Goal: Task Accomplishment & Management: Manage account settings

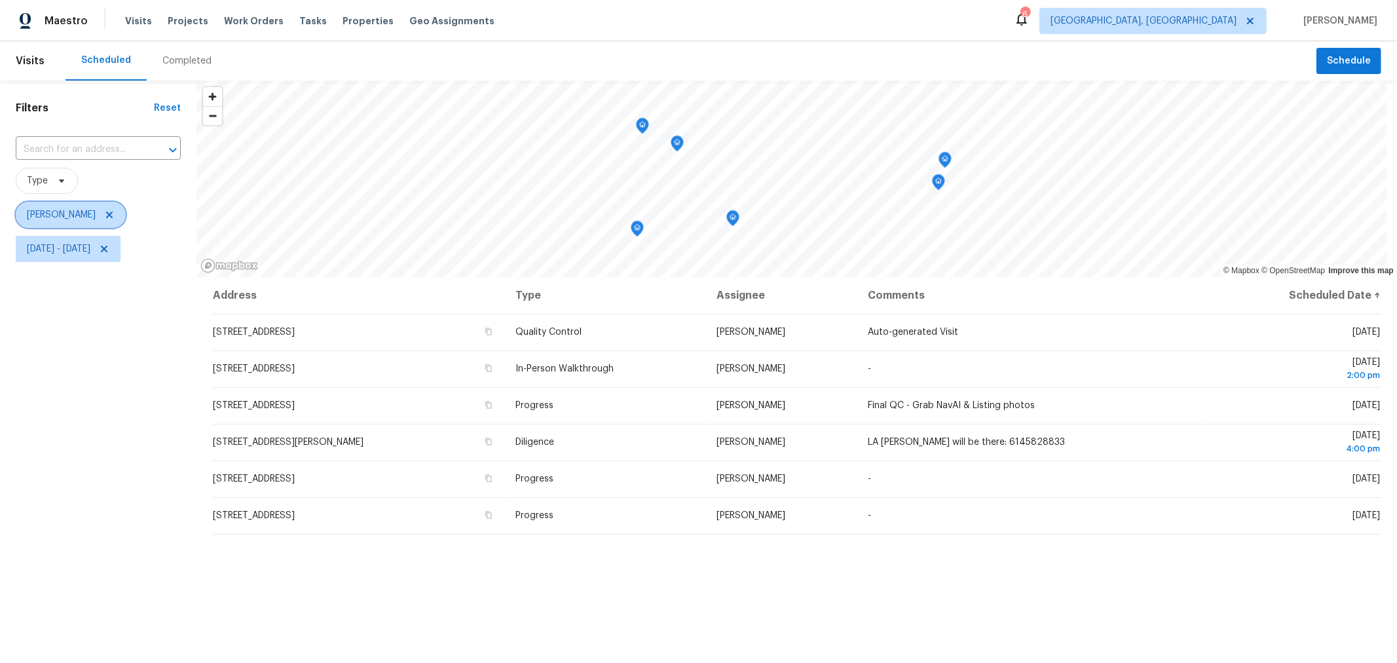
click at [113, 214] on icon at bounding box center [109, 214] width 7 height 7
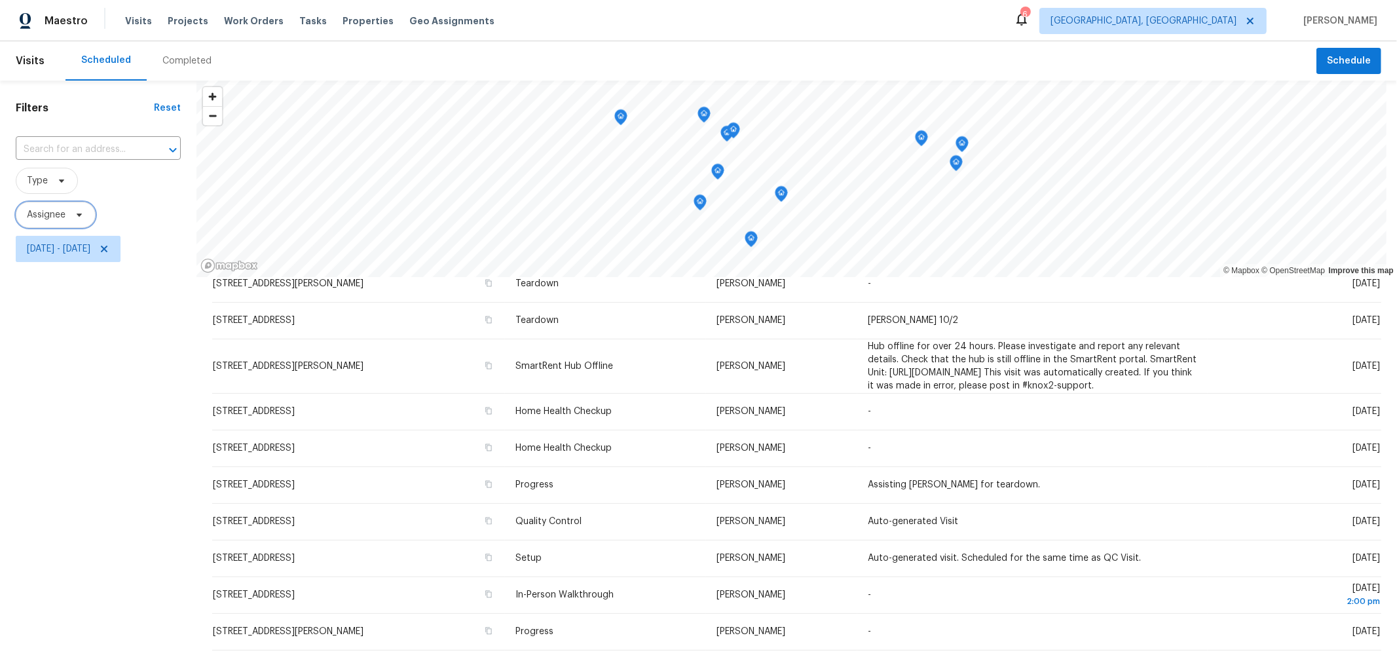
scroll to position [1, 0]
click at [120, 257] on span "Fri, Sep 19 - Fri, Sep 19" at bounding box center [68, 248] width 105 height 26
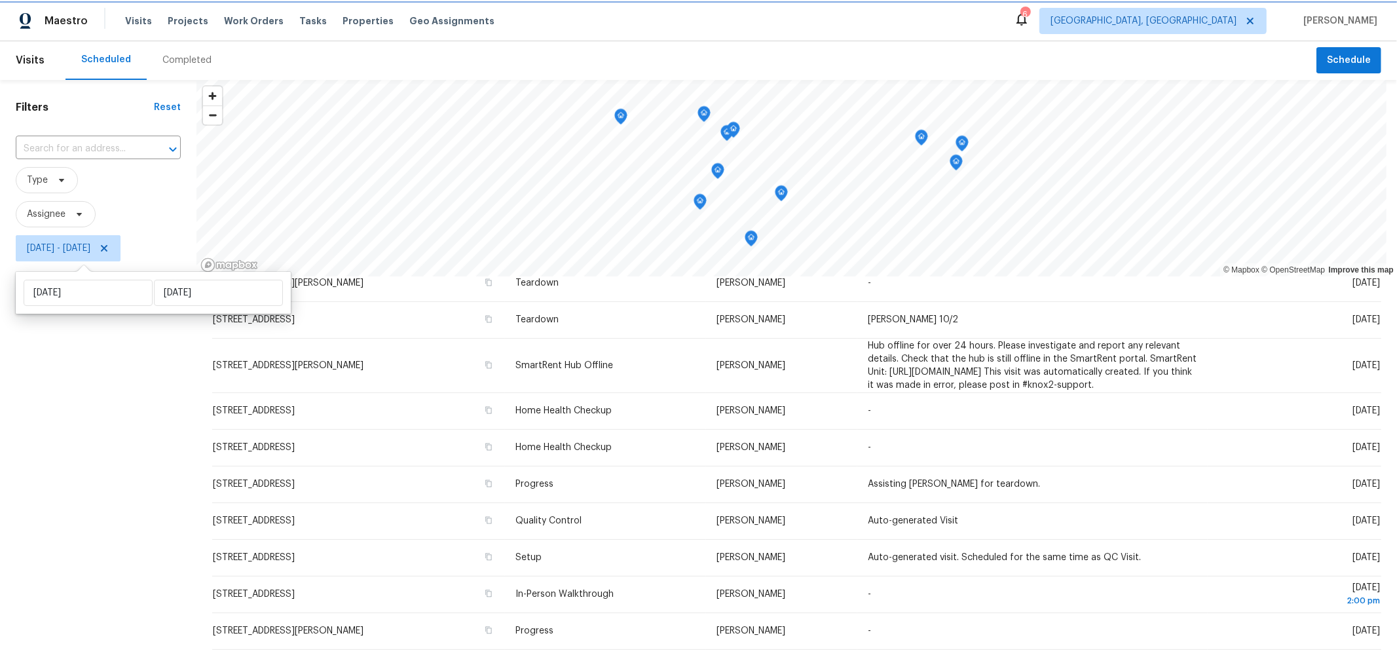
click at [109, 246] on icon at bounding box center [104, 248] width 10 height 10
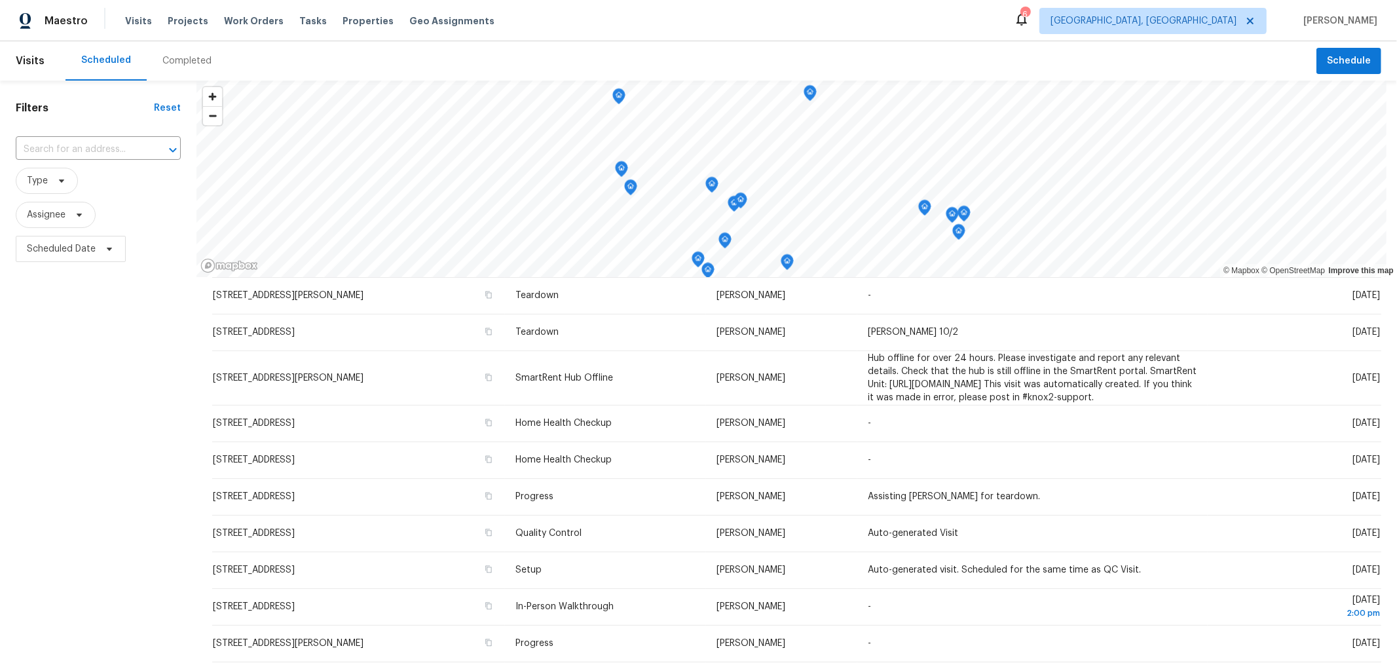
click at [11, 441] on div "Filters Reset ​ Type Assignee Scheduled Date" at bounding box center [98, 444] width 196 height 727
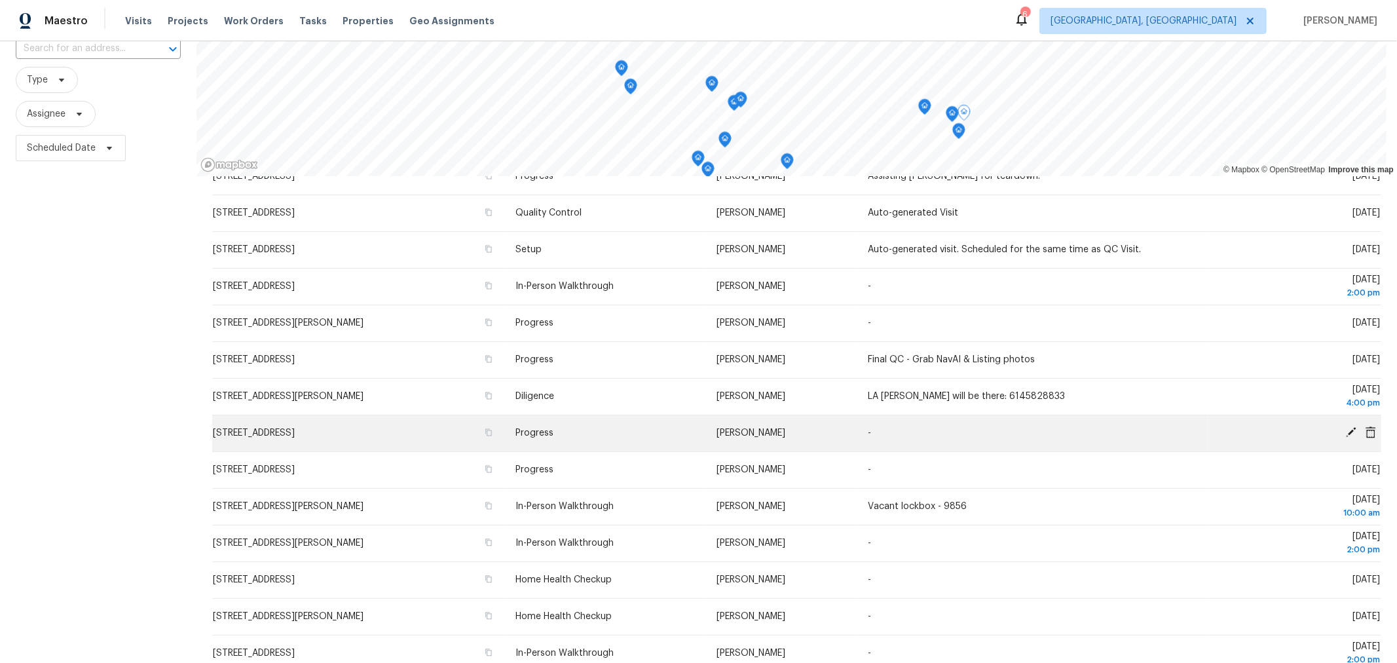
scroll to position [155, 0]
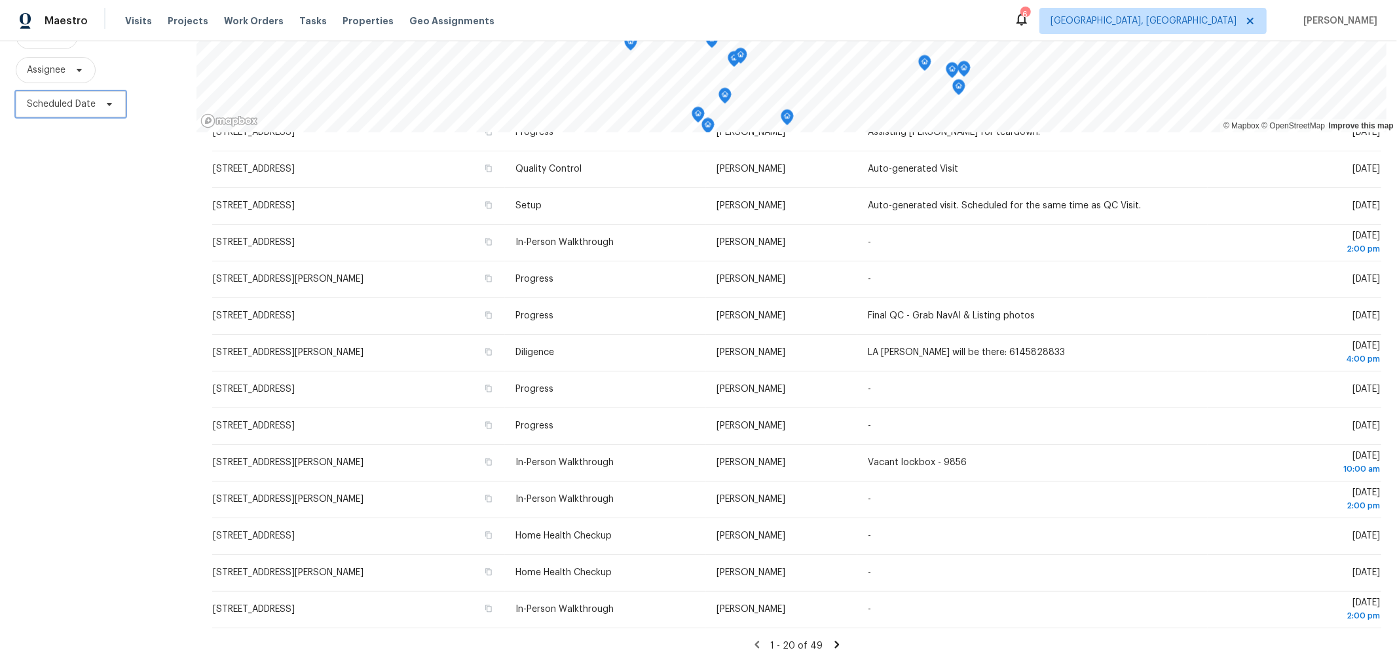
click at [77, 98] on span "Scheduled Date" at bounding box center [61, 104] width 69 height 13
select select "8"
select select "2025"
select select "9"
select select "2025"
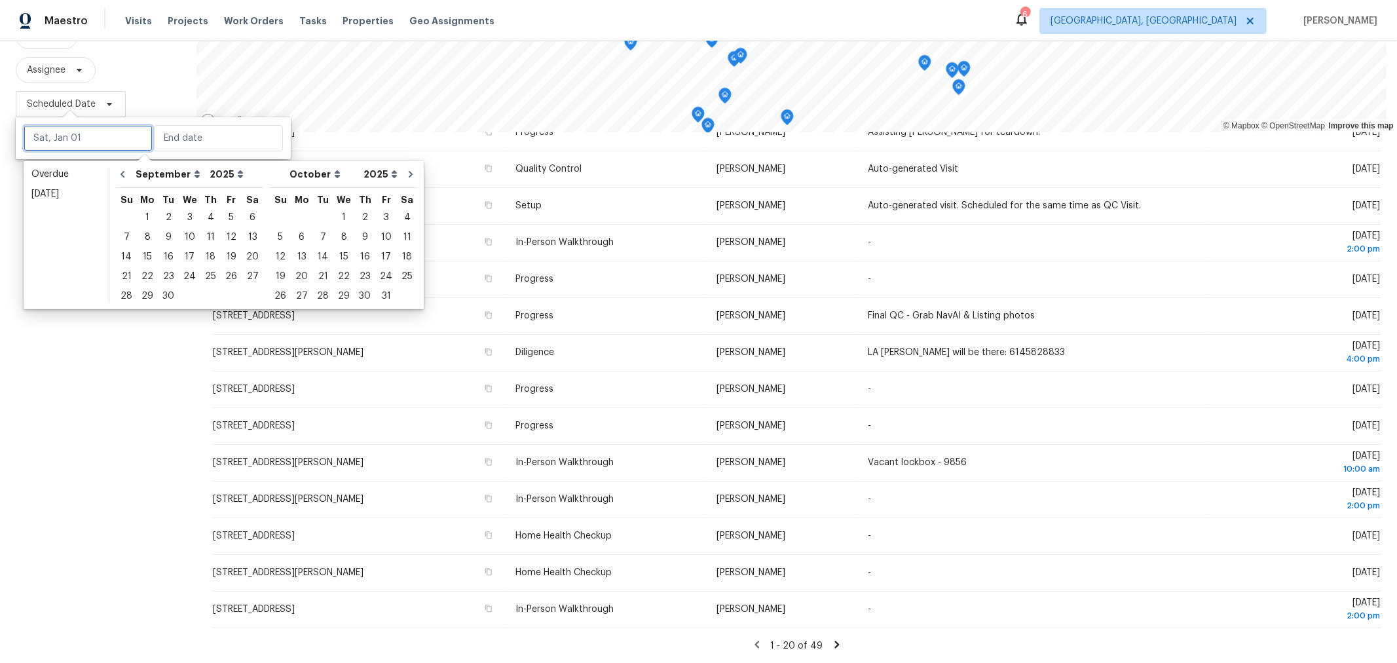
click at [81, 136] on input "text" at bounding box center [88, 138] width 129 height 26
click at [226, 256] on div "19" at bounding box center [231, 257] width 21 height 18
type input "Fri, Sep 19"
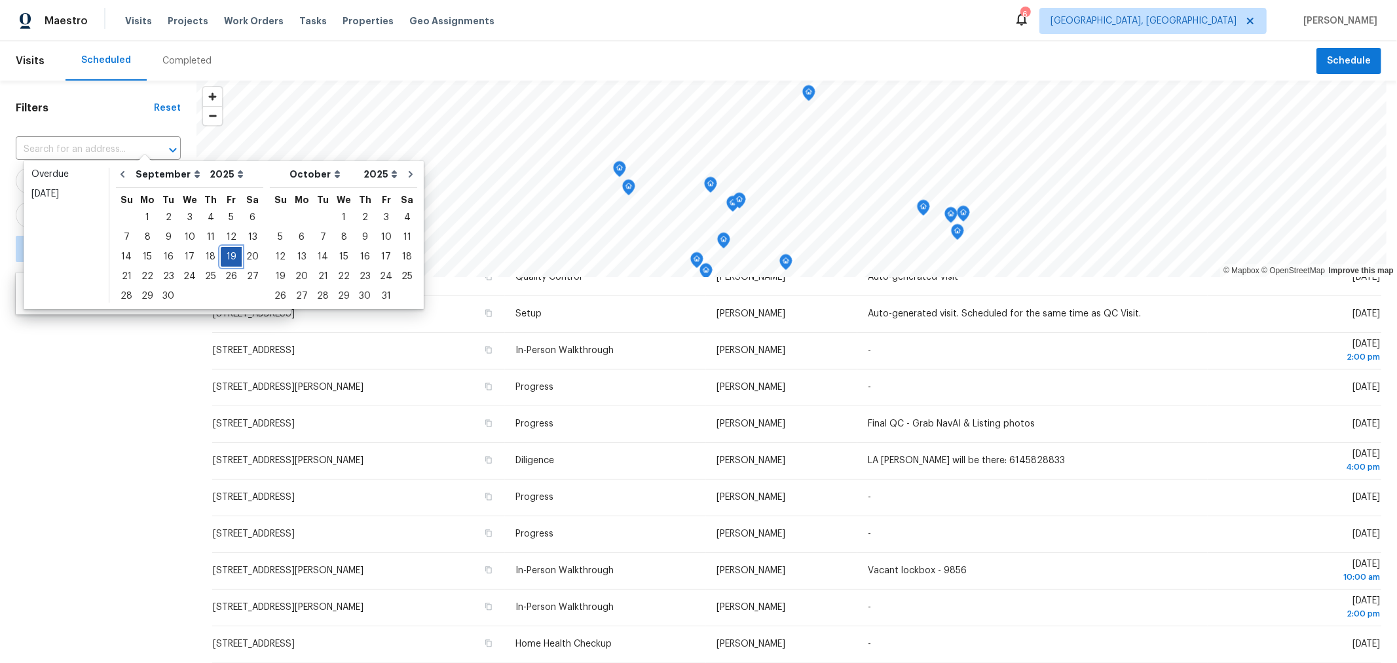
click at [226, 256] on div "19" at bounding box center [231, 257] width 21 height 18
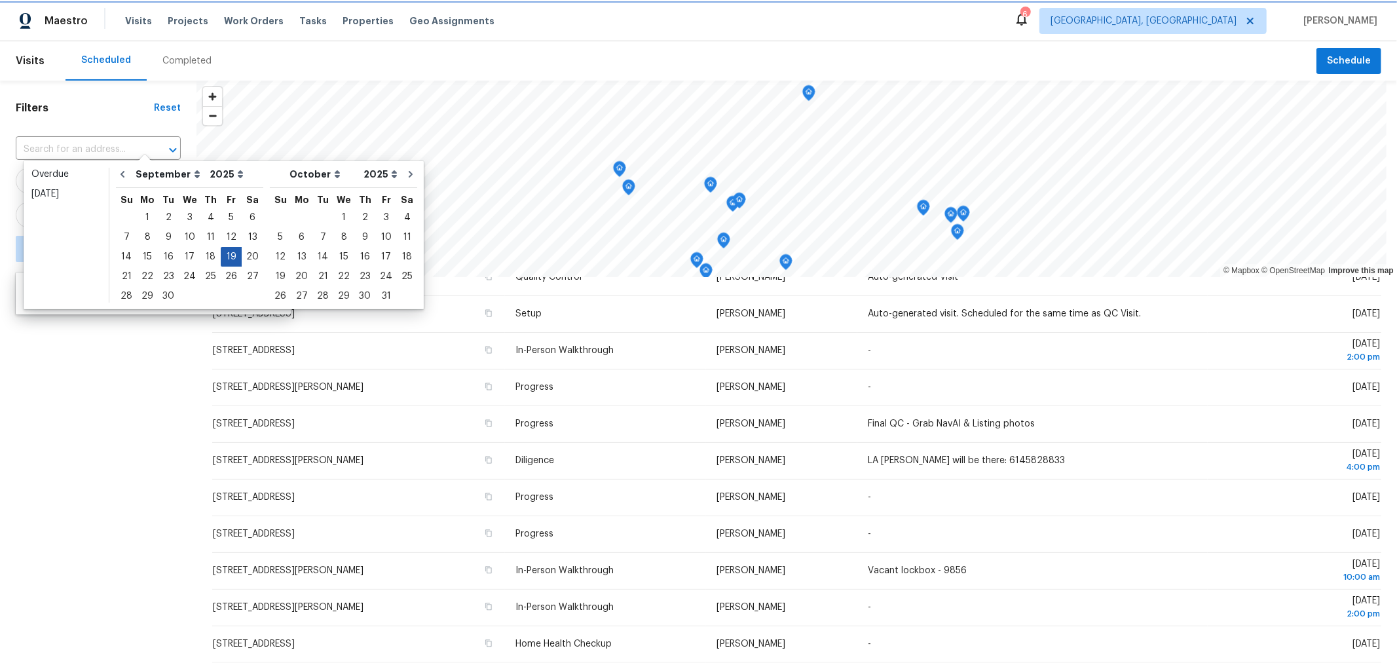
type input "Fri, Sep 19"
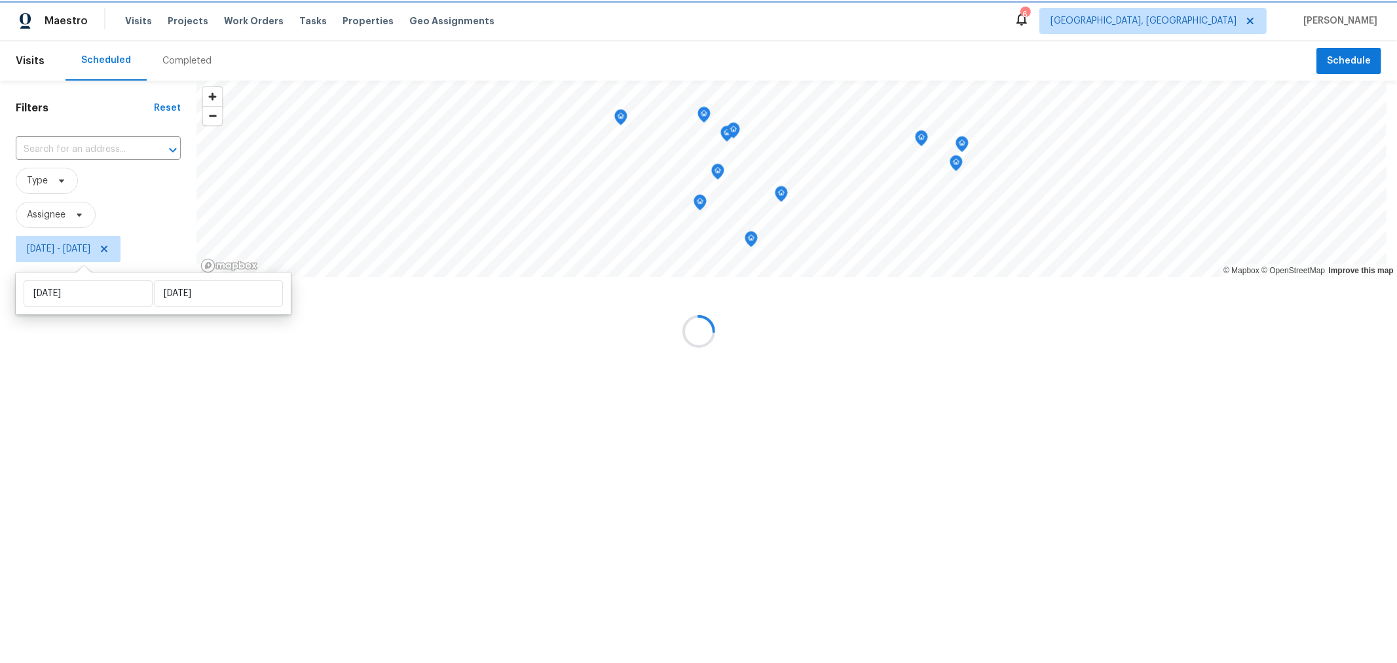
scroll to position [73, 0]
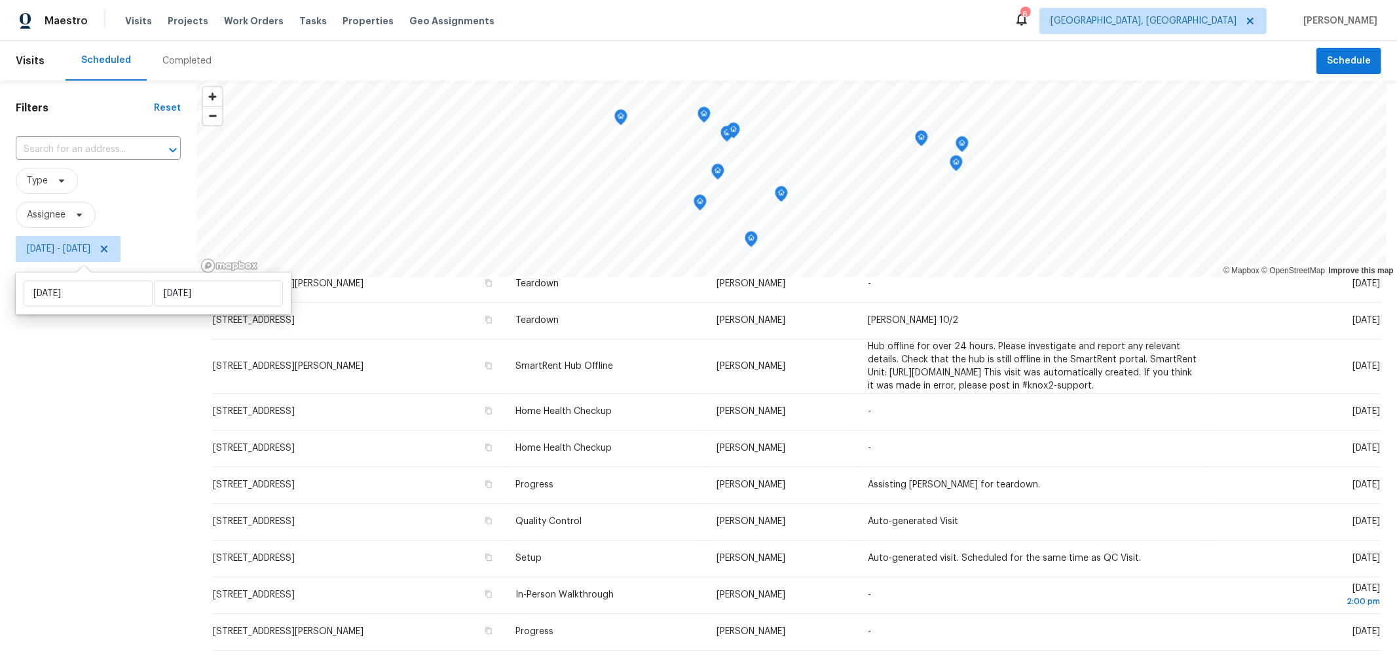
click at [141, 380] on div "Filters Reset ​ Type Assignee Fri, Sep 19 - Fri, Sep 19" at bounding box center [98, 444] width 196 height 727
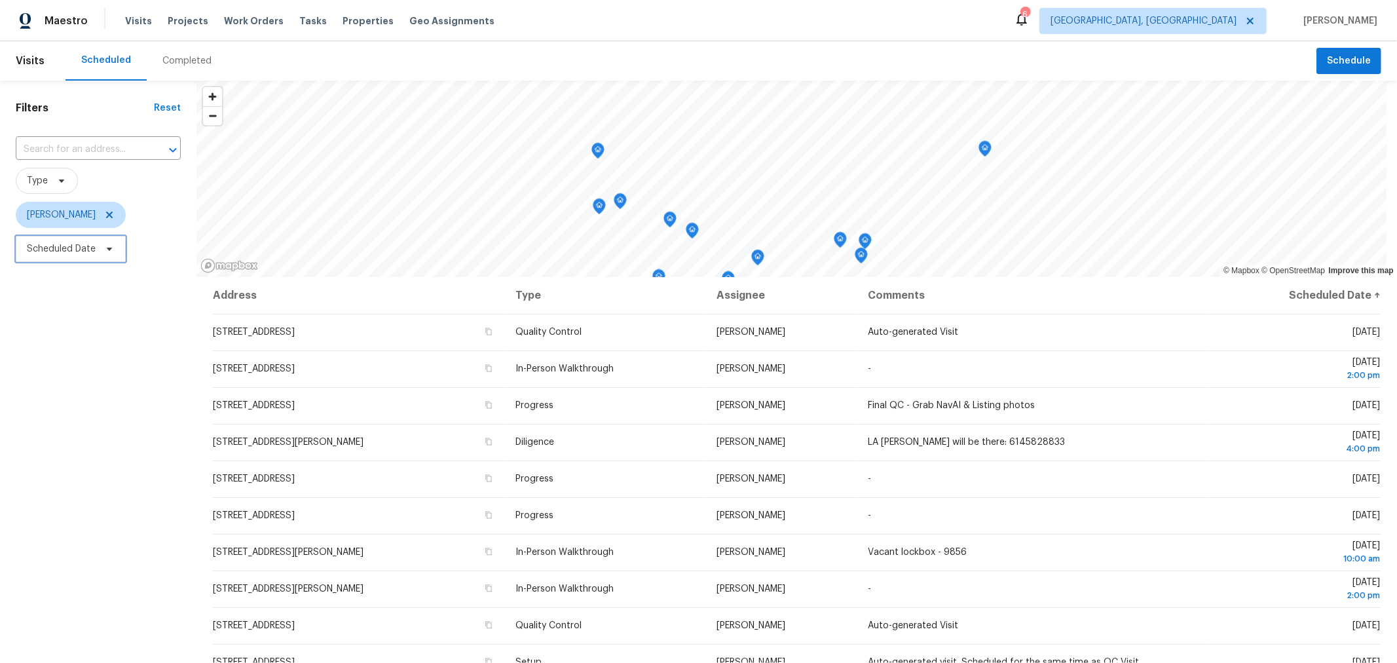
click at [77, 258] on span "Scheduled Date" at bounding box center [71, 249] width 110 height 26
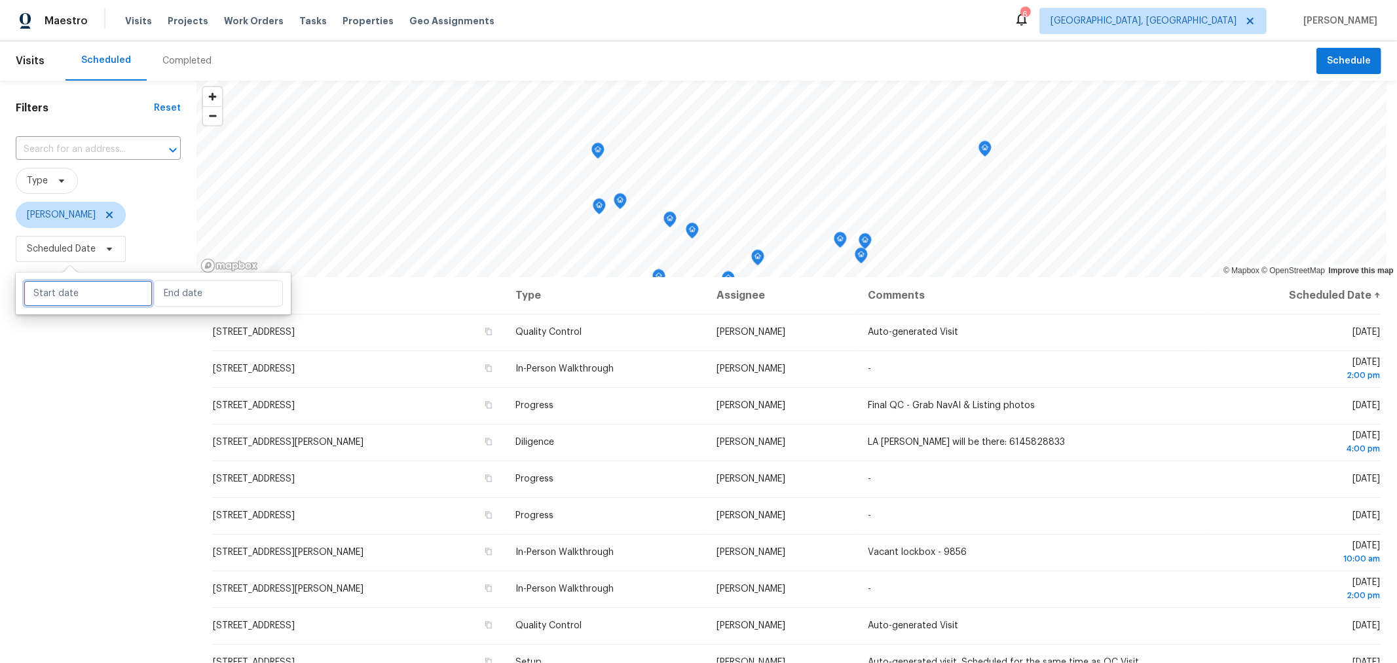
select select "8"
select select "2025"
select select "9"
select select "2025"
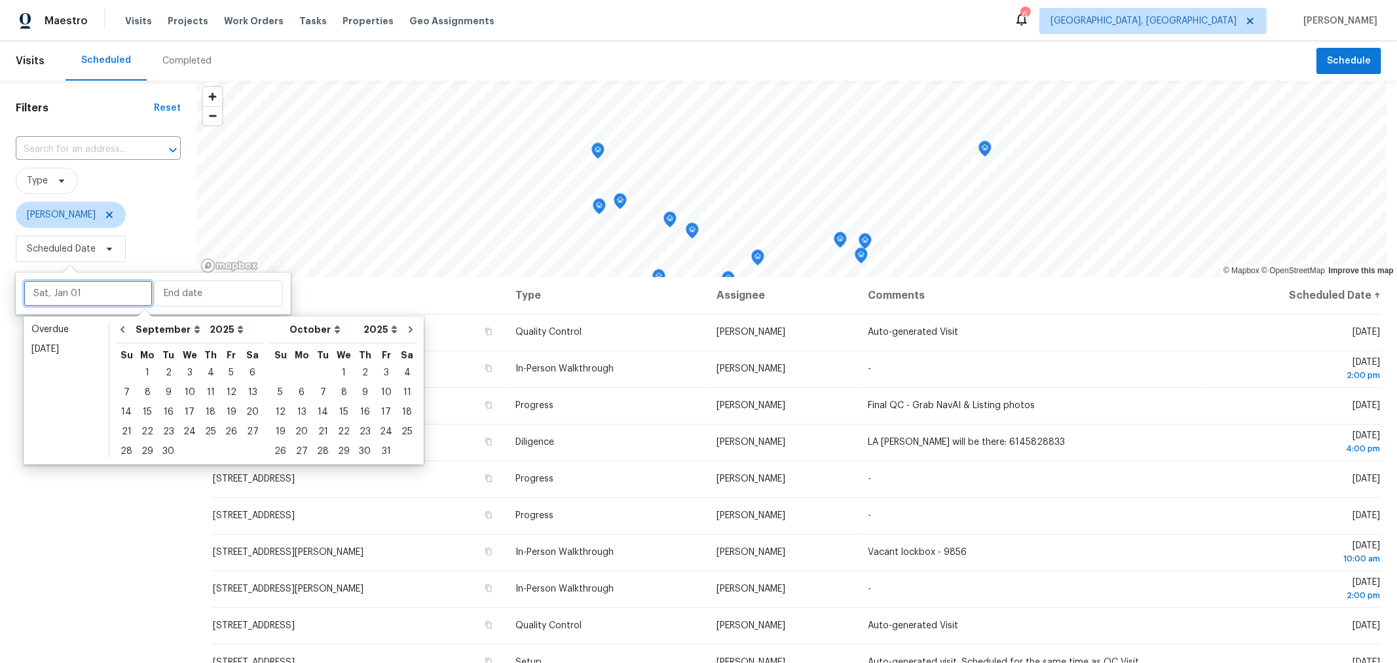
drag, startPoint x: 80, startPoint y: 297, endPoint x: 99, endPoint y: 308, distance: 21.7
click at [81, 297] on input "text" at bounding box center [88, 293] width 129 height 26
type input "Sun, Oct 26"
click at [224, 413] on div "19" at bounding box center [231, 412] width 21 height 18
type input "Fri, Sep 19"
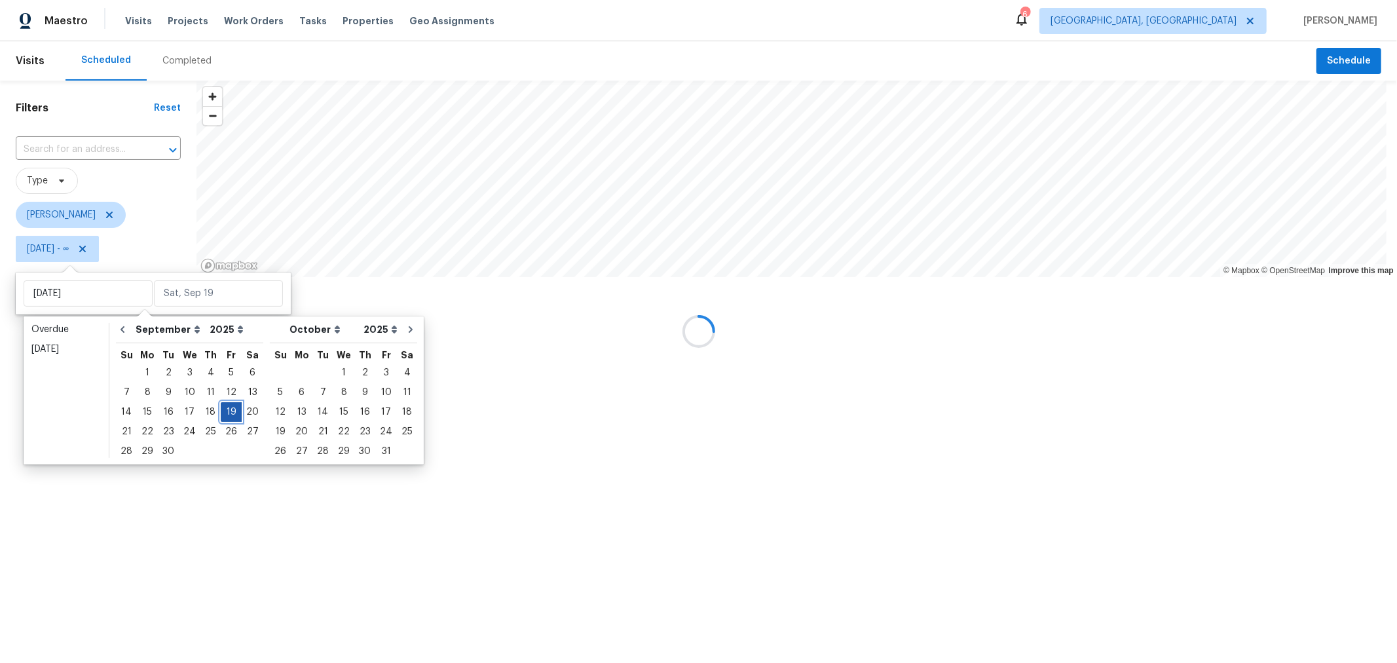
click at [224, 413] on div "19" at bounding box center [231, 412] width 21 height 18
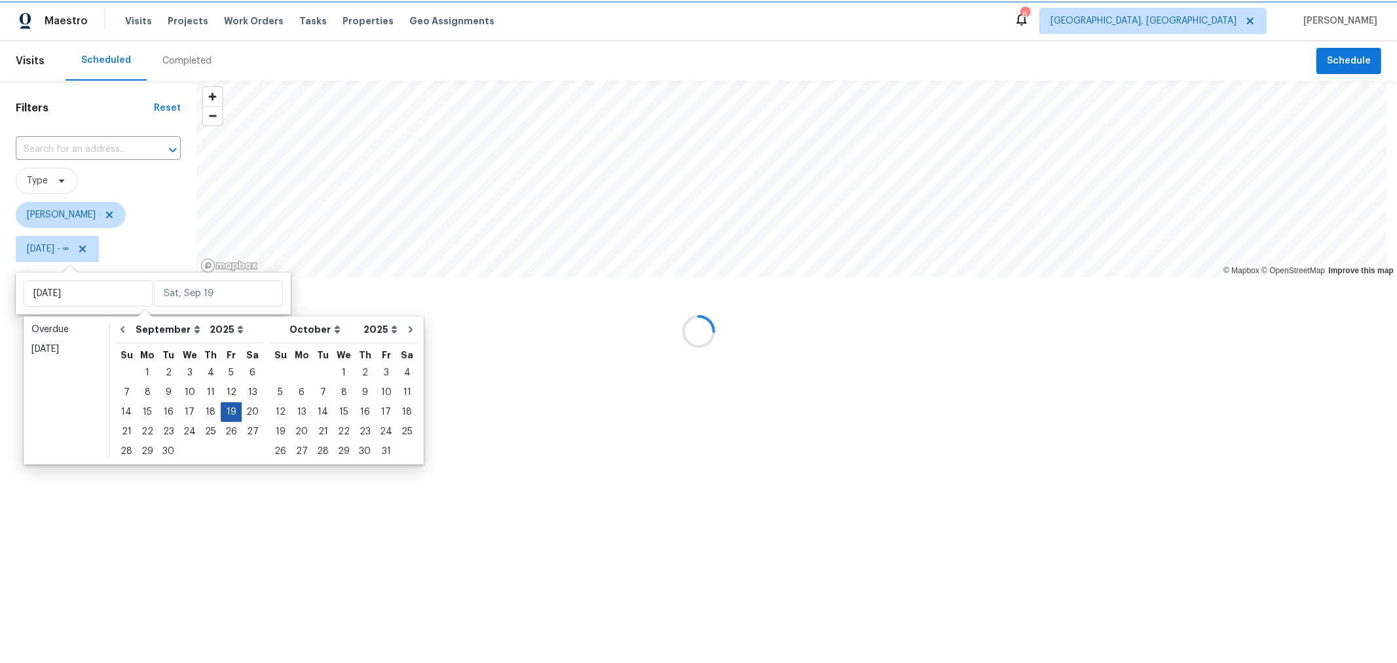
type input "Fri, Sep 19"
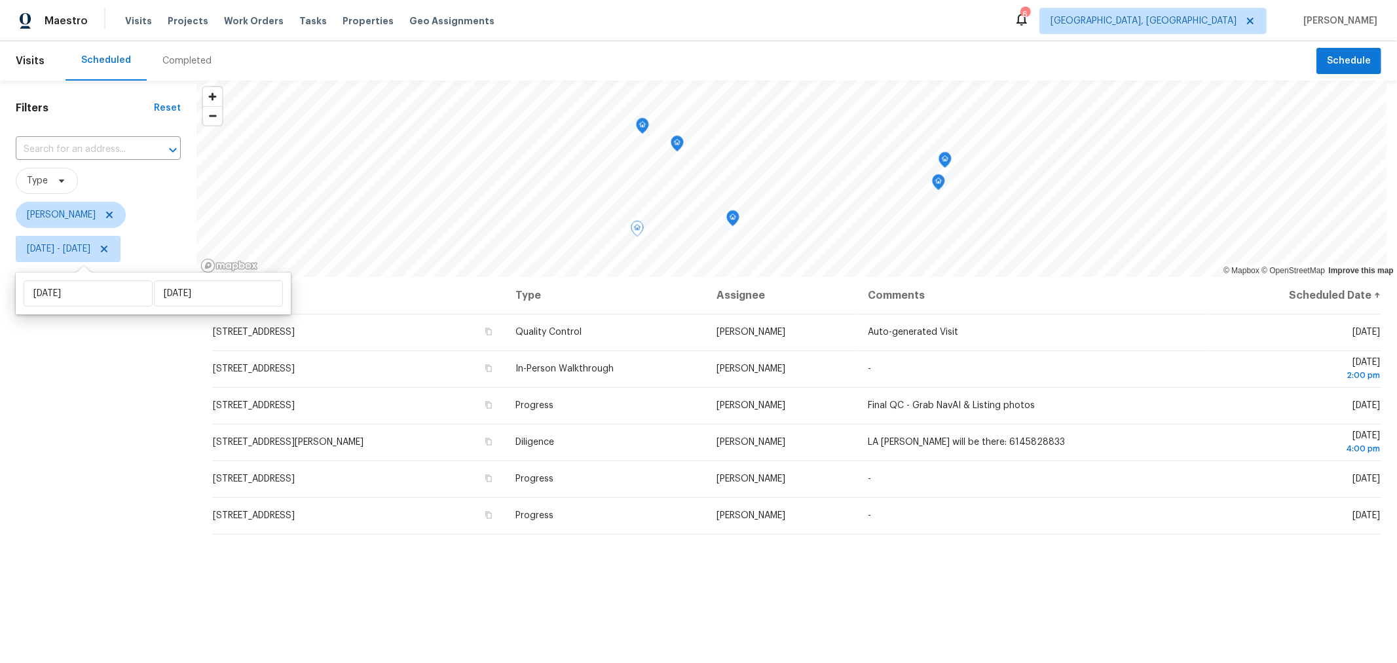
click at [154, 477] on div "Filters Reset ​ Type Keith Hollingsworth Fri, Sep 19 - Fri, Sep 19" at bounding box center [98, 444] width 196 height 727
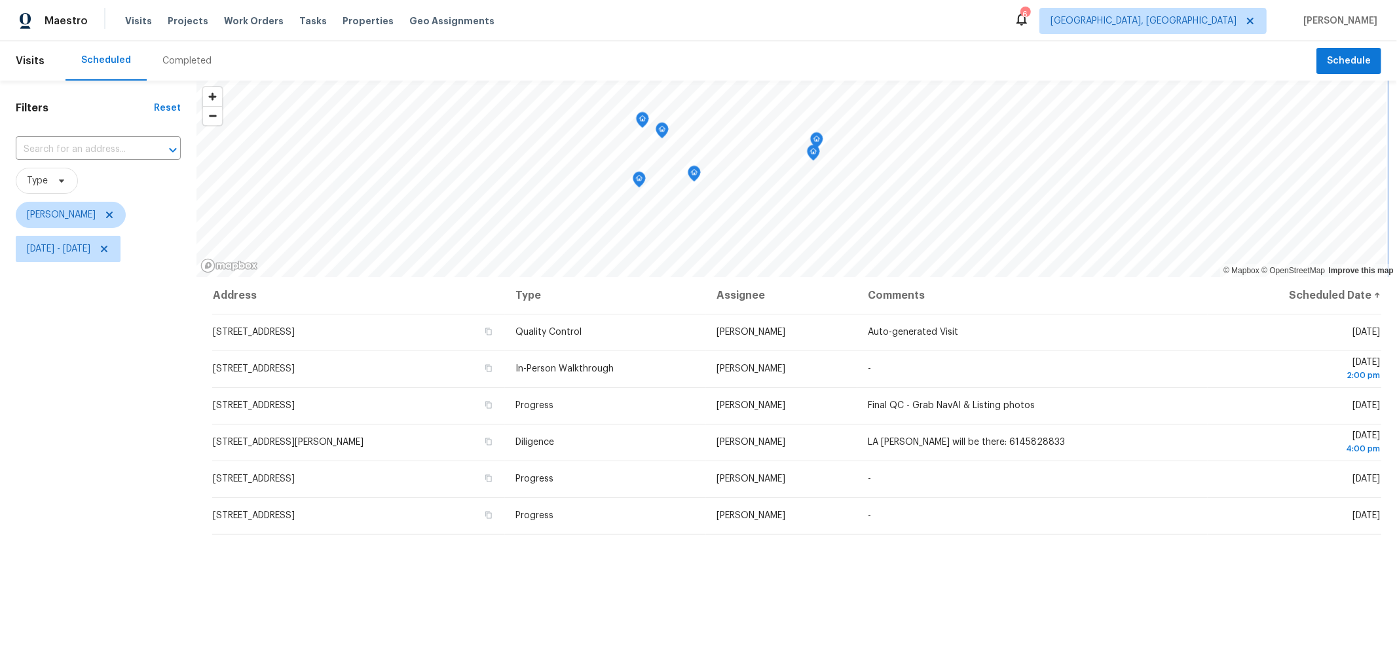
click at [693, 182] on div "Map marker" at bounding box center [694, 176] width 13 height 20
click at [692, 177] on icon "Map marker" at bounding box center [694, 173] width 12 height 15
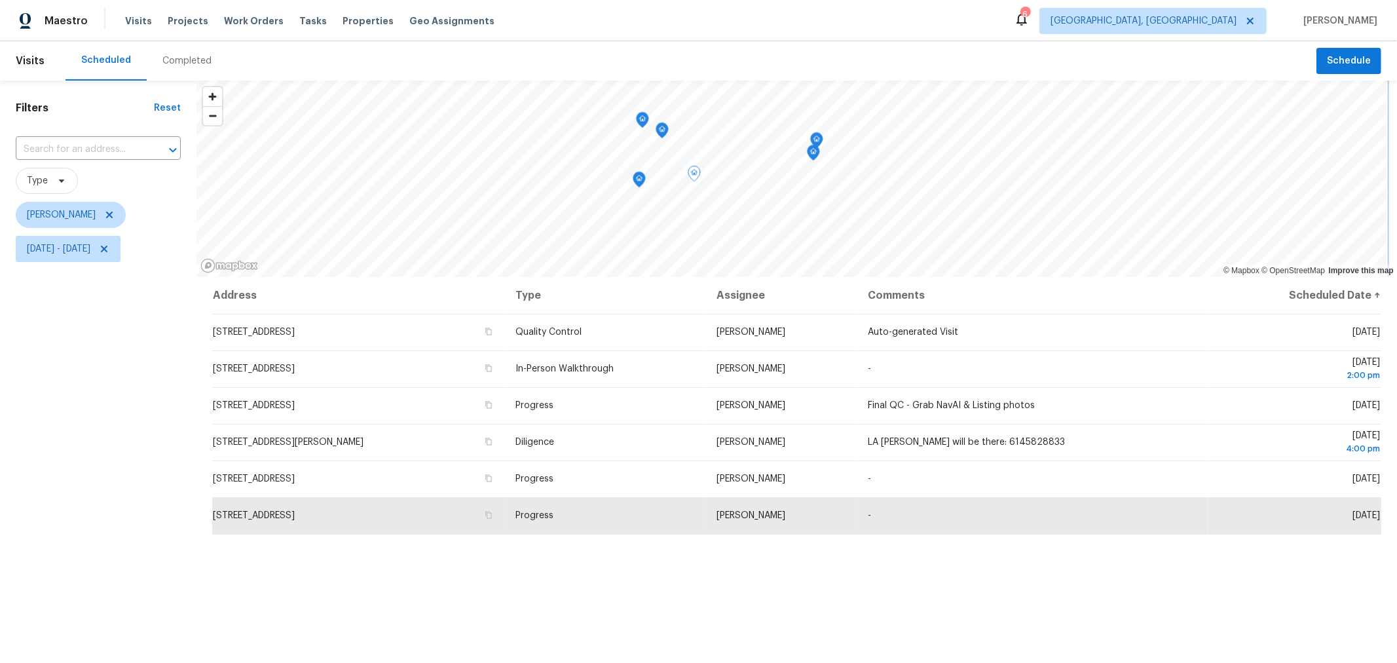
click at [811, 158] on icon "Map marker" at bounding box center [813, 152] width 12 height 15
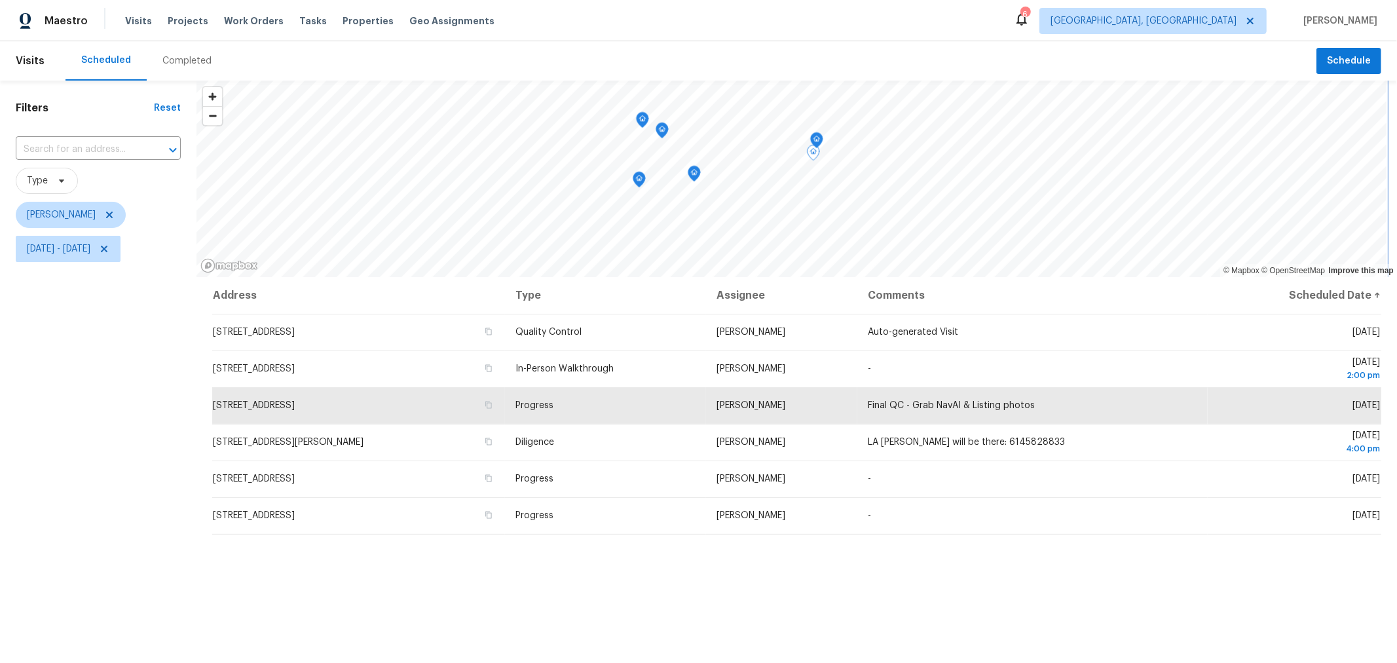
click at [816, 142] on icon "Map marker" at bounding box center [817, 140] width 12 height 15
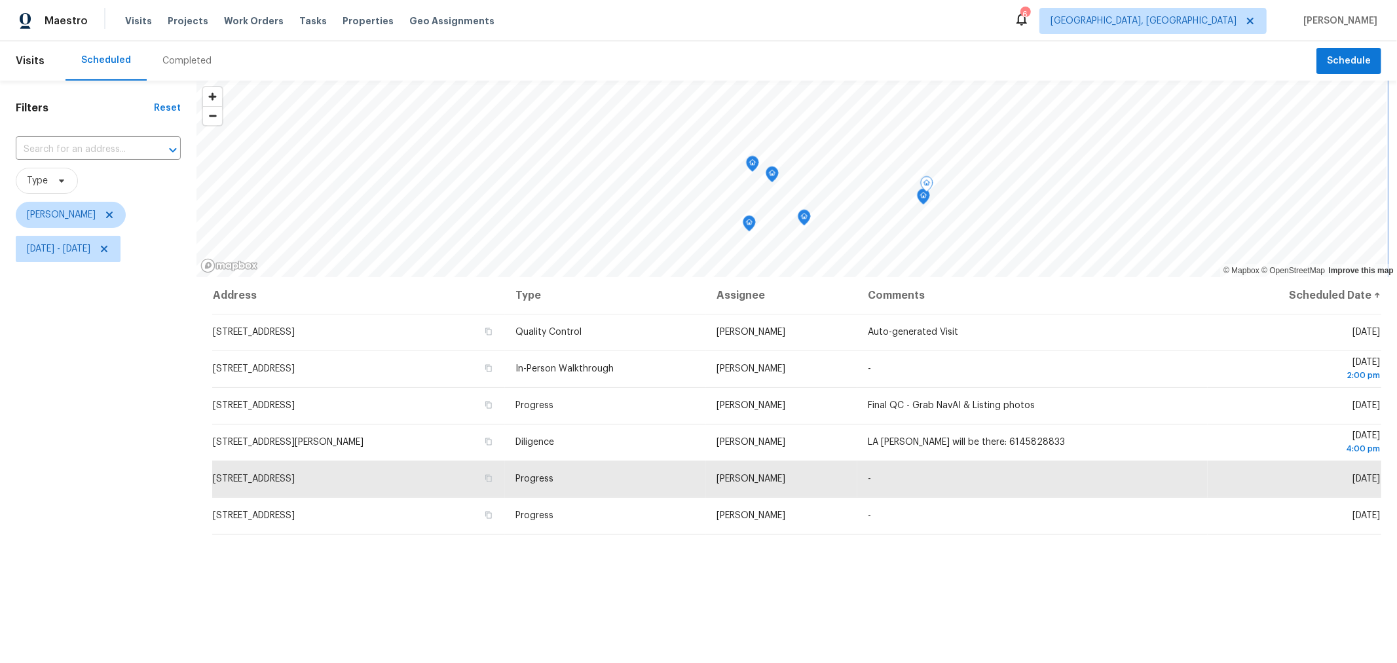
click at [774, 173] on icon "Map marker" at bounding box center [772, 173] width 4 height 3
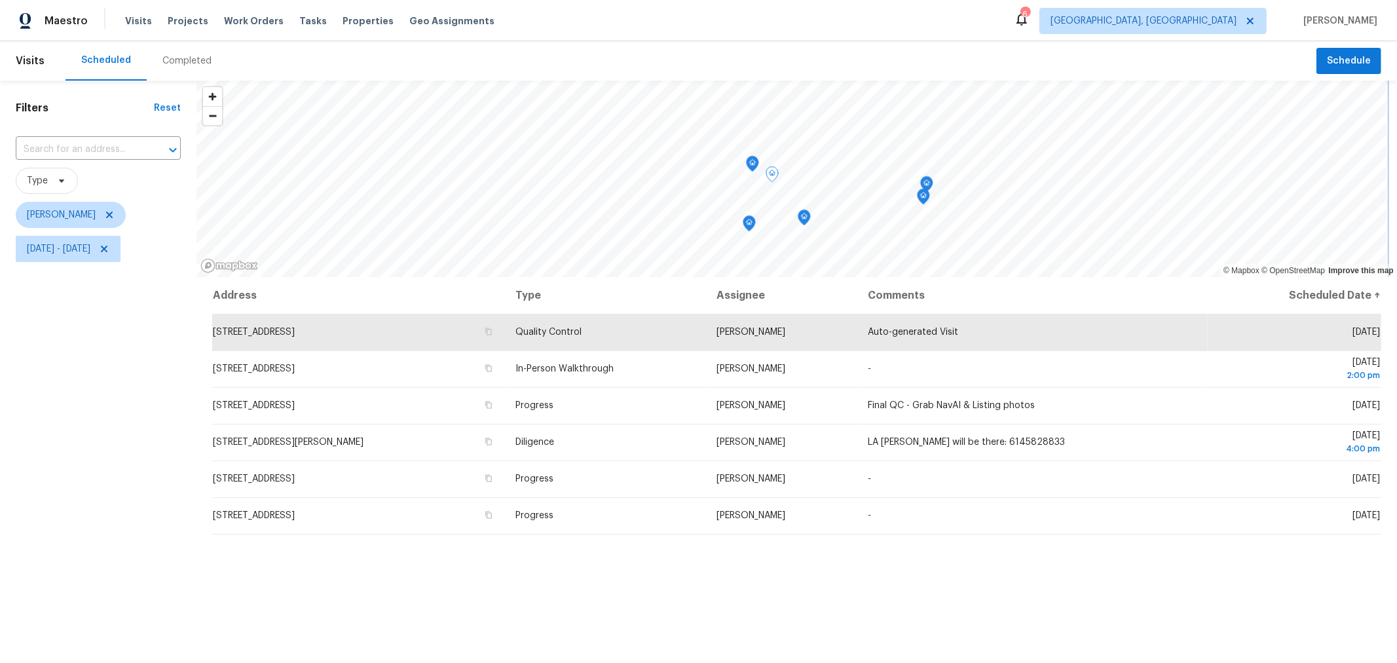
click at [754, 168] on icon "Map marker" at bounding box center [752, 163] width 12 height 15
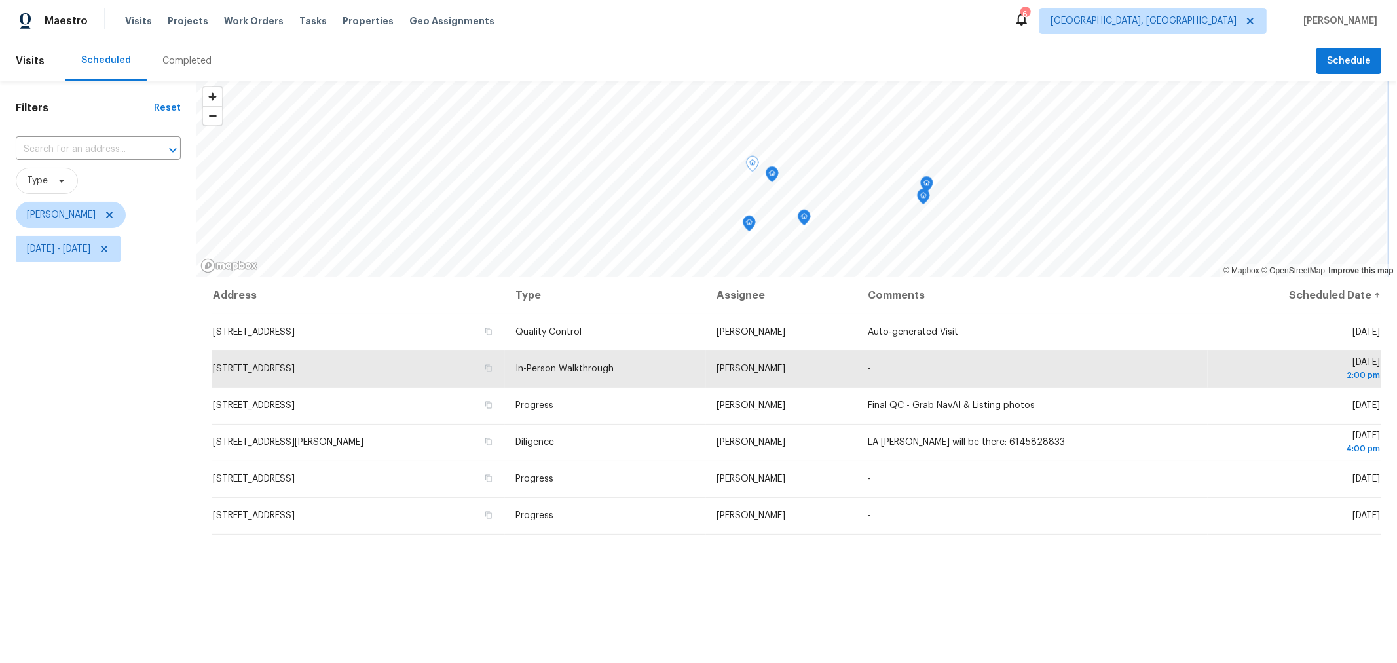
click at [742, 81] on div at bounding box center [796, 81] width 1200 height 0
click at [750, 226] on icon "Map marker" at bounding box center [749, 223] width 12 height 15
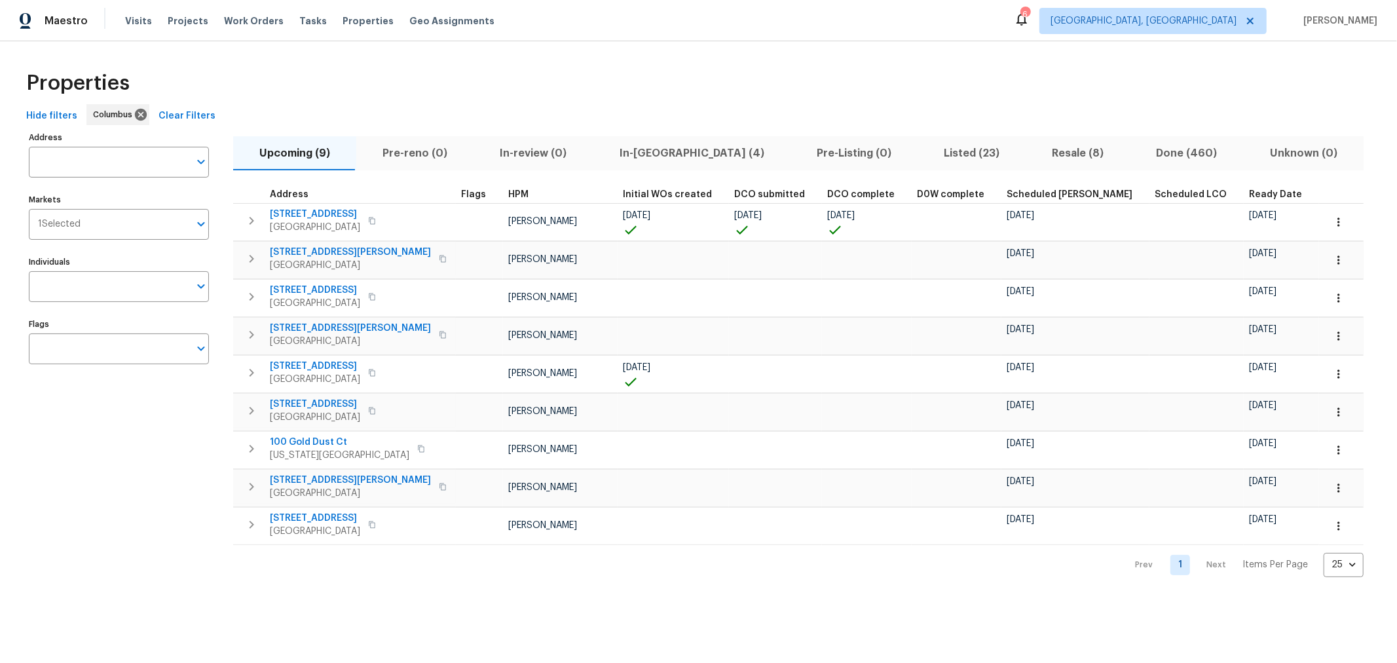
click at [614, 155] on span "In-reno (4)" at bounding box center [691, 153] width 181 height 18
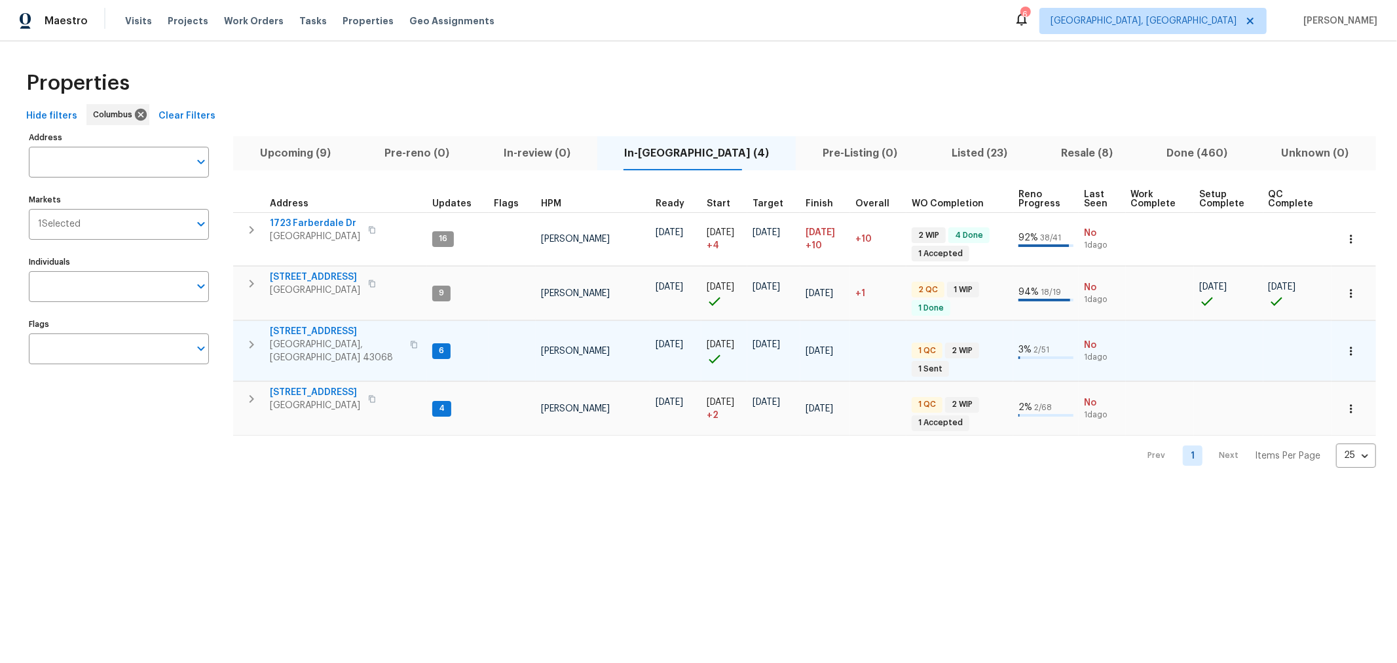
click at [303, 331] on span "7287 Candlestone Dr" at bounding box center [336, 331] width 132 height 13
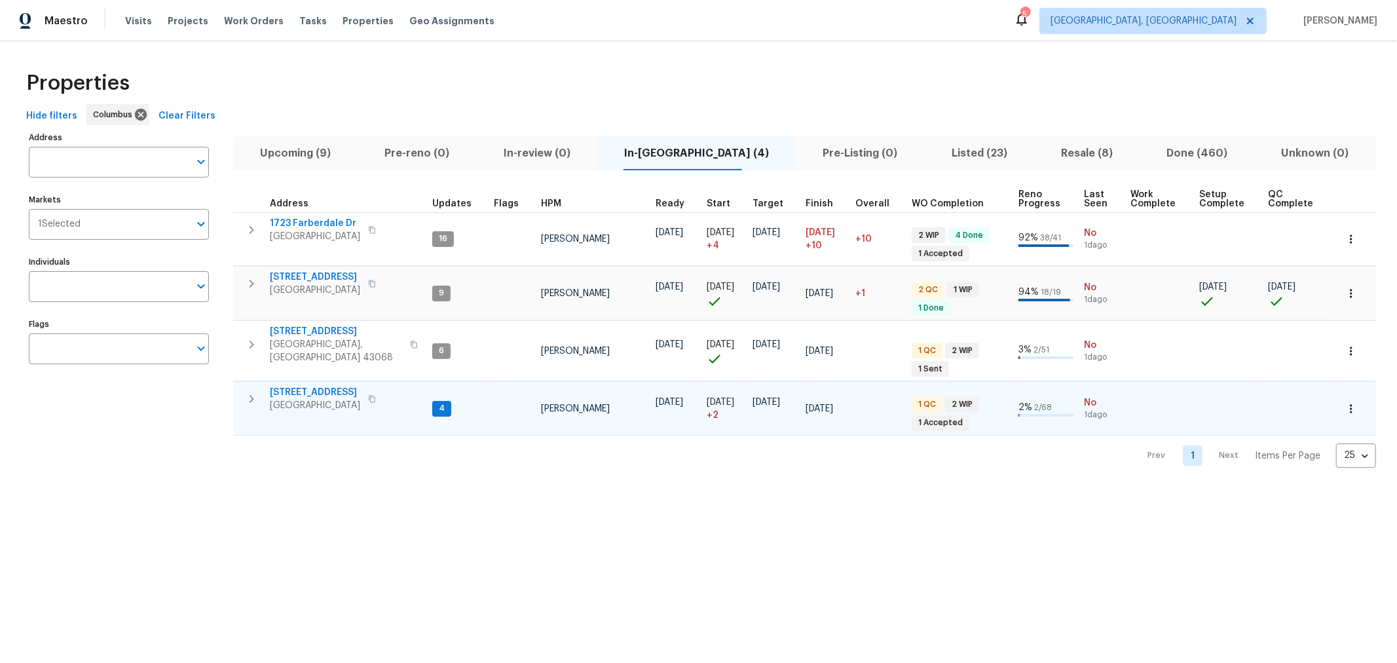
click at [253, 393] on icon "button" at bounding box center [252, 399] width 16 height 16
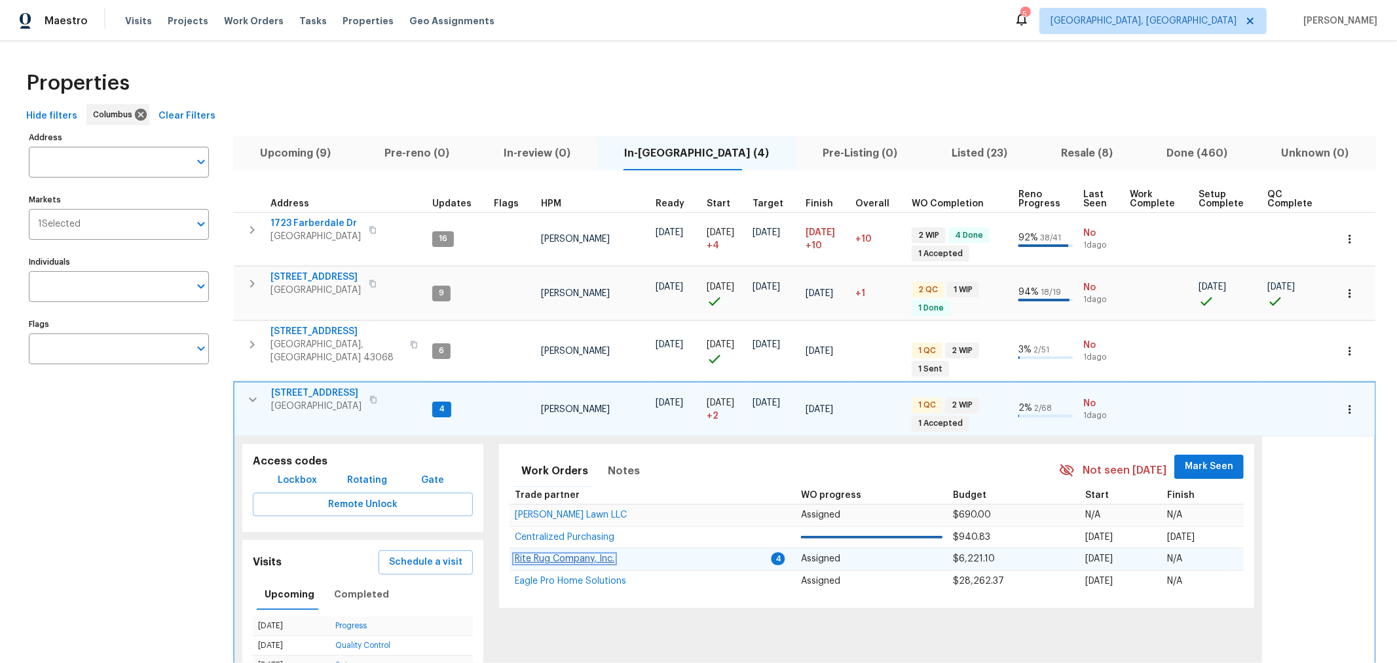
click at [600, 554] on span "Rite Rug Company, Inc." at bounding box center [565, 558] width 100 height 9
click at [1221, 462] on span "Mark Seen" at bounding box center [1209, 466] width 48 height 16
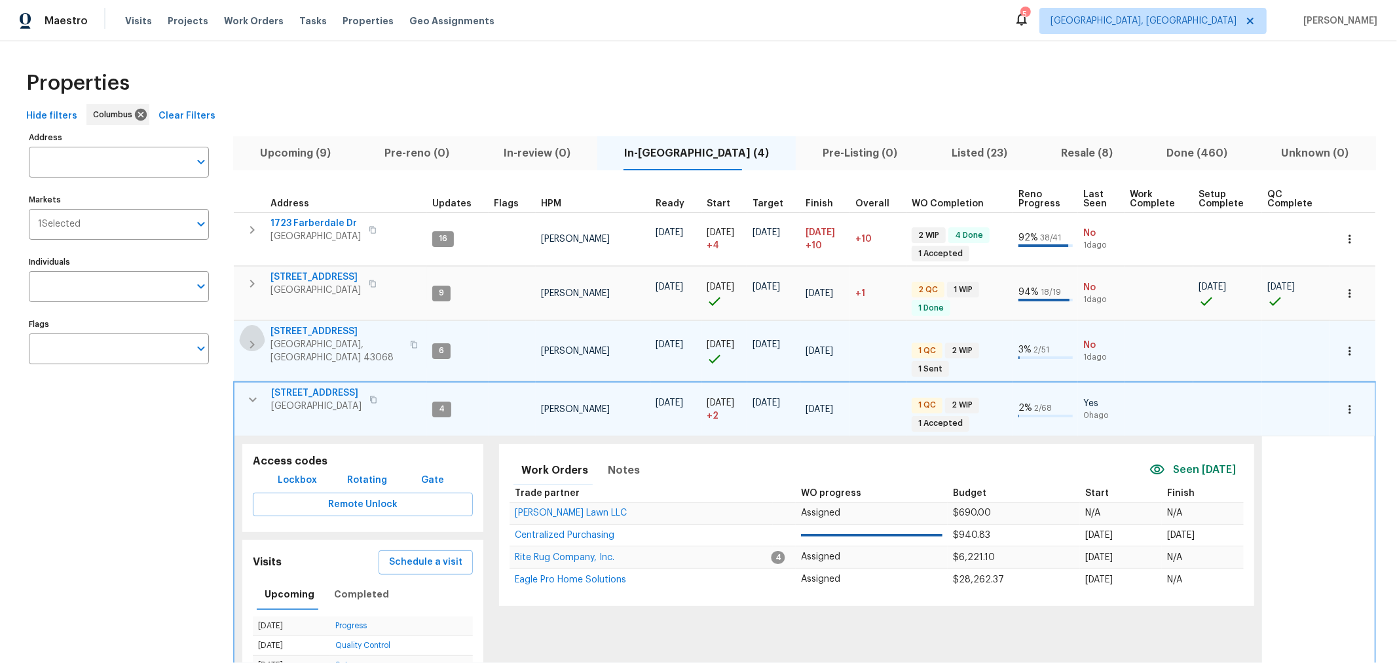
click at [253, 339] on icon "button" at bounding box center [252, 345] width 16 height 16
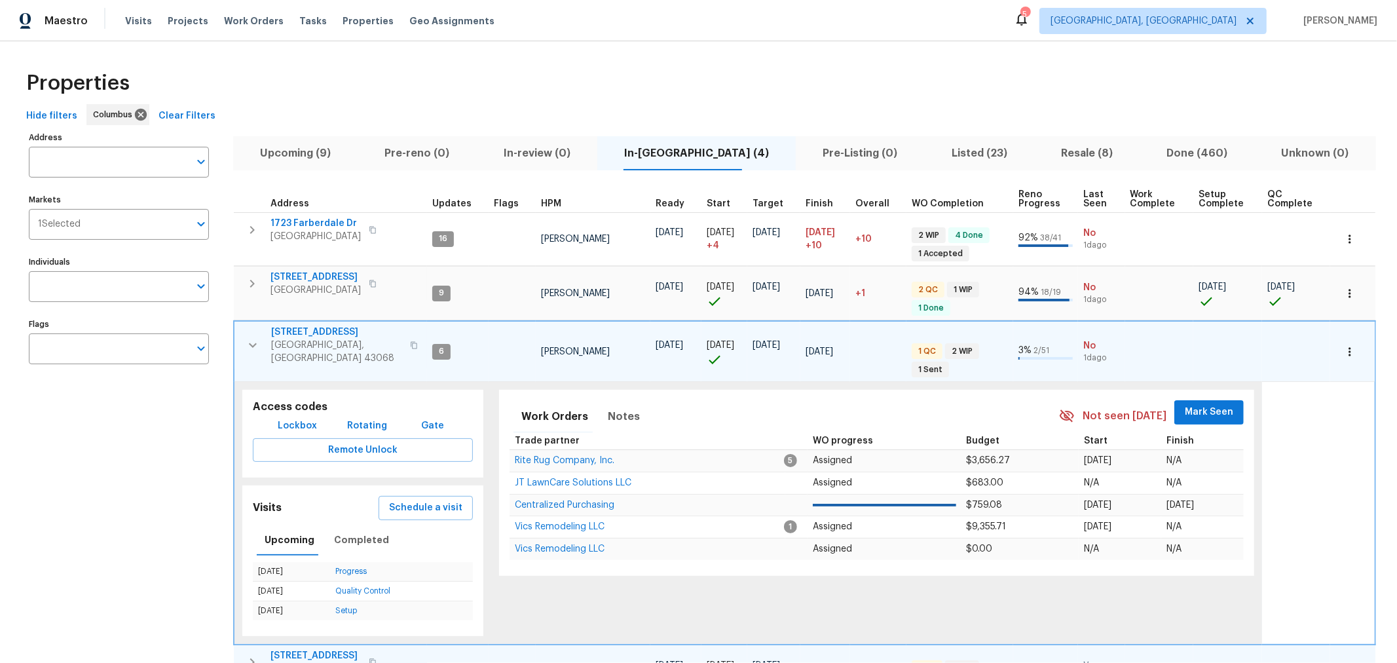
click at [1196, 405] on span "Mark Seen" at bounding box center [1209, 412] width 48 height 16
click at [253, 285] on icon "button" at bounding box center [252, 284] width 16 height 16
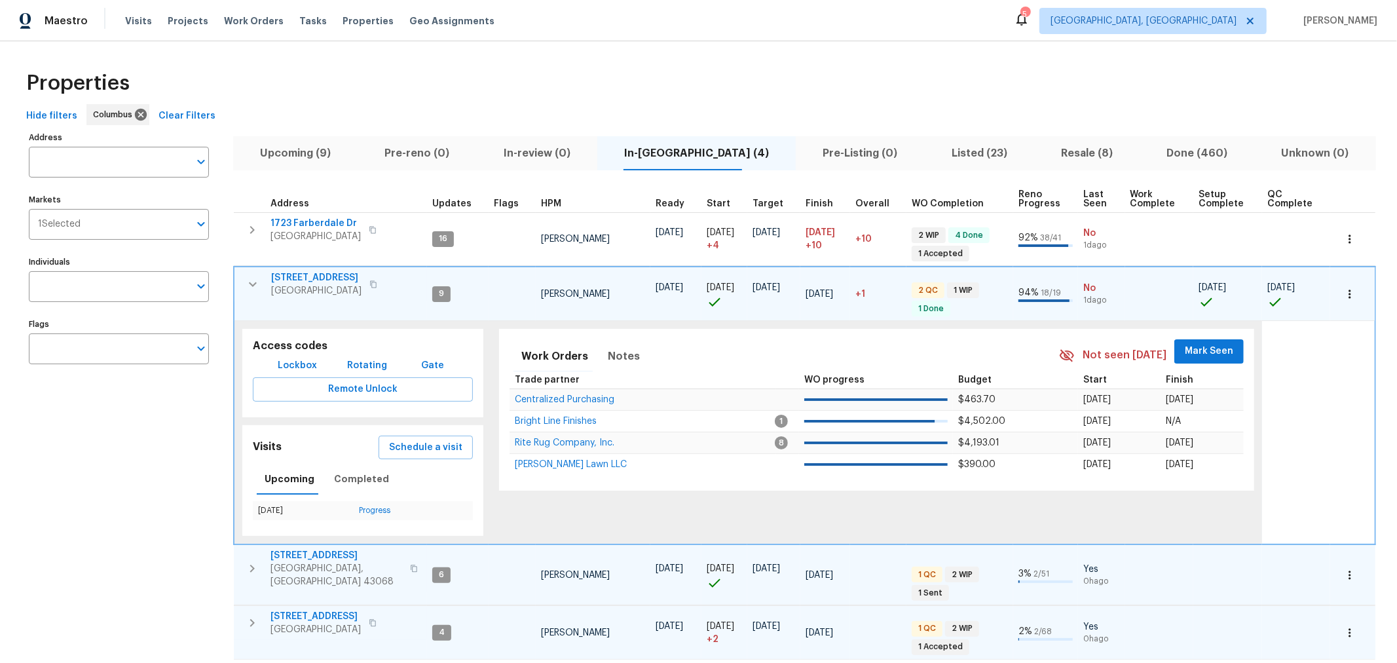
click at [1190, 349] on span "Mark Seen" at bounding box center [1209, 351] width 48 height 16
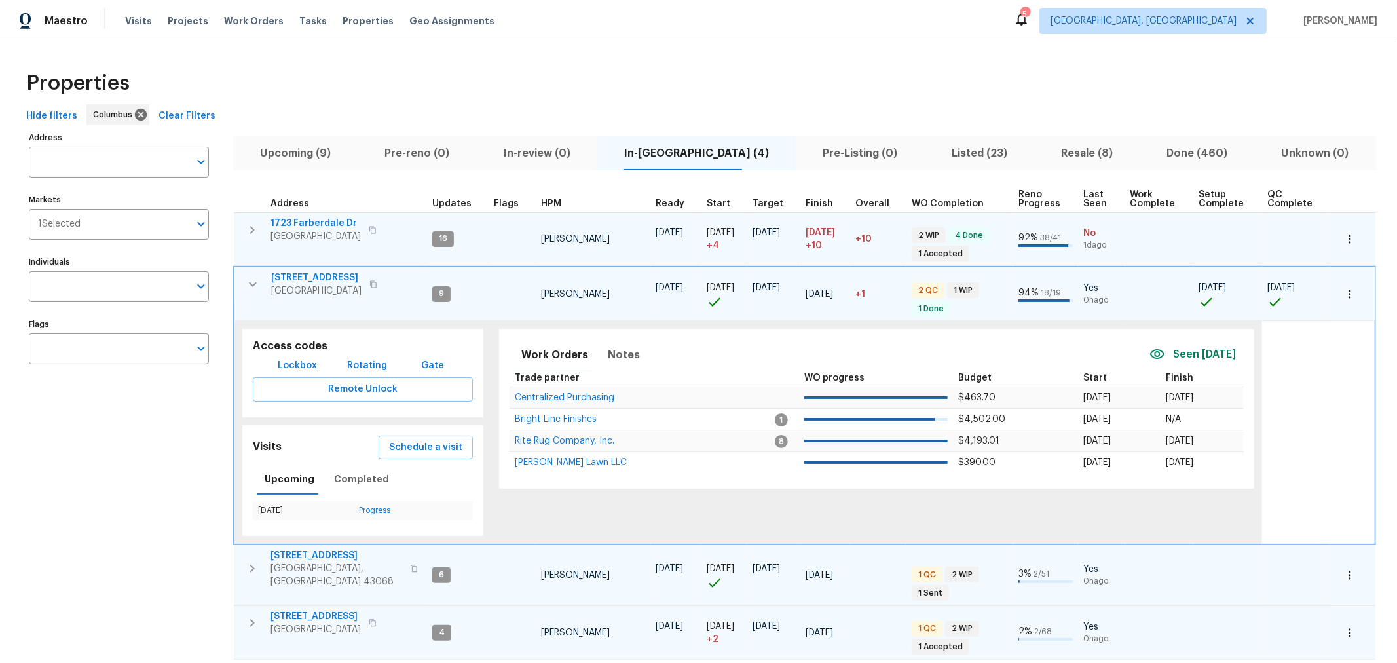
click at [247, 227] on icon "button" at bounding box center [252, 230] width 16 height 16
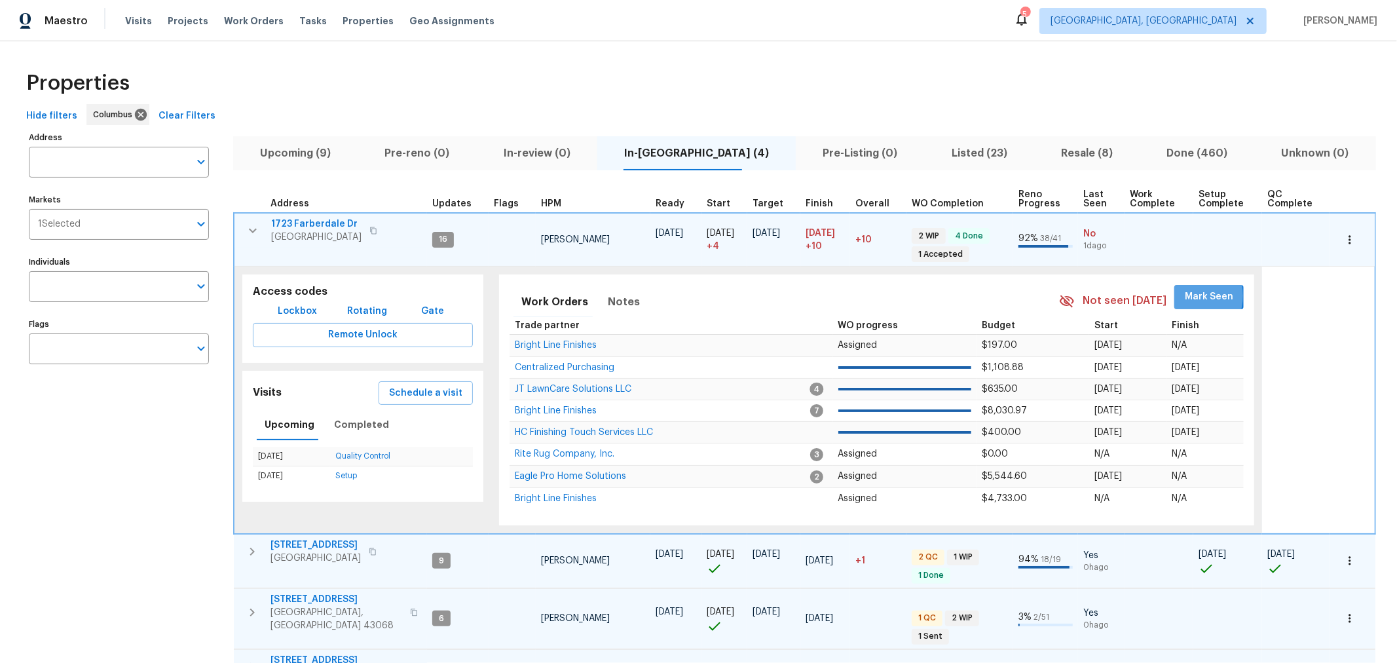
click at [1185, 295] on span "Mark Seen" at bounding box center [1209, 297] width 48 height 16
click at [245, 225] on icon "button" at bounding box center [253, 231] width 16 height 16
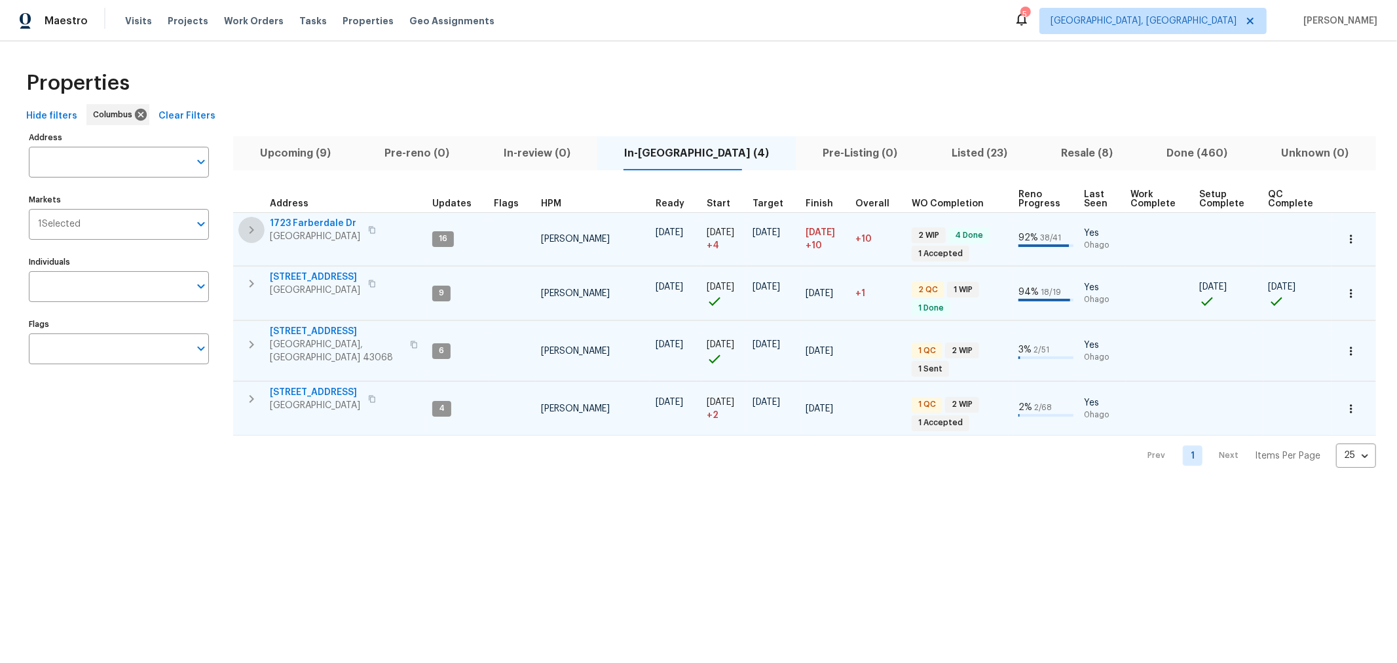
click at [254, 231] on icon "button" at bounding box center [252, 230] width 16 height 16
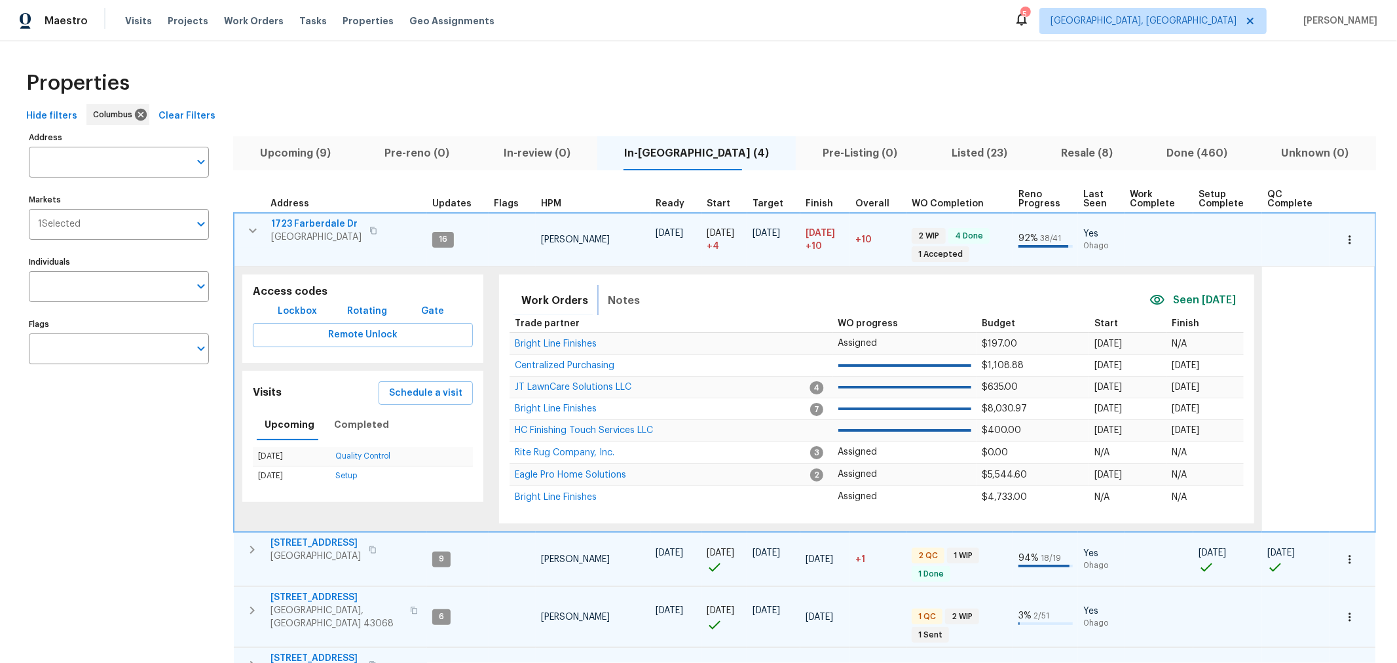
click at [631, 303] on span "Notes" at bounding box center [624, 300] width 32 height 18
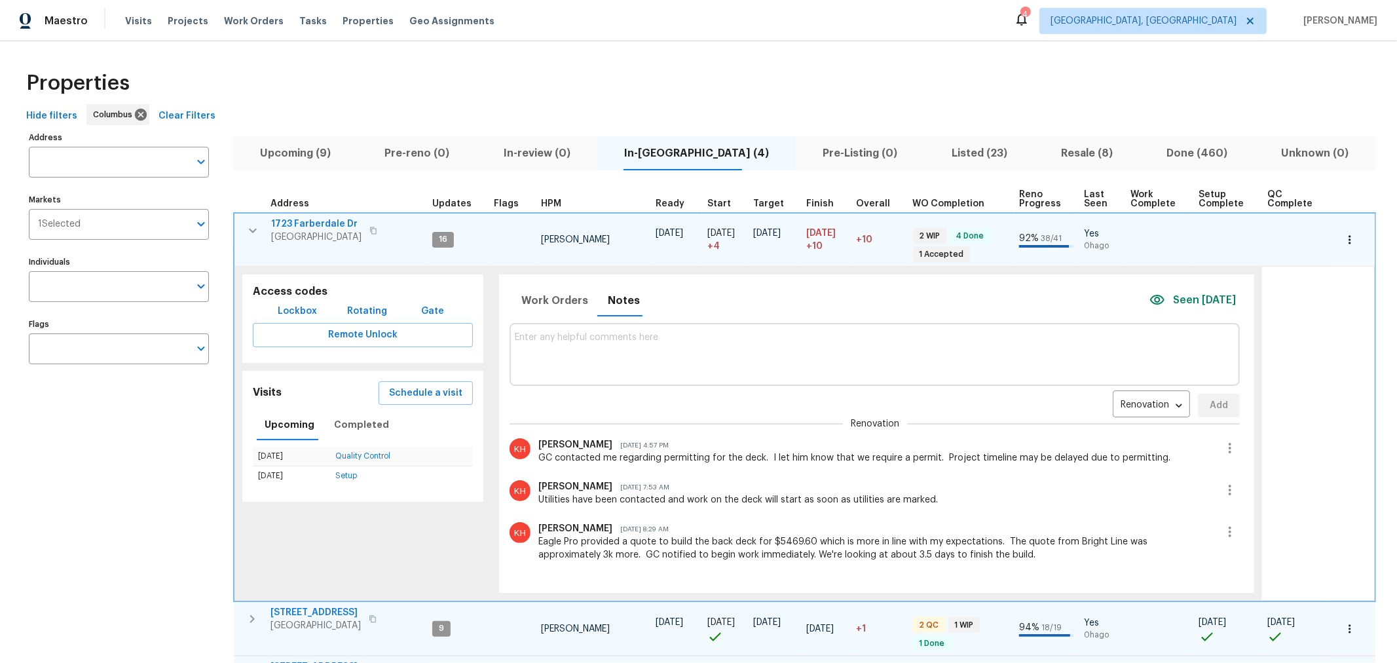
click at [249, 229] on icon "button" at bounding box center [253, 231] width 16 height 16
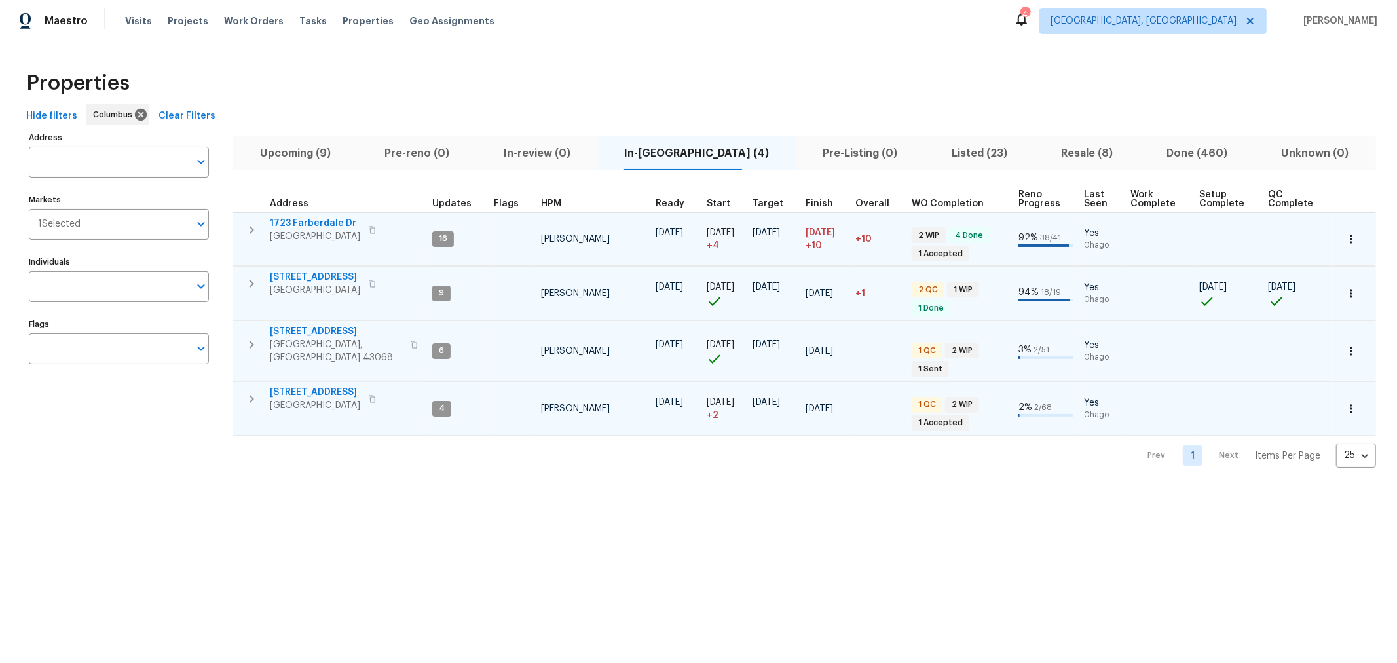
click at [249, 269] on td "3972 Bannen Trail Dr Canal Winchester, OH 43110" at bounding box center [330, 284] width 194 height 34
click at [251, 277] on icon "button" at bounding box center [252, 284] width 16 height 16
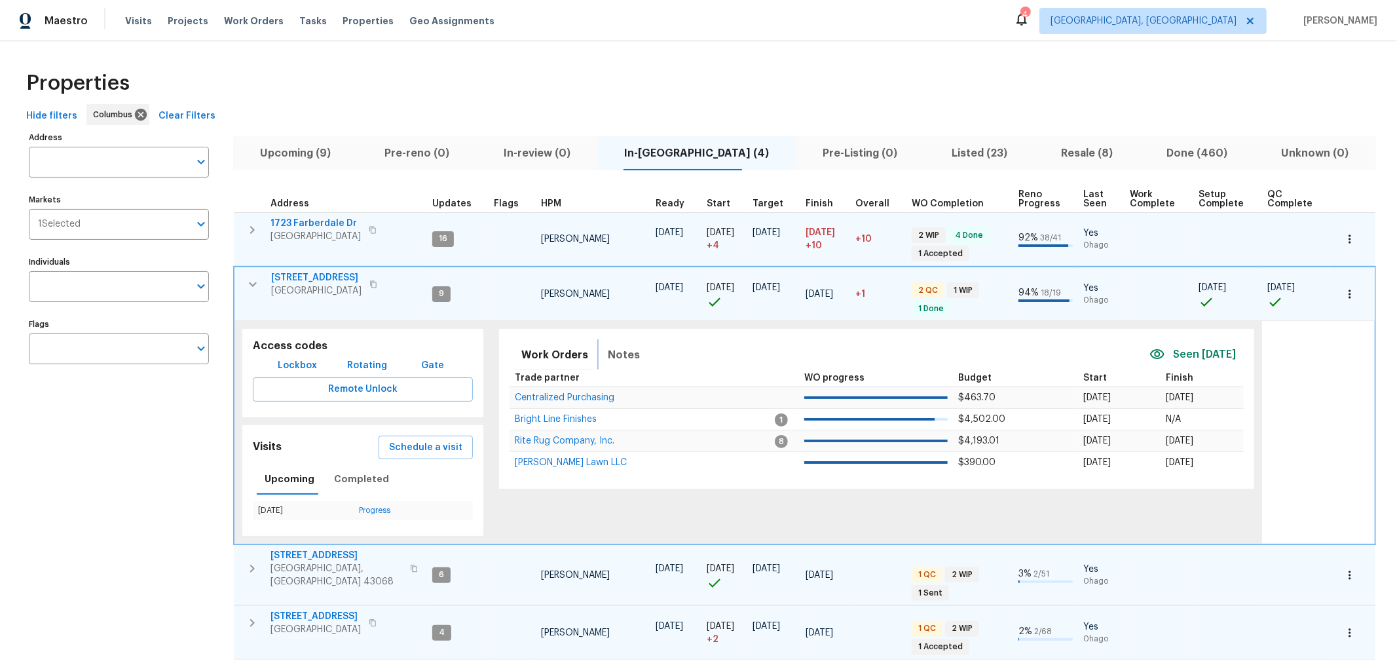
click at [614, 352] on span "Notes" at bounding box center [624, 355] width 32 height 18
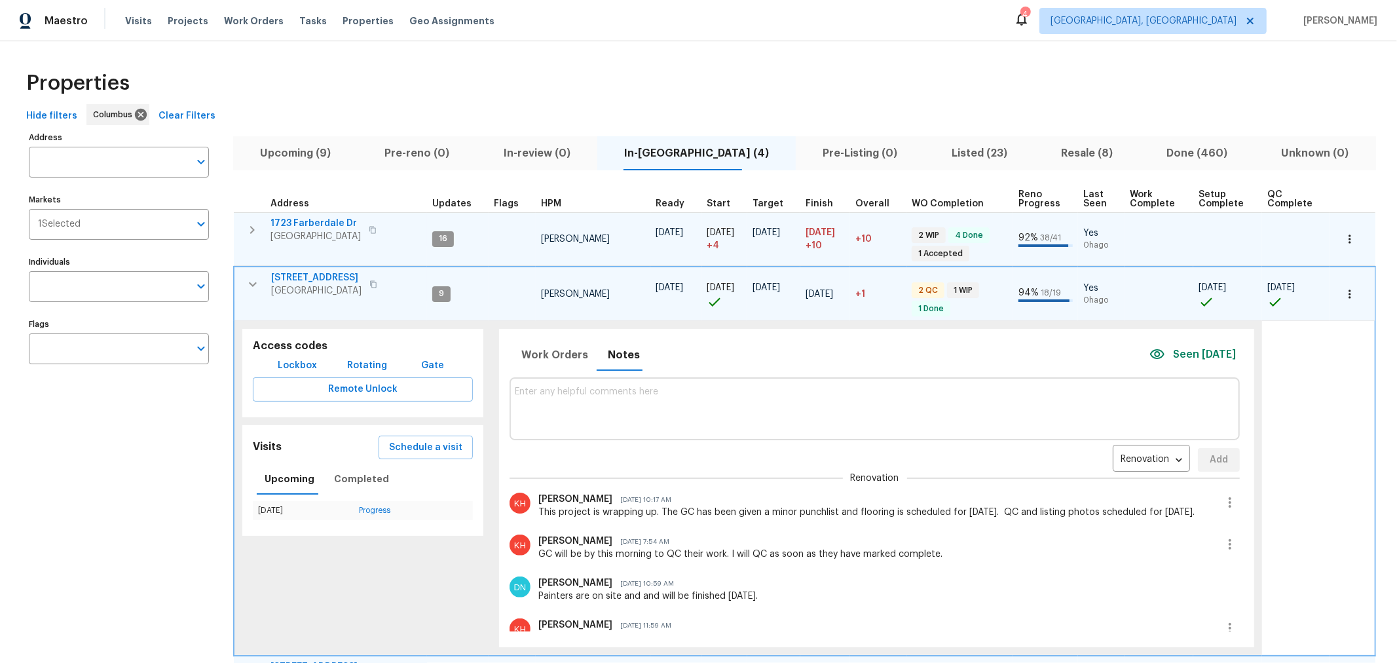
click at [246, 282] on icon "button" at bounding box center [253, 284] width 16 height 16
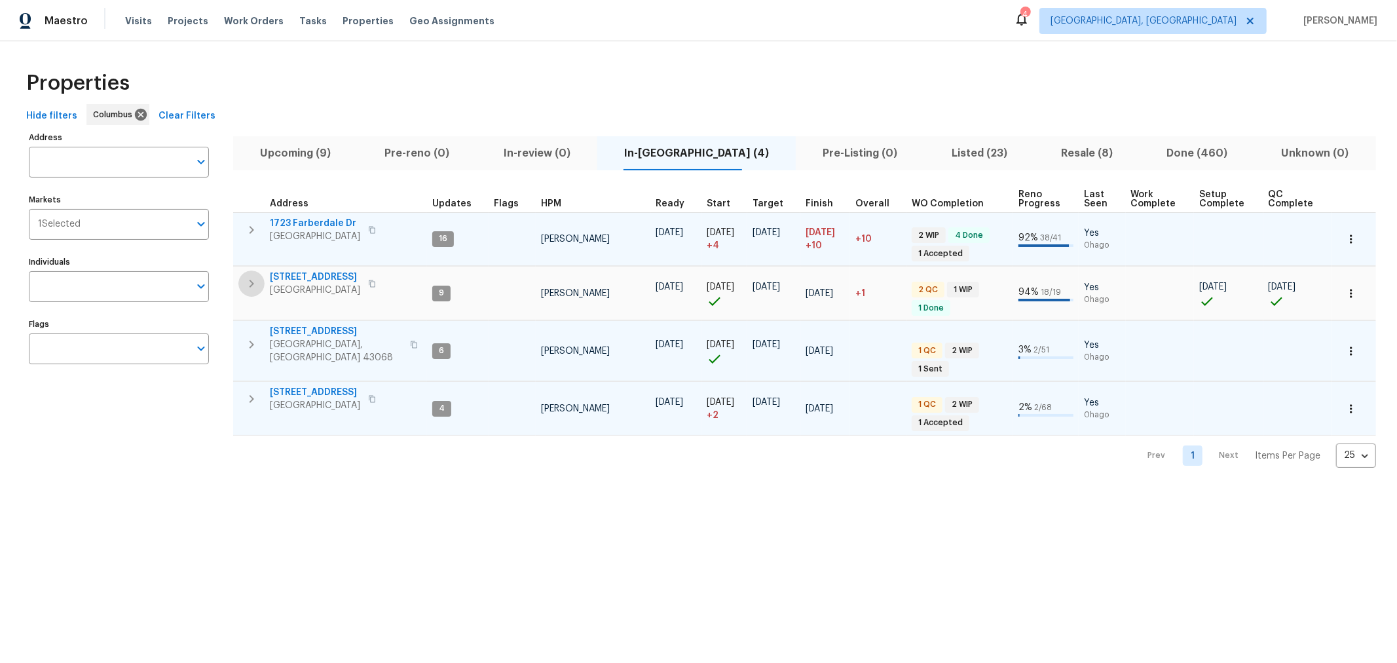
drag, startPoint x: 249, startPoint y: 281, endPoint x: 410, endPoint y: 312, distance: 164.0
click at [249, 281] on icon "button" at bounding box center [252, 284] width 16 height 16
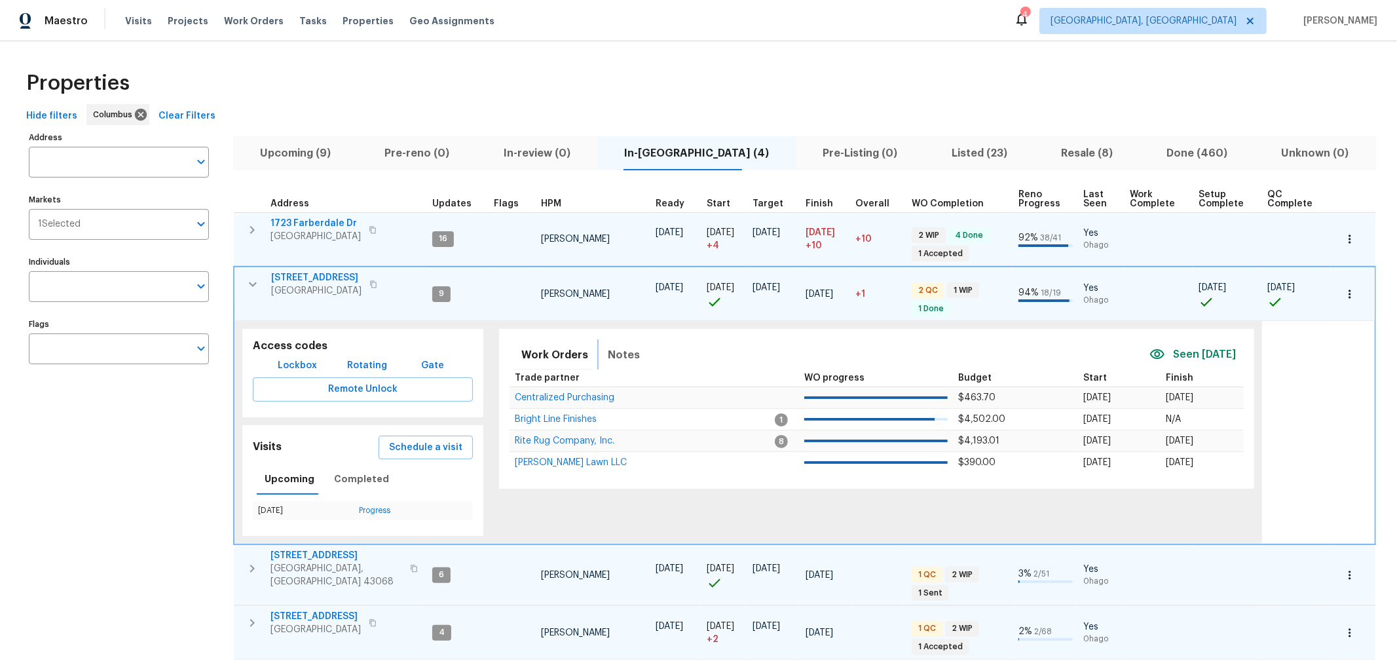
click at [629, 356] on span "Notes" at bounding box center [624, 355] width 32 height 18
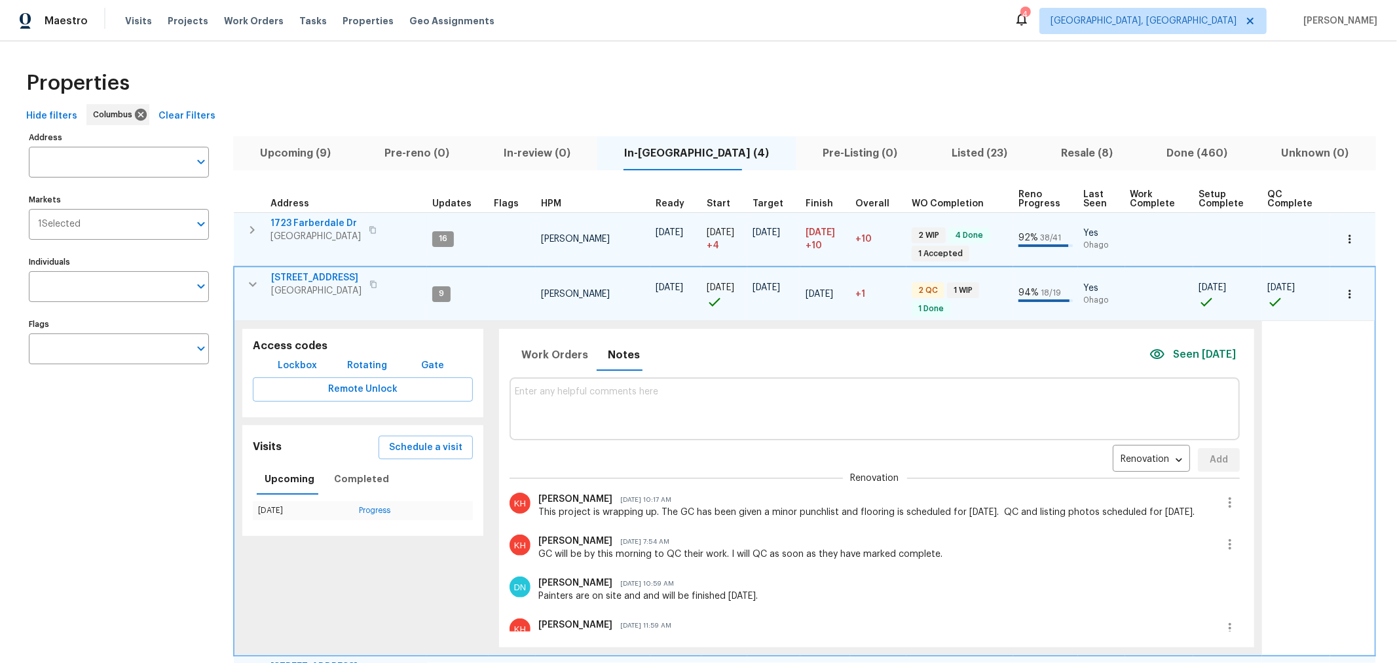
click at [241, 279] on button "button" at bounding box center [253, 284] width 26 height 26
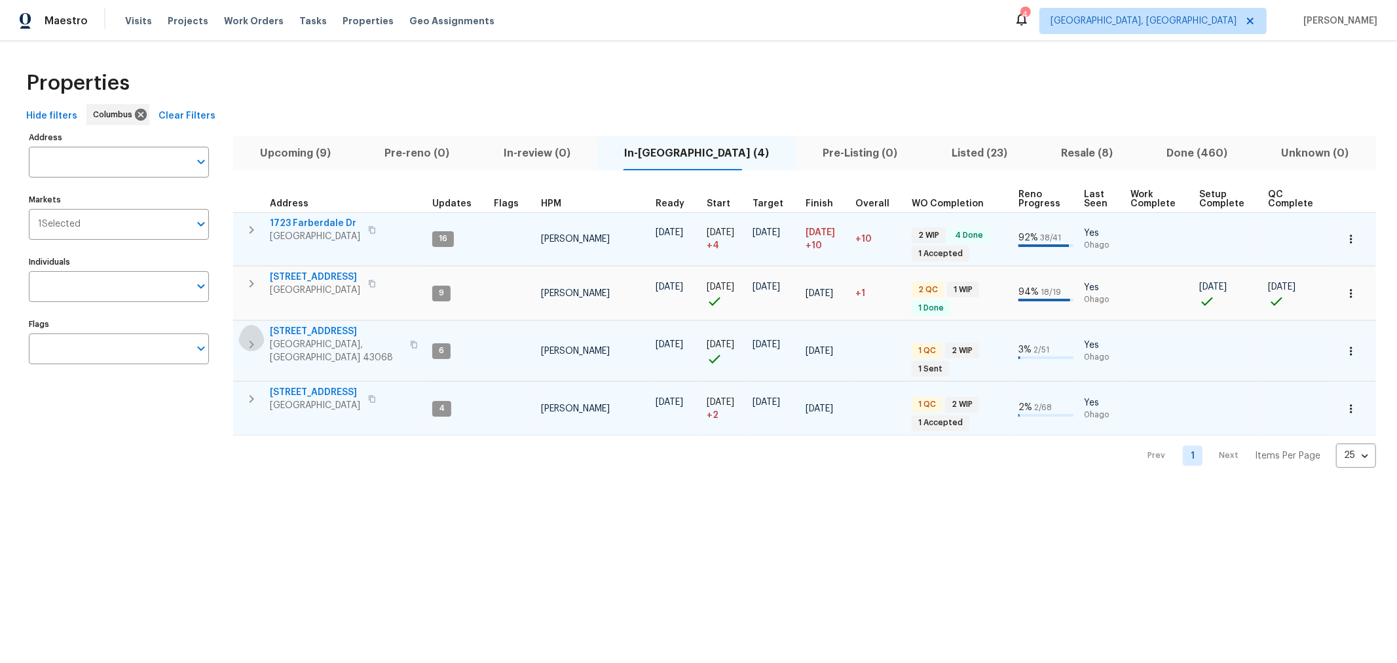
click at [249, 325] on button "button" at bounding box center [251, 344] width 26 height 39
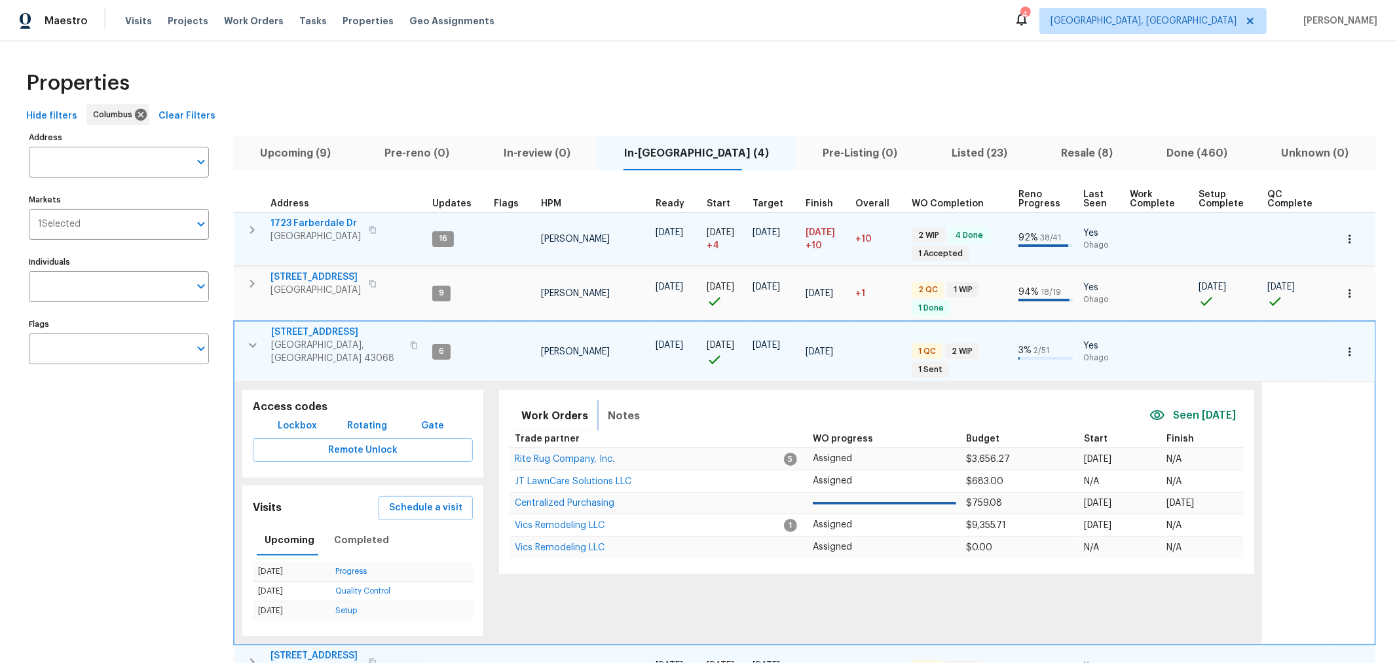
click at [606, 400] on button "Notes" at bounding box center [624, 415] width 48 height 31
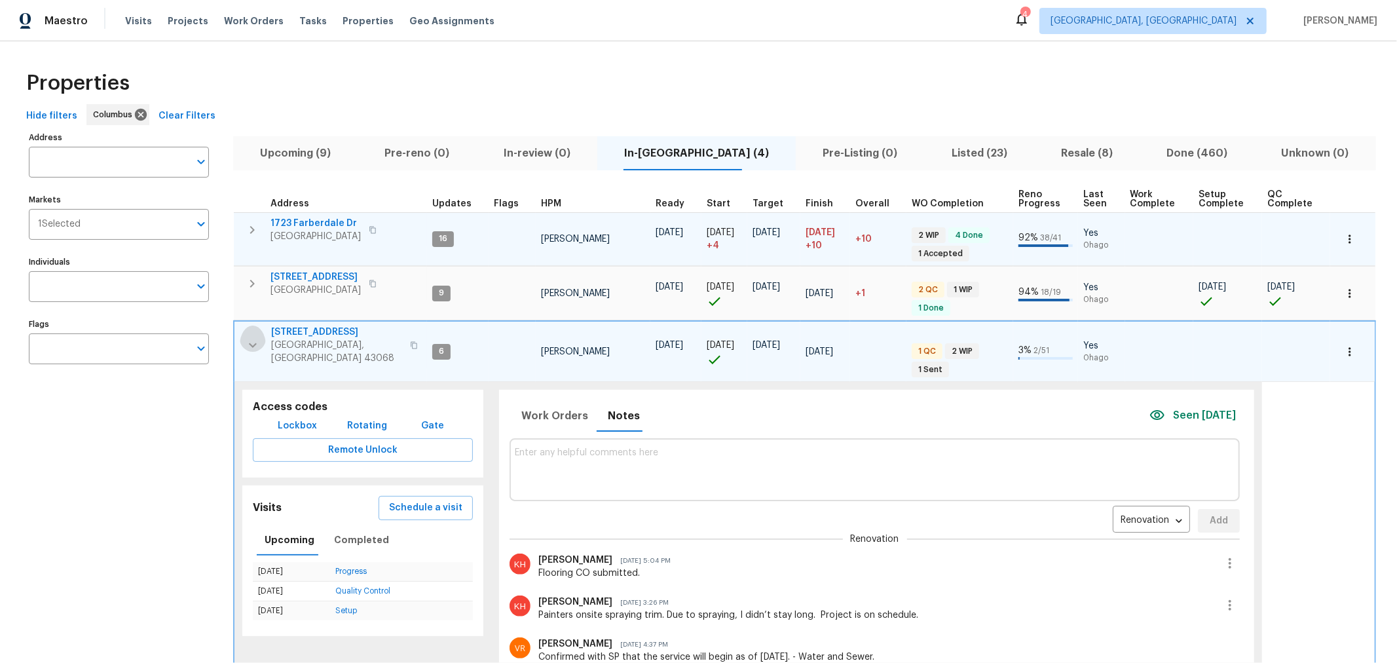
click at [242, 340] on button "button" at bounding box center [253, 344] width 26 height 39
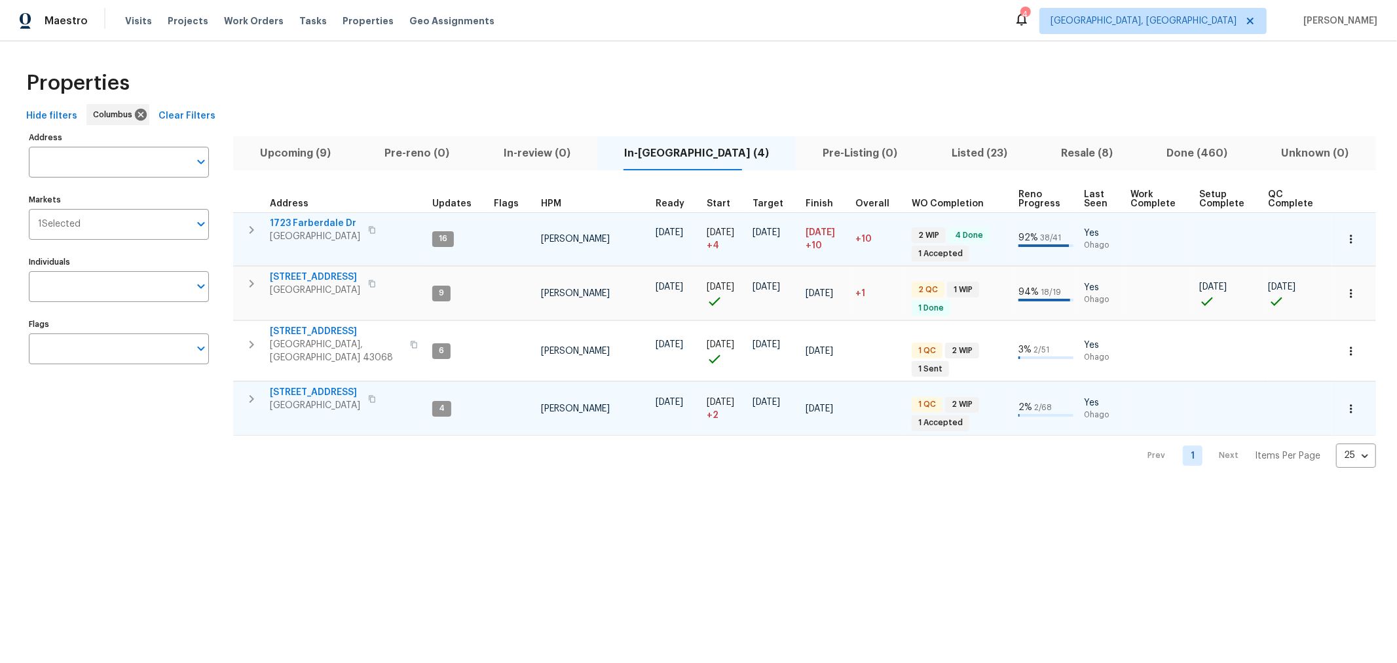
click at [260, 389] on button "button" at bounding box center [251, 399] width 26 height 26
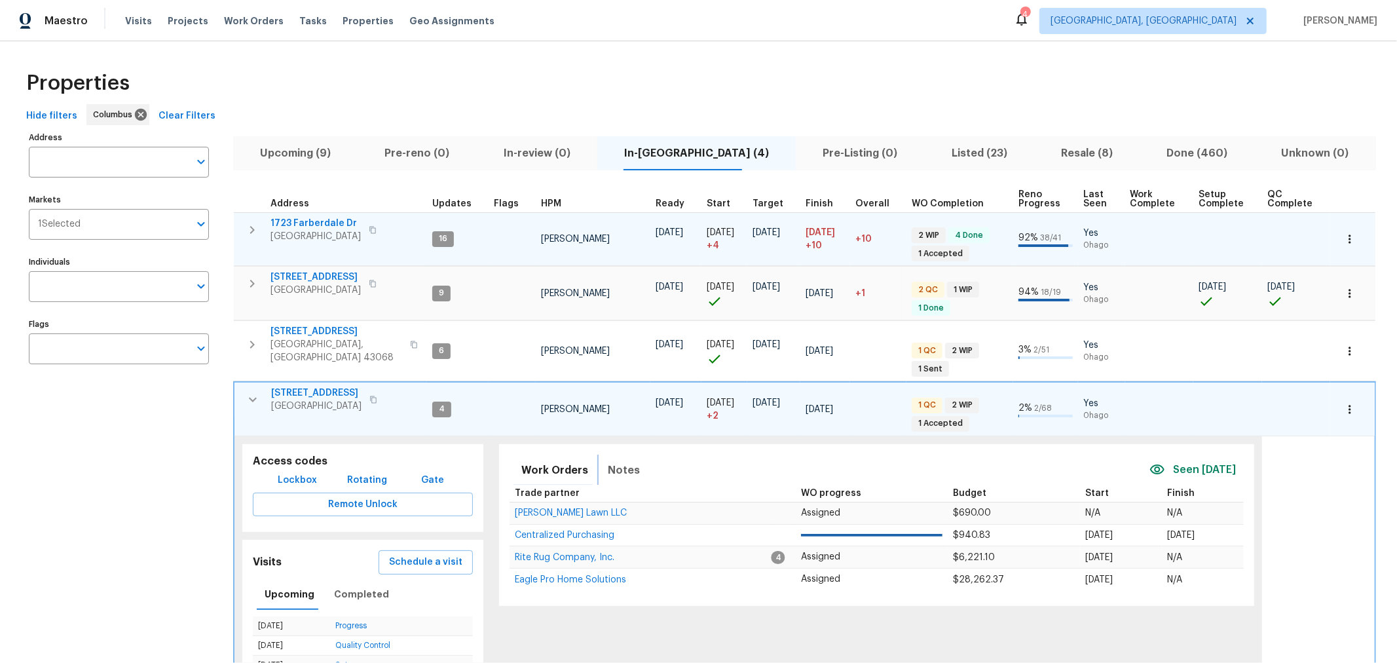
click at [610, 461] on span "Notes" at bounding box center [624, 470] width 32 height 18
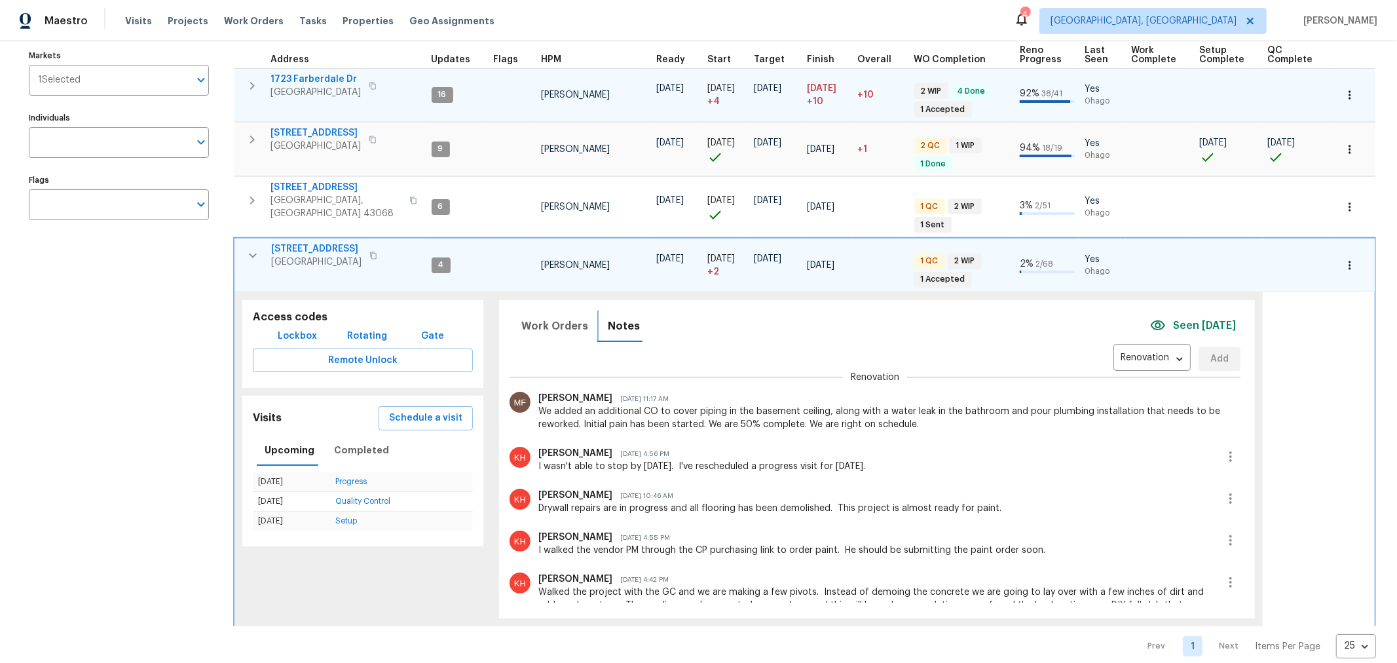
scroll to position [73, 0]
click at [252, 248] on icon "button" at bounding box center [253, 256] width 16 height 16
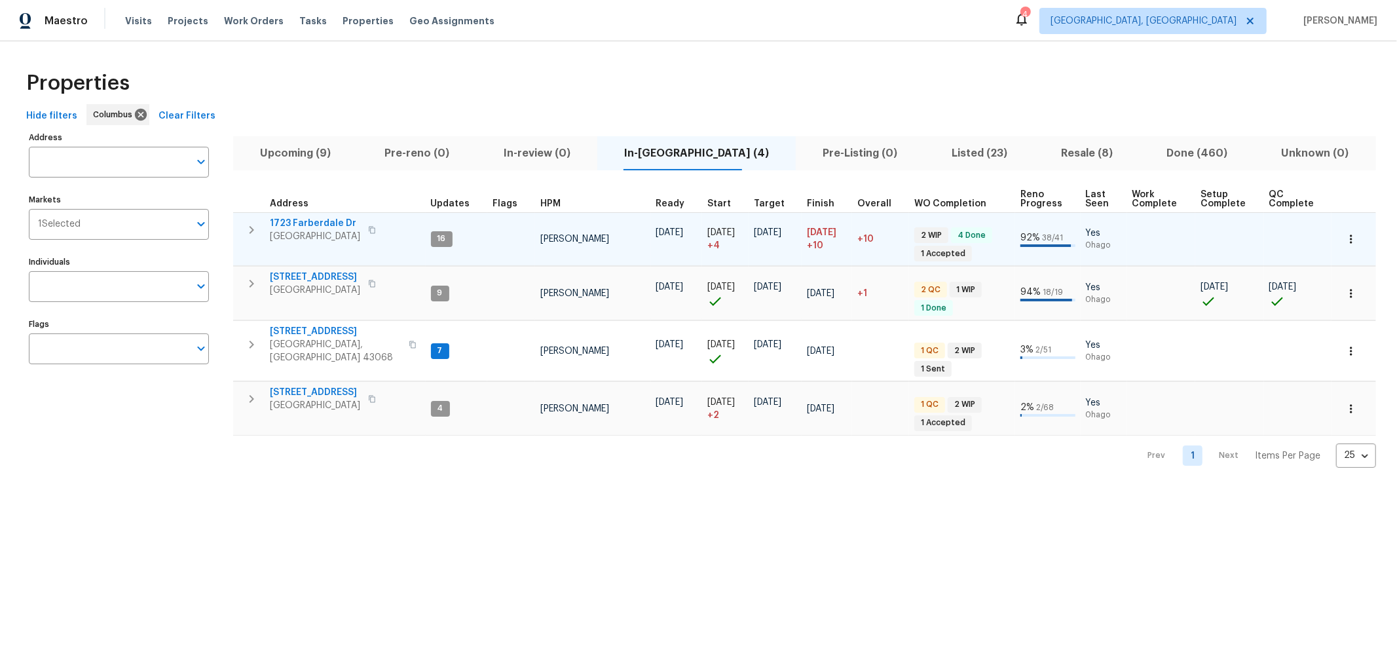
scroll to position [0, 0]
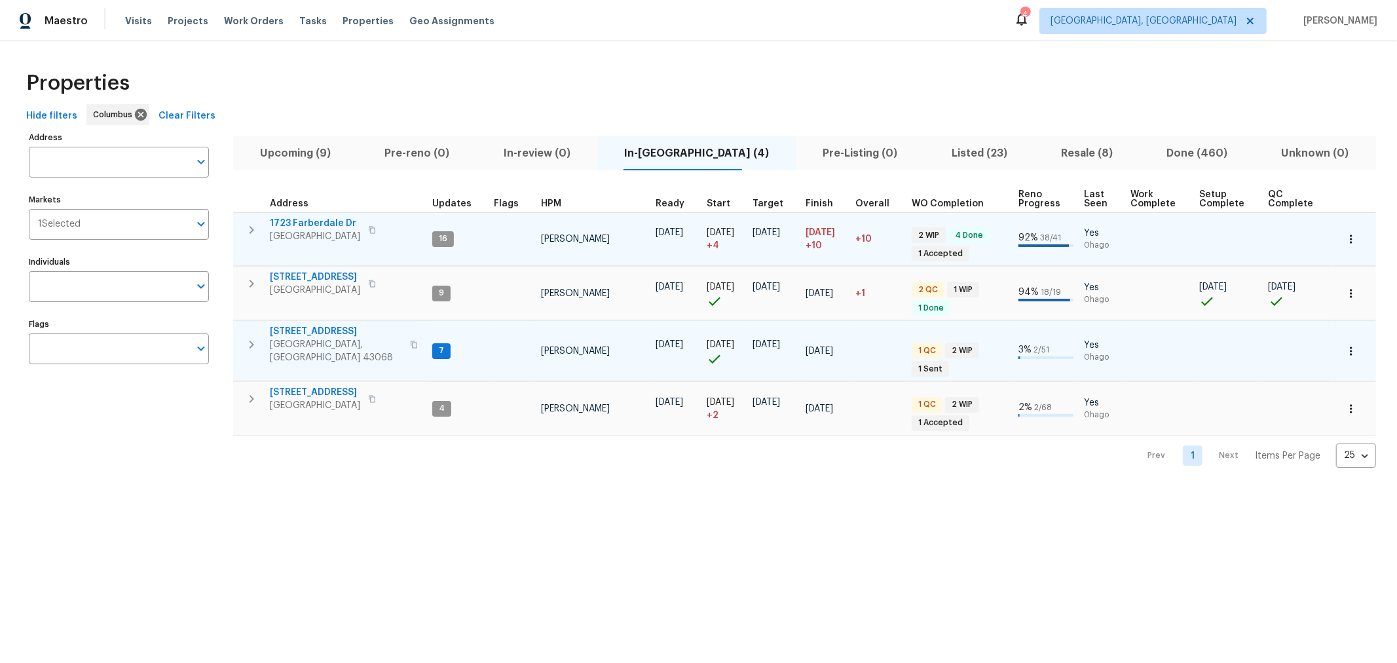
click at [259, 337] on icon "button" at bounding box center [252, 345] width 16 height 16
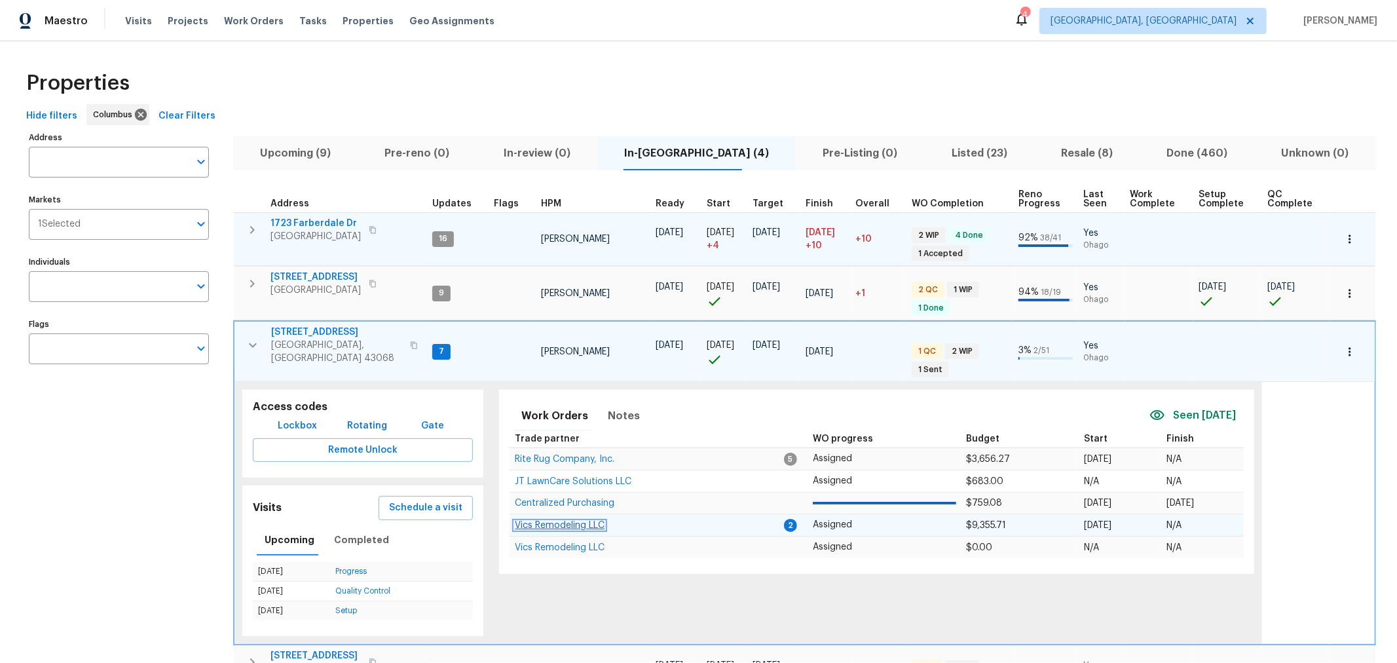
click at [588, 521] on span "Vics Remodeling LLC" at bounding box center [560, 525] width 90 height 9
click at [251, 337] on icon "button" at bounding box center [253, 345] width 16 height 16
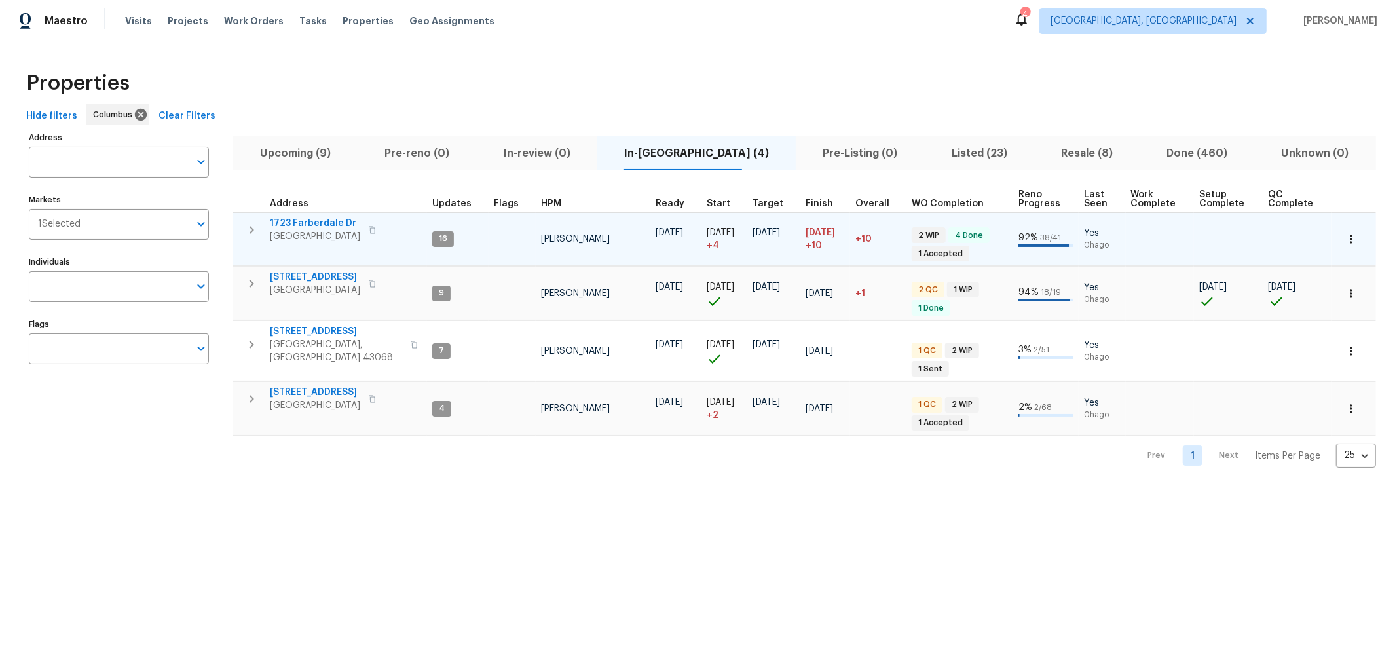
click at [820, 488] on html "Maestro Visits Projects Work Orders Tasks Properties Geo Assignments 4 Columbus…" at bounding box center [698, 244] width 1397 height 488
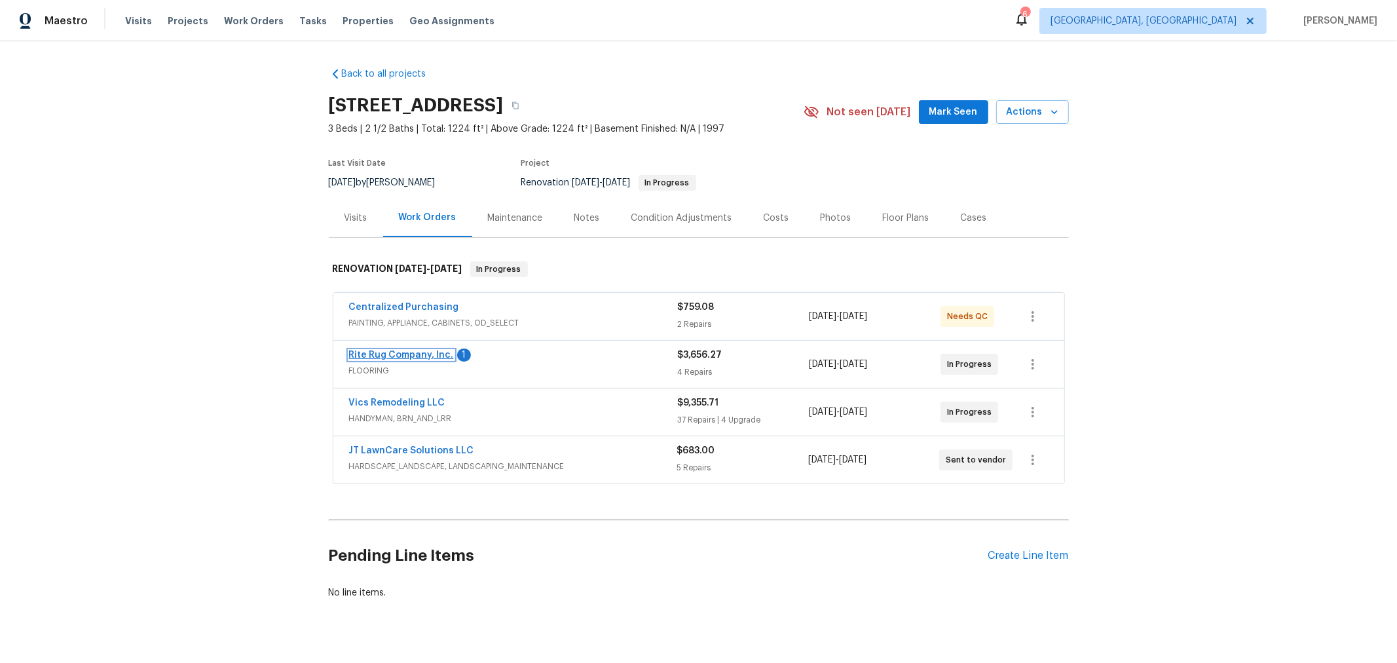
click at [434, 354] on link "Rite Rug Company, Inc." at bounding box center [401, 354] width 105 height 9
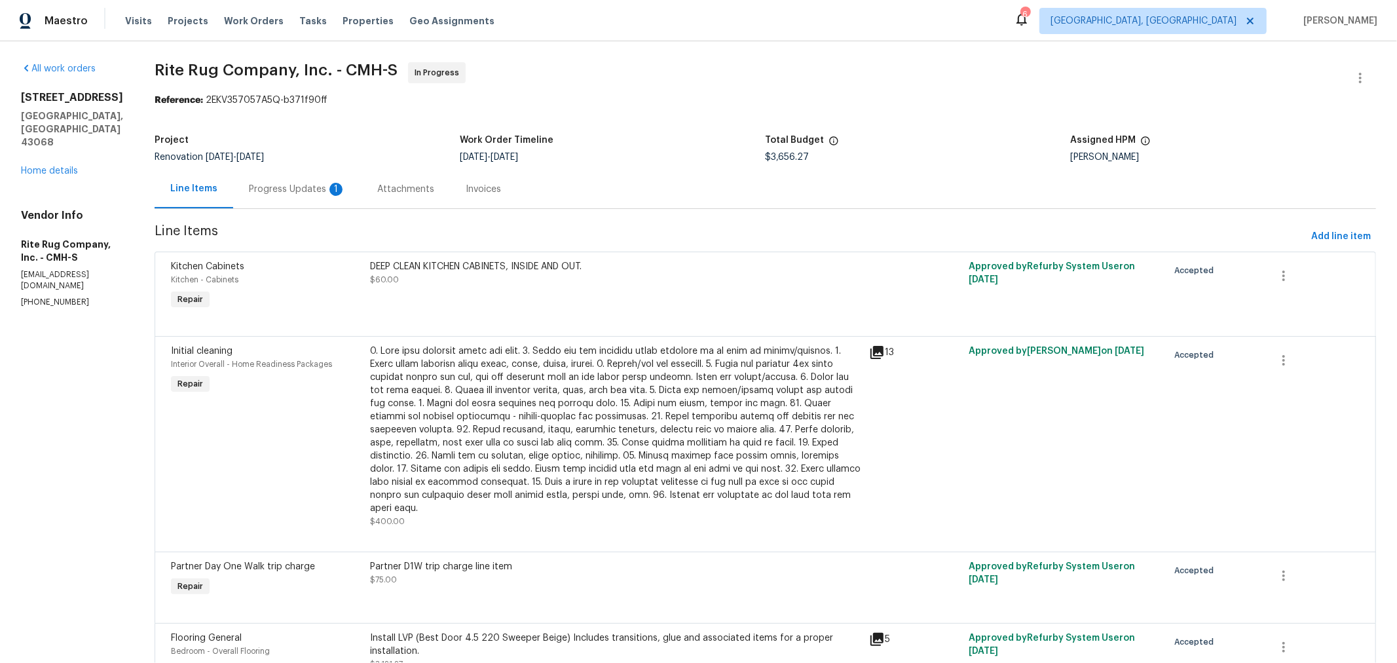
click at [300, 206] on div "Progress Updates 1" at bounding box center [297, 189] width 128 height 39
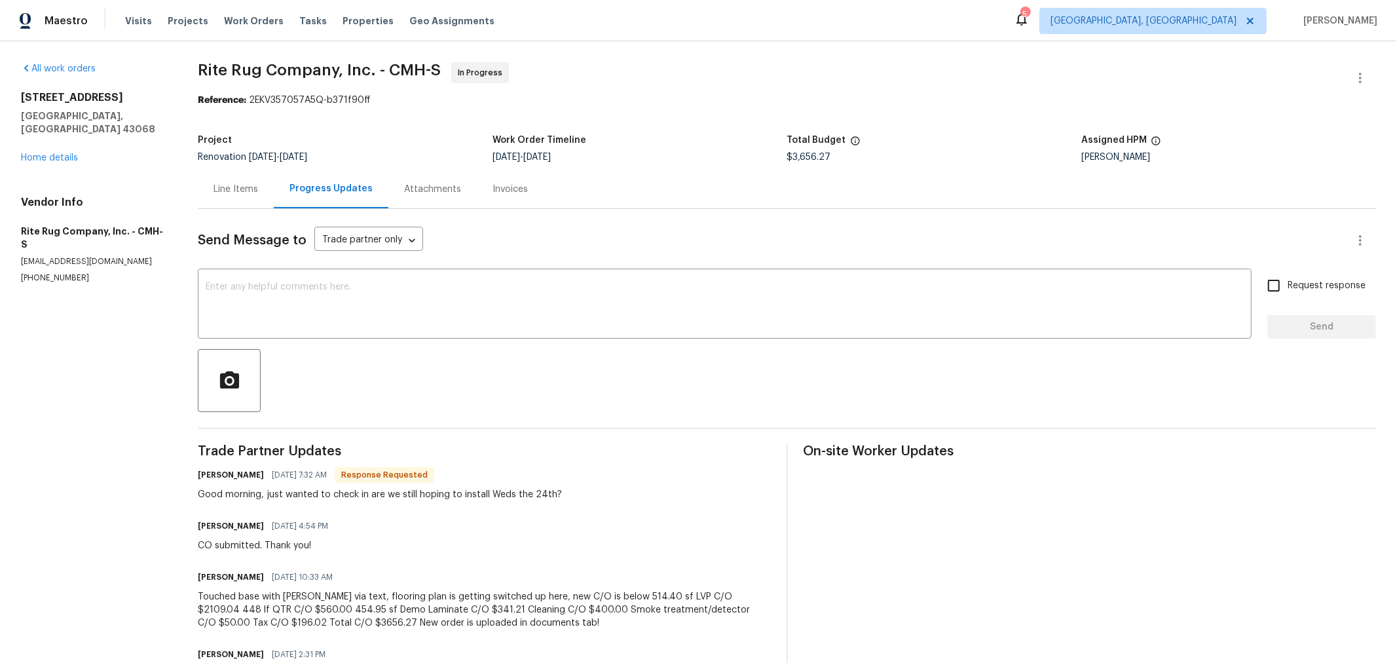
click at [245, 183] on div "Line Items" at bounding box center [235, 189] width 45 height 13
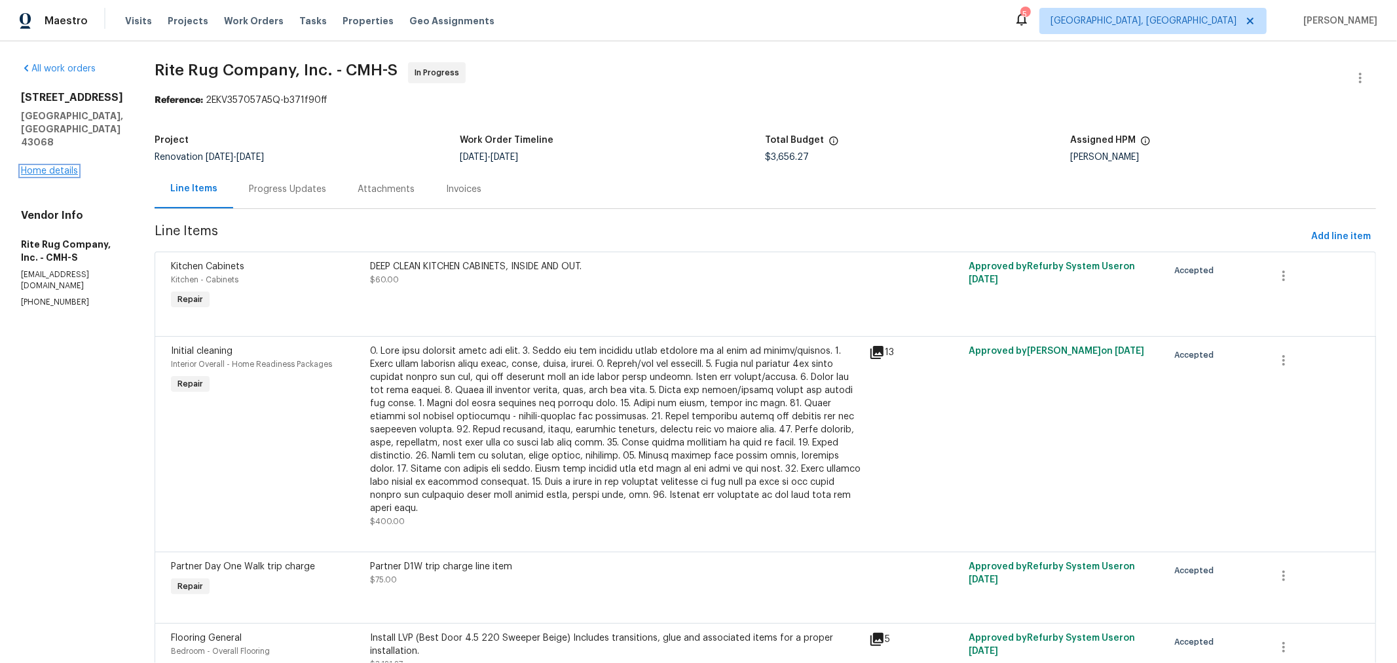
click at [63, 166] on link "Home details" at bounding box center [49, 170] width 57 height 9
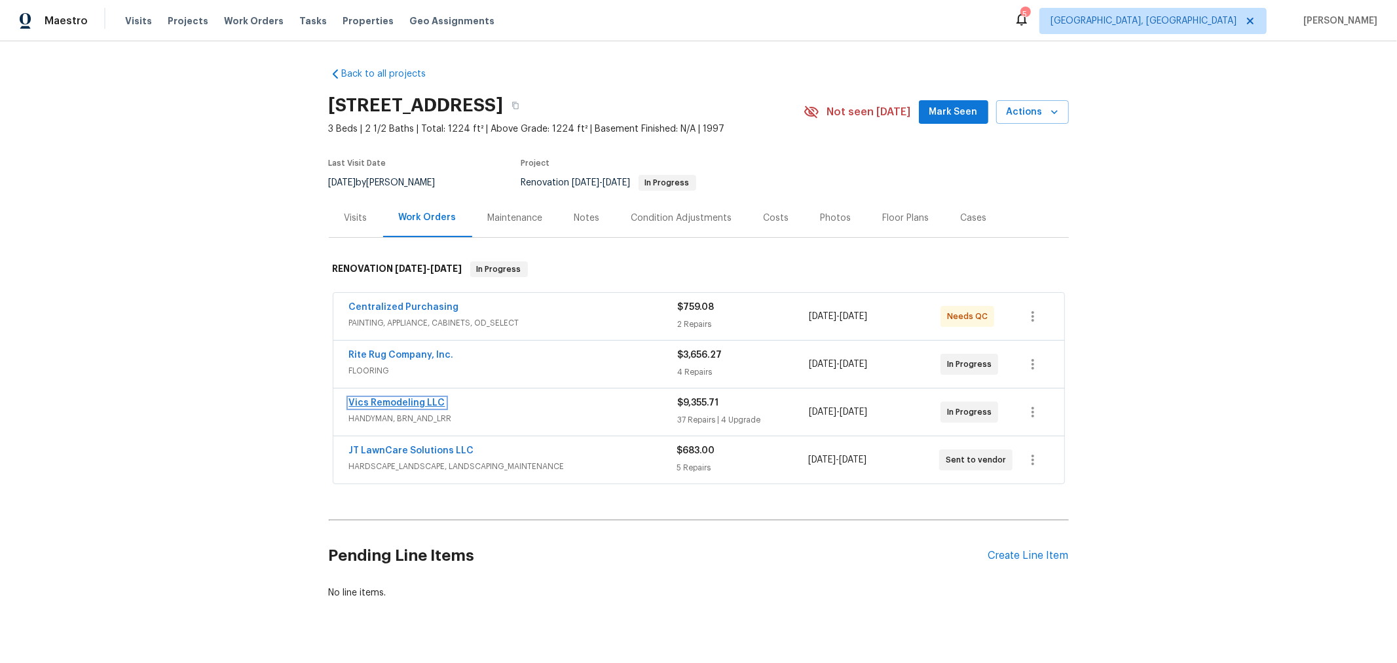
click at [378, 398] on link "Vics Remodeling LLC" at bounding box center [397, 402] width 96 height 9
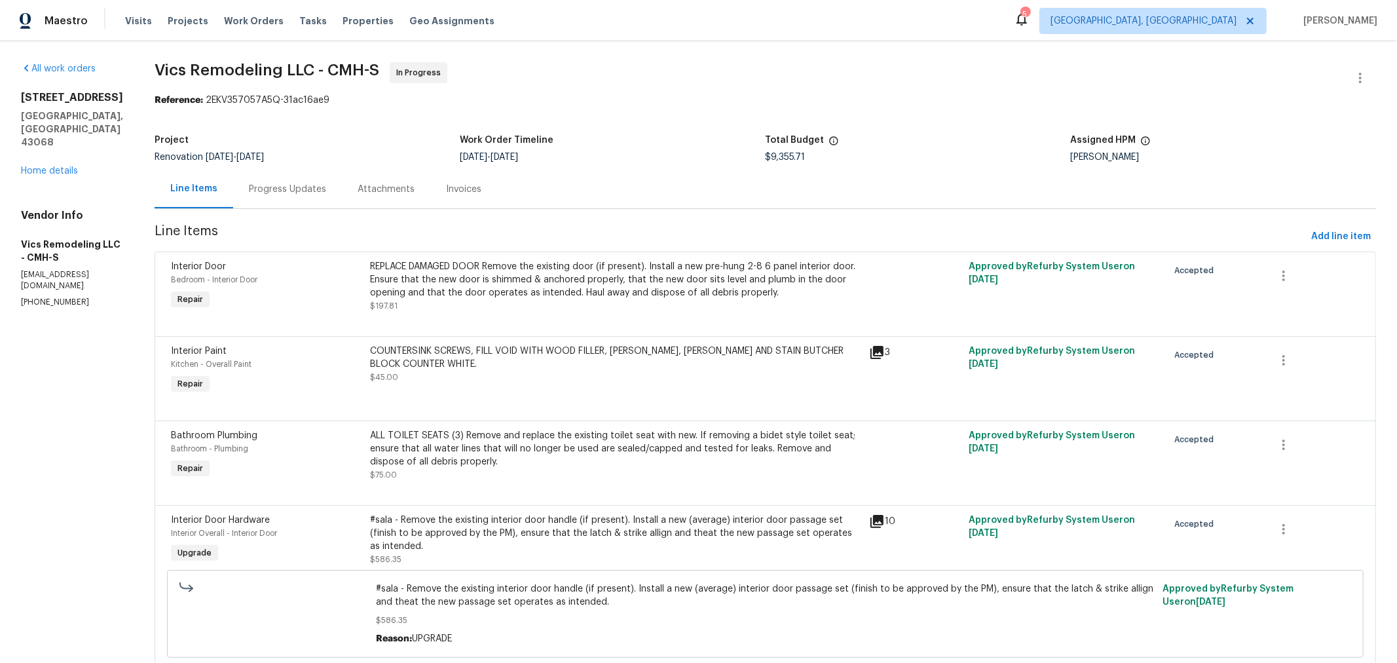
click at [296, 186] on div "Progress Updates" at bounding box center [287, 189] width 77 height 13
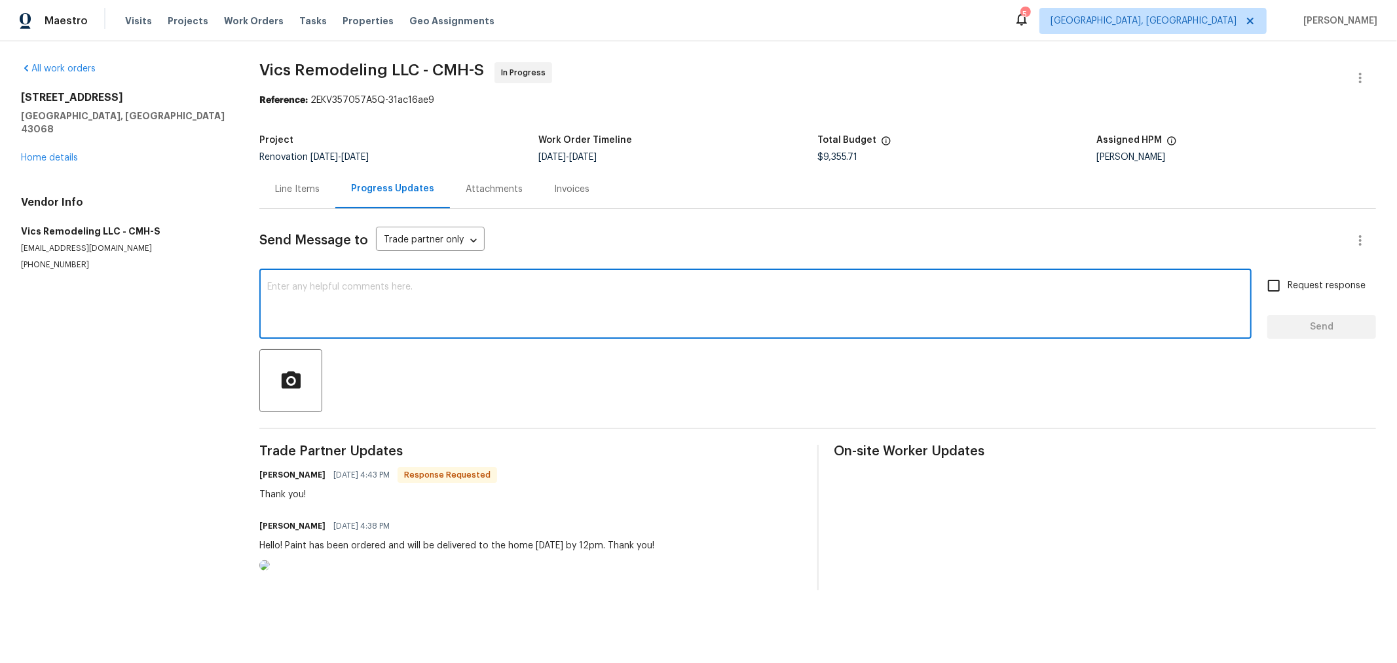
click at [396, 282] on textarea at bounding box center [755, 305] width 976 height 46
type textarea "Good morning! Are we on pace to be ready for flooring on the 24th?"
click at [1260, 279] on input "Request response" at bounding box center [1274, 286] width 28 height 28
checkbox input "true"
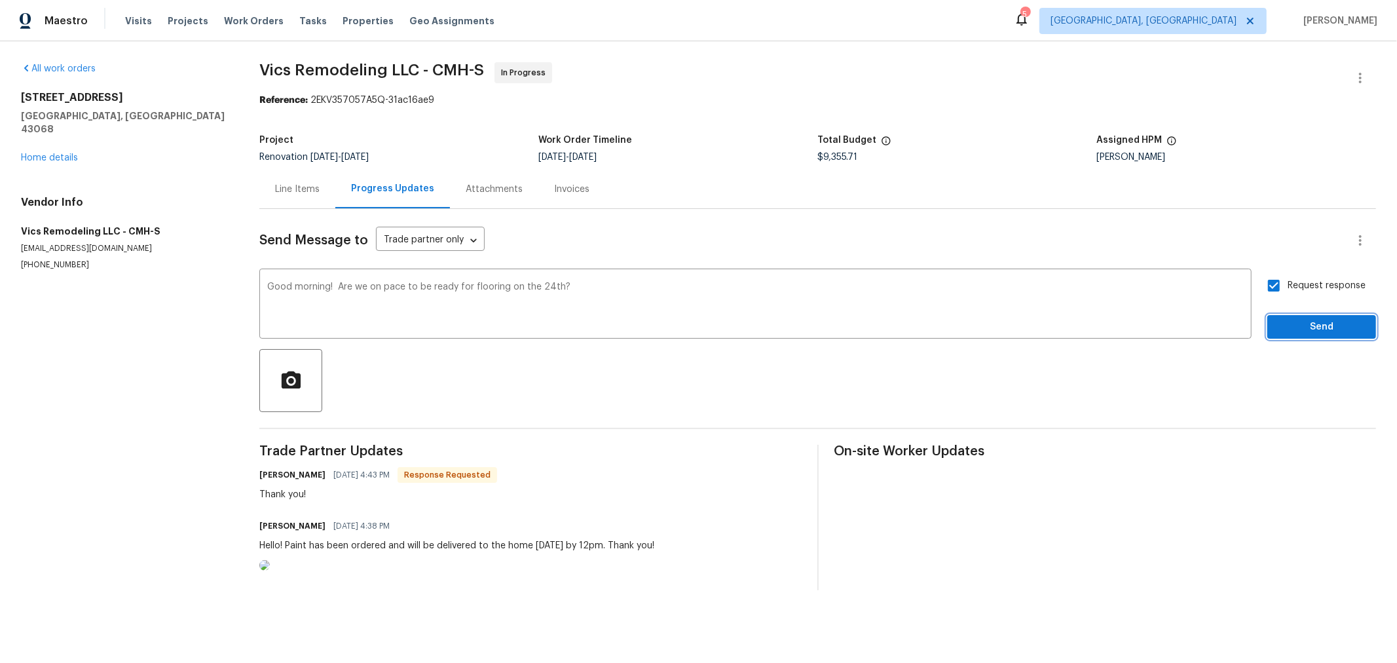
click at [1267, 324] on button "Send" at bounding box center [1321, 327] width 109 height 24
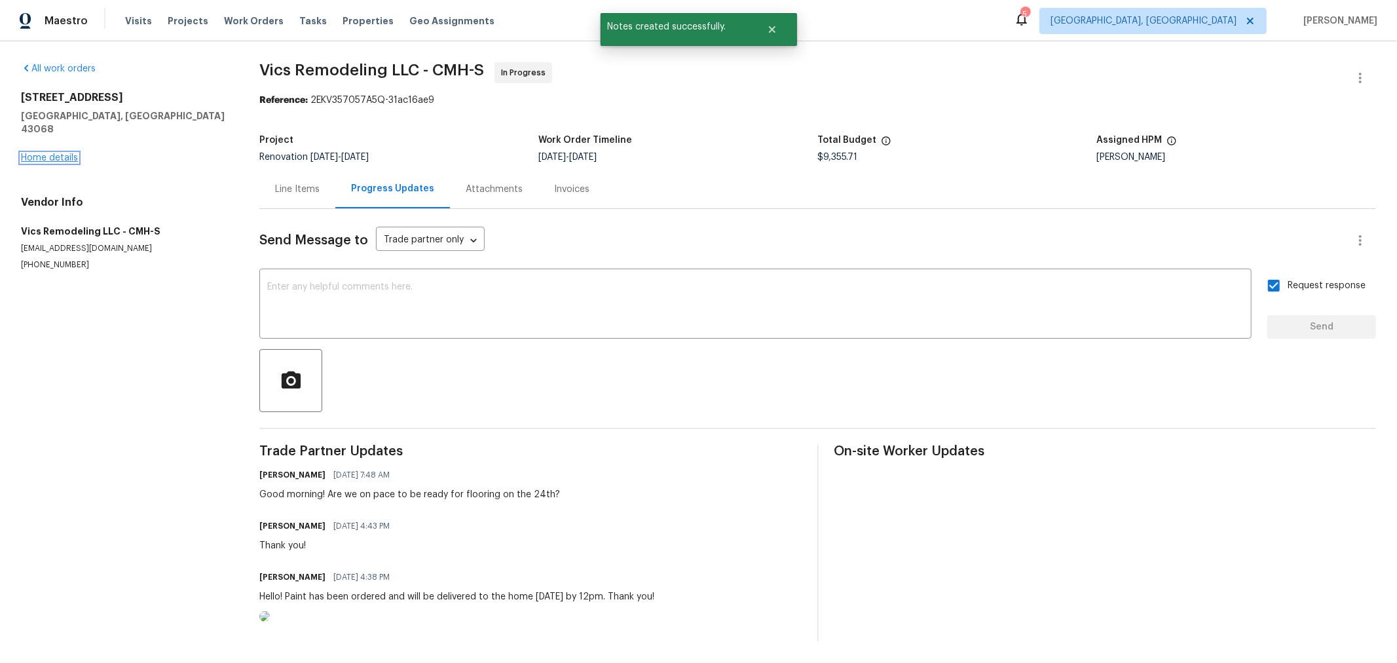
click at [46, 153] on link "Home details" at bounding box center [49, 157] width 57 height 9
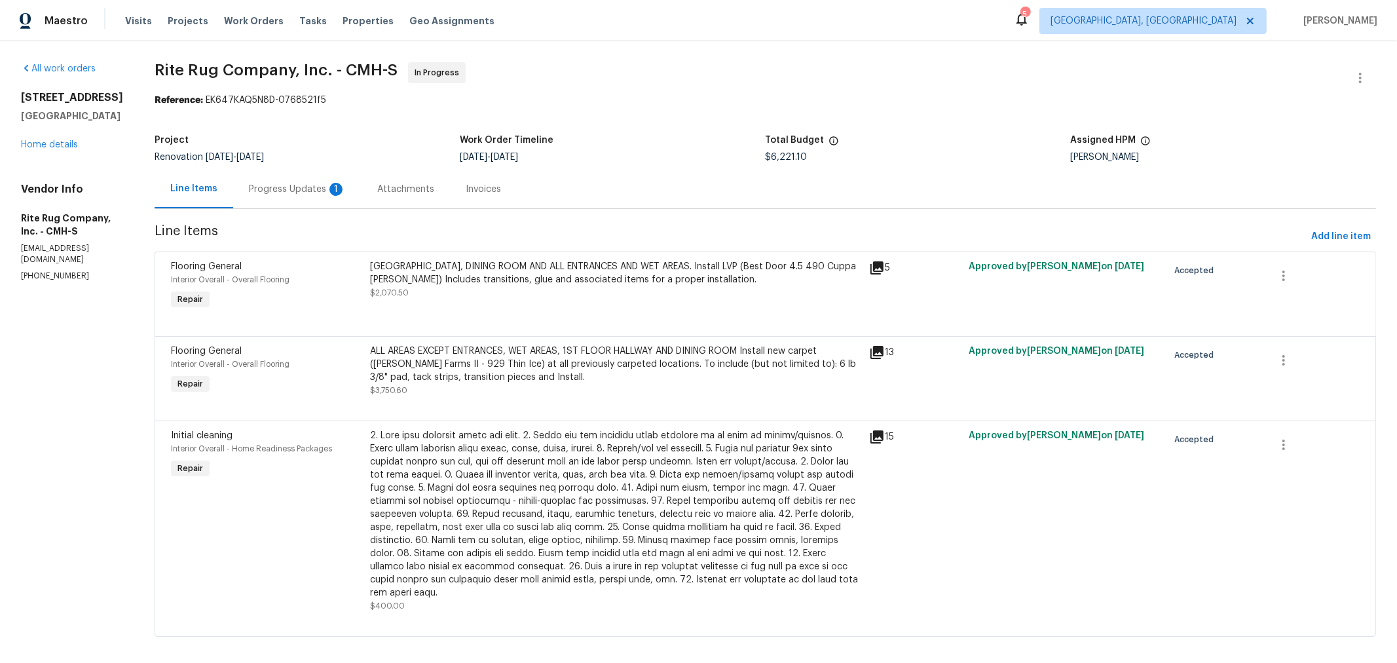
click at [325, 198] on div "Progress Updates 1" at bounding box center [297, 189] width 128 height 39
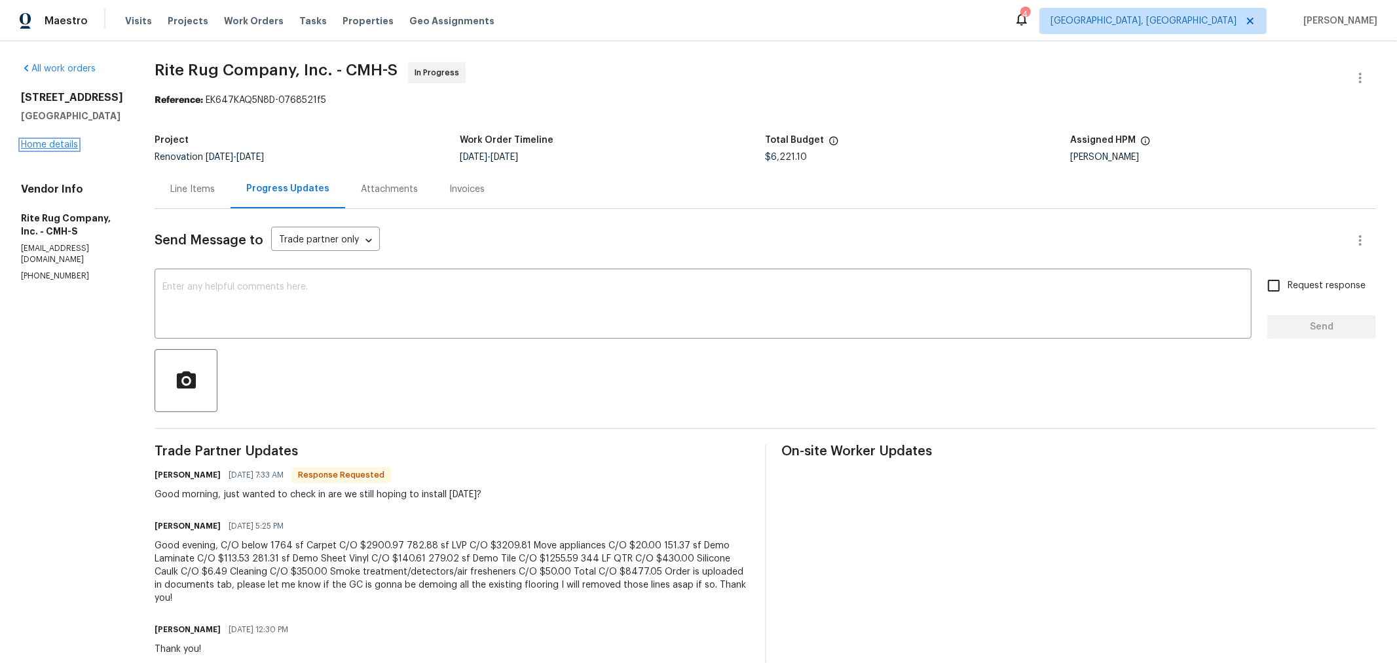
click at [70, 140] on link "Home details" at bounding box center [49, 144] width 57 height 9
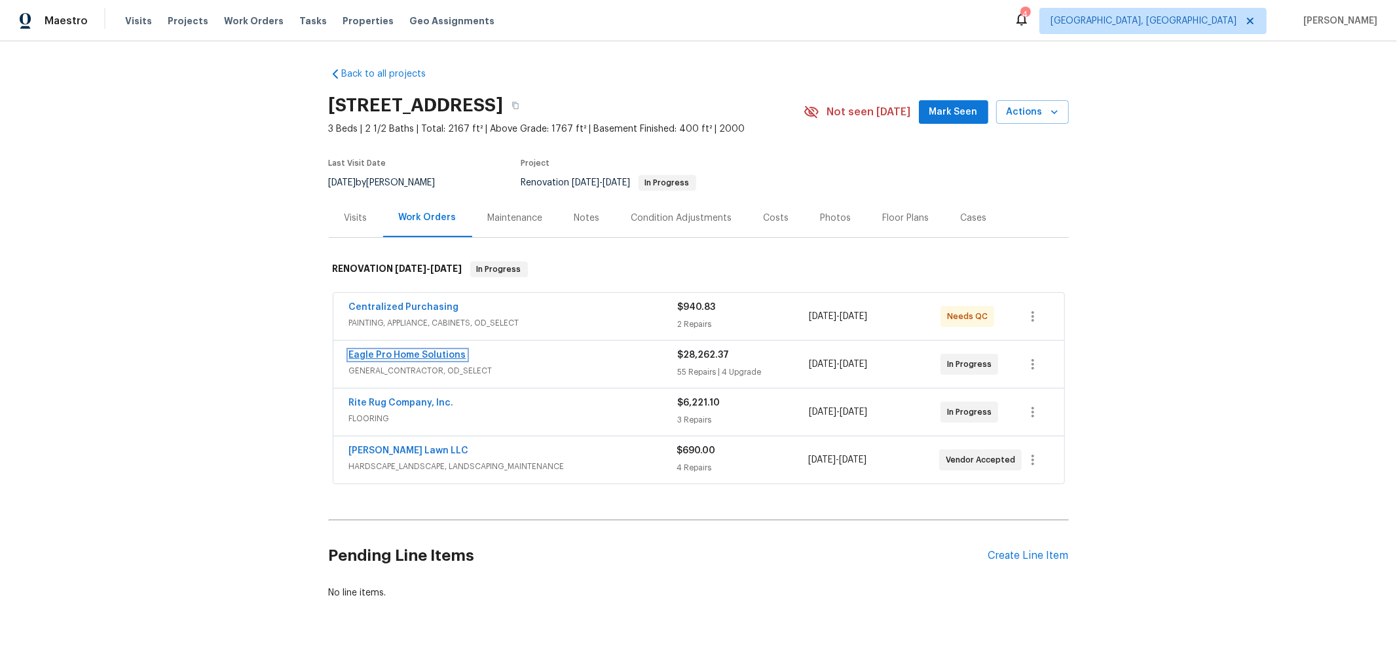
click at [403, 355] on link "Eagle Pro Home Solutions" at bounding box center [407, 354] width 117 height 9
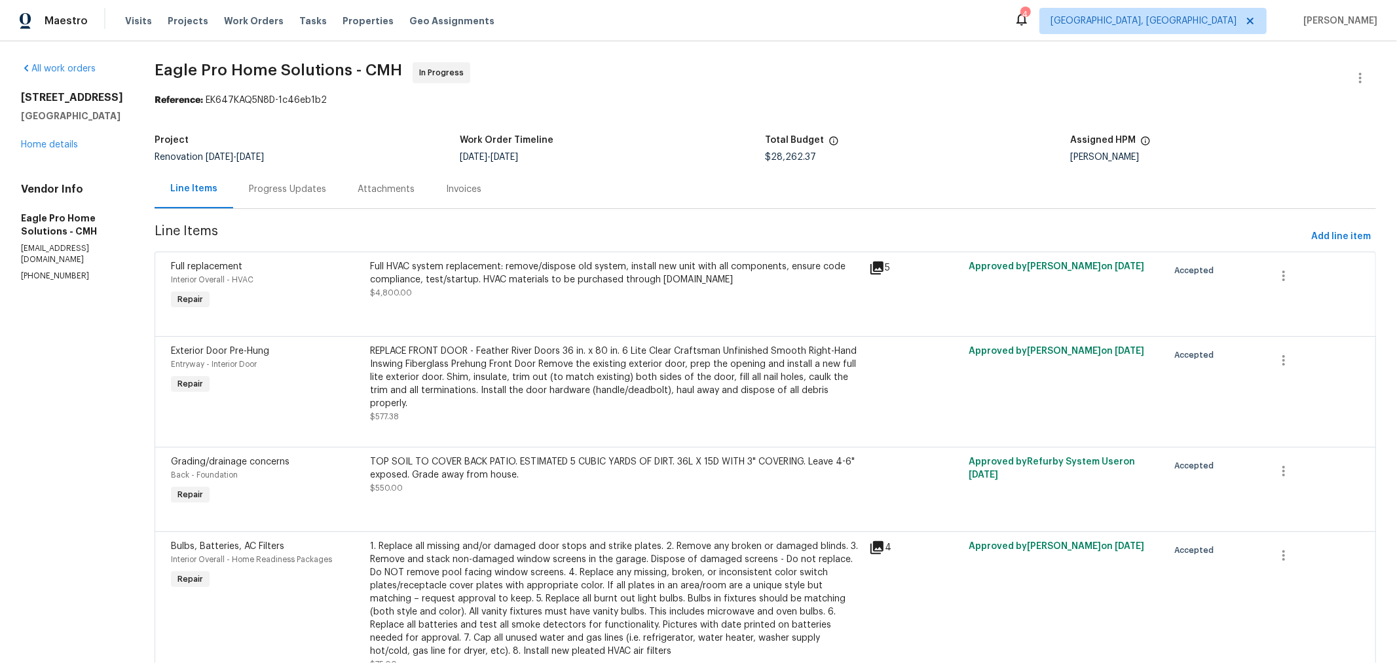
click at [326, 193] on div "Progress Updates" at bounding box center [287, 189] width 77 height 13
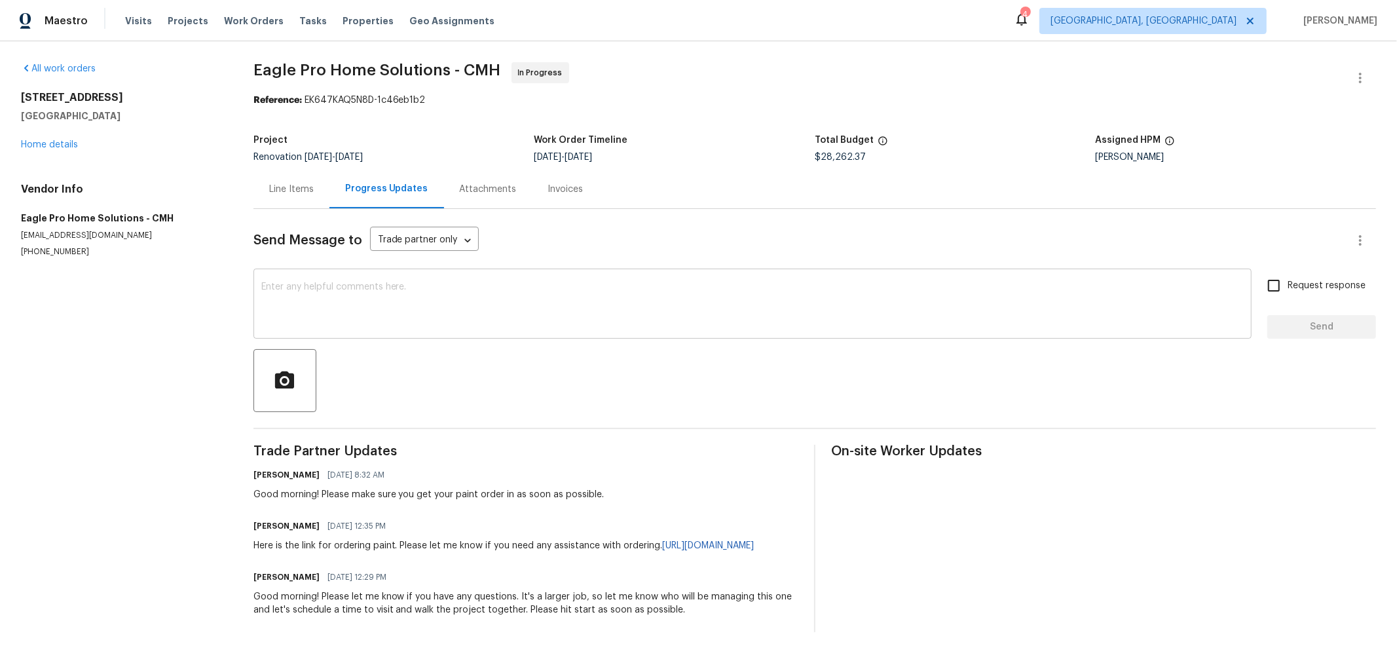
click at [466, 313] on textarea at bounding box center [752, 305] width 982 height 46
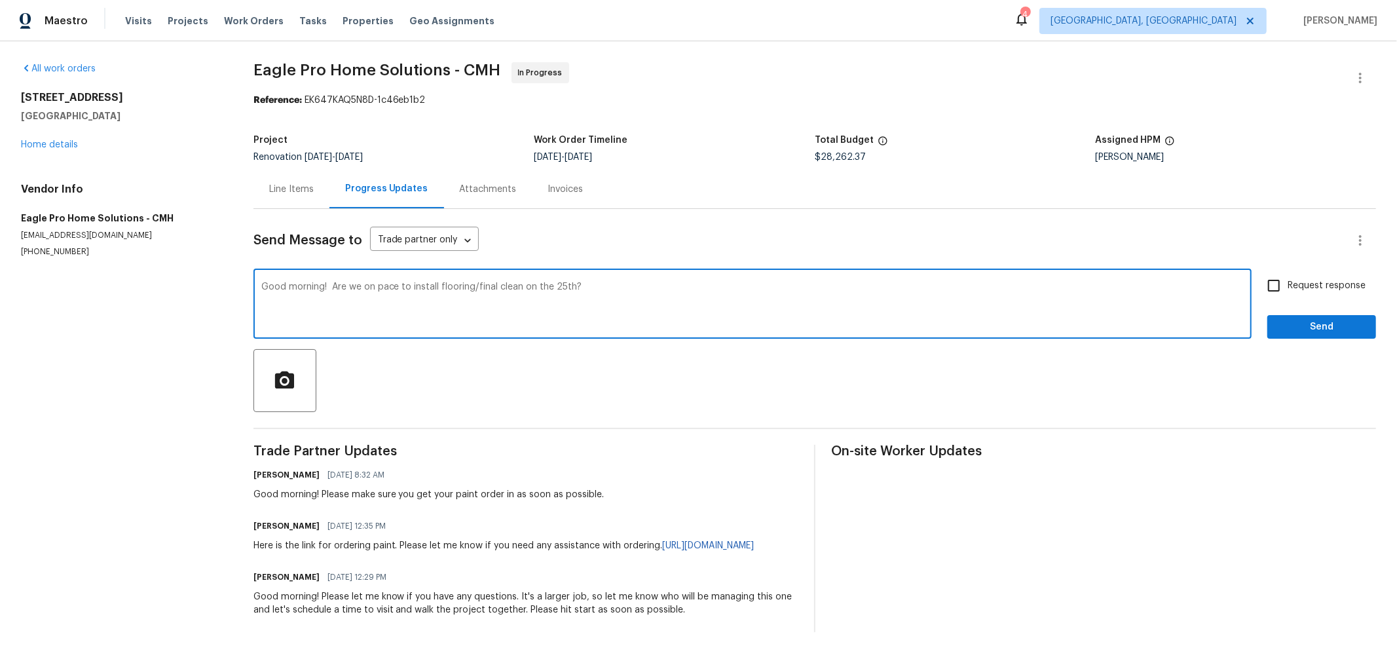
type textarea "Good morning! Are we on pace to install flooring/final clean on the 25th?"
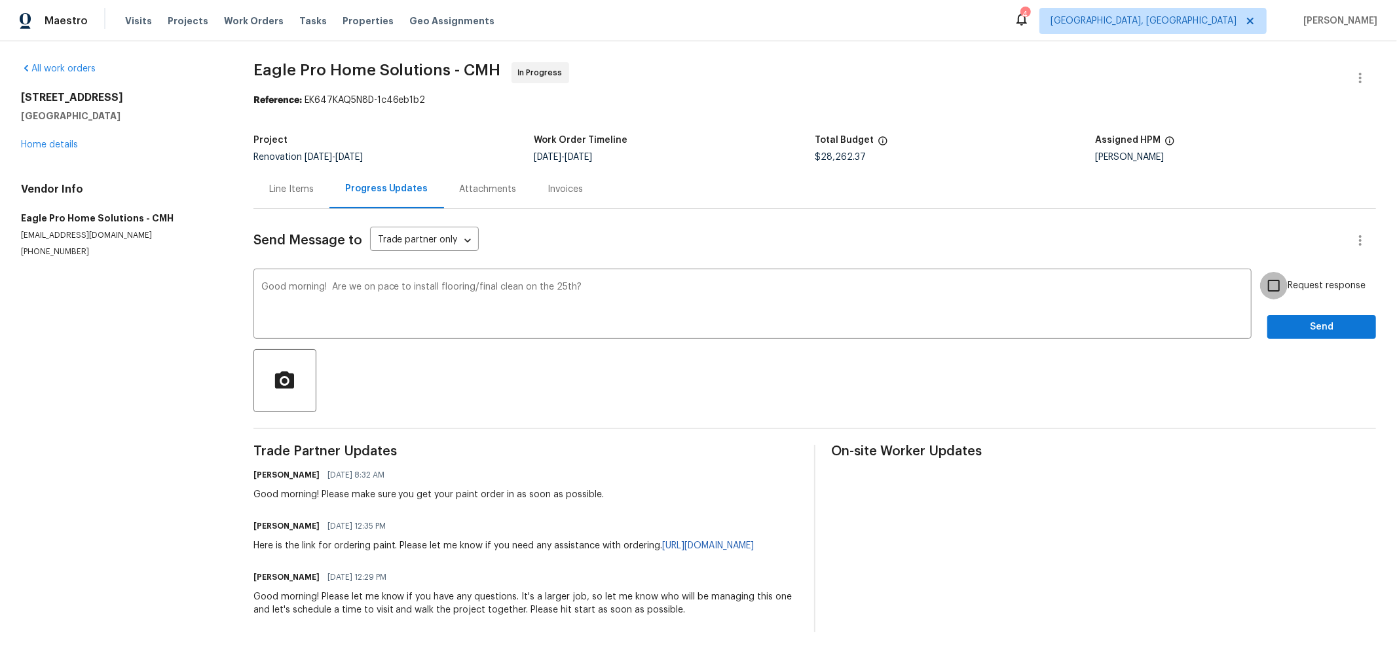
click at [1272, 280] on input "Request response" at bounding box center [1274, 286] width 28 height 28
checkbox input "true"
click at [1279, 320] on span "Send" at bounding box center [1322, 327] width 88 height 16
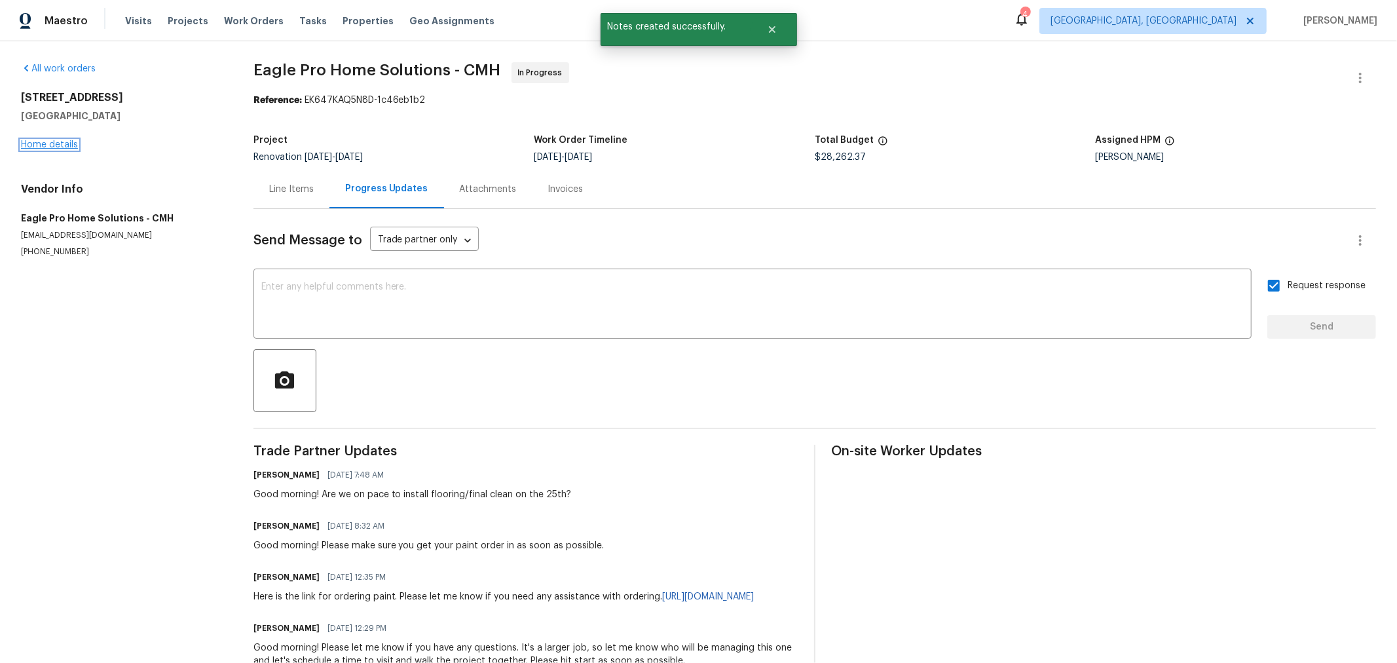
click at [53, 142] on link "Home details" at bounding box center [49, 144] width 57 height 9
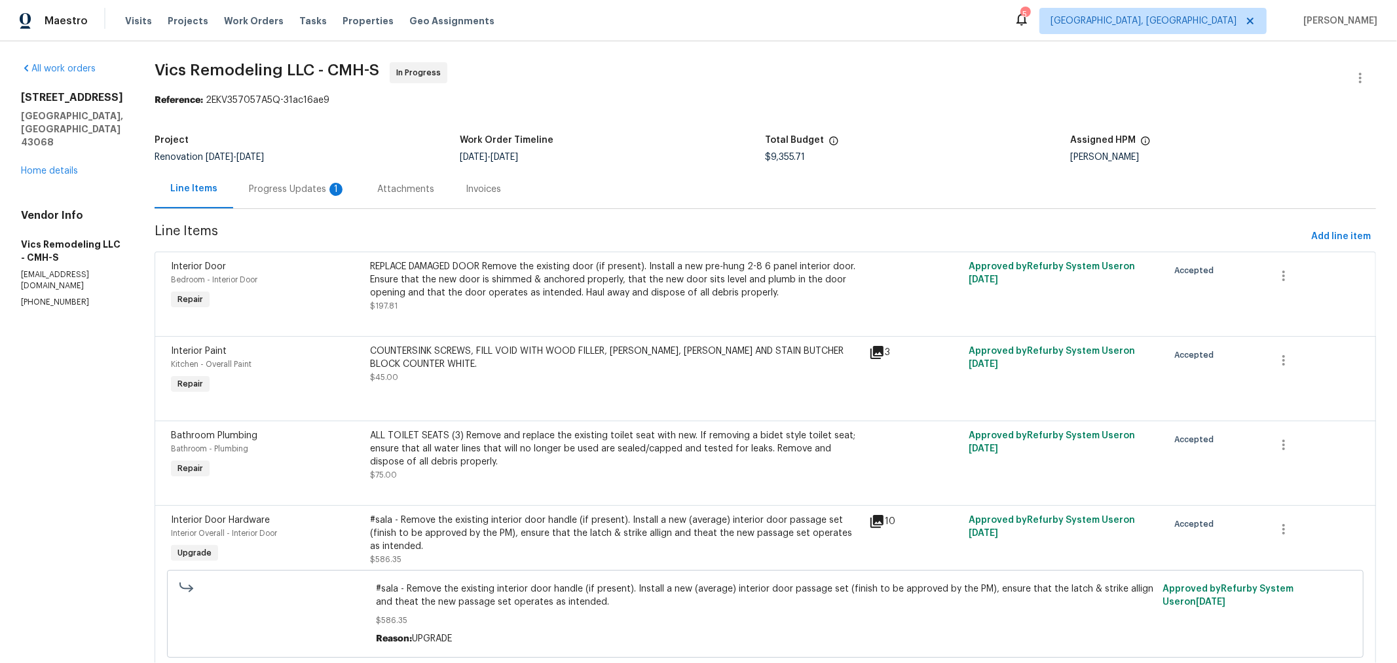
click at [318, 198] on div "Progress Updates 1" at bounding box center [297, 189] width 128 height 39
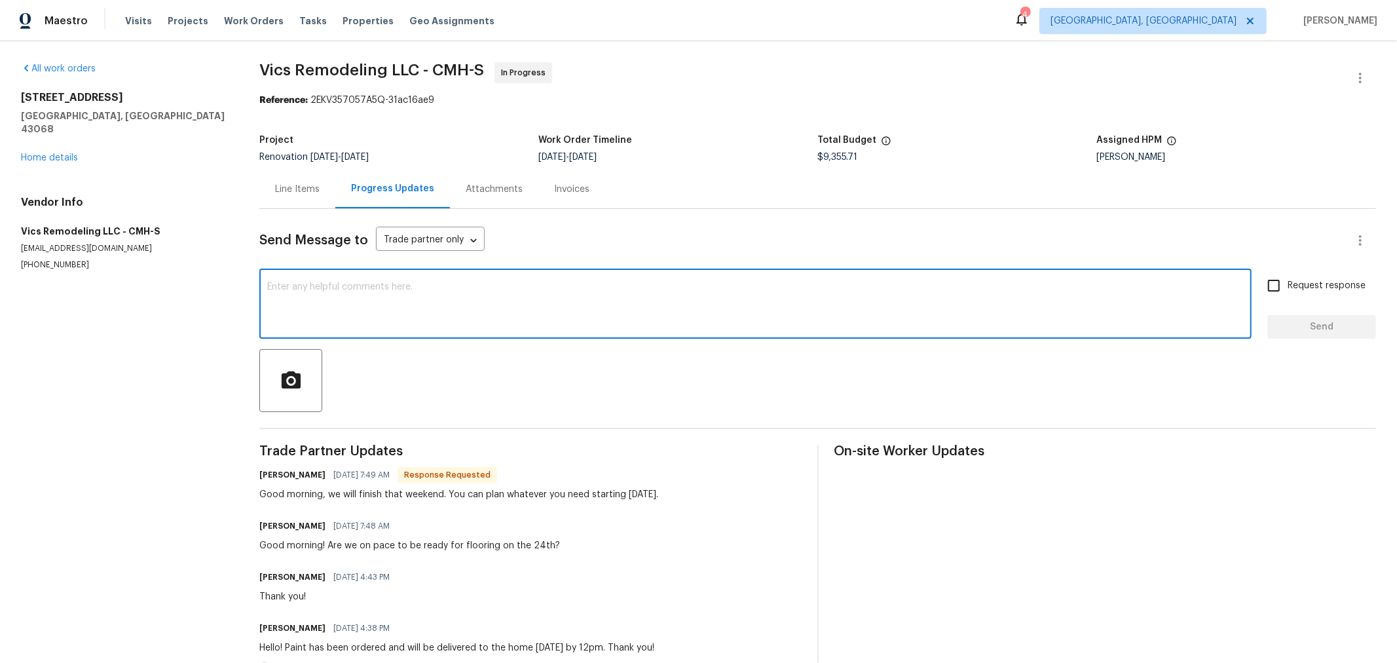
click at [554, 318] on textarea at bounding box center [755, 305] width 976 height 46
type textarea "Thank you!"
click at [1297, 327] on span "Send" at bounding box center [1322, 327] width 88 height 16
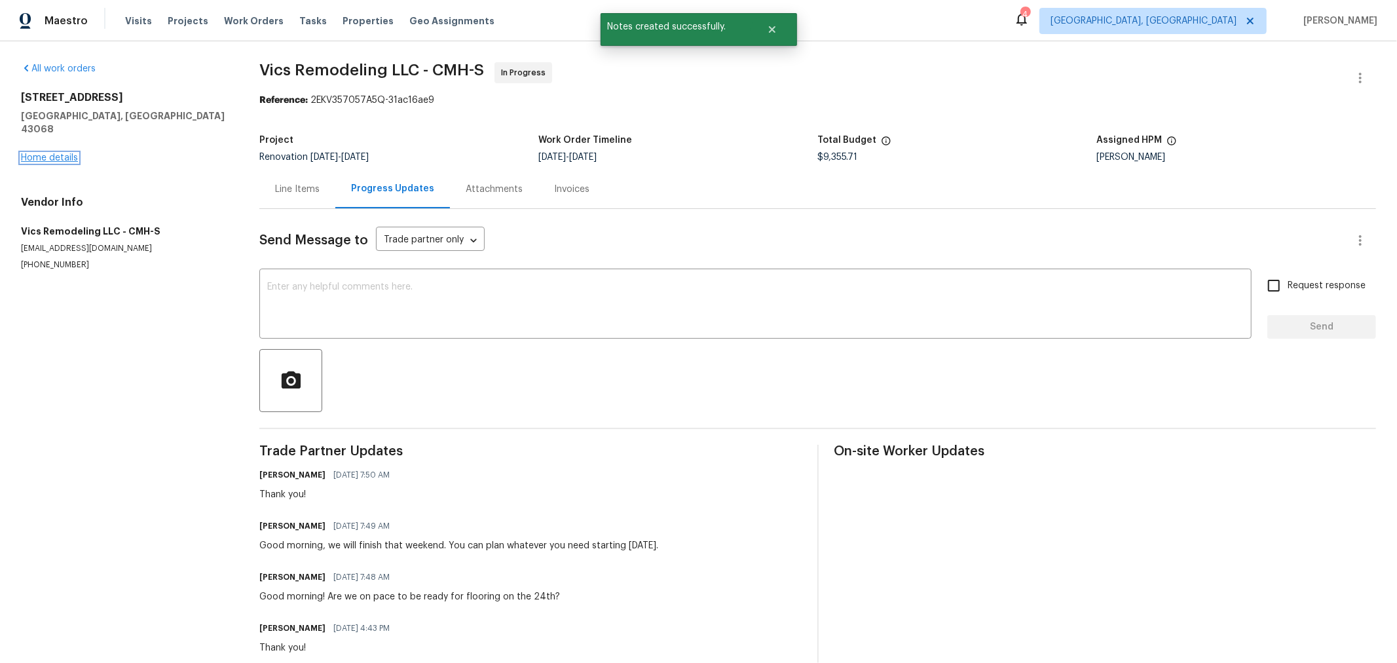
click at [59, 153] on link "Home details" at bounding box center [49, 157] width 57 height 9
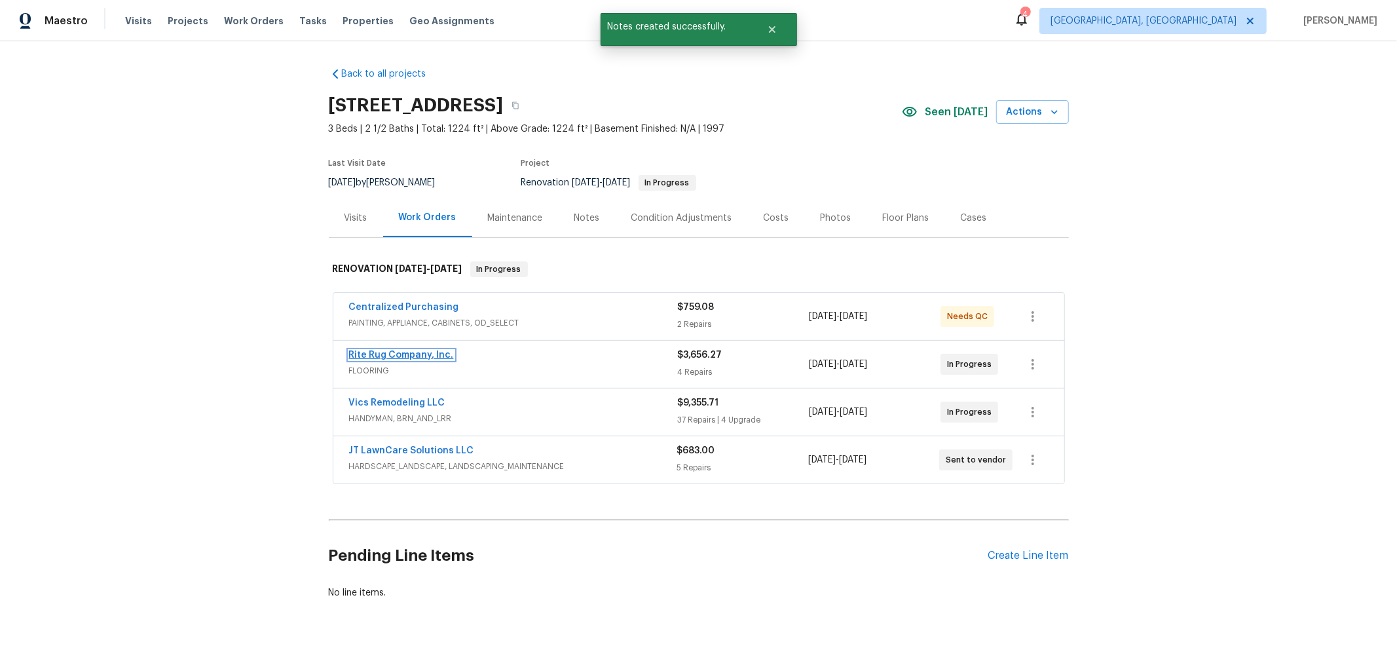
click at [409, 358] on link "Rite Rug Company, Inc." at bounding box center [401, 354] width 105 height 9
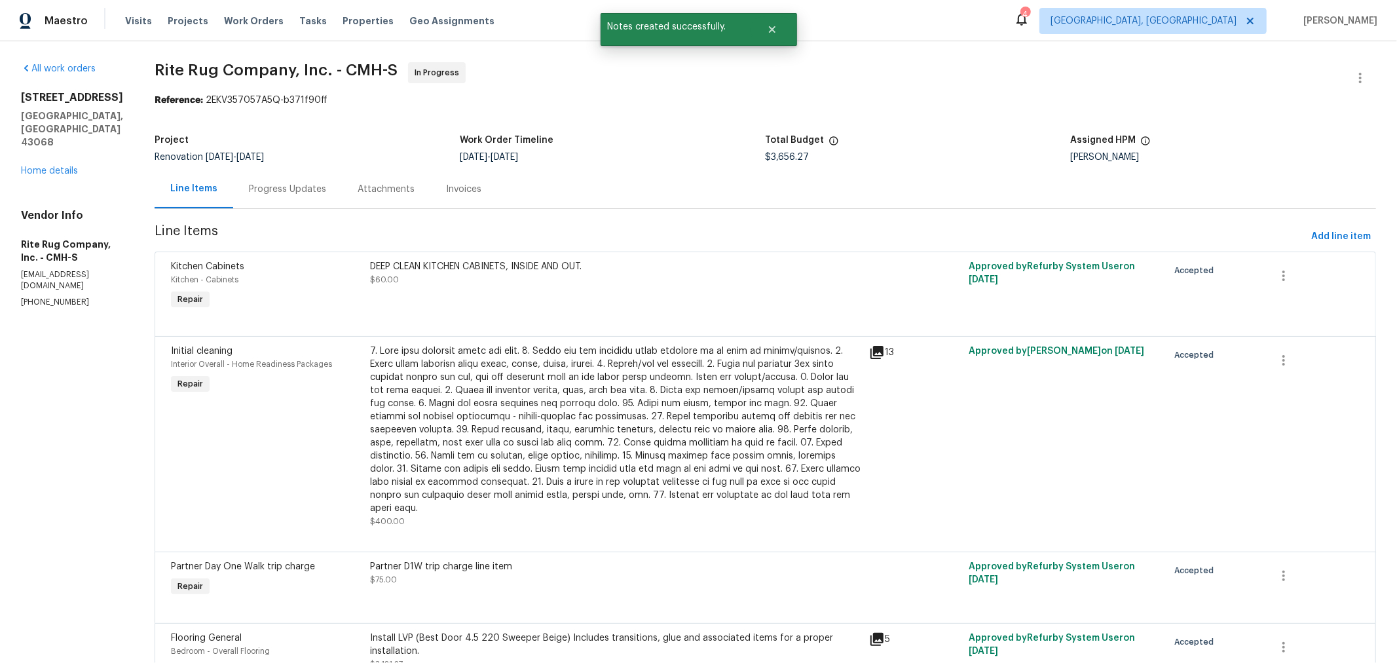
click at [290, 193] on div "Progress Updates" at bounding box center [287, 189] width 77 height 13
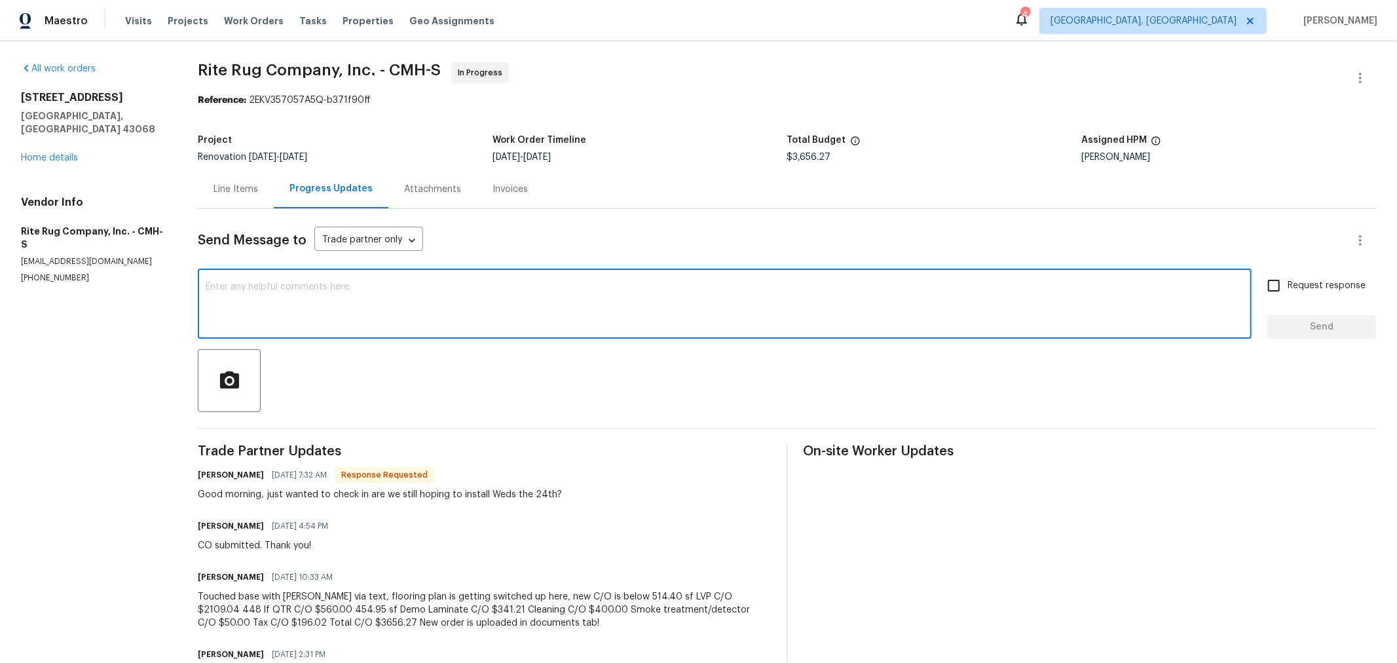
click at [370, 300] on textarea at bounding box center [725, 305] width 1038 height 46
drag, startPoint x: 764, startPoint y: 289, endPoint x: 657, endPoint y: 287, distance: 106.7
click at [657, 287] on textarea "This project is running ahead of schedule. They will be ready for flooring on t…" at bounding box center [725, 305] width 1038 height 46
type textarea "This project is running ahead of schedule. They will be ready for flooring on t…"
click at [947, 276] on div "This project is running ahead of schedule. They will be ready for flooring on t…" at bounding box center [725, 305] width 1054 height 67
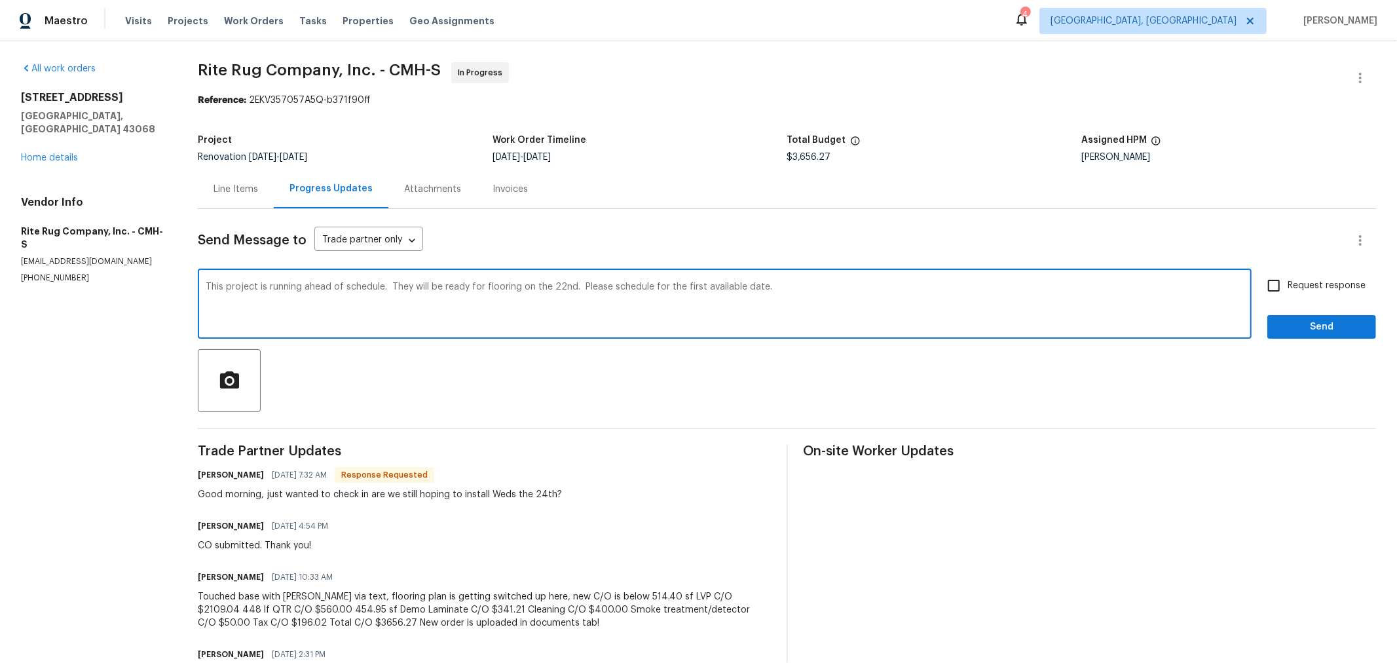
drag, startPoint x: 947, startPoint y: 276, endPoint x: 826, endPoint y: 290, distance: 121.3
click at [826, 290] on textarea "This project is running ahead of schedule. They will be ready for flooring on t…" at bounding box center [725, 305] width 1038 height 46
click at [1287, 289] on span "Request response" at bounding box center [1326, 286] width 78 height 14
click at [1282, 289] on input "Request response" at bounding box center [1274, 286] width 28 height 28
checkbox input "true"
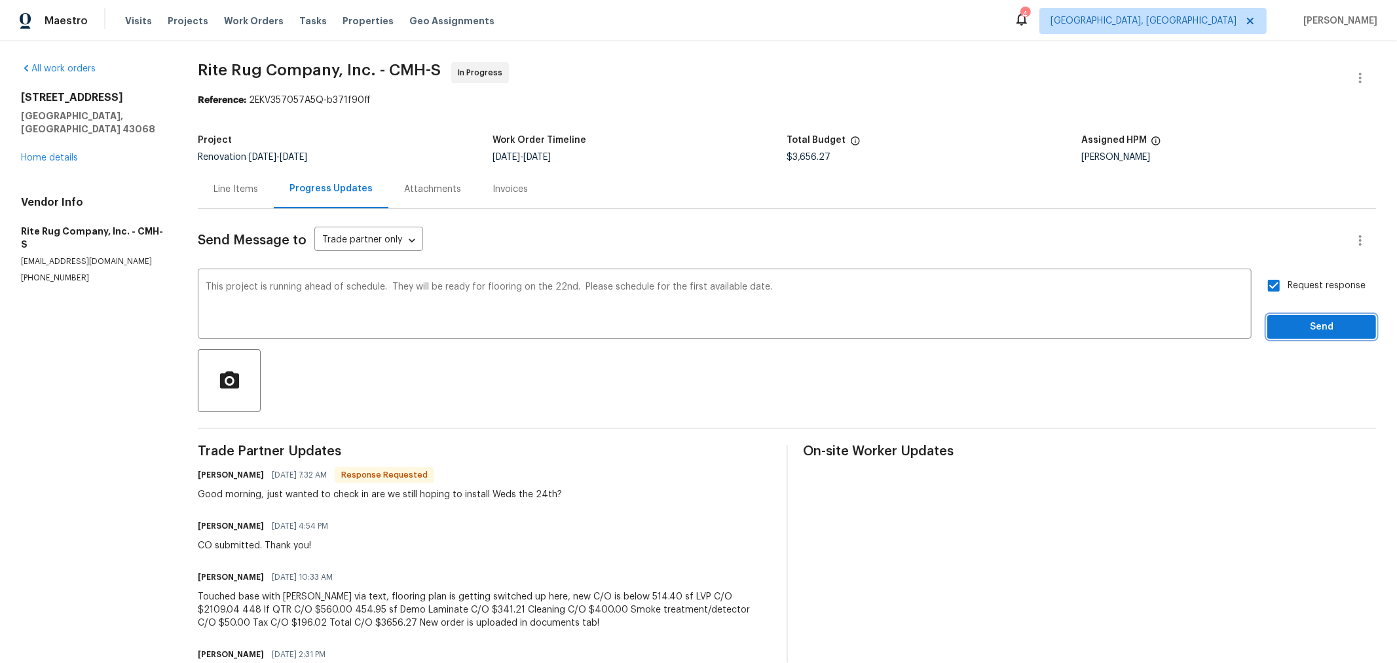
click at [1286, 326] on span "Send" at bounding box center [1322, 327] width 88 height 16
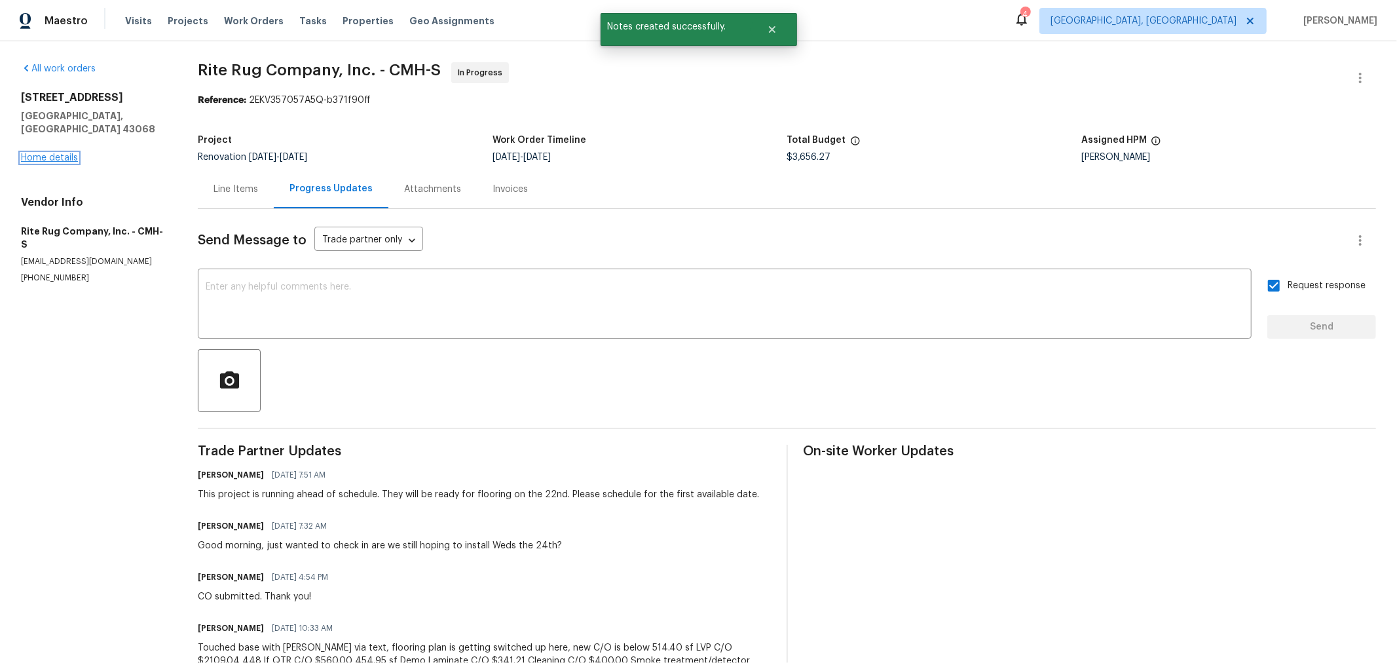
click at [50, 153] on link "Home details" at bounding box center [49, 157] width 57 height 9
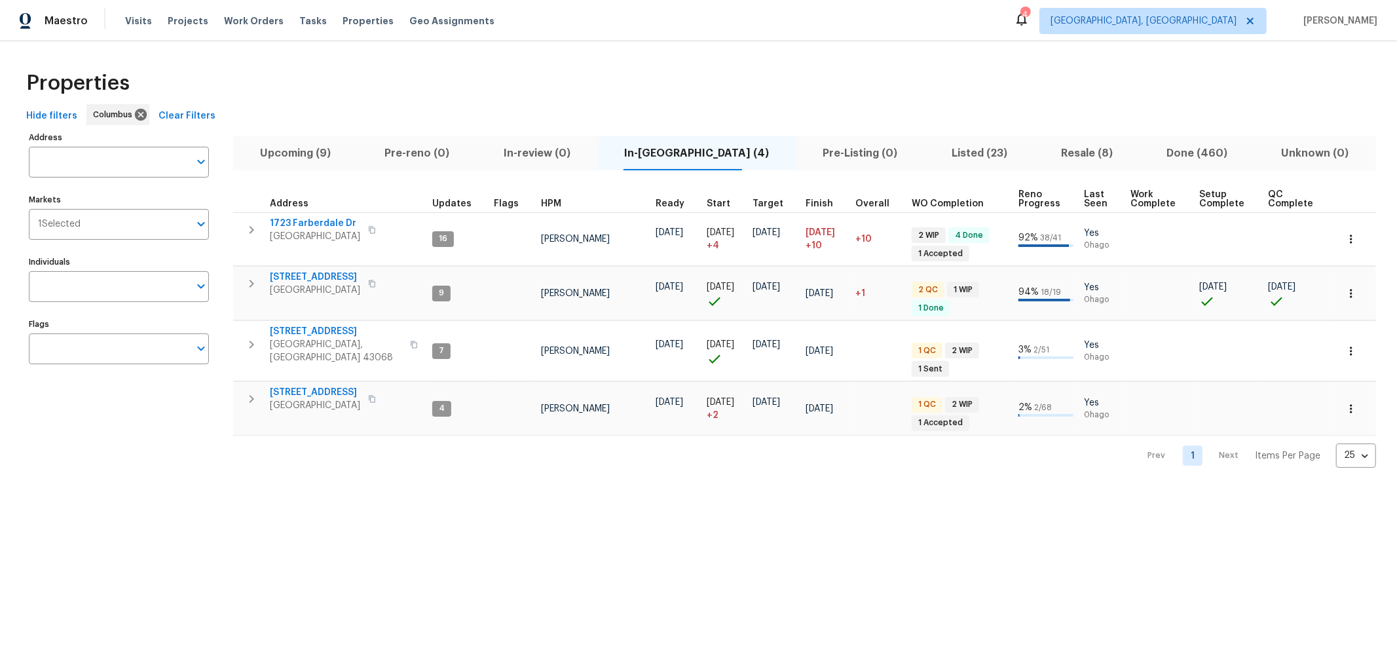
click at [563, 65] on div "Properties" at bounding box center [698, 83] width 1355 height 42
click at [678, 488] on html "Maestro Visits Projects Work Orders Tasks Properties Geo Assignments 4 [GEOGRAP…" at bounding box center [698, 244] width 1397 height 488
click at [949, 145] on span "Listed (23)" at bounding box center [979, 153] width 94 height 18
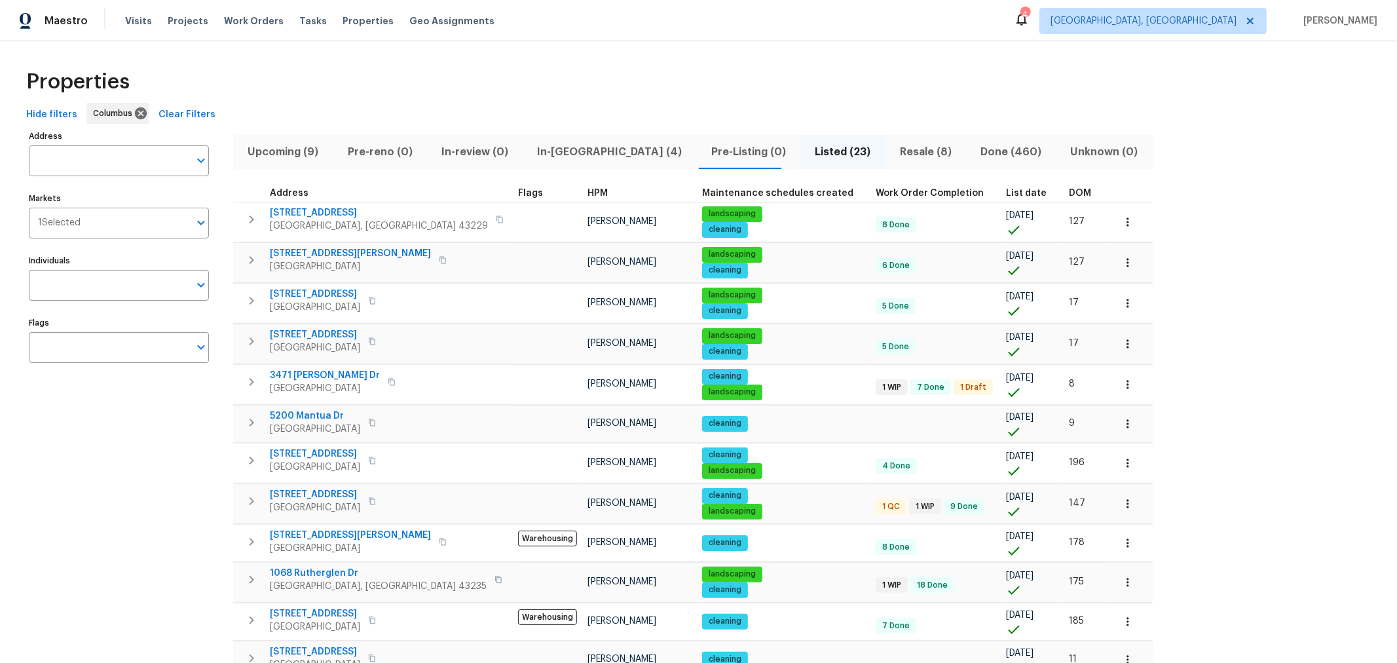
scroll to position [1, 0]
click at [1069, 194] on span "DOM" at bounding box center [1080, 193] width 22 height 9
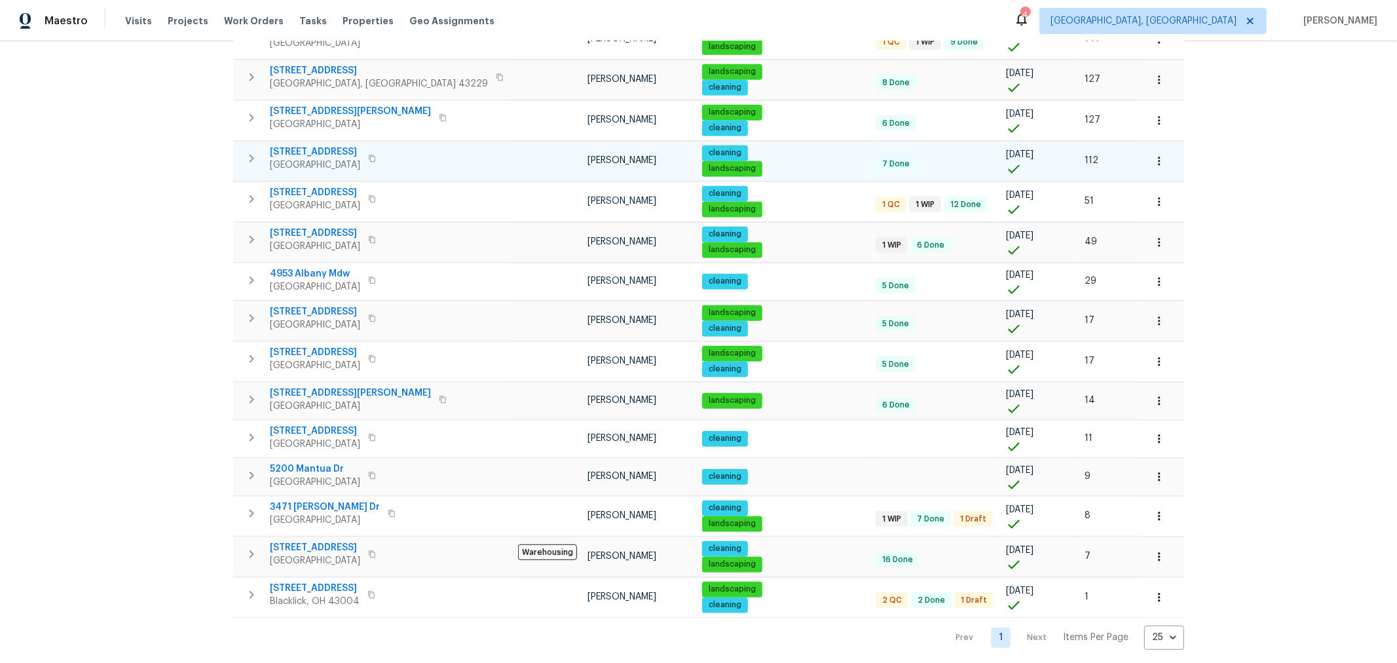
scroll to position [518, 0]
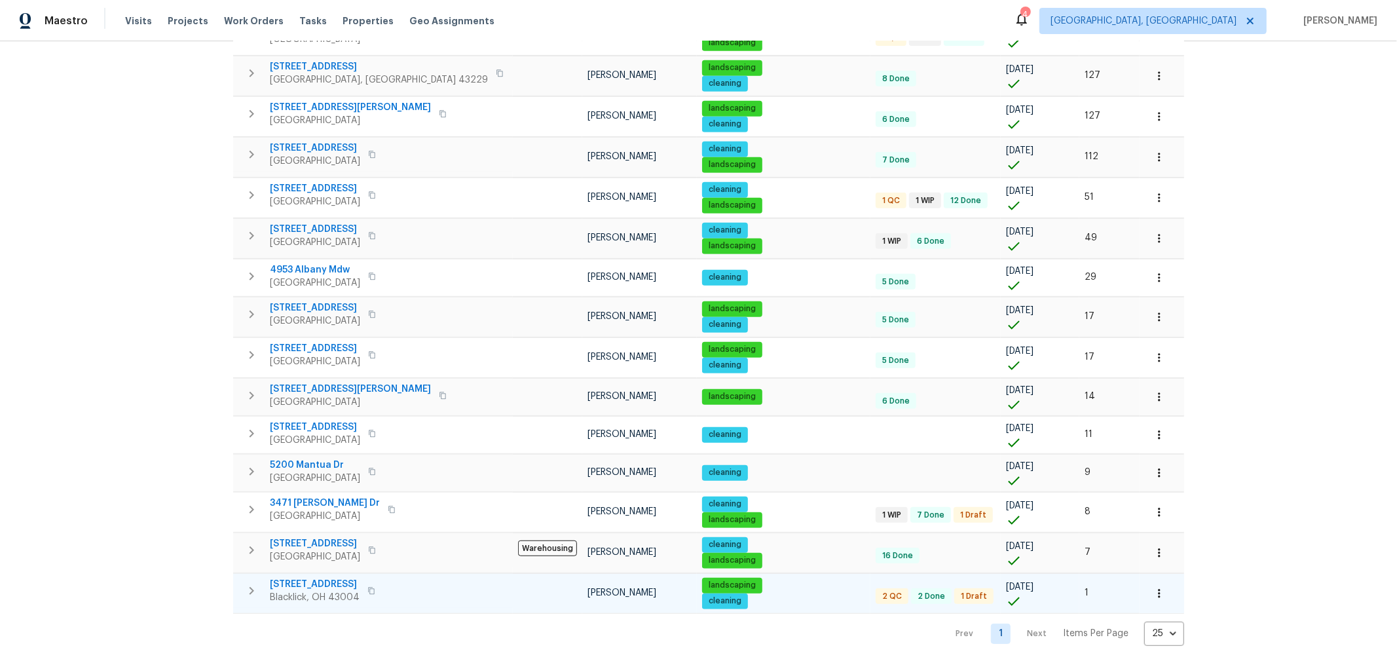
click at [277, 578] on span "[STREET_ADDRESS]" at bounding box center [315, 584] width 90 height 13
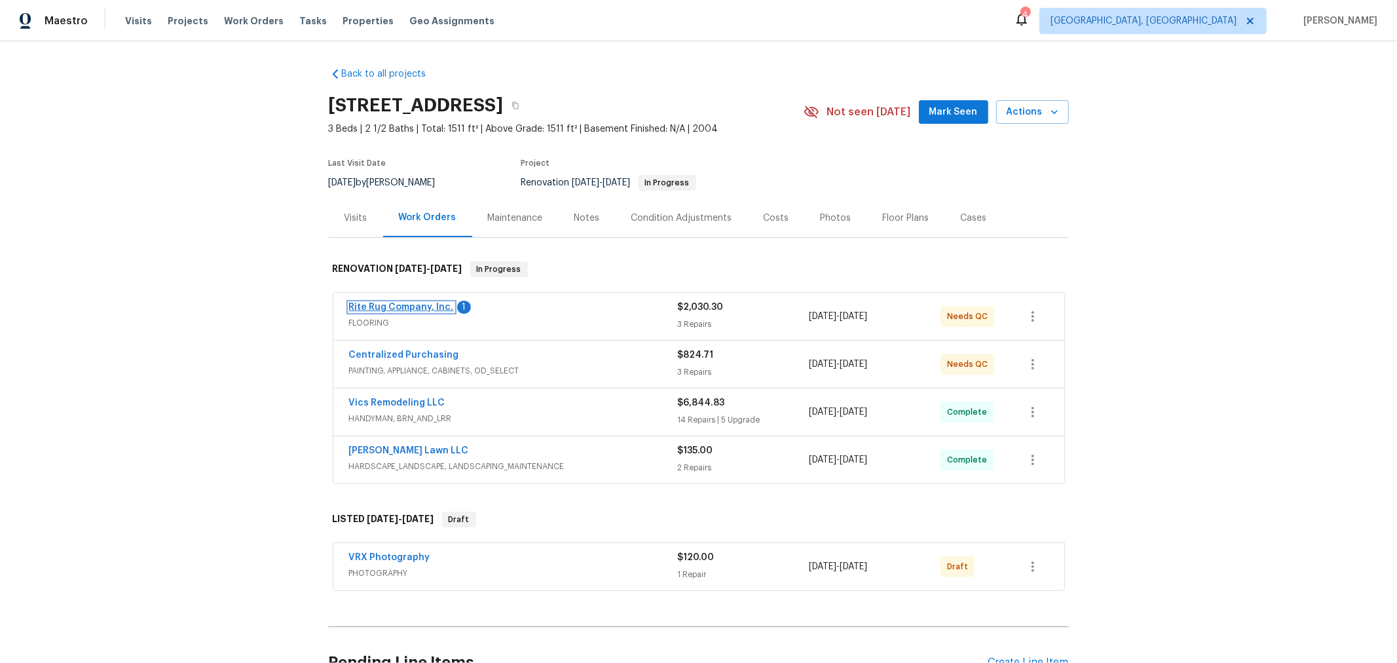
click at [413, 308] on link "Rite Rug Company, Inc." at bounding box center [401, 307] width 105 height 9
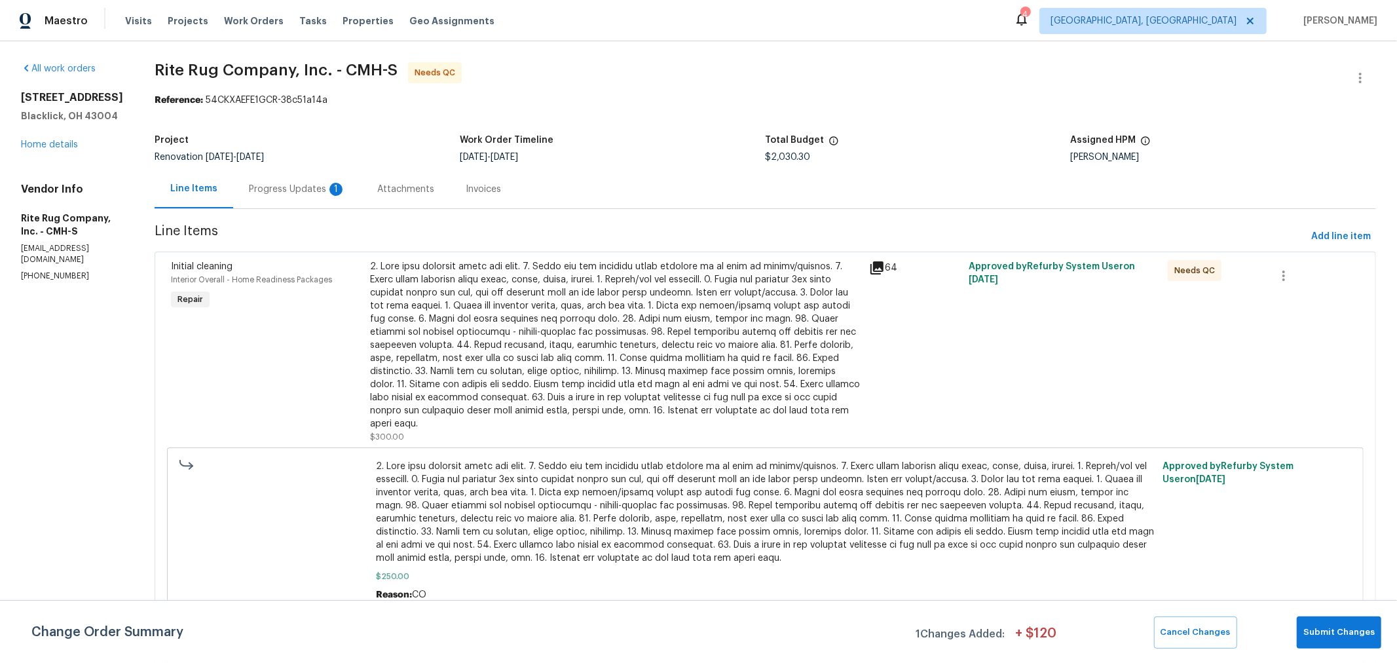
click at [361, 195] on div "Progress Updates 1" at bounding box center [297, 189] width 128 height 39
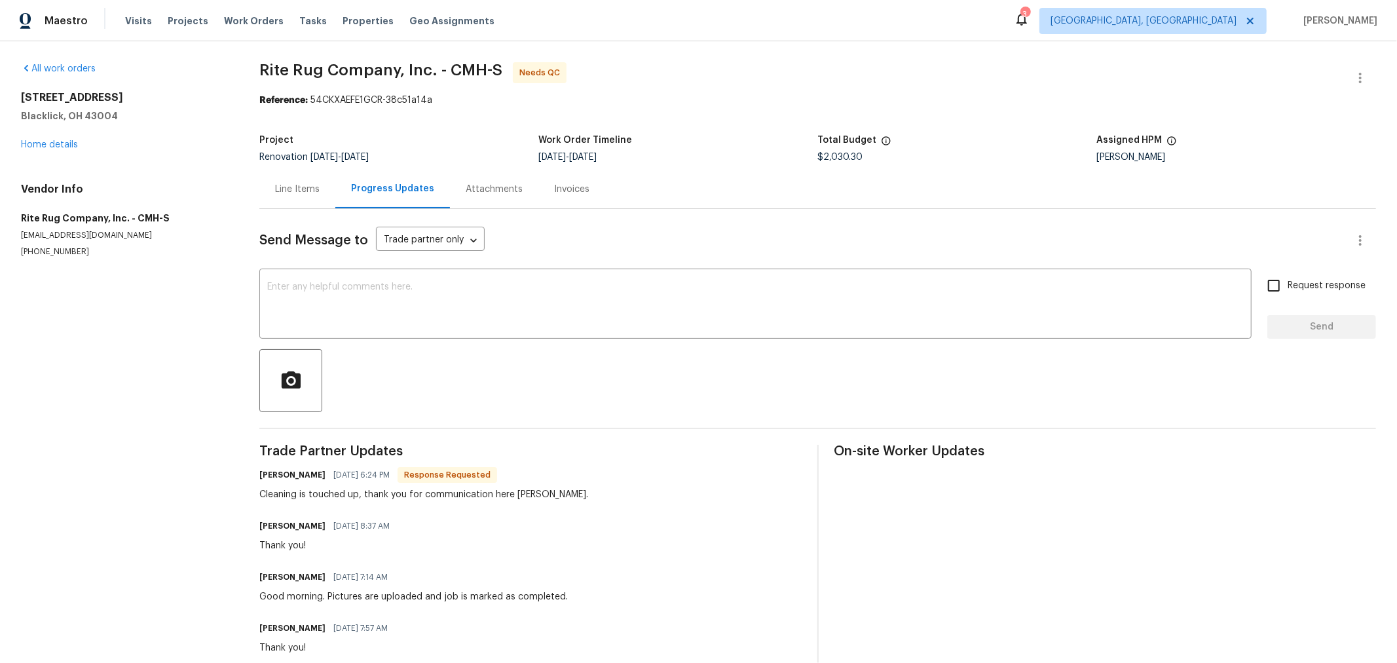
click at [297, 185] on div "Line Items" at bounding box center [297, 189] width 45 height 13
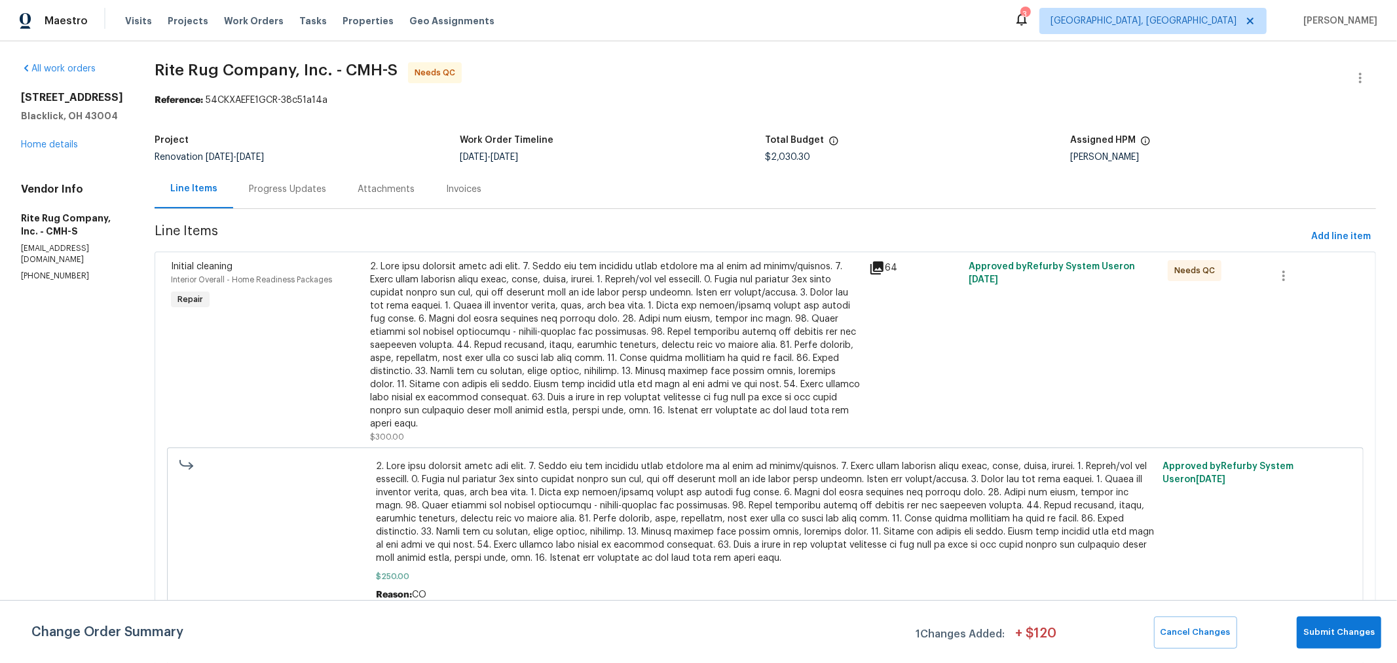
click at [789, 376] on div at bounding box center [616, 345] width 490 height 170
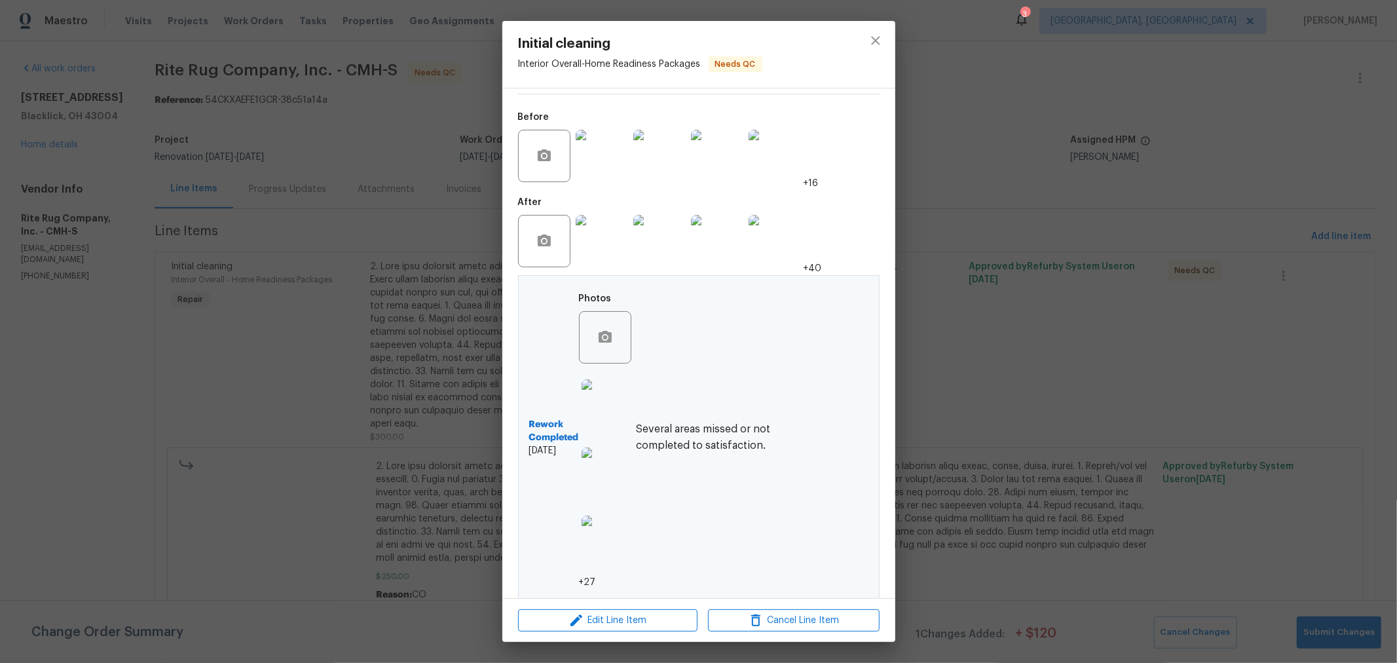
scroll to position [396, 0]
click at [870, 43] on icon "close" at bounding box center [876, 41] width 16 height 16
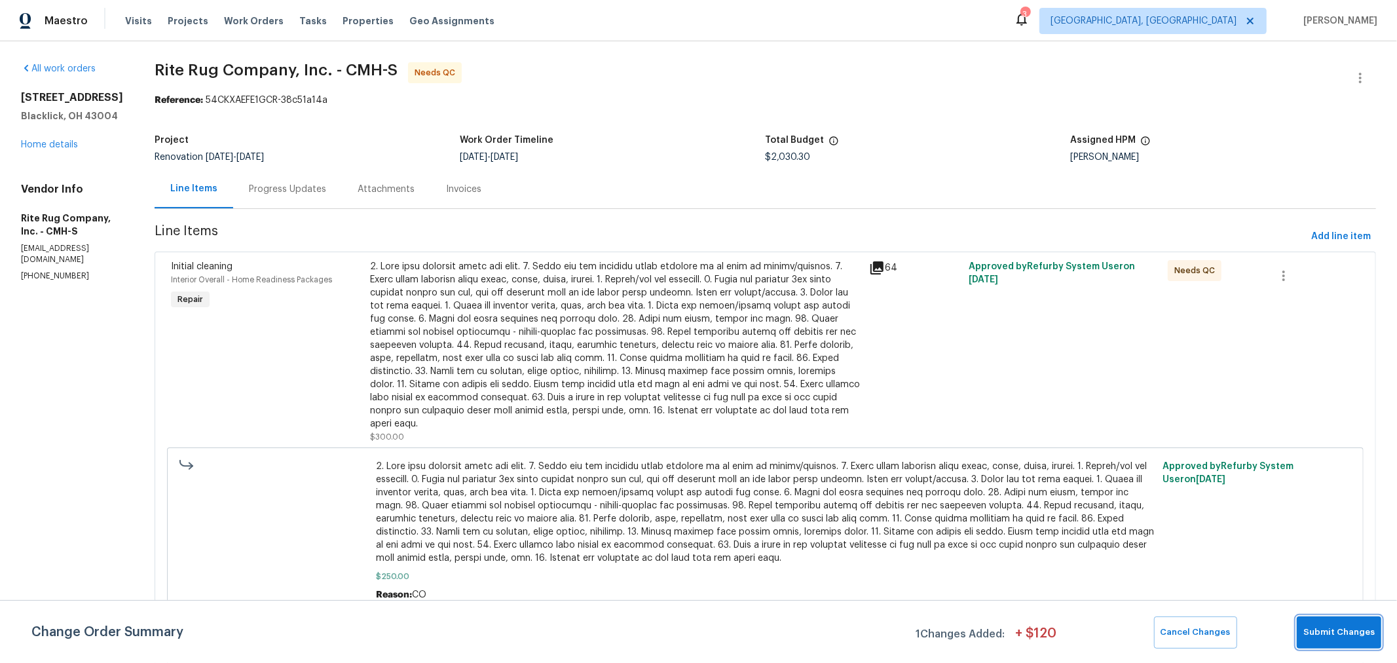
click at [1338, 626] on span "Submit Changes" at bounding box center [1338, 632] width 71 height 15
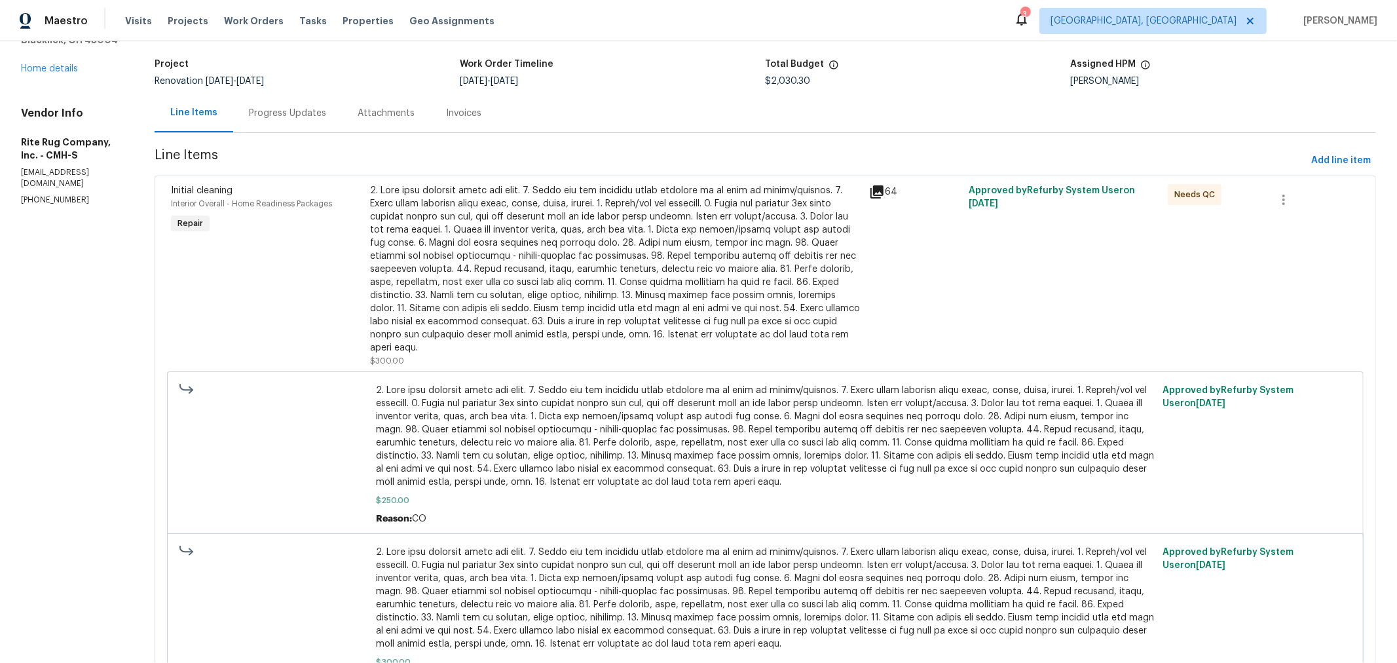
scroll to position [0, 0]
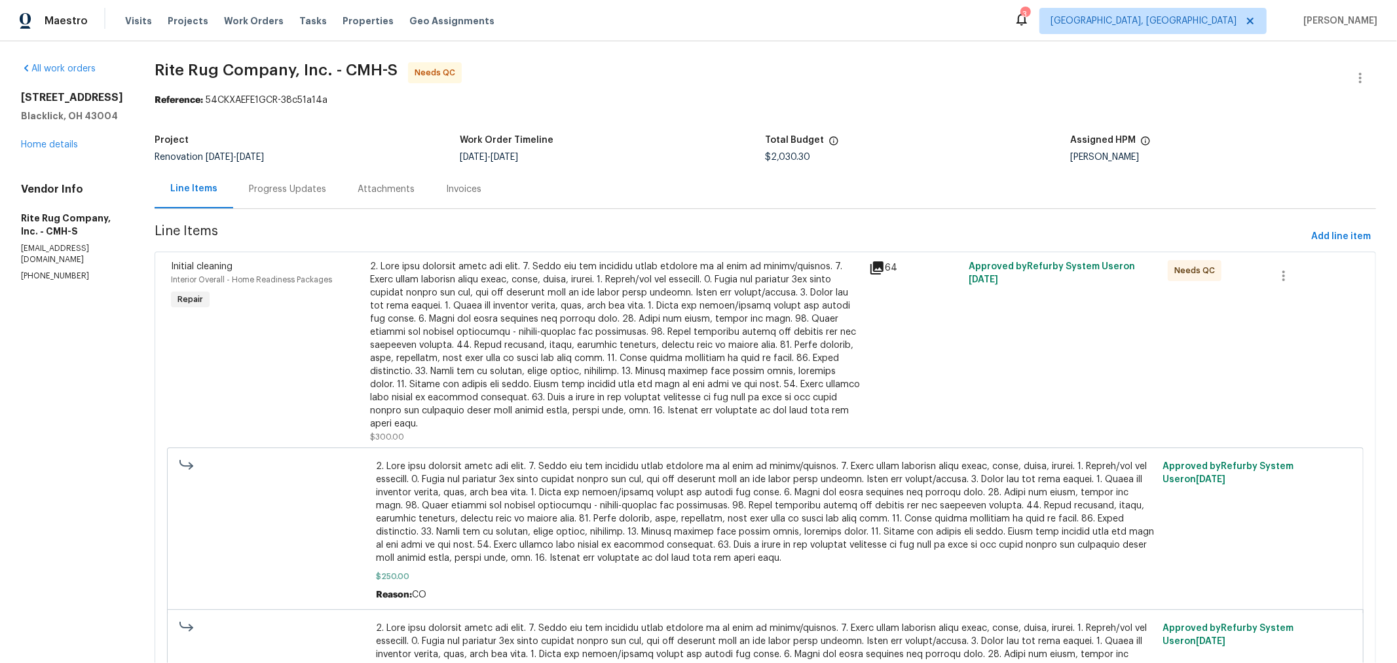
click at [581, 354] on div at bounding box center [616, 345] width 490 height 170
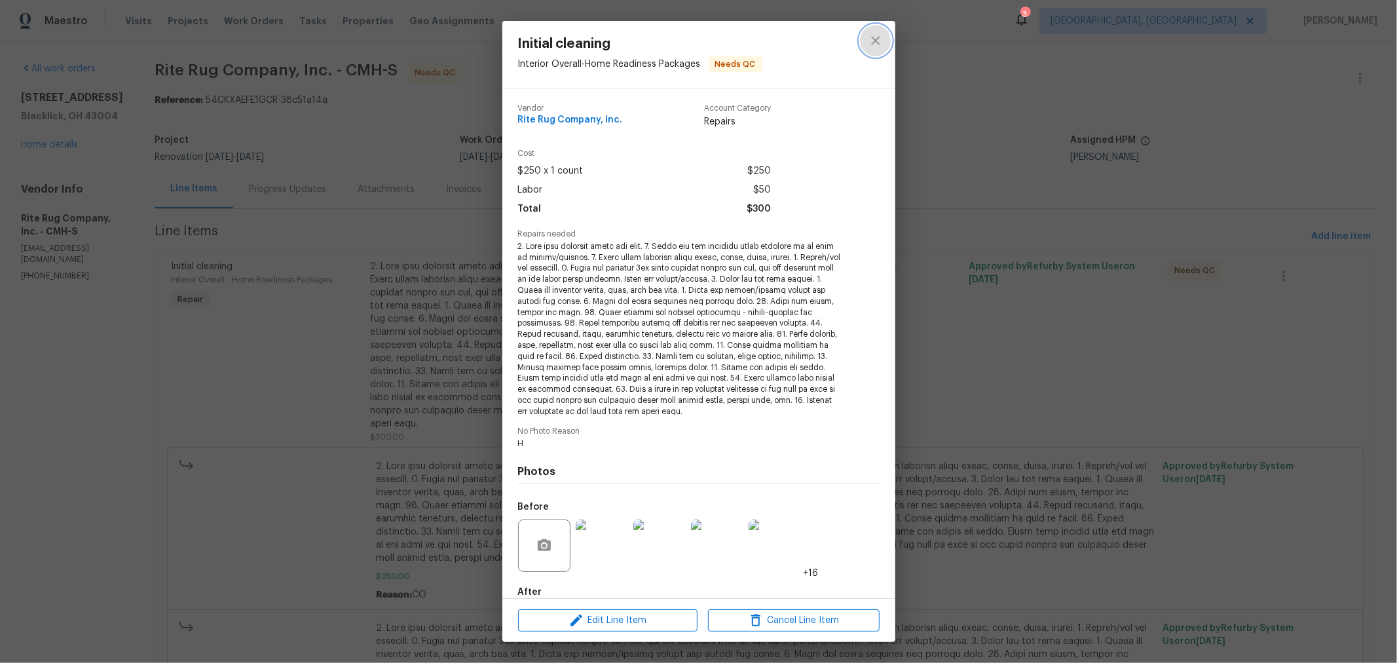
click at [869, 41] on icon "close" at bounding box center [876, 41] width 16 height 16
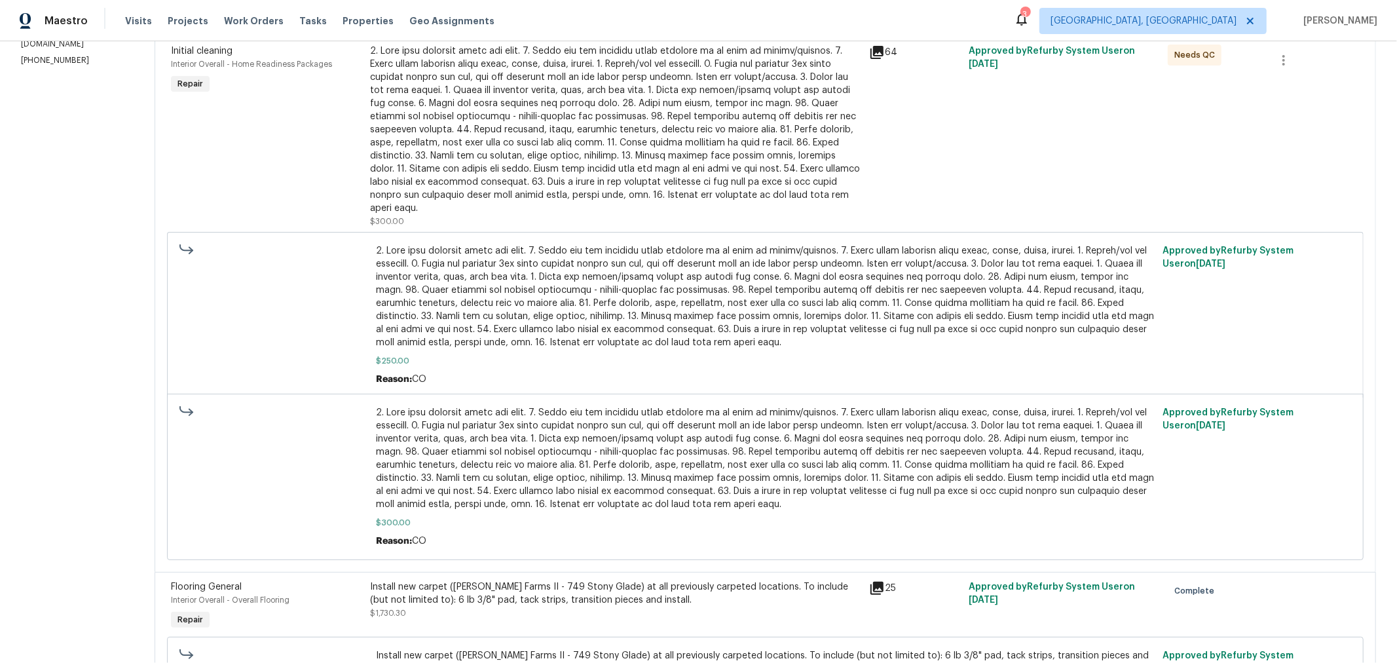
scroll to position [217, 0]
click at [769, 462] on span at bounding box center [765, 456] width 779 height 105
click at [682, 515] on span "$300.00" at bounding box center [765, 520] width 779 height 13
click at [697, 356] on span "$250.00" at bounding box center [765, 358] width 779 height 13
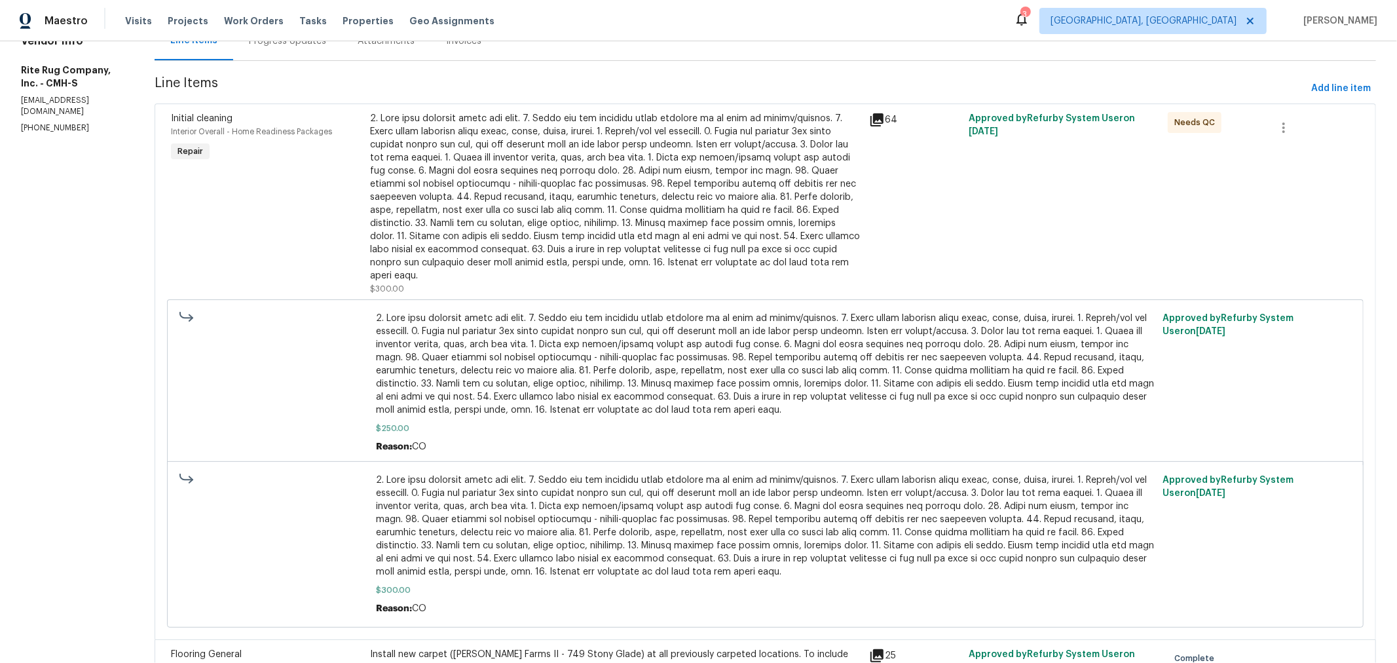
scroll to position [0, 0]
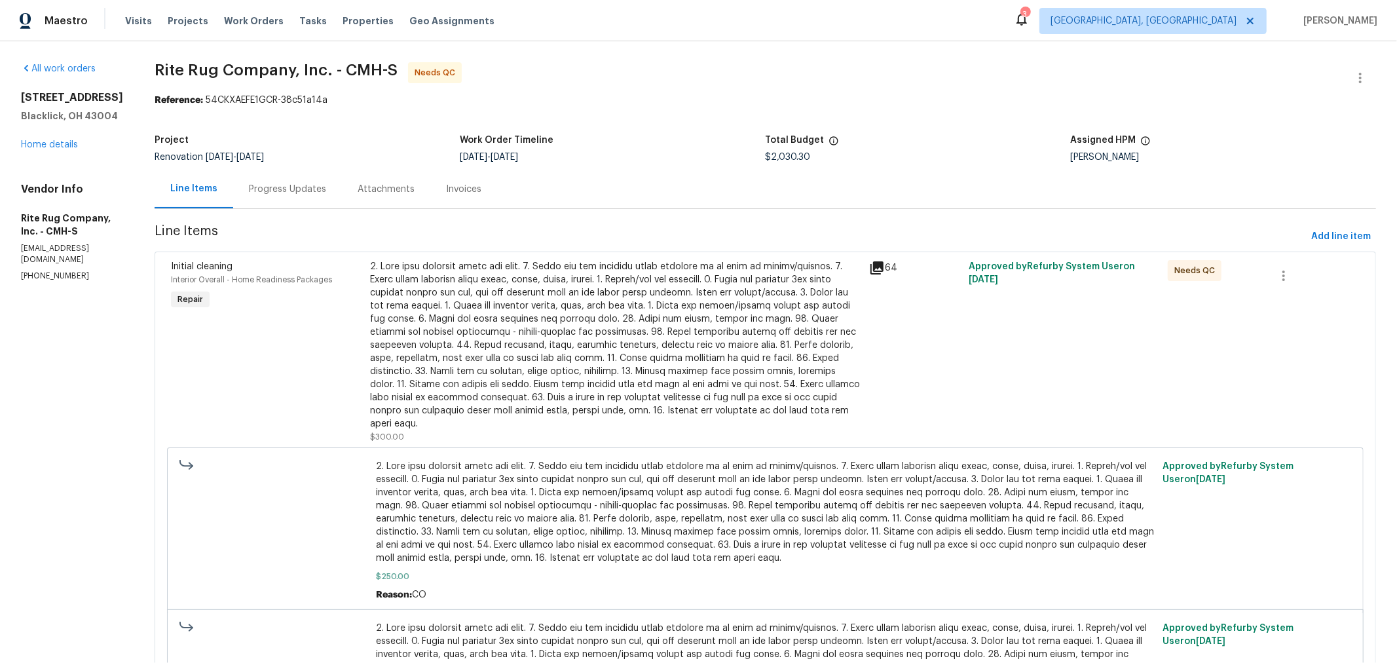
click at [67, 149] on div "7817 Birch Creek Dr Blacklick, OH 43004 Home details" at bounding box center [72, 121] width 102 height 60
click at [61, 144] on link "Home details" at bounding box center [49, 144] width 57 height 9
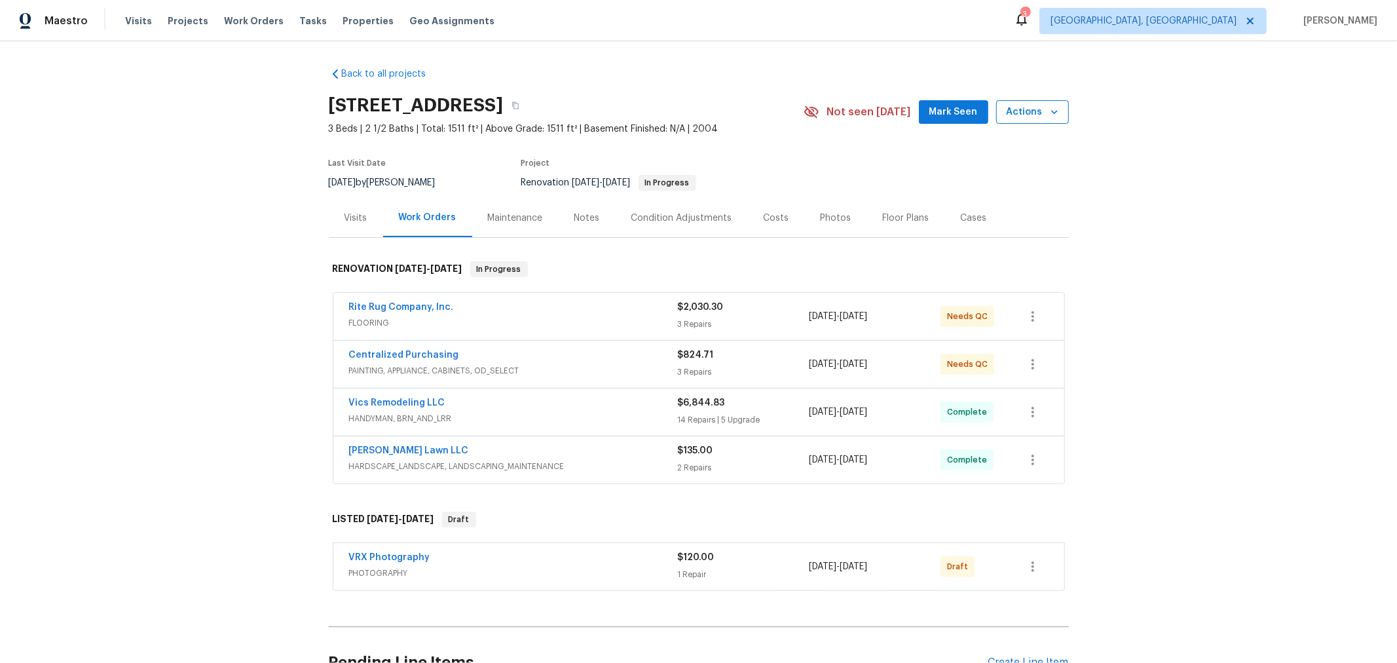
click at [1035, 109] on span "Actions" at bounding box center [1032, 112] width 52 height 16
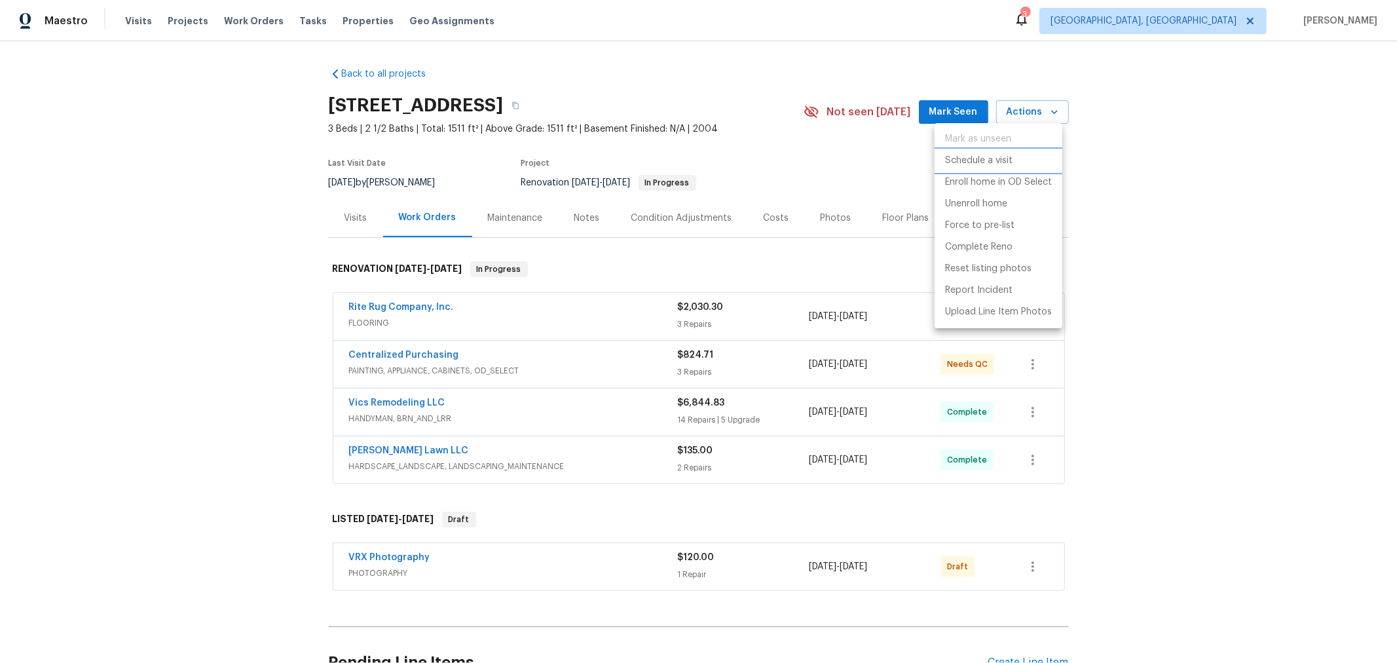
click at [995, 165] on p "Schedule a visit" at bounding box center [978, 161] width 67 height 14
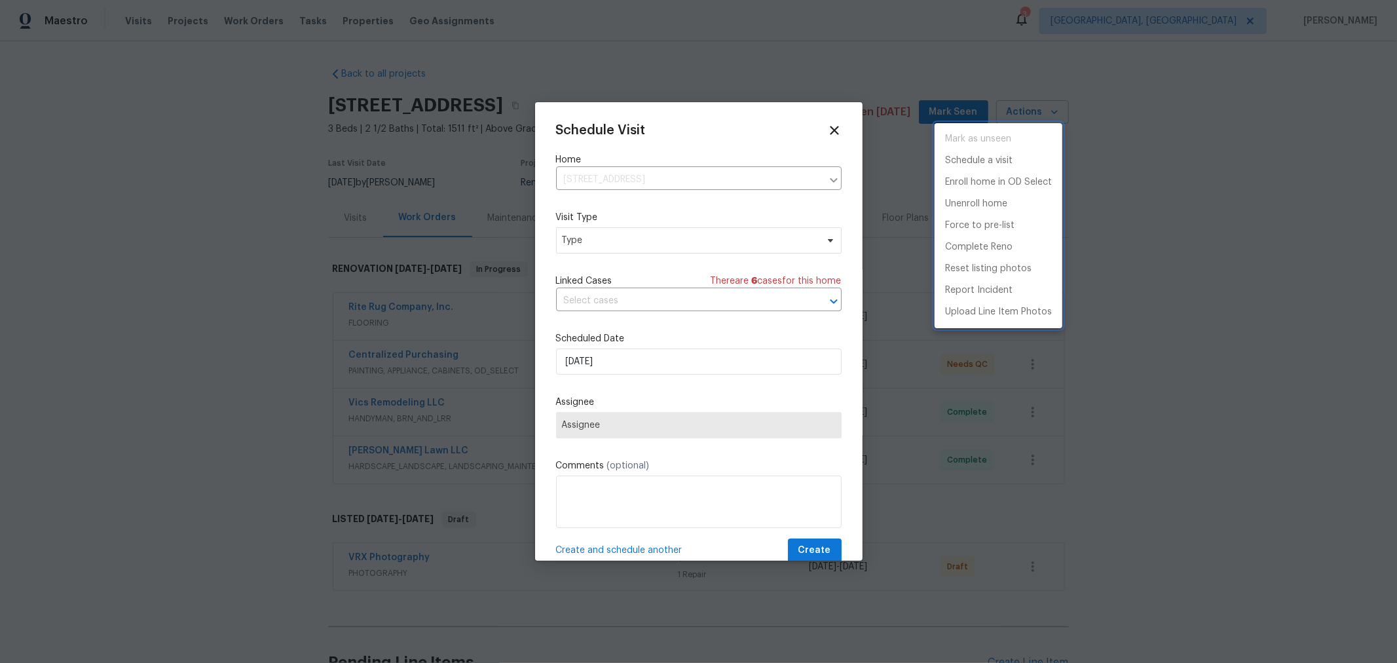
click at [622, 234] on div at bounding box center [698, 331] width 1397 height 663
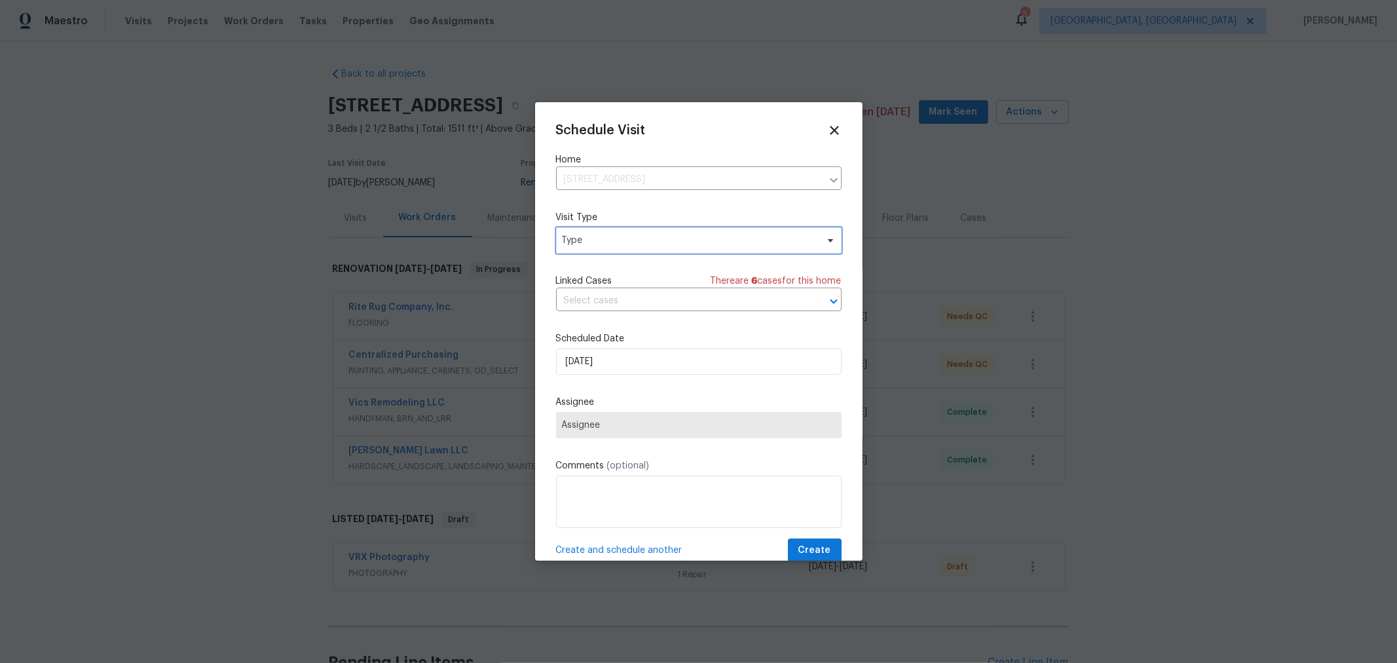
click at [630, 247] on span "Type" at bounding box center [689, 240] width 255 height 13
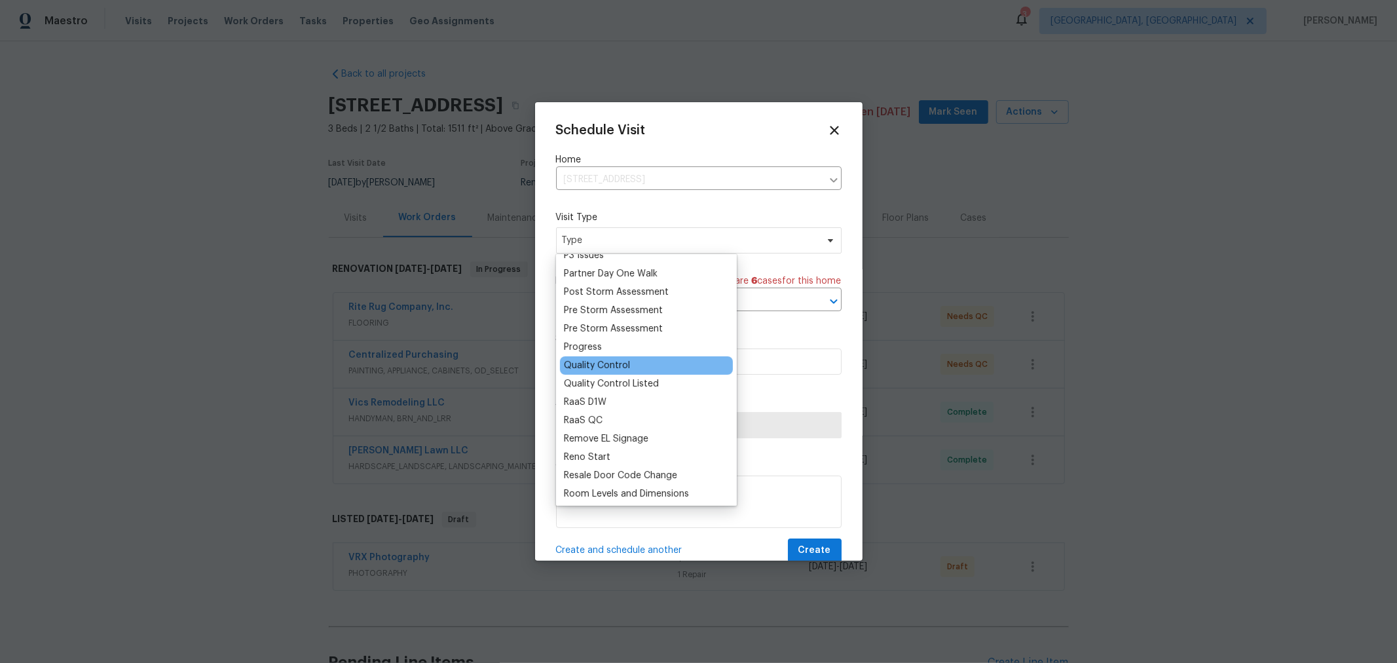
scroll to position [799, 0]
click at [597, 345] on div "Progress" at bounding box center [583, 346] width 38 height 13
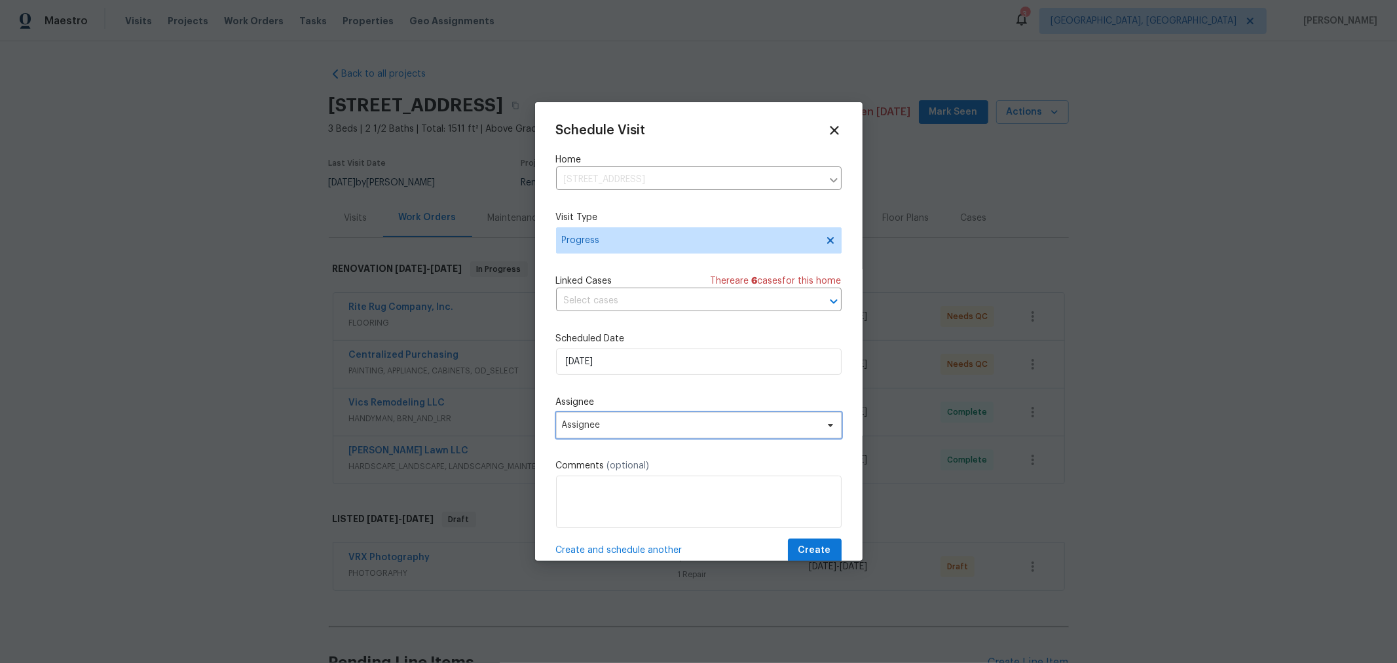
click at [617, 416] on span "Assignee" at bounding box center [698, 425] width 285 height 26
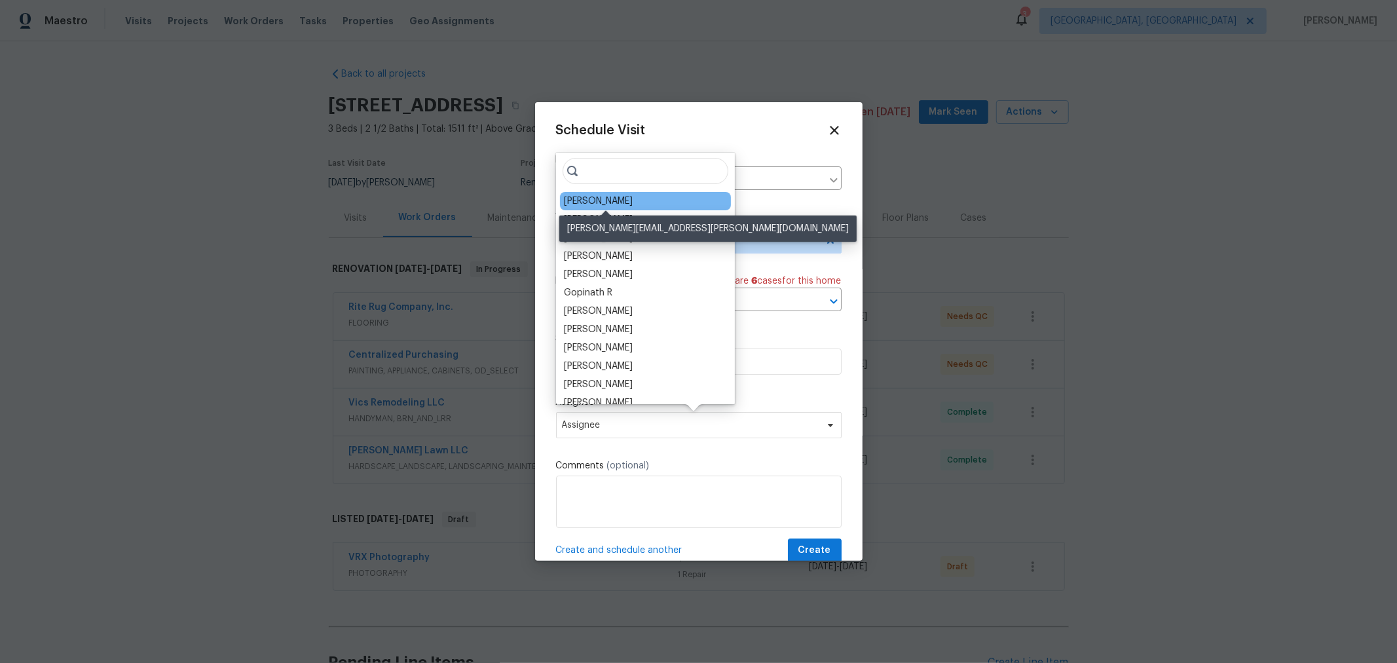
click at [631, 196] on div "[PERSON_NAME]" at bounding box center [598, 200] width 69 height 13
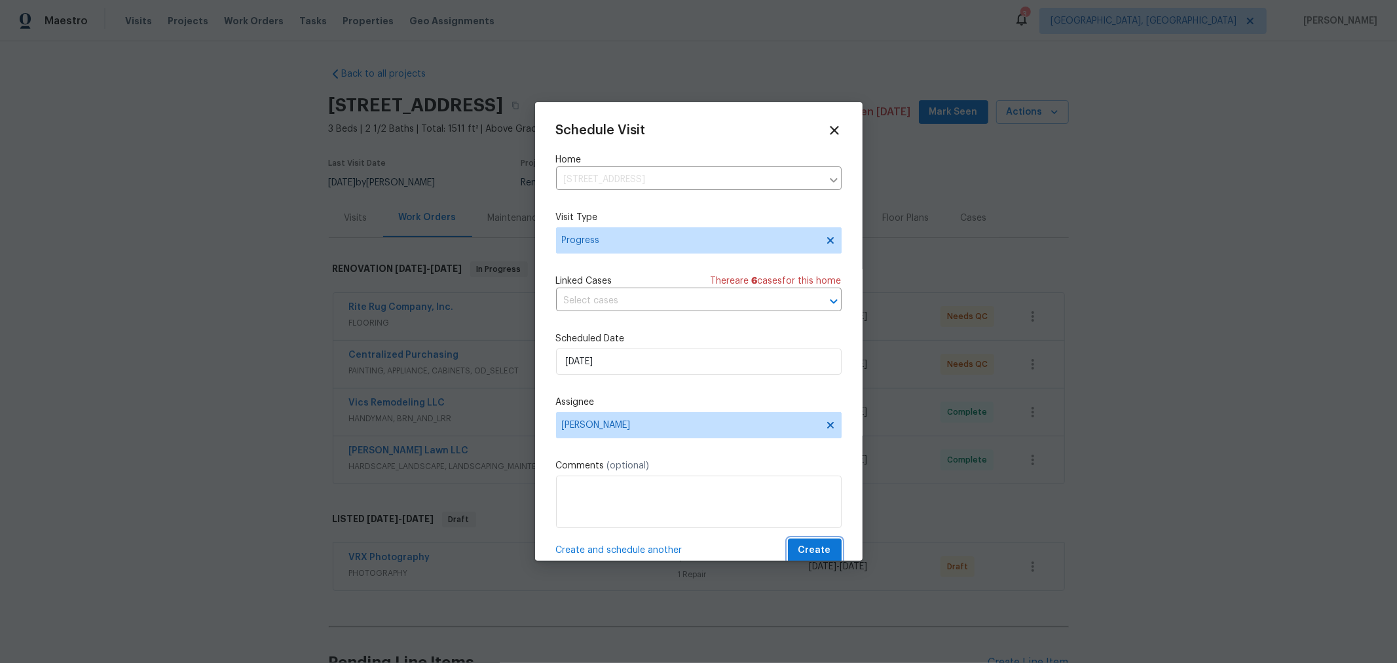
click at [811, 552] on span "Create" at bounding box center [814, 550] width 33 height 16
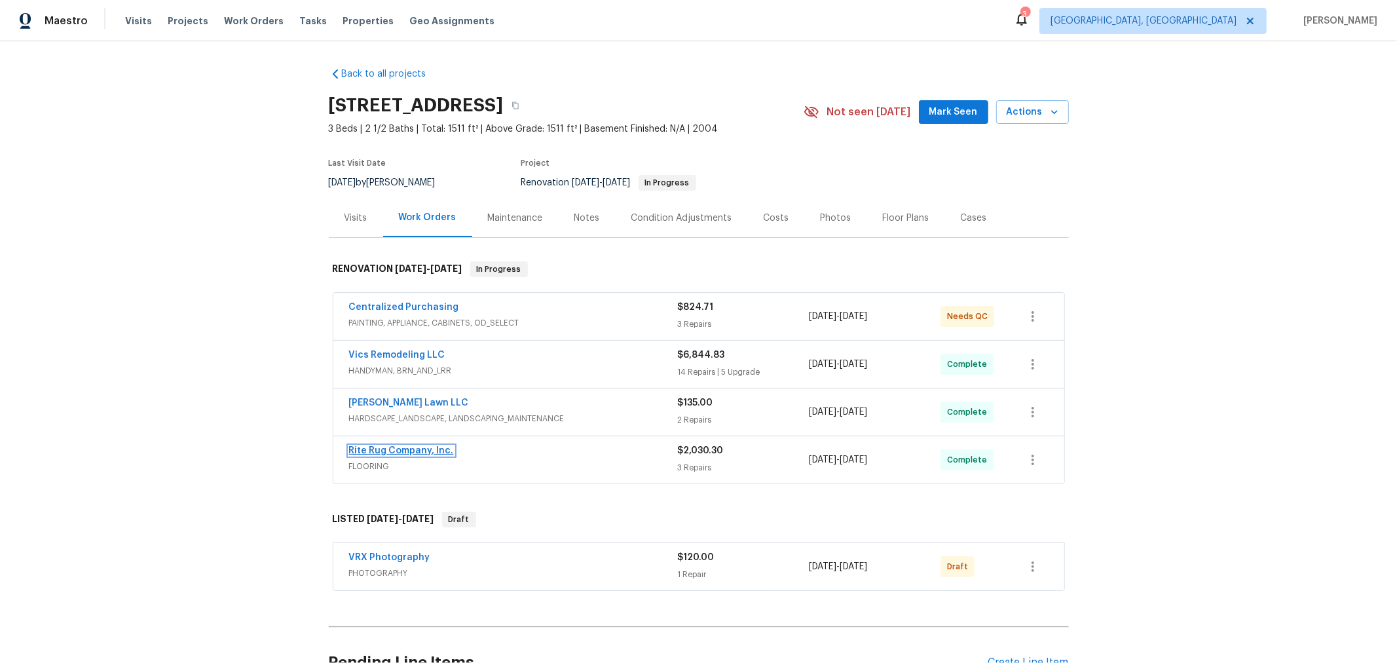
click at [384, 446] on link "Rite Rug Company, Inc." at bounding box center [401, 450] width 105 height 9
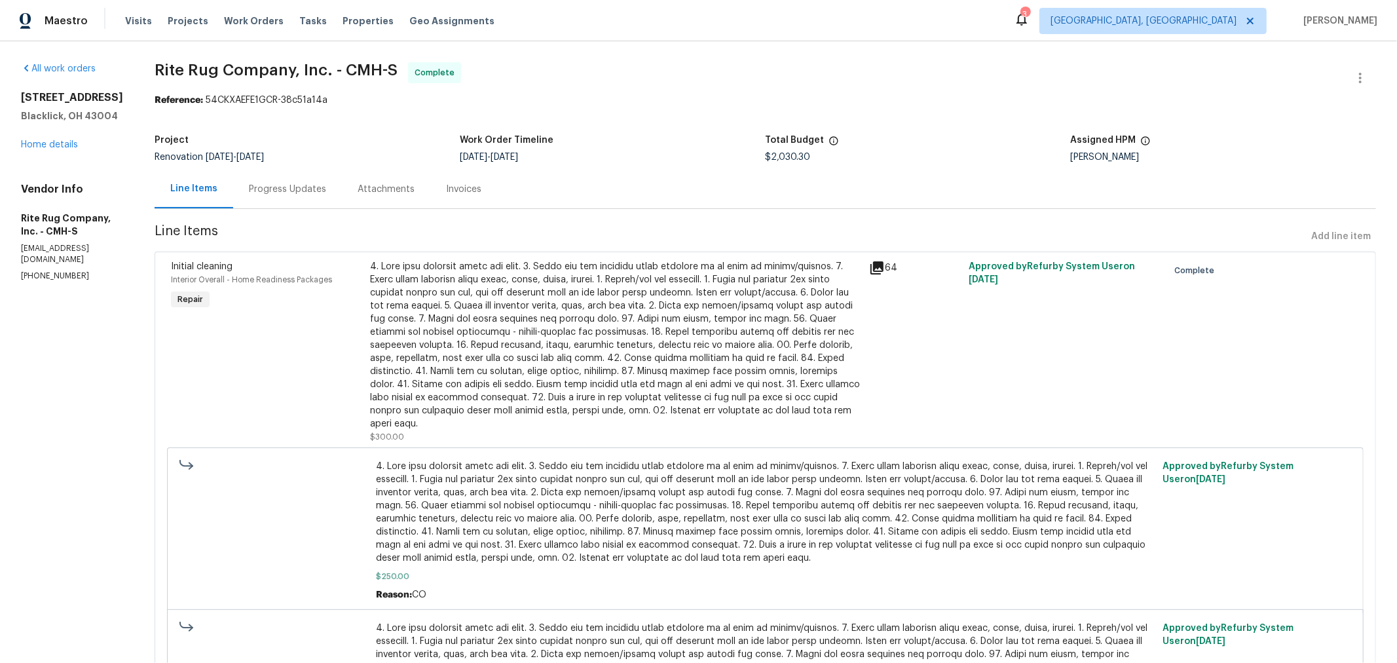
click at [312, 192] on div "Progress Updates" at bounding box center [287, 189] width 77 height 13
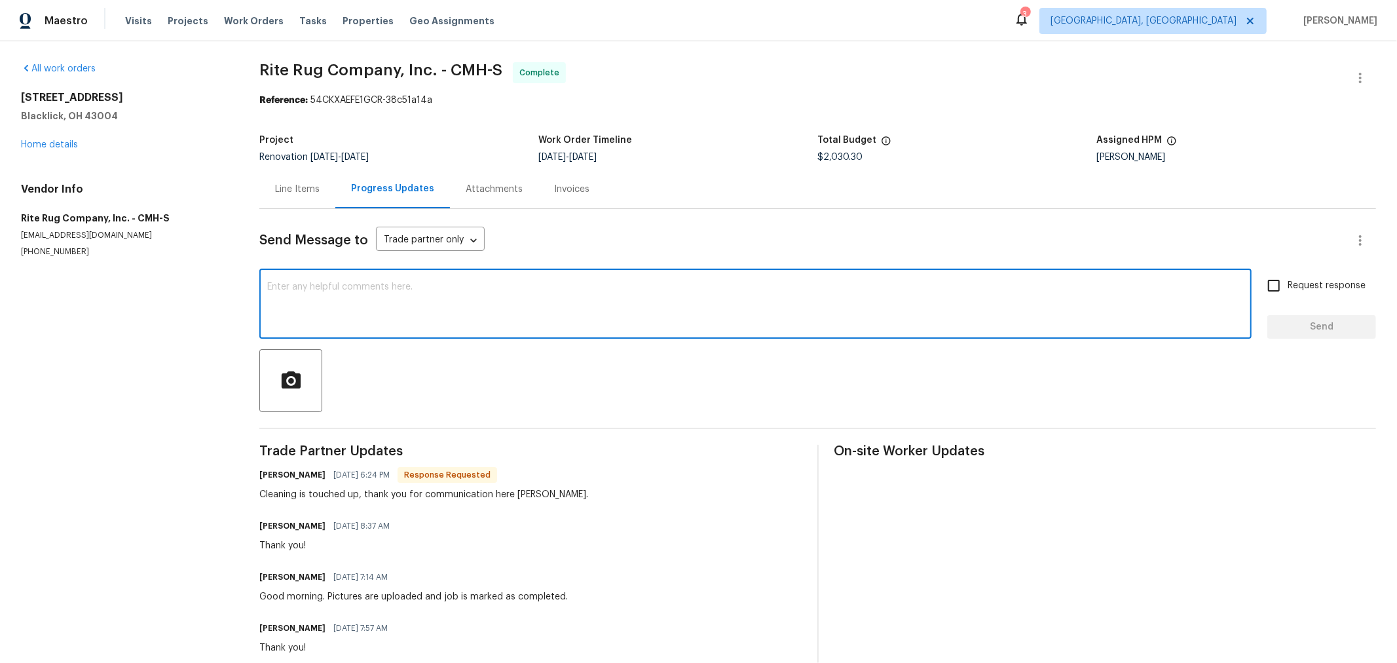
click at [370, 303] on textarea at bounding box center [755, 305] width 976 height 46
type textarea "Ready for invoice"
click at [1306, 316] on button "Send" at bounding box center [1321, 327] width 109 height 24
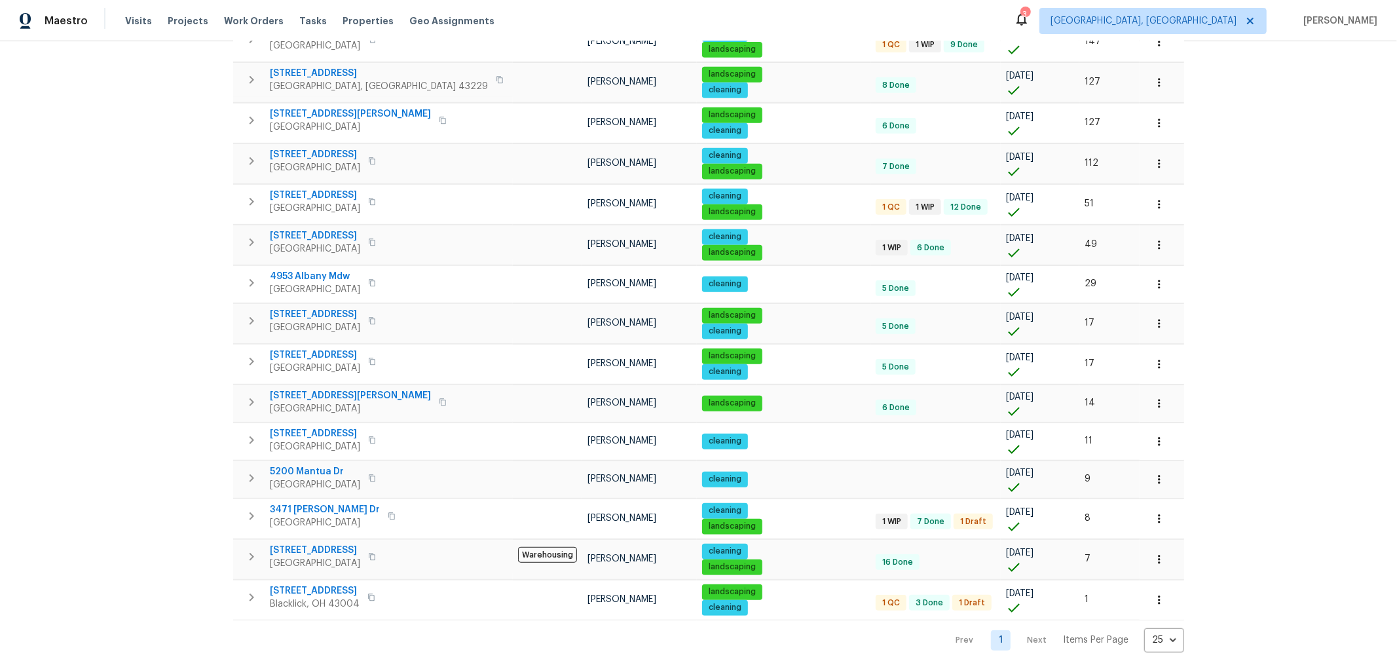
scroll to position [518, 0]
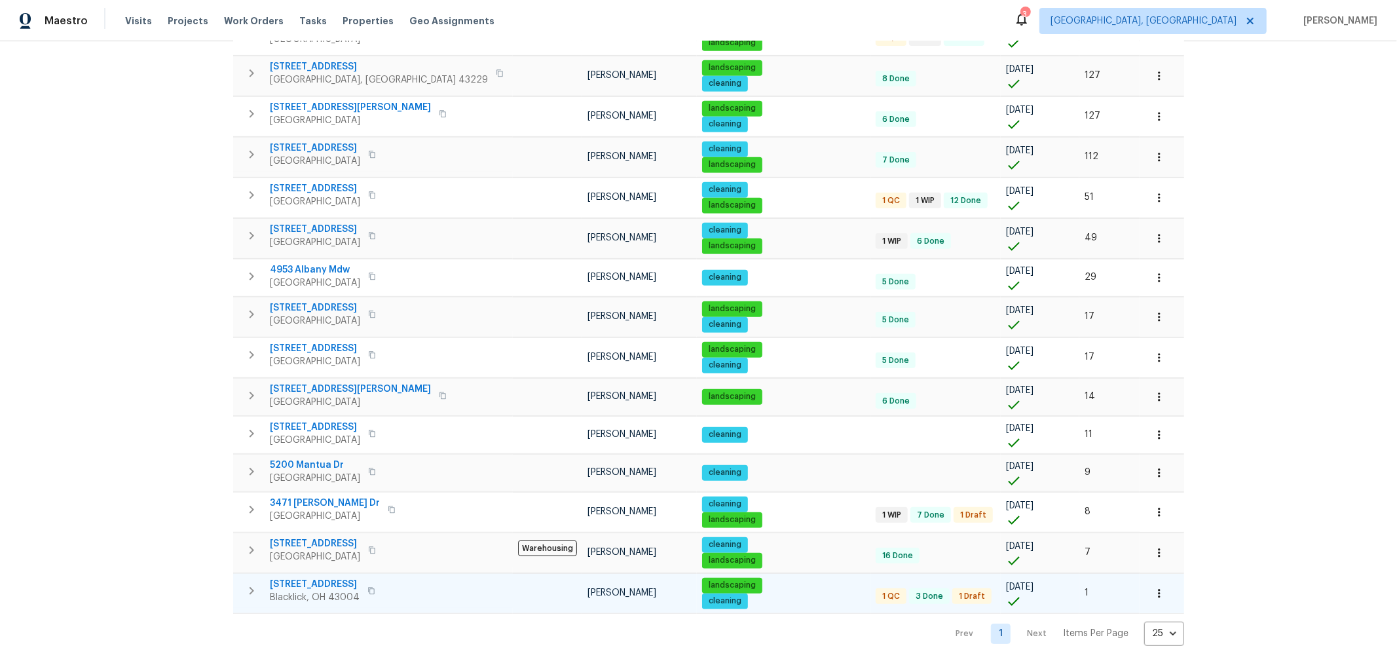
click at [335, 578] on span "[STREET_ADDRESS]" at bounding box center [315, 584] width 90 height 13
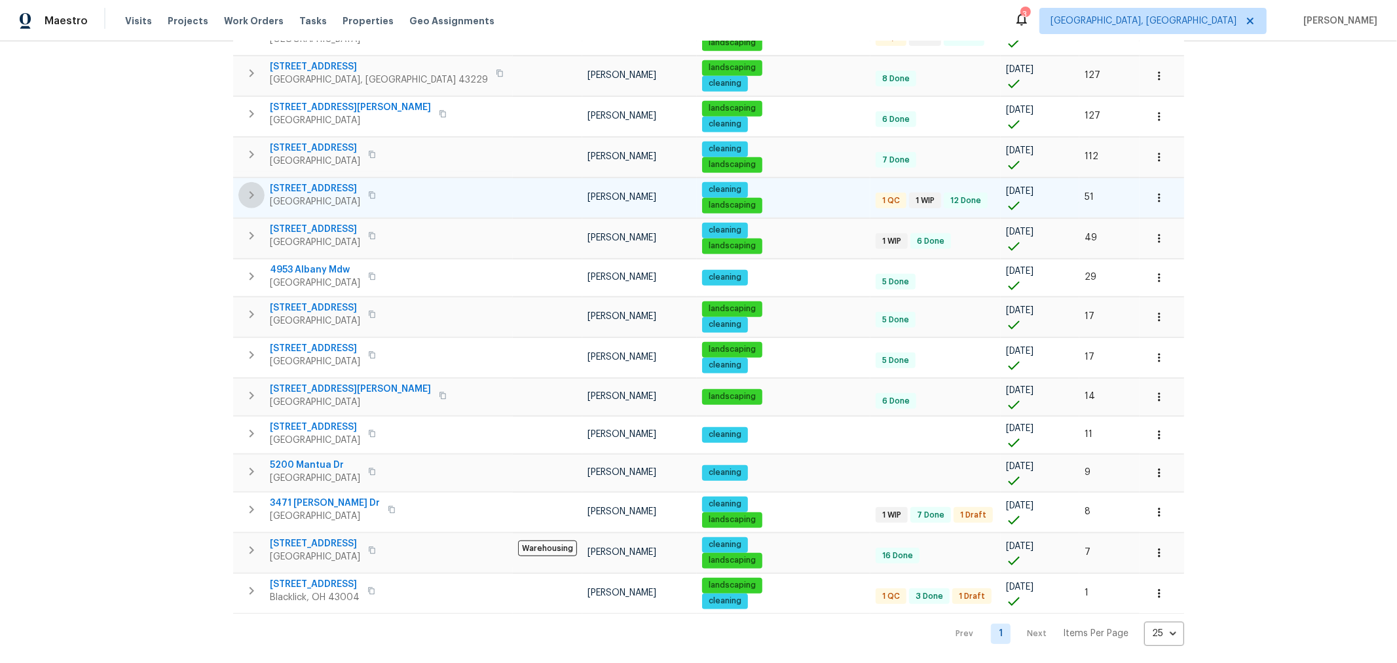
click at [244, 191] on icon "button" at bounding box center [252, 195] width 16 height 16
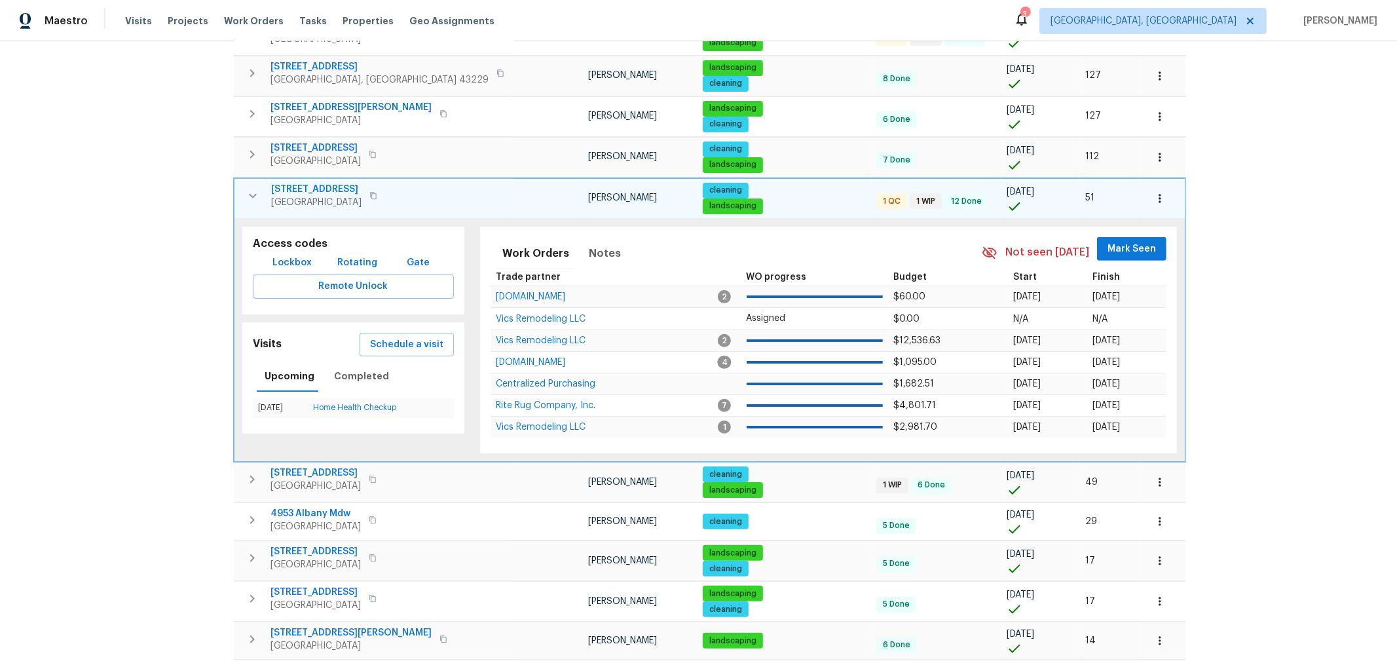
click at [245, 191] on icon "button" at bounding box center [253, 196] width 16 height 16
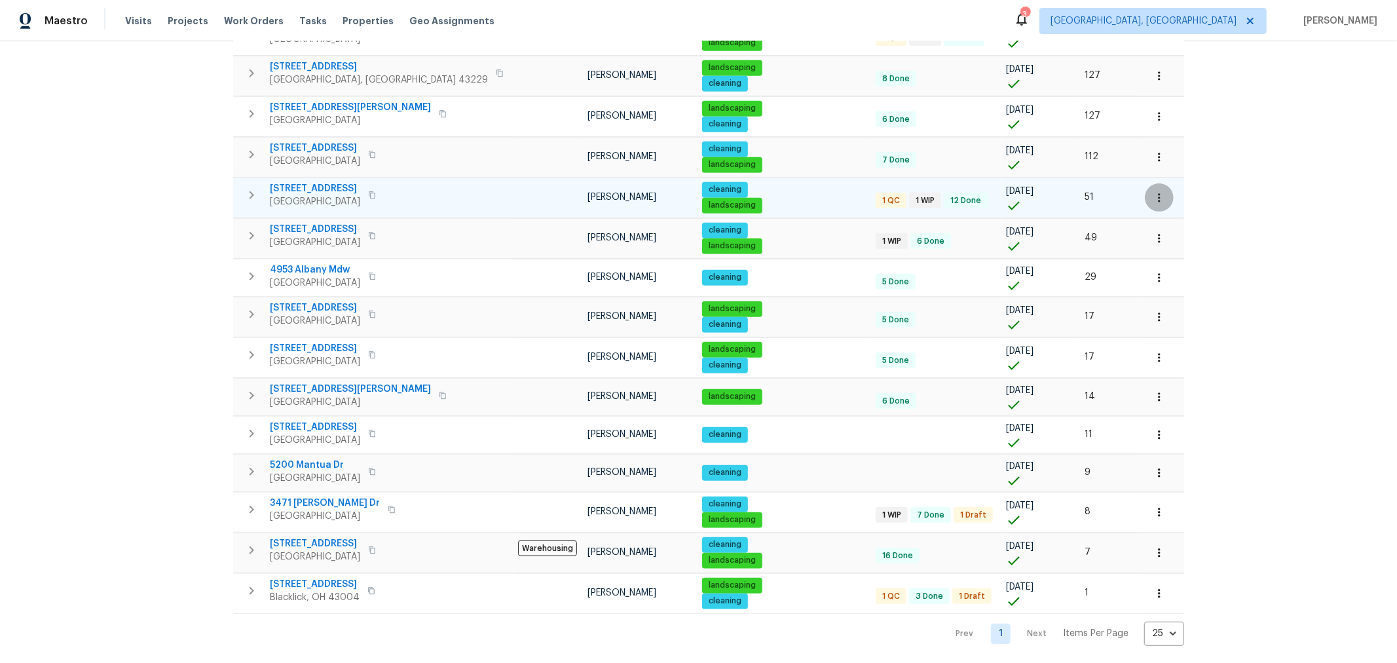
click at [1152, 191] on icon "button" at bounding box center [1158, 197] width 13 height 13
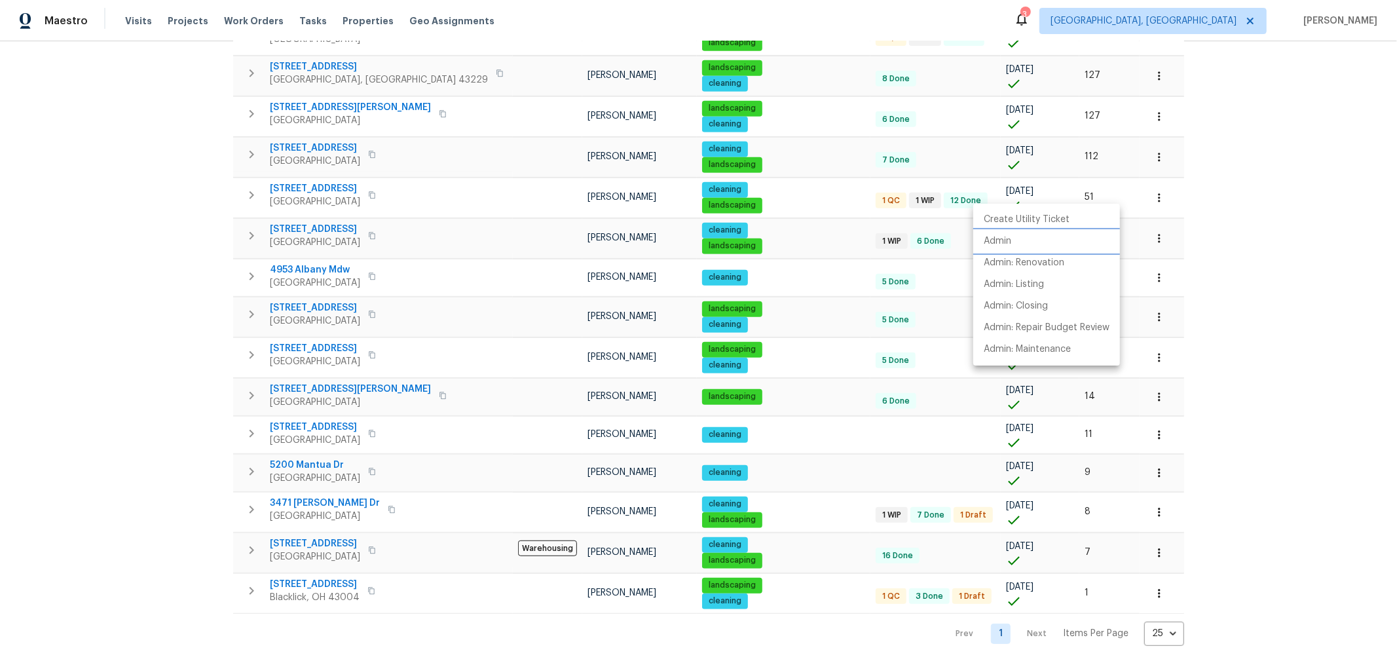
click at [1027, 242] on li "Admin" at bounding box center [1046, 241] width 147 height 22
click at [1212, 210] on div at bounding box center [698, 331] width 1397 height 663
click at [1158, 234] on icon "button" at bounding box center [1159, 238] width 2 height 9
click at [1025, 280] on li "Admin" at bounding box center [1046, 281] width 147 height 22
click at [1210, 322] on div at bounding box center [698, 331] width 1397 height 663
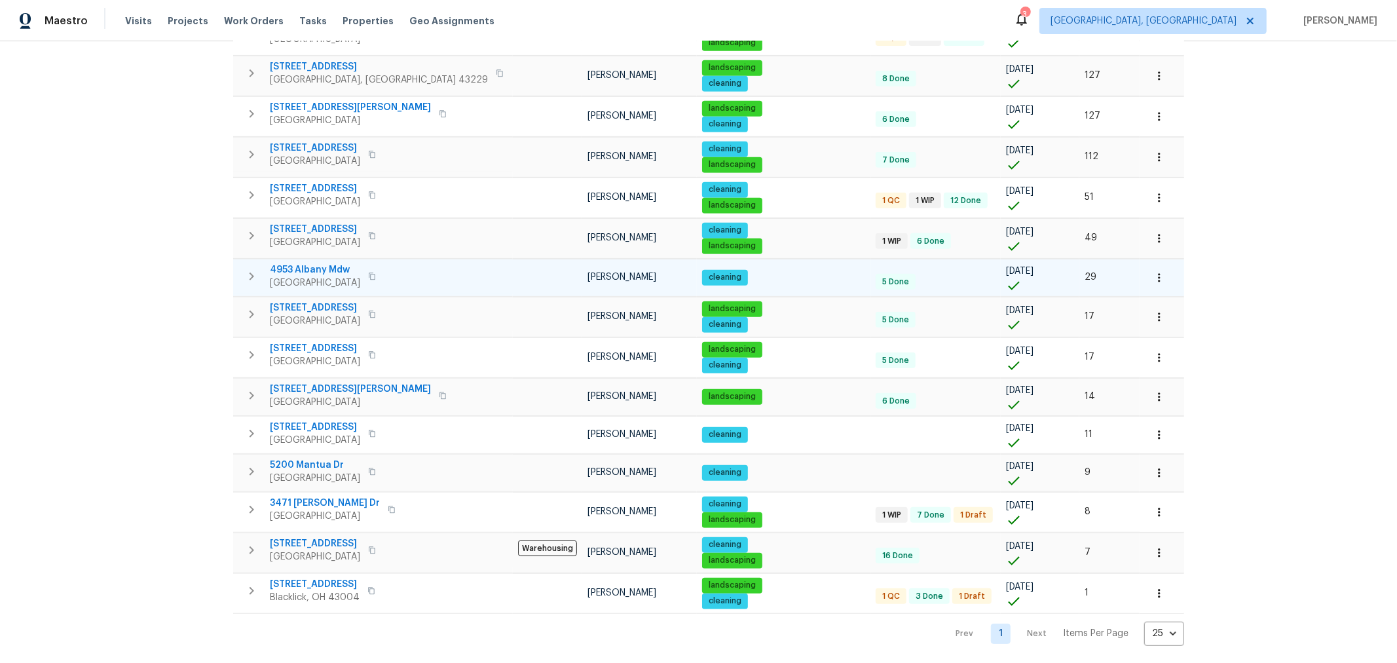
click at [1152, 271] on icon "button" at bounding box center [1158, 277] width 13 height 13
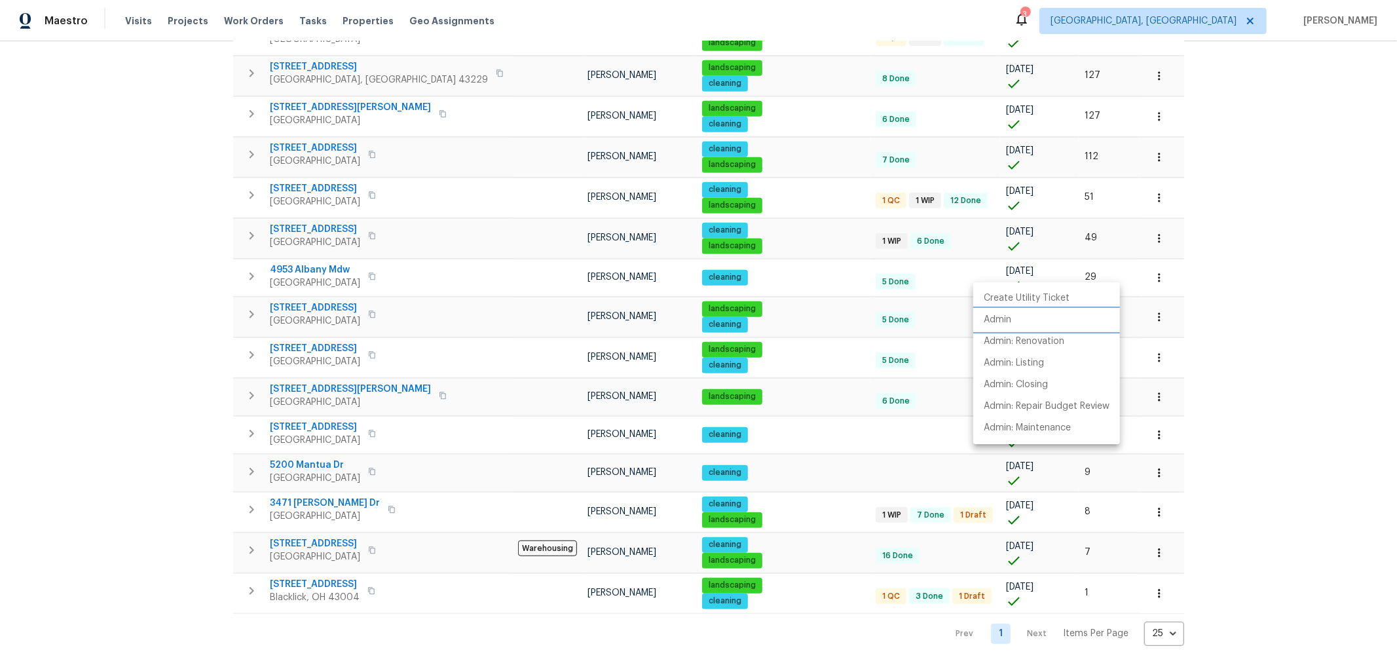
click at [1009, 322] on p "Admin" at bounding box center [998, 320] width 28 height 14
click at [1242, 222] on div at bounding box center [698, 331] width 1397 height 663
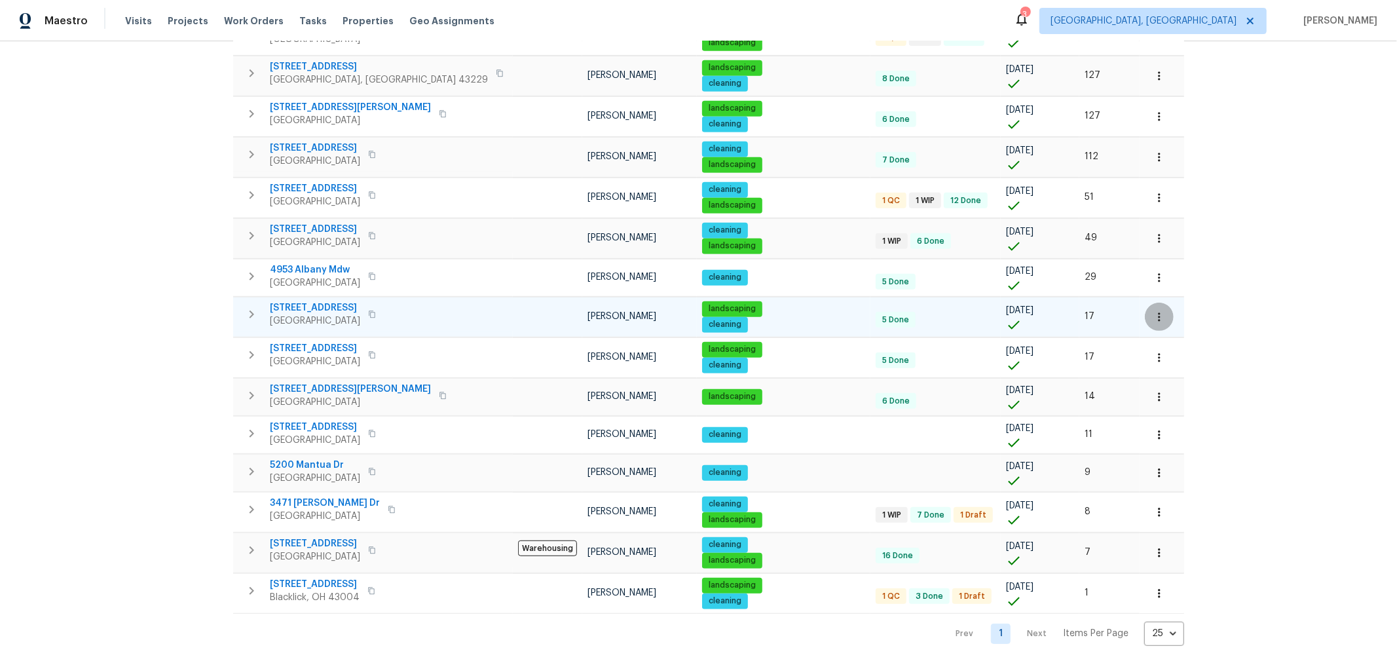
click at [1152, 310] on icon "button" at bounding box center [1158, 316] width 13 height 13
click at [1034, 348] on li "Admin" at bounding box center [1046, 359] width 147 height 22
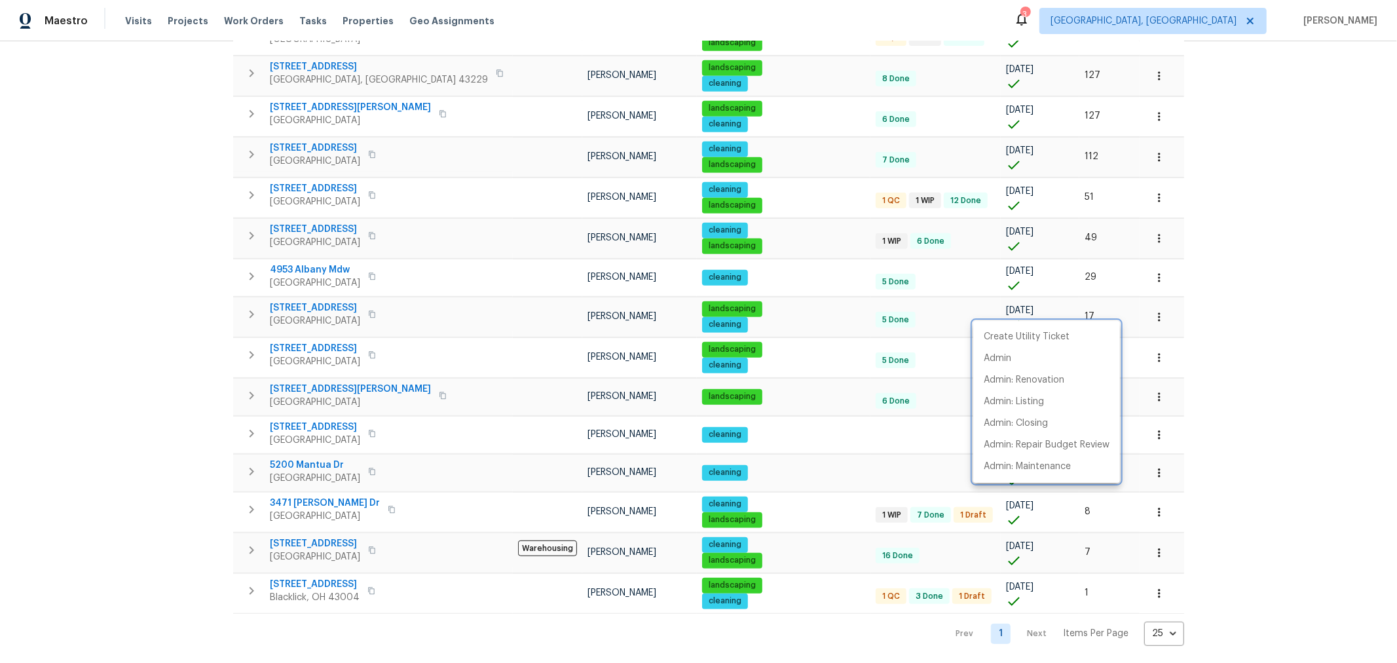
click at [145, 371] on div at bounding box center [698, 331] width 1397 height 663
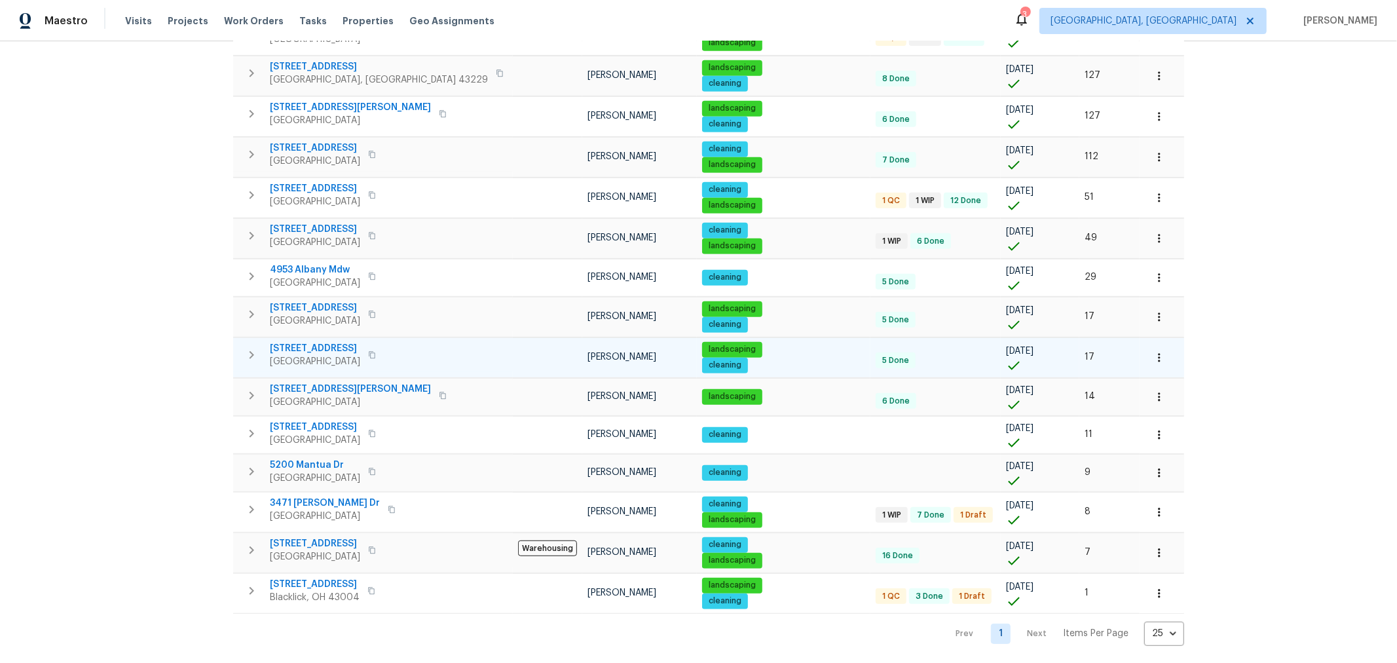
click at [1152, 351] on icon "button" at bounding box center [1158, 357] width 13 height 13
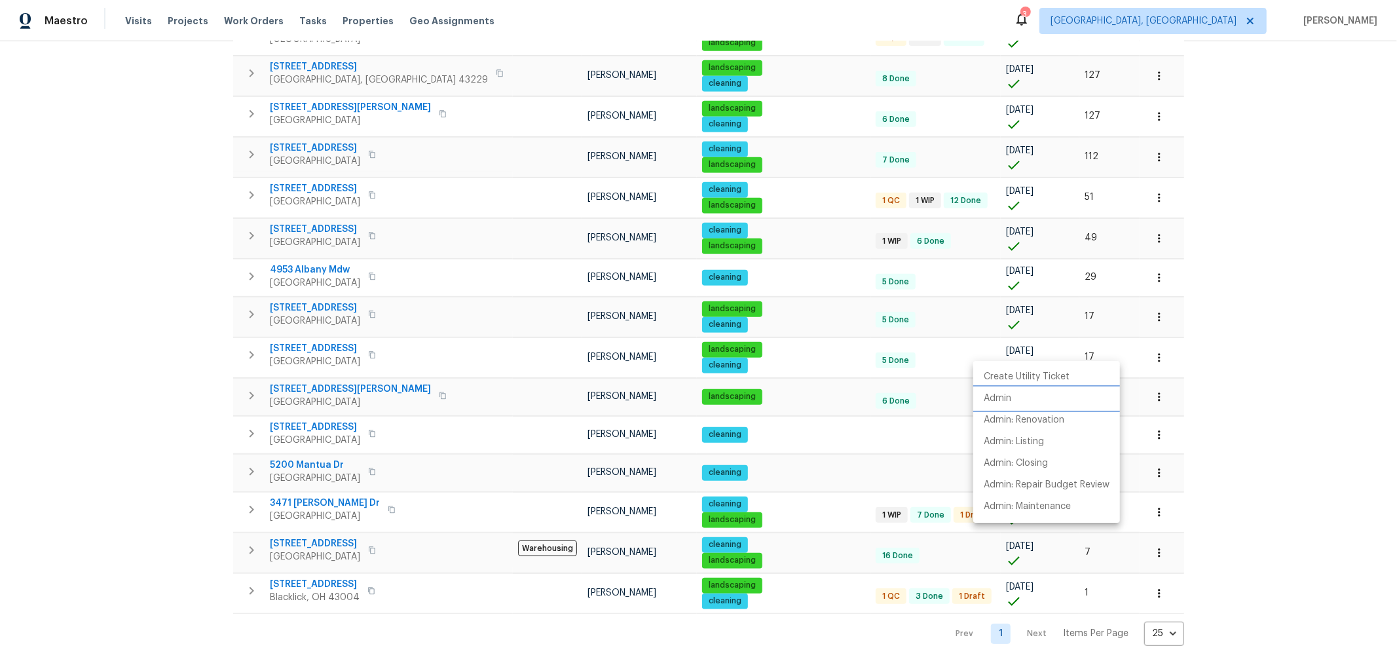
click at [1022, 390] on li "Admin" at bounding box center [1046, 399] width 147 height 22
click at [1126, 321] on div at bounding box center [698, 331] width 1397 height 663
click at [1152, 392] on icon "button" at bounding box center [1158, 396] width 13 height 13
click at [1028, 431] on li "Admin" at bounding box center [1046, 437] width 147 height 22
click at [1154, 339] on div at bounding box center [698, 331] width 1397 height 663
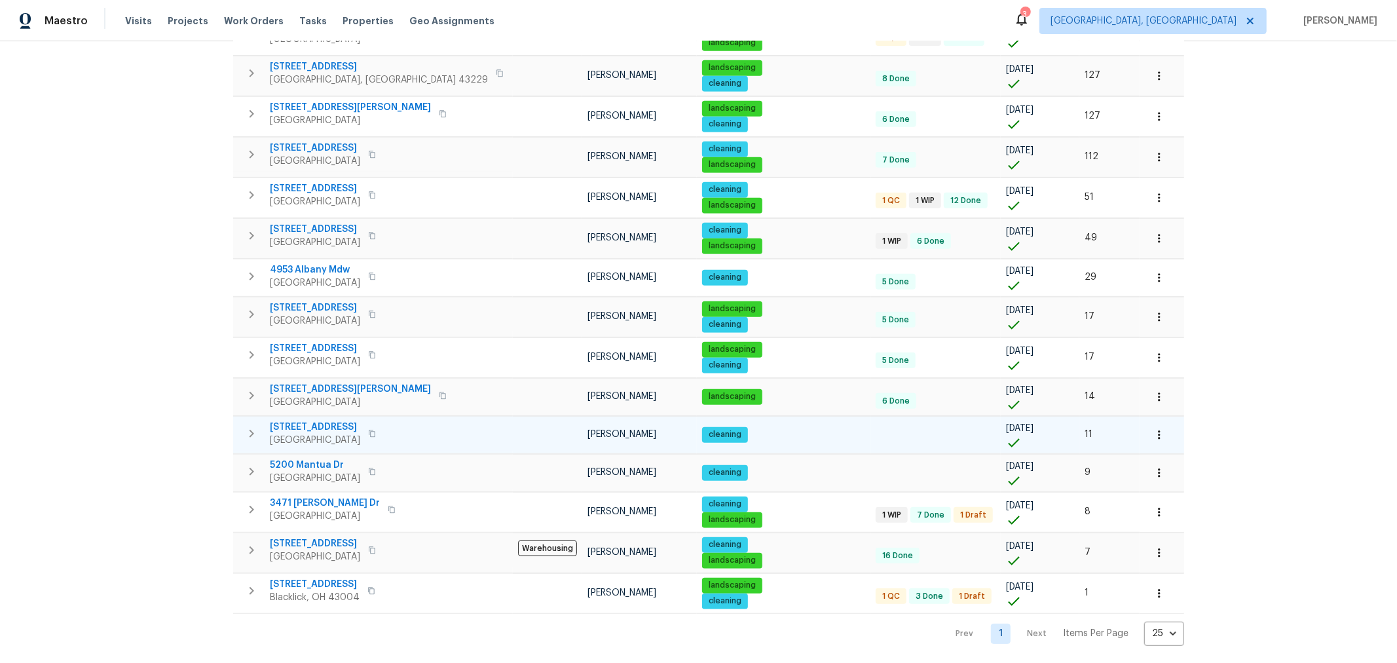
click at [1152, 428] on icon "button" at bounding box center [1158, 434] width 13 height 13
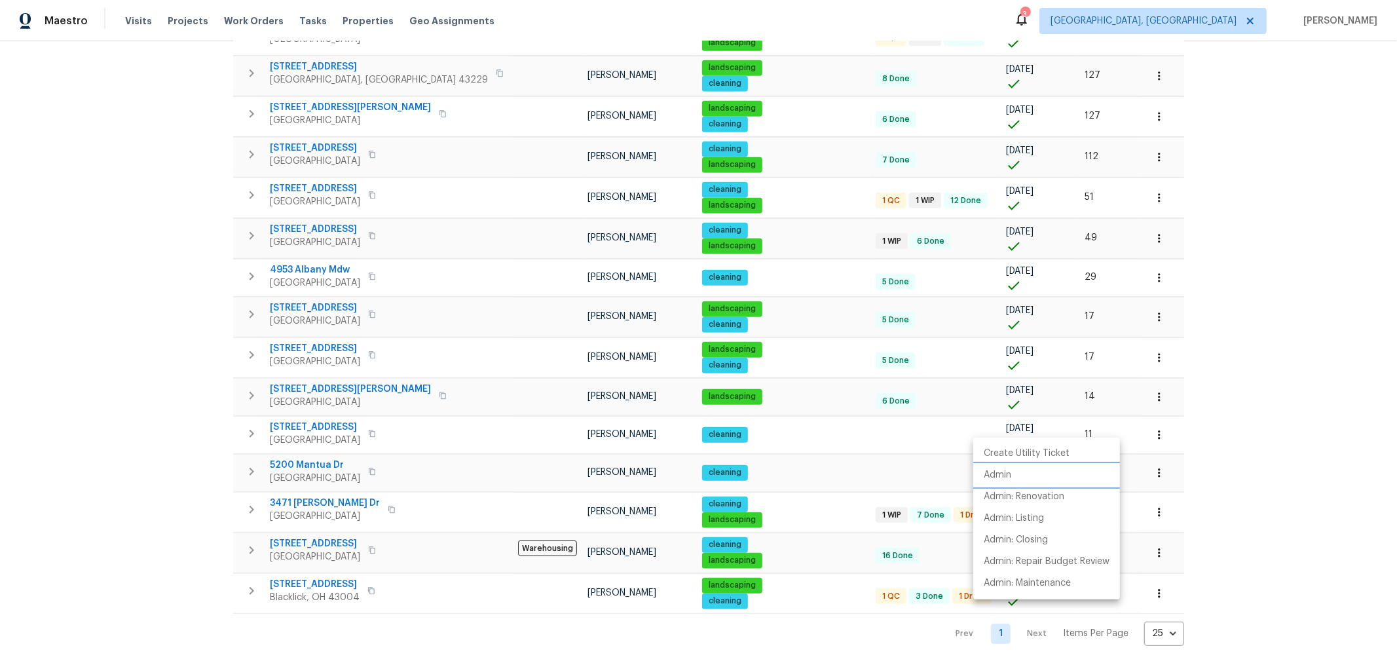
click at [1018, 473] on li "Admin" at bounding box center [1046, 475] width 147 height 22
click at [1198, 407] on div at bounding box center [698, 331] width 1397 height 663
click at [1152, 466] on icon "button" at bounding box center [1158, 472] width 13 height 13
click at [1033, 508] on li "Admin" at bounding box center [1046, 513] width 147 height 22
click at [1177, 443] on div at bounding box center [698, 331] width 1397 height 663
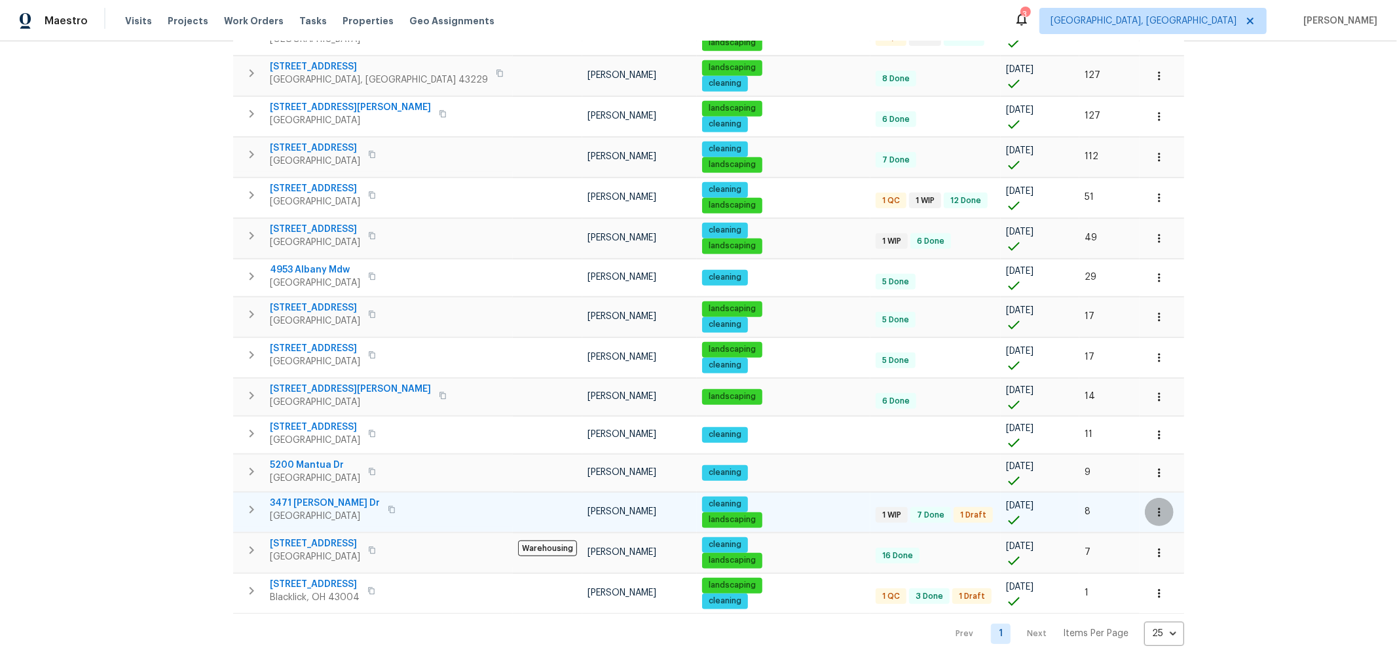
click at [1152, 506] on icon "button" at bounding box center [1158, 512] width 13 height 13
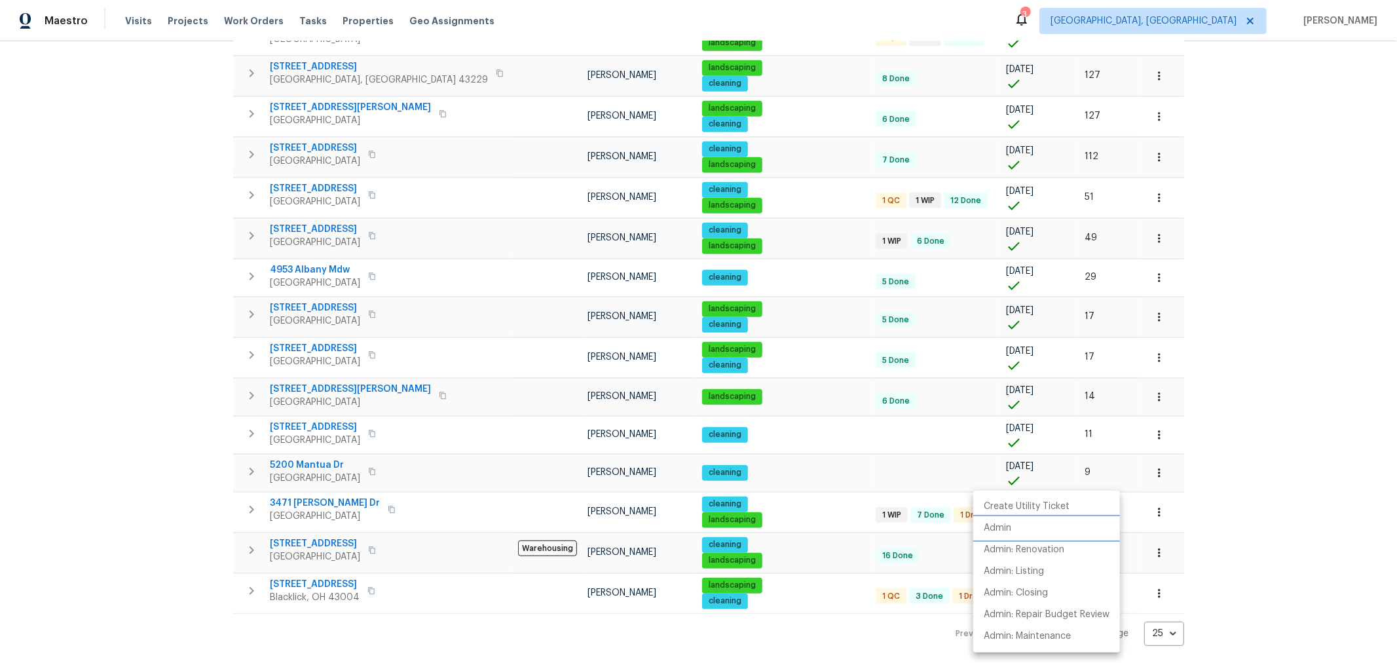
click at [1027, 525] on li "Admin" at bounding box center [1046, 528] width 147 height 22
click at [1141, 401] on div at bounding box center [698, 331] width 1397 height 663
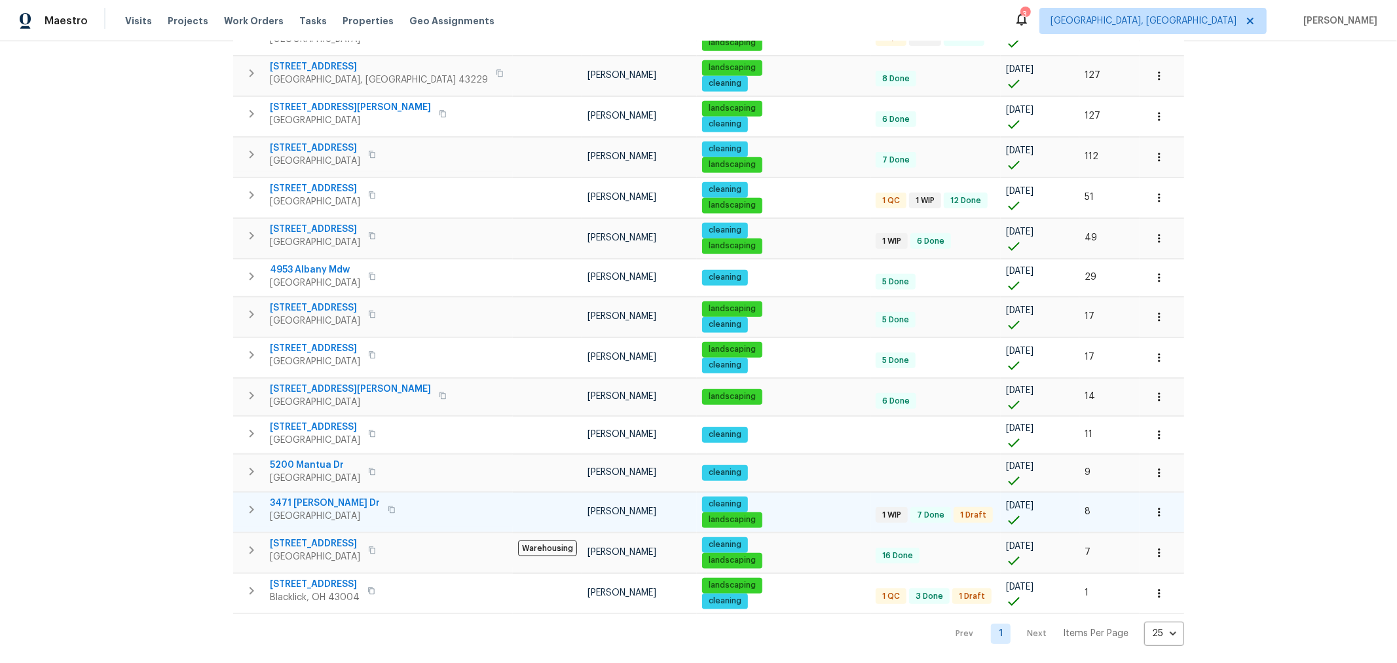
click at [311, 496] on span "3471 Marlin Dr" at bounding box center [325, 502] width 110 height 13
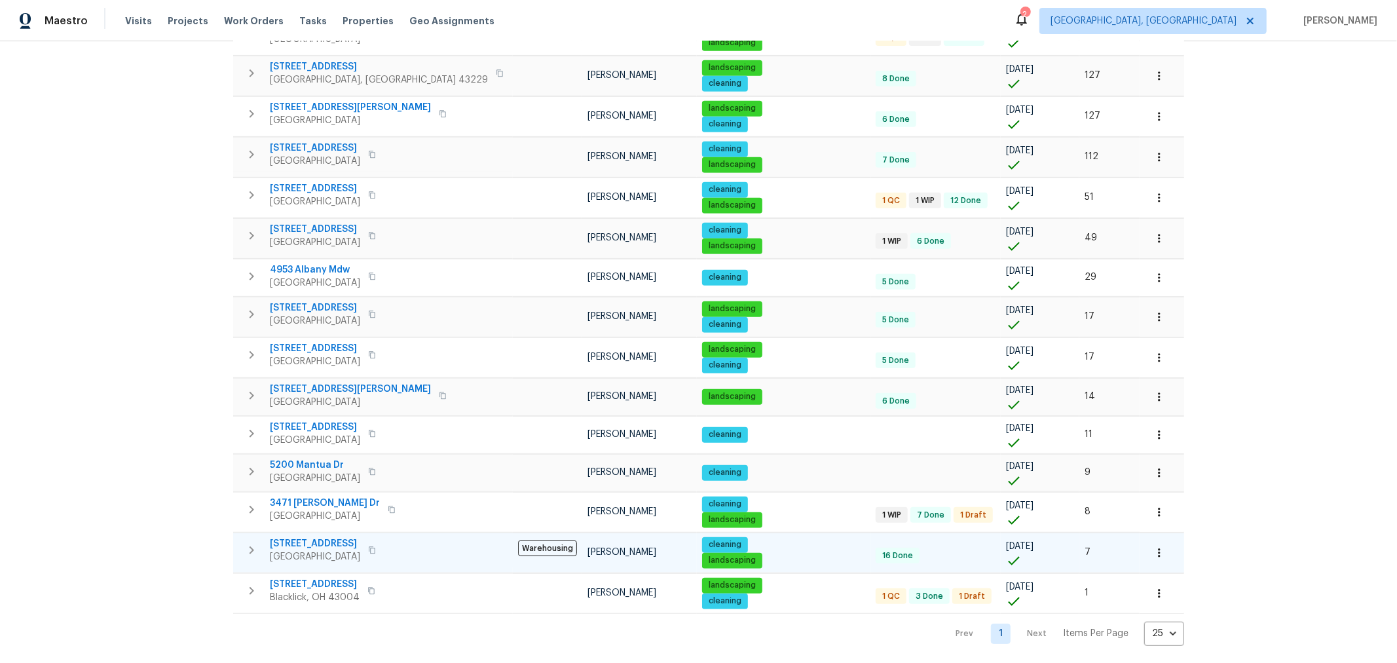
click at [1152, 546] on icon "button" at bounding box center [1158, 552] width 13 height 13
click at [1023, 533] on li "Admin" at bounding box center [1046, 528] width 147 height 22
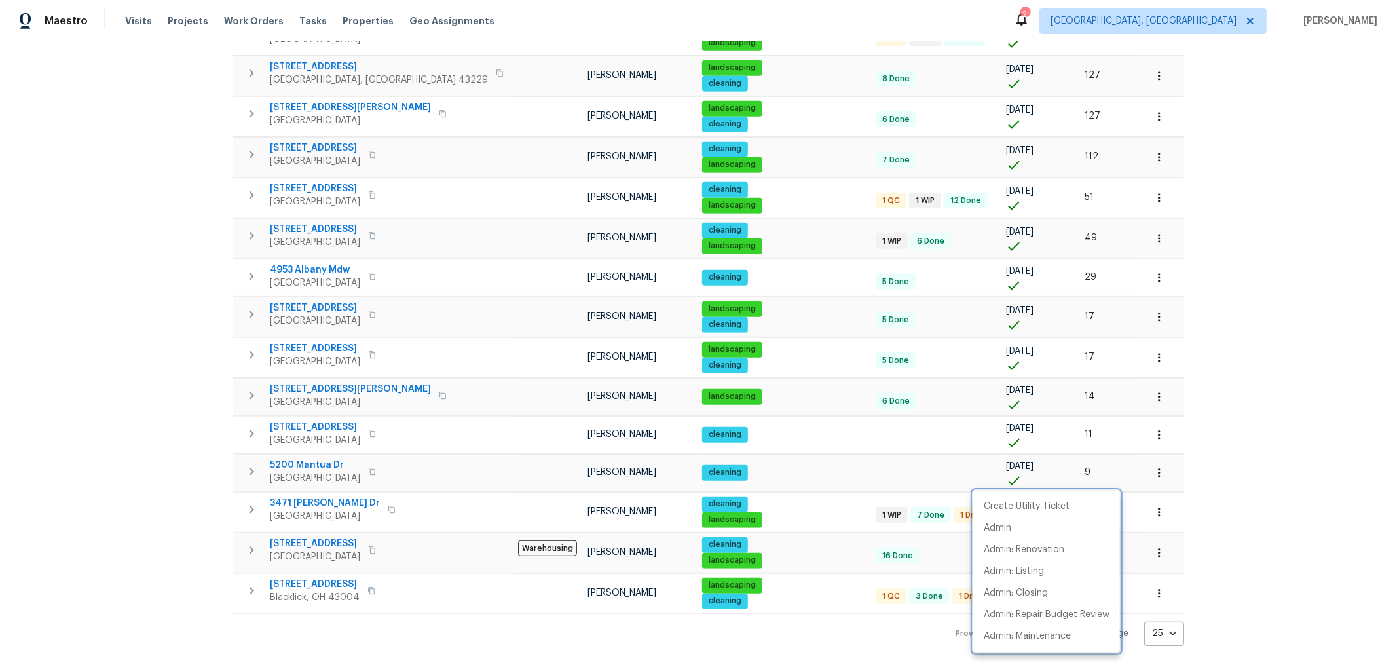
click at [1175, 335] on div at bounding box center [698, 331] width 1397 height 663
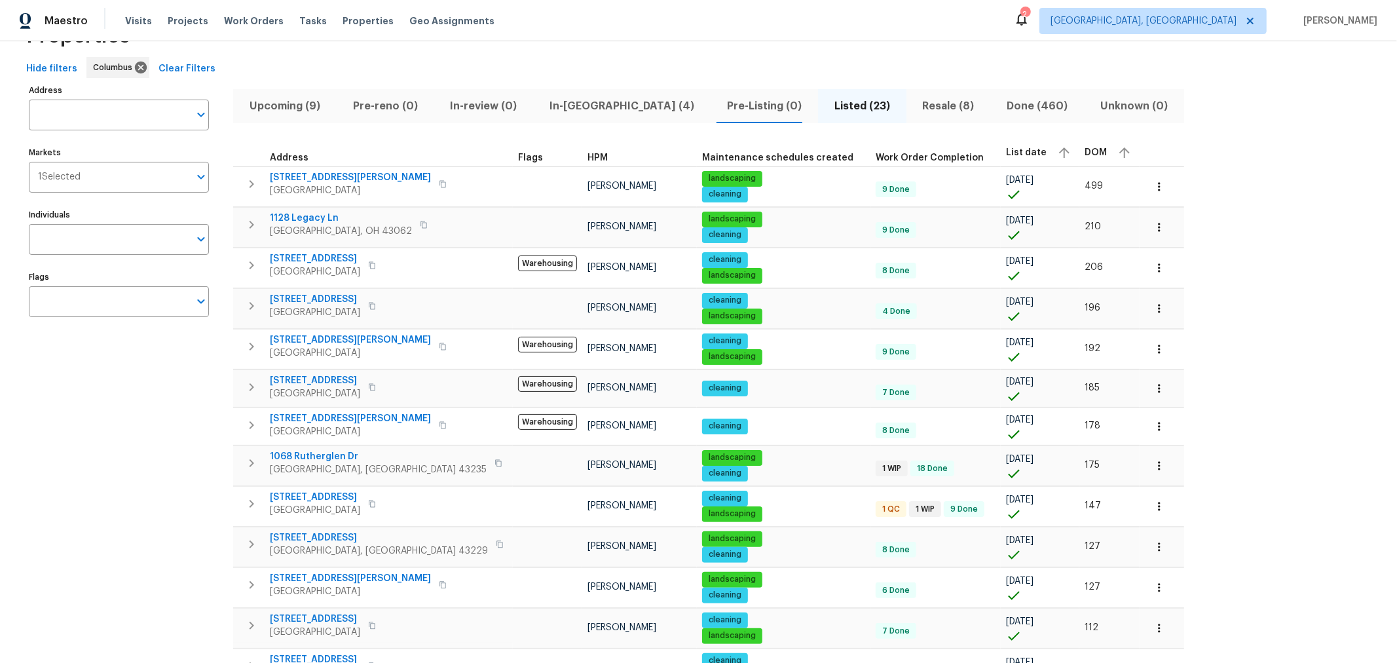
scroll to position [0, 0]
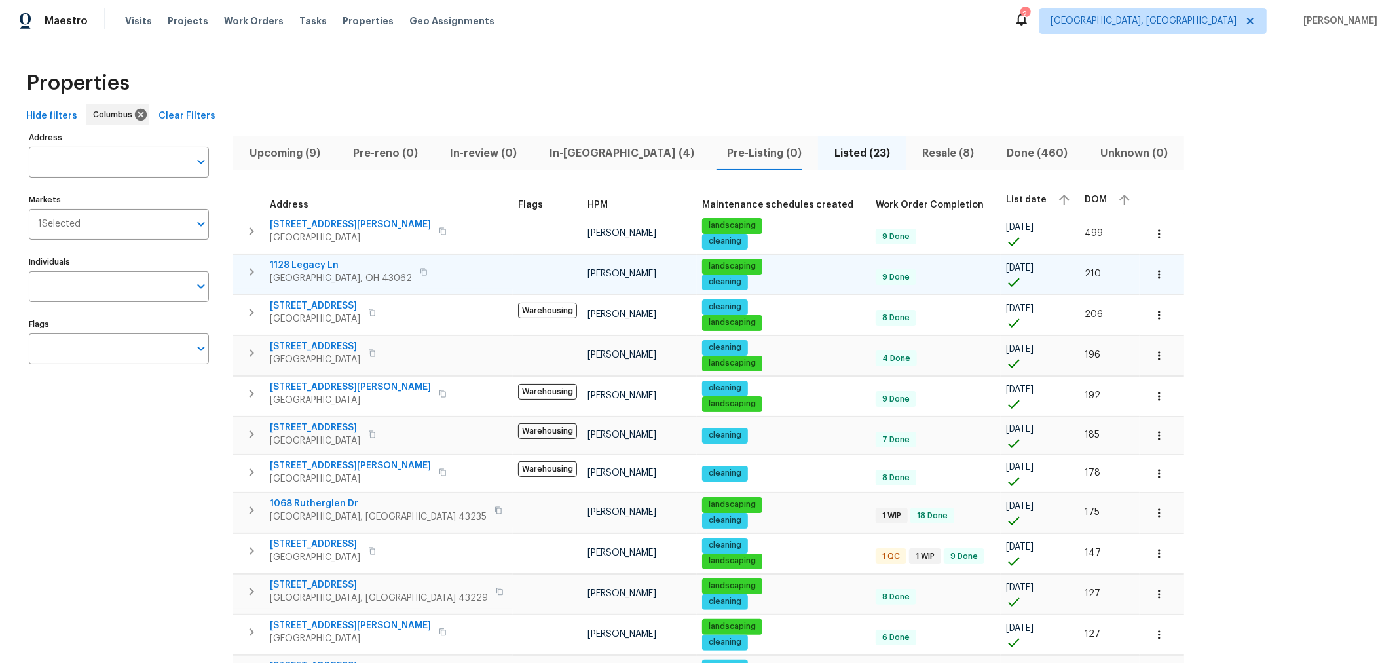
click at [249, 272] on icon "button" at bounding box center [252, 272] width 16 height 16
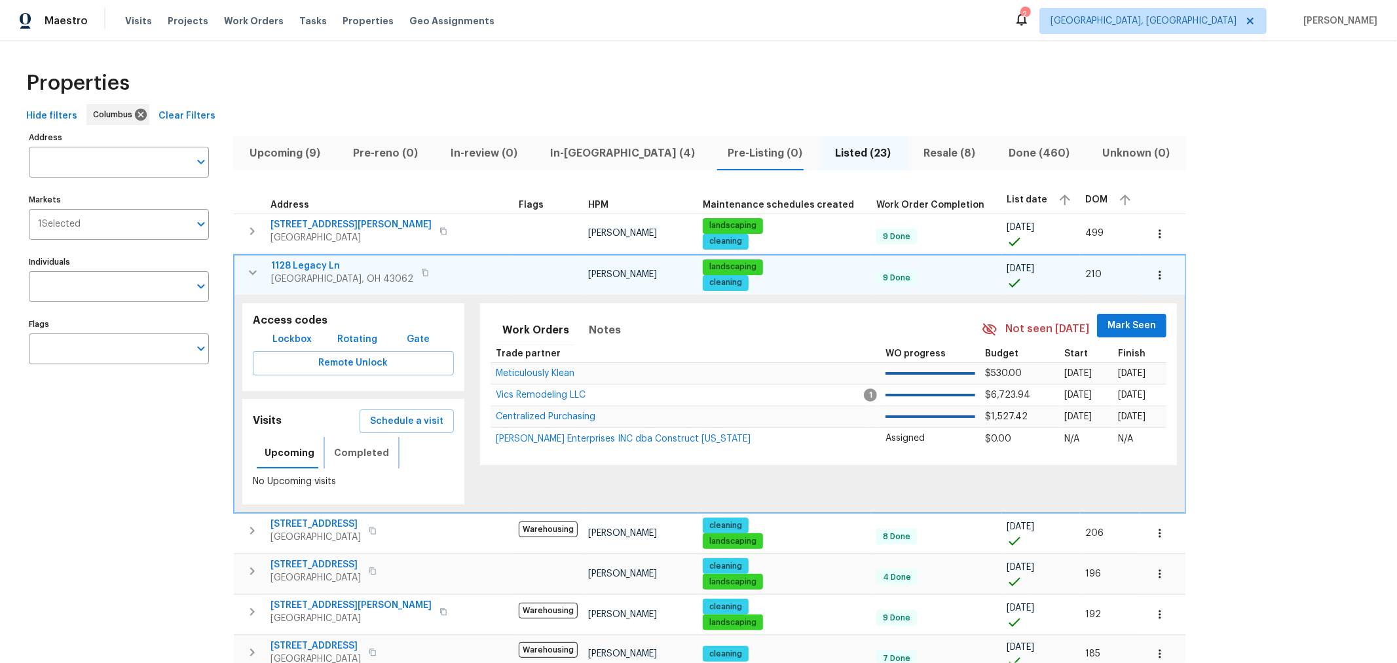
click at [357, 445] on span "Completed" at bounding box center [361, 453] width 55 height 16
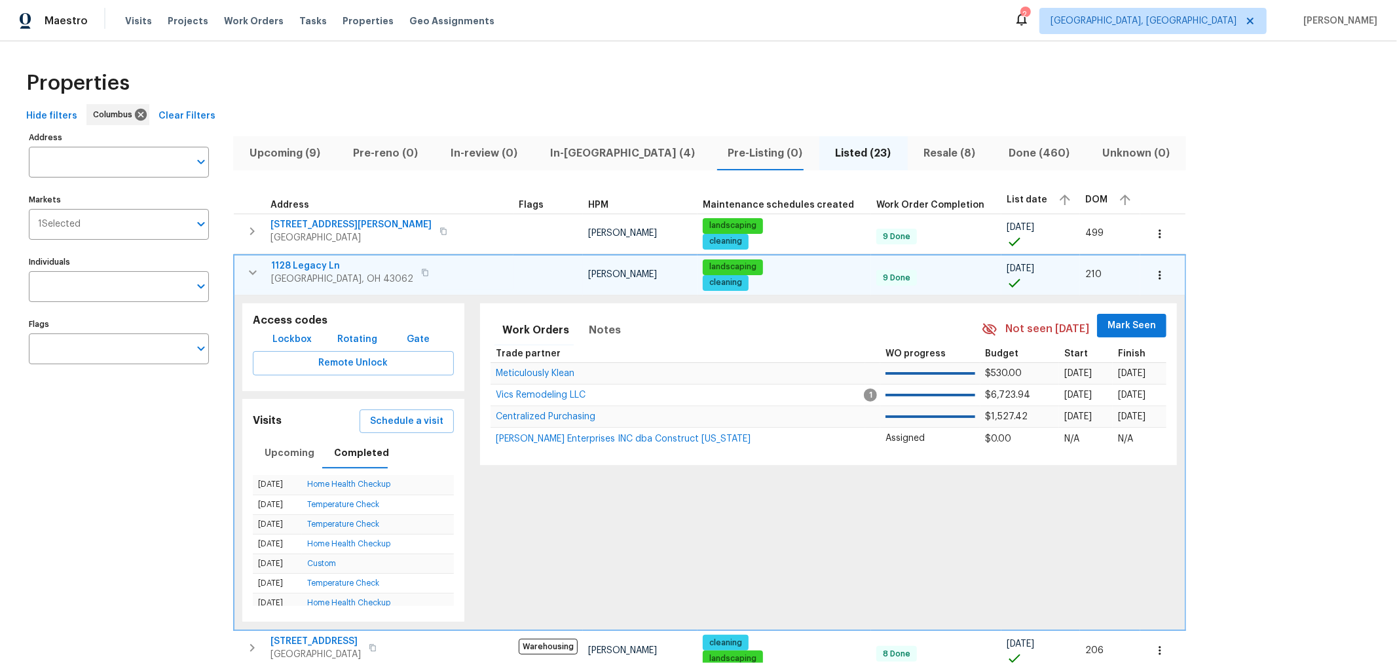
click at [316, 264] on span "1128 Legacy Ln" at bounding box center [342, 265] width 142 height 13
click at [282, 453] on span "Upcoming" at bounding box center [290, 453] width 50 height 16
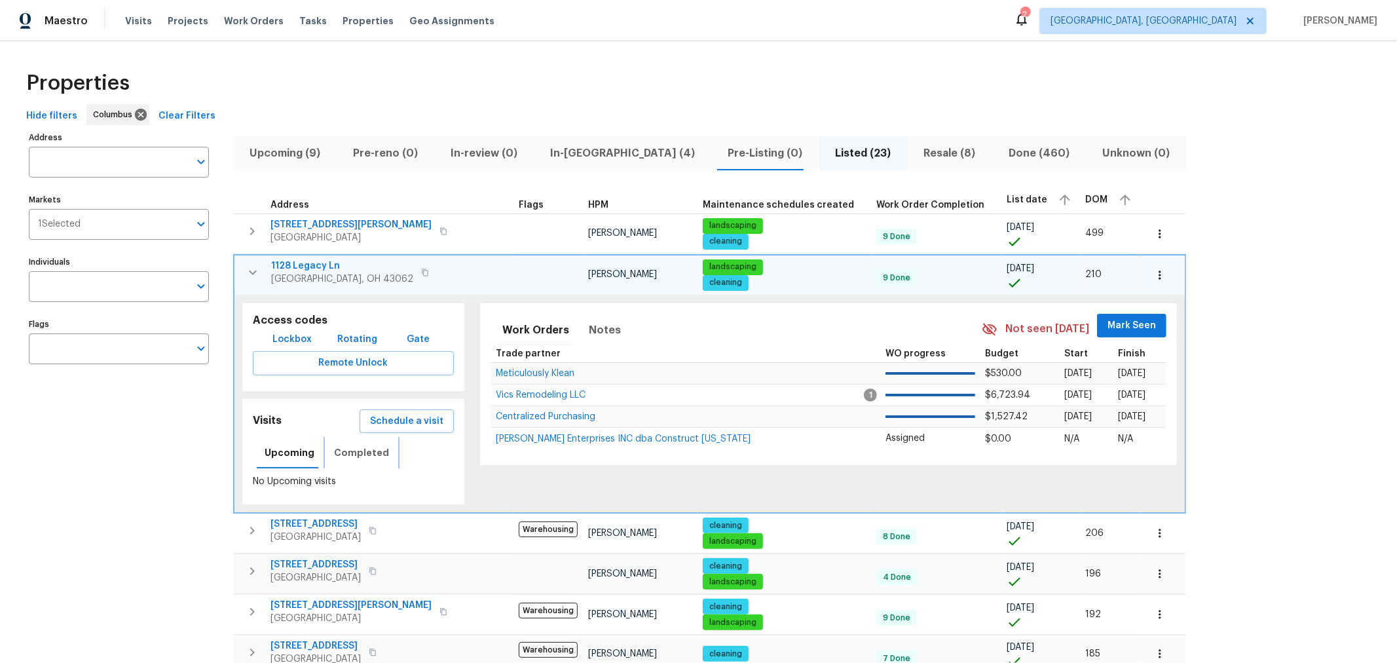
click at [346, 456] on span "Completed" at bounding box center [361, 453] width 55 height 16
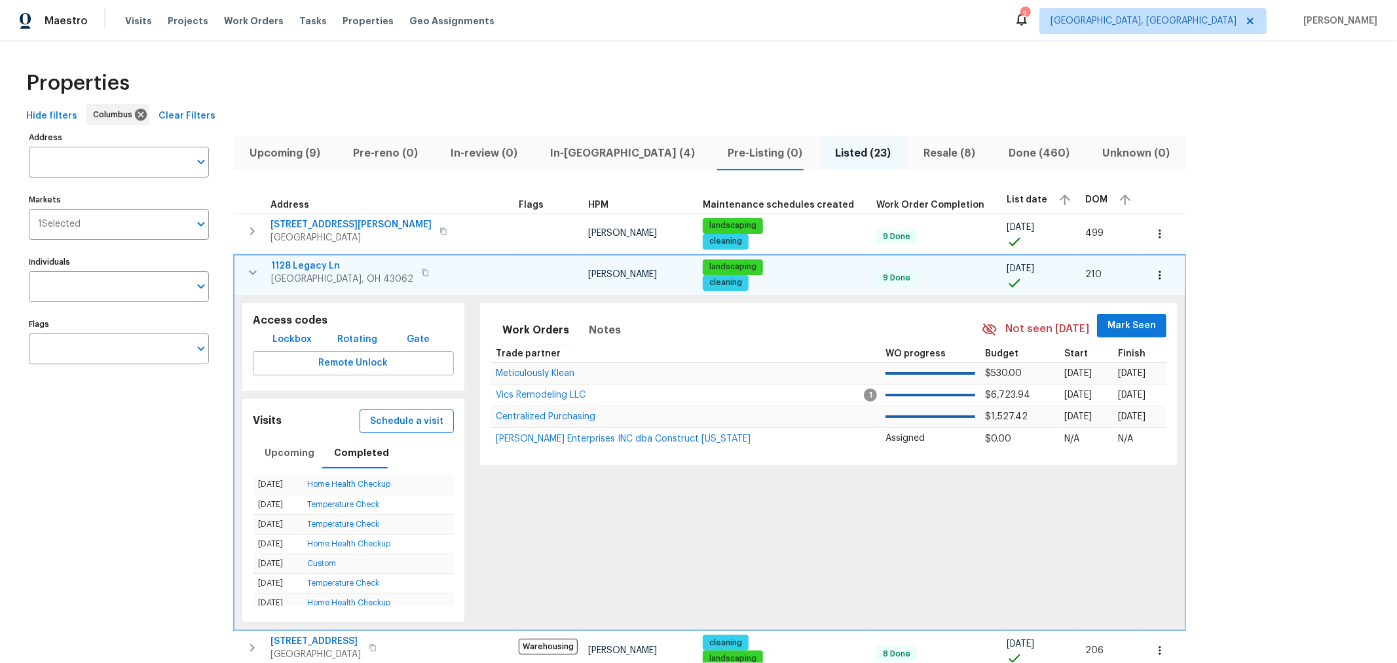
click at [406, 422] on span "Schedule a visit" at bounding box center [406, 421] width 73 height 16
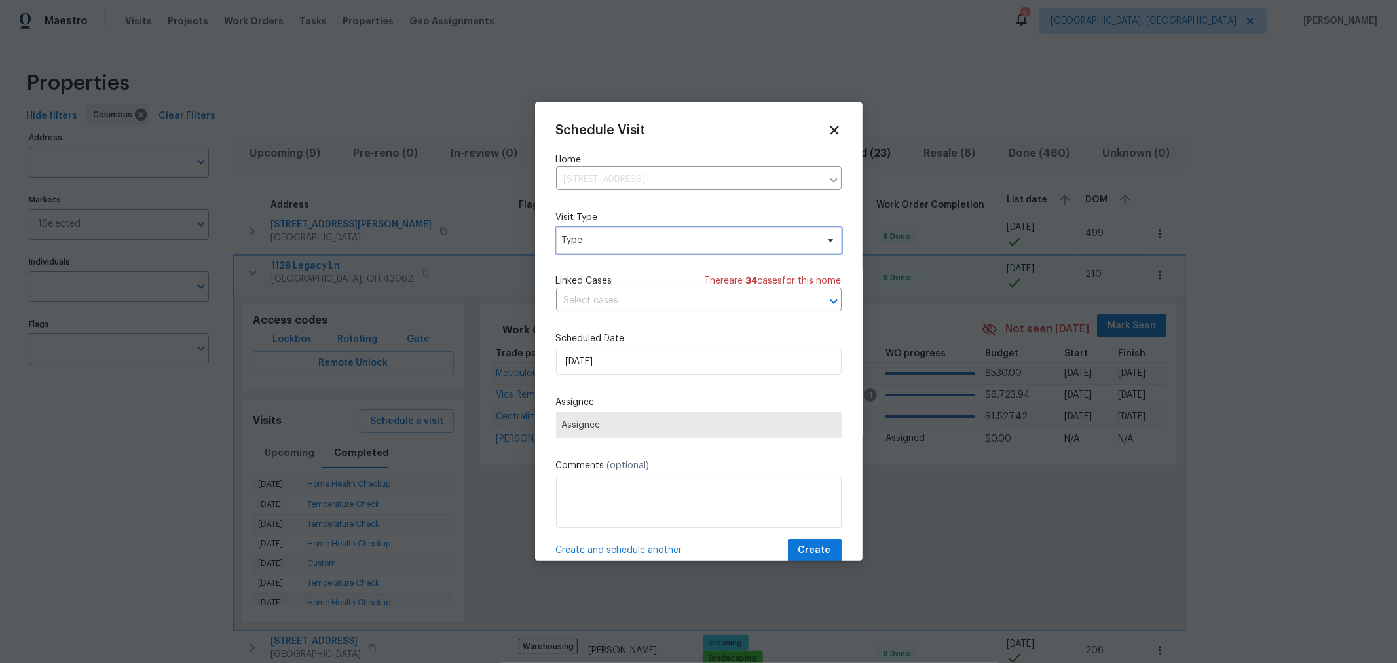
click at [626, 236] on span "Type" at bounding box center [689, 240] width 255 height 13
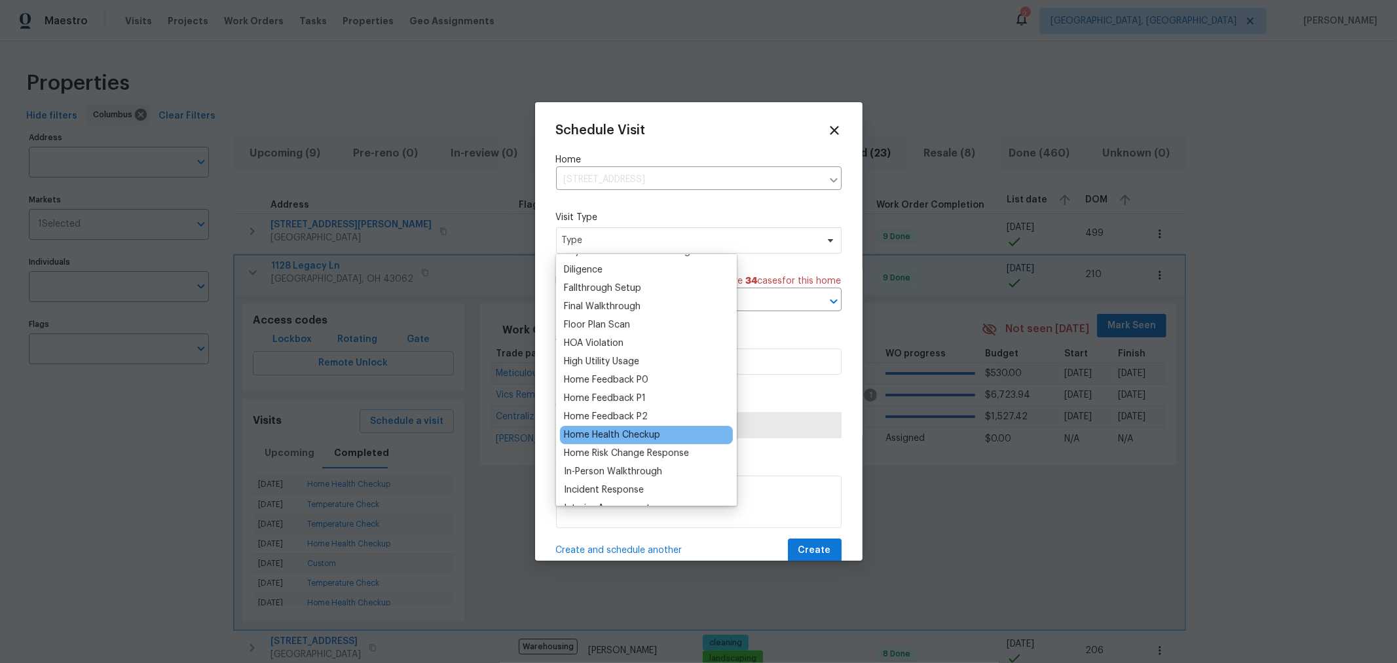
scroll to position [290, 0]
click at [612, 434] on div "Home Health Checkup" at bounding box center [612, 434] width 96 height 13
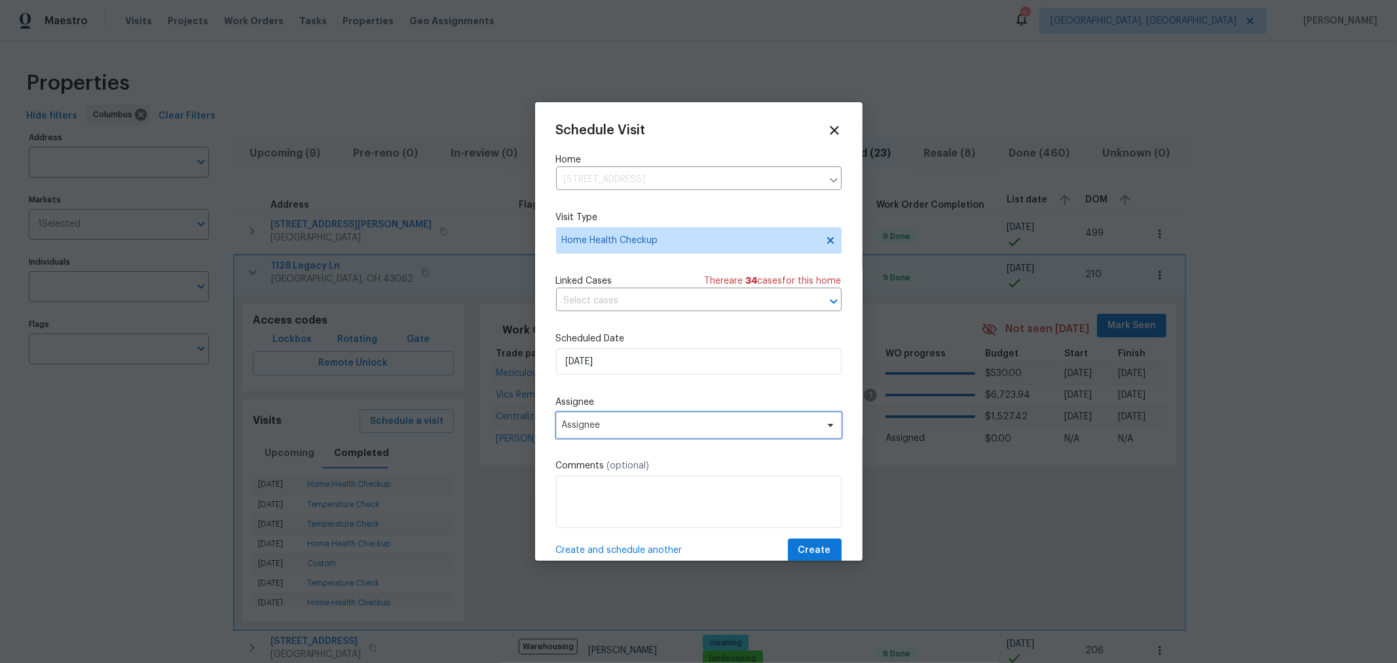
click at [625, 434] on span "Assignee" at bounding box center [698, 425] width 285 height 26
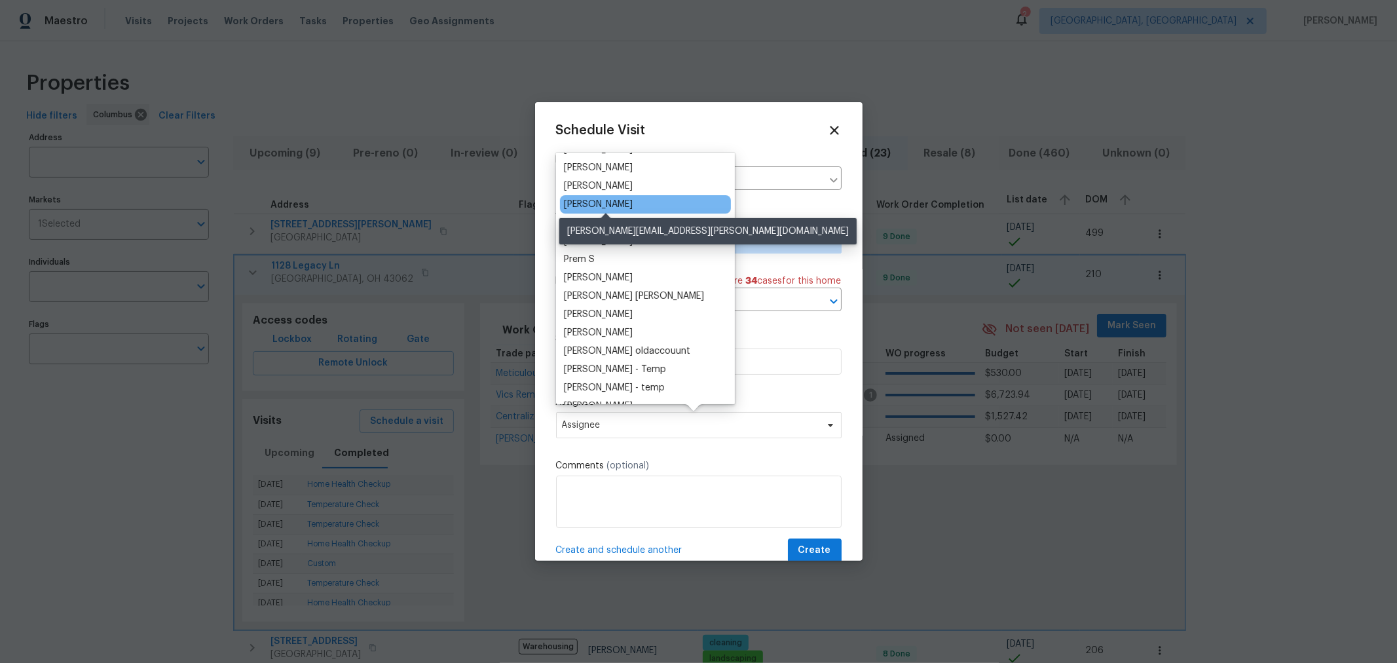
click at [633, 210] on div "[PERSON_NAME]" at bounding box center [598, 204] width 69 height 13
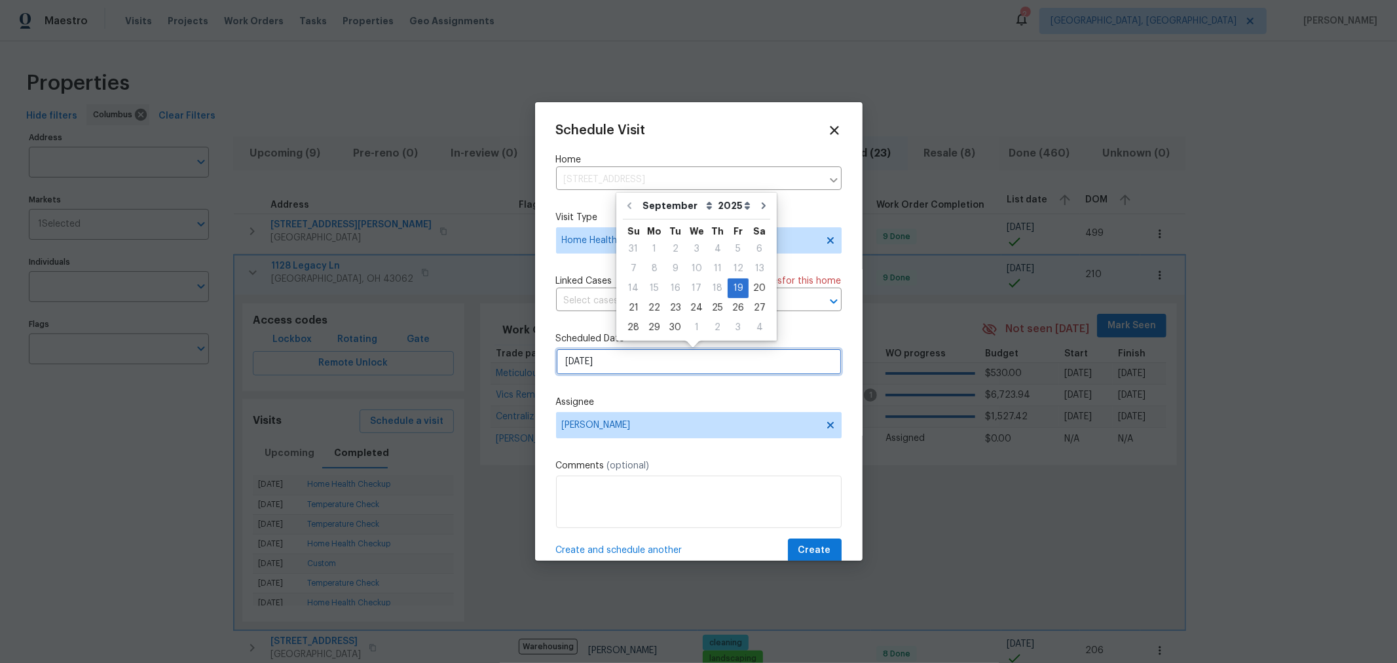
click at [620, 364] on input "9/19/2025" at bounding box center [698, 361] width 285 height 26
click at [648, 307] on div "22" at bounding box center [654, 308] width 21 height 18
type input "9/22/2025"
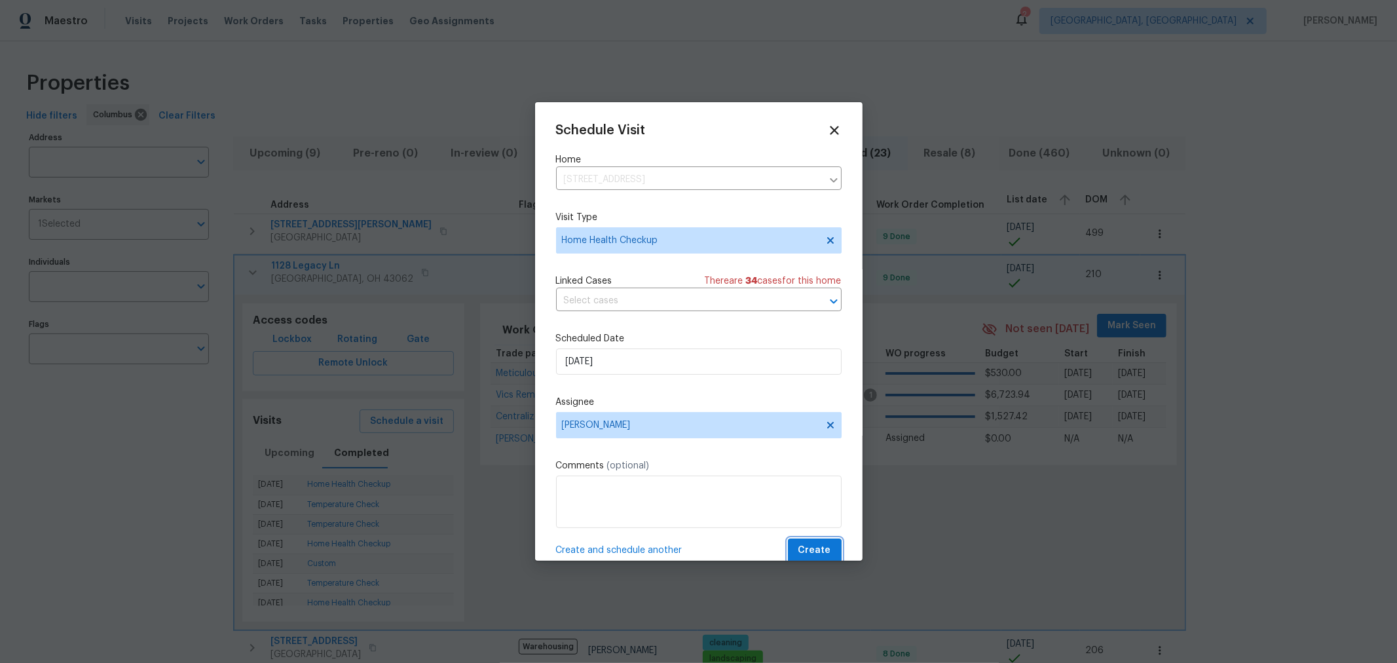
click at [807, 551] on span "Create" at bounding box center [814, 550] width 33 height 16
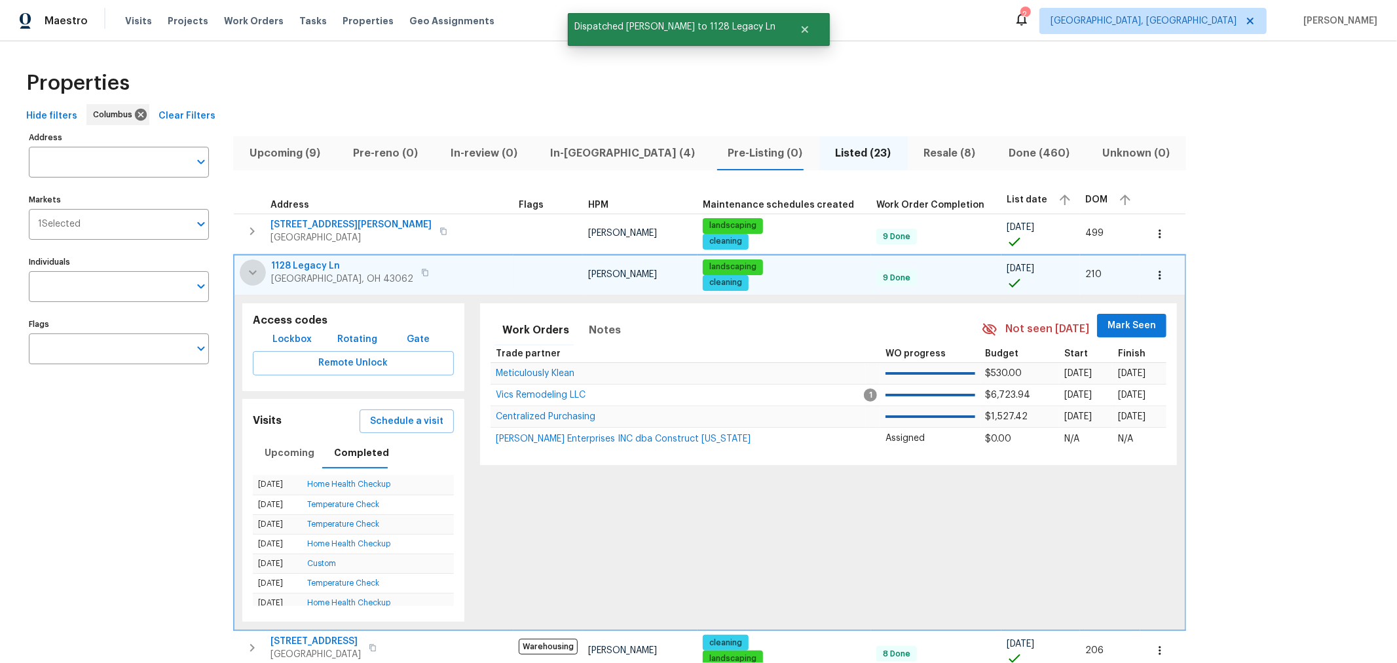
click at [248, 267] on icon "button" at bounding box center [253, 273] width 16 height 16
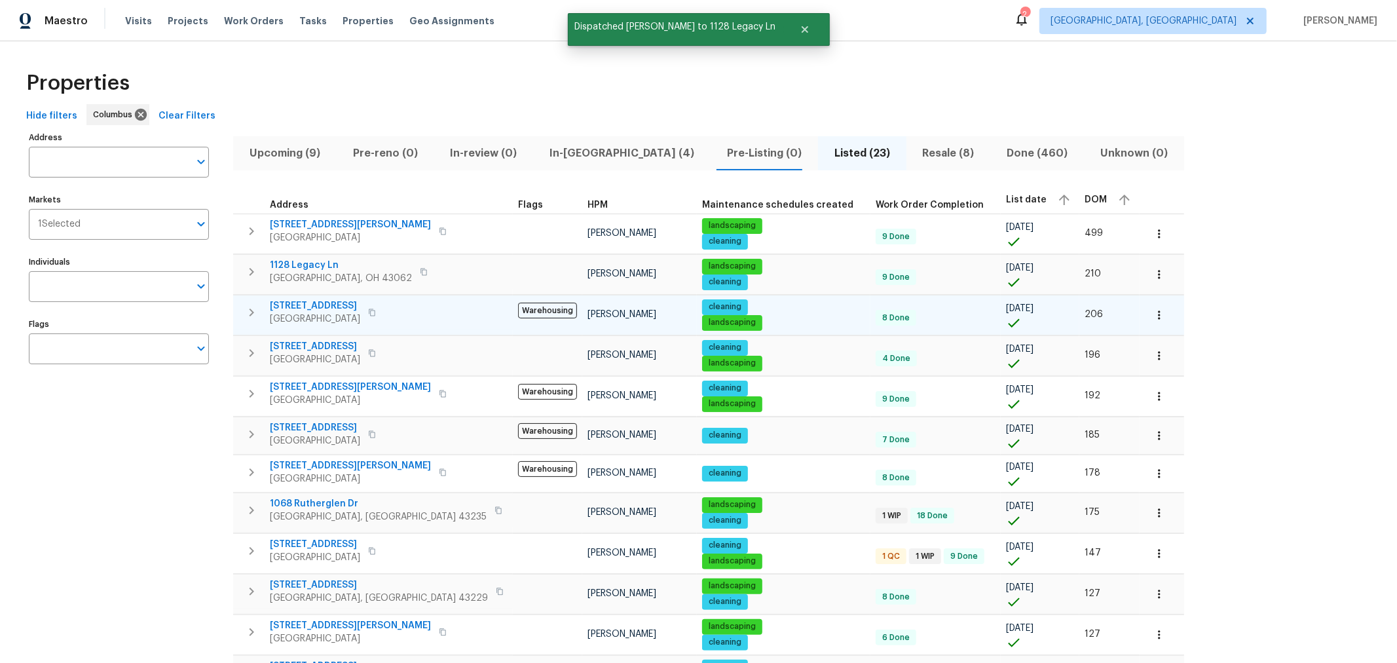
click at [248, 304] on icon "button" at bounding box center [252, 312] width 16 height 16
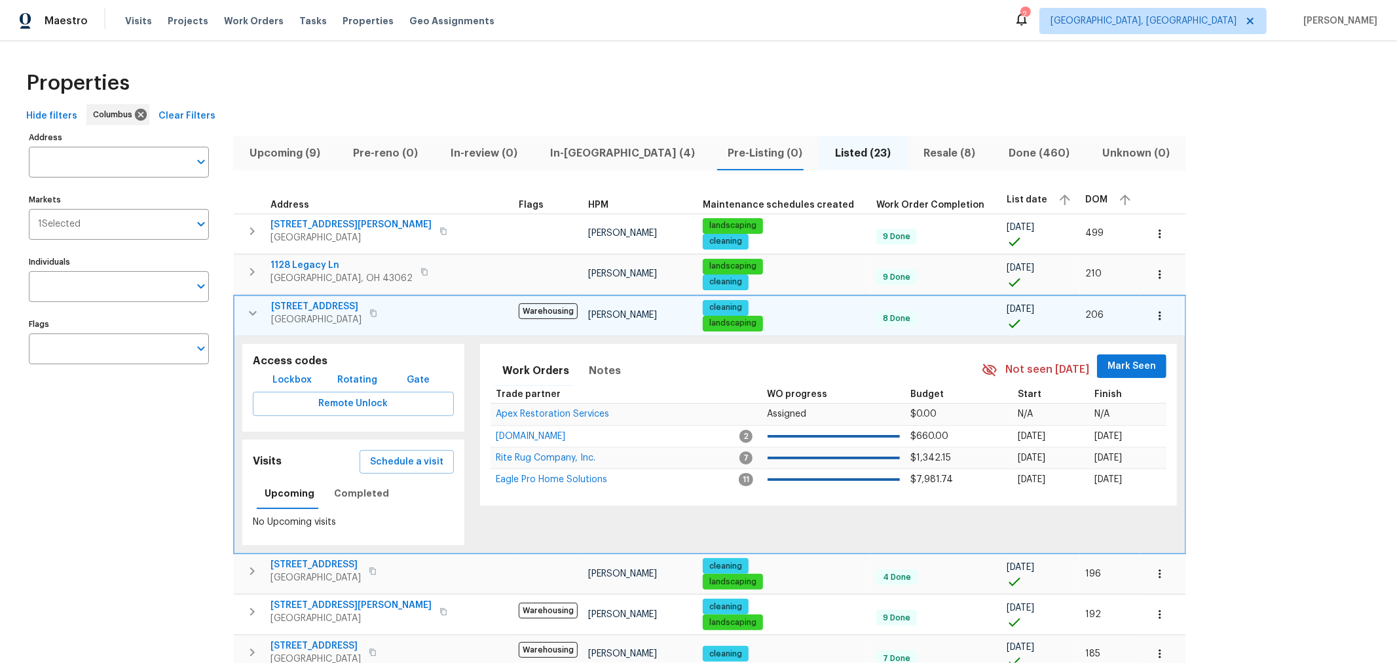
click at [1153, 319] on icon "button" at bounding box center [1159, 315] width 13 height 13
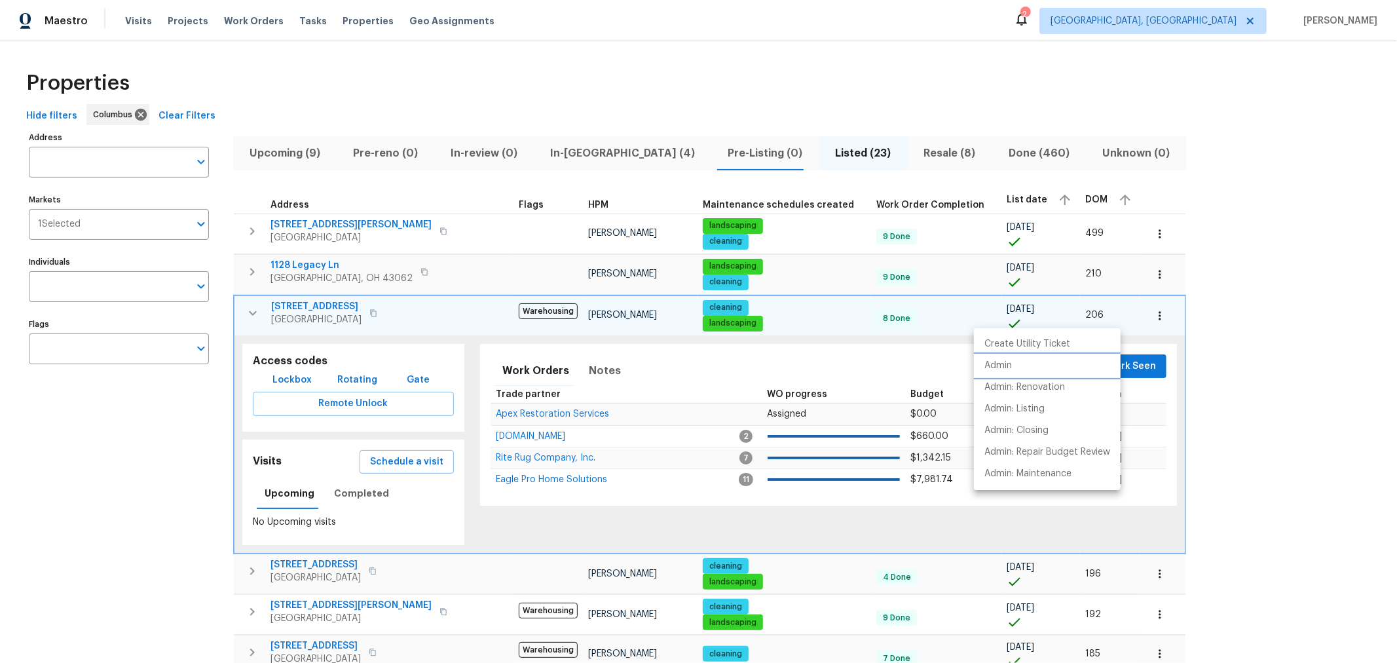
click at [1020, 359] on li "Admin" at bounding box center [1047, 366] width 147 height 22
click at [1080, 288] on div at bounding box center [698, 331] width 1397 height 663
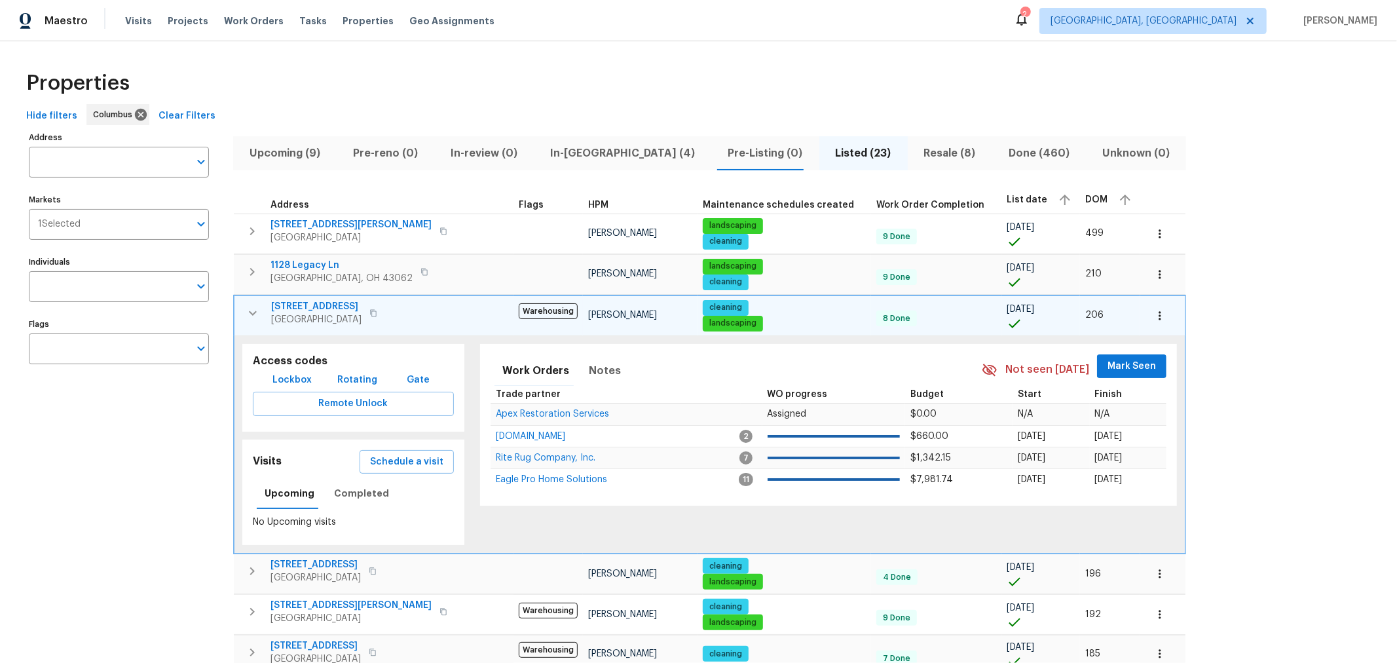
click at [246, 306] on icon "button" at bounding box center [253, 313] width 16 height 16
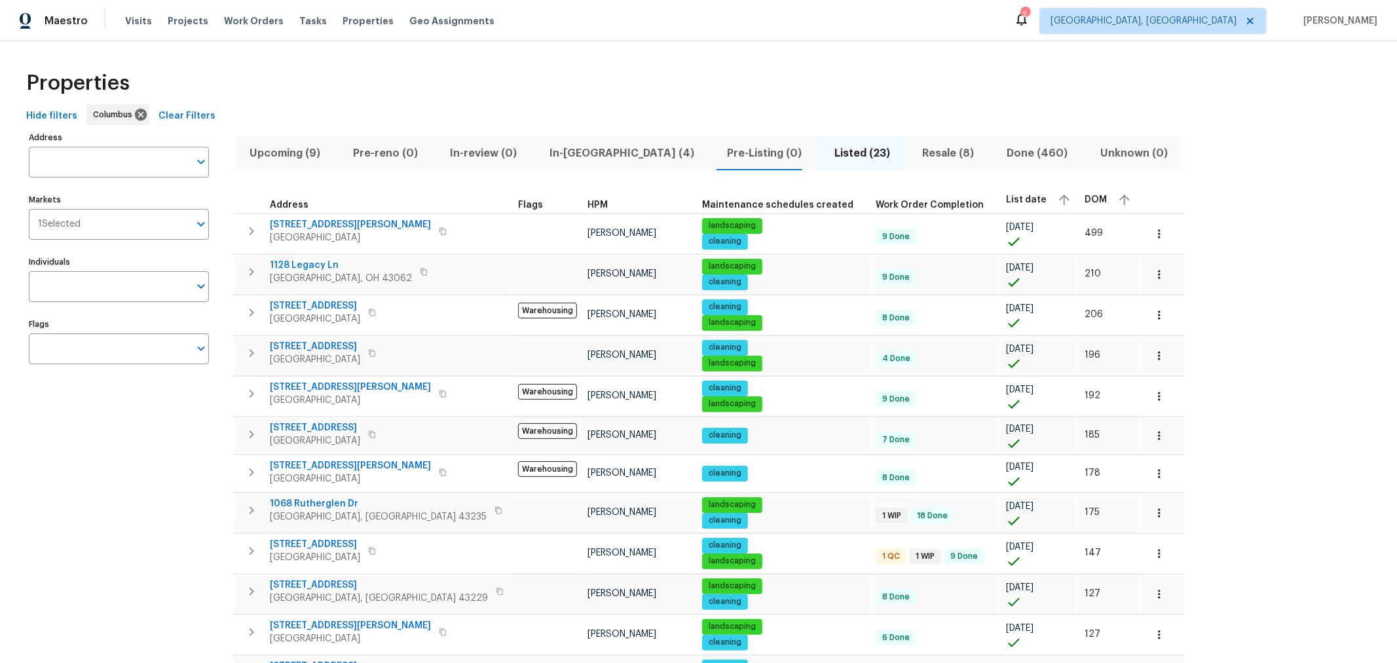
click at [251, 311] on icon "button" at bounding box center [252, 312] width 16 height 16
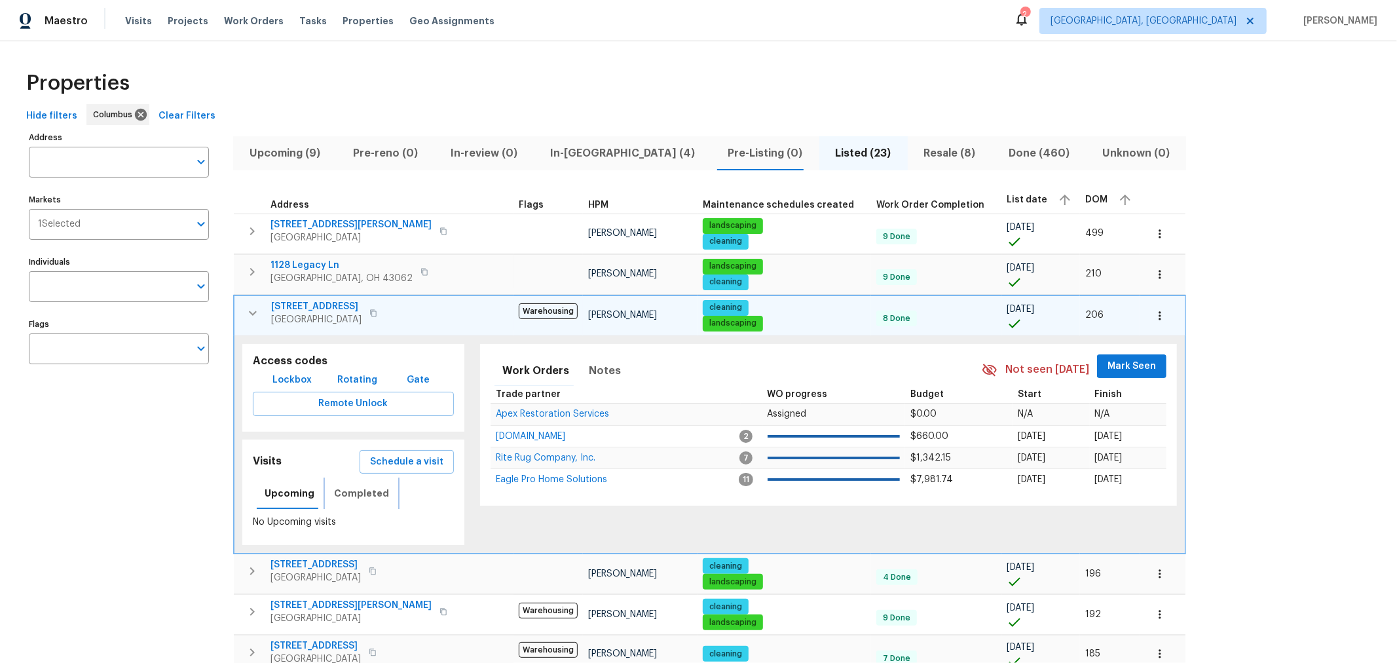
click at [358, 493] on span "Completed" at bounding box center [361, 493] width 55 height 16
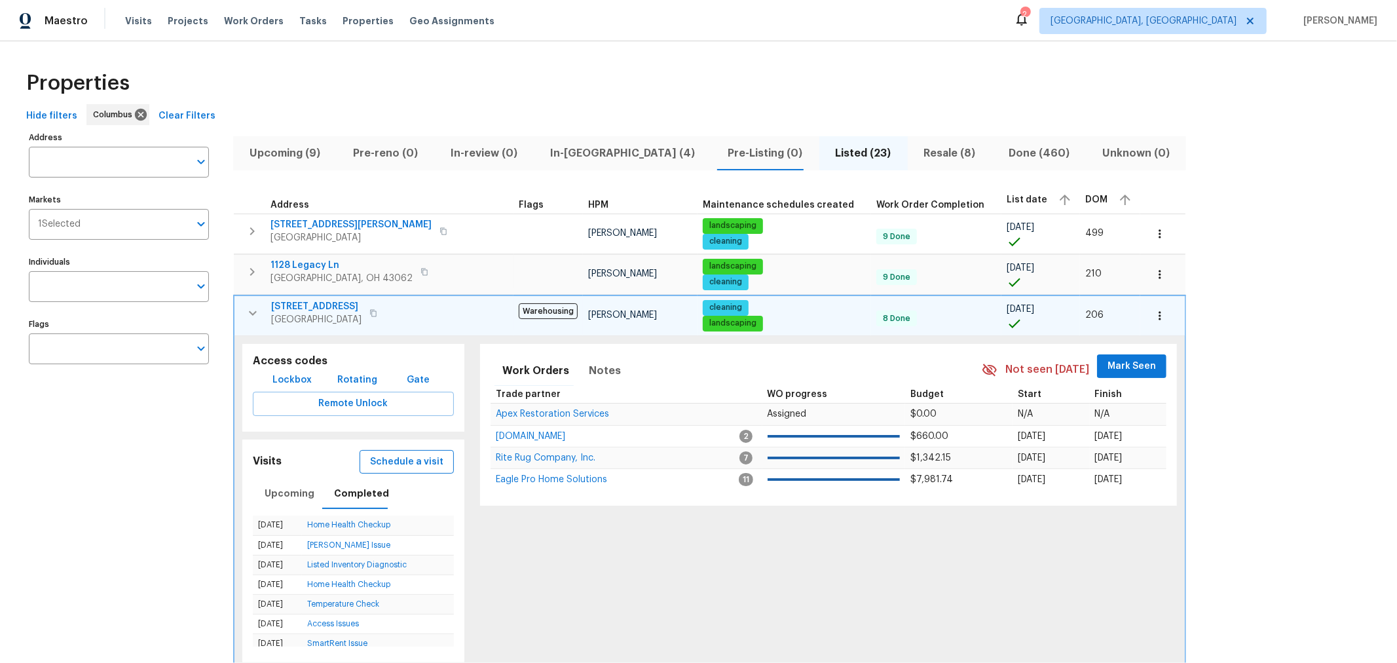
click at [400, 464] on span "Schedule a visit" at bounding box center [406, 462] width 73 height 16
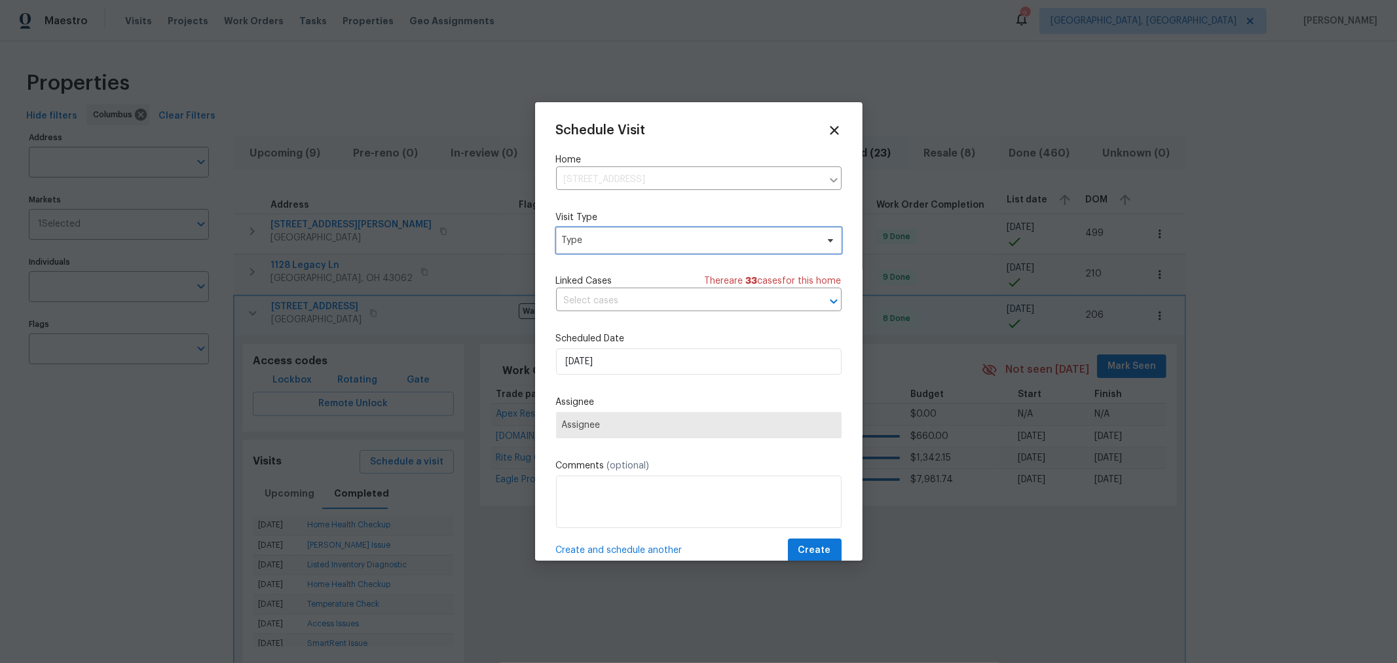
click at [614, 233] on span "Type" at bounding box center [698, 240] width 285 height 26
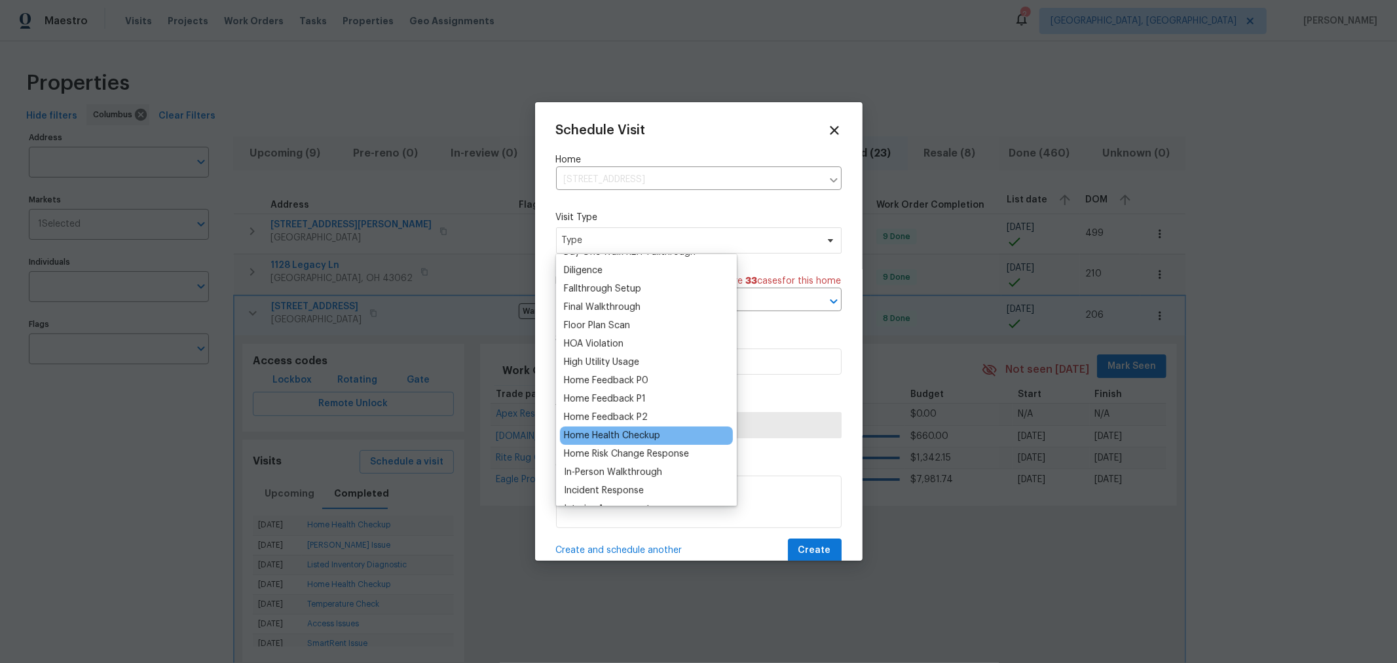
scroll to position [289, 0]
click at [602, 434] on div "Home Health Checkup" at bounding box center [612, 434] width 96 height 13
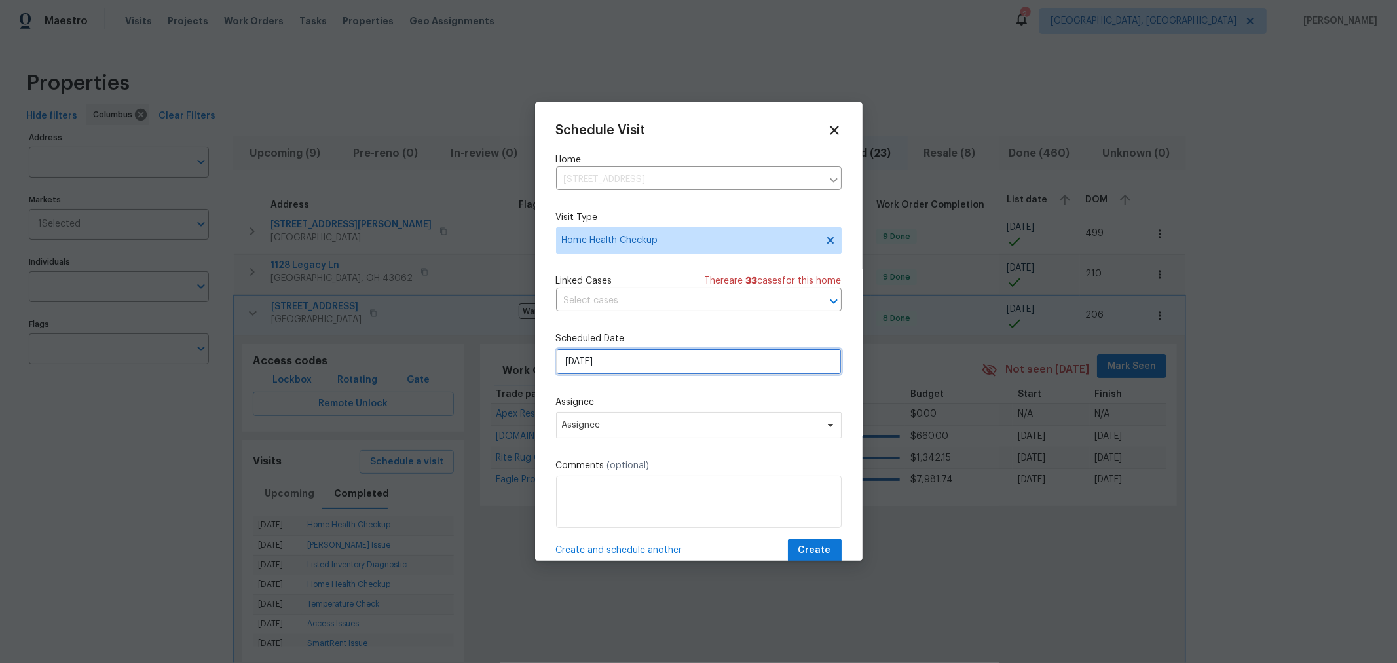
click at [651, 357] on input "9/19/2025" at bounding box center [698, 361] width 285 height 26
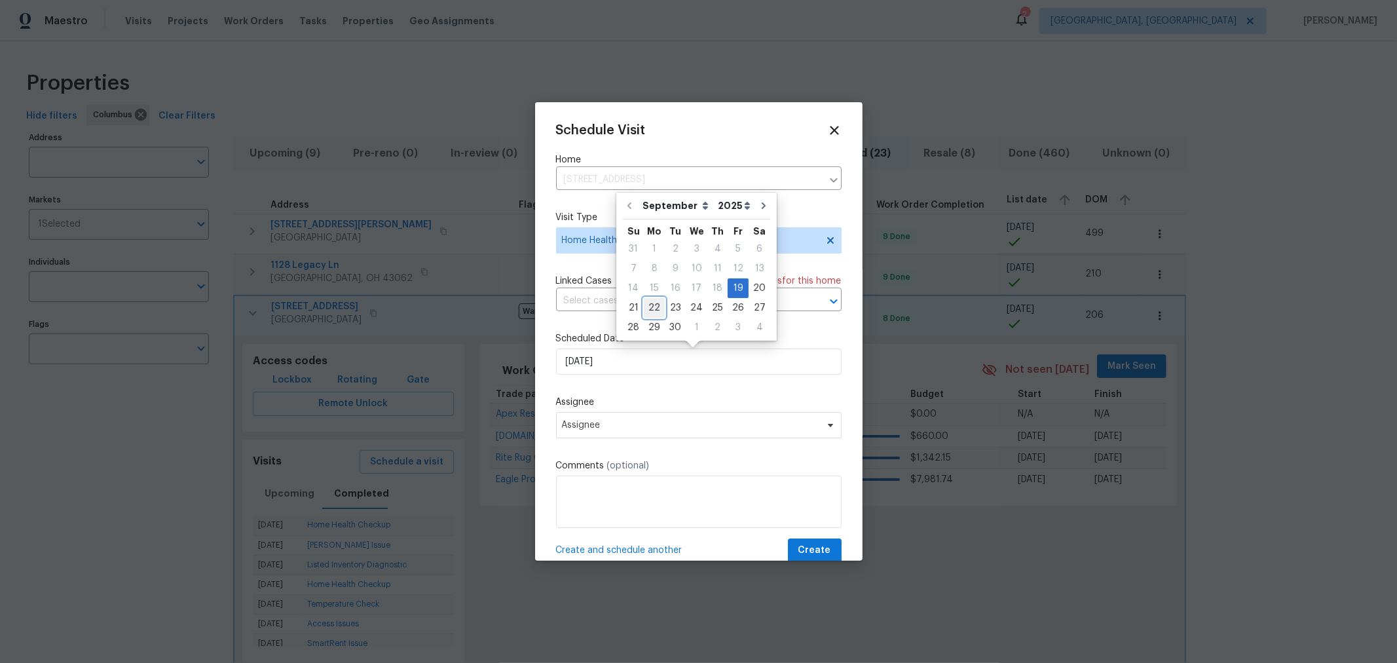
click at [652, 308] on div "22" at bounding box center [654, 308] width 21 height 18
type input "9/22/2025"
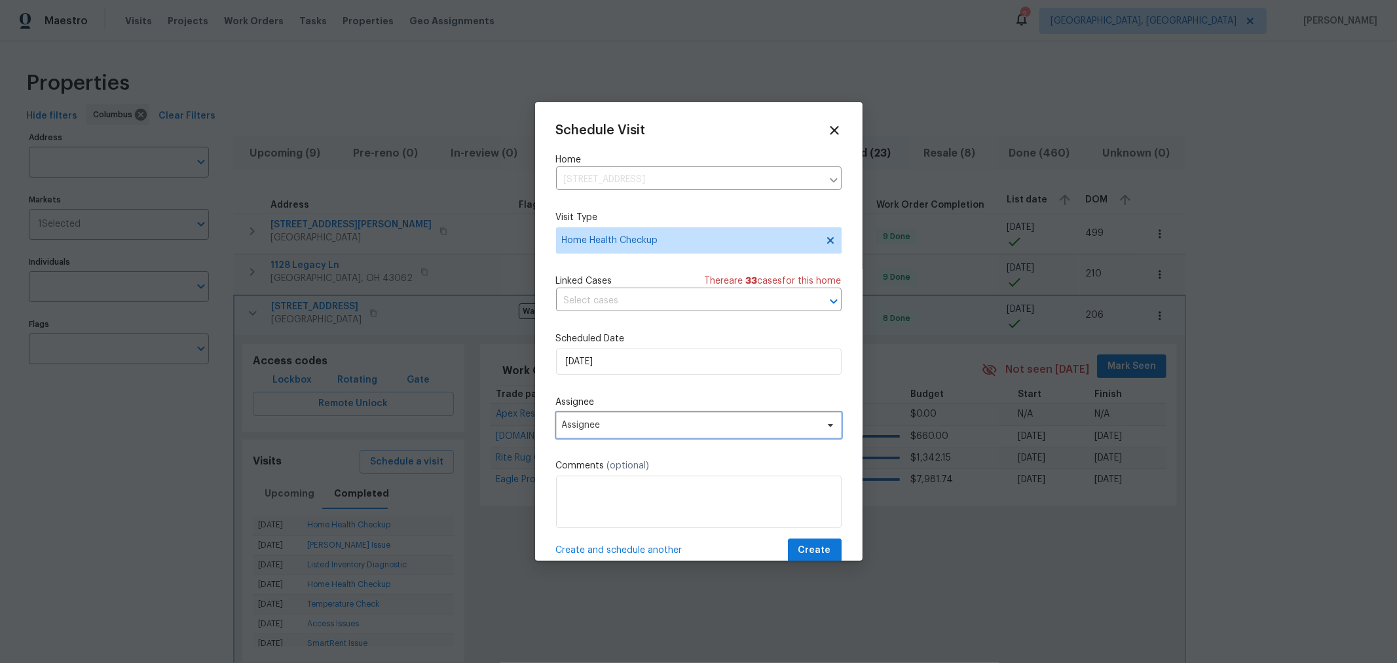
click at [633, 419] on span "Assignee" at bounding box center [698, 425] width 285 height 26
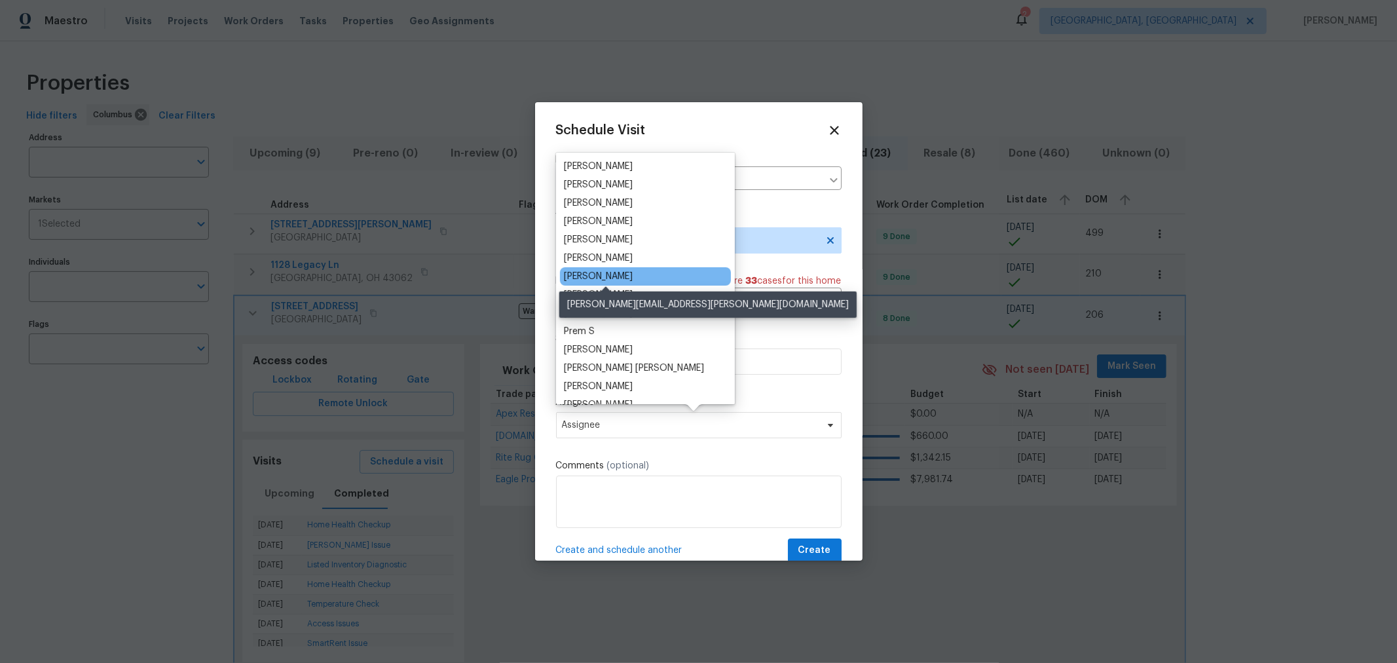
scroll to position [145, 0]
click at [633, 278] on div "[PERSON_NAME]" at bounding box center [598, 275] width 69 height 13
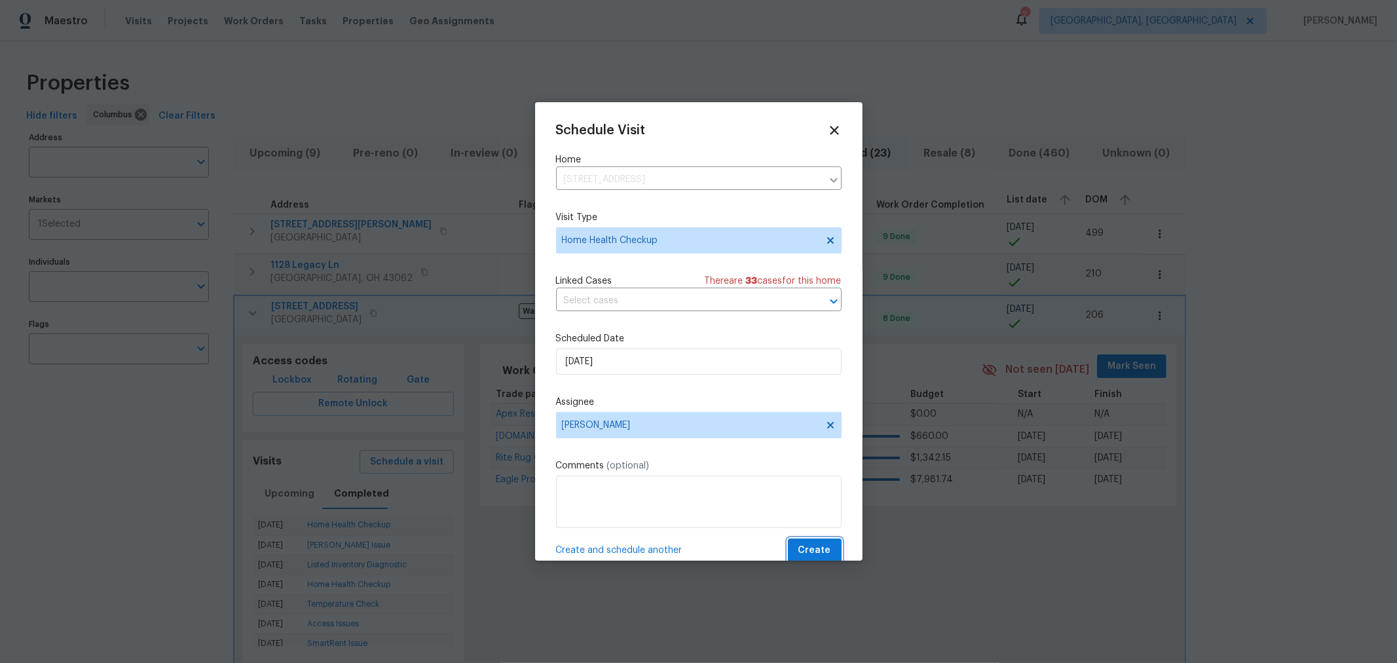
click at [801, 543] on span "Create" at bounding box center [814, 550] width 33 height 16
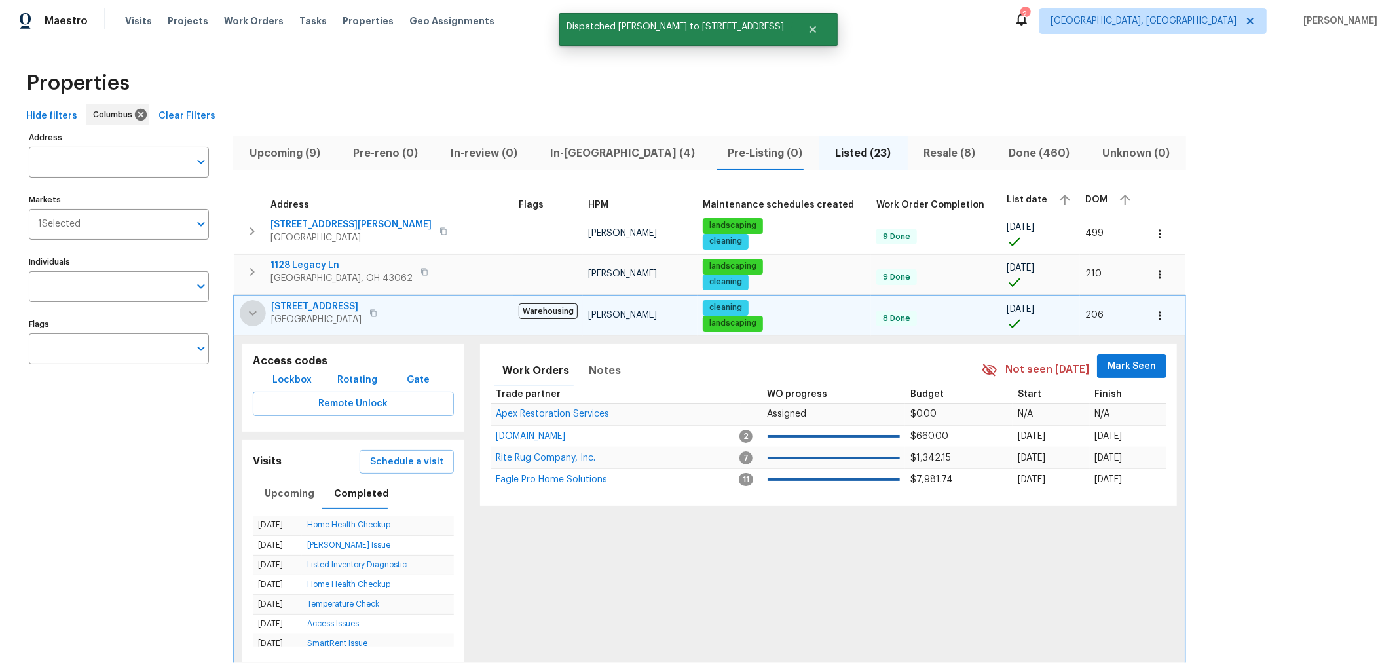
click at [252, 310] on icon "button" at bounding box center [253, 313] width 16 height 16
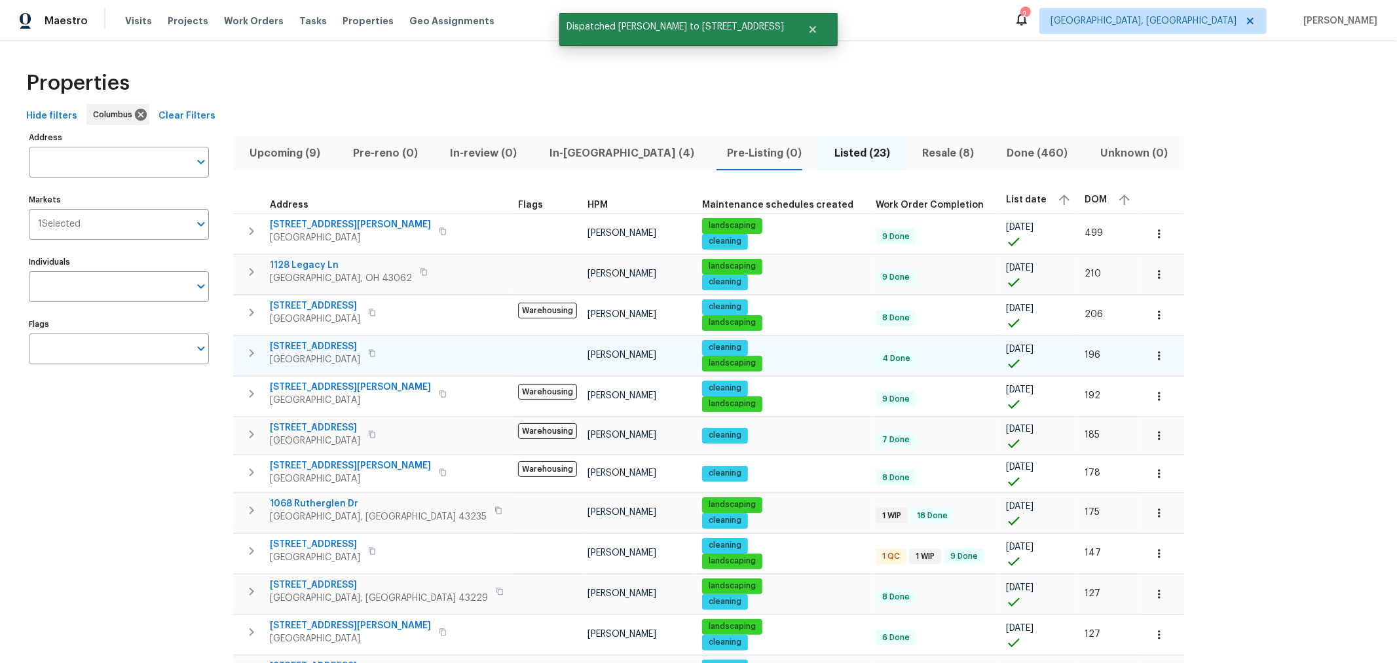
click at [255, 350] on icon "button" at bounding box center [252, 353] width 16 height 16
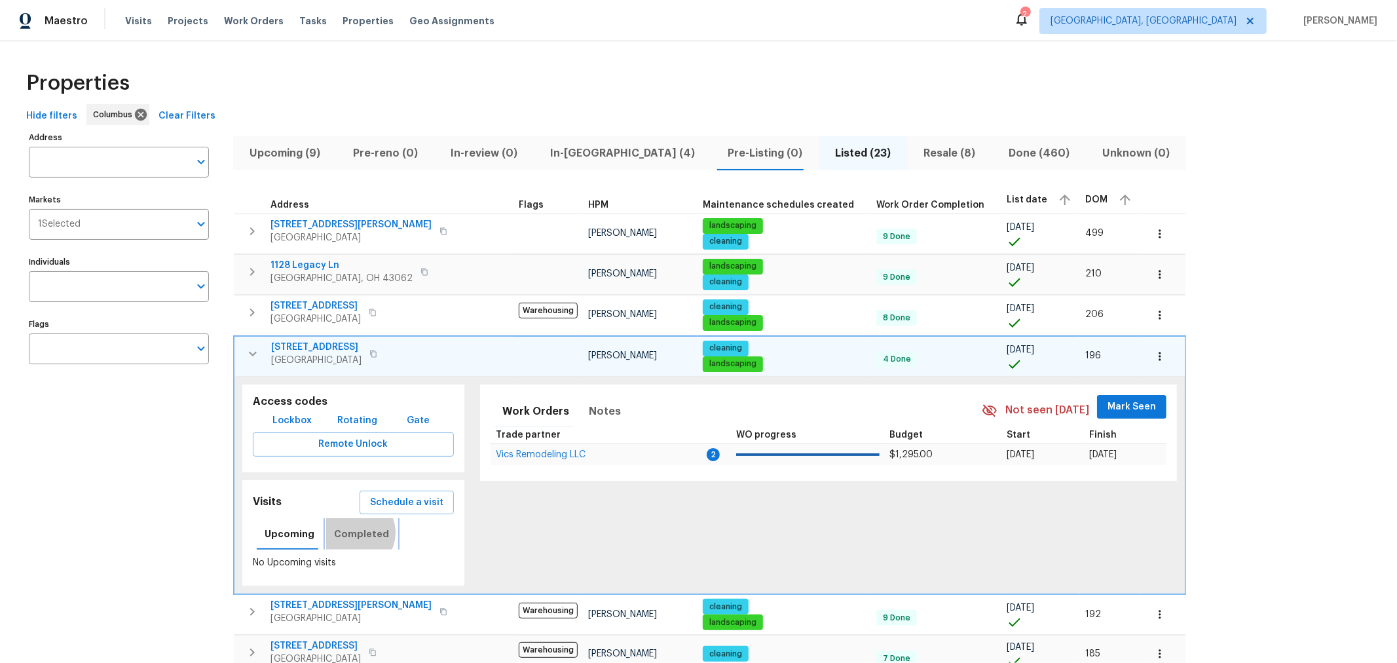
click at [350, 529] on span "Completed" at bounding box center [361, 534] width 55 height 16
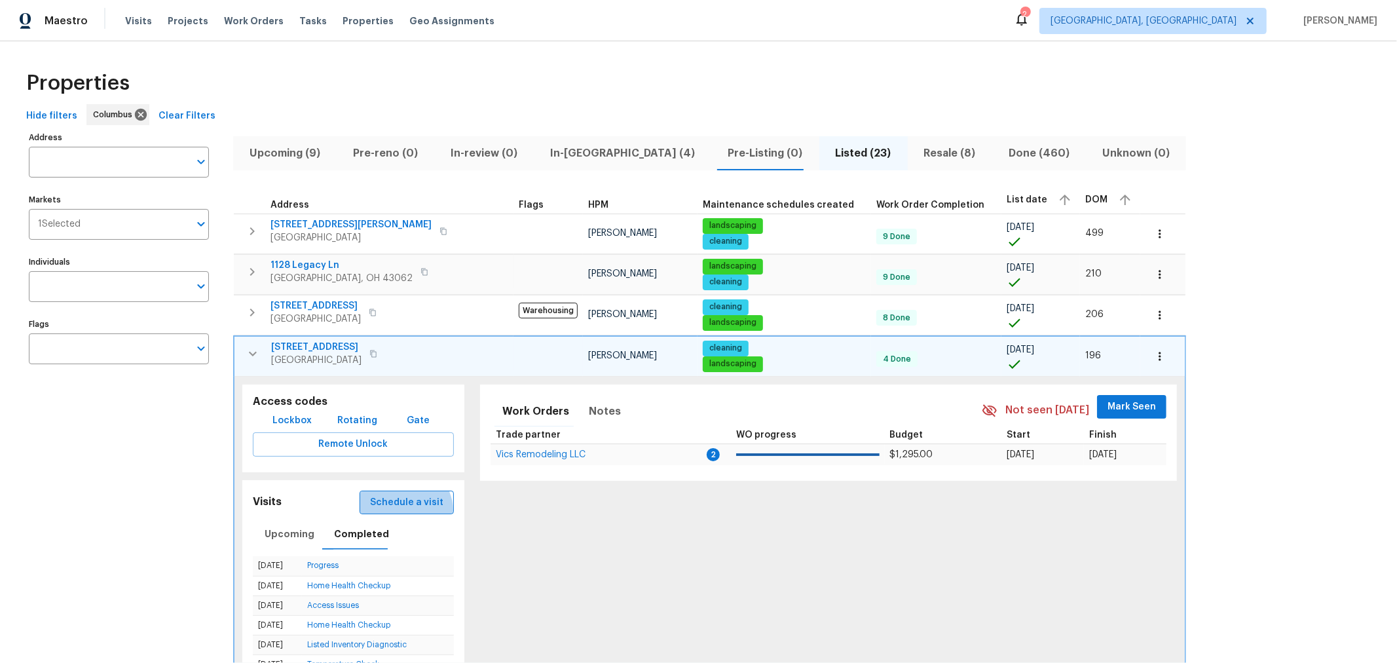
click at [381, 507] on button "Schedule a visit" at bounding box center [406, 502] width 94 height 24
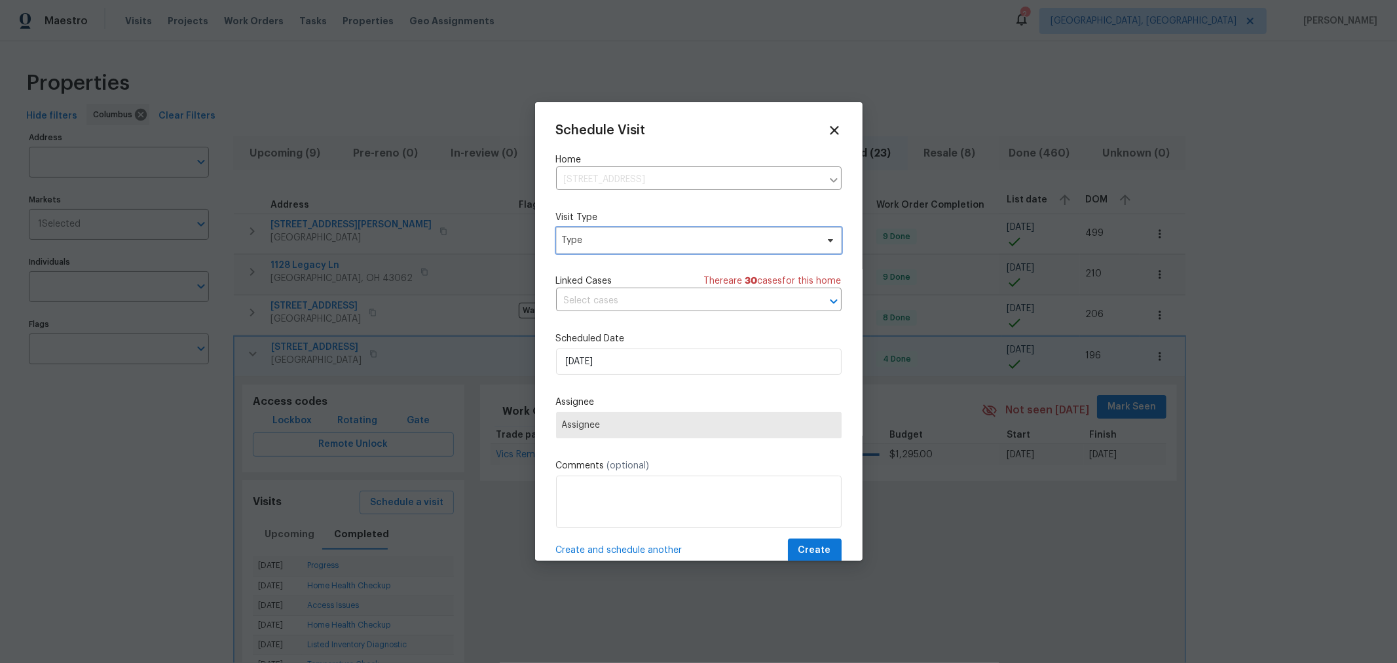
click at [652, 248] on span "Type" at bounding box center [698, 240] width 285 height 26
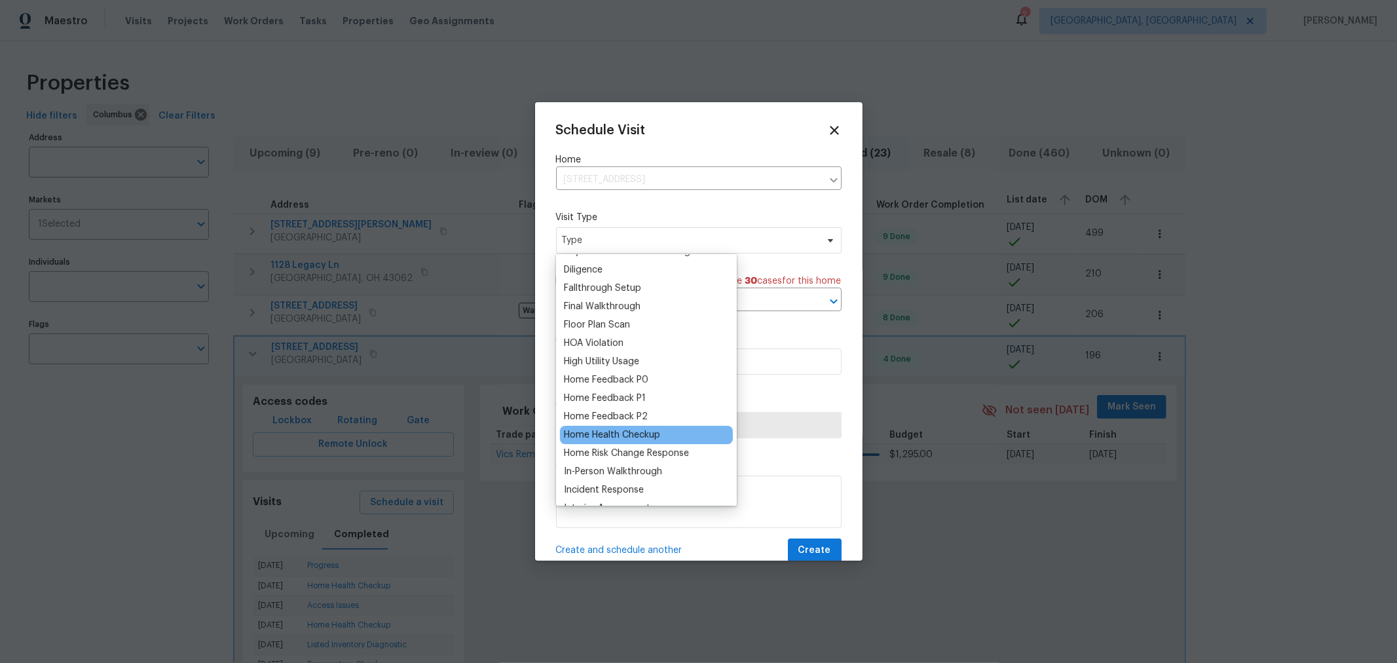
click at [623, 432] on div "Home Health Checkup" at bounding box center [612, 434] width 96 height 13
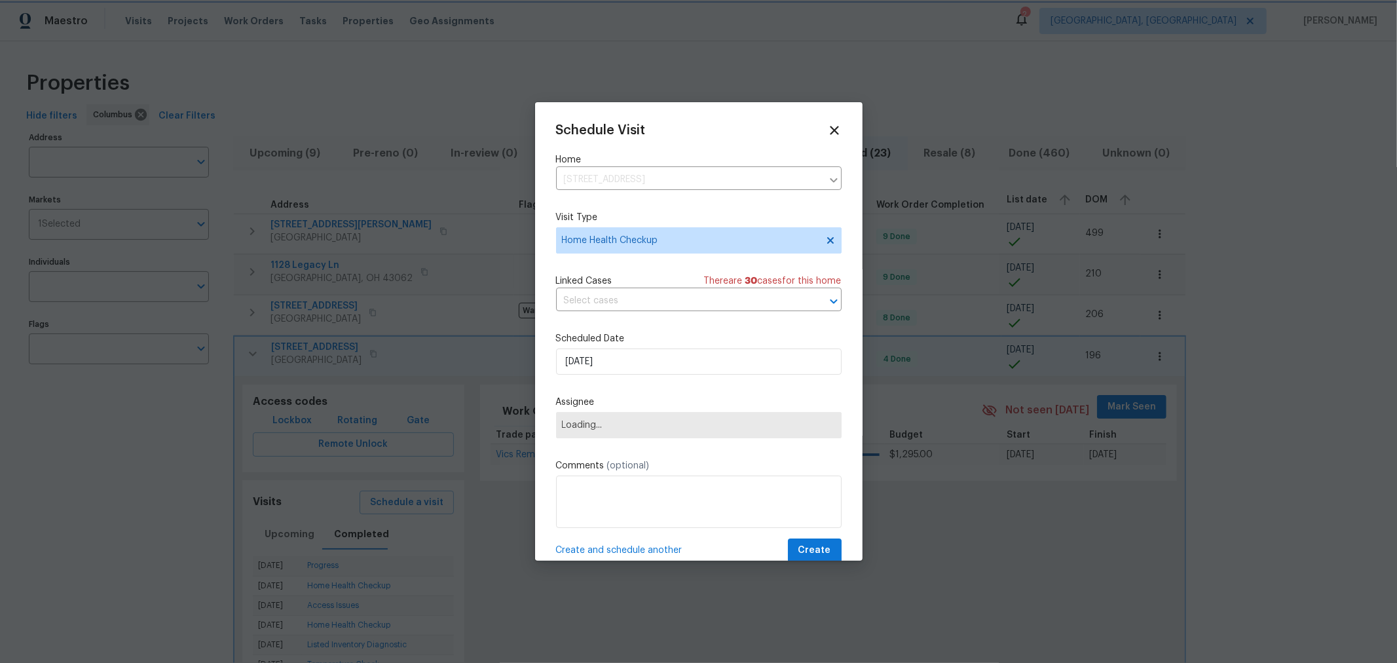
scroll to position [290, 0]
click at [638, 361] on input "9/19/2025" at bounding box center [698, 361] width 285 height 26
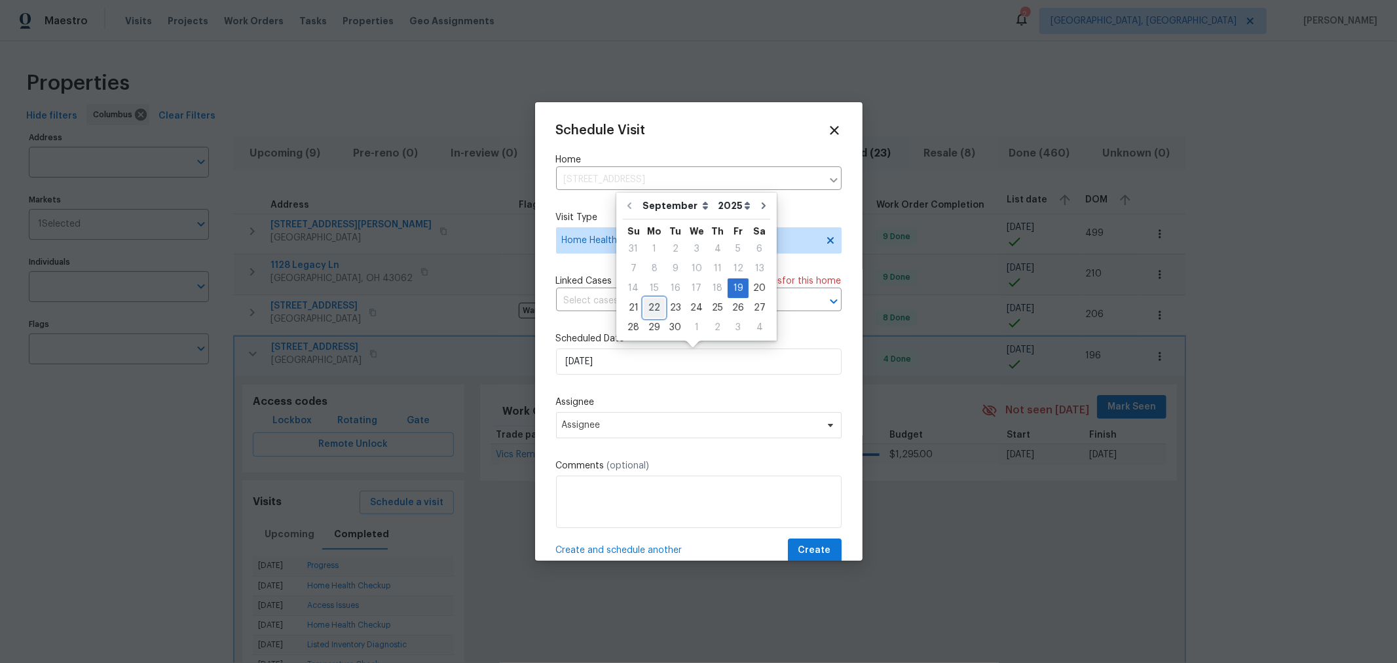
click at [653, 310] on div "22" at bounding box center [654, 308] width 21 height 18
type input "9/22/2025"
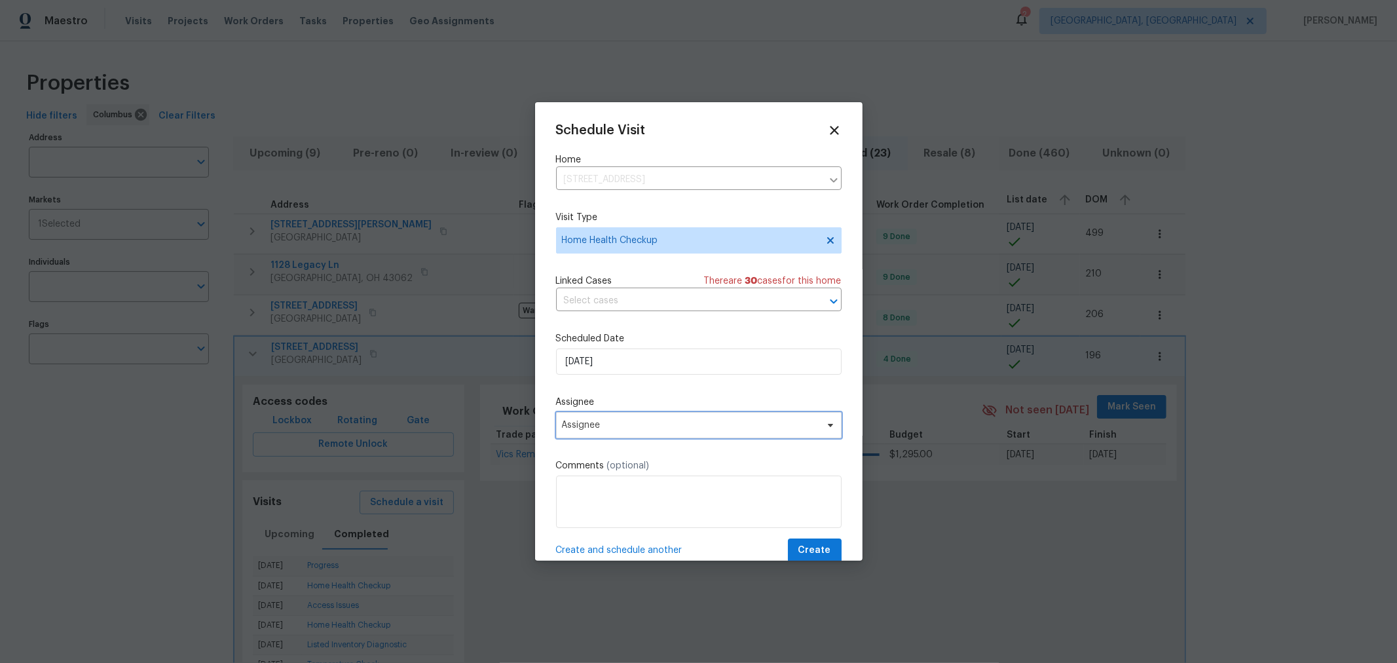
click at [652, 426] on span "Assignee" at bounding box center [690, 425] width 257 height 10
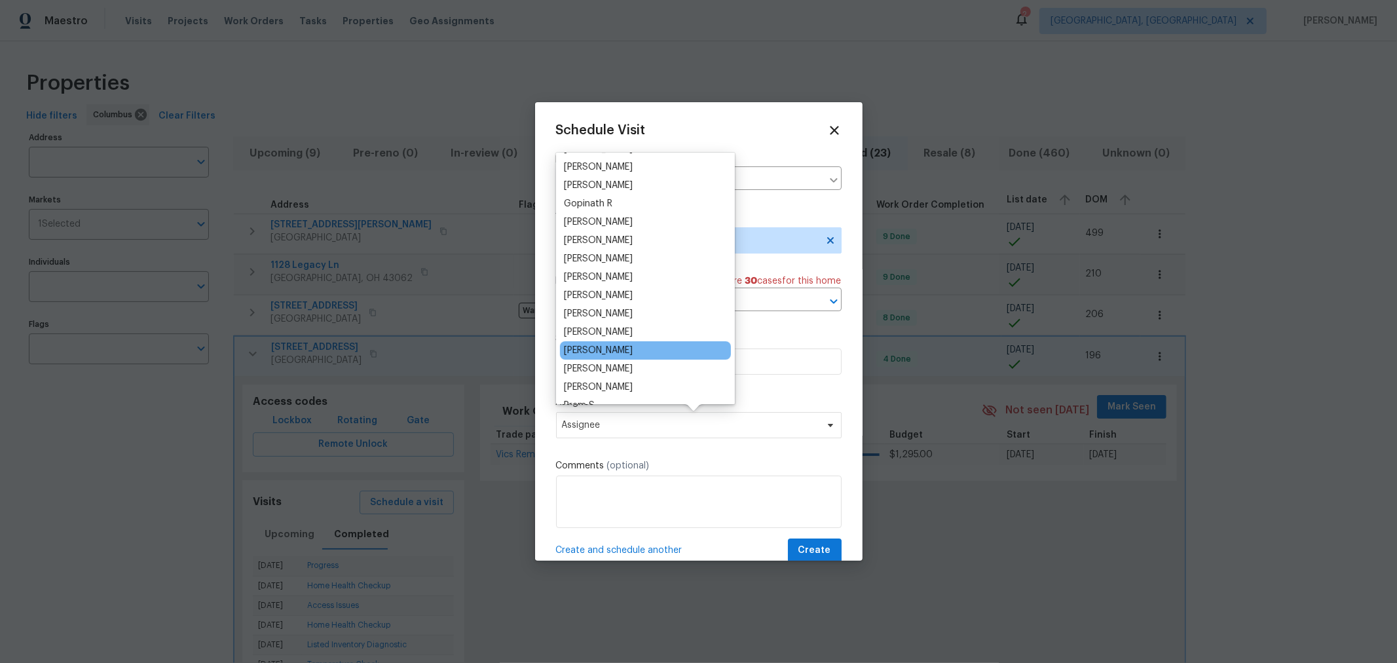
scroll to position [72, 0]
click at [633, 347] on div "[PERSON_NAME]" at bounding box center [598, 348] width 69 height 13
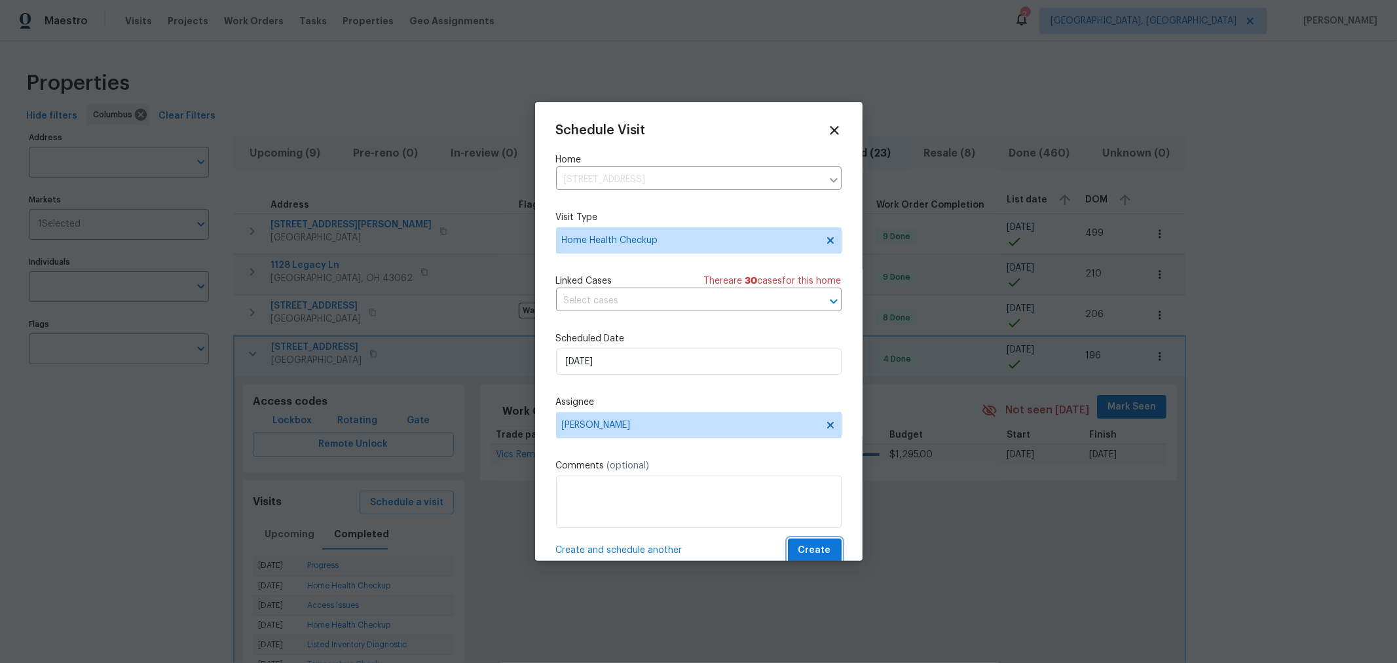
click at [808, 549] on span "Create" at bounding box center [814, 550] width 33 height 16
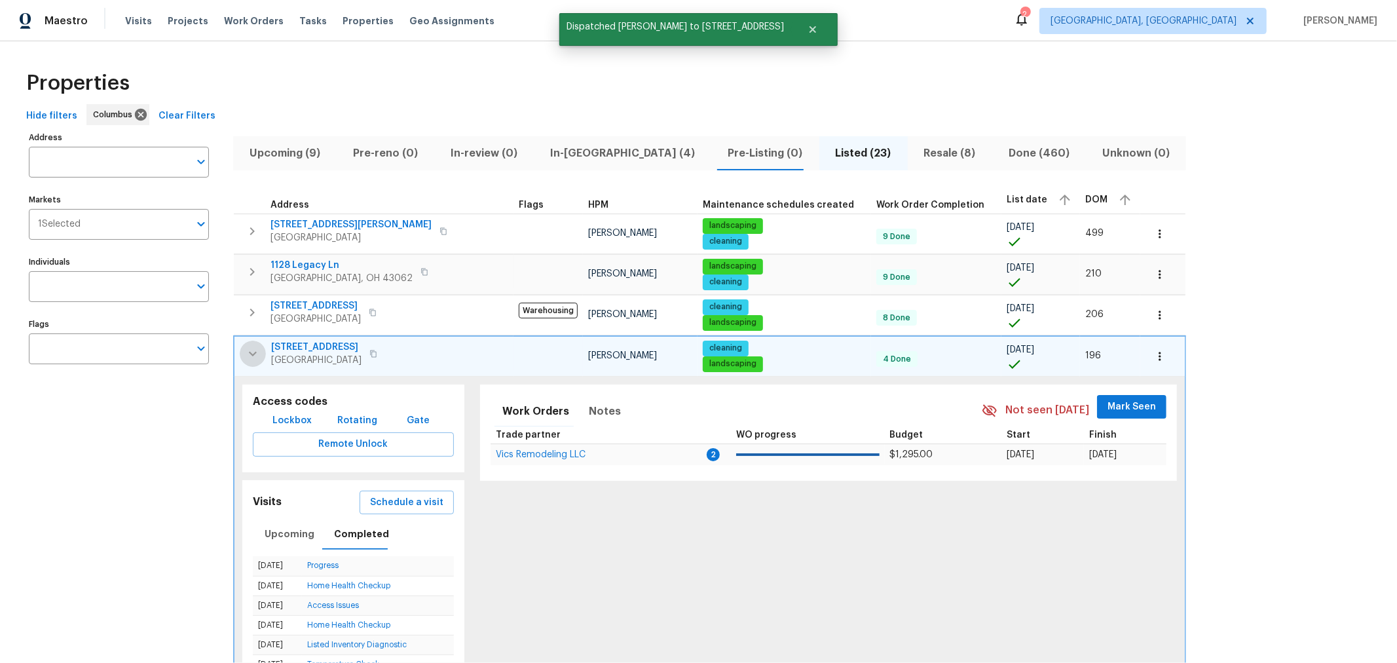
click at [249, 356] on icon "button" at bounding box center [253, 354] width 16 height 16
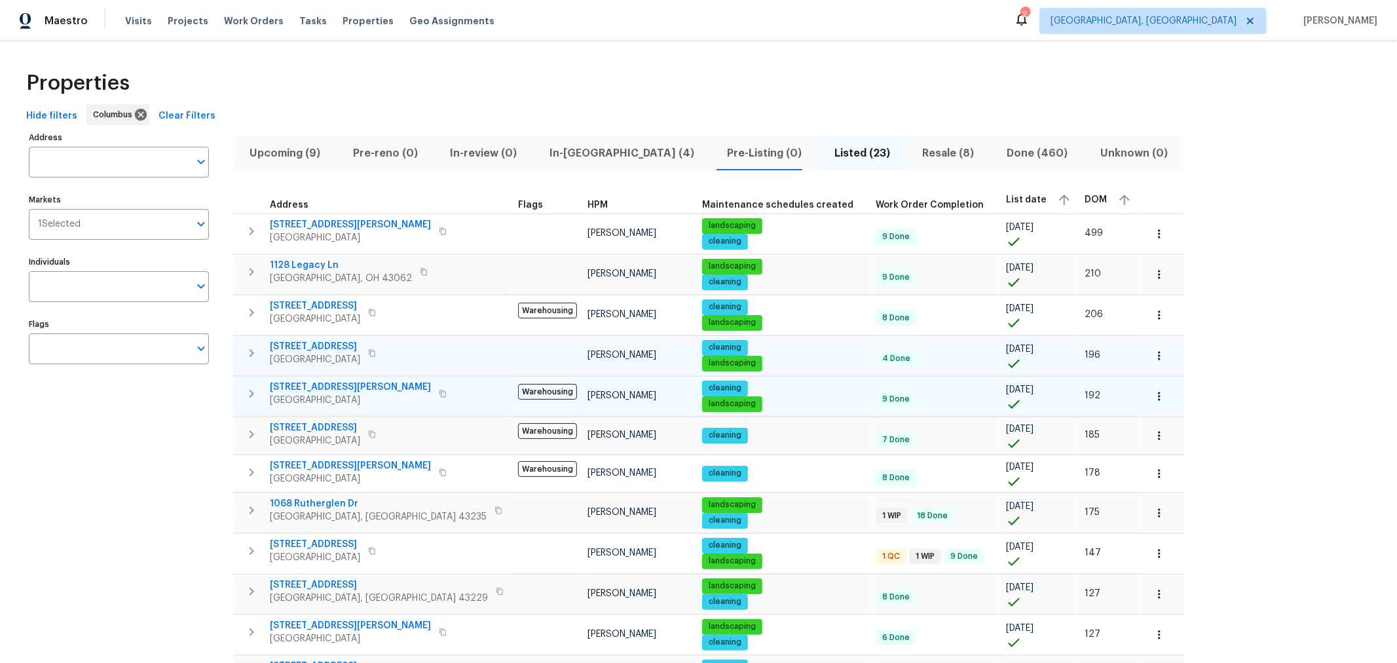
click at [244, 387] on icon "button" at bounding box center [252, 394] width 16 height 16
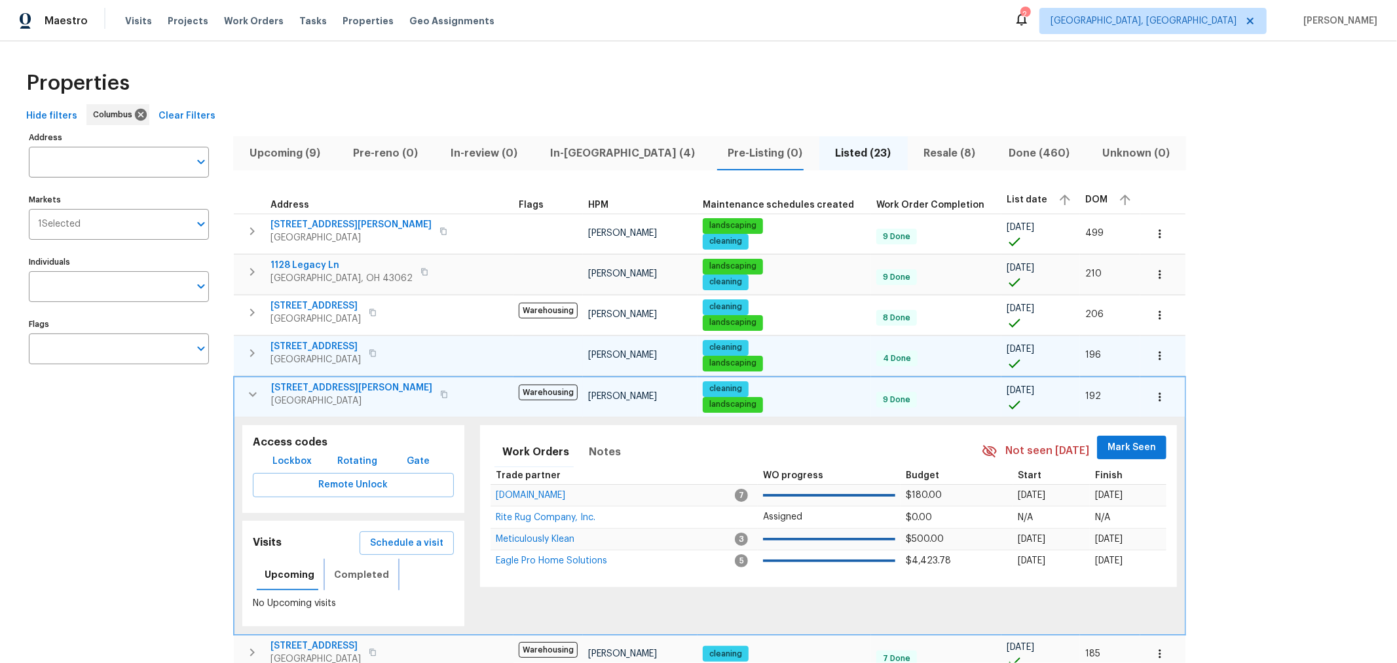
click at [344, 566] on span "Completed" at bounding box center [361, 574] width 55 height 16
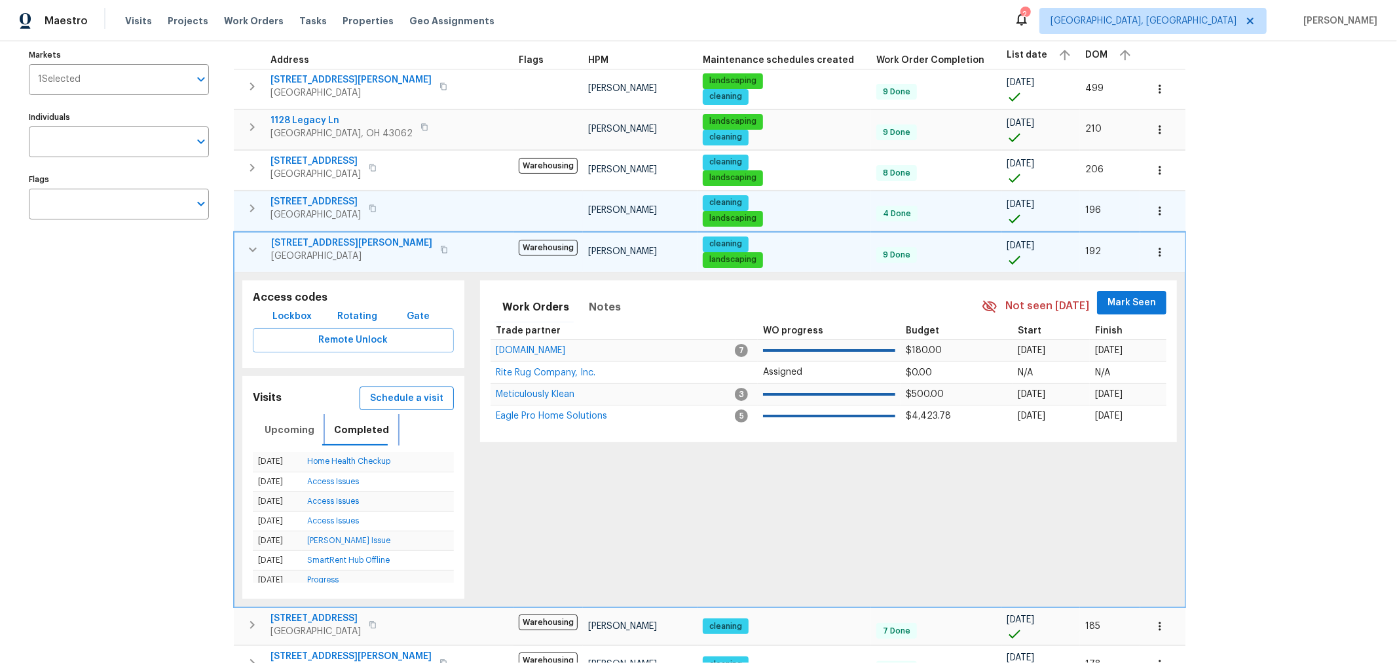
scroll to position [145, 0]
click at [409, 392] on span "Schedule a visit" at bounding box center [406, 398] width 73 height 16
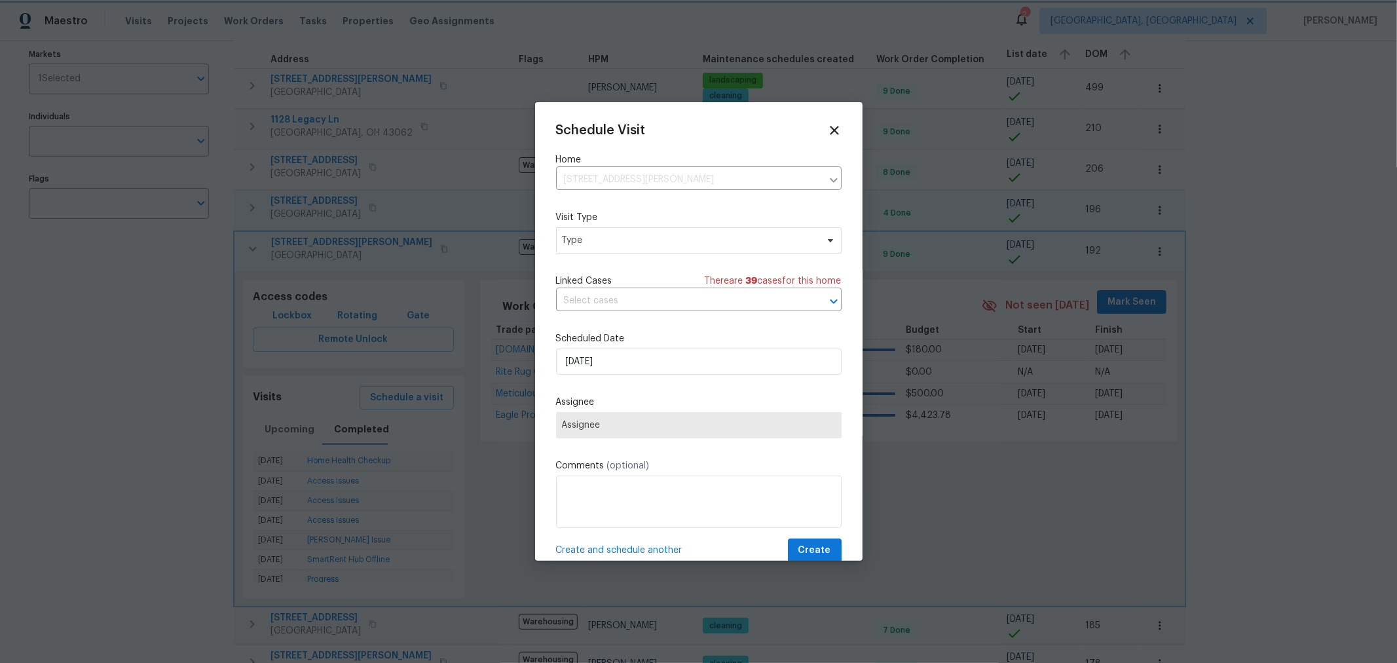
click at [288, 380] on div at bounding box center [698, 331] width 1397 height 663
click at [830, 130] on div "Schedule Visit Home 6786 Warriner Way, Canal Winchester, OH 43110 ​ Visit Type …" at bounding box center [698, 331] width 327 height 458
click at [830, 133] on icon at bounding box center [834, 130] width 9 height 9
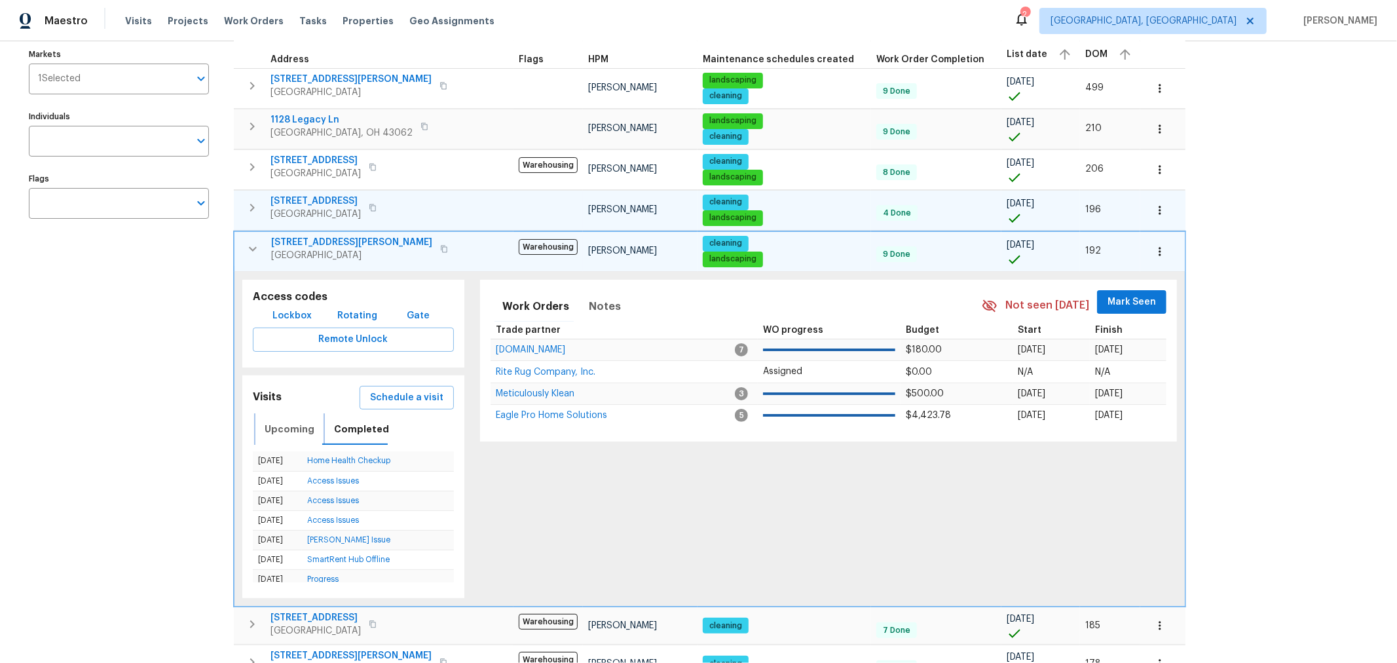
click at [275, 413] on button "Upcoming" at bounding box center [289, 428] width 65 height 31
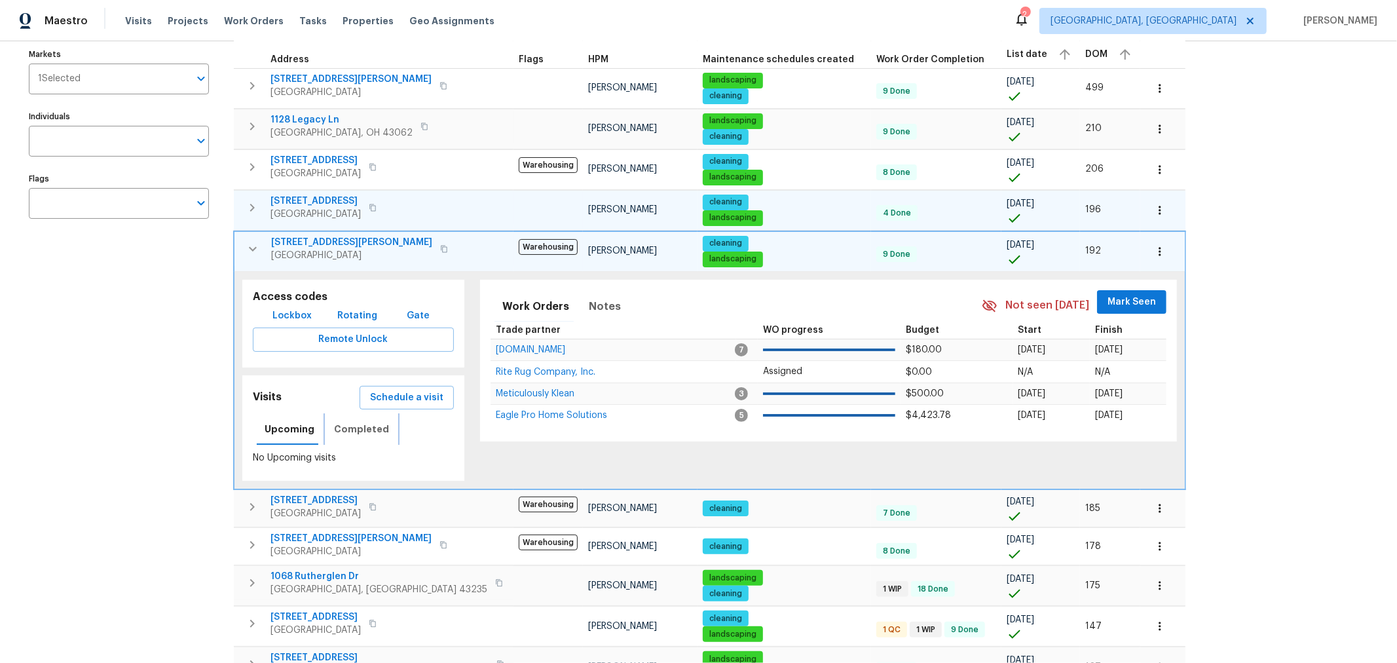
click at [348, 421] on span "Completed" at bounding box center [361, 429] width 55 height 16
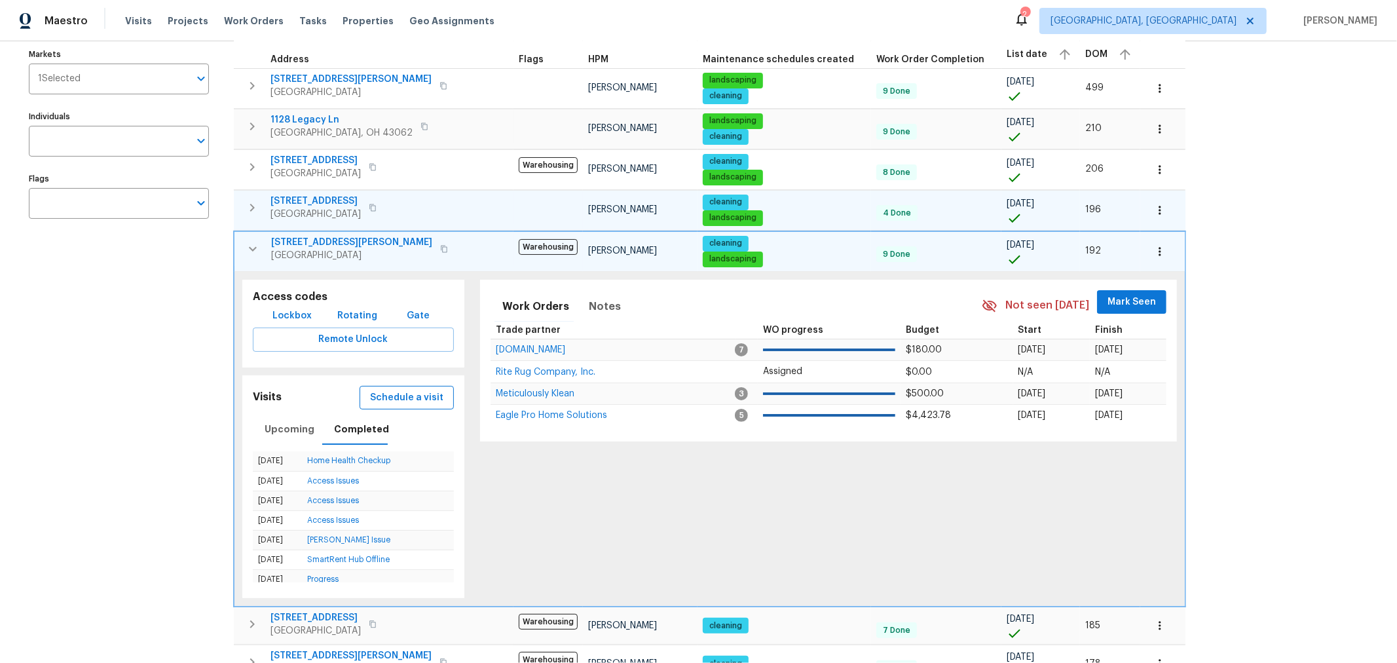
click at [389, 390] on span "Schedule a visit" at bounding box center [406, 398] width 73 height 16
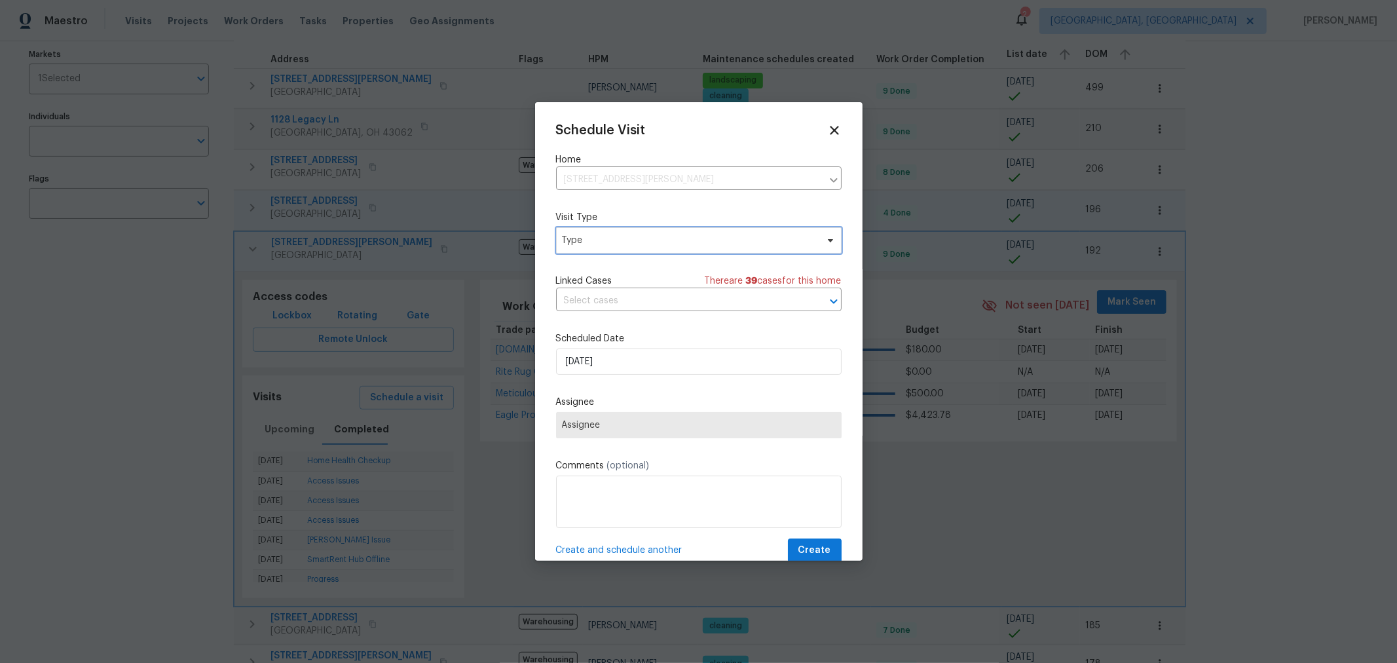
click at [610, 246] on span "Type" at bounding box center [689, 240] width 255 height 13
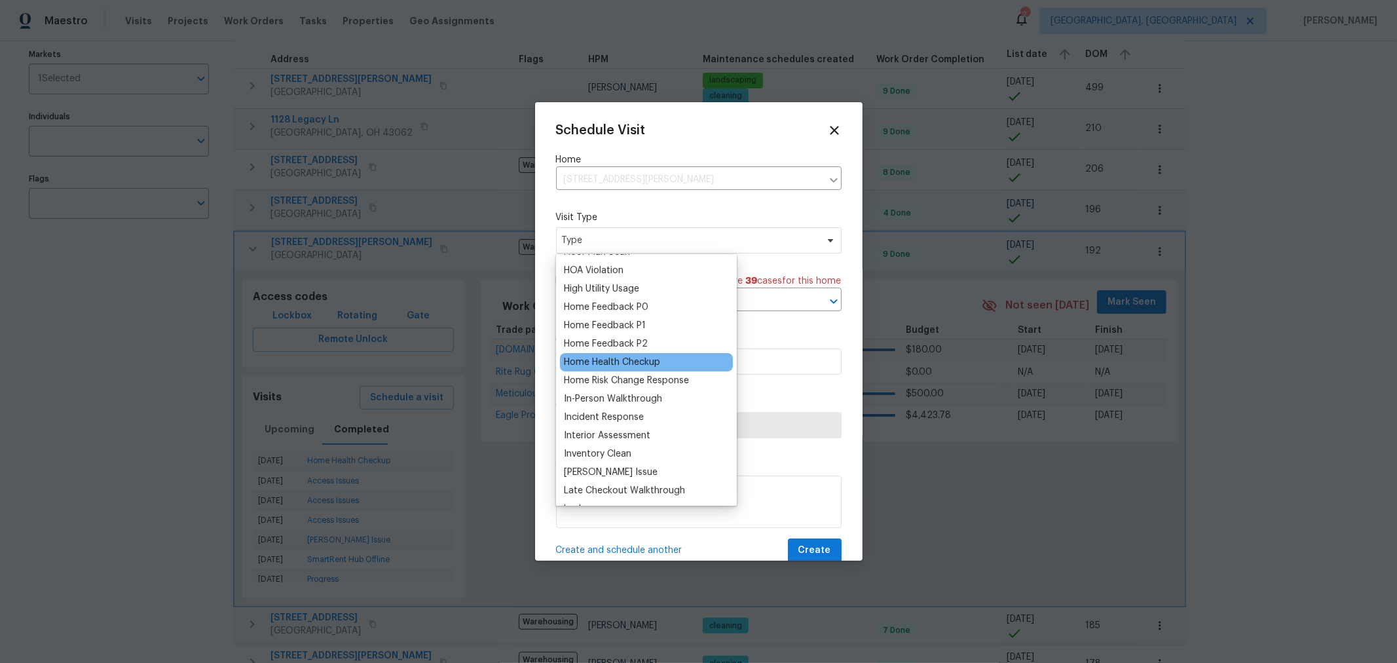
scroll to position [363, 0]
click at [623, 362] on div "Home Health Checkup" at bounding box center [612, 361] width 96 height 13
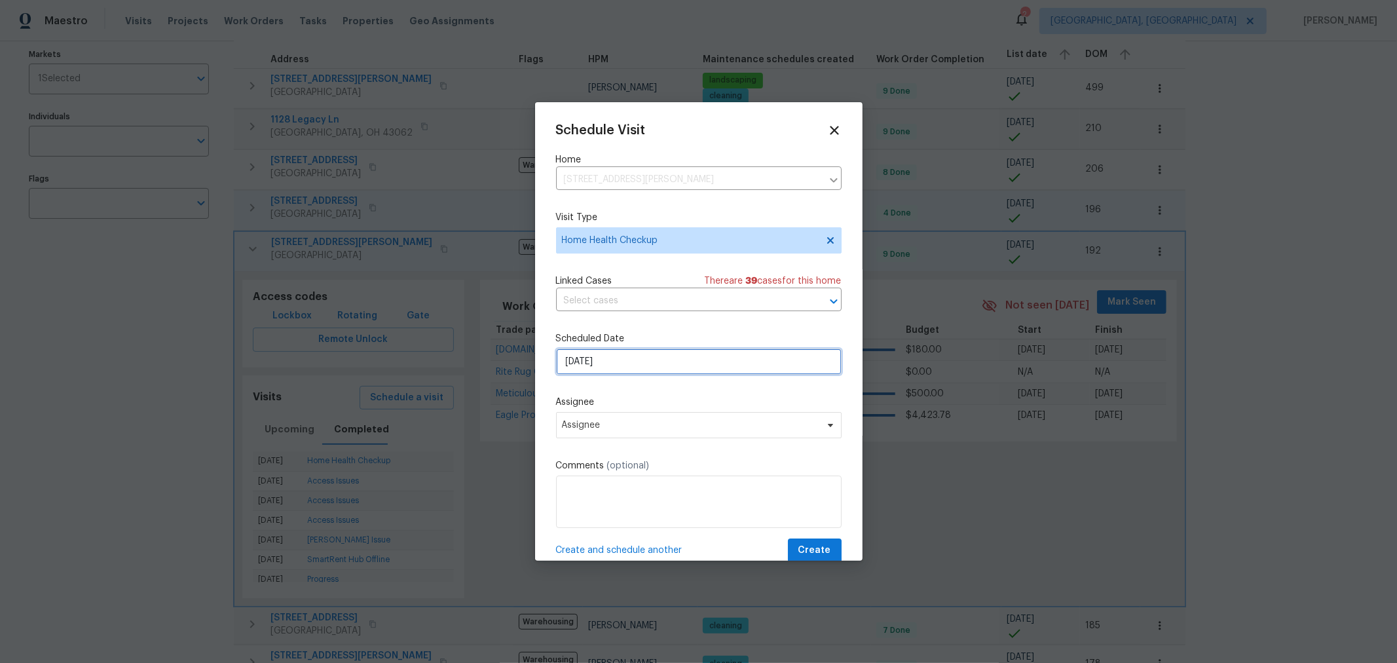
click at [614, 361] on input "9/19/2025" at bounding box center [698, 361] width 285 height 26
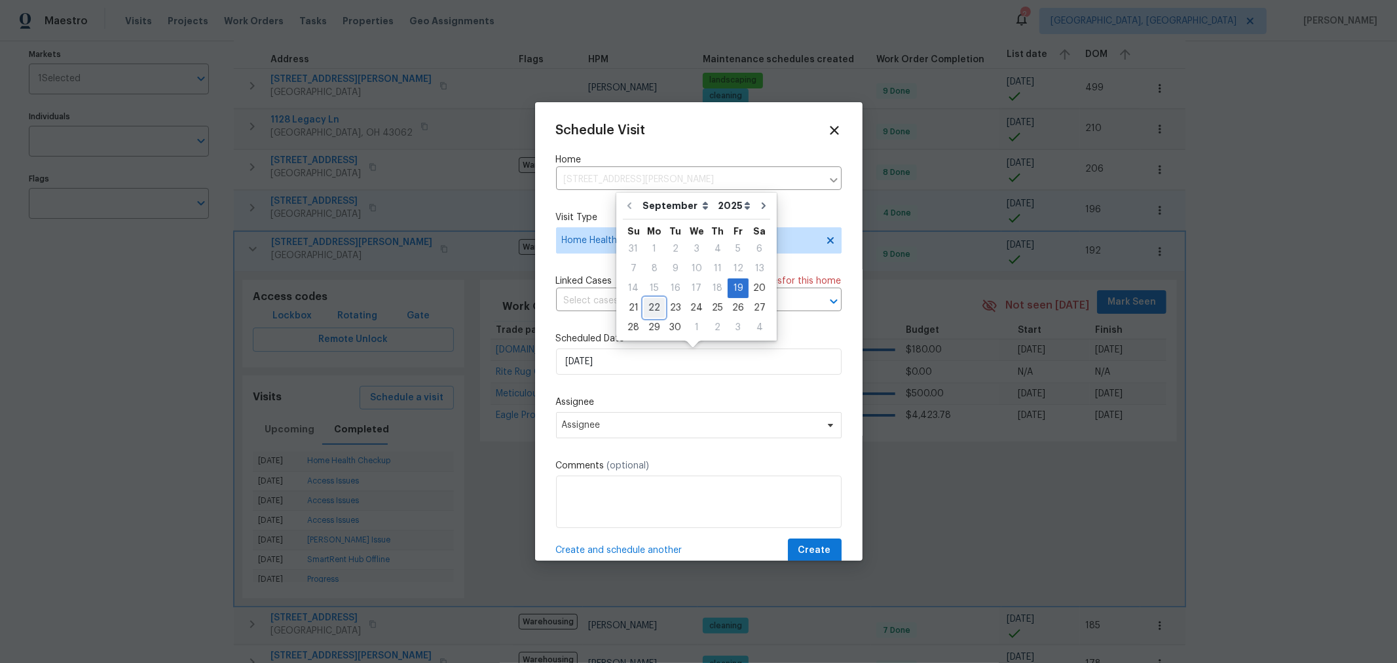
click at [644, 306] on div "22" at bounding box center [654, 308] width 21 height 18
type input "9/22/2025"
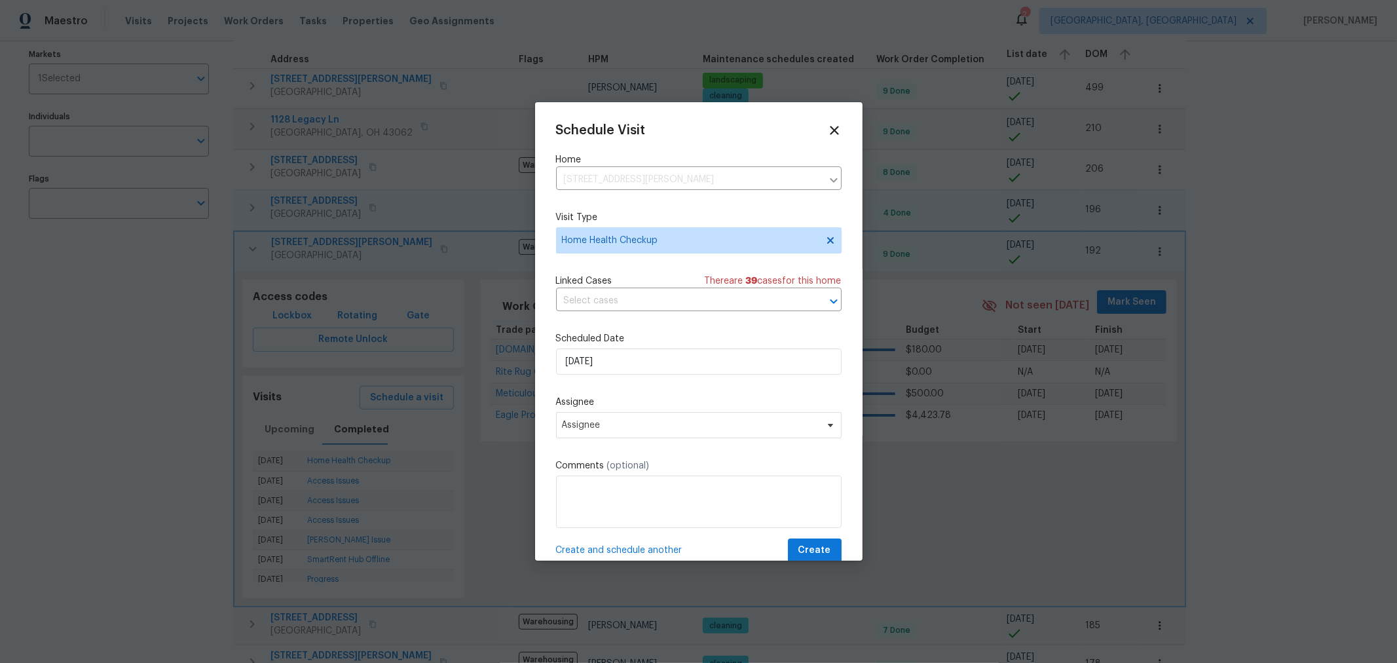
click at [625, 401] on label "Assignee" at bounding box center [698, 401] width 285 height 13
click at [619, 430] on span "Assignee" at bounding box center [690, 425] width 257 height 10
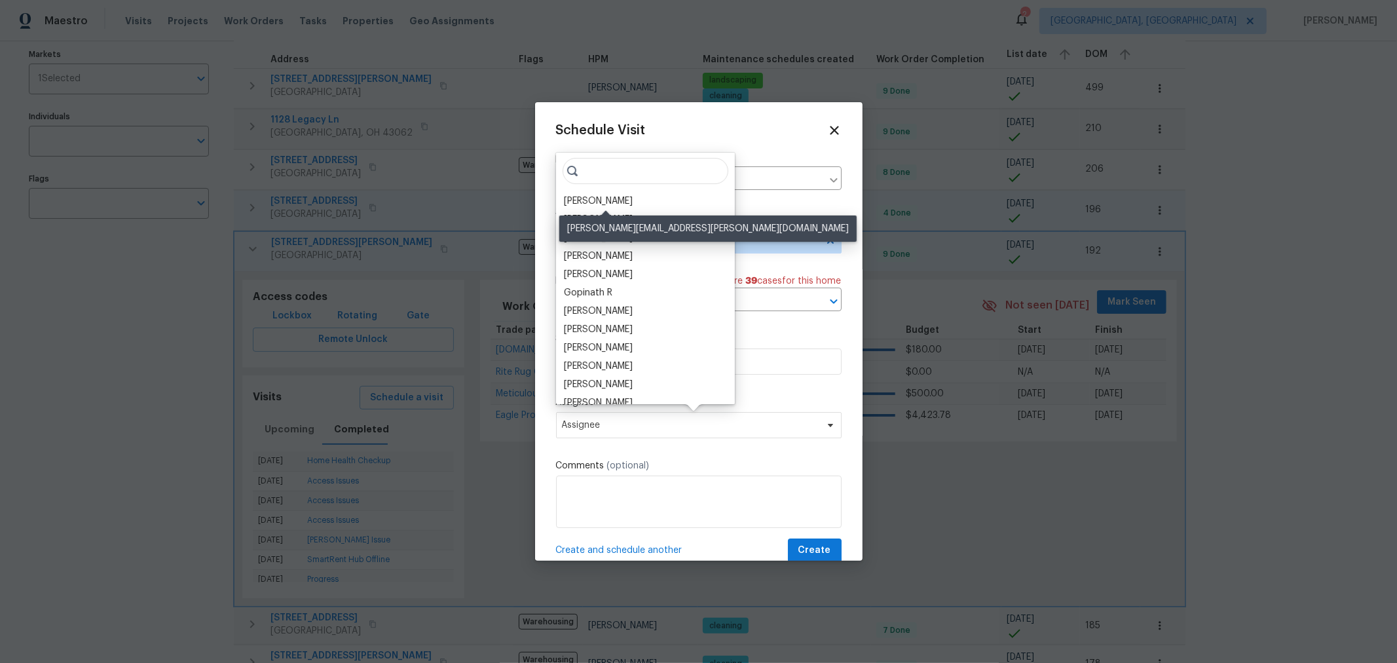
click at [621, 203] on div "[PERSON_NAME]" at bounding box center [598, 200] width 69 height 13
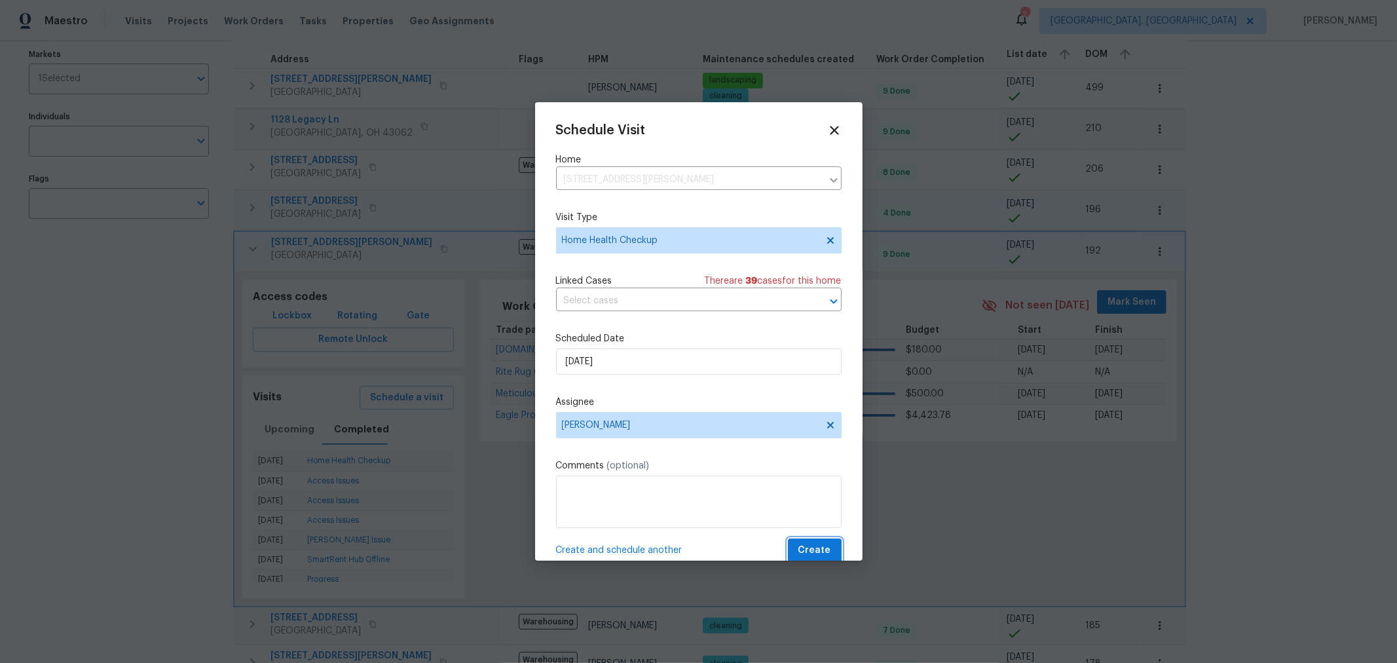
click at [812, 548] on span "Create" at bounding box center [814, 550] width 33 height 16
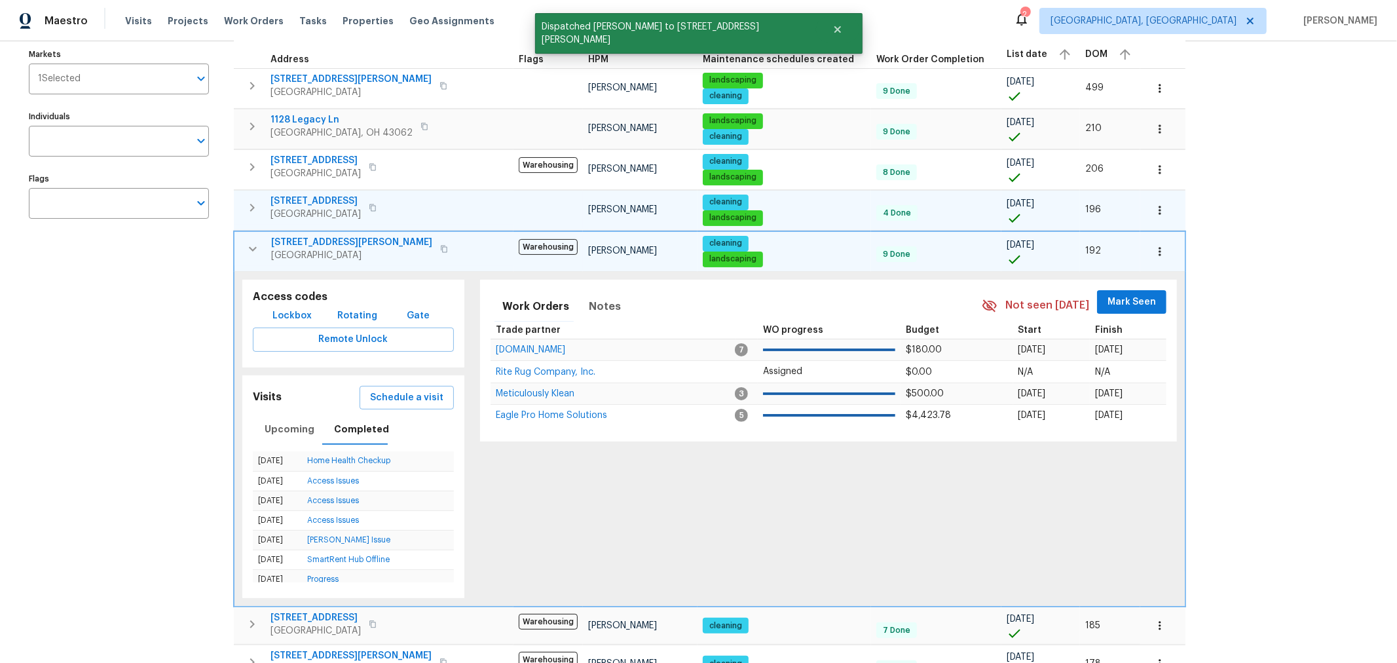
click at [249, 241] on icon "button" at bounding box center [253, 249] width 16 height 16
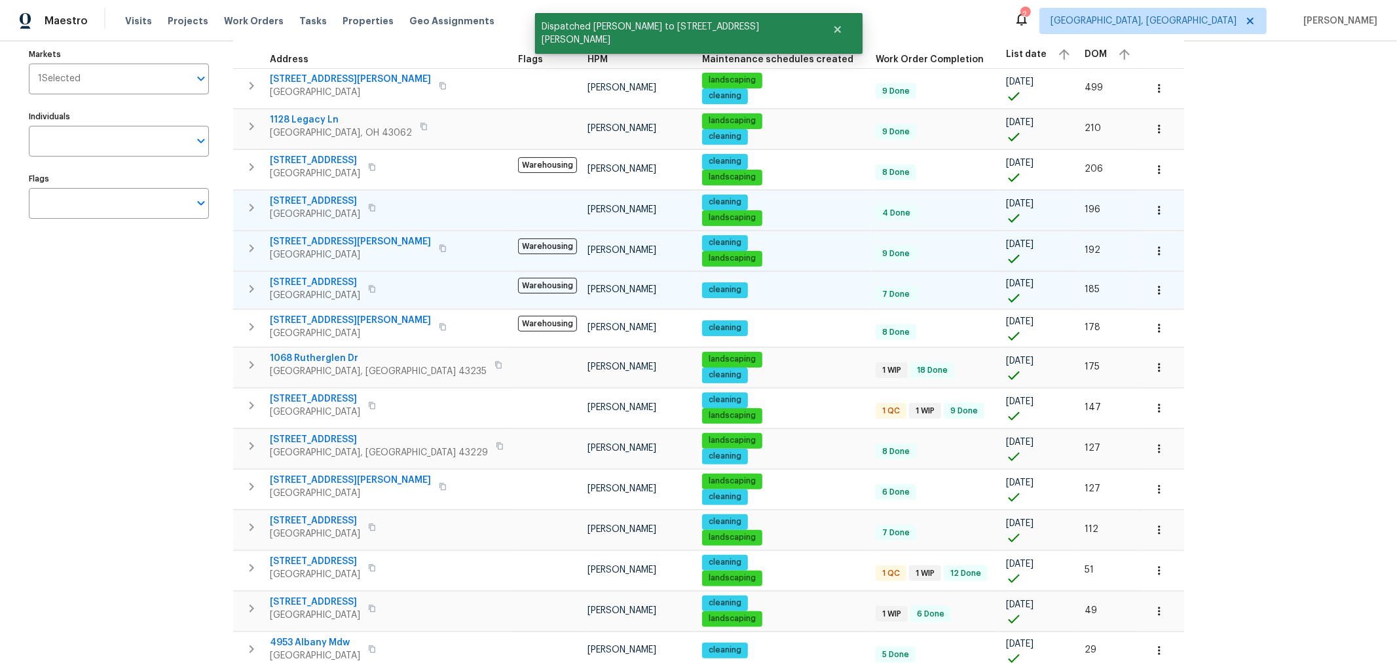
click at [249, 288] on icon "button" at bounding box center [252, 289] width 16 height 16
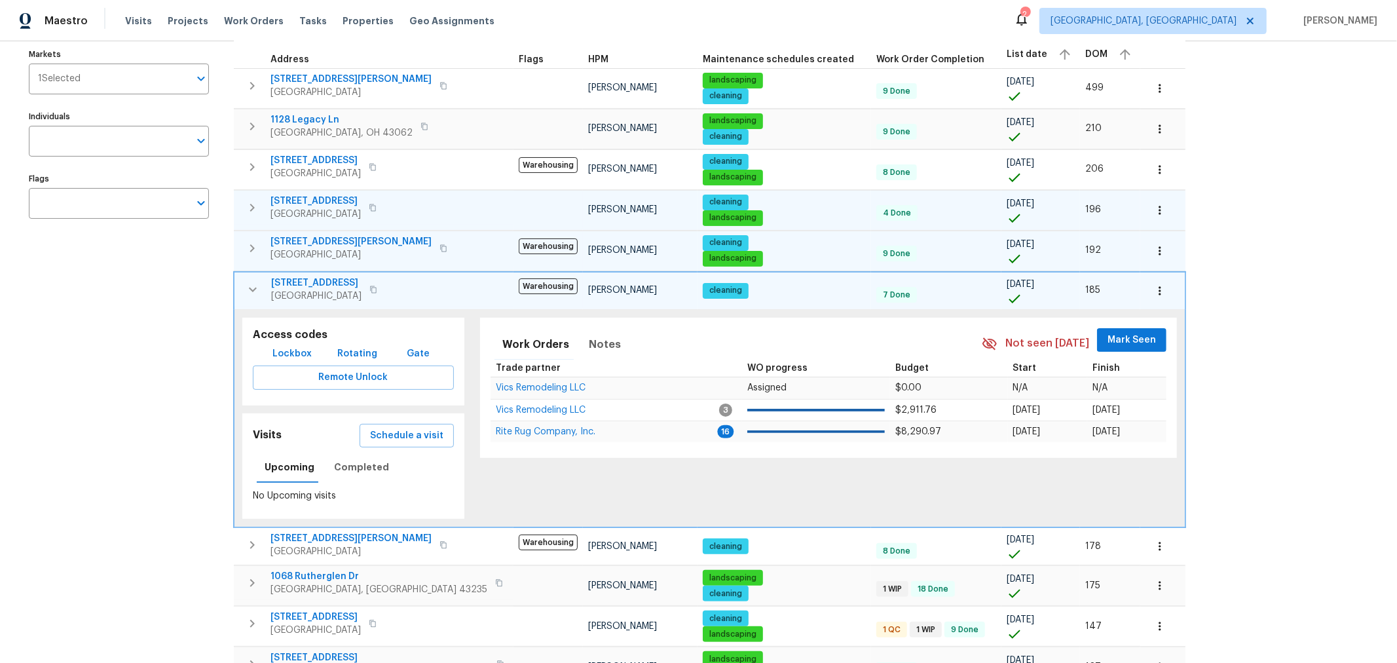
click at [318, 276] on span "3526 Rue De Fleur" at bounding box center [316, 282] width 90 height 13
click at [251, 287] on icon "button" at bounding box center [253, 289] width 8 height 5
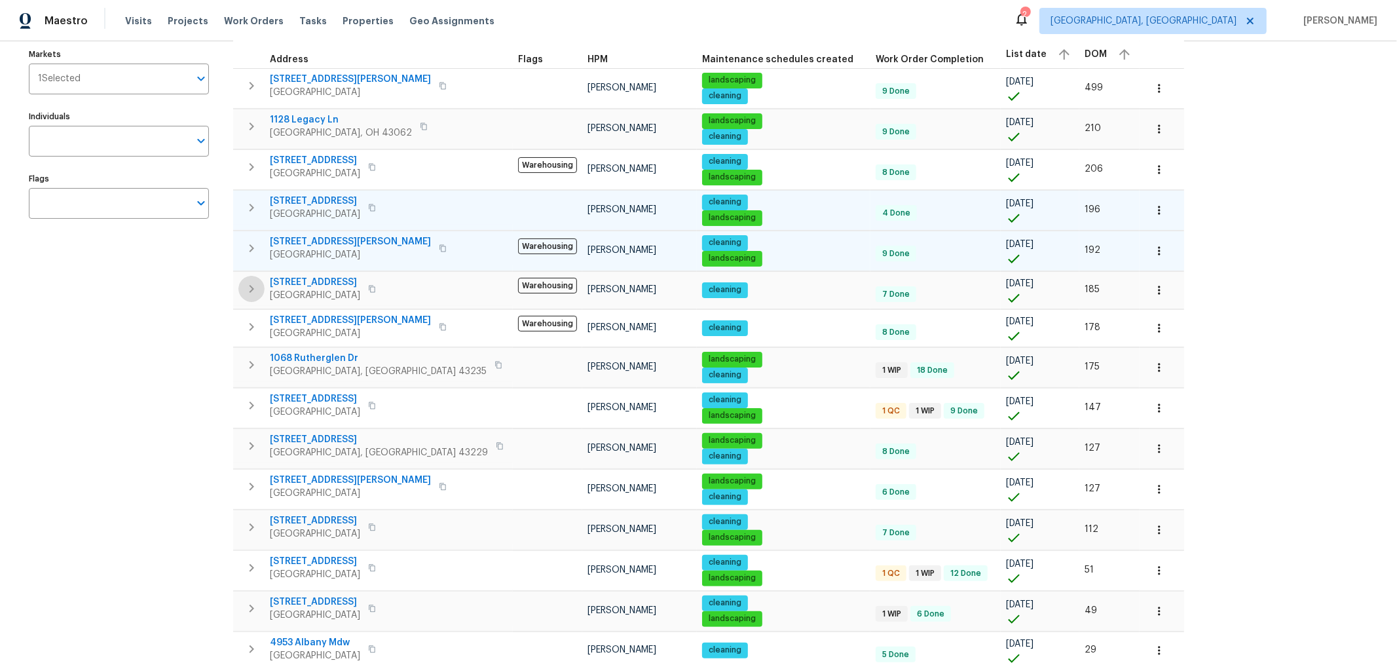
click at [251, 287] on icon "button" at bounding box center [251, 289] width 5 height 8
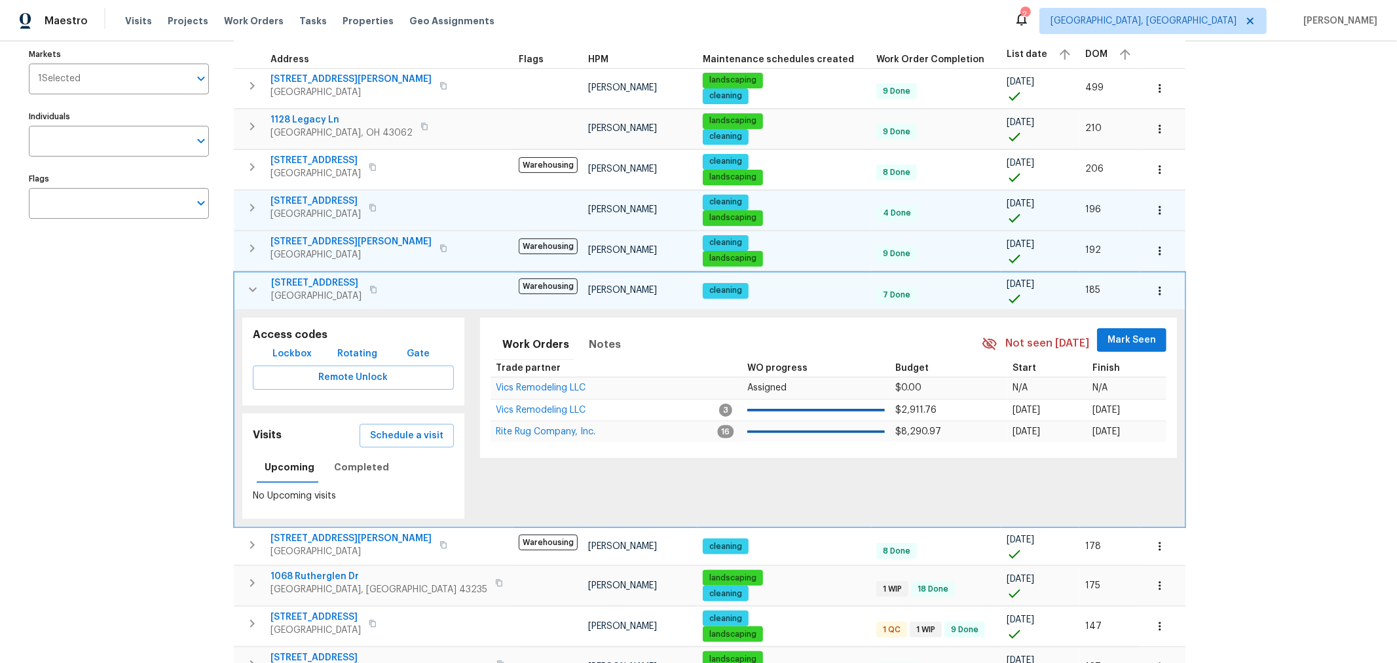
click at [251, 287] on icon "button" at bounding box center [253, 289] width 8 height 5
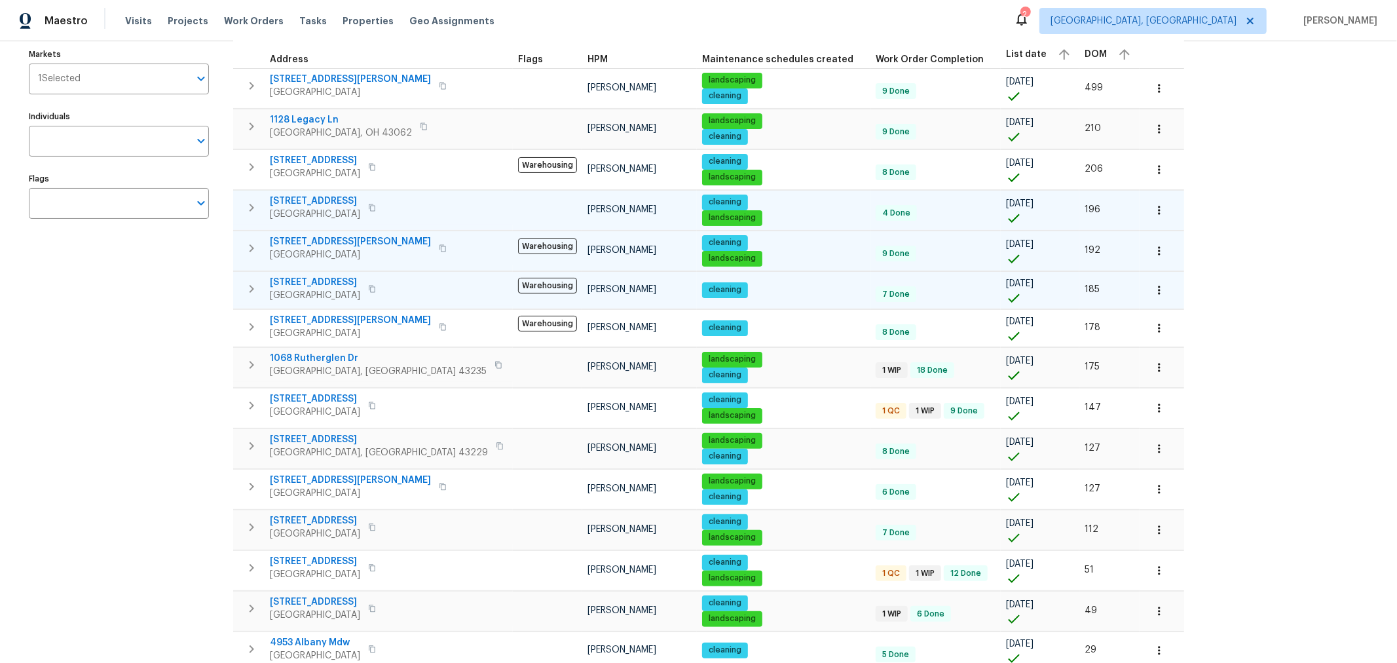
click at [1152, 289] on icon "button" at bounding box center [1158, 290] width 13 height 13
click at [1007, 340] on p "Admin" at bounding box center [998, 338] width 28 height 14
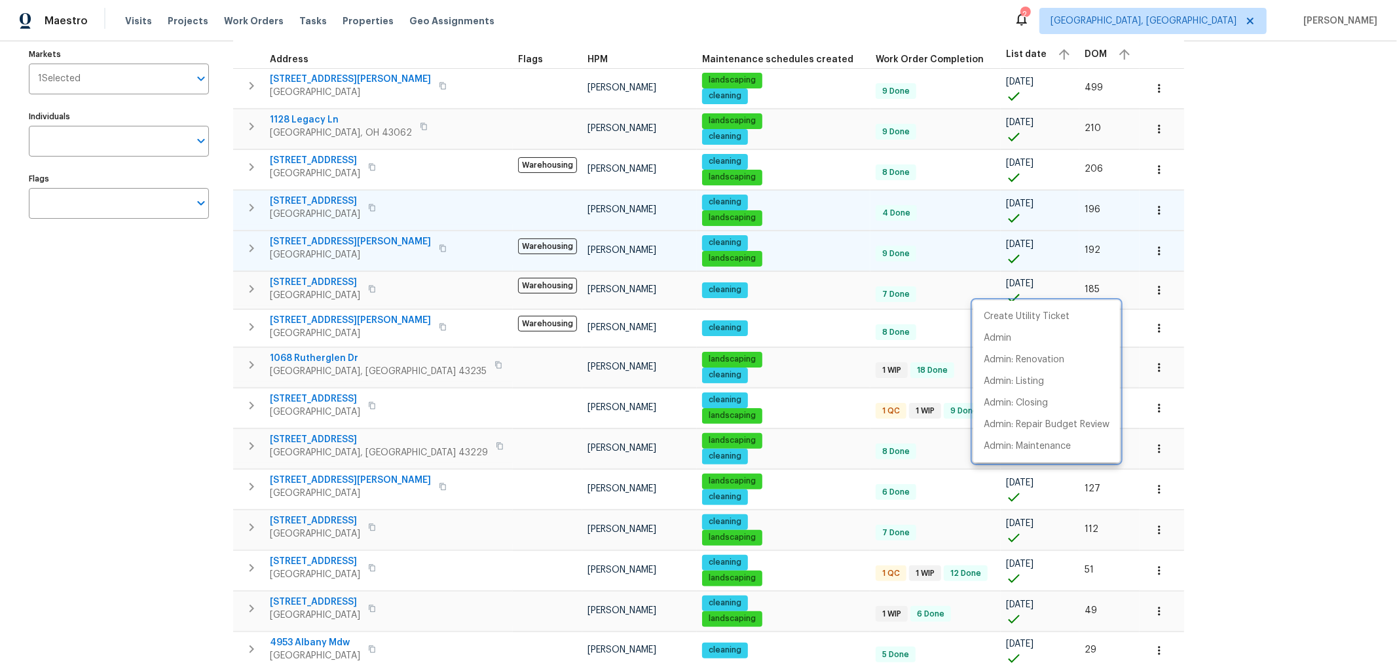
click at [1202, 259] on div at bounding box center [698, 331] width 1397 height 663
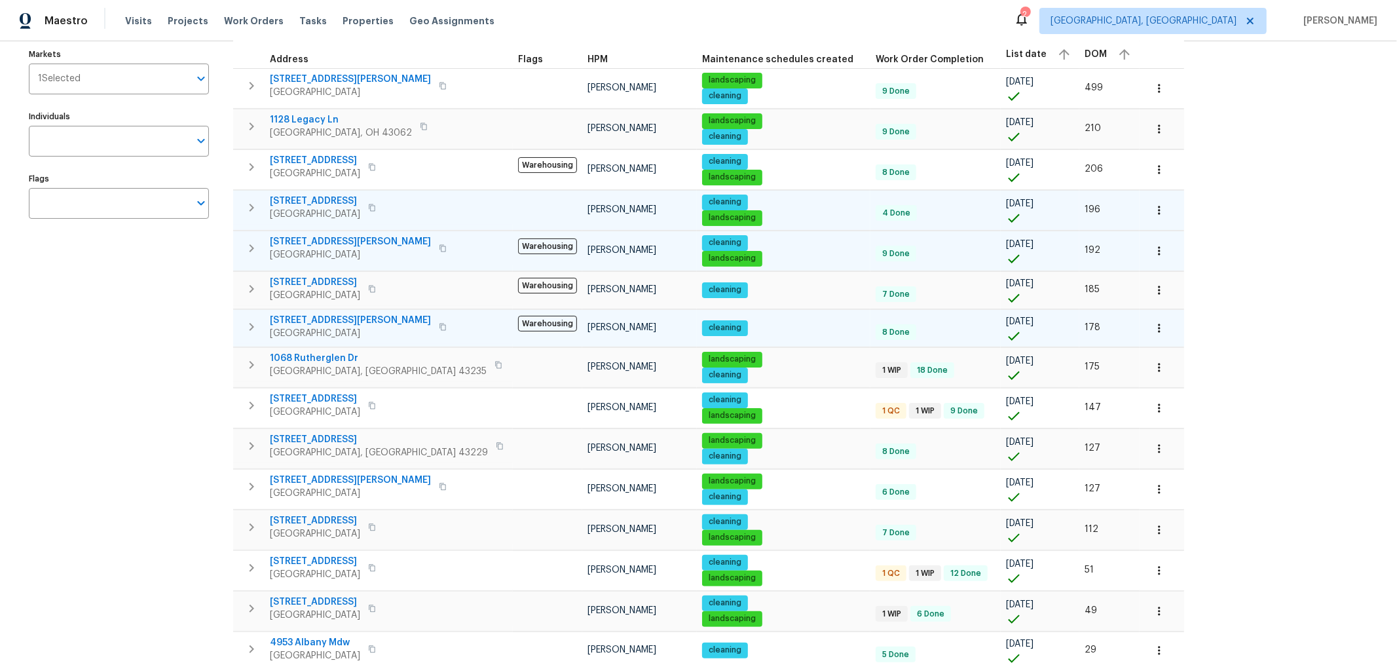
click at [1152, 323] on icon "button" at bounding box center [1158, 328] width 13 height 13
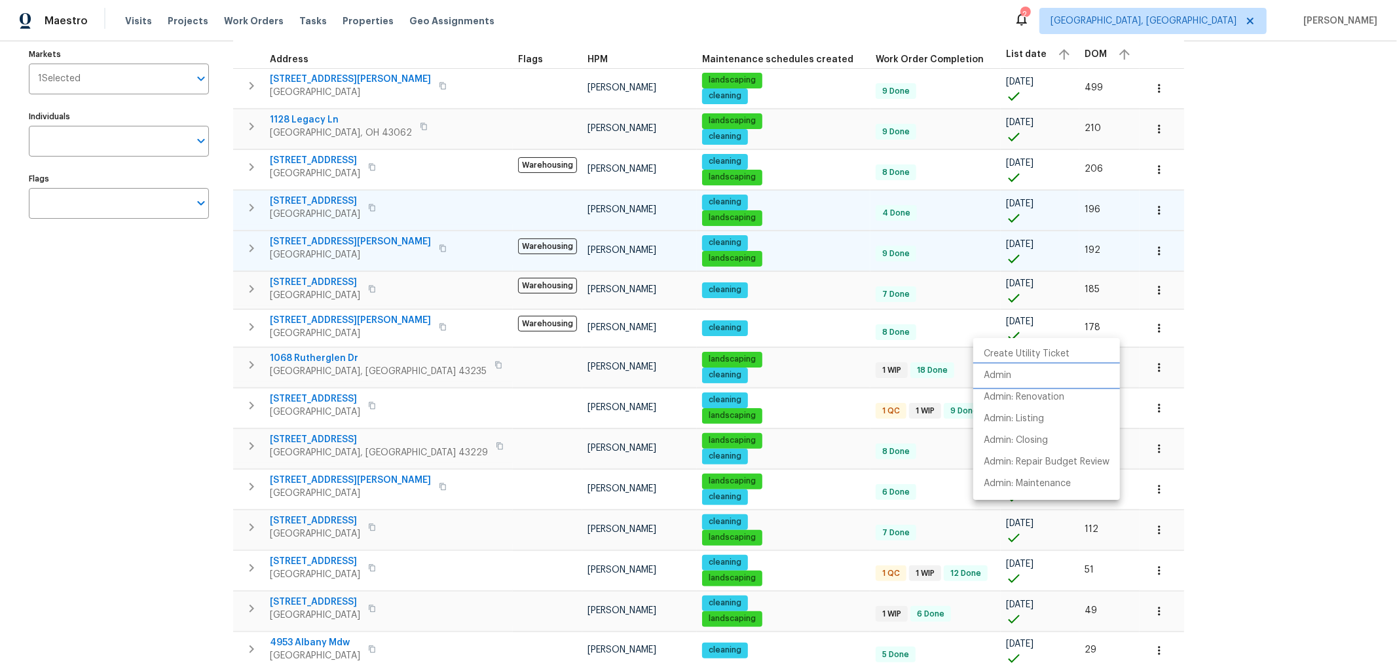
click at [1019, 380] on li "Admin" at bounding box center [1046, 376] width 147 height 22
click at [1154, 349] on div at bounding box center [698, 331] width 1397 height 663
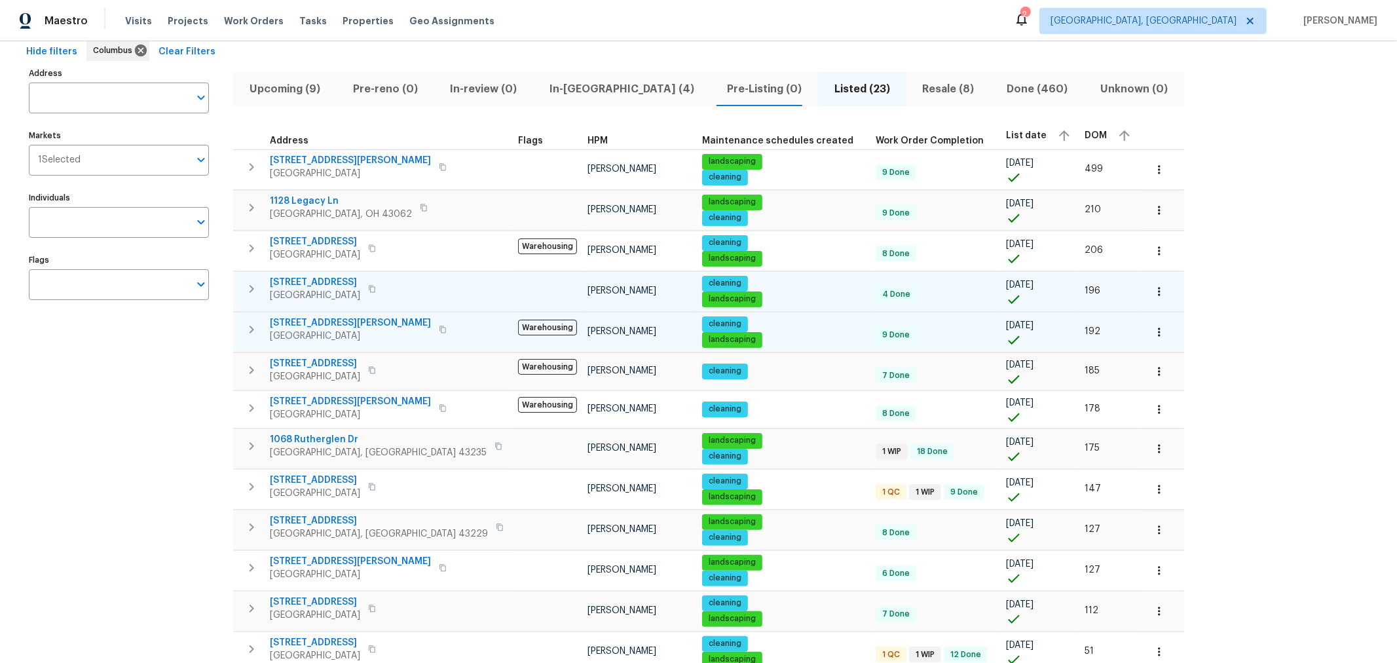
scroll to position [0, 0]
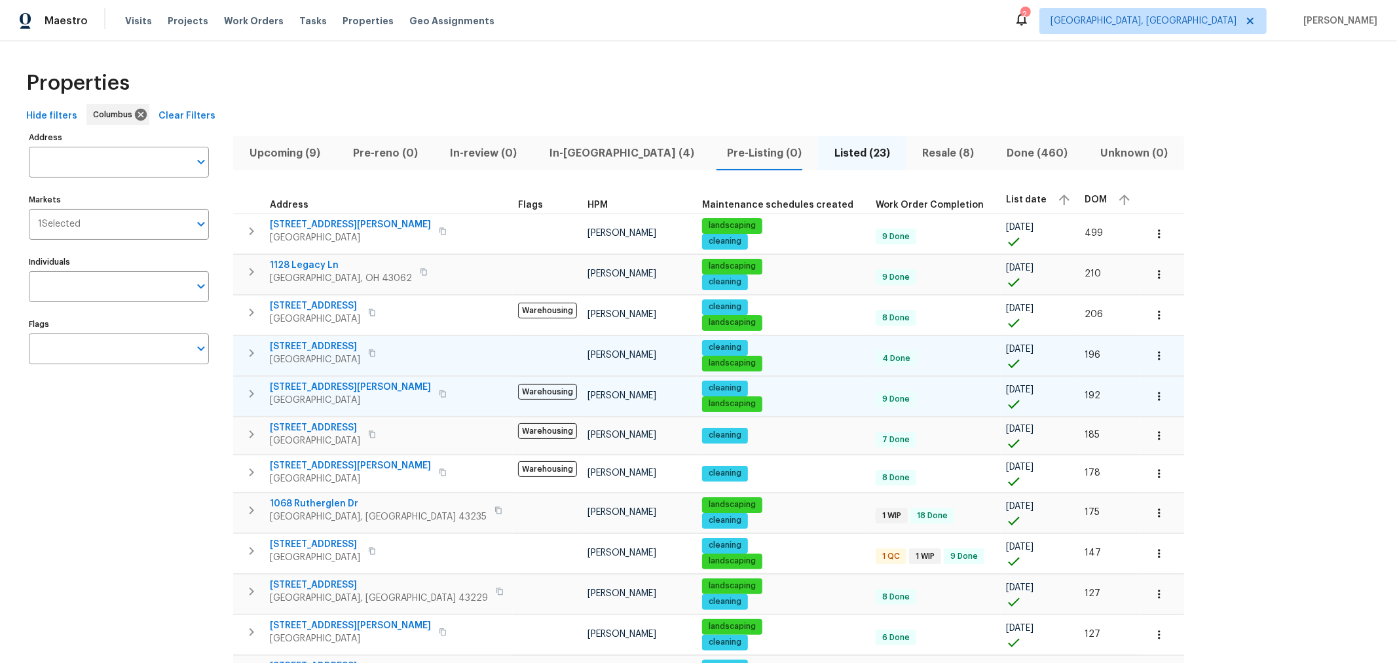
click at [575, 108] on div "Hide filters Columbus Clear Filters" at bounding box center [698, 116] width 1355 height 24
click at [576, 154] on span "In-reno (4)" at bounding box center [622, 153] width 162 height 18
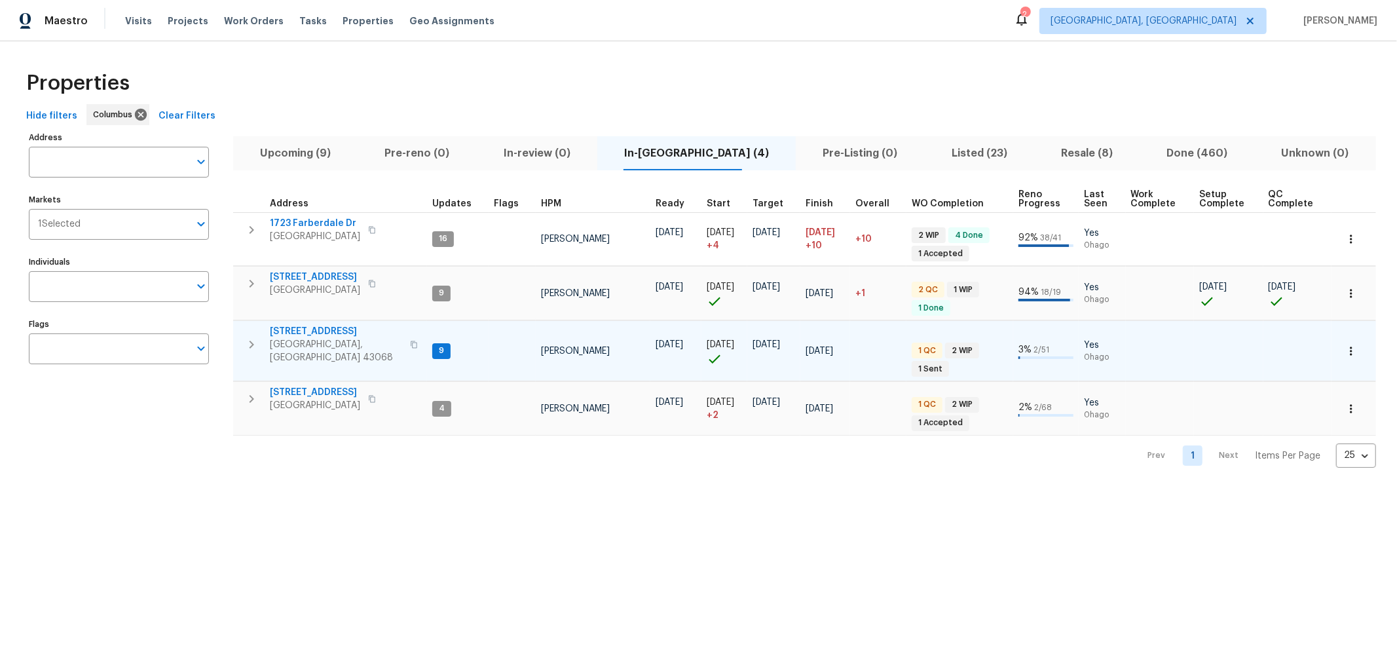
click at [297, 329] on span "7287 Candlestone Dr" at bounding box center [336, 331] width 132 height 13
click at [246, 337] on icon "button" at bounding box center [252, 345] width 16 height 16
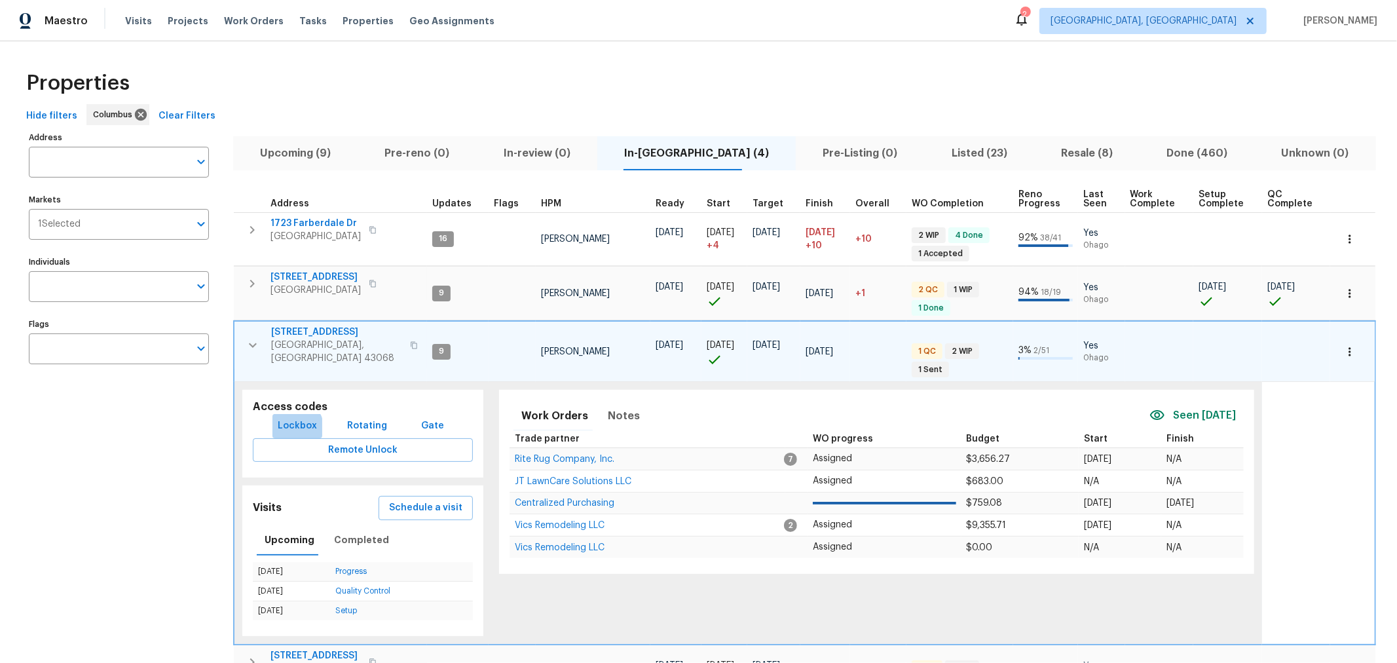
click at [290, 421] on span "Lockbox" at bounding box center [297, 426] width 39 height 16
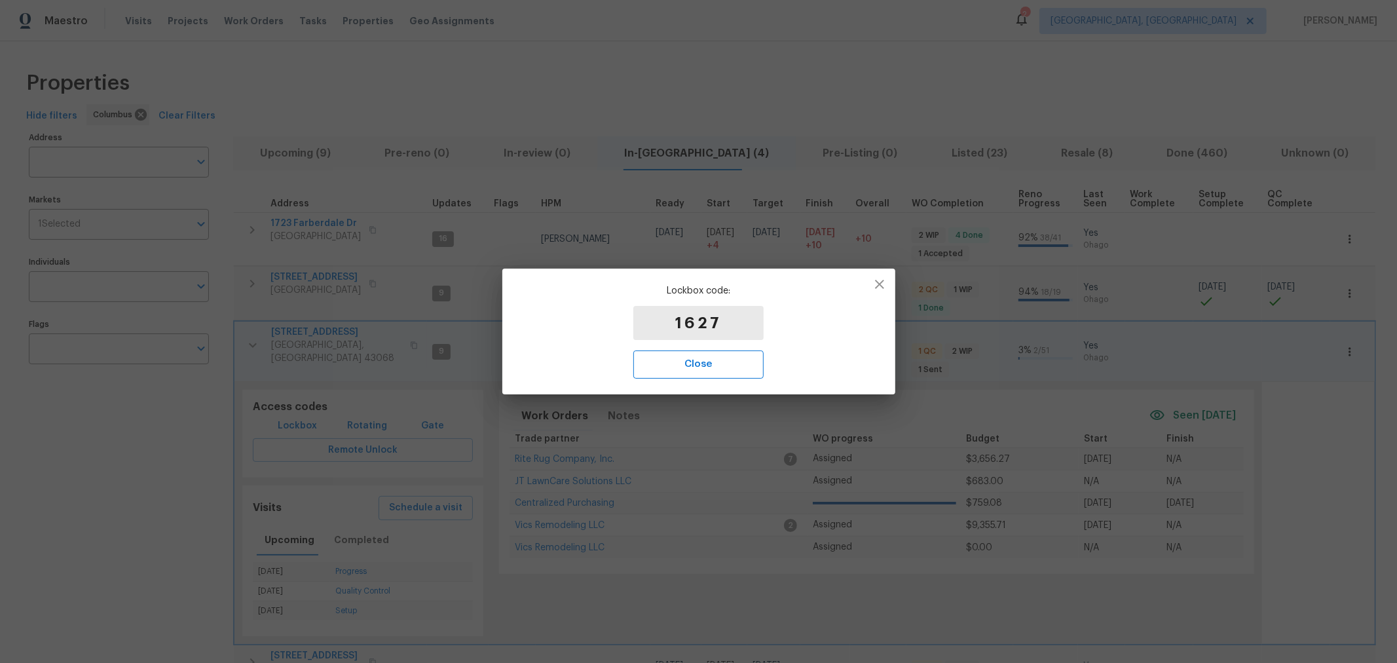
click at [712, 361] on span "Close" at bounding box center [698, 364] width 101 height 17
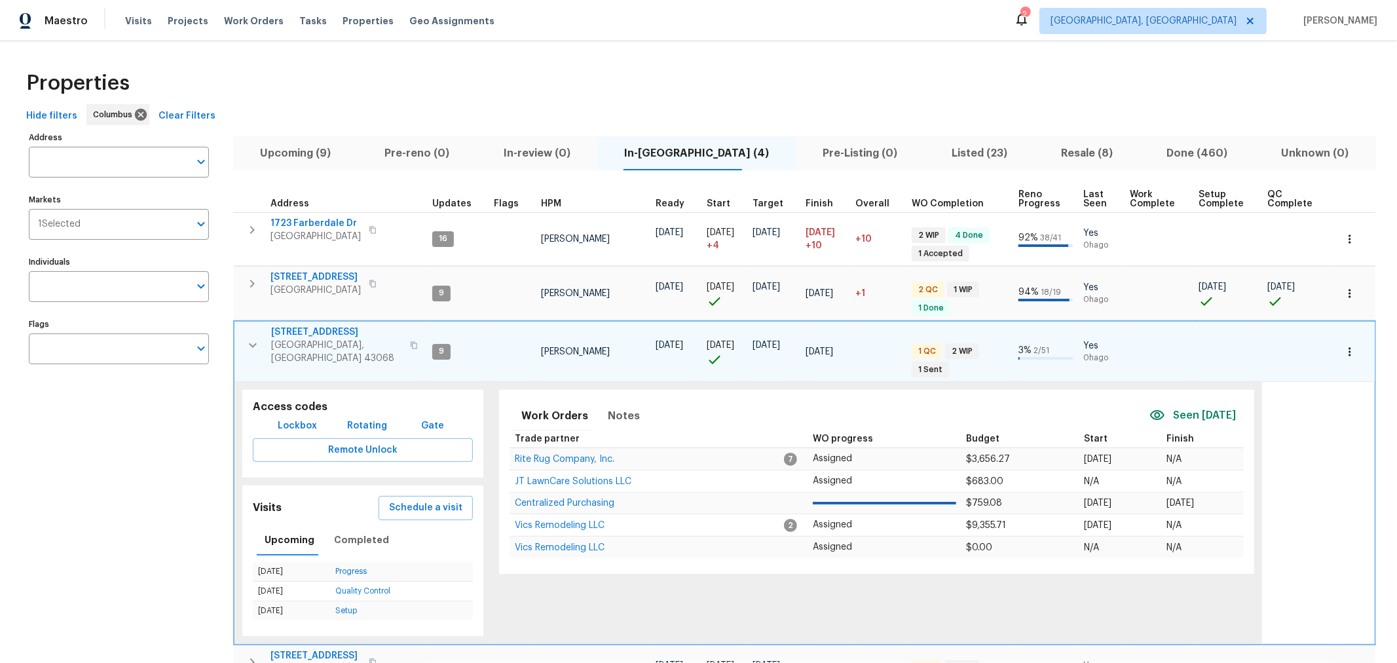
click at [311, 327] on span "7287 Candlestone Dr" at bounding box center [336, 331] width 131 height 13
click at [242, 337] on button "button" at bounding box center [253, 344] width 26 height 39
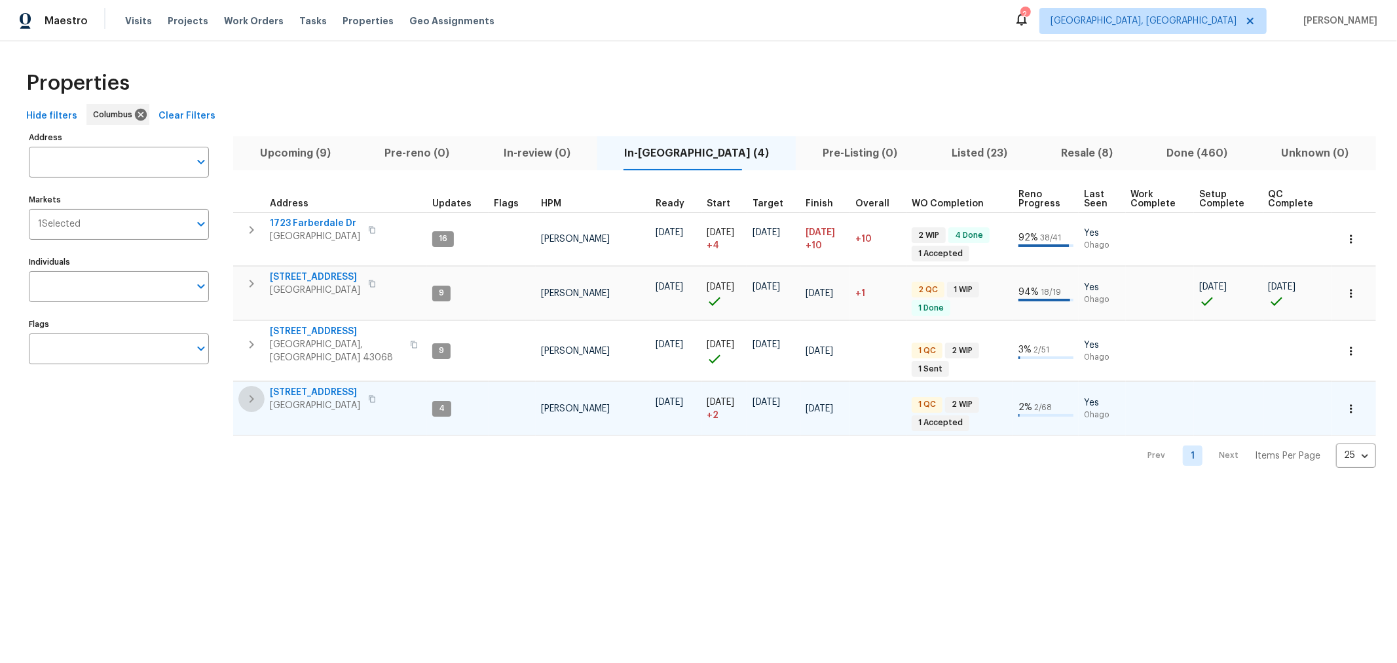
click at [255, 394] on icon "button" at bounding box center [252, 399] width 16 height 16
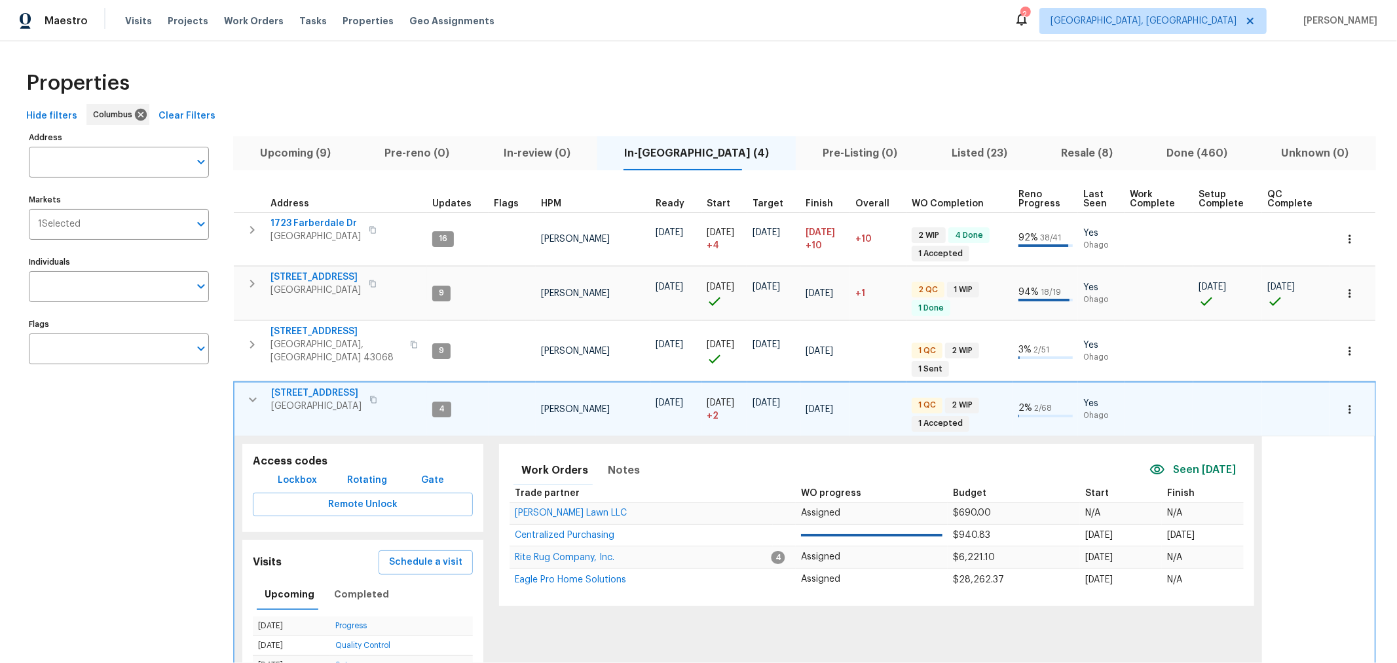
click at [255, 394] on icon "button" at bounding box center [253, 400] width 16 height 16
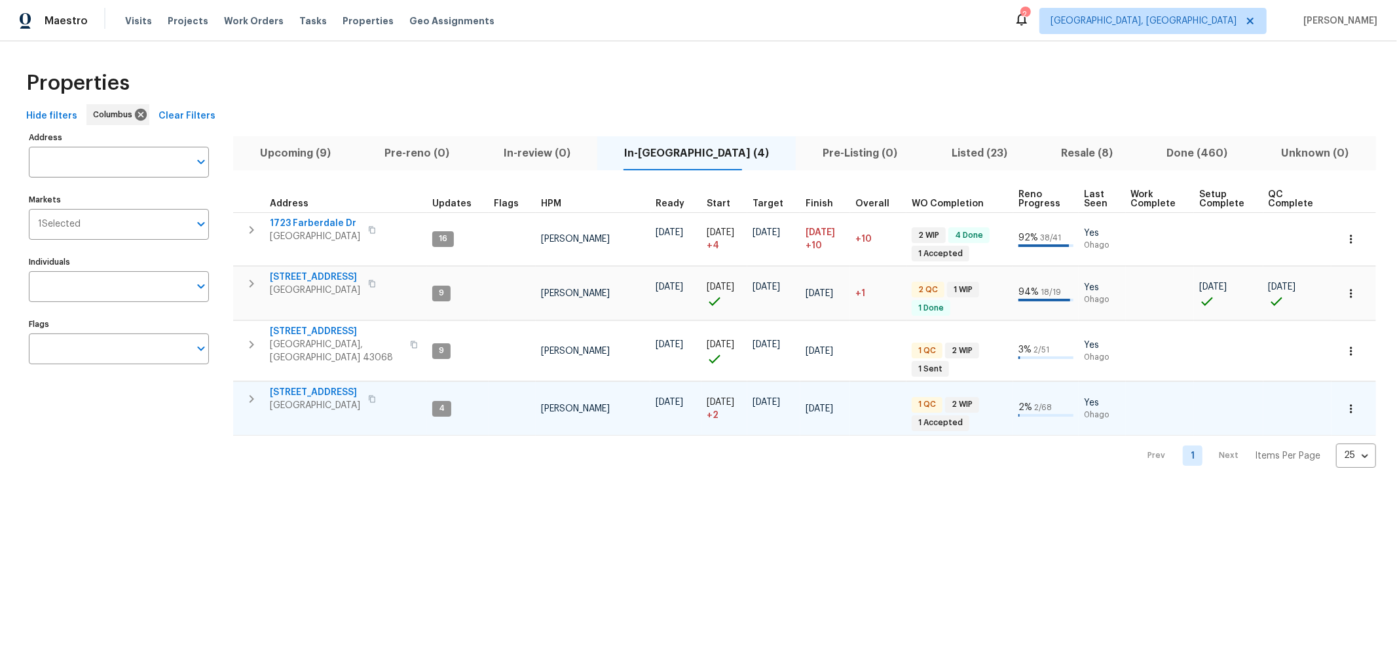
click at [663, 488] on html "Maestro Visits Projects Work Orders Tasks Properties Geo Assignments 2 Columbus…" at bounding box center [698, 244] width 1397 height 488
click at [493, 64] on div "Properties" at bounding box center [698, 83] width 1355 height 42
click at [948, 146] on span "Listed (23)" at bounding box center [979, 153] width 94 height 18
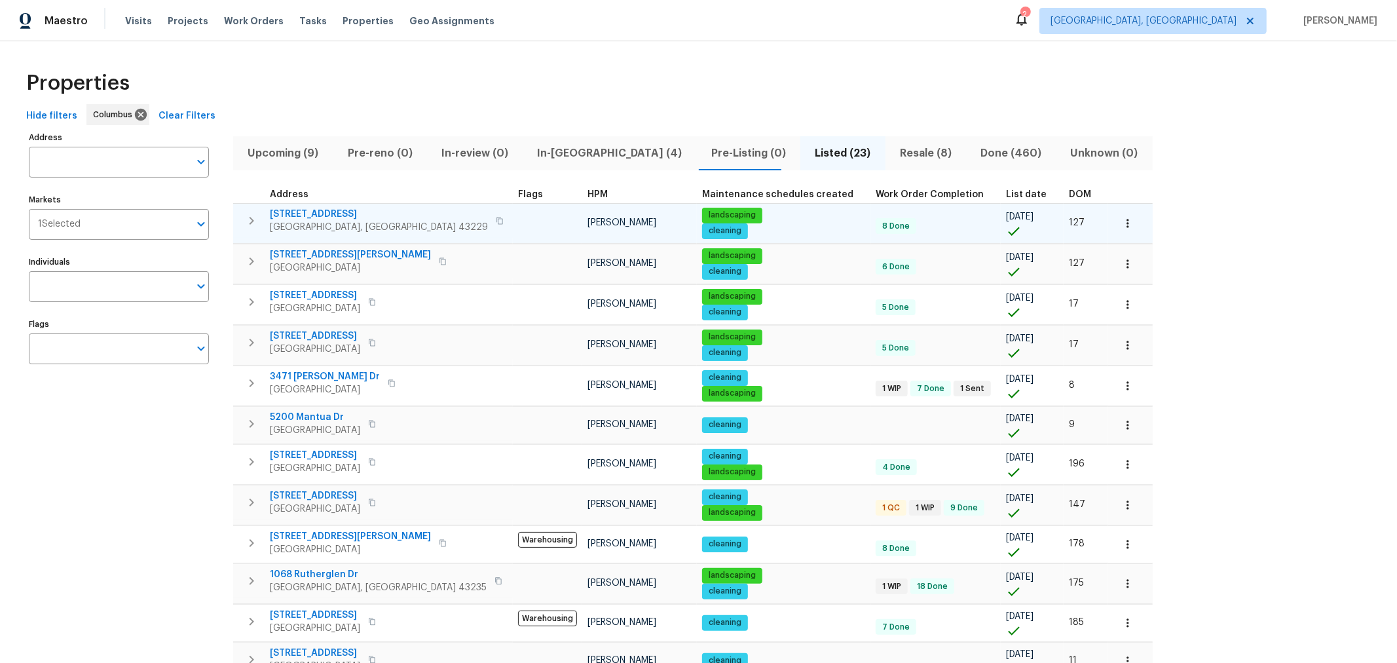
click at [244, 231] on td "2222 Trent Rd Columbus, OH 43229" at bounding box center [373, 221] width 280 height 34
click at [247, 225] on icon "button" at bounding box center [252, 221] width 16 height 16
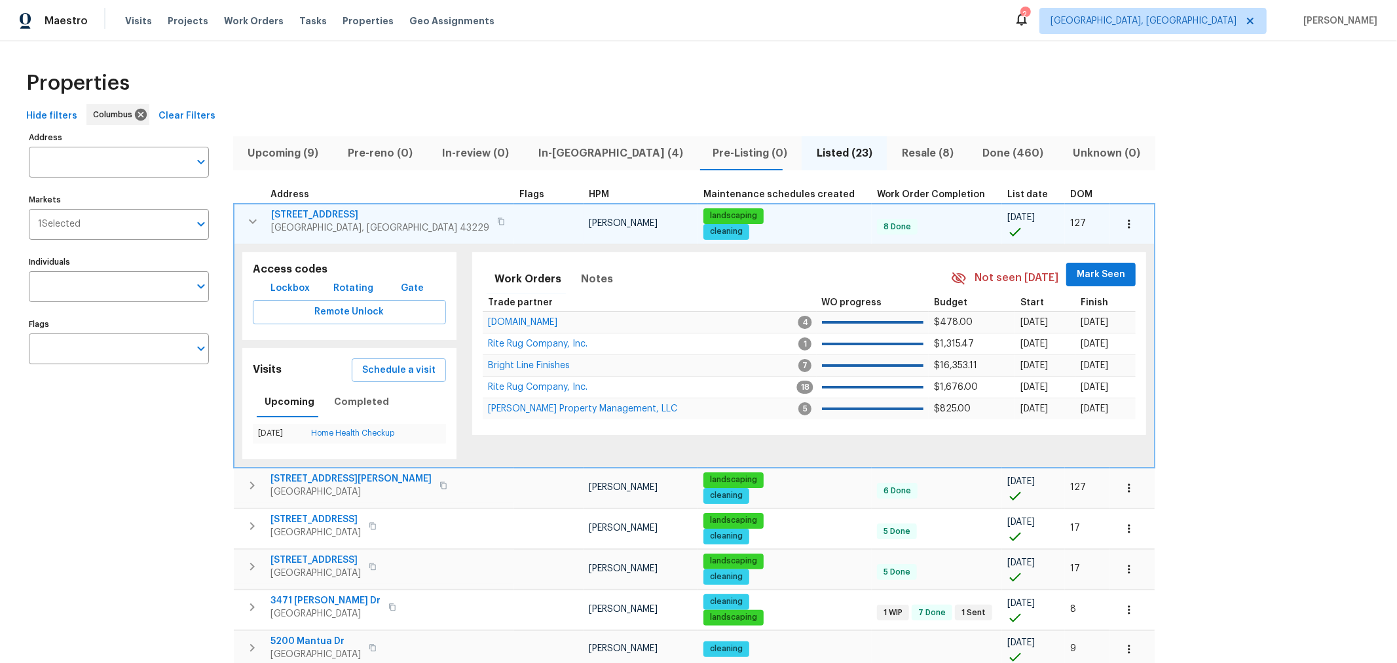
click at [247, 225] on icon "button" at bounding box center [253, 221] width 16 height 16
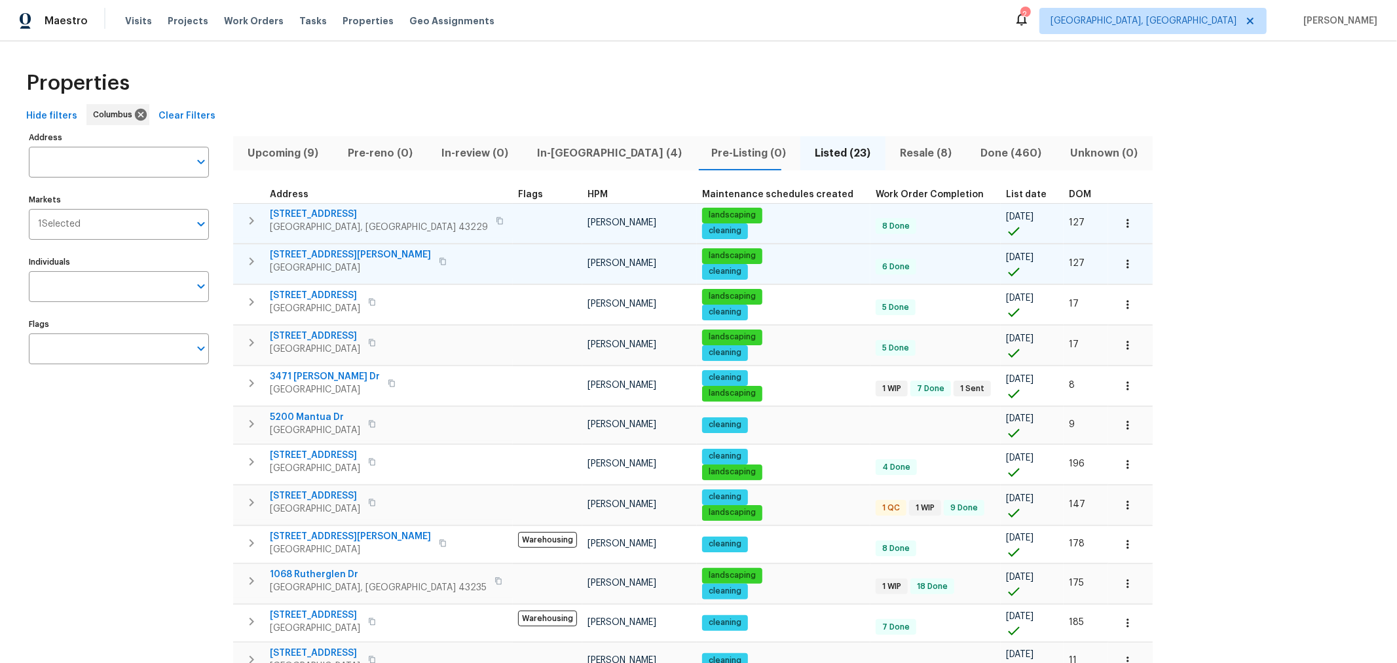
click at [251, 257] on icon "button" at bounding box center [251, 261] width 5 height 8
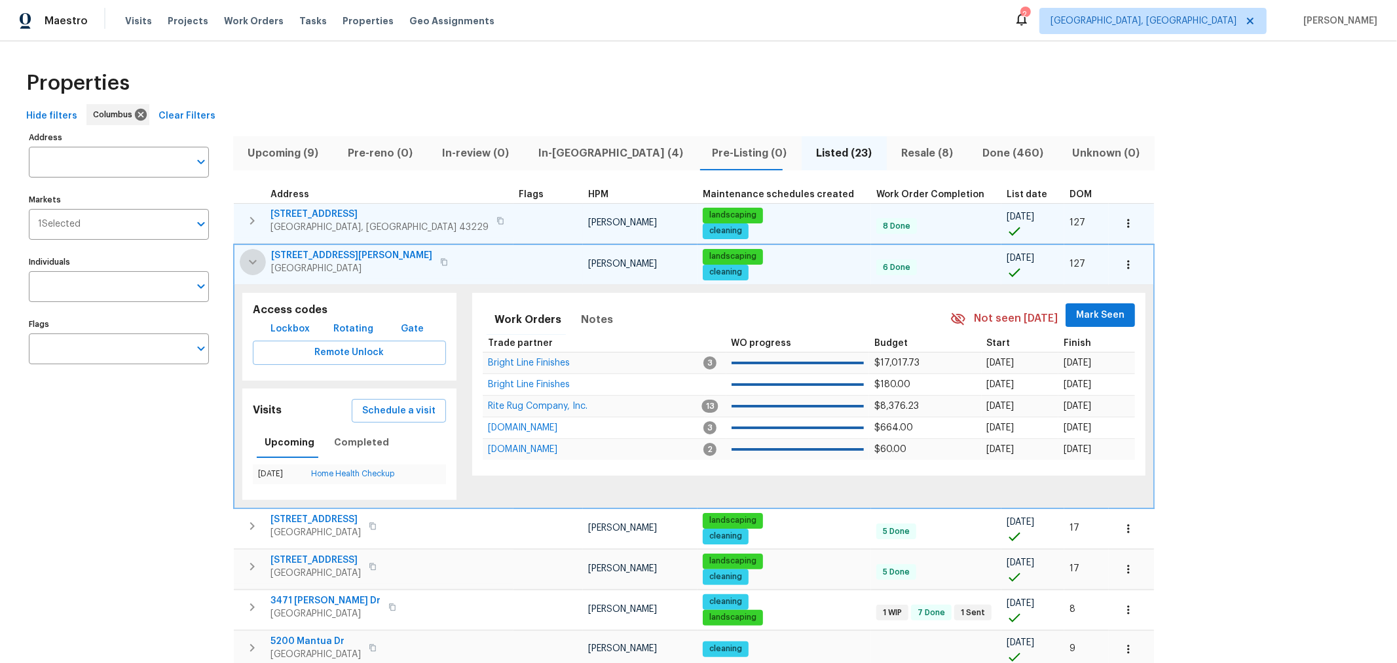
click at [251, 257] on icon "button" at bounding box center [253, 262] width 16 height 16
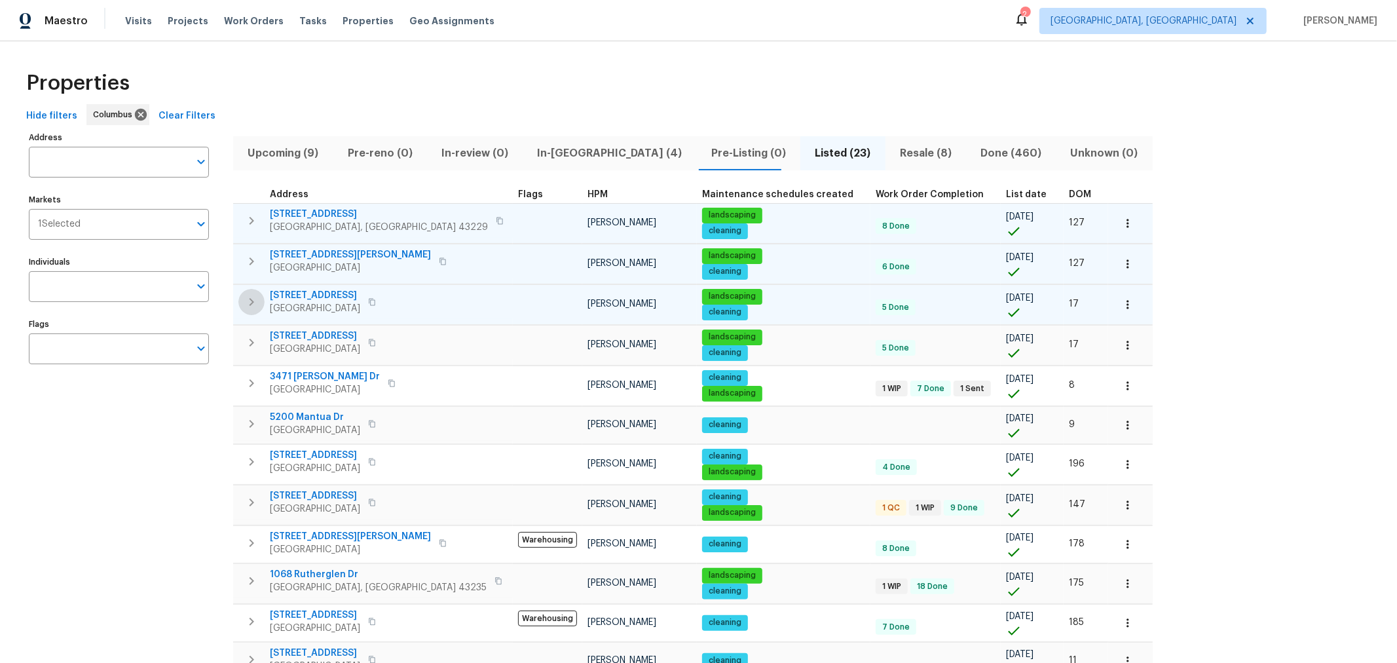
click at [244, 302] on icon "button" at bounding box center [252, 302] width 16 height 16
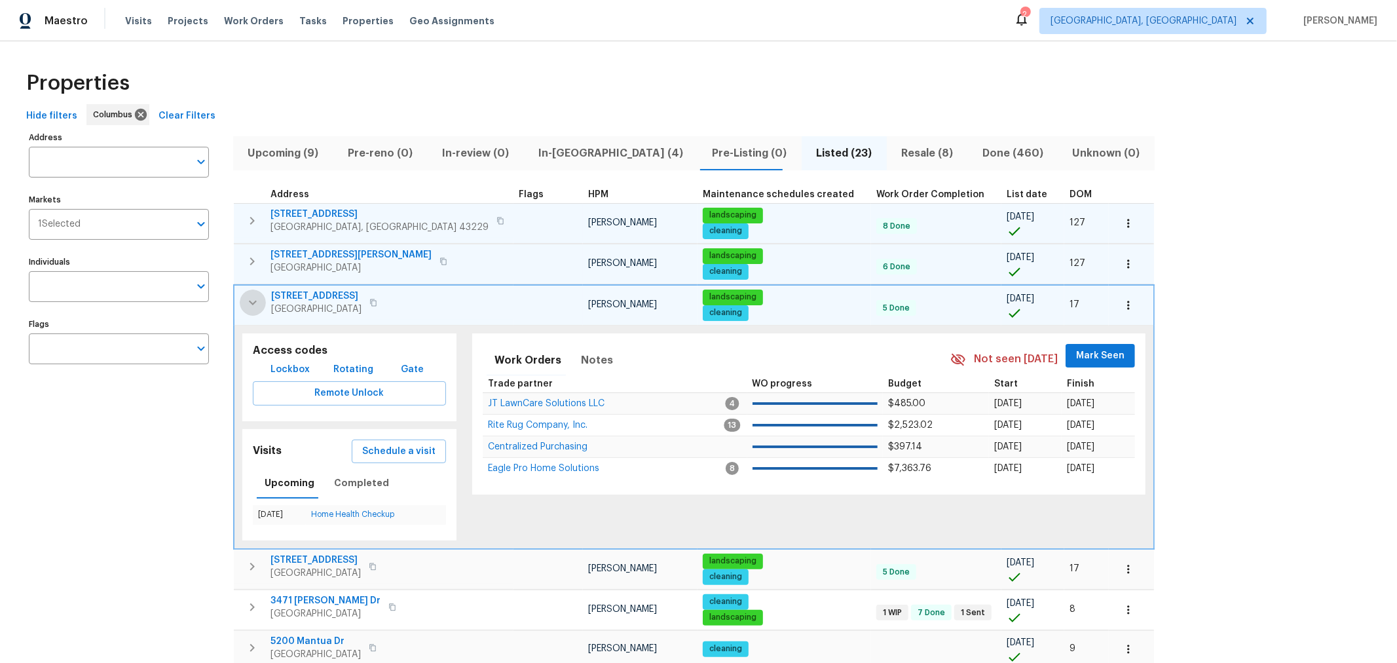
click at [245, 302] on icon "button" at bounding box center [253, 303] width 16 height 16
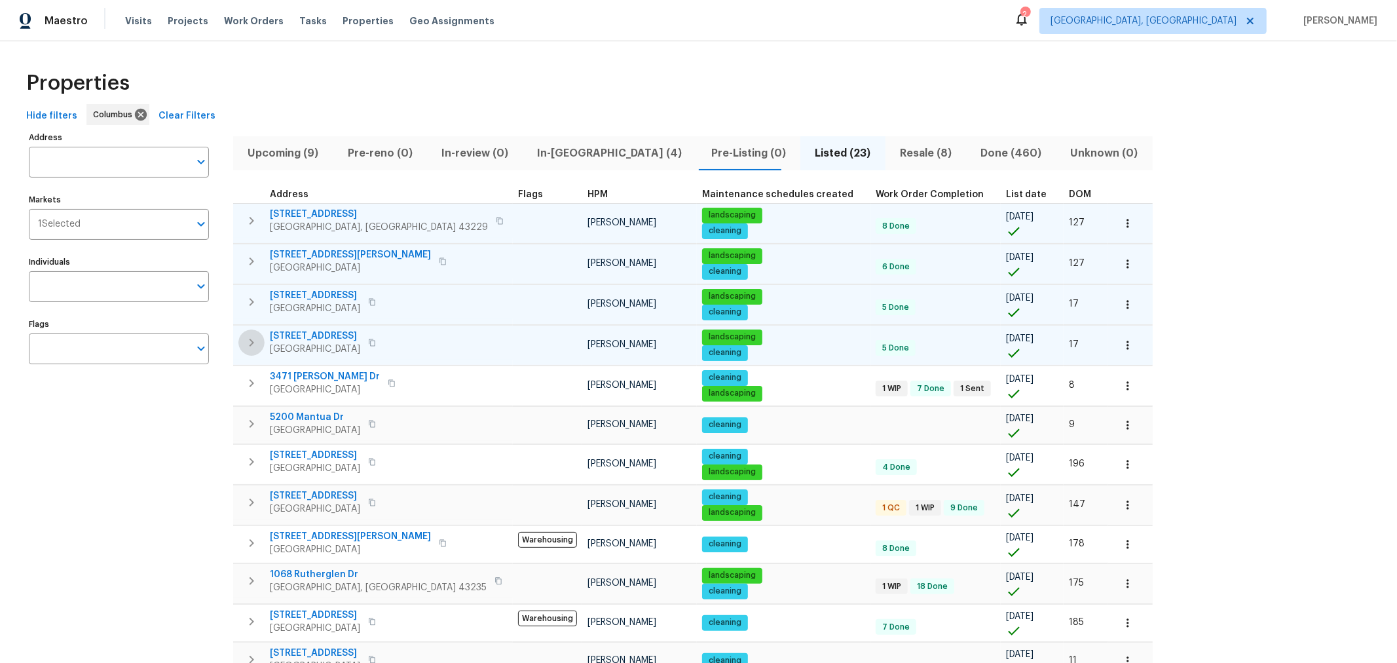
click at [241, 340] on button "button" at bounding box center [251, 342] width 26 height 26
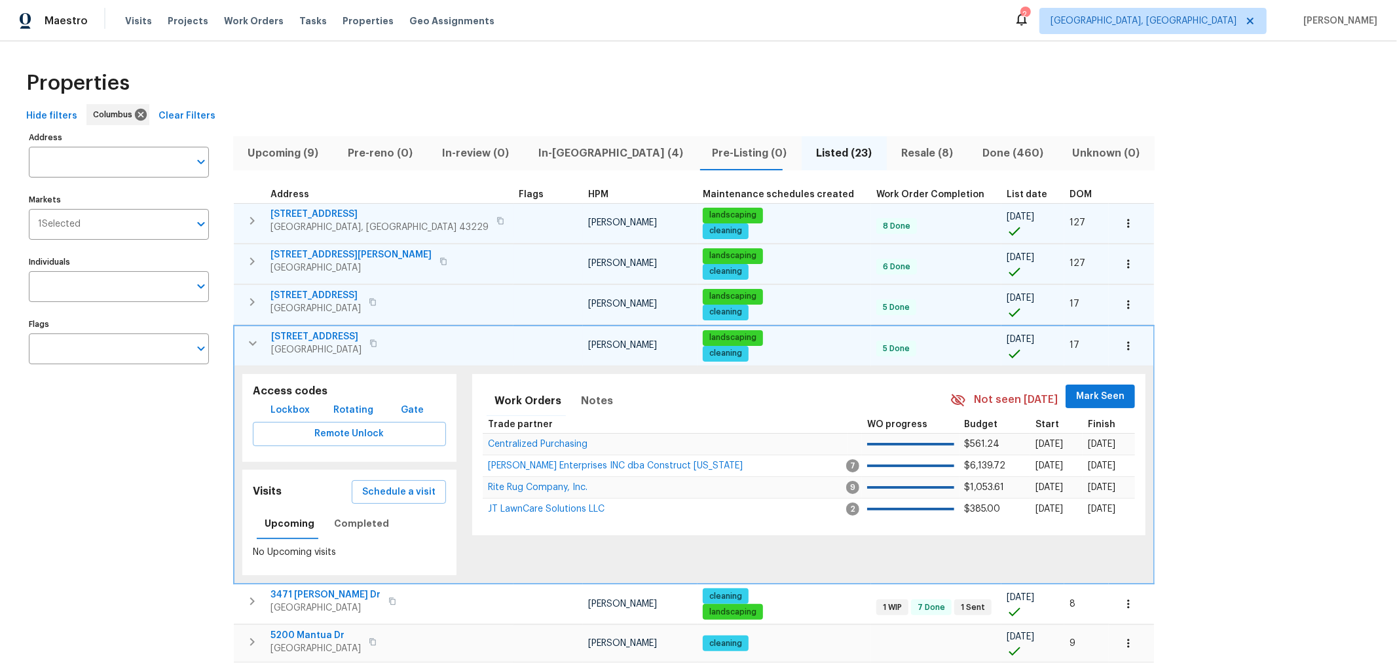
click at [241, 340] on button "button" at bounding box center [253, 343] width 26 height 26
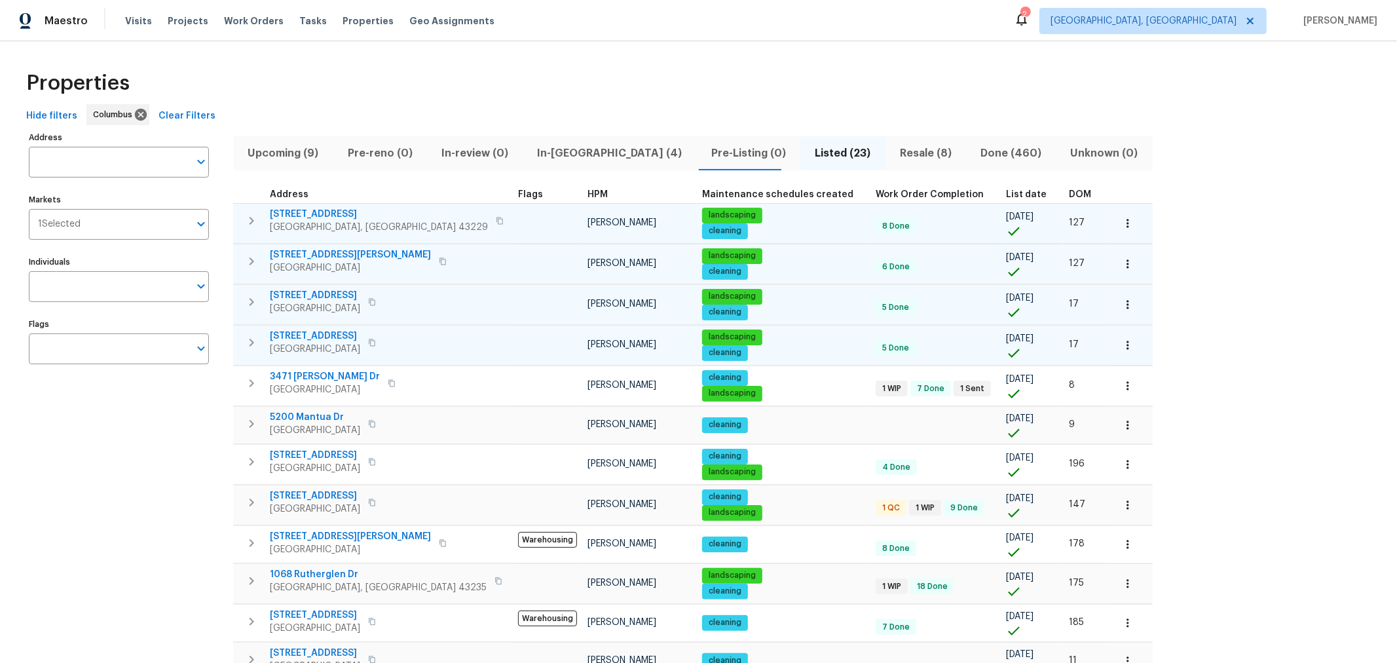
click at [241, 340] on button "button" at bounding box center [251, 342] width 26 height 26
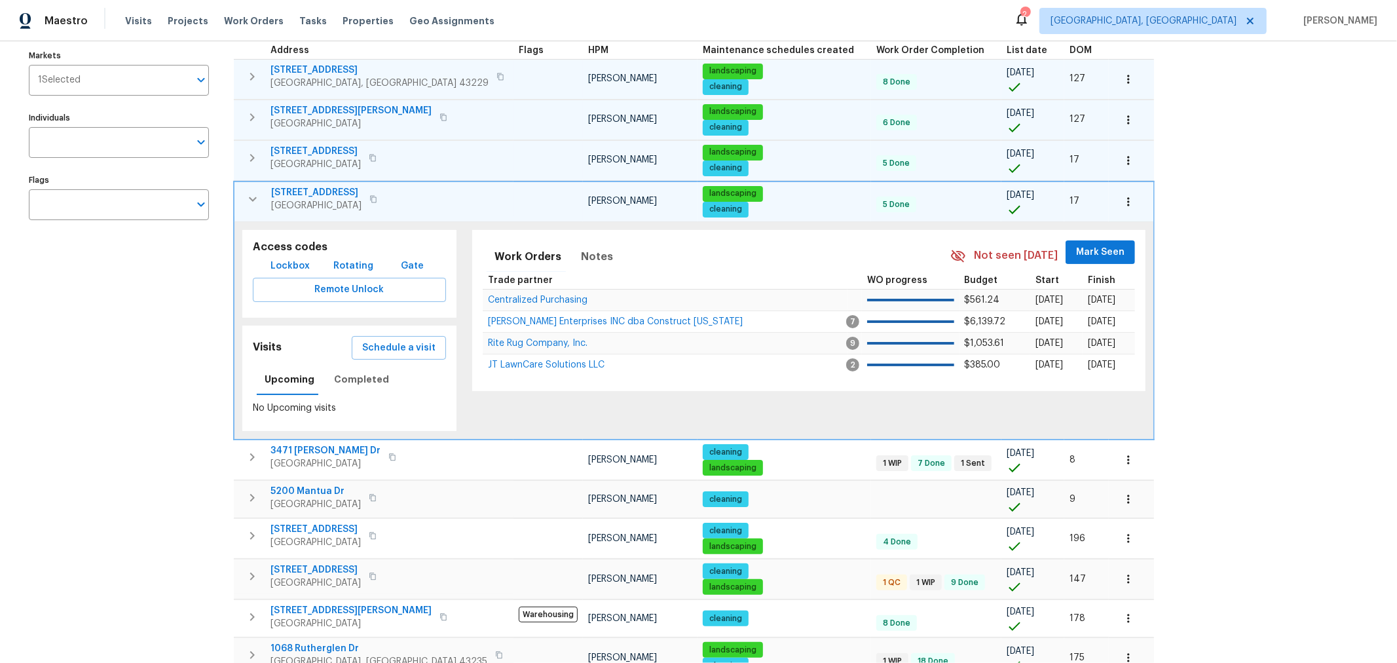
scroll to position [144, 0]
click at [360, 363] on button "Completed" at bounding box center [361, 378] width 71 height 31
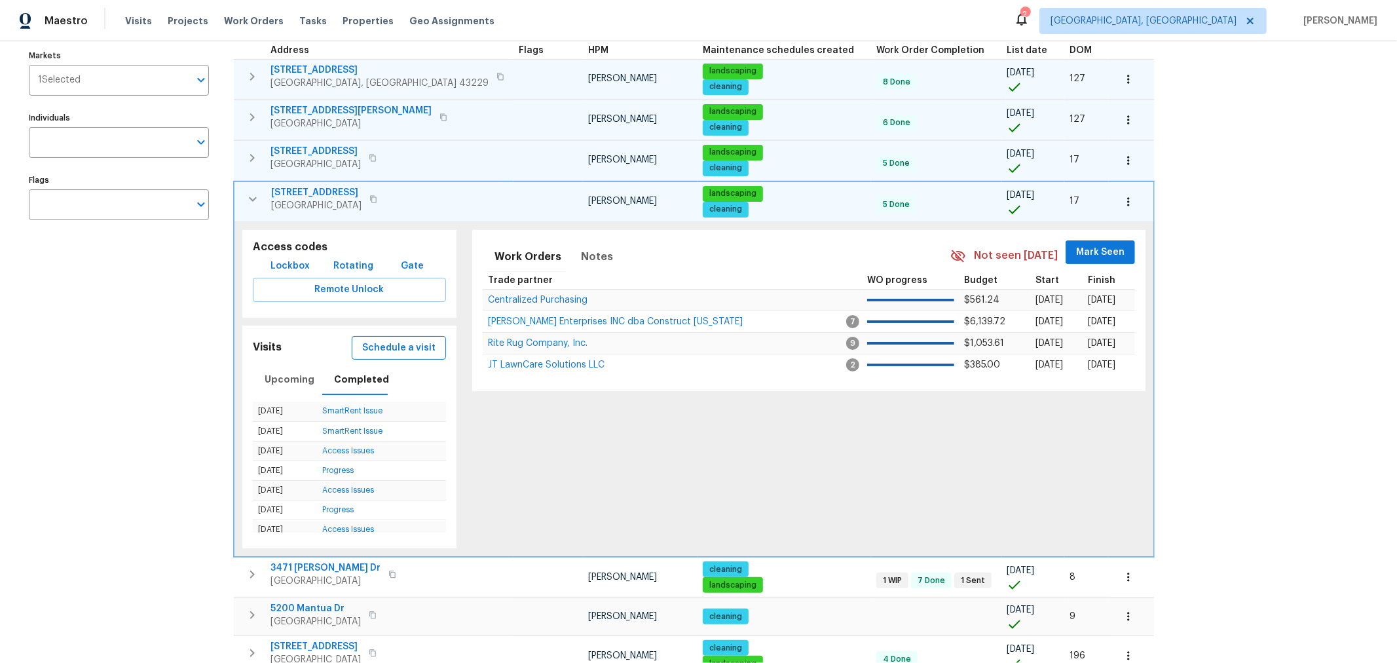
click at [391, 345] on span "Schedule a visit" at bounding box center [398, 348] width 73 height 16
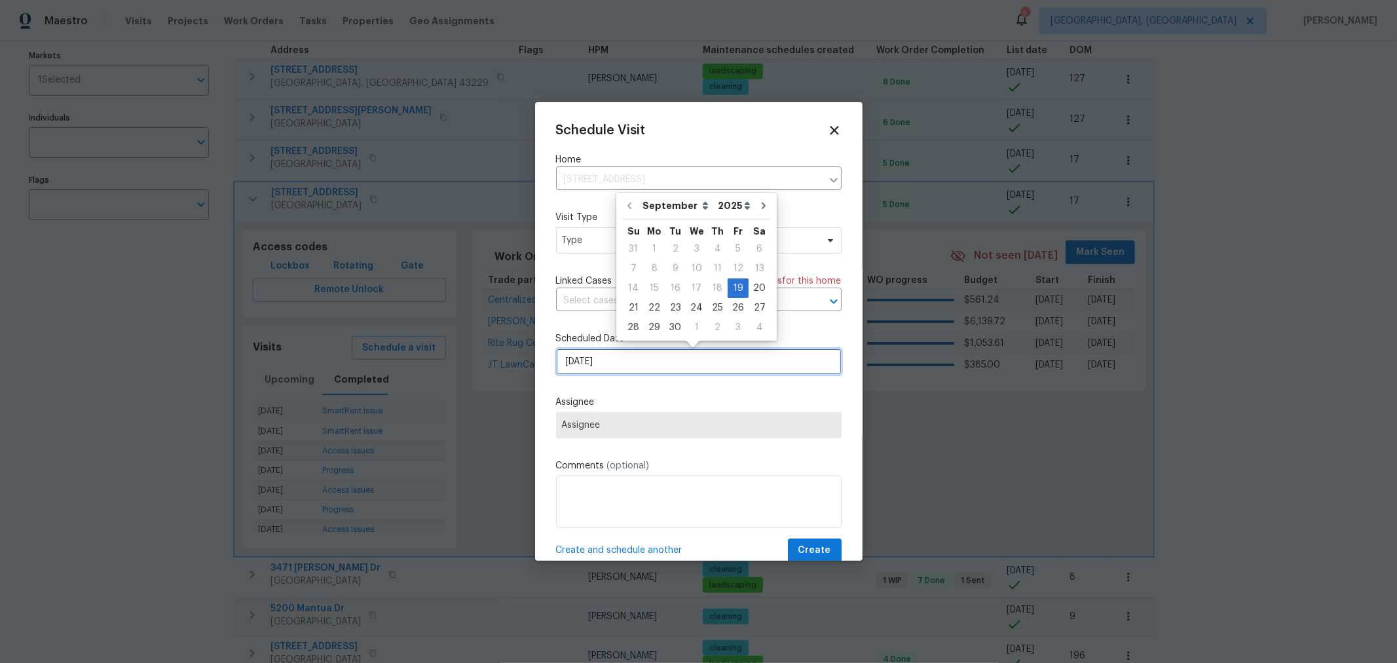
click at [702, 353] on input "9/19/2025" at bounding box center [698, 361] width 285 height 26
click at [658, 303] on div "22" at bounding box center [654, 308] width 21 height 18
type input "9/22/2025"
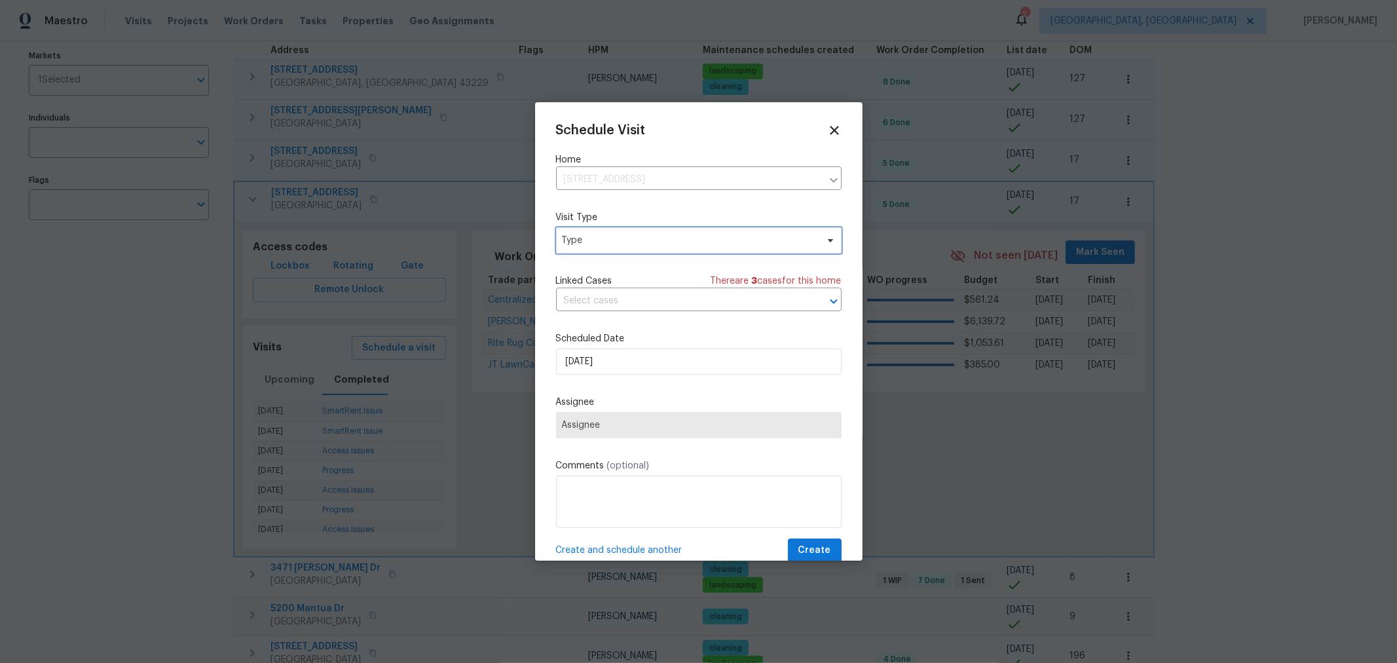
click at [663, 246] on span "Type" at bounding box center [689, 240] width 255 height 13
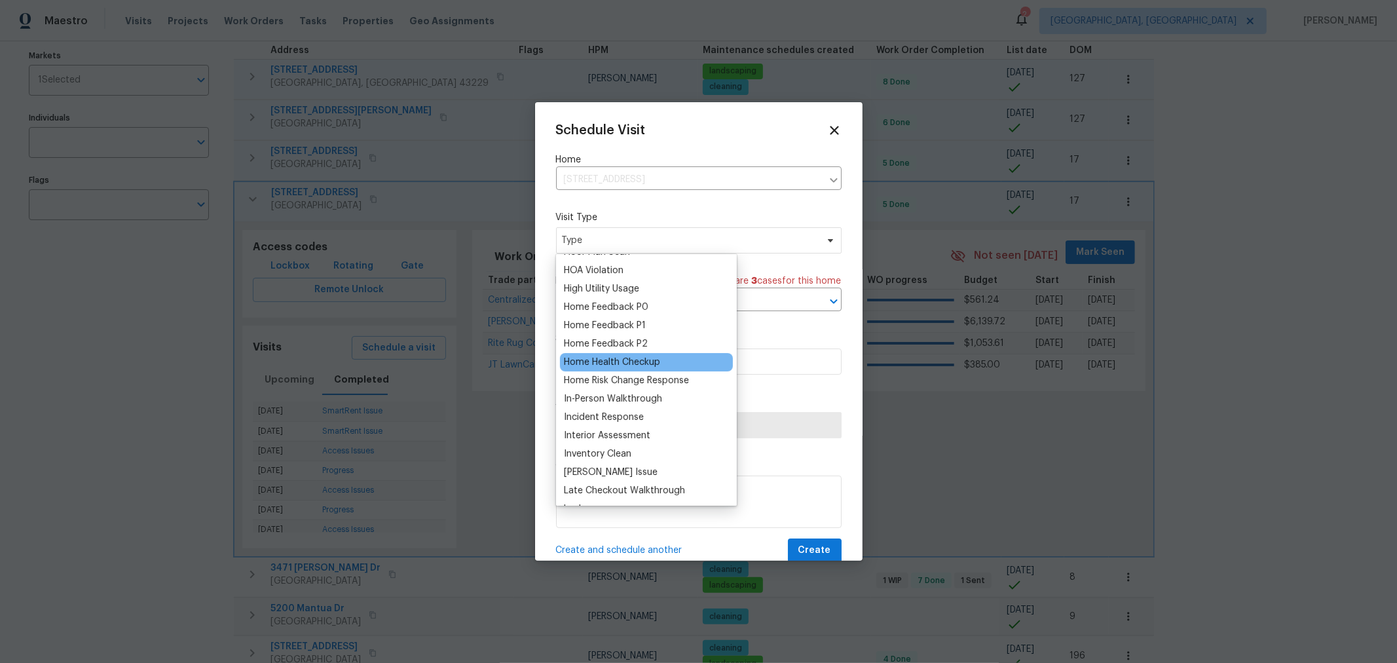
scroll to position [363, 0]
click at [638, 358] on div "Home Health Checkup" at bounding box center [612, 361] width 96 height 13
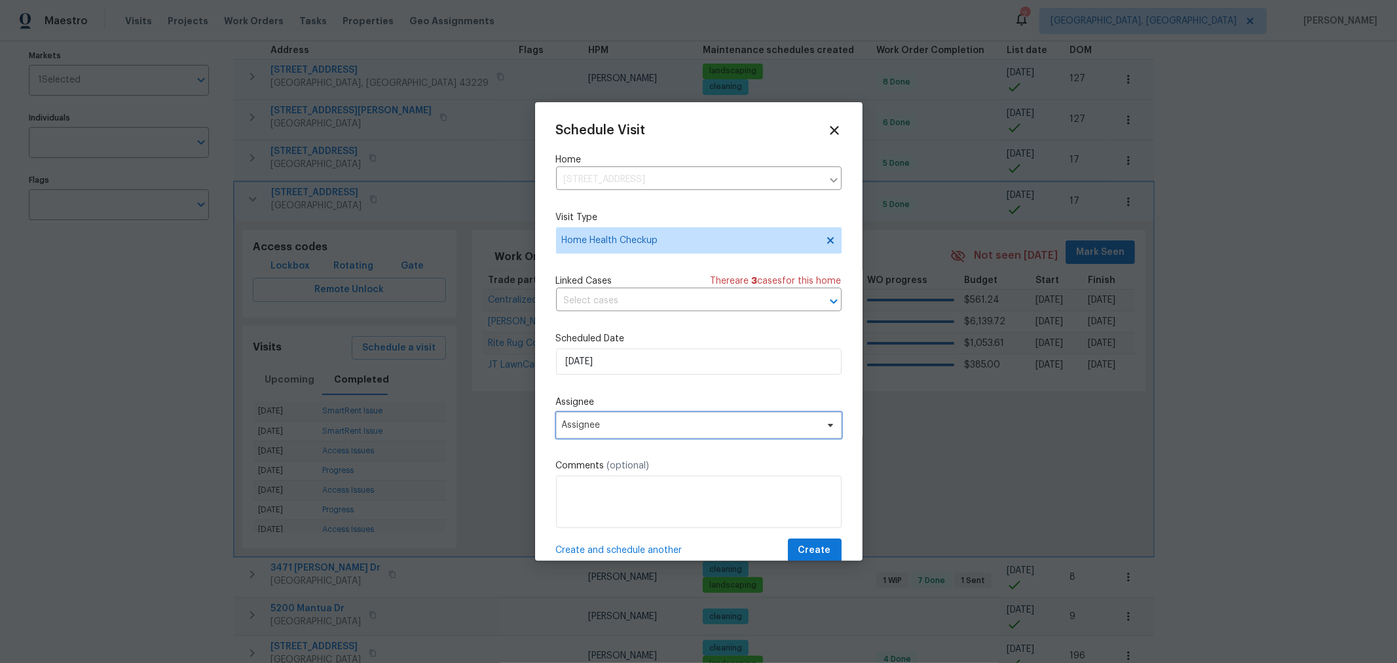
click at [713, 424] on span "Assignee" at bounding box center [690, 425] width 257 height 10
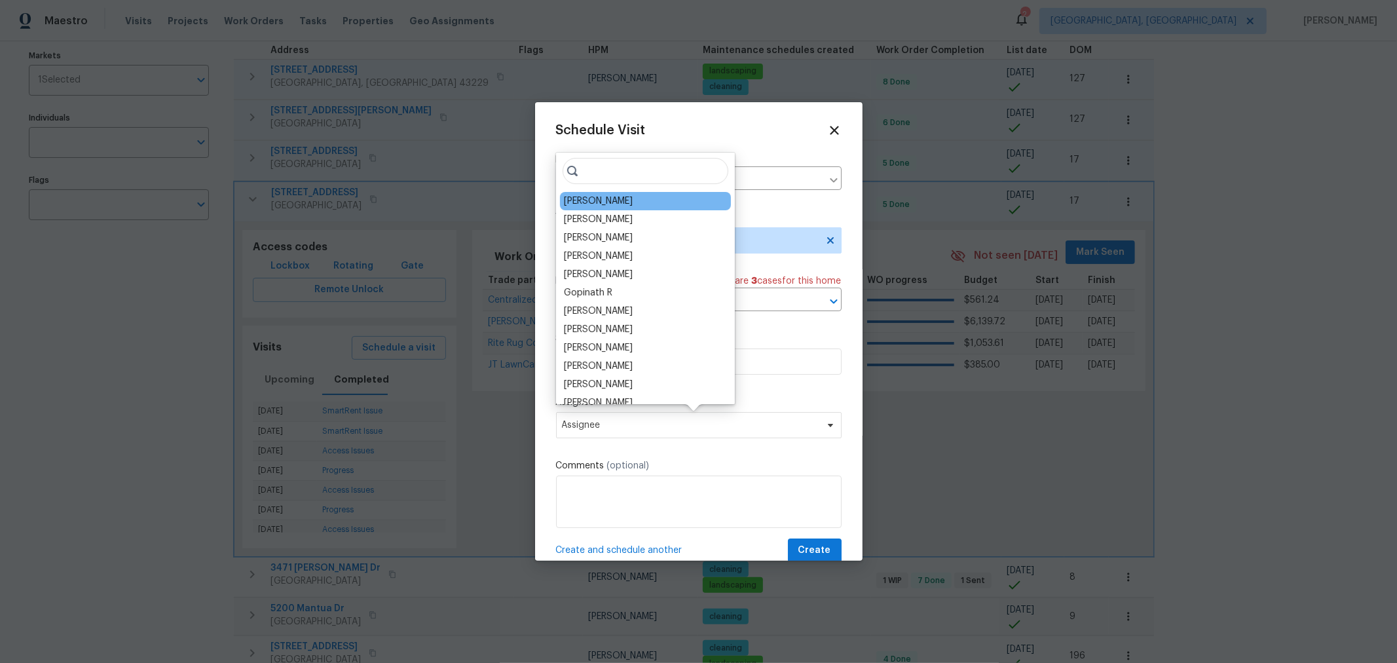
click at [655, 201] on div "[PERSON_NAME]" at bounding box center [645, 201] width 171 height 18
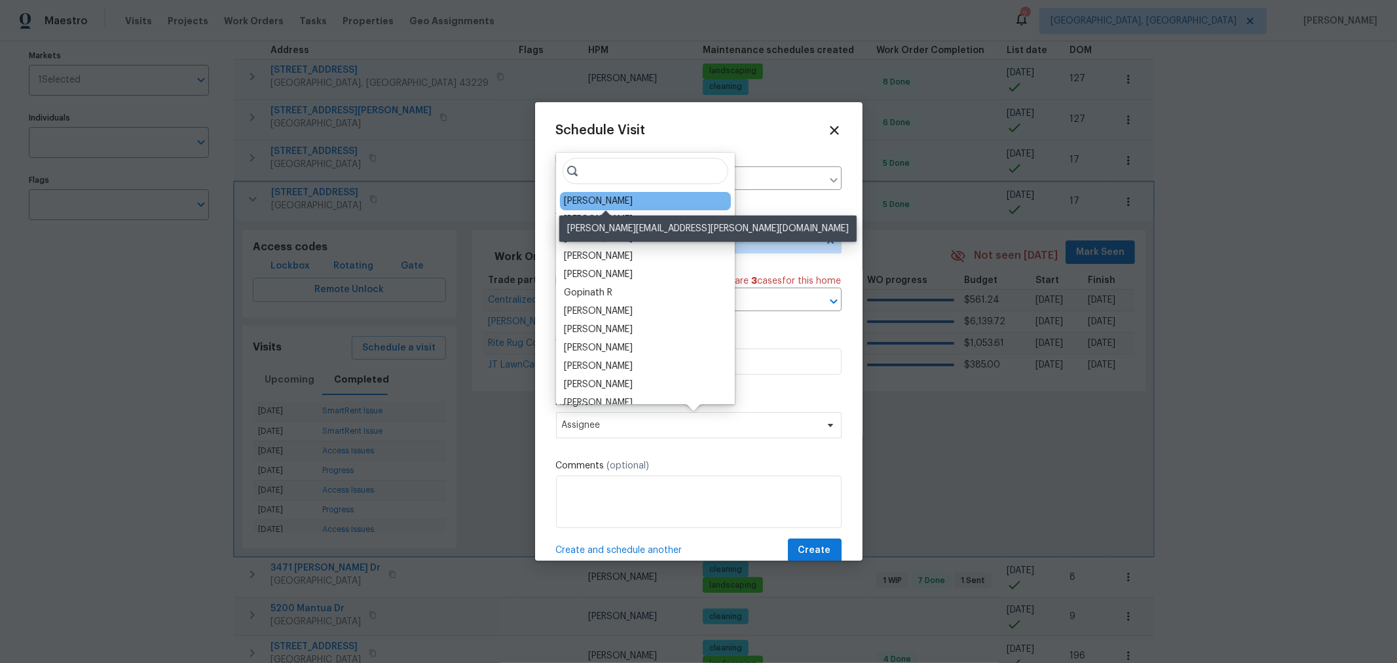
click at [622, 201] on div "[PERSON_NAME]" at bounding box center [598, 200] width 69 height 13
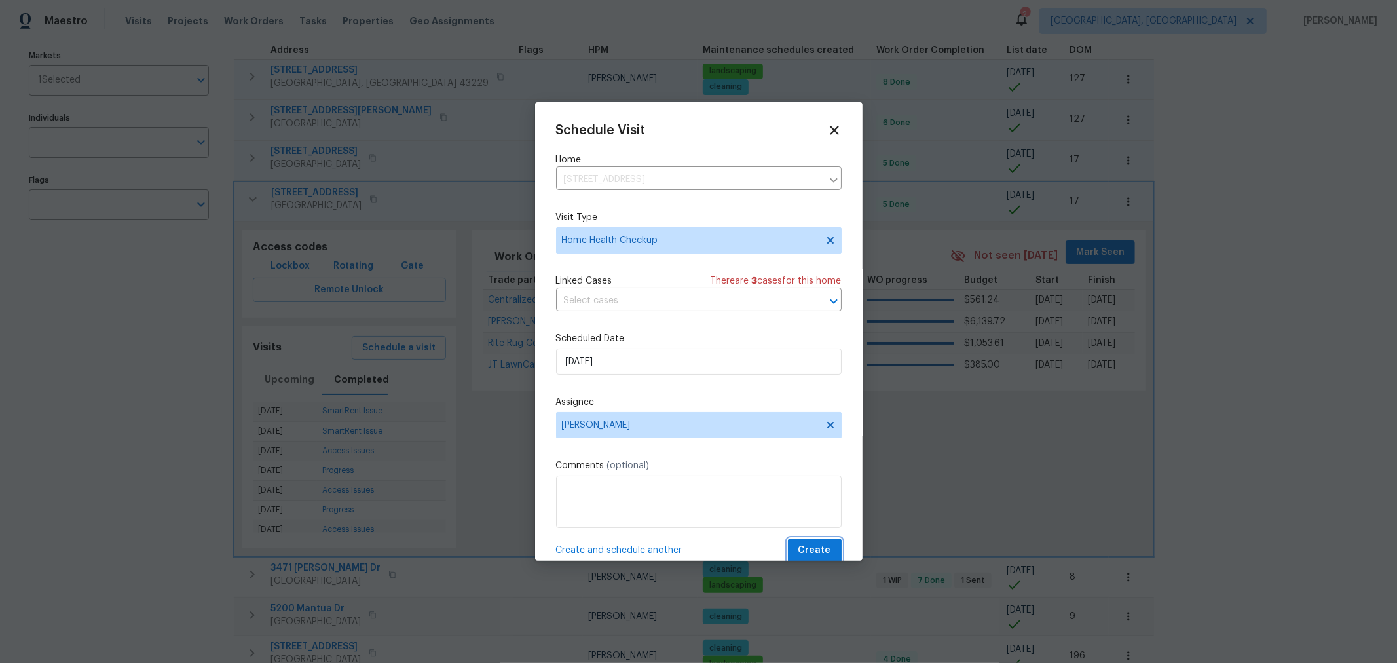
click at [817, 551] on span "Create" at bounding box center [814, 550] width 33 height 16
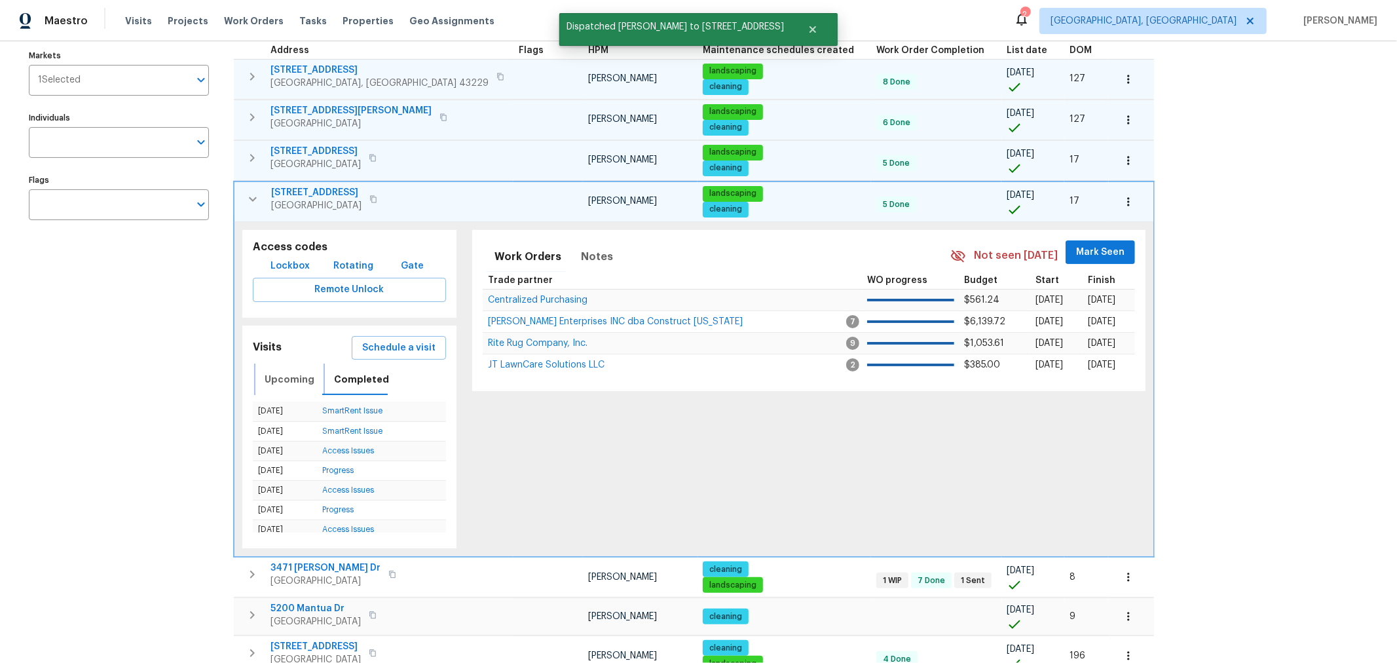
click at [279, 371] on span "Upcoming" at bounding box center [290, 379] width 50 height 16
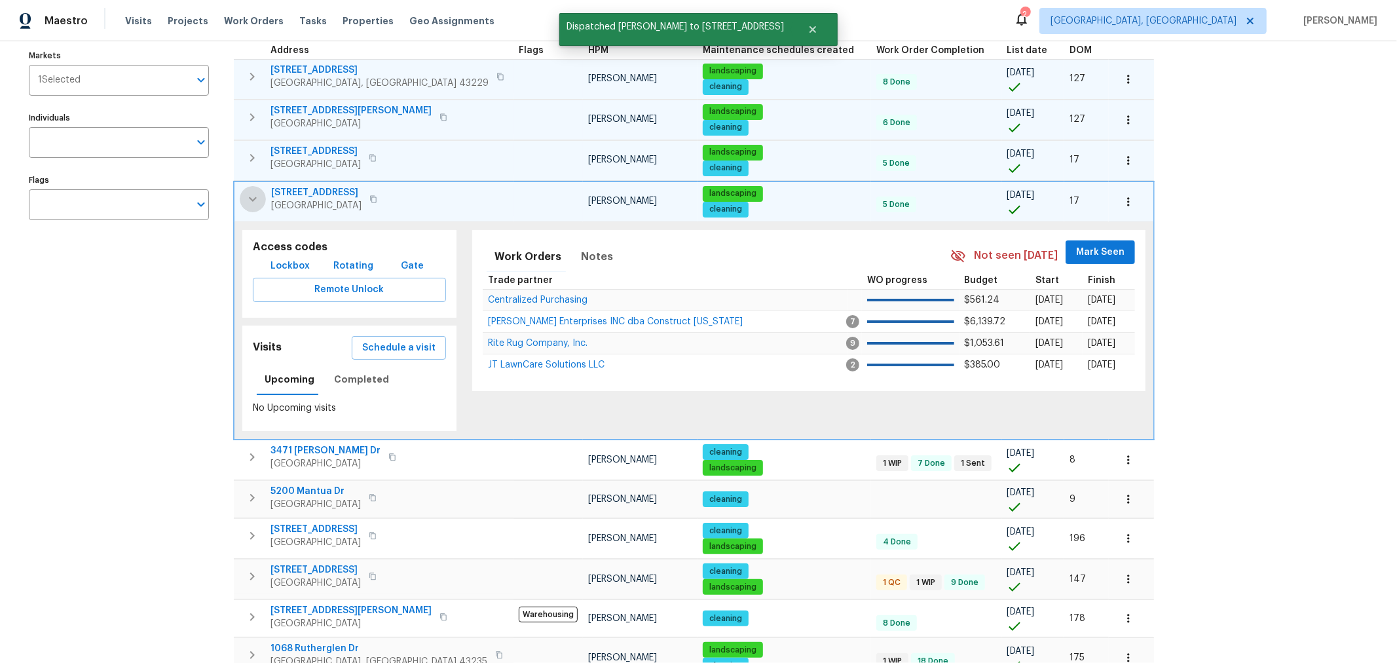
click at [254, 196] on icon "button" at bounding box center [253, 198] width 8 height 5
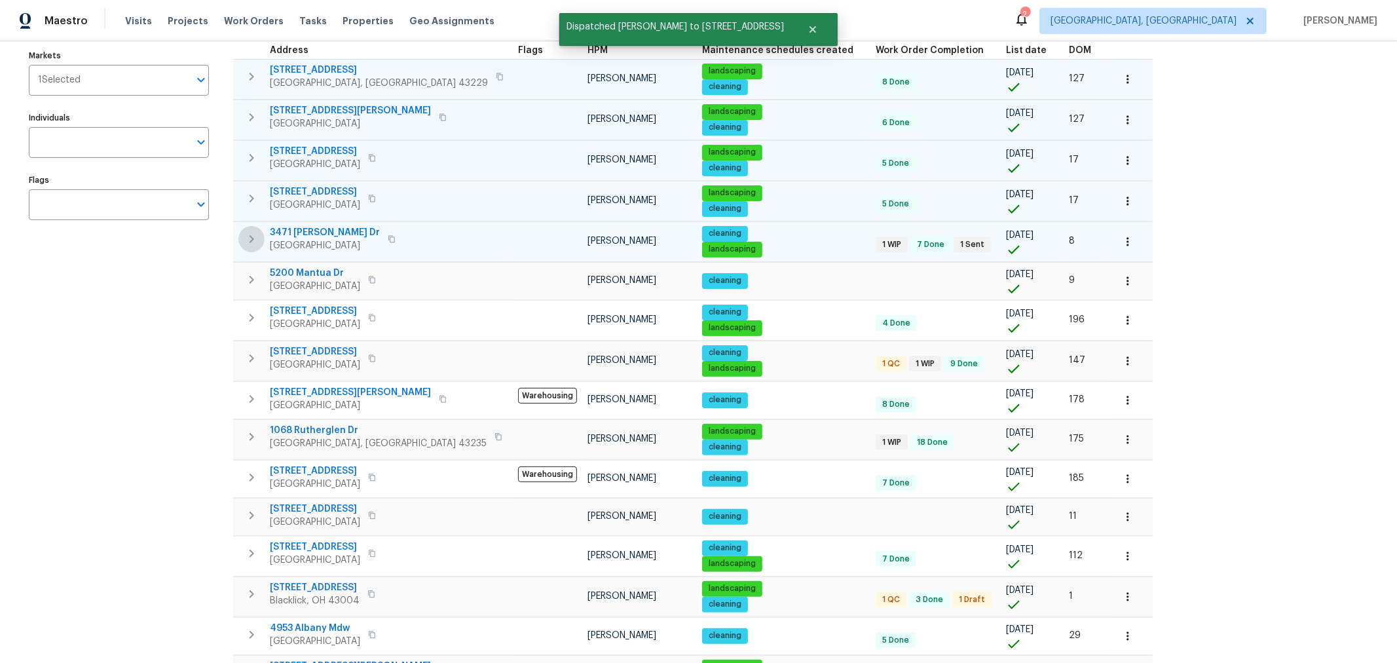
click at [248, 231] on icon "button" at bounding box center [252, 239] width 16 height 16
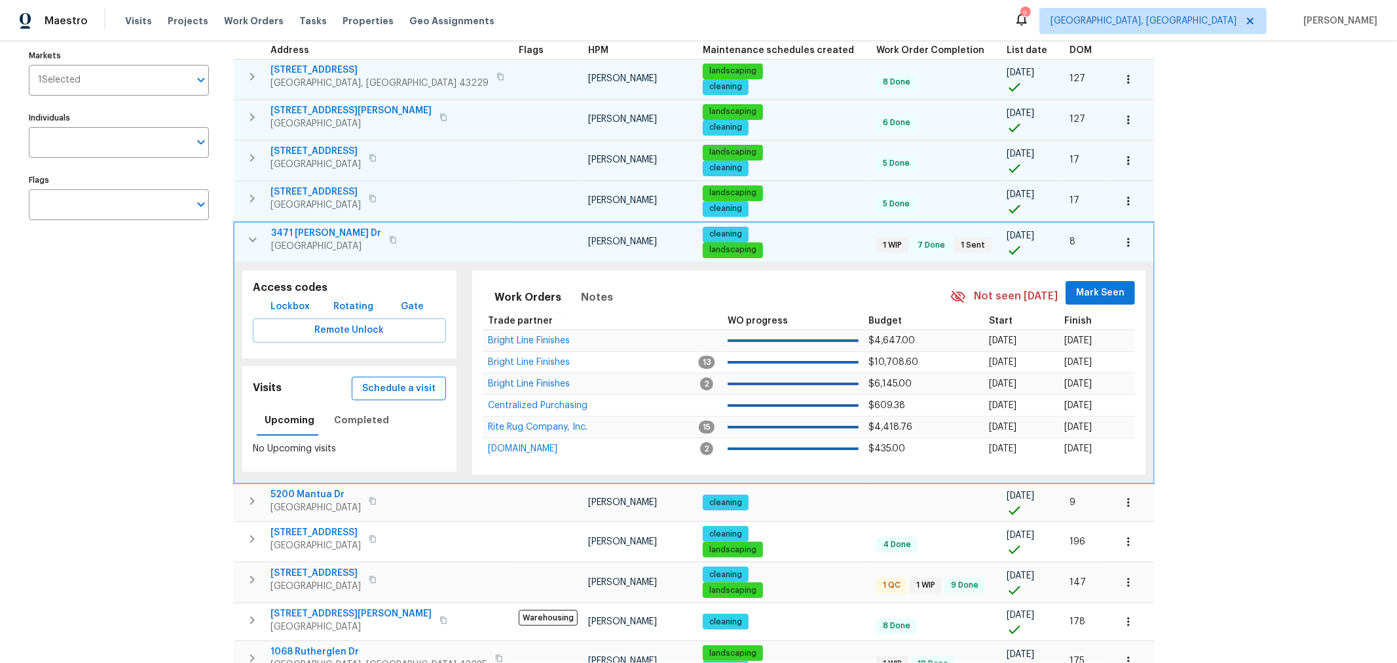
click at [377, 382] on span "Schedule a visit" at bounding box center [398, 388] width 73 height 16
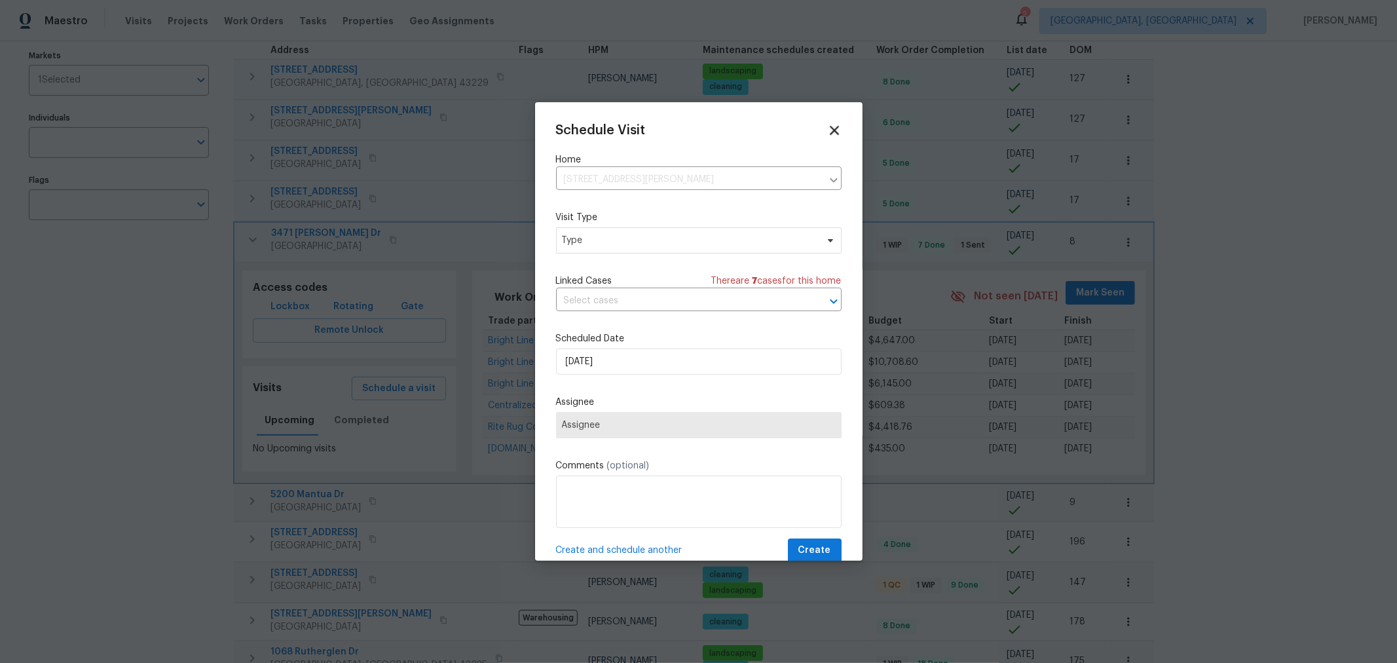
click at [826, 127] on icon at bounding box center [833, 129] width 15 height 15
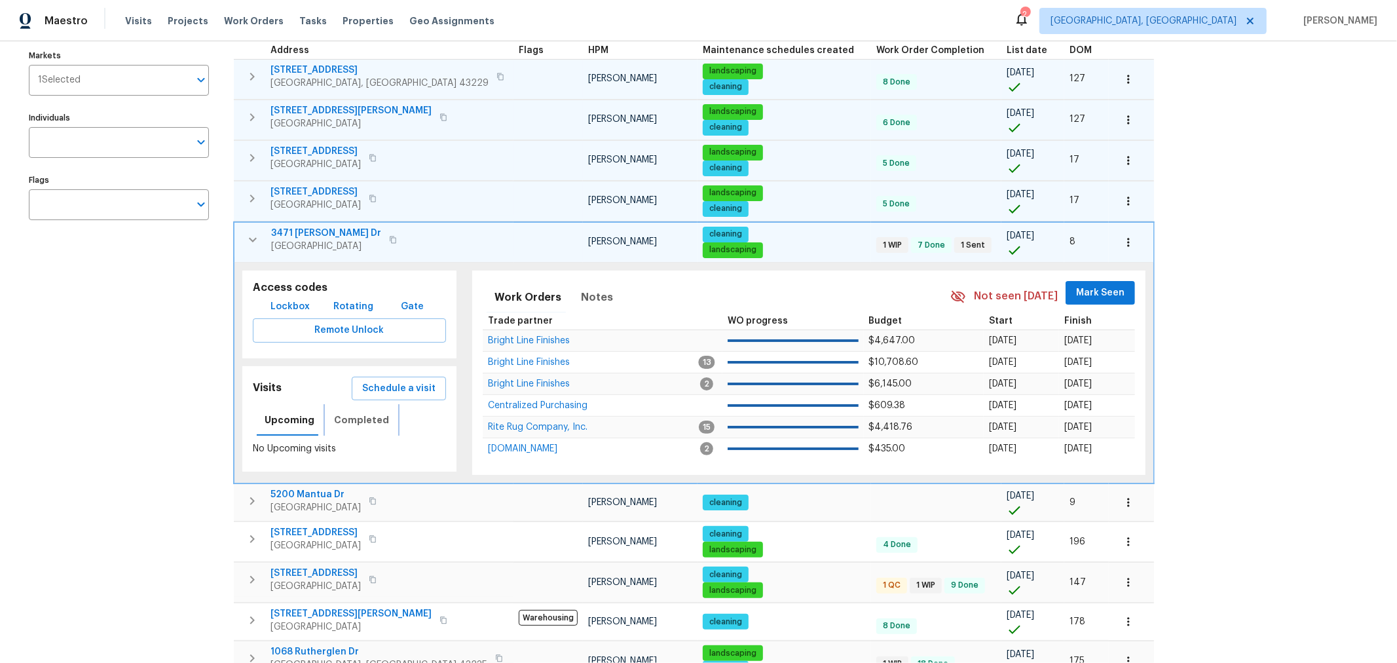
click at [344, 421] on span "Completed" at bounding box center [361, 420] width 55 height 16
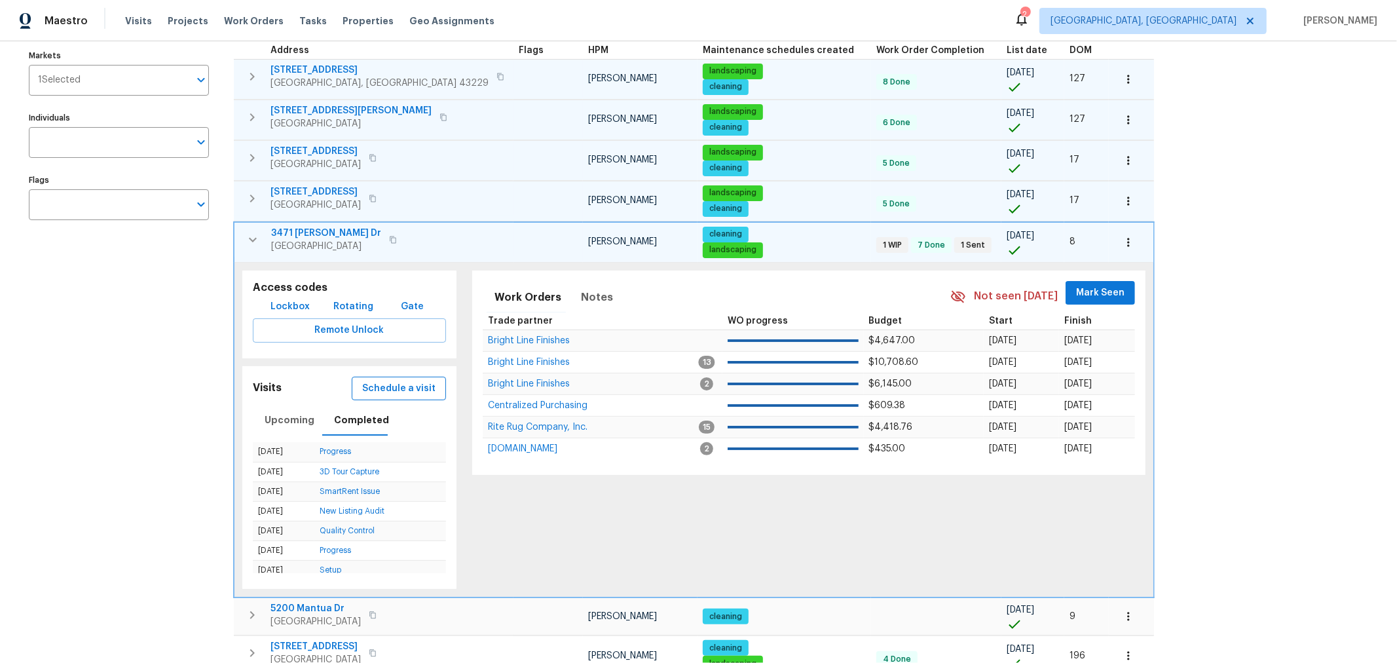
click at [388, 393] on button "Schedule a visit" at bounding box center [399, 389] width 94 height 24
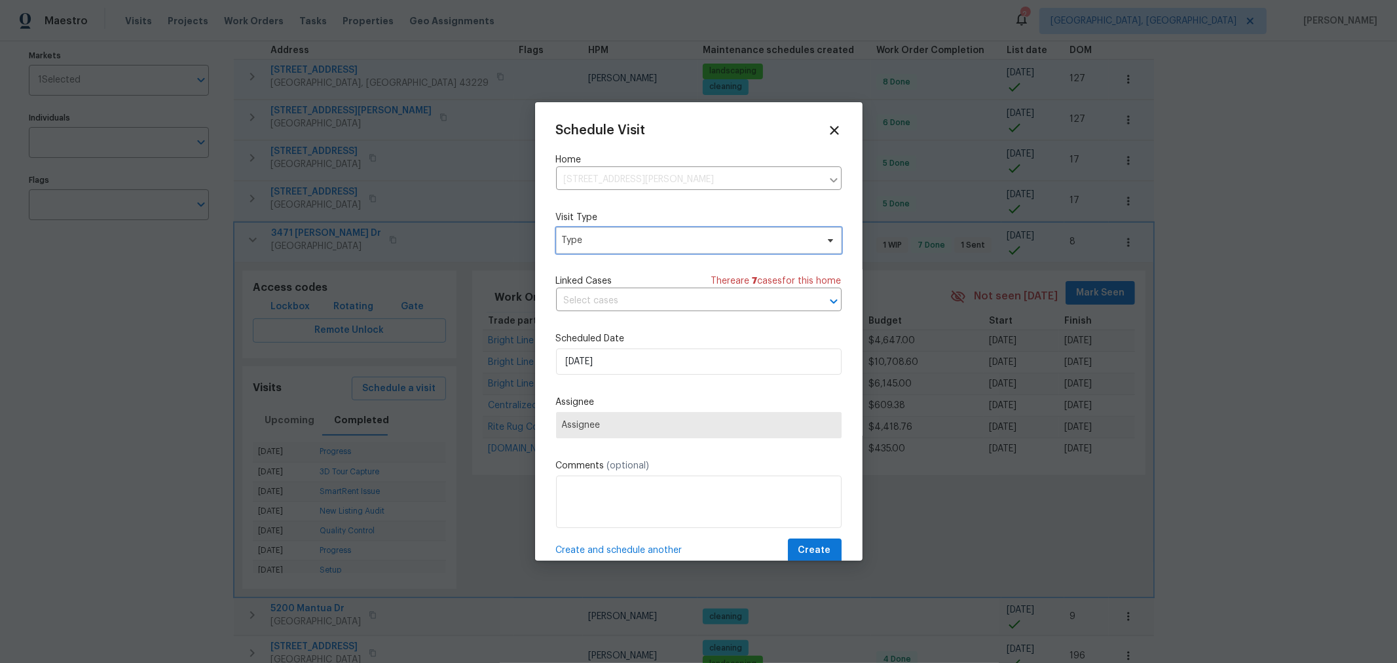
click at [626, 244] on span "Type" at bounding box center [689, 240] width 255 height 13
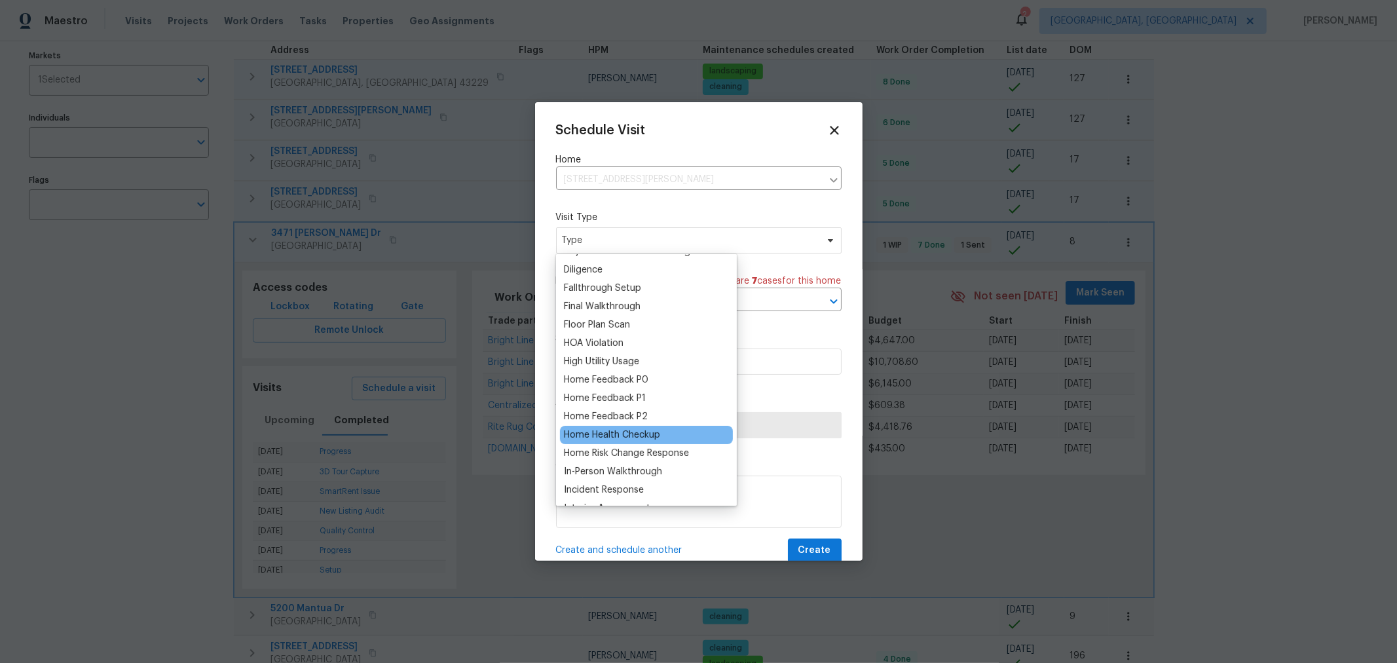
click at [638, 430] on div "Home Health Checkup" at bounding box center [612, 434] width 96 height 13
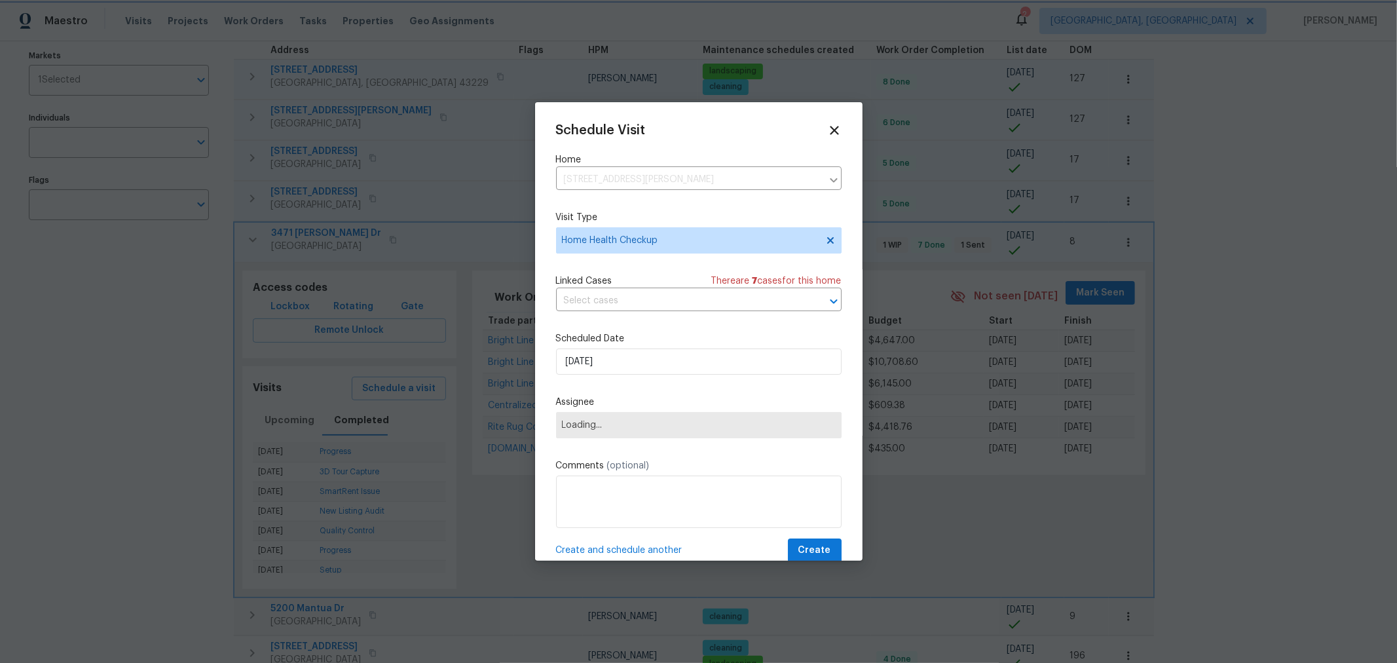
scroll to position [290, 0]
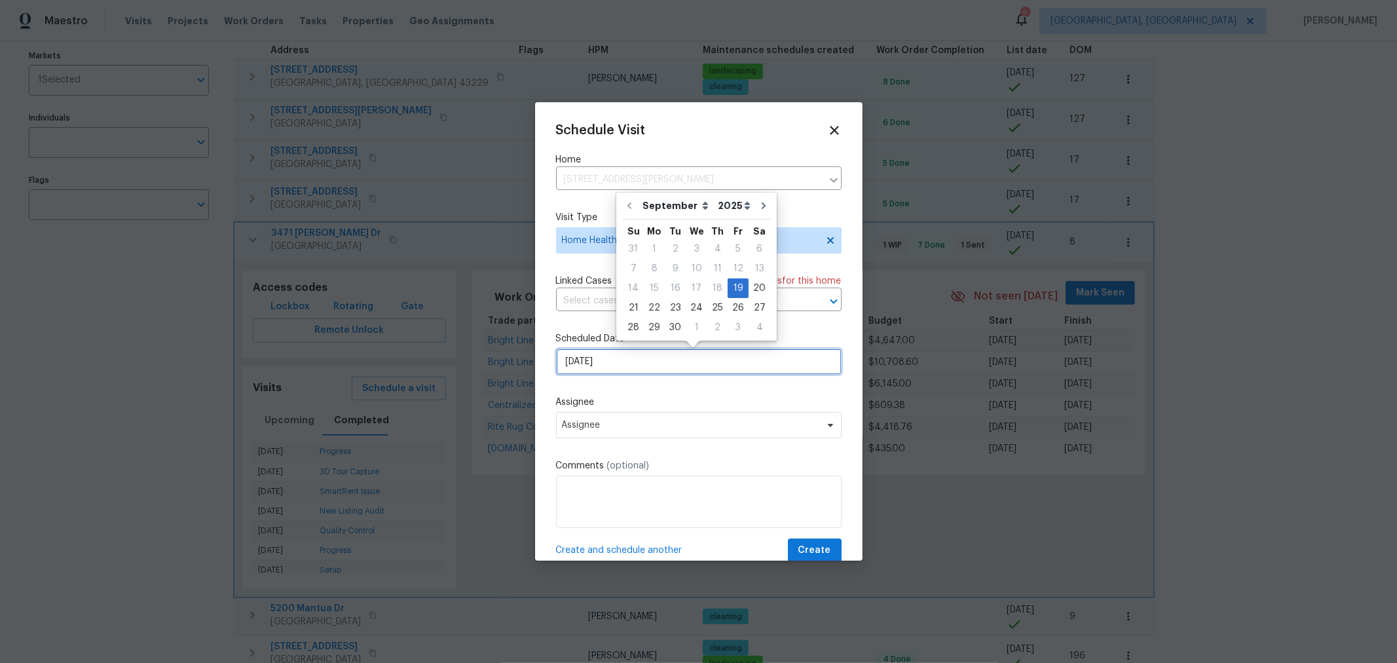
click at [637, 364] on input "9/19/2025" at bounding box center [698, 361] width 285 height 26
click at [655, 329] on div "29" at bounding box center [654, 327] width 21 height 18
type input "9/29/2025"
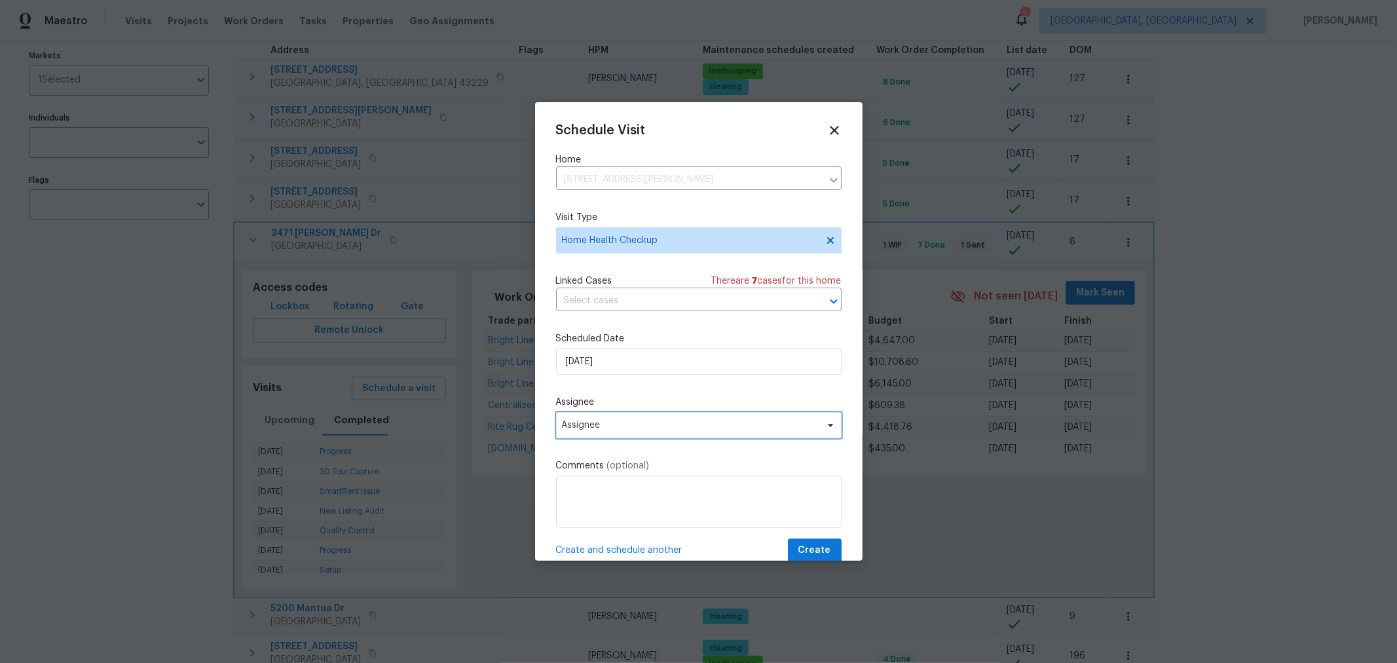
click at [722, 434] on span "Assignee" at bounding box center [698, 425] width 285 height 26
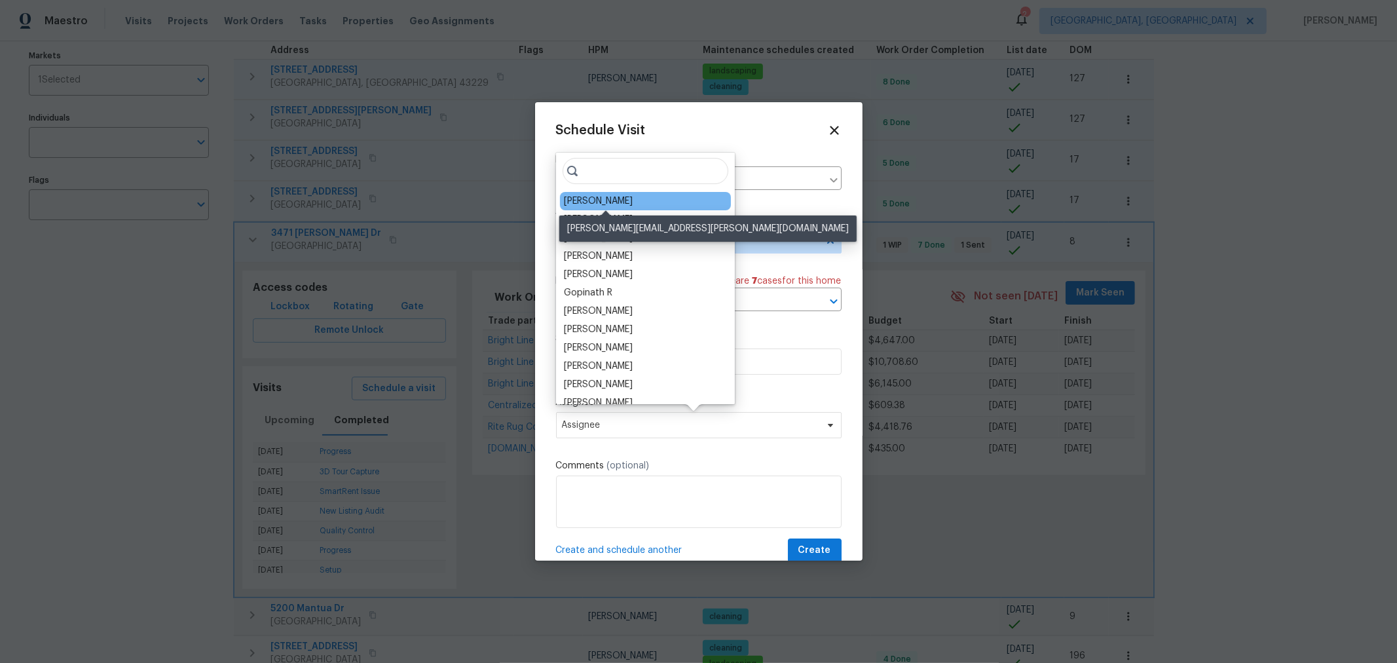
click at [629, 202] on div "[PERSON_NAME]" at bounding box center [598, 200] width 69 height 13
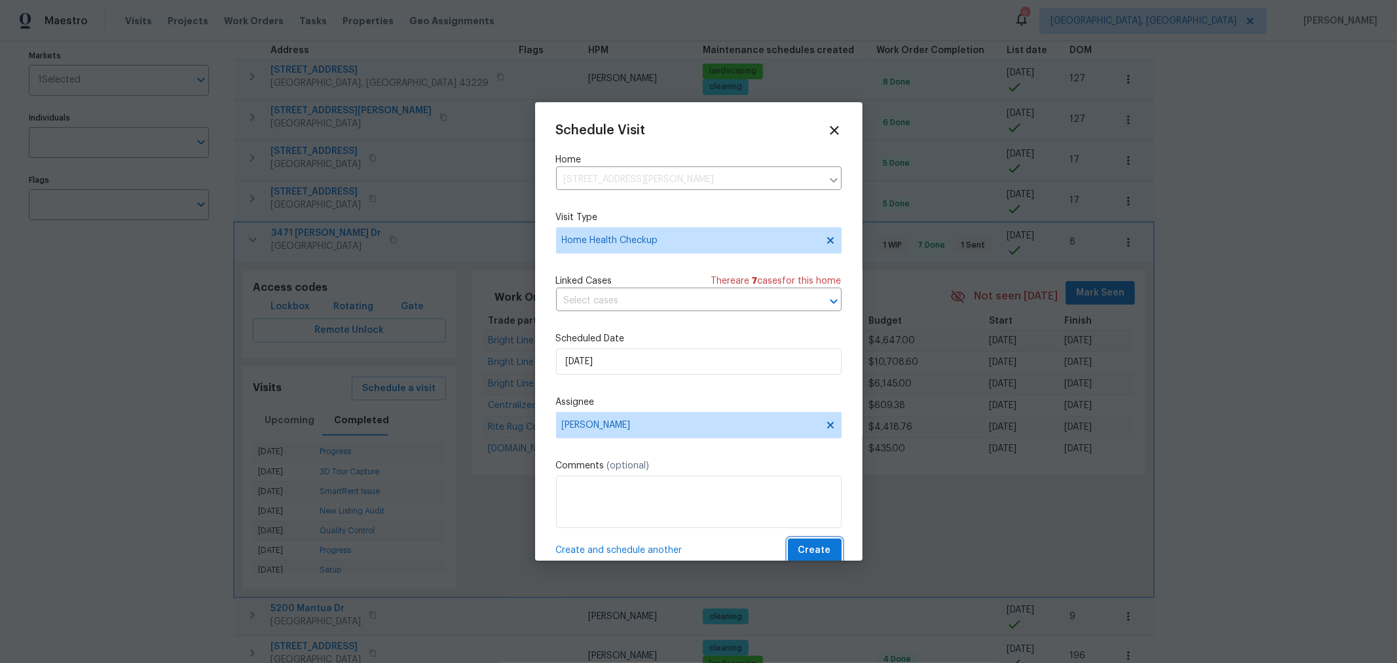
click at [804, 555] on span "Create" at bounding box center [814, 550] width 33 height 16
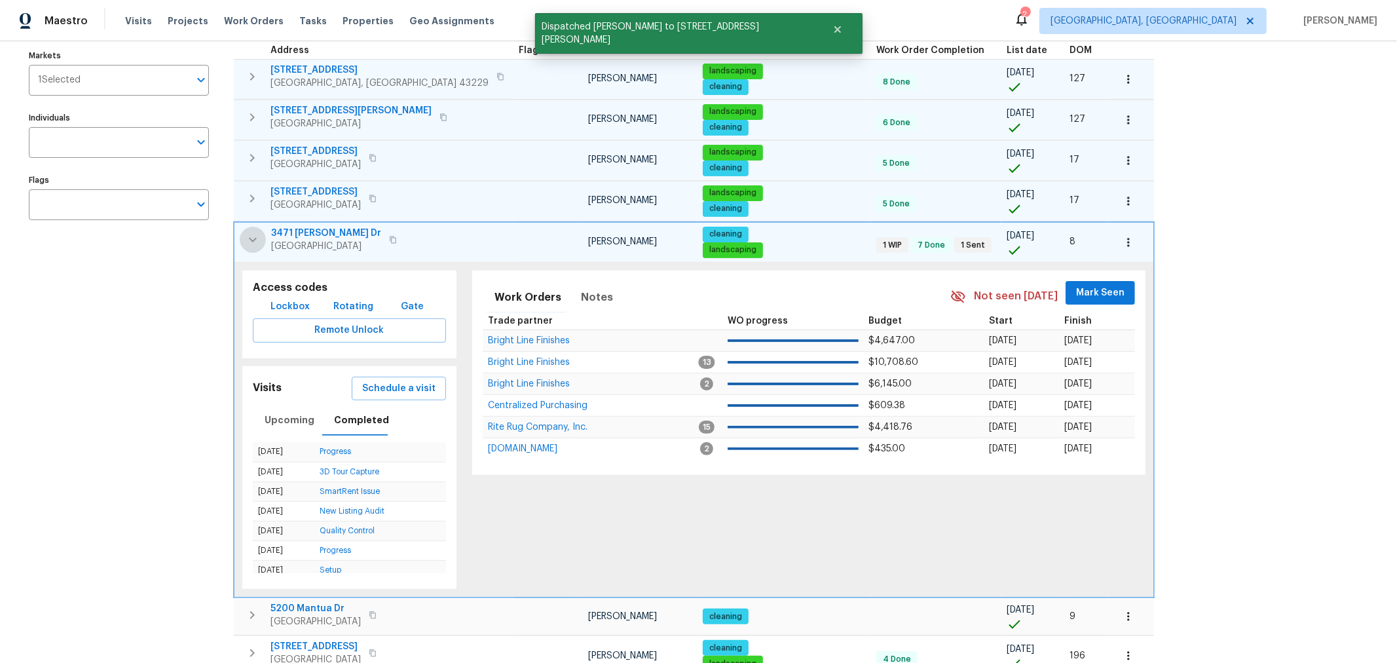
click at [249, 239] on icon "button" at bounding box center [253, 240] width 16 height 16
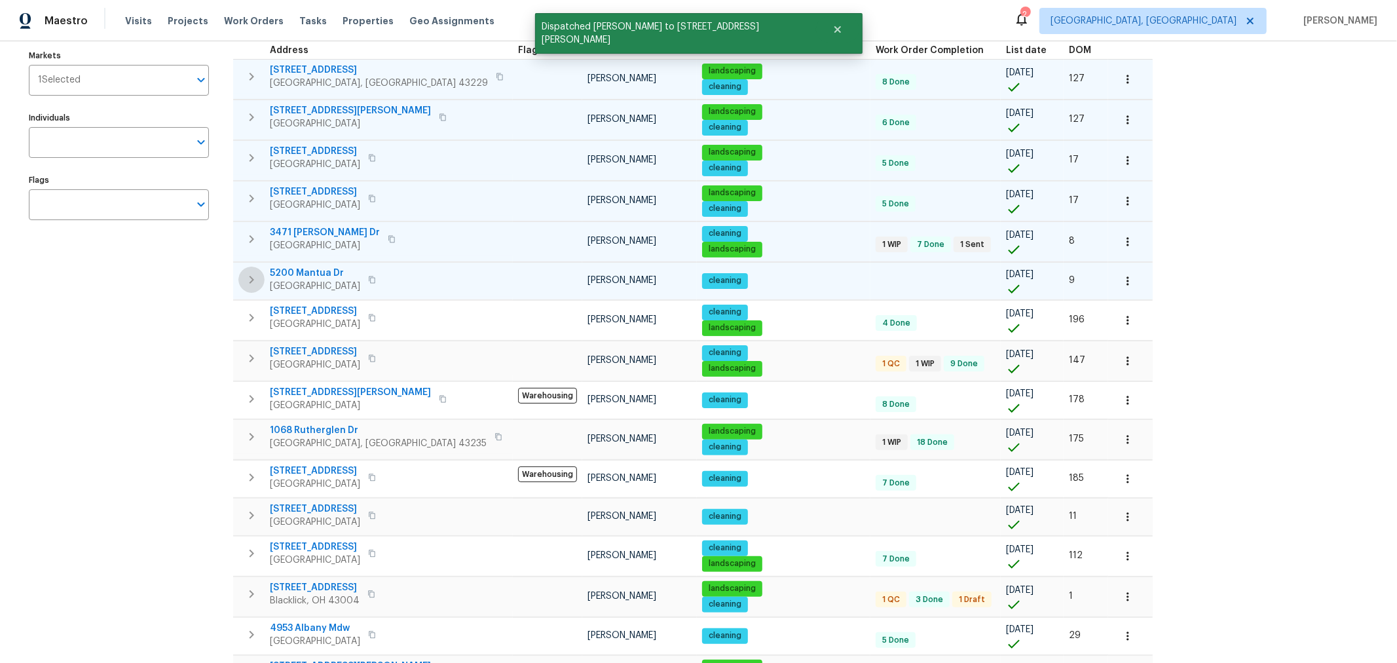
click at [244, 272] on icon "button" at bounding box center [252, 280] width 16 height 16
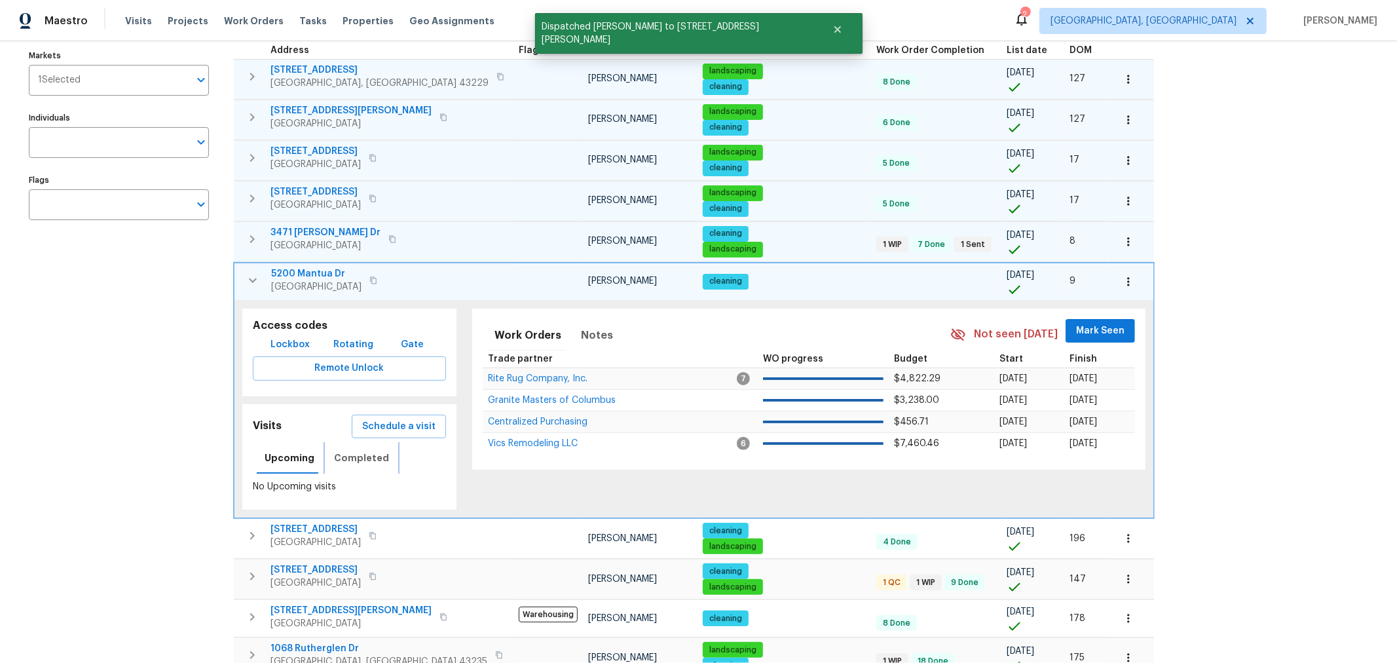
click at [377, 464] on button "Completed" at bounding box center [361, 457] width 71 height 31
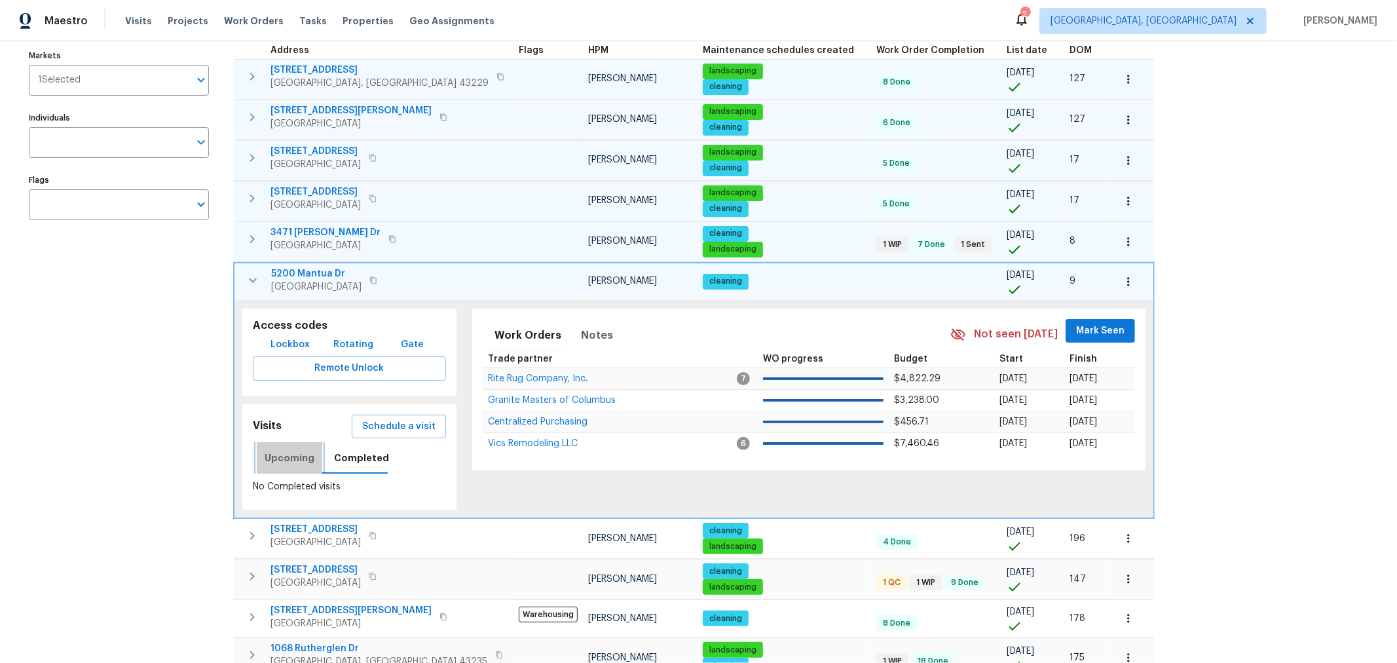
click at [292, 451] on span "Upcoming" at bounding box center [290, 458] width 50 height 16
click at [349, 455] on span "Completed" at bounding box center [361, 458] width 55 height 16
click at [295, 456] on span "Upcoming" at bounding box center [290, 458] width 50 height 16
click at [357, 453] on span "Completed" at bounding box center [361, 458] width 55 height 16
click at [326, 452] on button "Completed" at bounding box center [361, 457] width 71 height 31
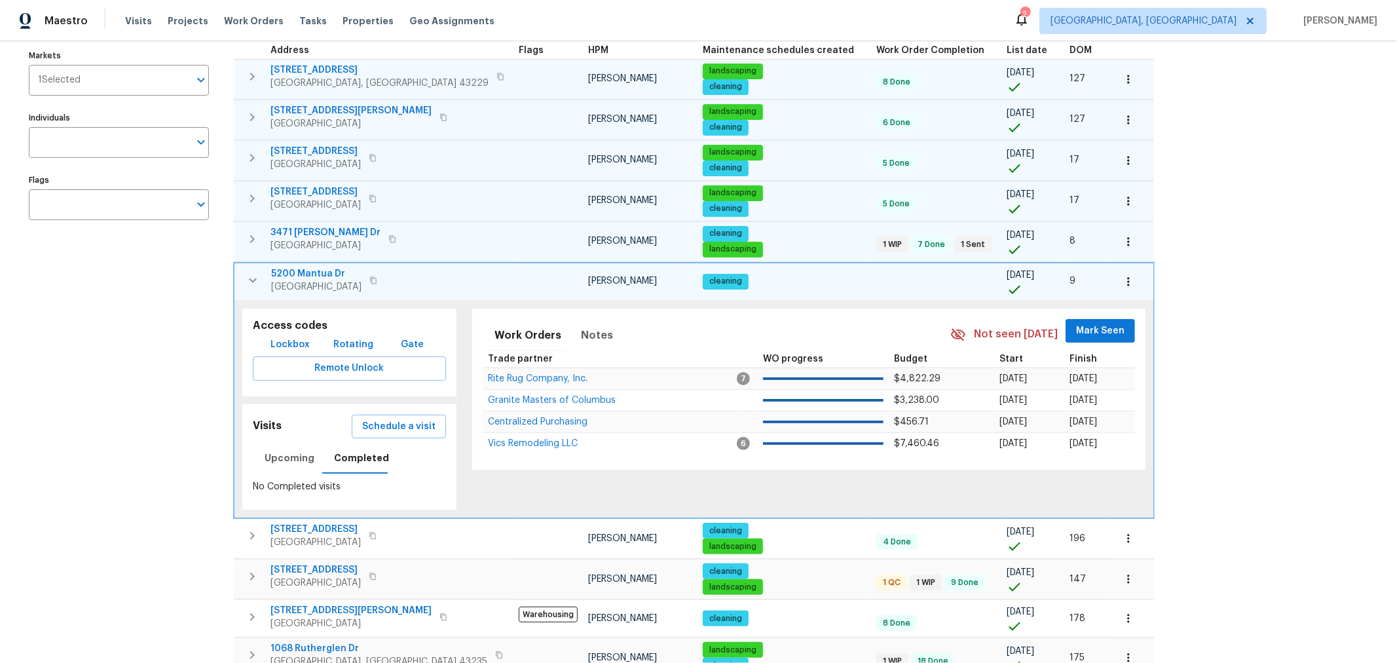
click at [253, 462] on div "Upcoming Completed" at bounding box center [325, 457] width 144 height 31
click at [274, 455] on span "Upcoming" at bounding box center [290, 458] width 50 height 16
click at [388, 430] on button "Schedule a visit" at bounding box center [399, 426] width 94 height 24
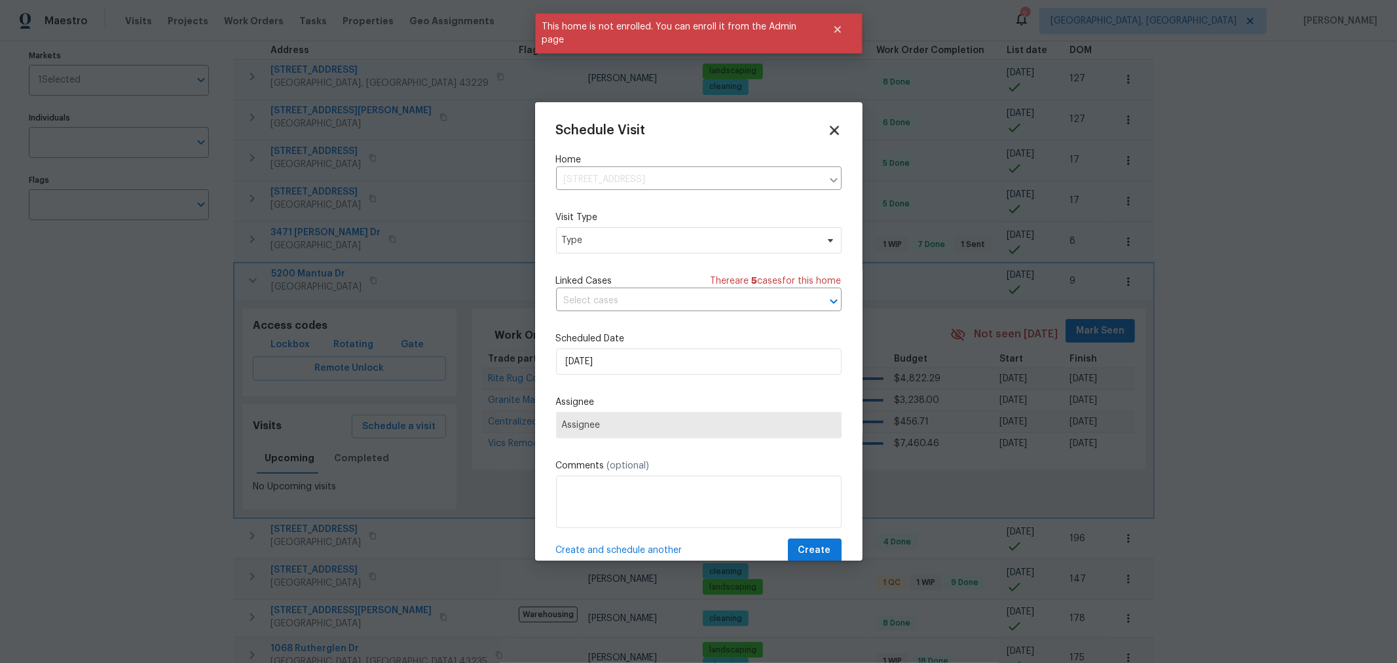
click at [830, 131] on icon at bounding box center [834, 130] width 9 height 9
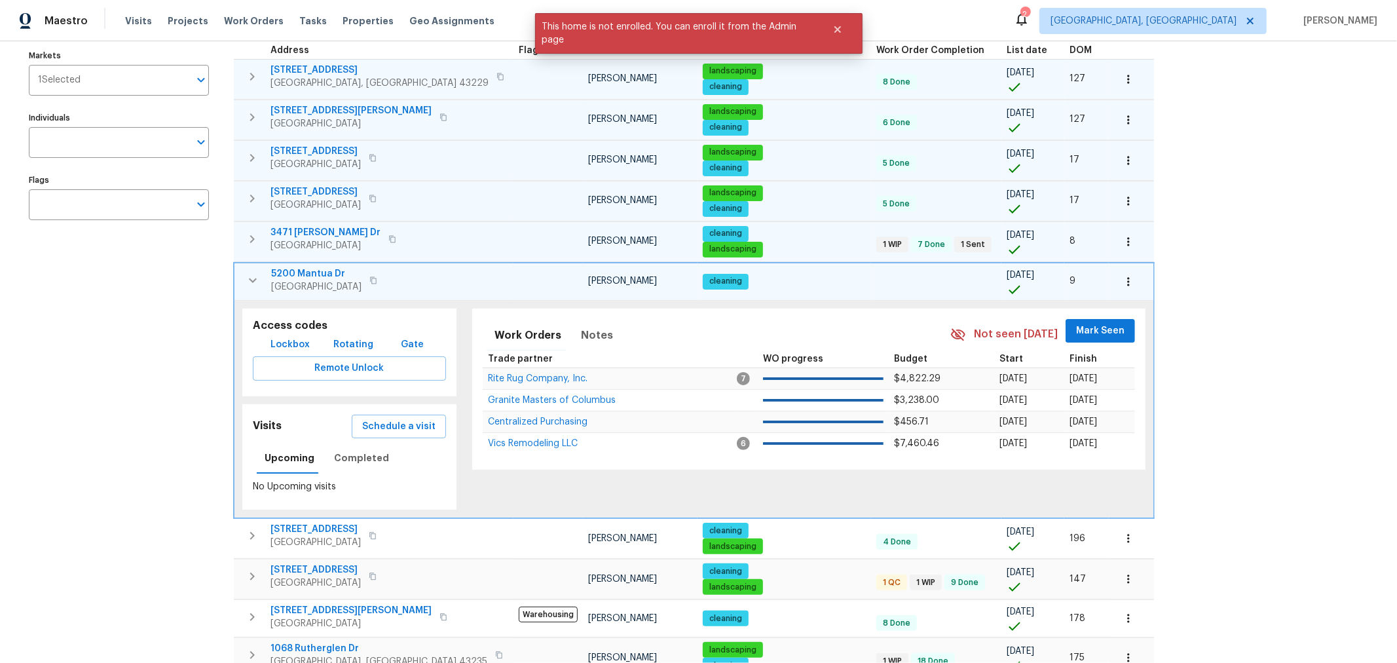
click at [1114, 284] on button "button" at bounding box center [1128, 281] width 29 height 29
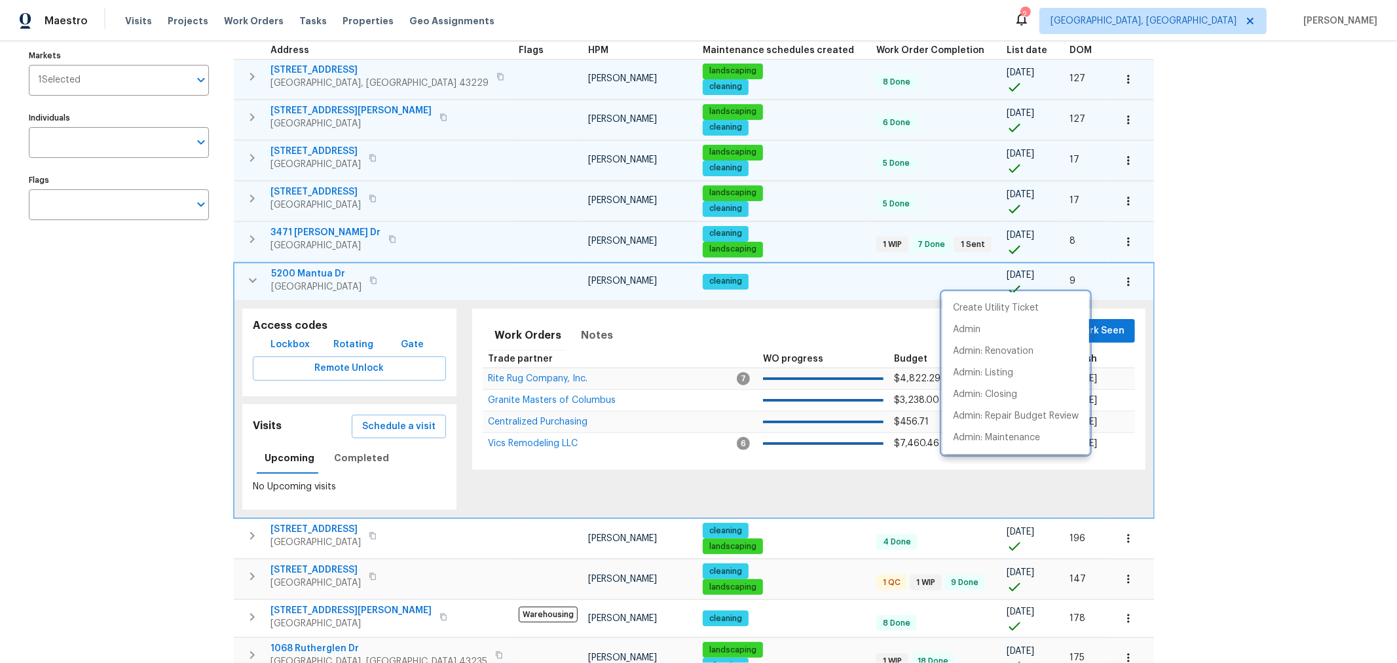
click at [1137, 276] on div at bounding box center [698, 331] width 1397 height 663
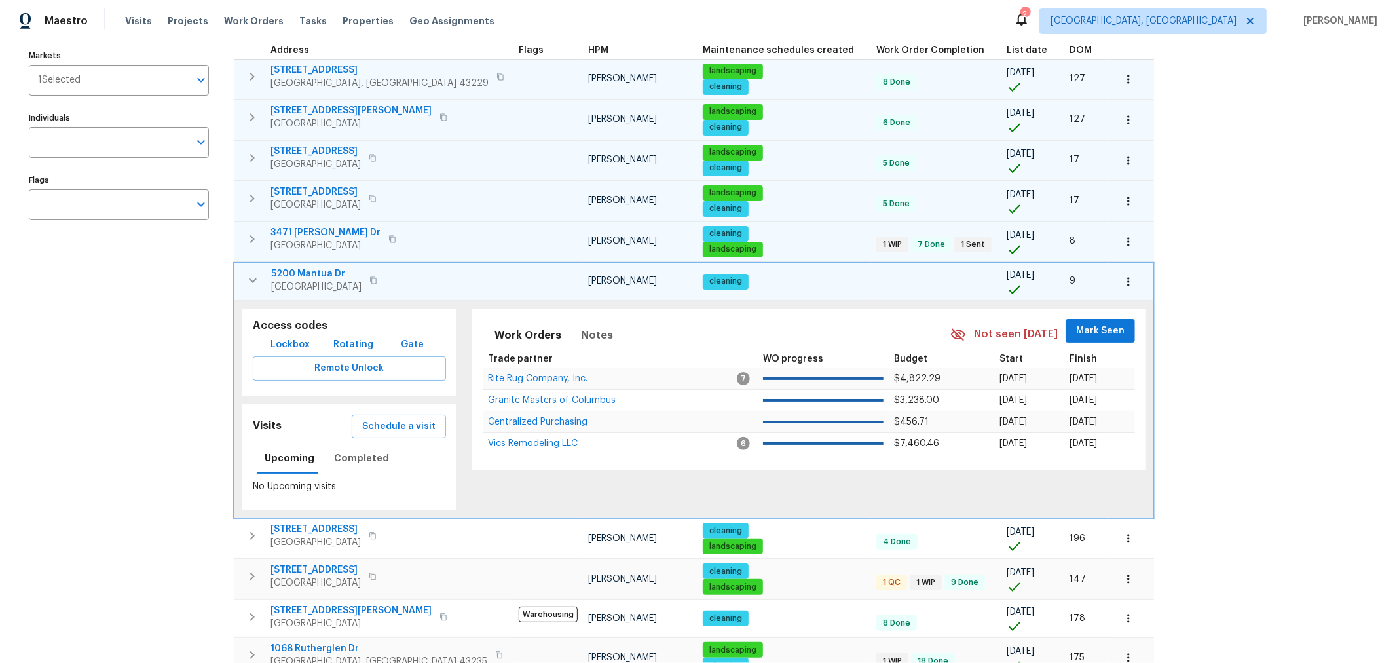
click at [328, 267] on span "5200 Mantua Dr" at bounding box center [316, 273] width 90 height 13
click at [242, 276] on button "button" at bounding box center [253, 280] width 26 height 26
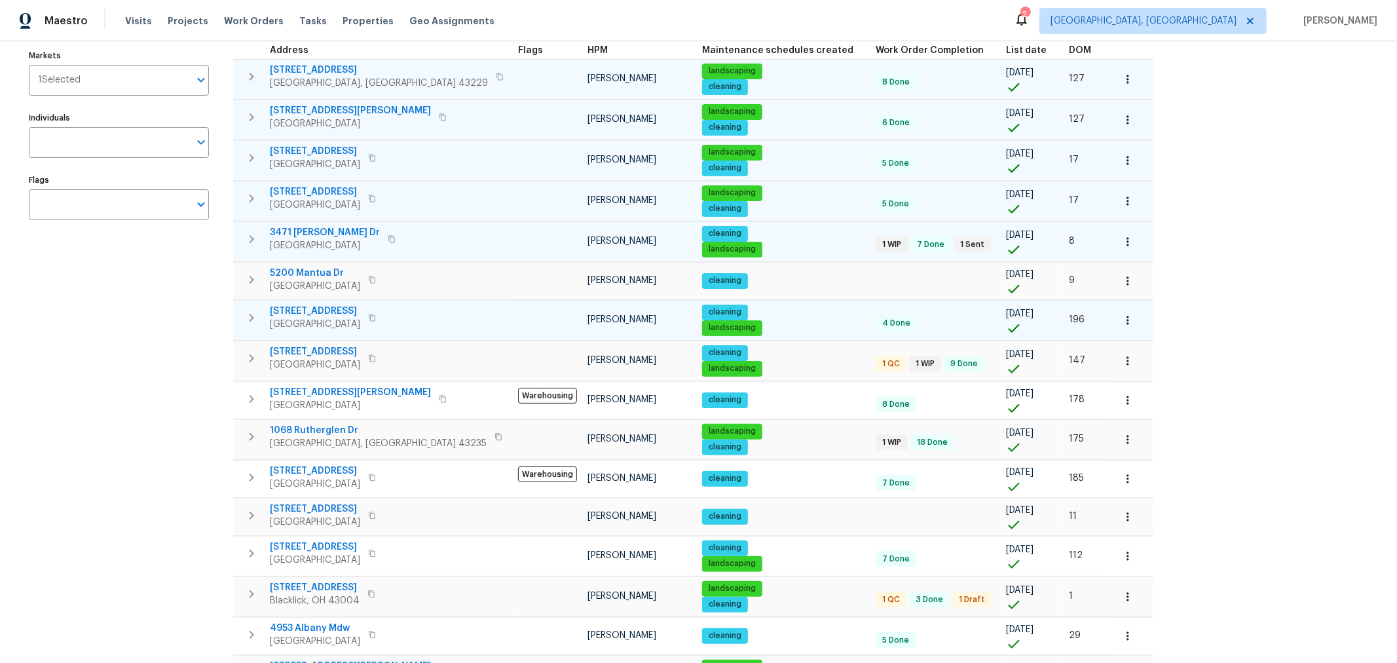
click at [255, 310] on icon "button" at bounding box center [252, 318] width 16 height 16
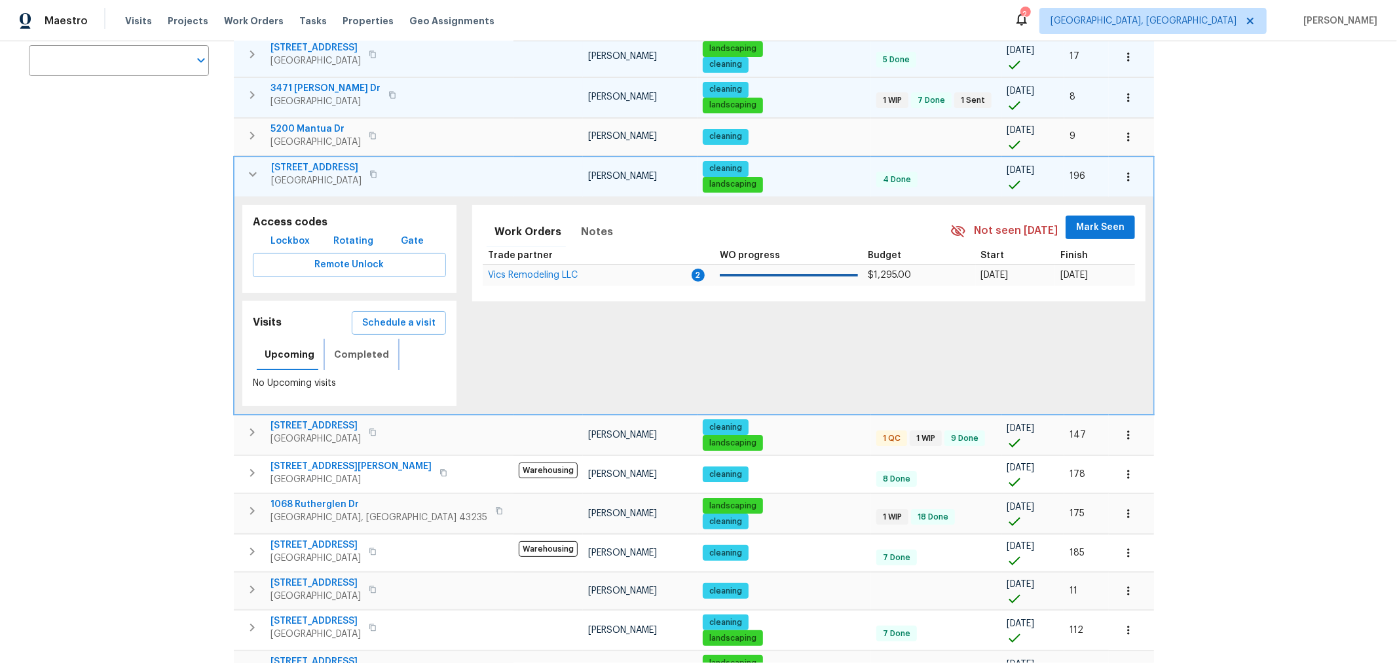
click at [369, 353] on span "Completed" at bounding box center [361, 354] width 55 height 16
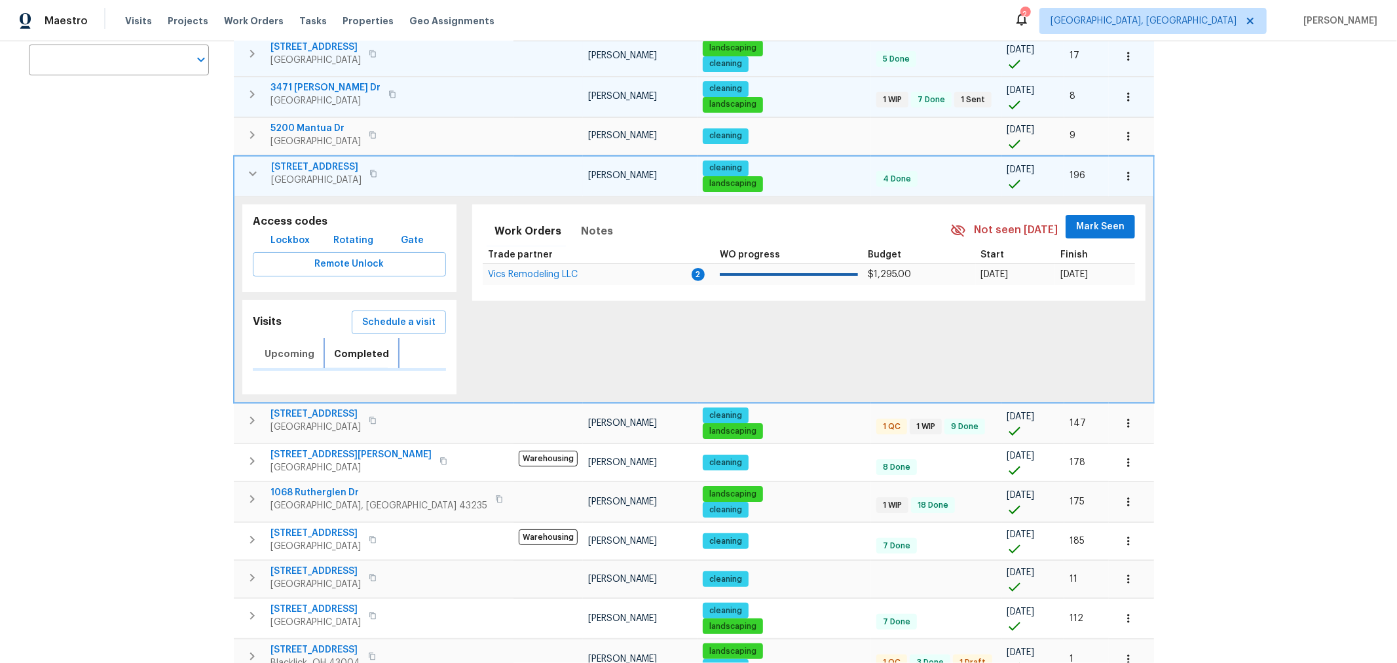
scroll to position [289, 0]
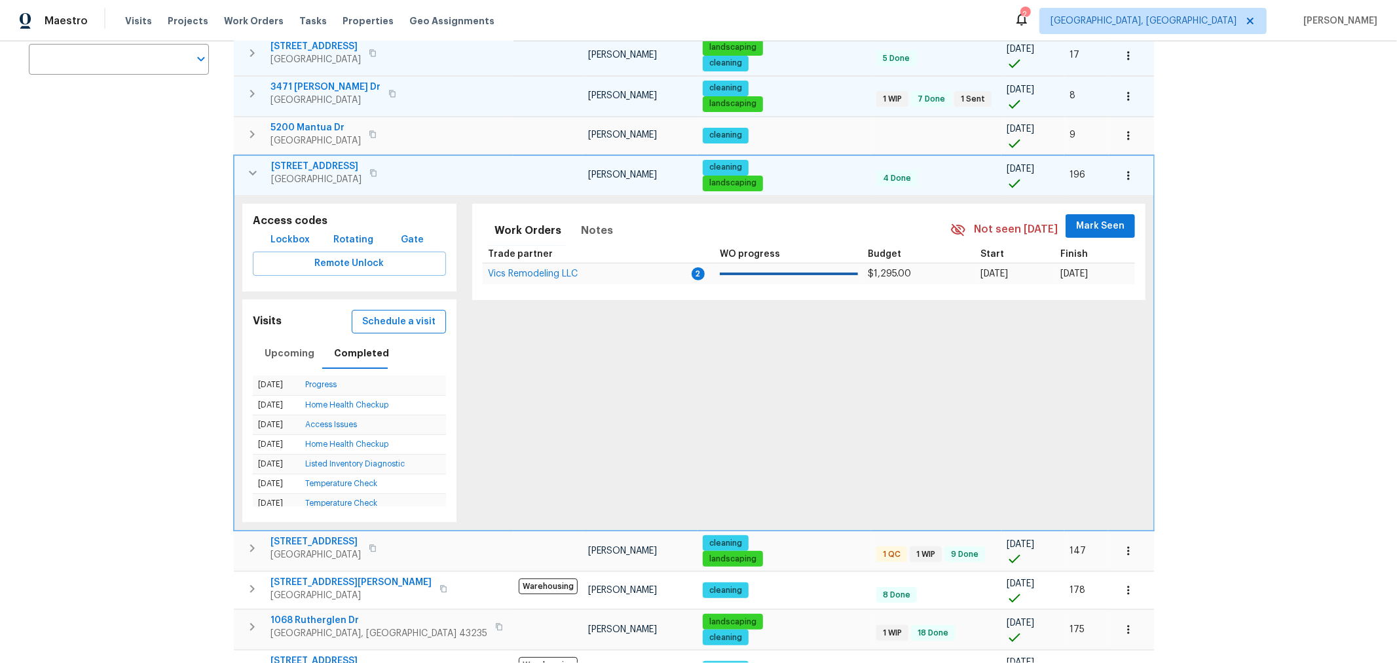
click at [363, 325] on button "Schedule a visit" at bounding box center [399, 322] width 94 height 24
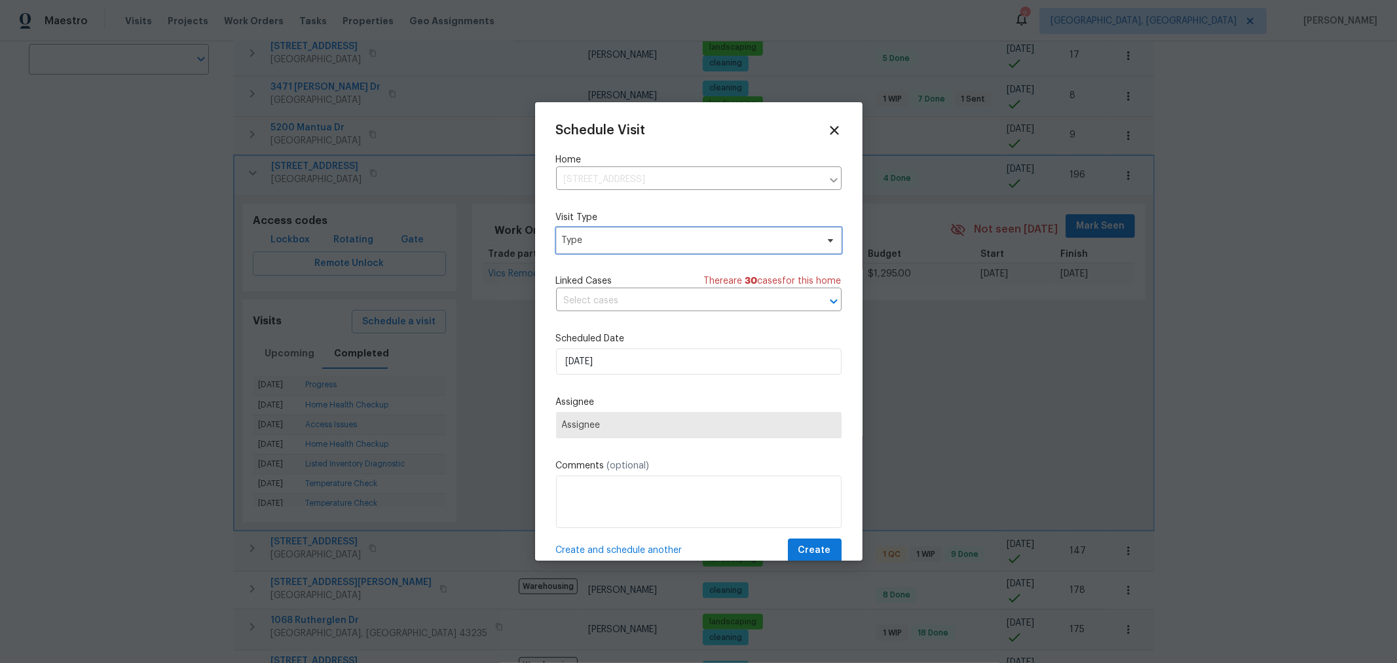
click at [676, 232] on span "Type" at bounding box center [698, 240] width 285 height 26
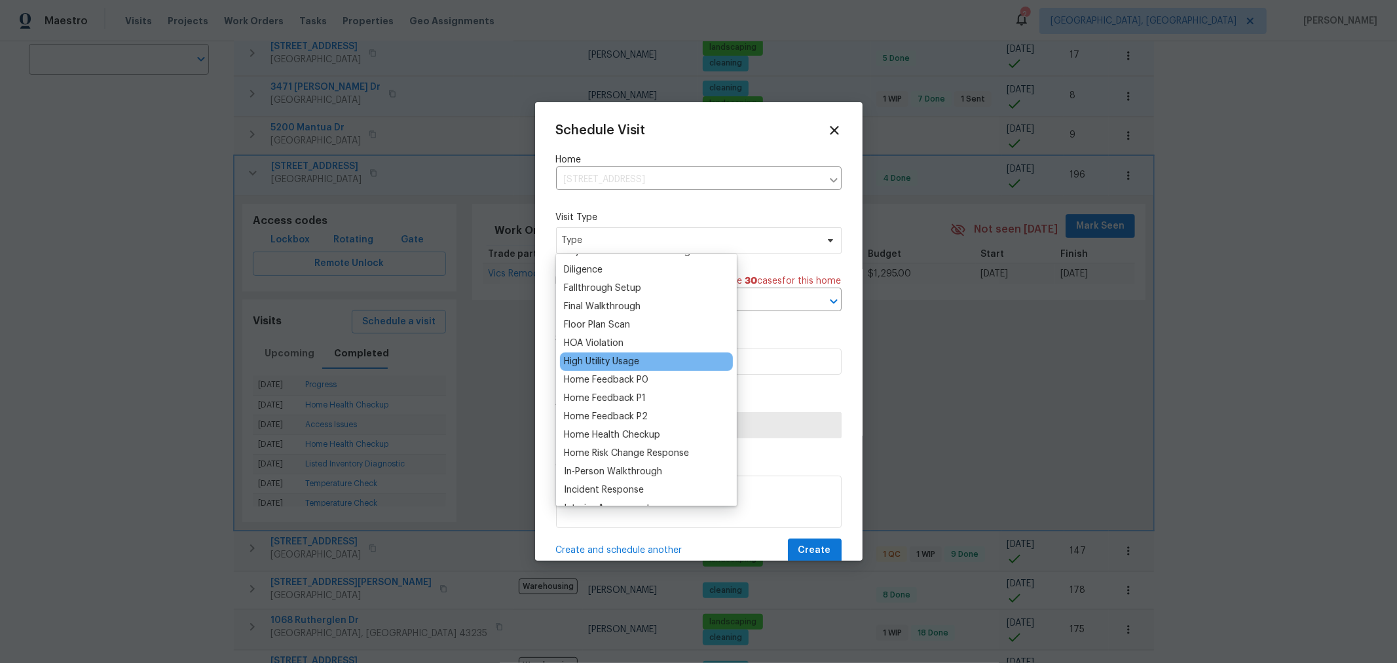
scroll to position [290, 0]
click at [638, 430] on div "Home Health Checkup" at bounding box center [612, 434] width 96 height 13
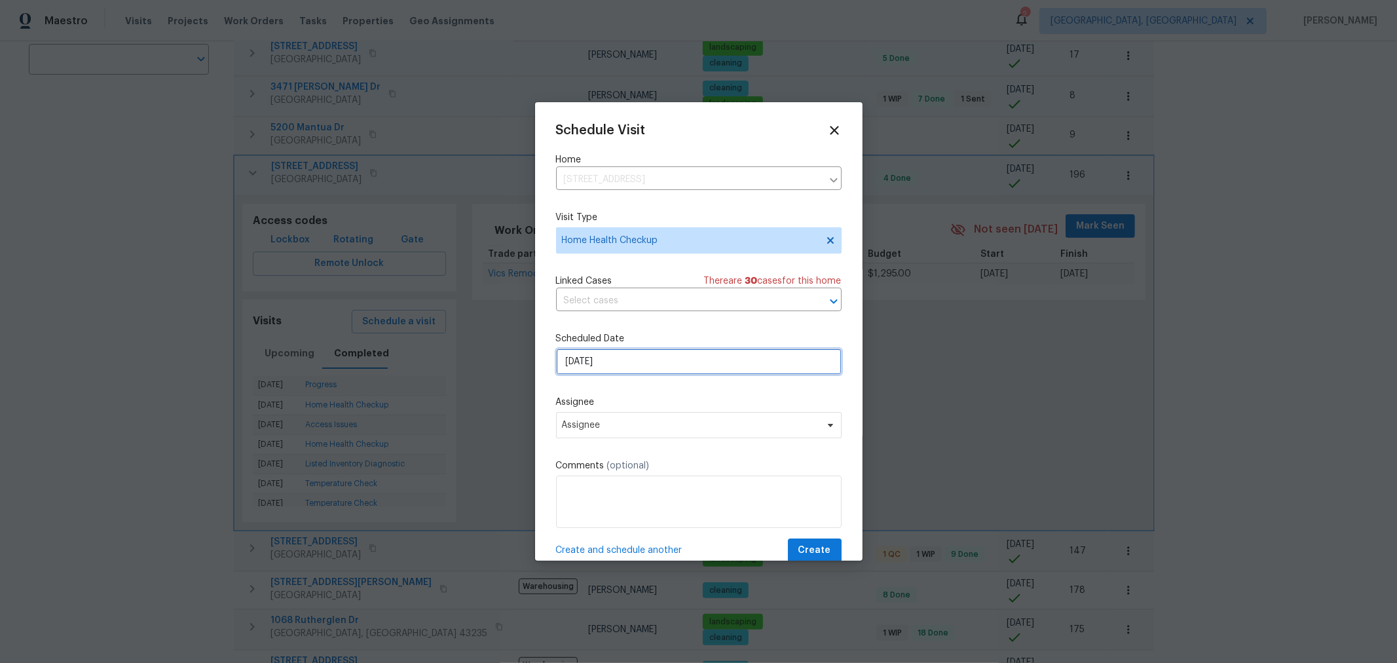
click at [665, 369] on input "9/19/2025" at bounding box center [698, 361] width 285 height 26
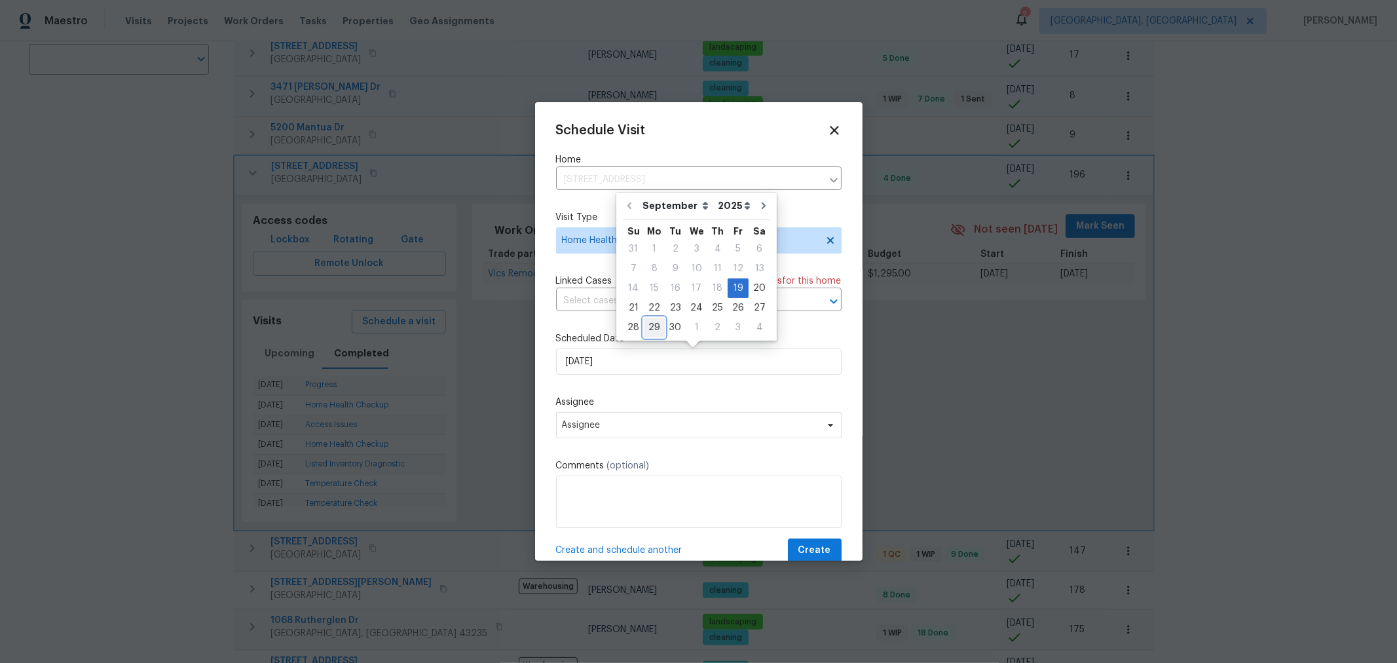
click at [650, 322] on div "29" at bounding box center [654, 327] width 21 height 18
type input "9/29/2025"
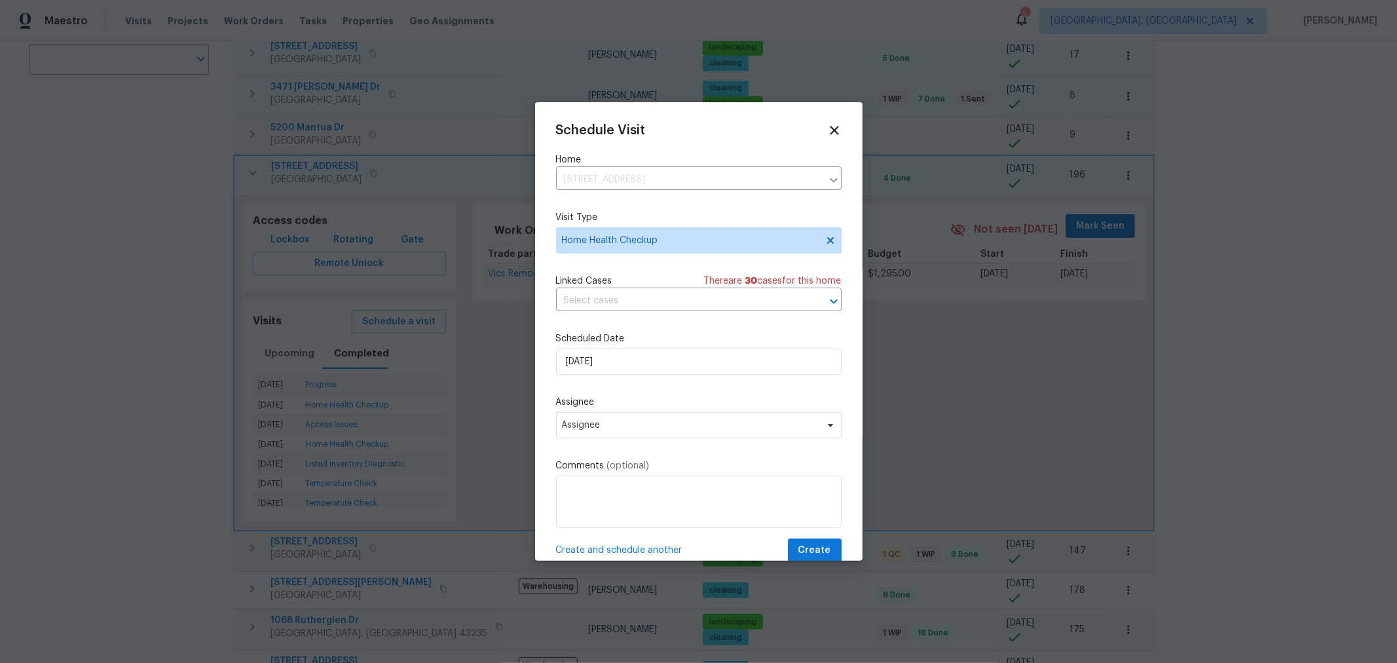
click at [696, 411] on div "Assignee Assignee" at bounding box center [698, 416] width 285 height 43
click at [696, 417] on span "Assignee" at bounding box center [698, 425] width 285 height 26
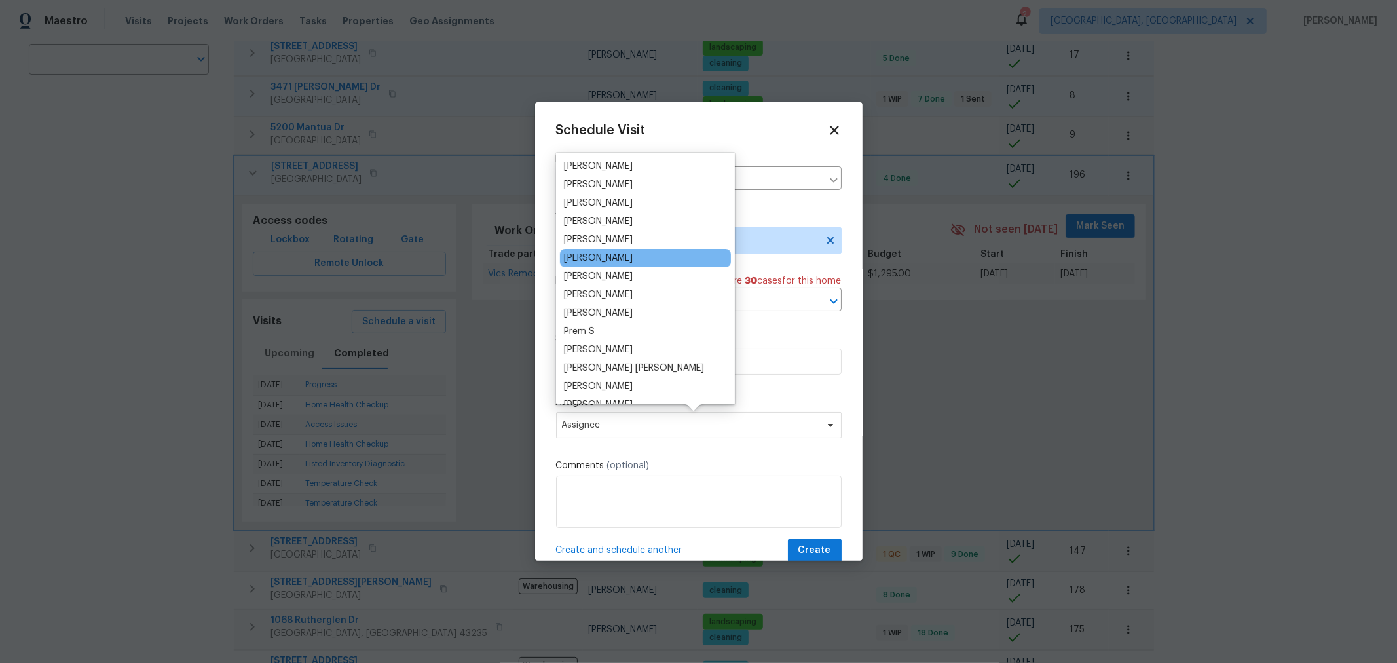
scroll to position [145, 0]
click at [632, 270] on div "[PERSON_NAME]" at bounding box center [598, 275] width 69 height 13
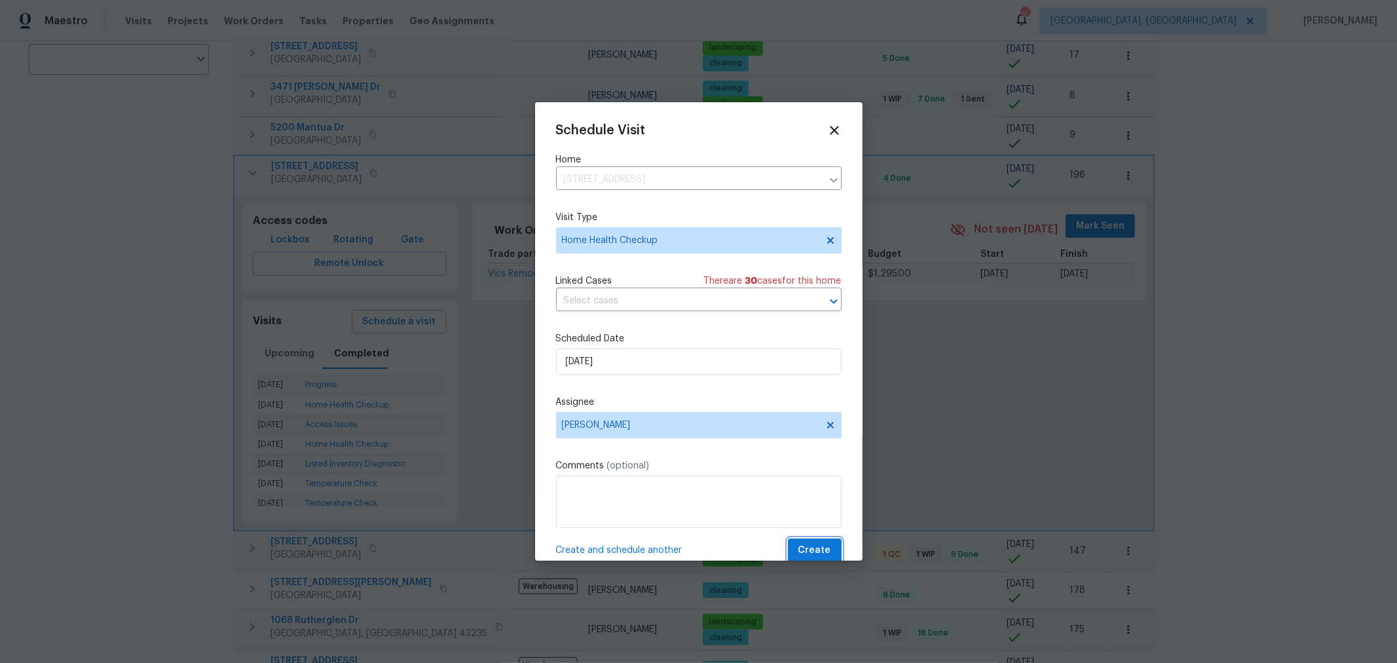
click at [805, 542] on button "Create" at bounding box center [815, 550] width 54 height 24
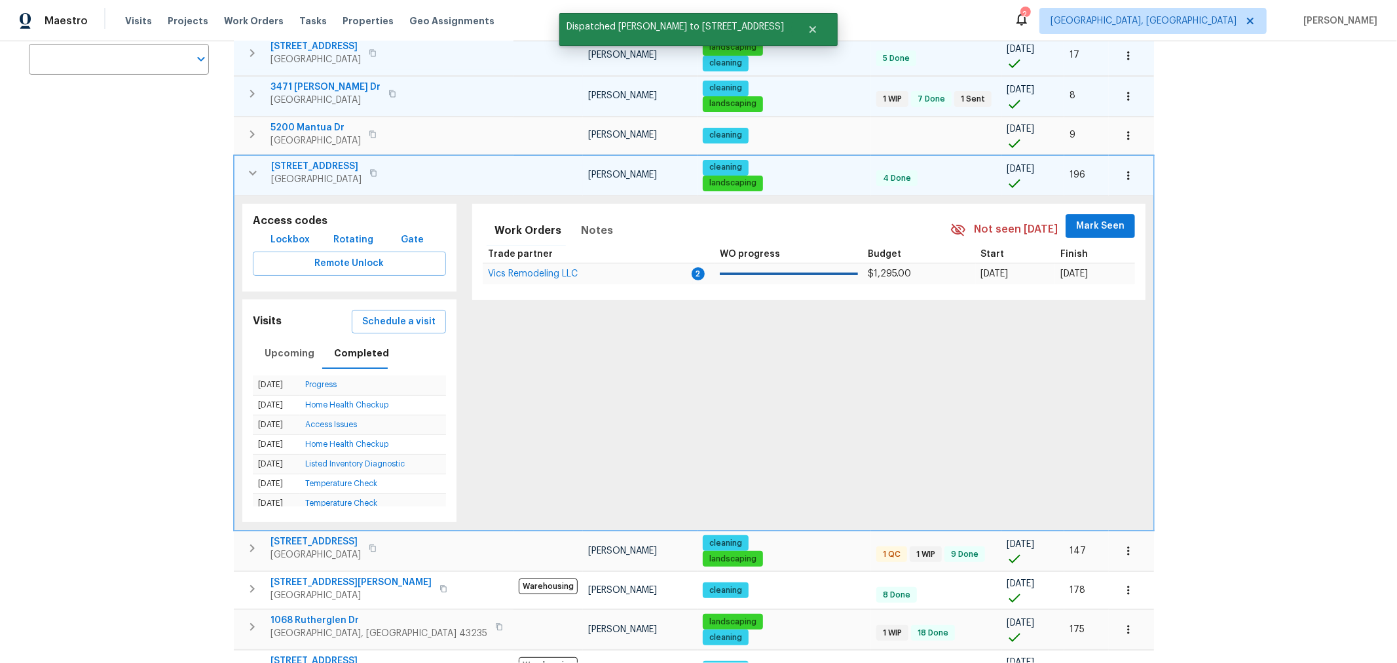
click at [255, 165] on icon "button" at bounding box center [253, 173] width 16 height 16
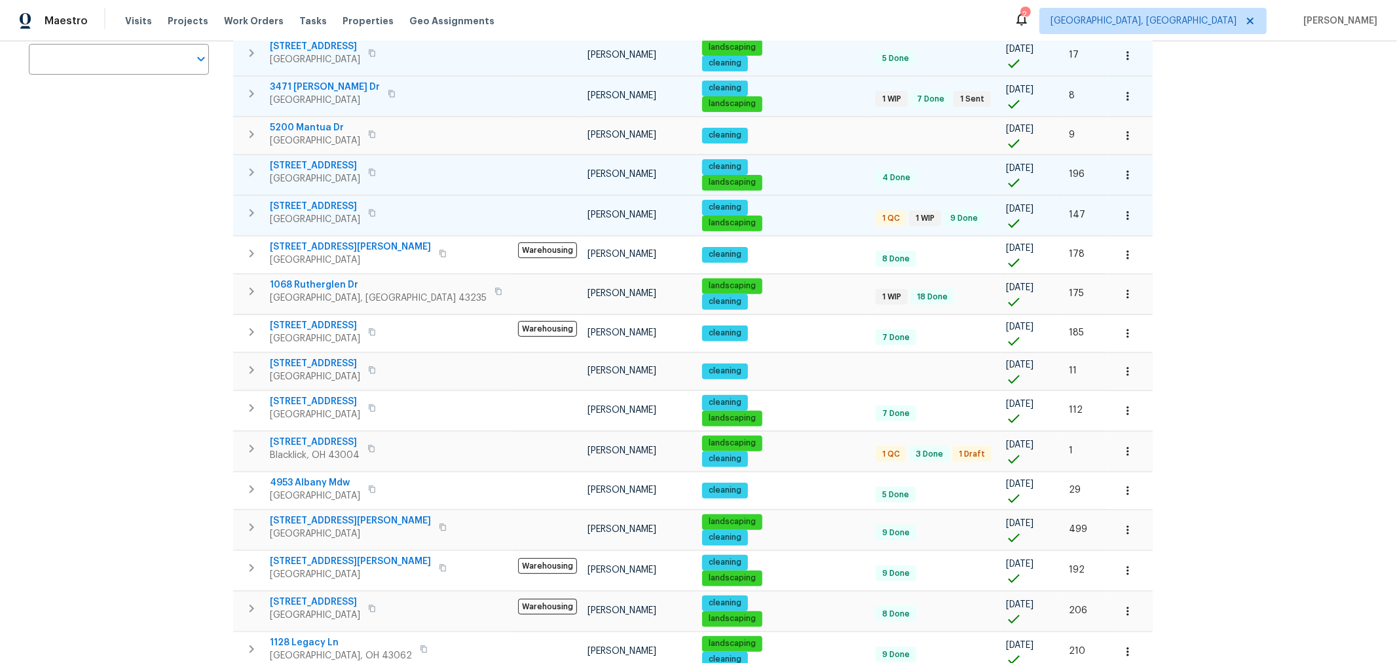
click at [246, 200] on button "button" at bounding box center [251, 213] width 26 height 26
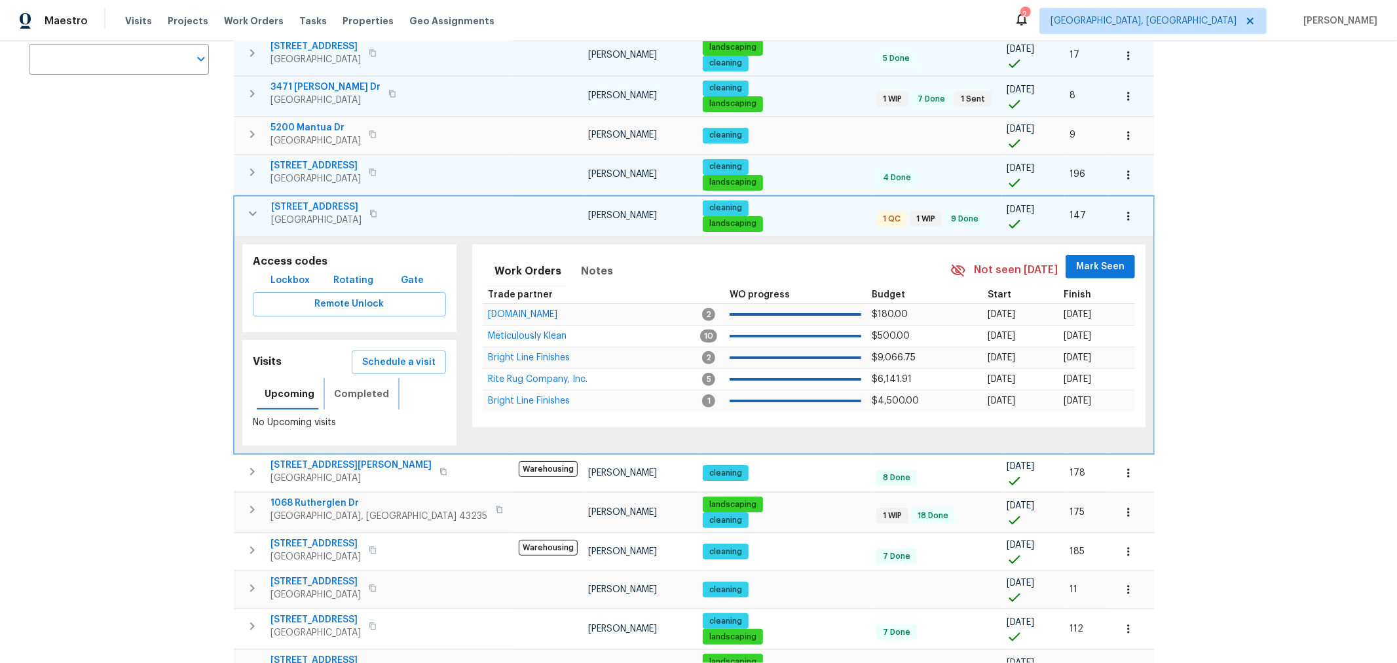
click at [373, 387] on span "Completed" at bounding box center [361, 394] width 55 height 16
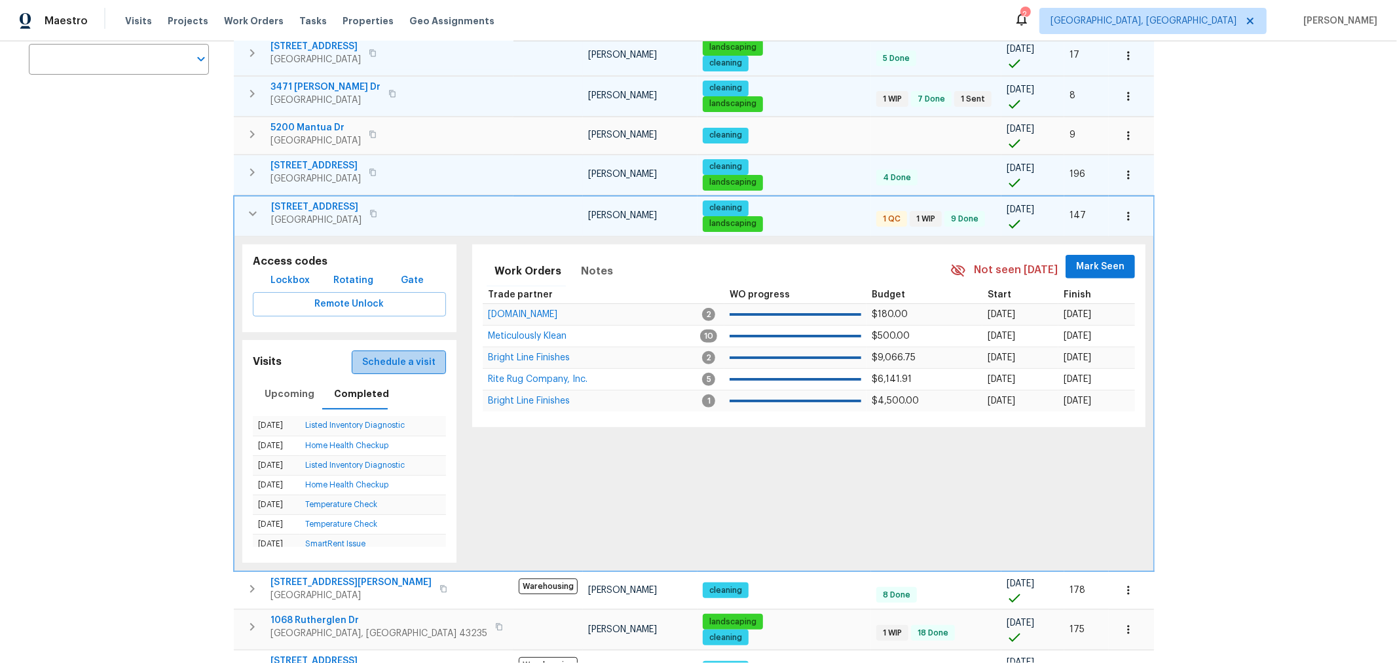
click at [405, 354] on span "Schedule a visit" at bounding box center [398, 362] width 73 height 16
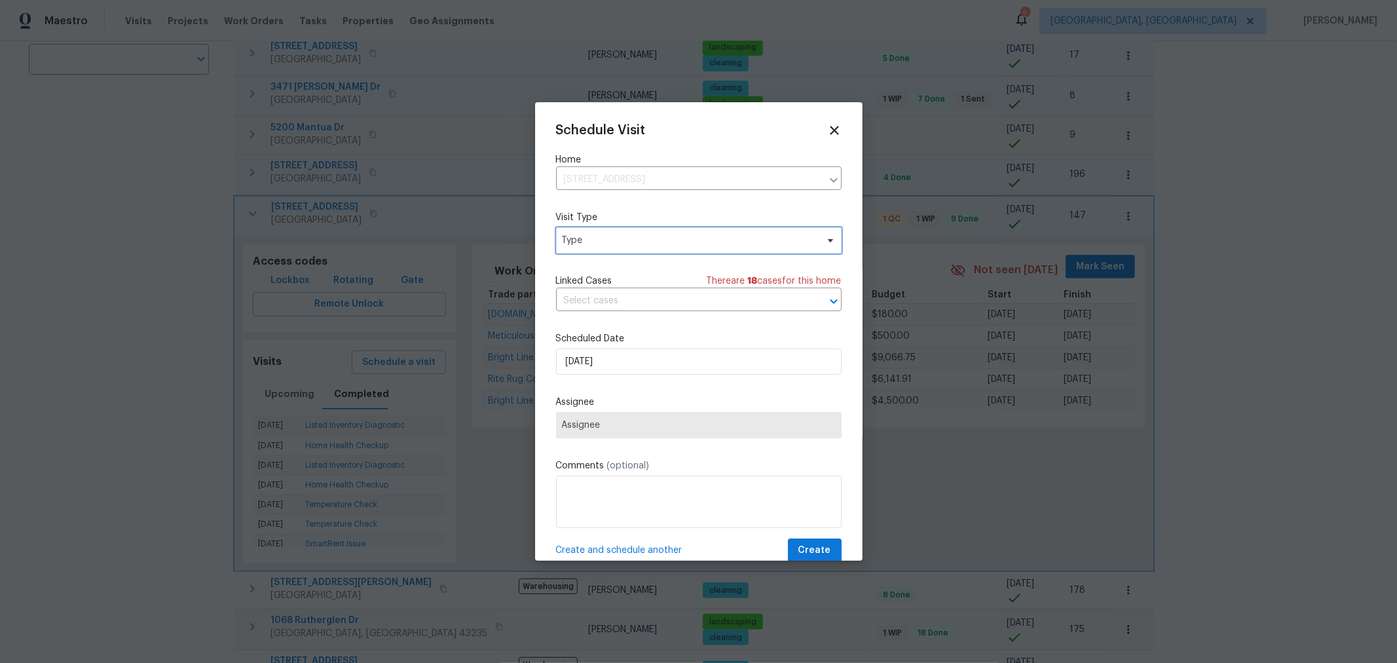
click at [623, 236] on span "Type" at bounding box center [689, 240] width 255 height 13
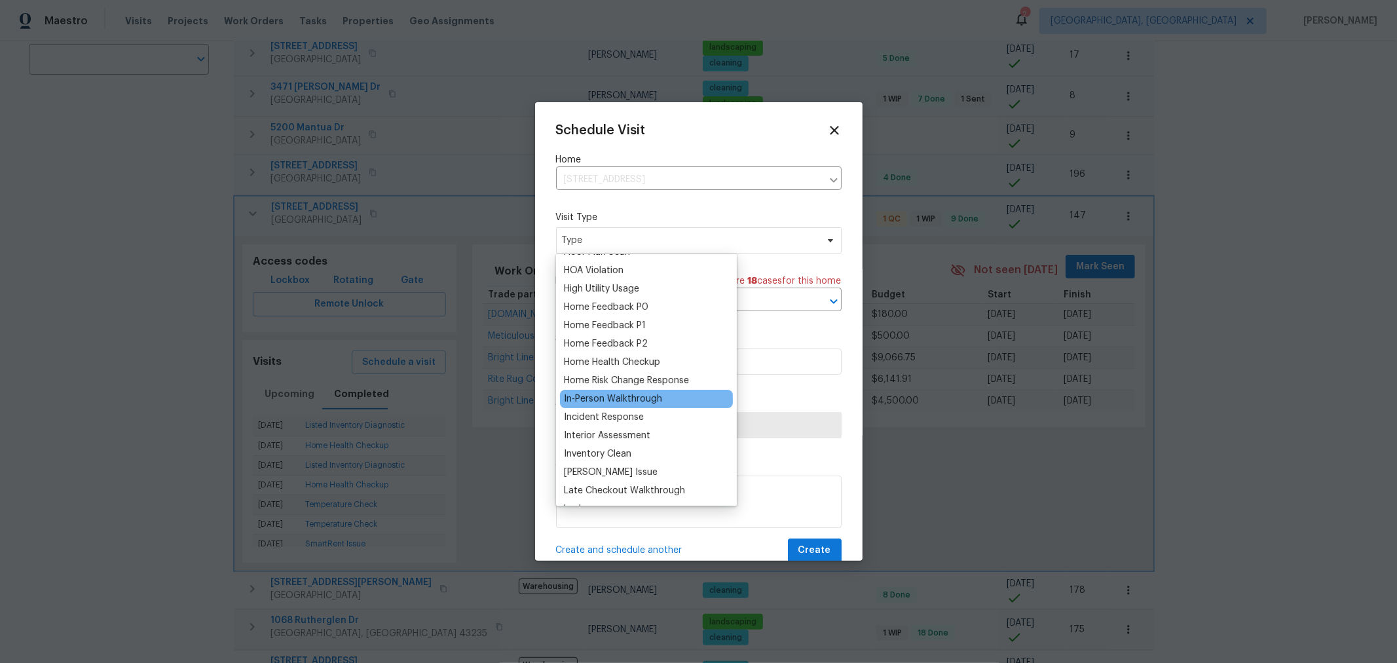
scroll to position [363, 0]
click at [612, 363] on div "Home Health Checkup" at bounding box center [612, 361] width 96 height 13
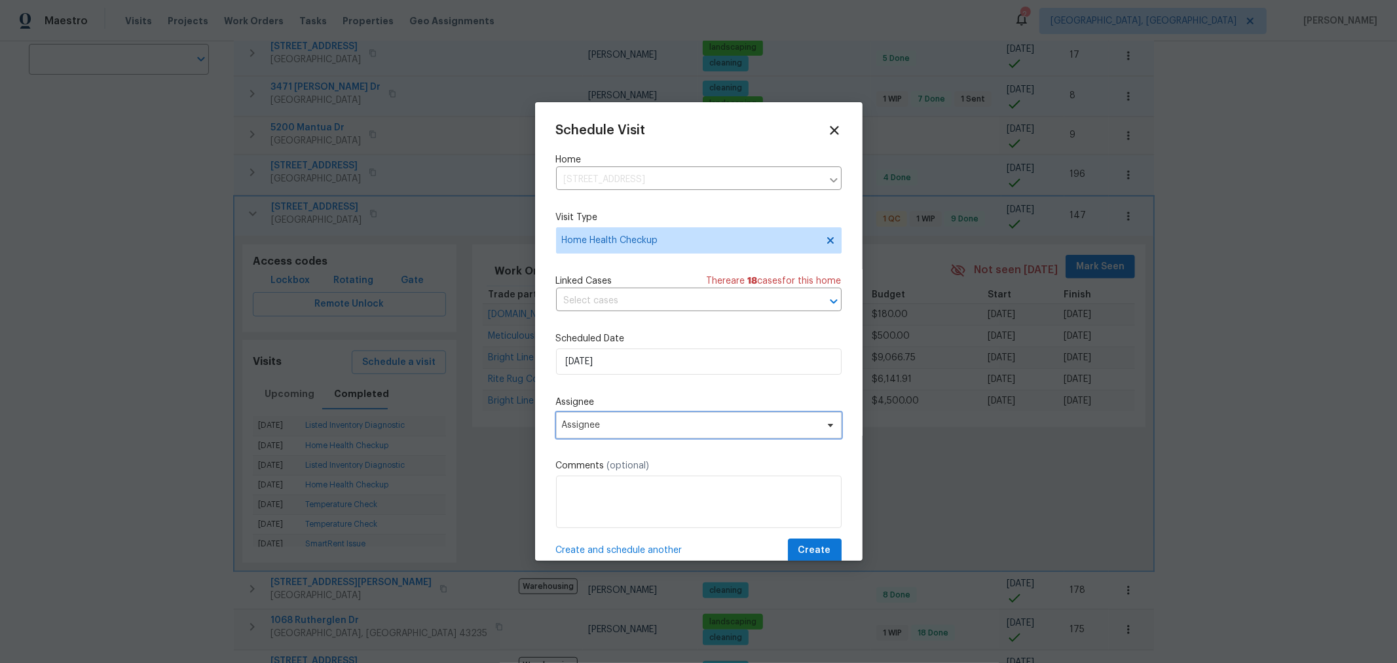
click at [602, 424] on span "Assignee" at bounding box center [690, 425] width 257 height 10
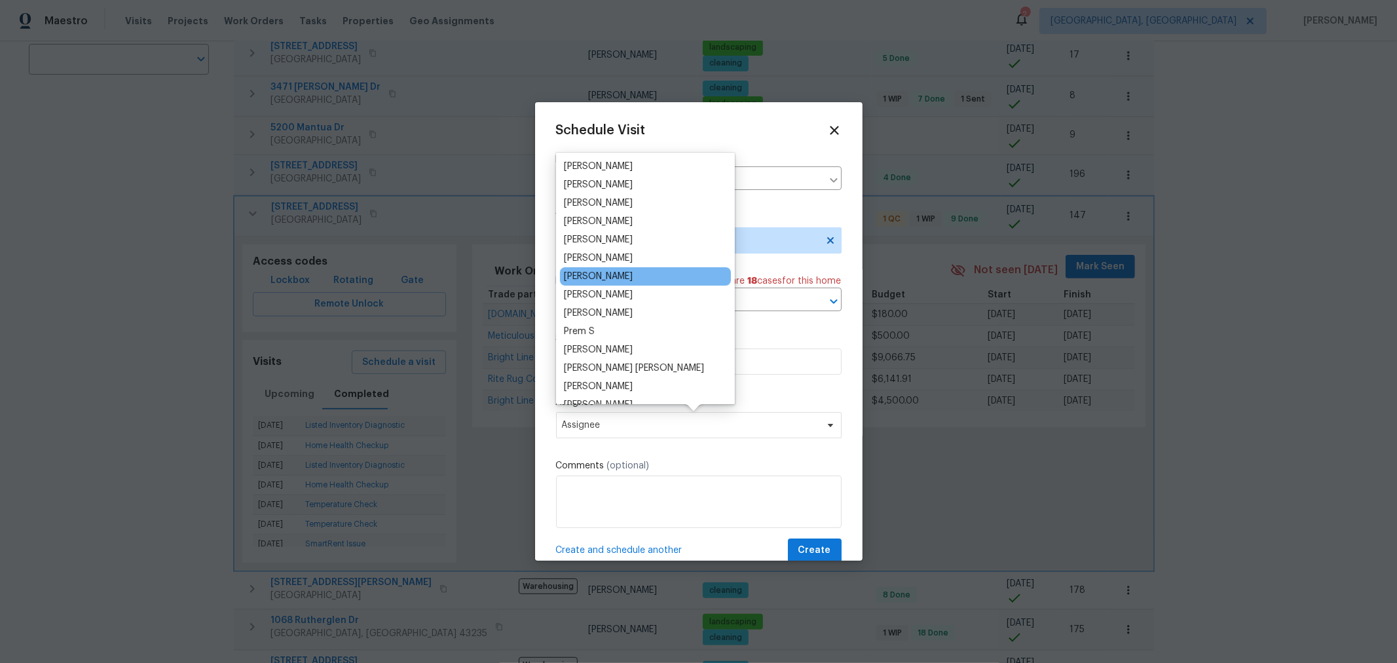
scroll to position [145, 0]
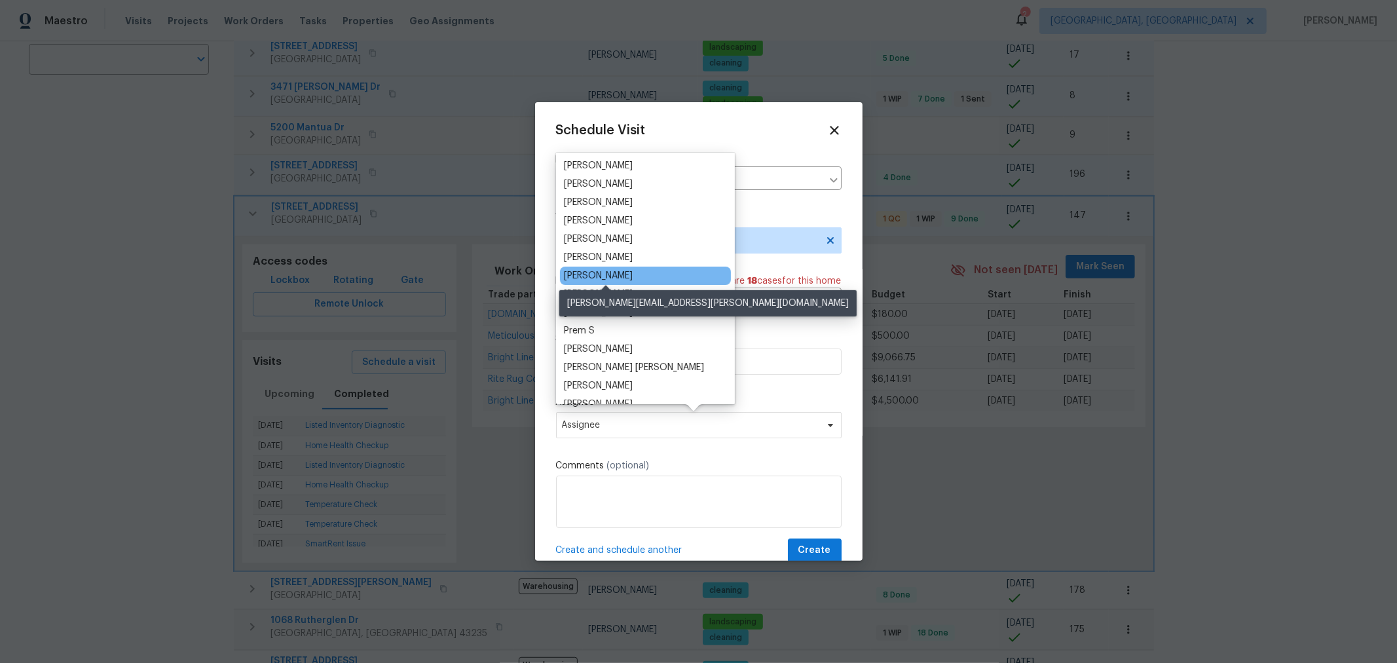
click at [614, 279] on div "[PERSON_NAME]" at bounding box center [598, 275] width 69 height 13
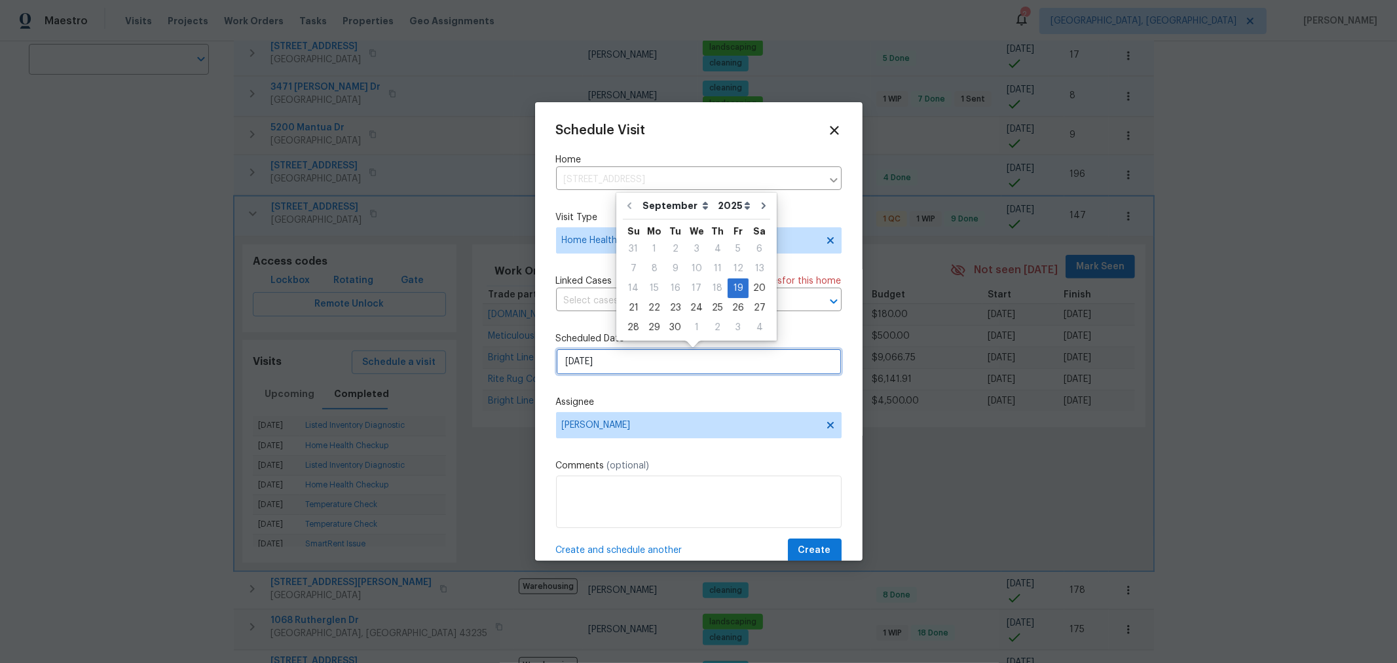
click at [614, 362] on input "9/19/2025" at bounding box center [698, 361] width 285 height 26
click at [648, 313] on div "22" at bounding box center [654, 308] width 21 height 18
type input "9/22/2025"
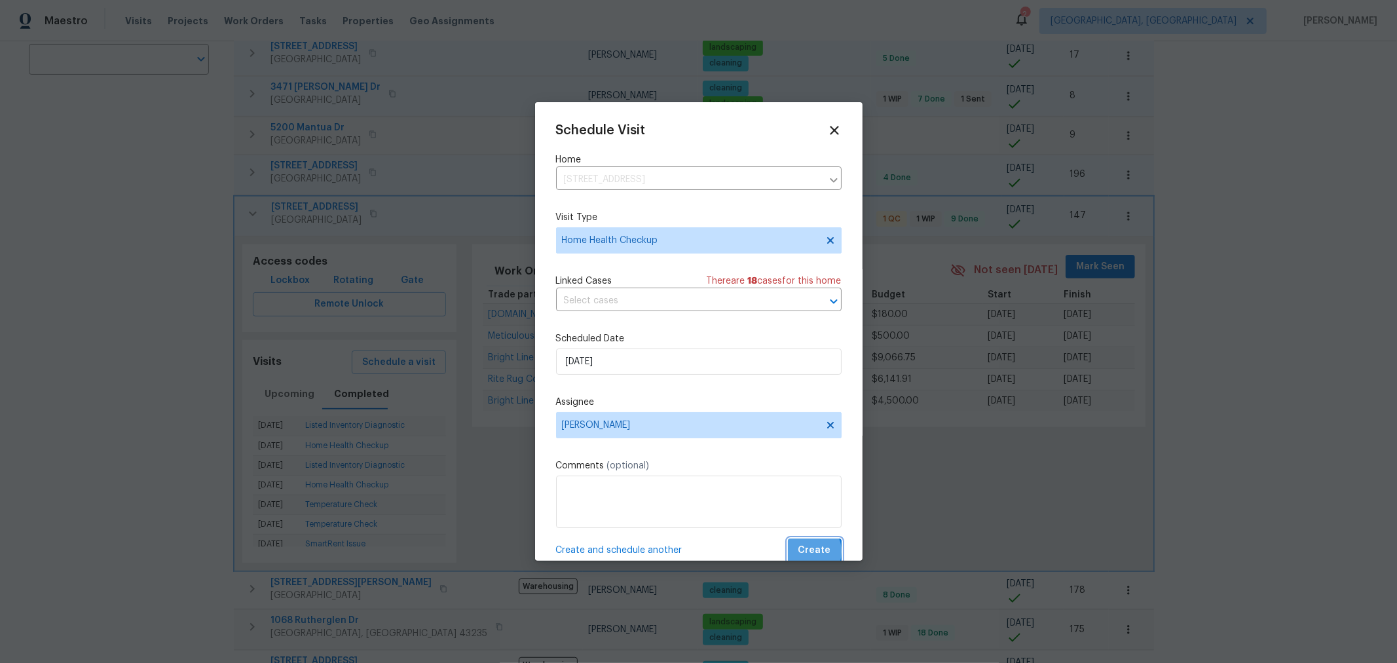
click at [801, 553] on span "Create" at bounding box center [814, 550] width 33 height 16
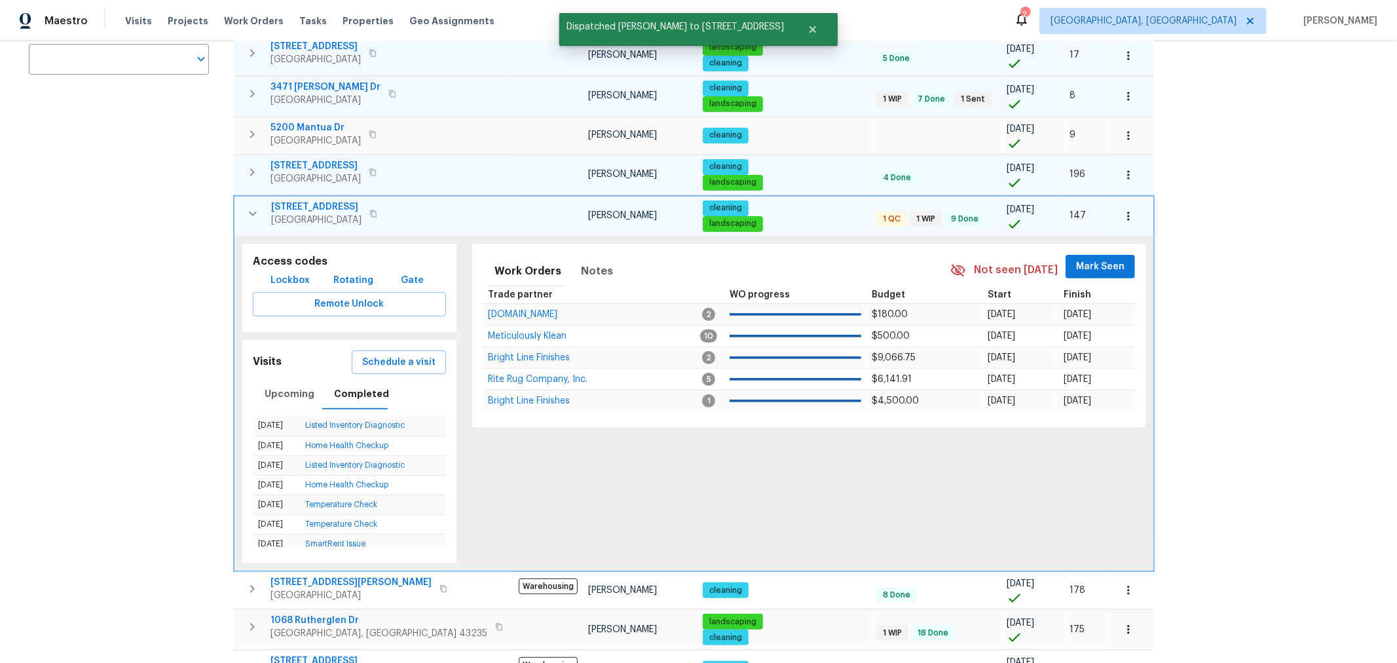
click at [255, 213] on icon "button" at bounding box center [253, 214] width 16 height 16
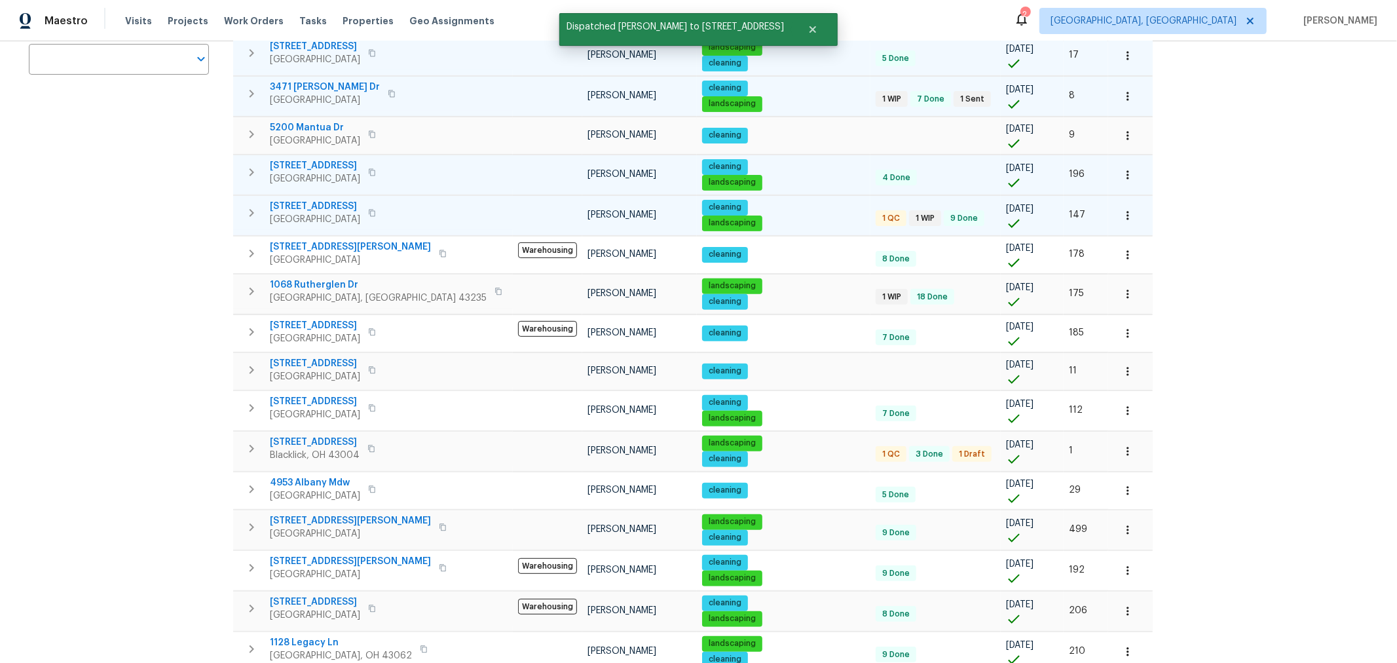
click at [255, 213] on icon "button" at bounding box center [252, 213] width 16 height 16
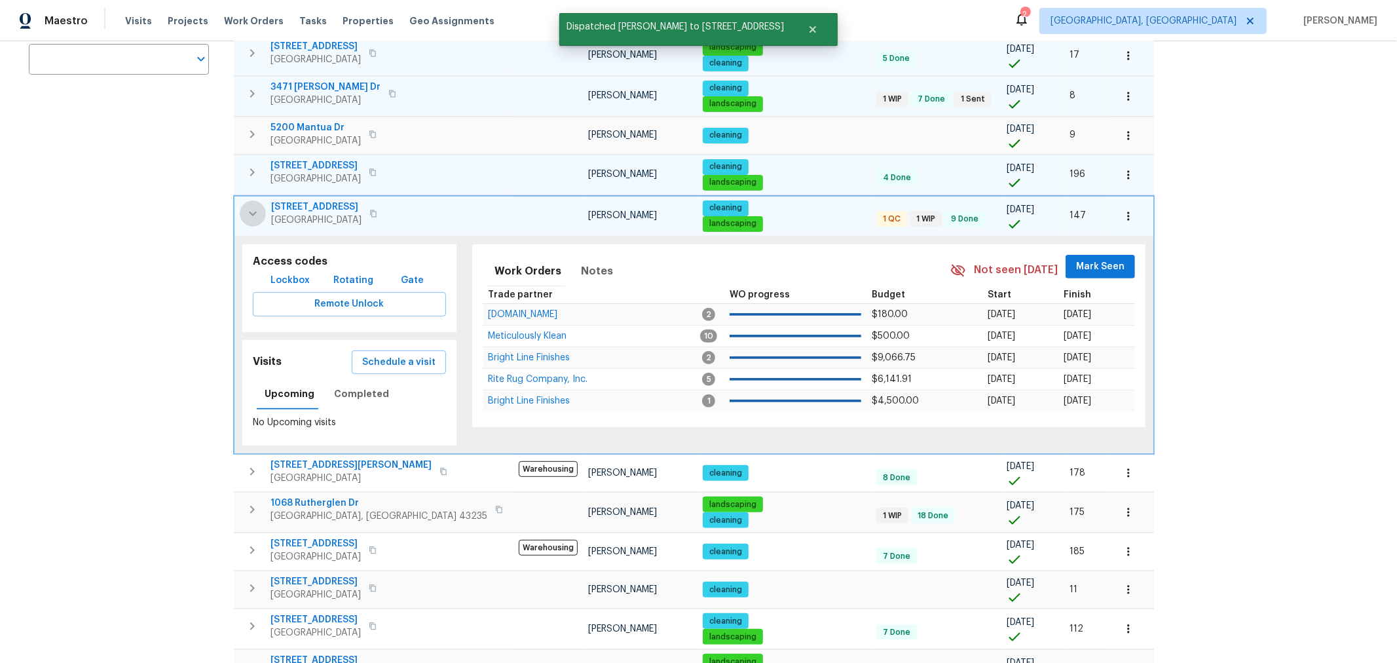
click at [255, 213] on icon "button" at bounding box center [253, 214] width 16 height 16
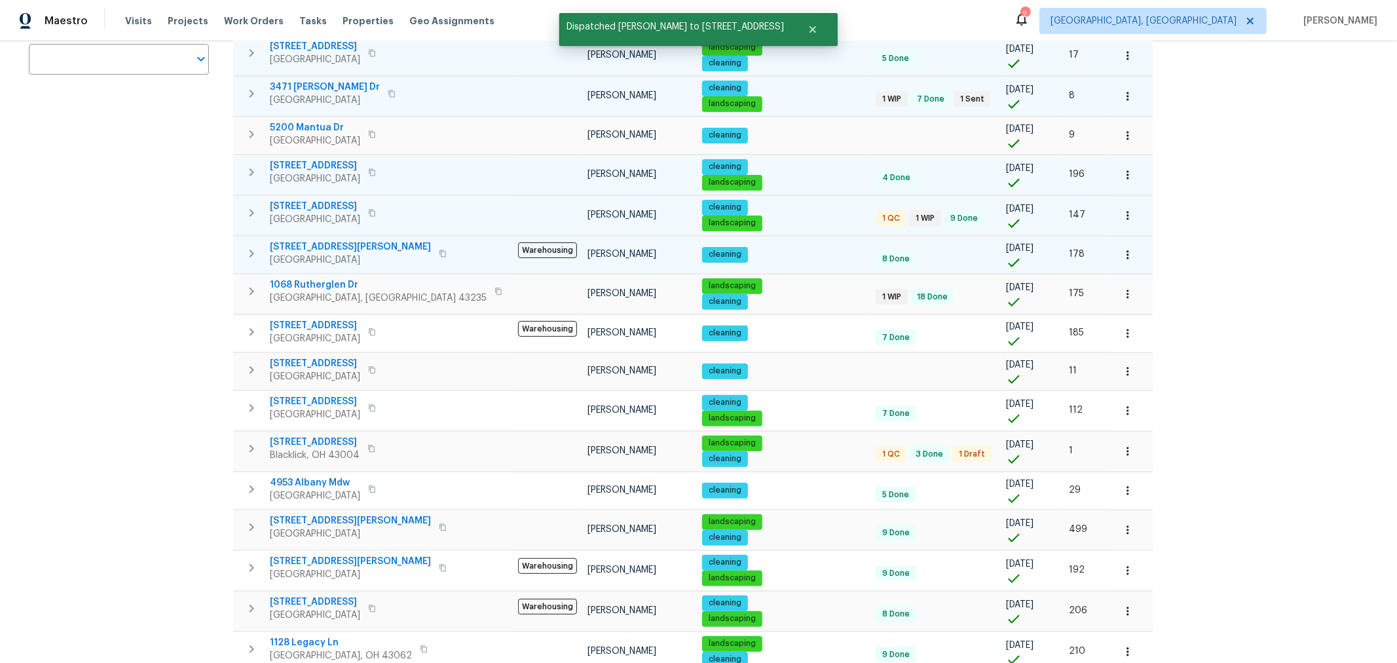
click at [249, 246] on icon "button" at bounding box center [252, 254] width 16 height 16
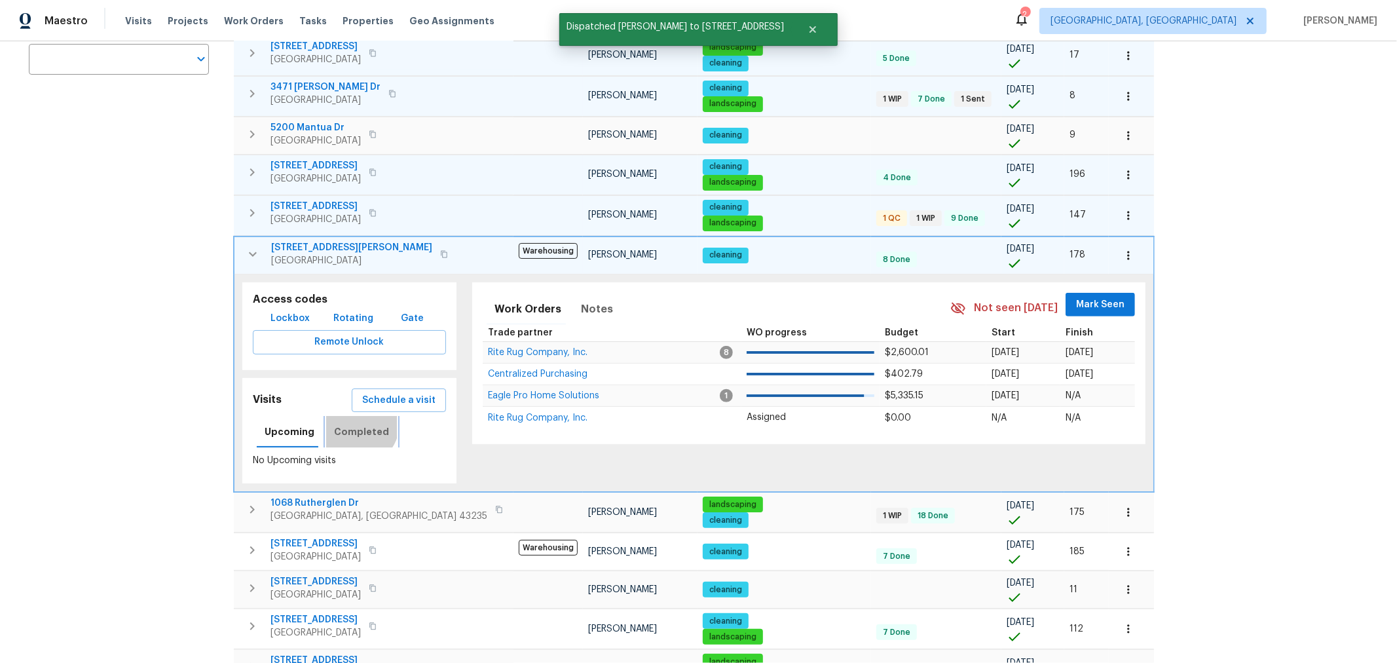
click at [351, 424] on span "Completed" at bounding box center [361, 432] width 55 height 16
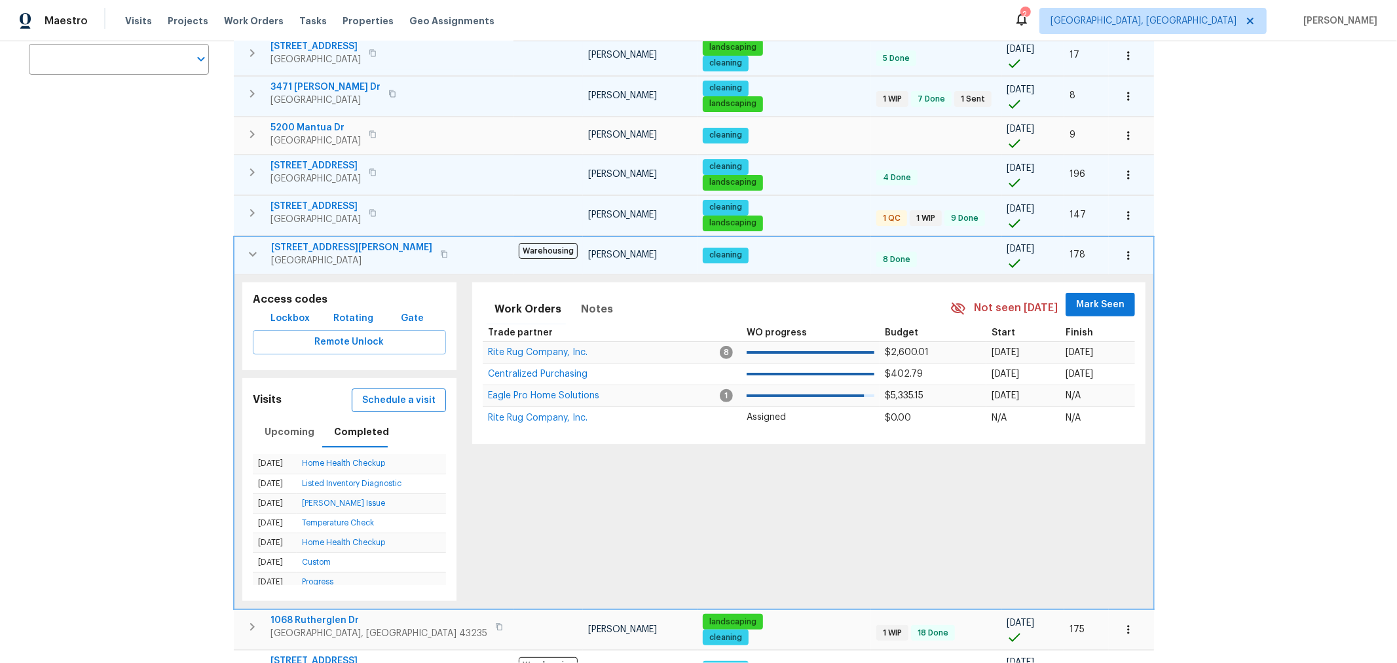
click at [370, 399] on span "Schedule a visit" at bounding box center [398, 400] width 73 height 16
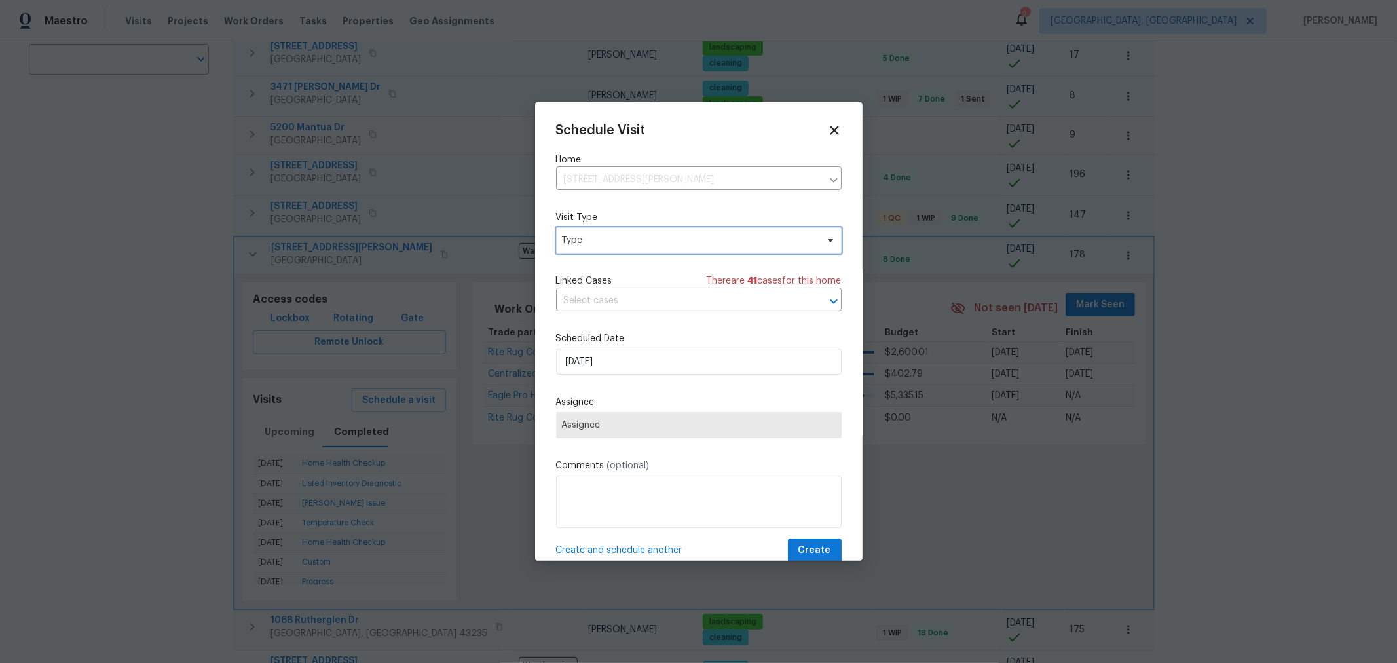
click at [624, 244] on span "Type" at bounding box center [689, 240] width 255 height 13
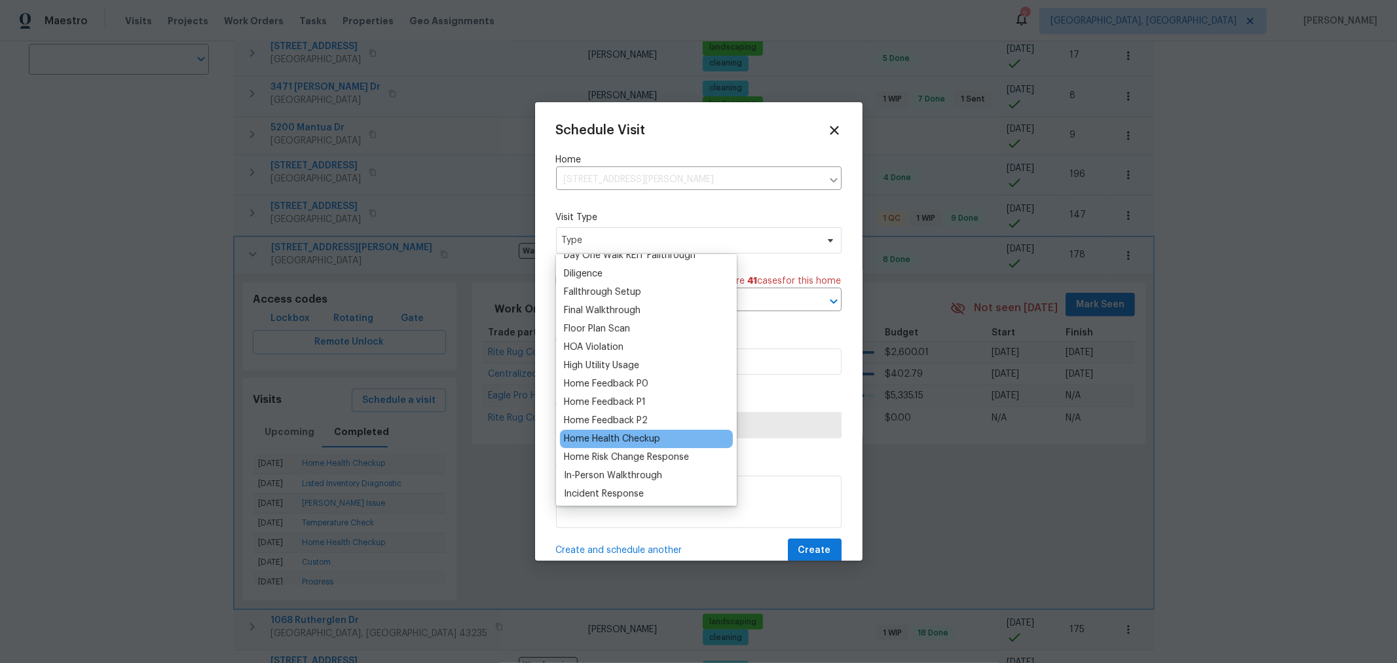
click at [614, 439] on div "Home Health Checkup" at bounding box center [612, 438] width 96 height 13
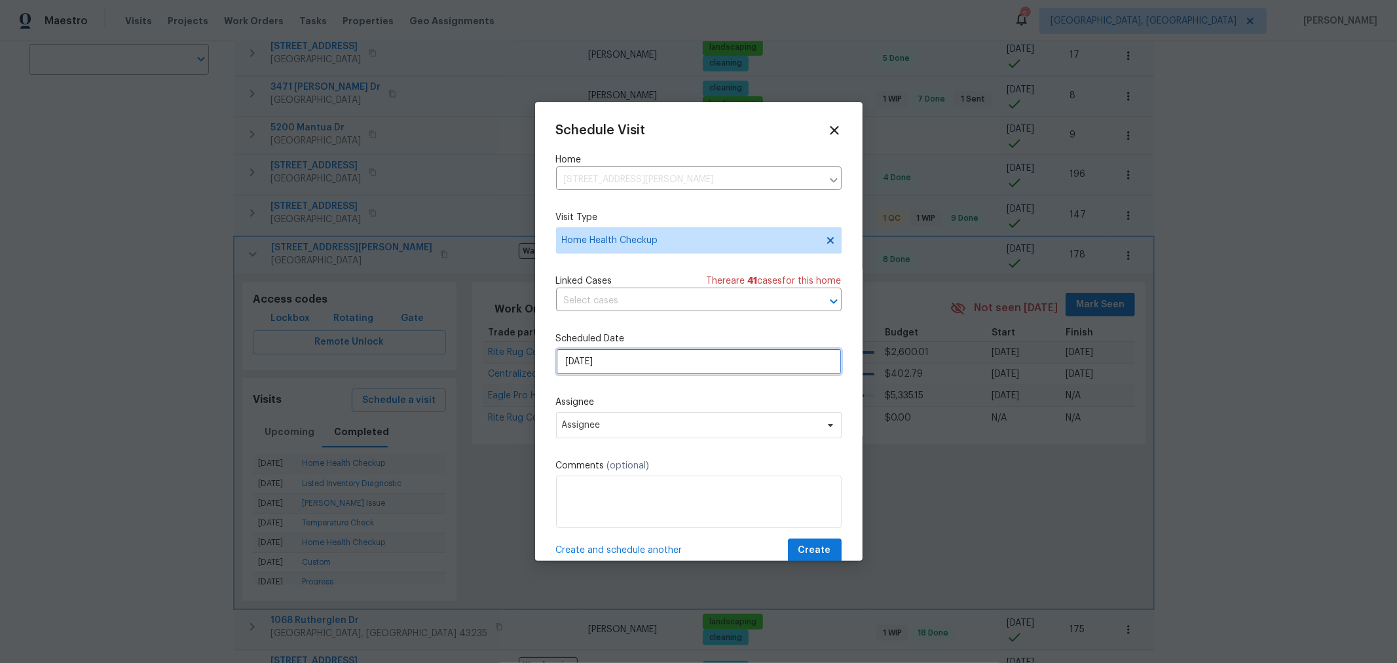
scroll to position [1, 0]
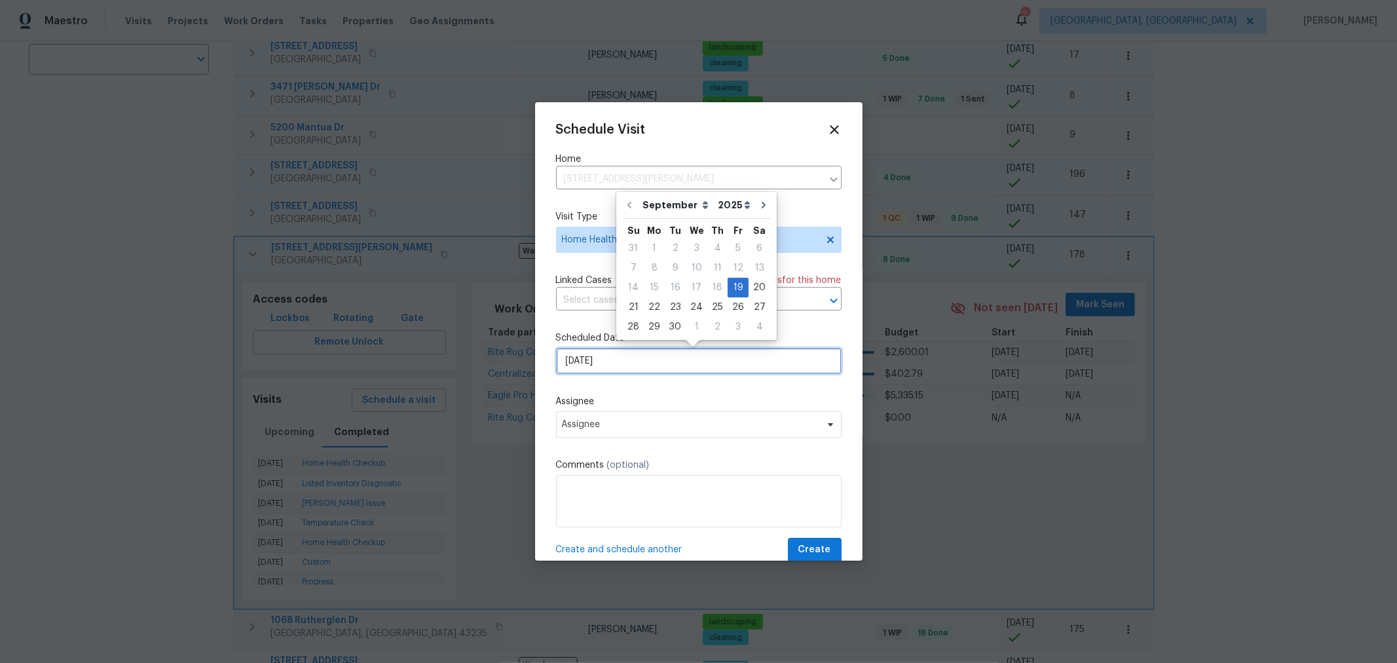
click at [610, 373] on input "9/19/2025" at bounding box center [698, 361] width 285 height 26
click at [655, 304] on div "22" at bounding box center [654, 307] width 21 height 18
type input "9/22/2025"
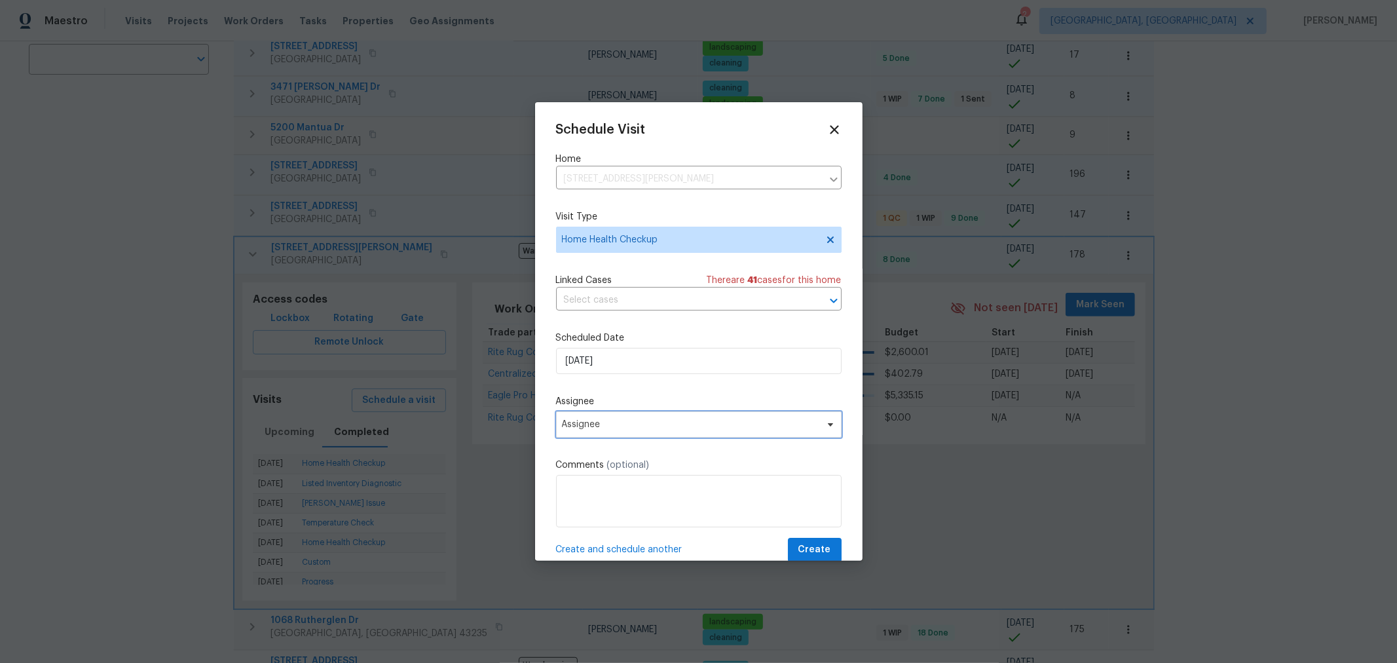
click at [619, 420] on span "Assignee" at bounding box center [698, 424] width 285 height 26
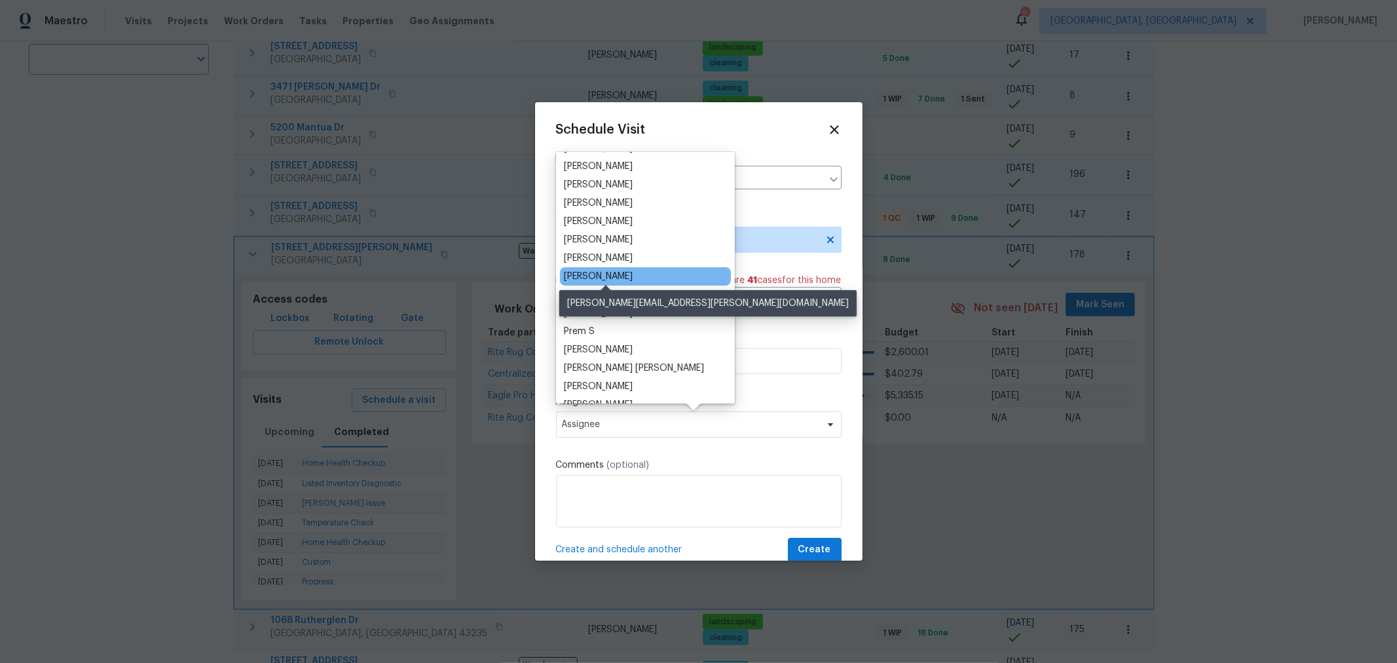
scroll to position [145, 0]
click at [616, 277] on div "[PERSON_NAME]" at bounding box center [598, 275] width 69 height 13
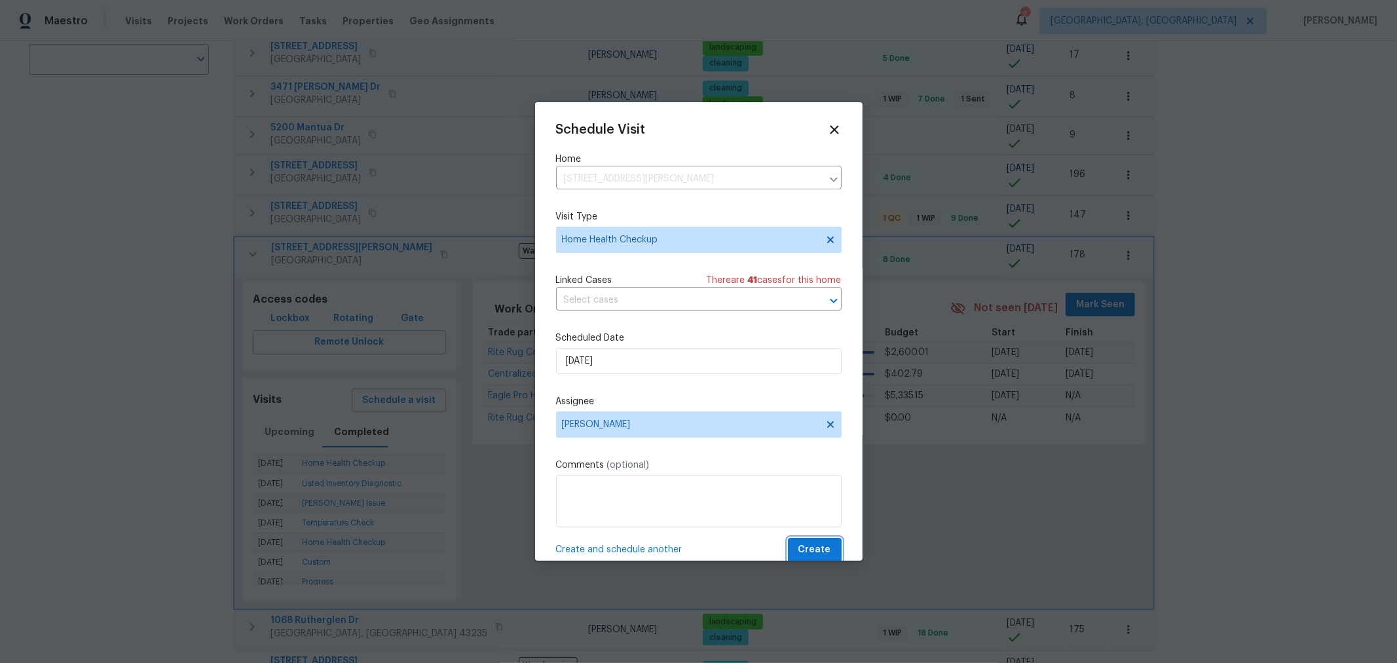
click at [798, 555] on span "Create" at bounding box center [814, 550] width 33 height 16
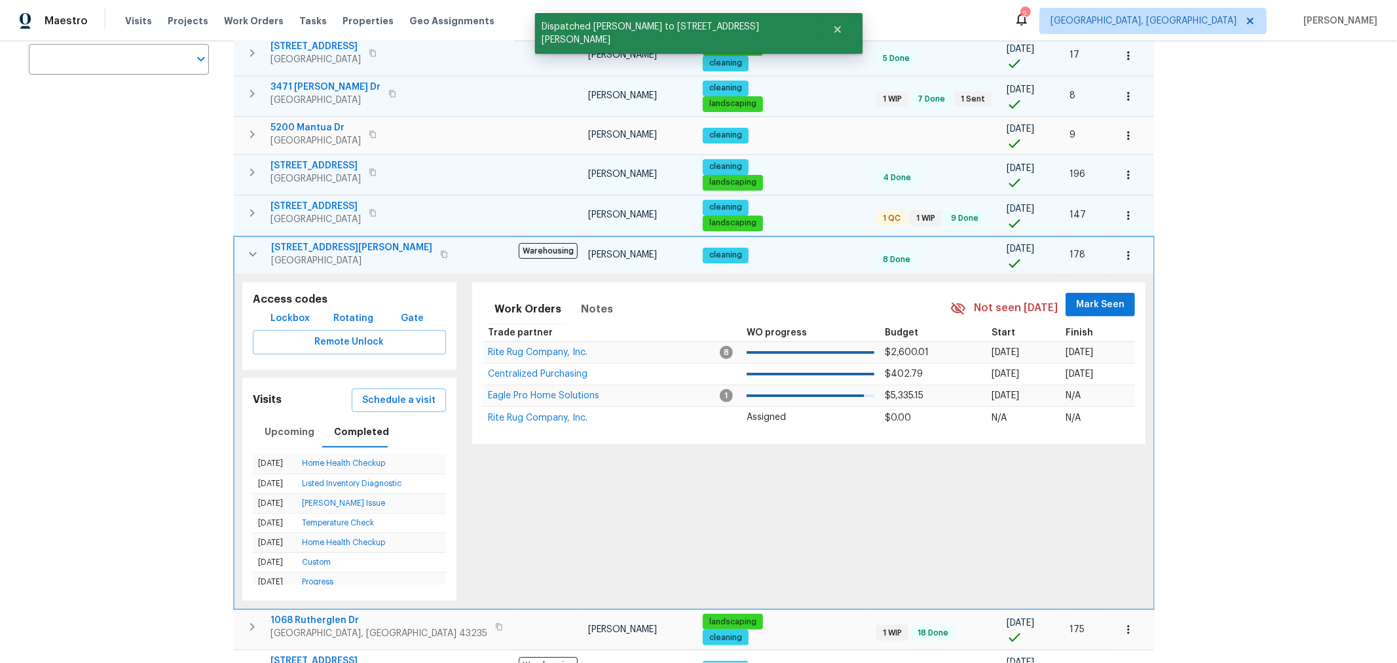
click at [255, 248] on icon "button" at bounding box center [253, 254] width 16 height 16
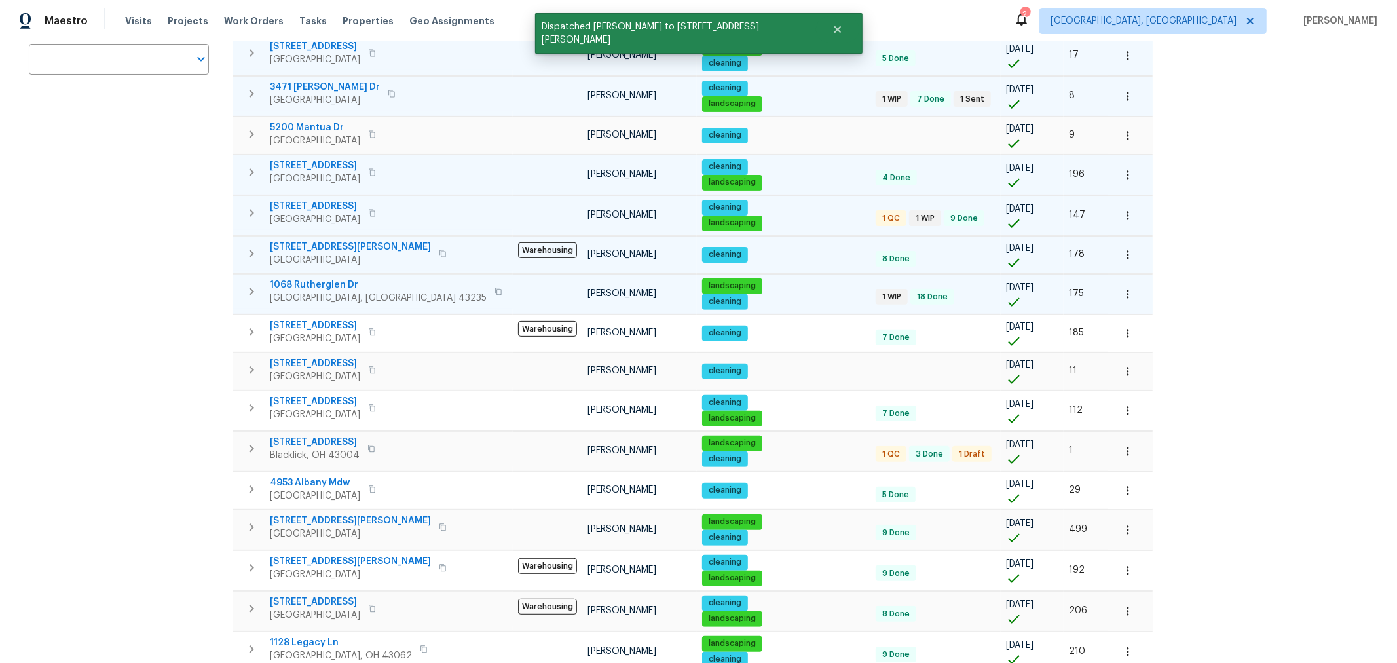
click at [249, 278] on button "button" at bounding box center [251, 291] width 26 height 26
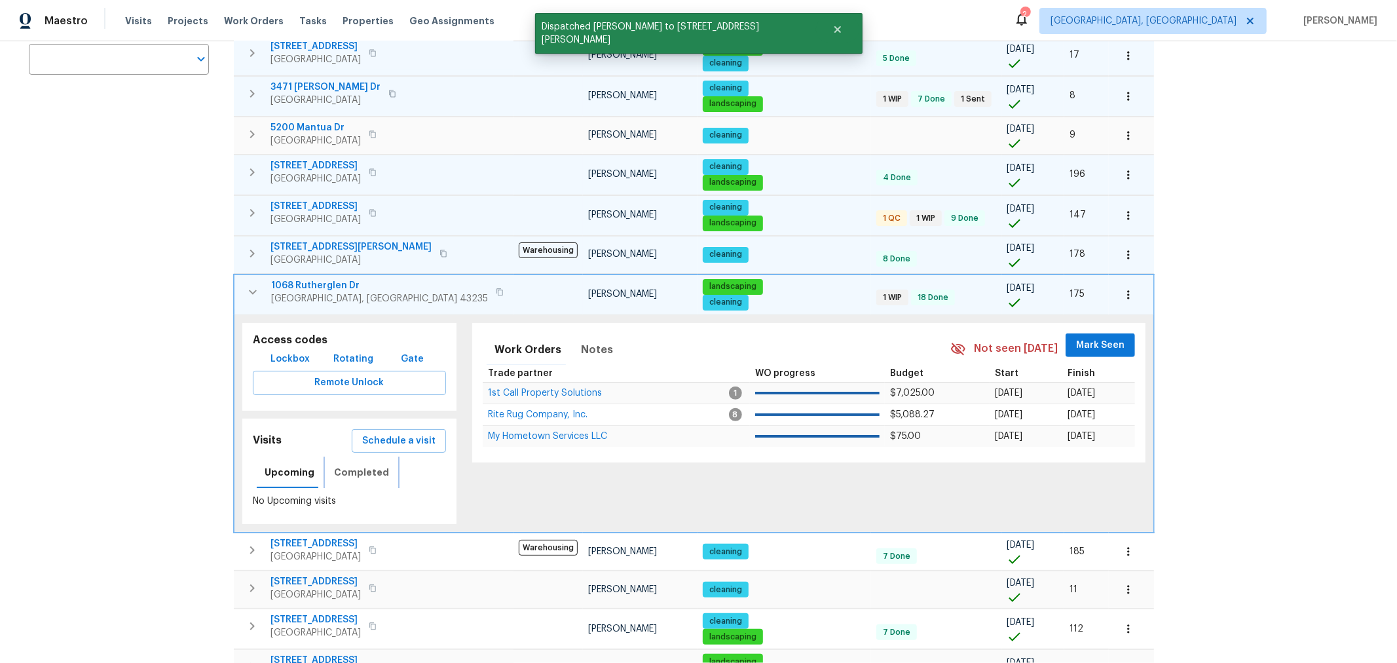
click at [363, 470] on span "Completed" at bounding box center [361, 472] width 55 height 16
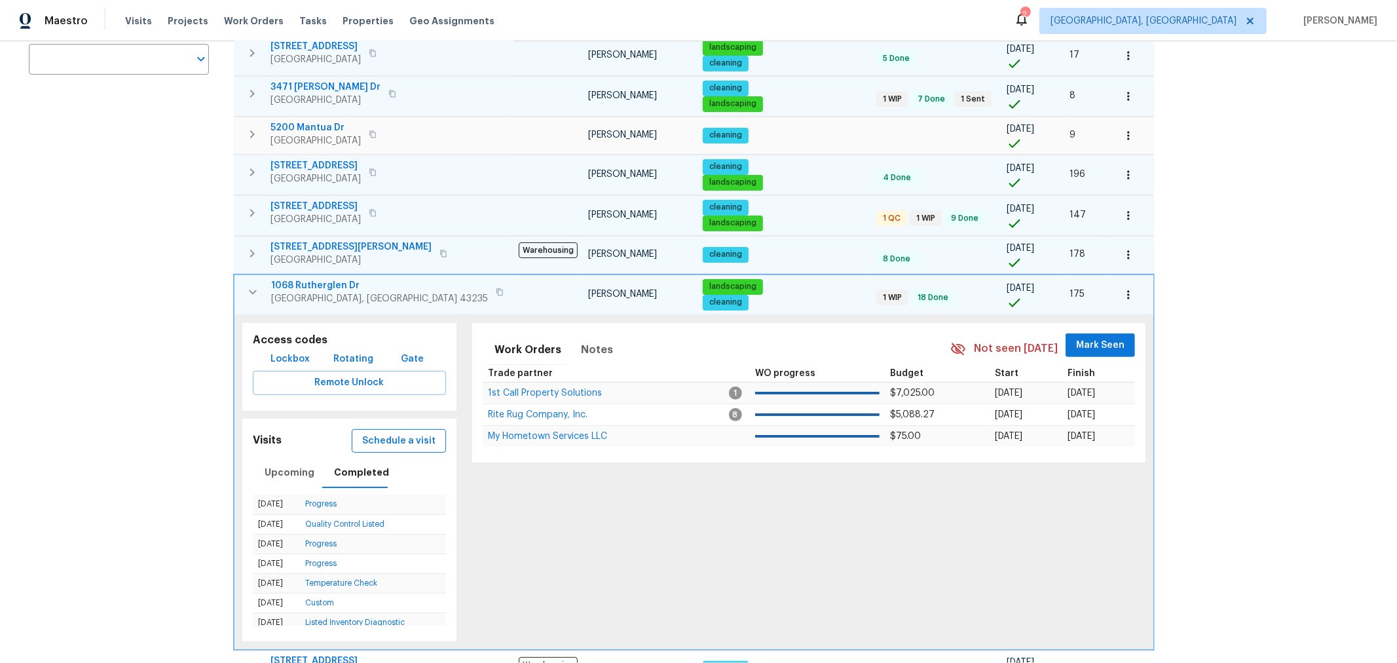
click at [378, 433] on span "Schedule a visit" at bounding box center [398, 441] width 73 height 16
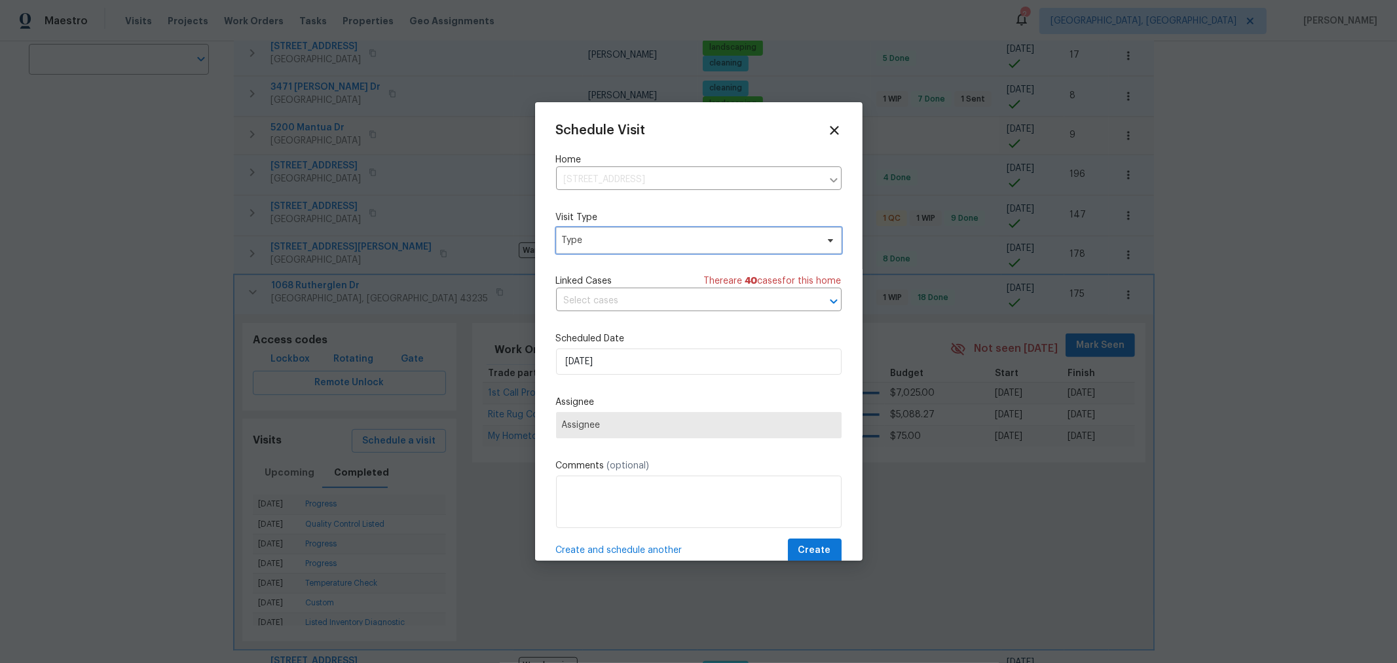
click at [631, 248] on span "Type" at bounding box center [698, 240] width 285 height 26
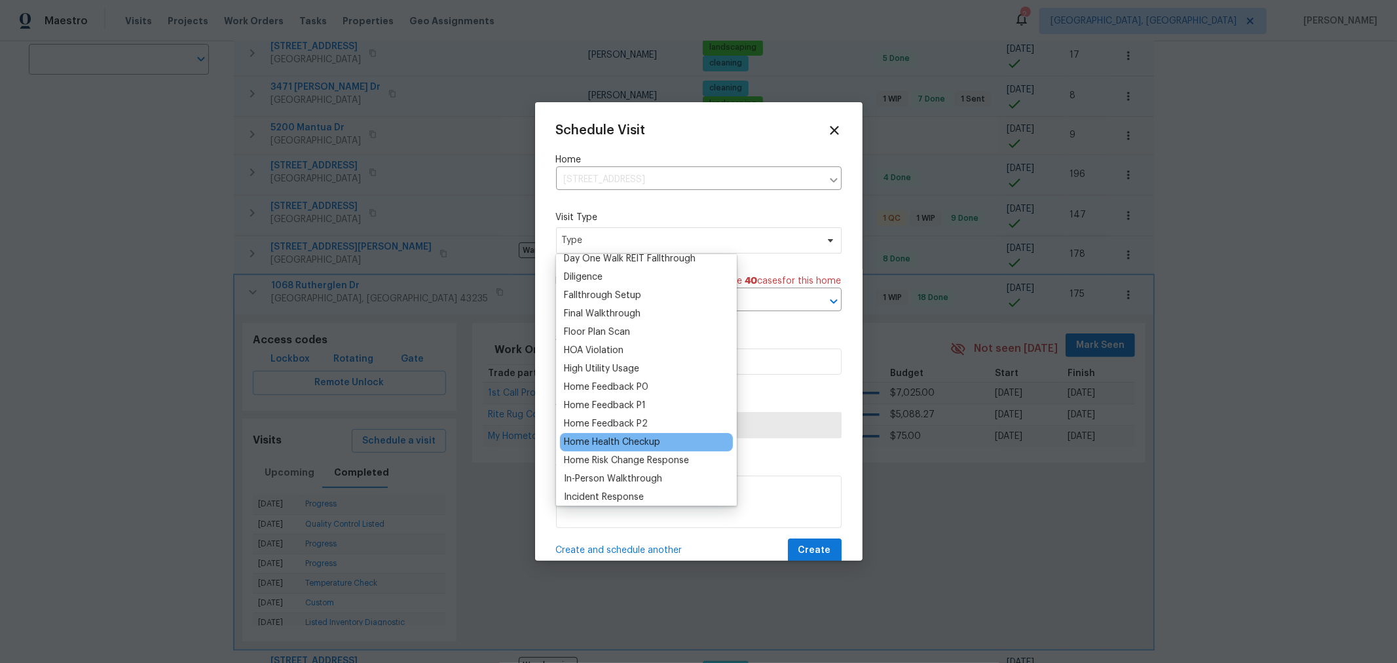
click at [618, 447] on div "Home Health Checkup" at bounding box center [612, 441] width 96 height 13
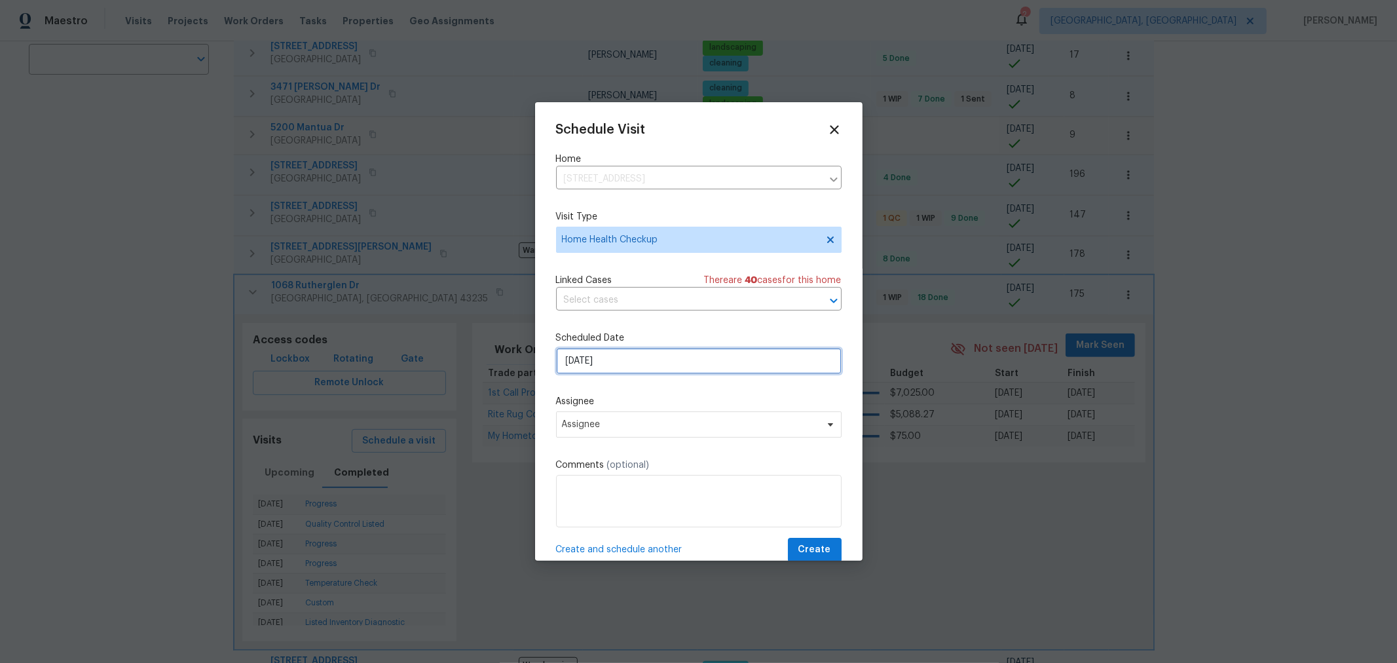
scroll to position [1, 0]
click at [641, 369] on input "9/19/2025" at bounding box center [698, 360] width 285 height 26
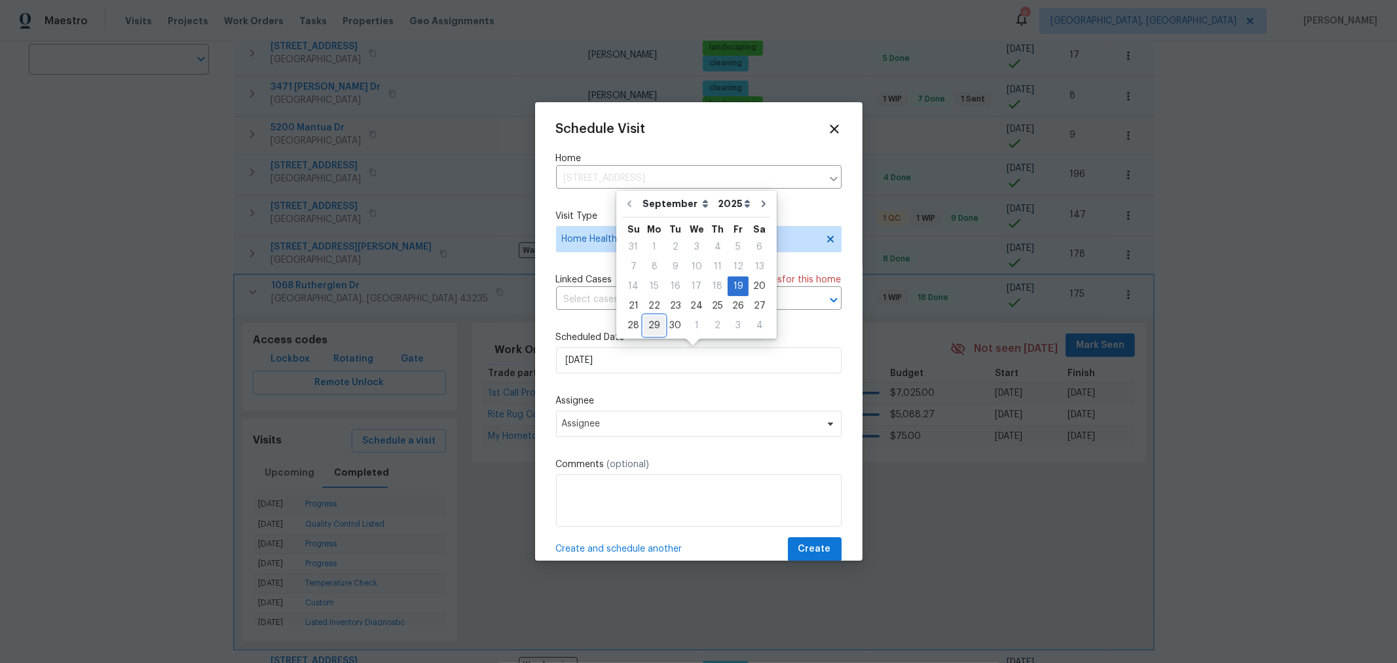
click at [652, 320] on div "29" at bounding box center [654, 325] width 21 height 18
type input "9/29/2025"
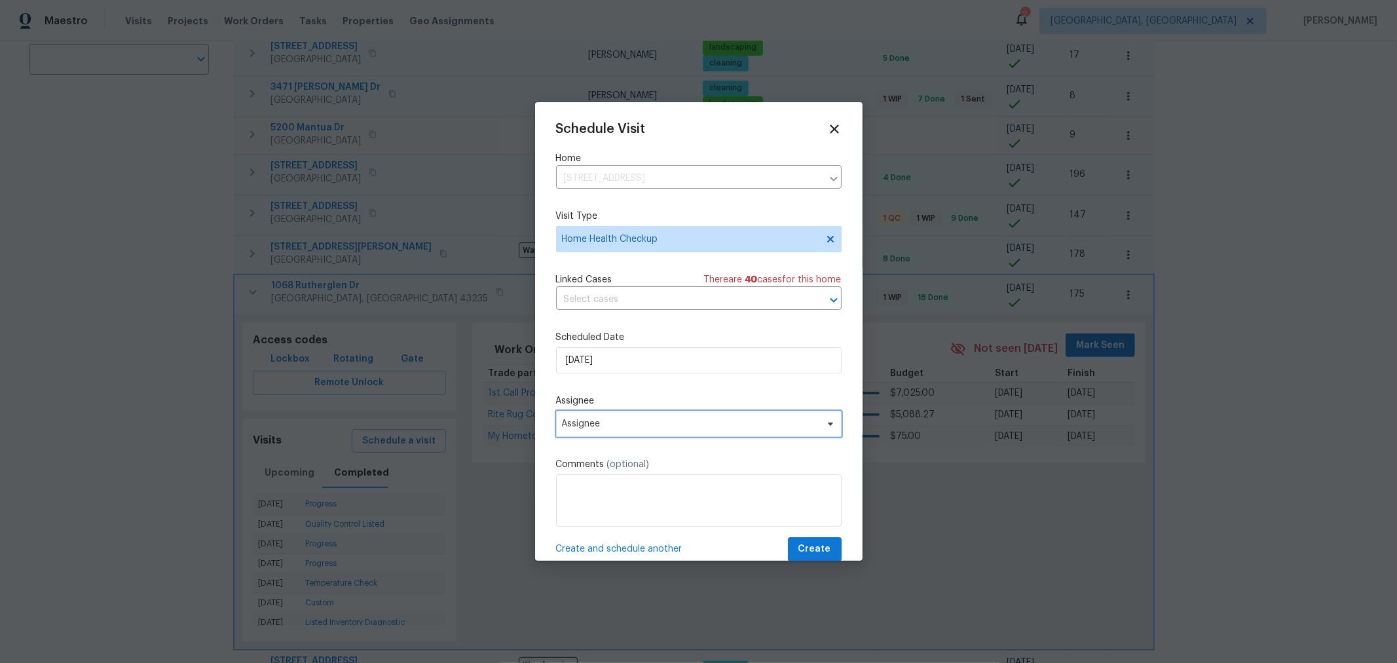
click at [672, 429] on span "Assignee" at bounding box center [690, 423] width 257 height 10
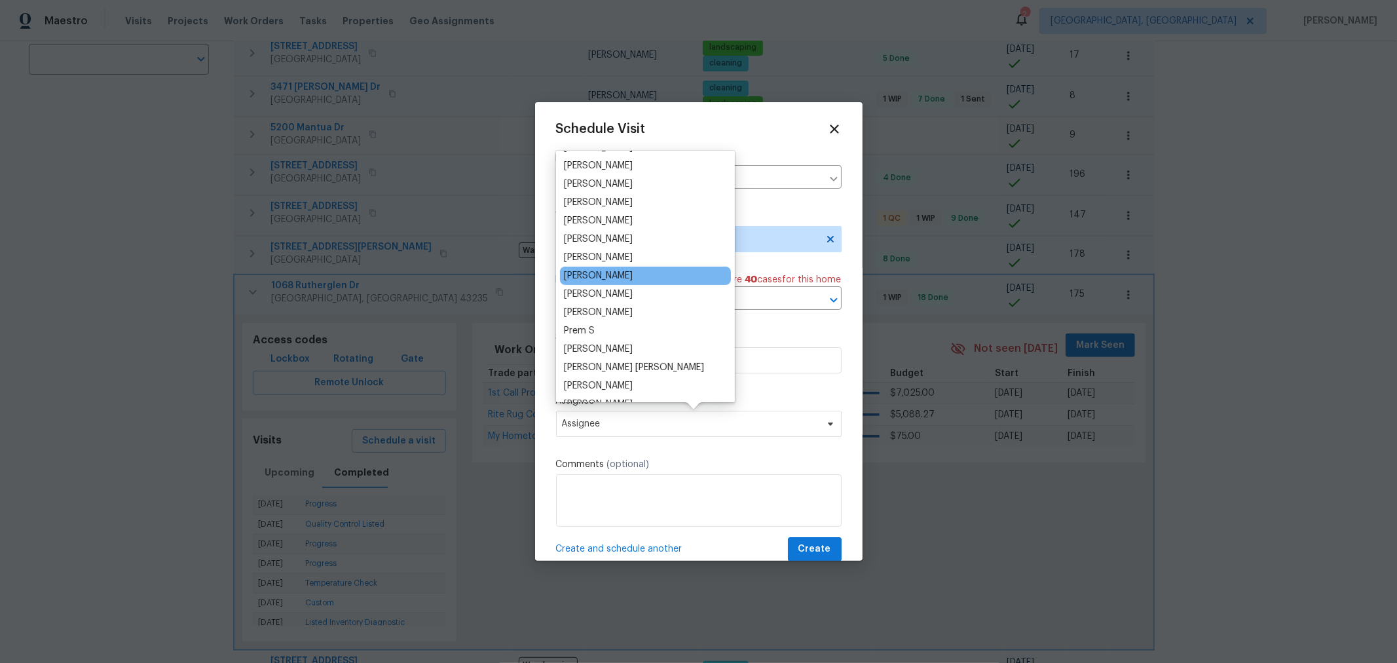
click at [630, 283] on div "[PERSON_NAME]" at bounding box center [645, 276] width 171 height 18
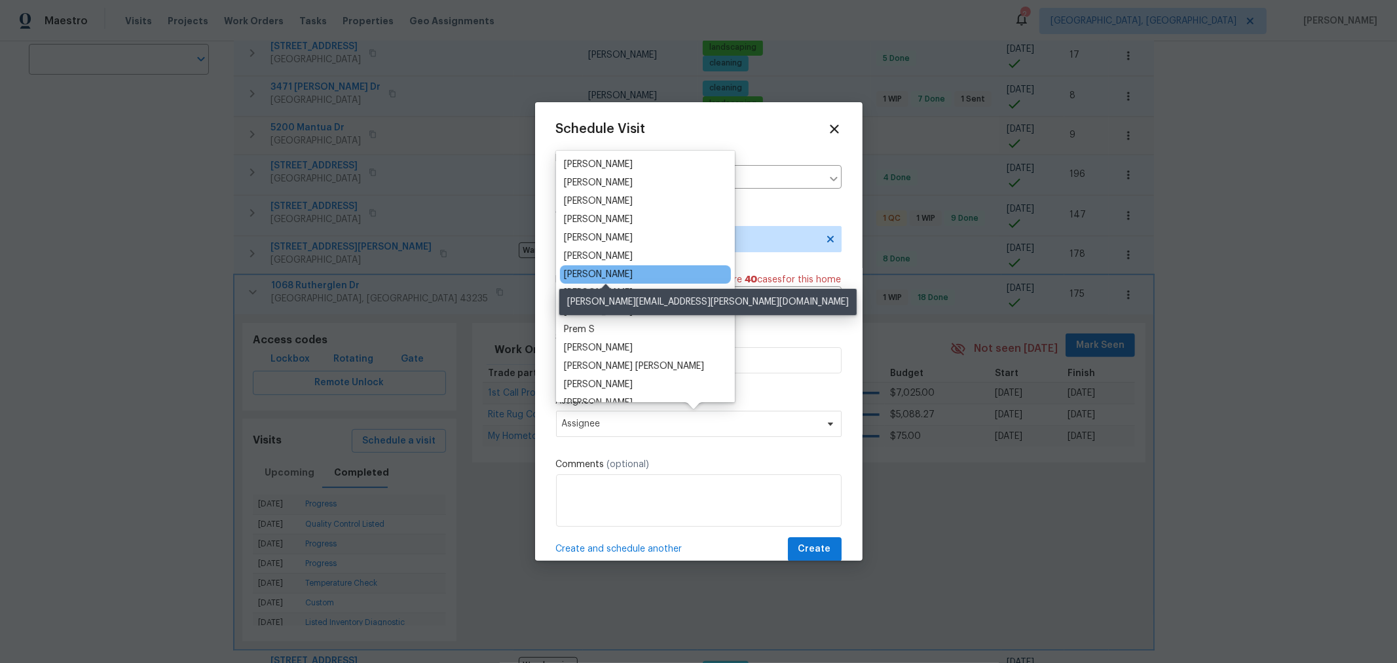
click at [627, 276] on div "[PERSON_NAME]" at bounding box center [598, 274] width 69 height 13
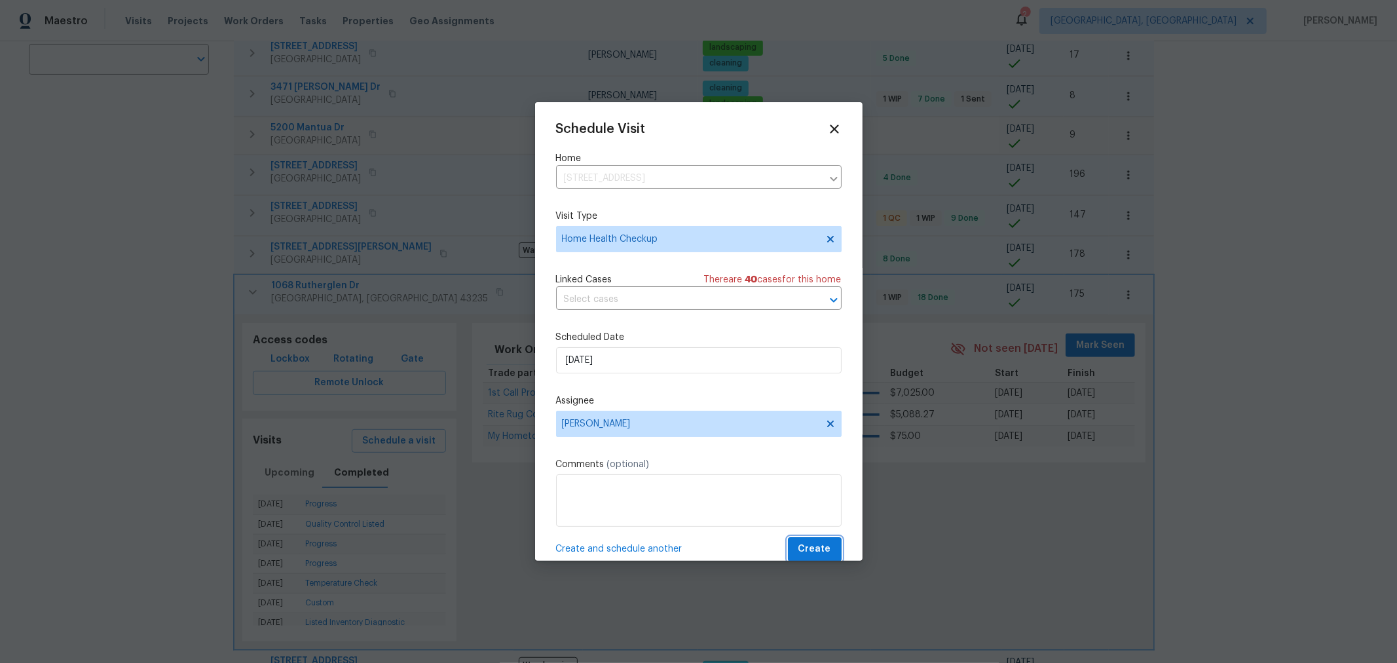
click at [800, 548] on span "Create" at bounding box center [814, 549] width 33 height 16
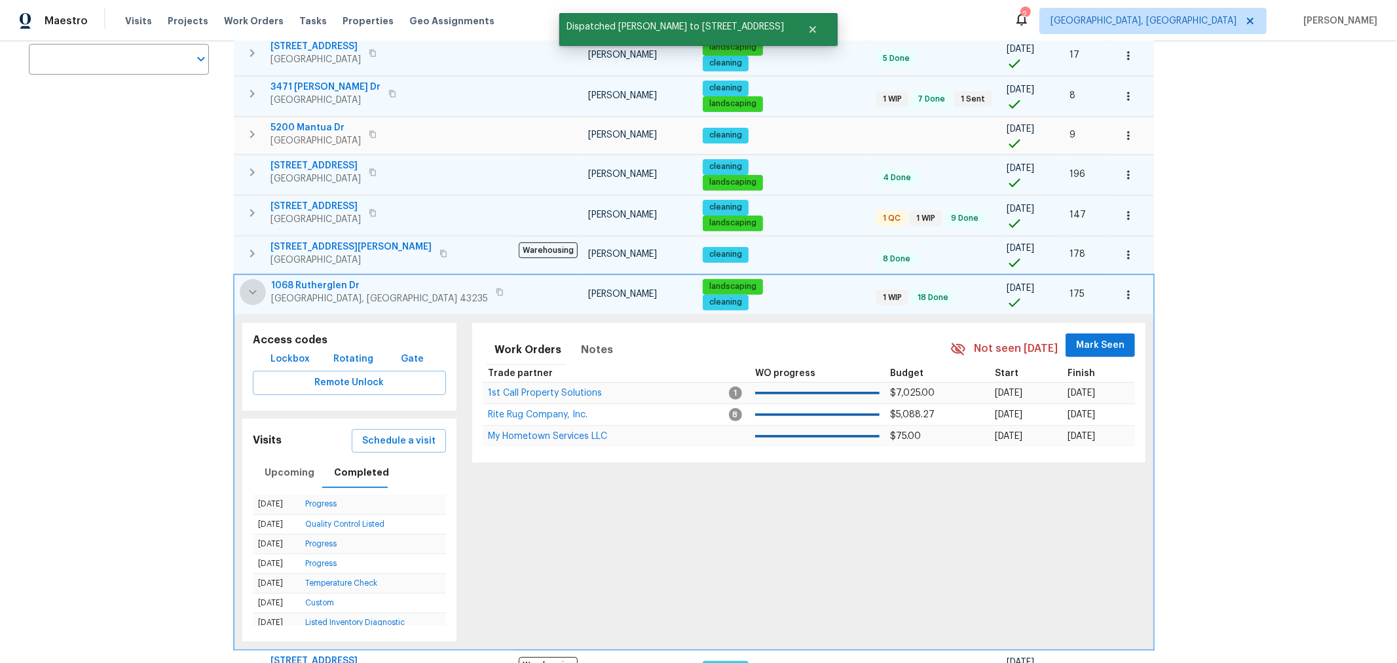
click at [248, 284] on icon "button" at bounding box center [253, 292] width 16 height 16
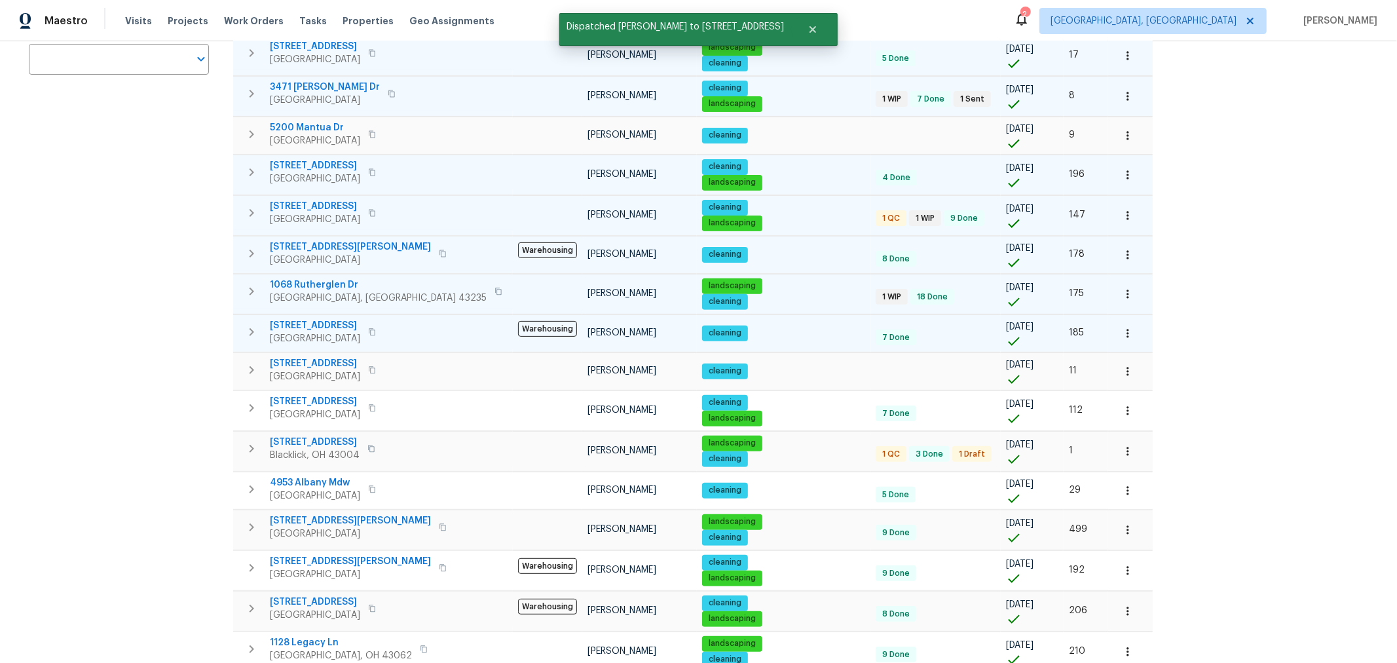
click at [247, 324] on icon "button" at bounding box center [252, 332] width 16 height 16
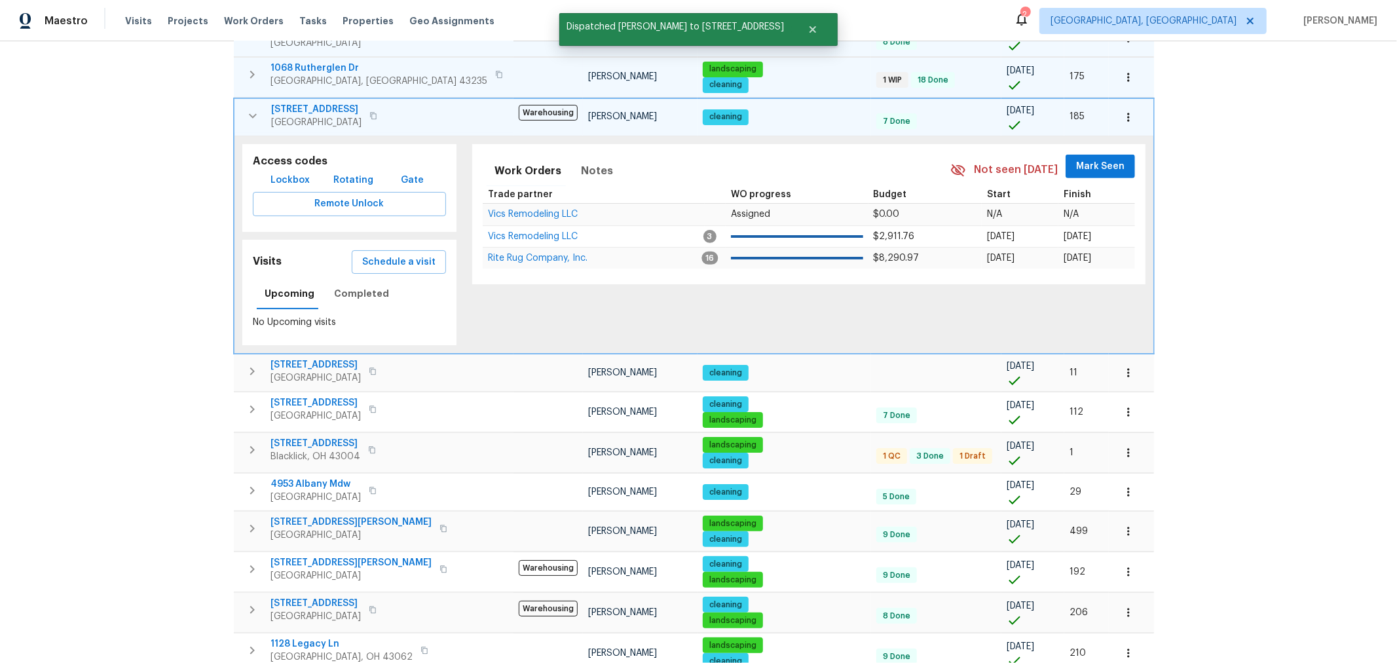
scroll to position [507, 0]
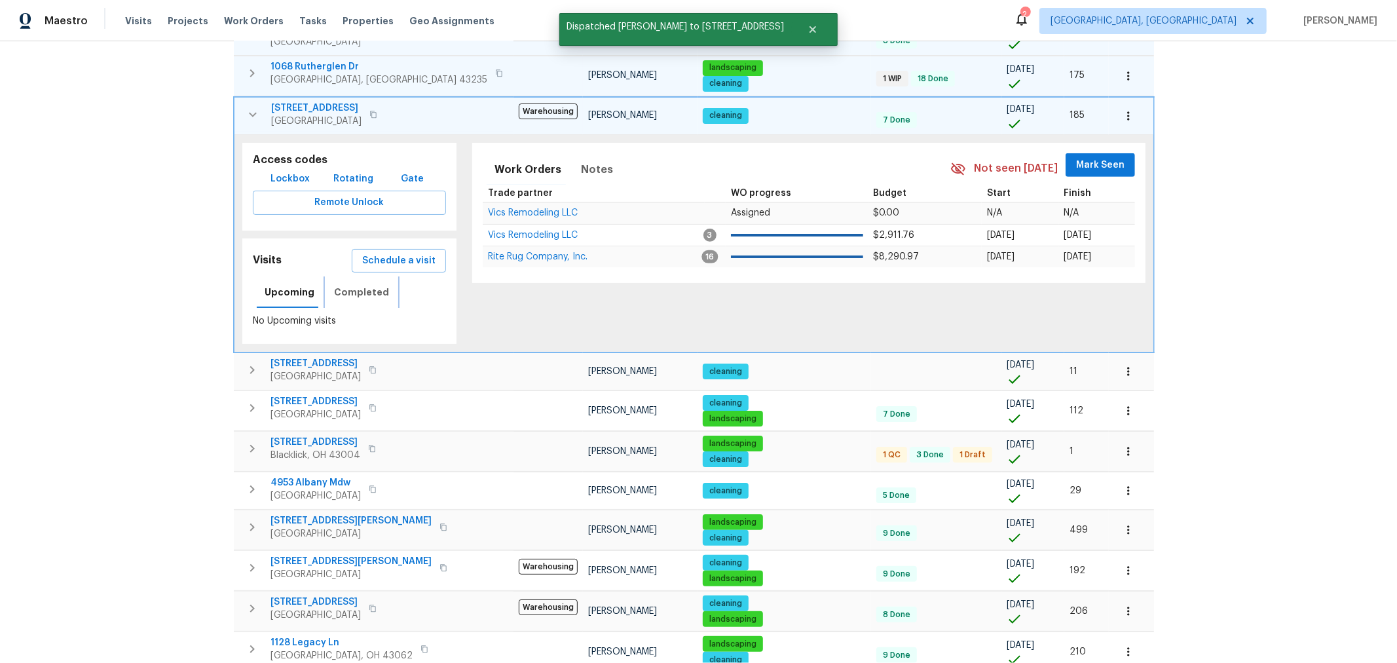
click at [334, 284] on span "Completed" at bounding box center [361, 292] width 55 height 16
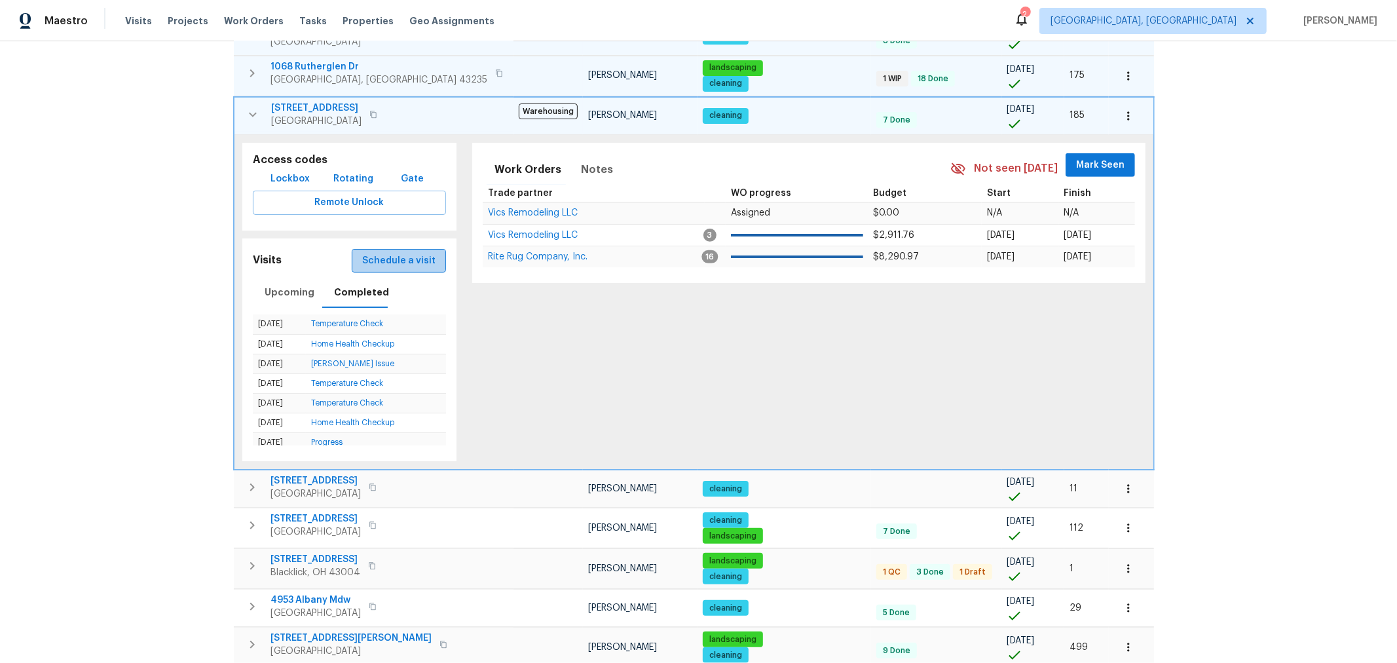
click at [379, 257] on span "Schedule a visit" at bounding box center [398, 261] width 73 height 16
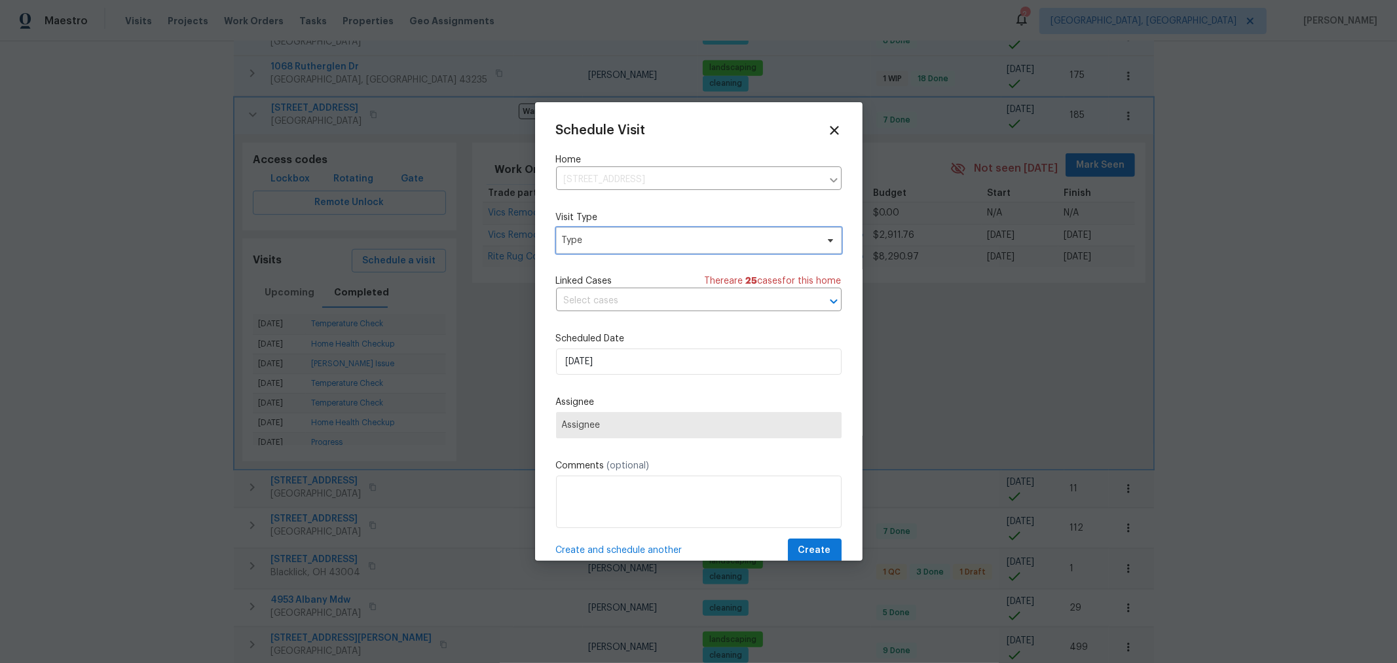
click at [638, 237] on span "Type" at bounding box center [689, 240] width 255 height 13
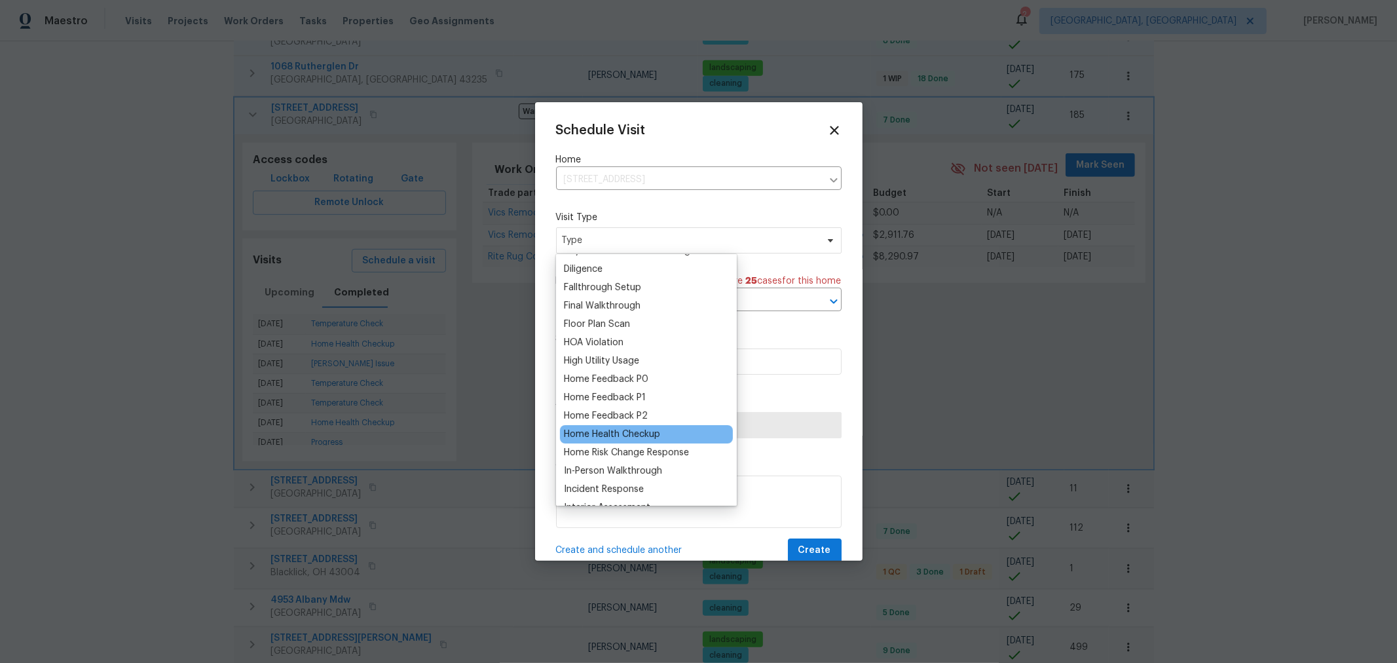
scroll to position [291, 0]
click at [645, 430] on div "Home Health Checkup" at bounding box center [612, 433] width 96 height 13
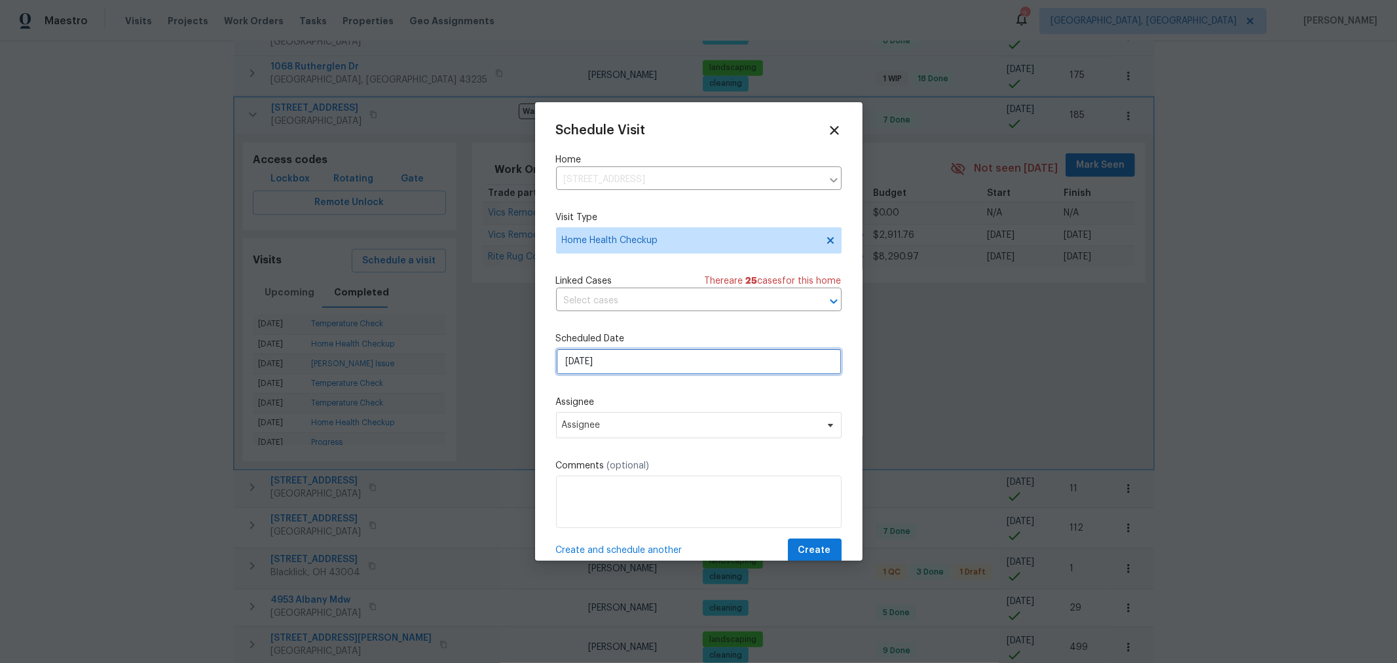
click at [636, 354] on input "9/19/2025" at bounding box center [698, 361] width 285 height 26
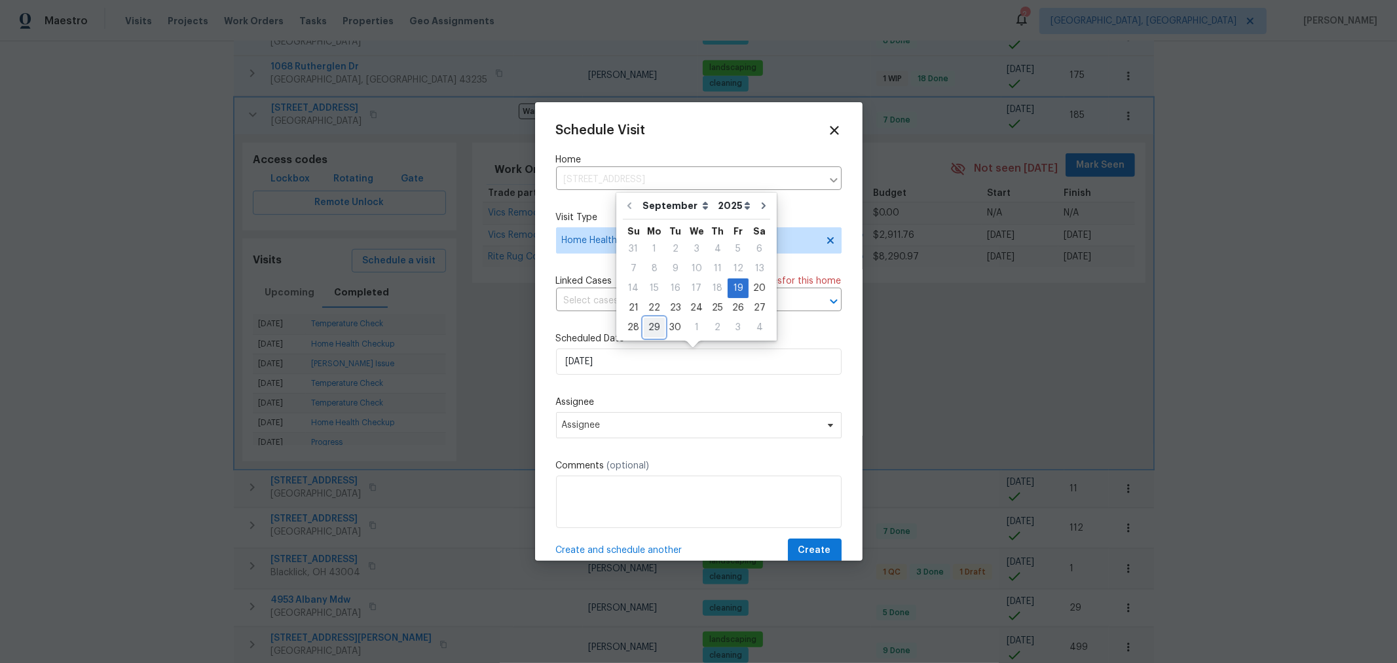
click at [659, 322] on div "29" at bounding box center [654, 327] width 21 height 18
type input "9/29/2025"
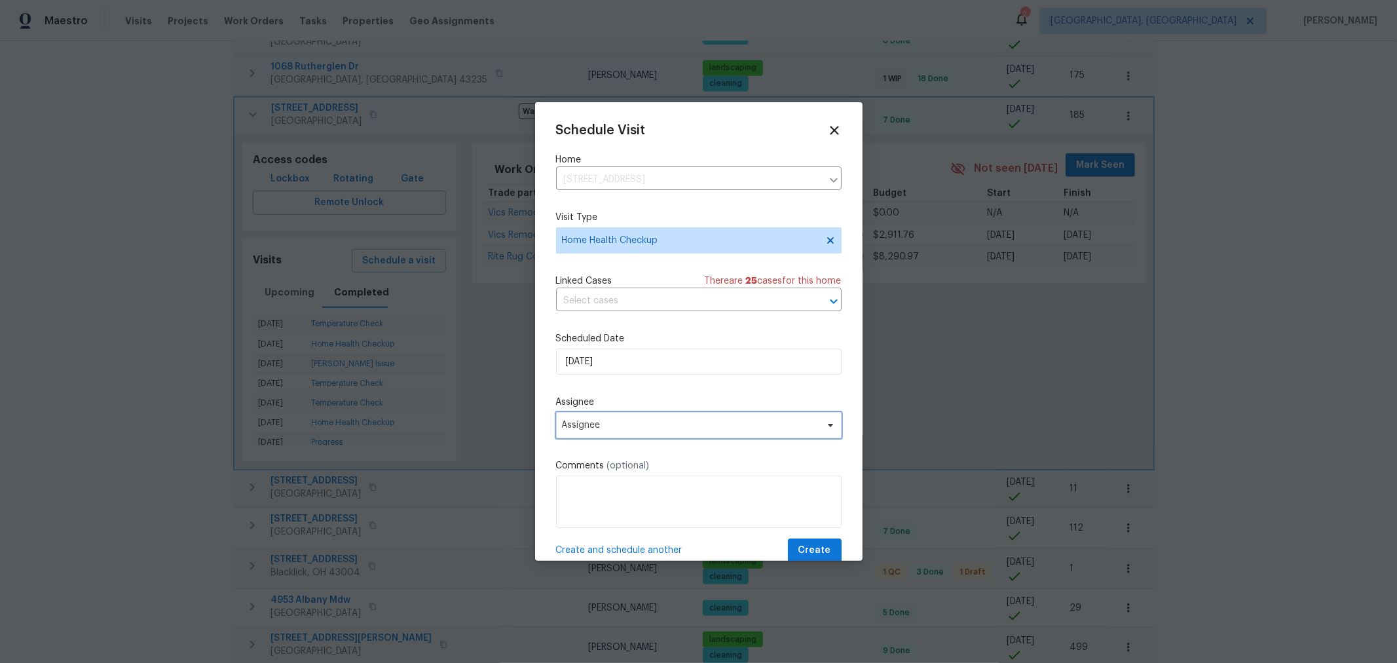
click at [660, 418] on span "Assignee" at bounding box center [698, 425] width 285 height 26
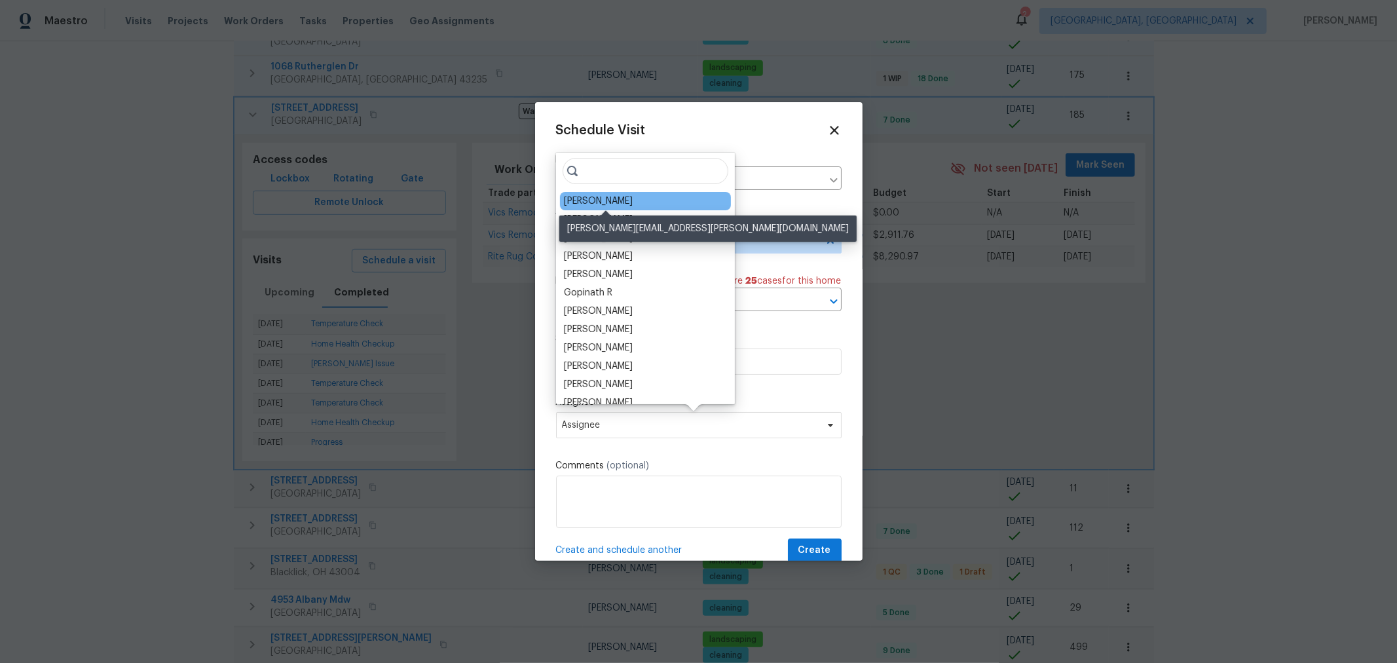
click at [633, 201] on div "[PERSON_NAME]" at bounding box center [598, 200] width 69 height 13
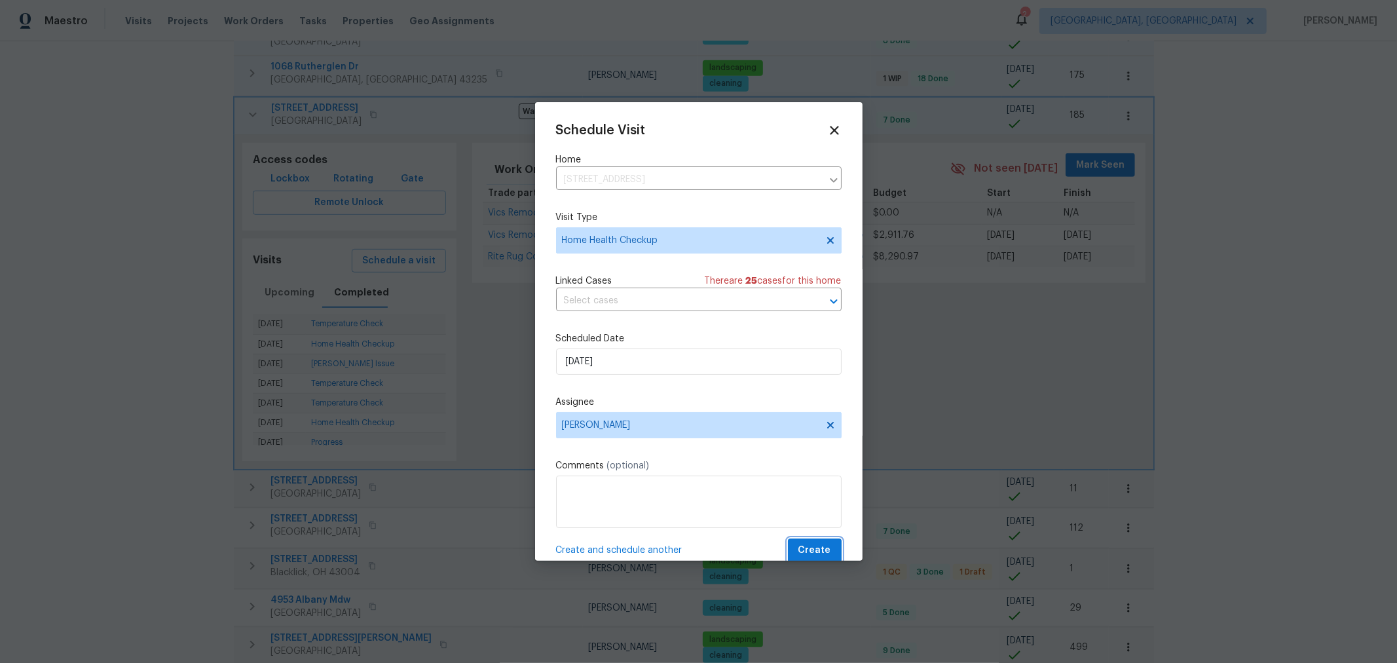
click at [805, 544] on span "Create" at bounding box center [814, 550] width 33 height 16
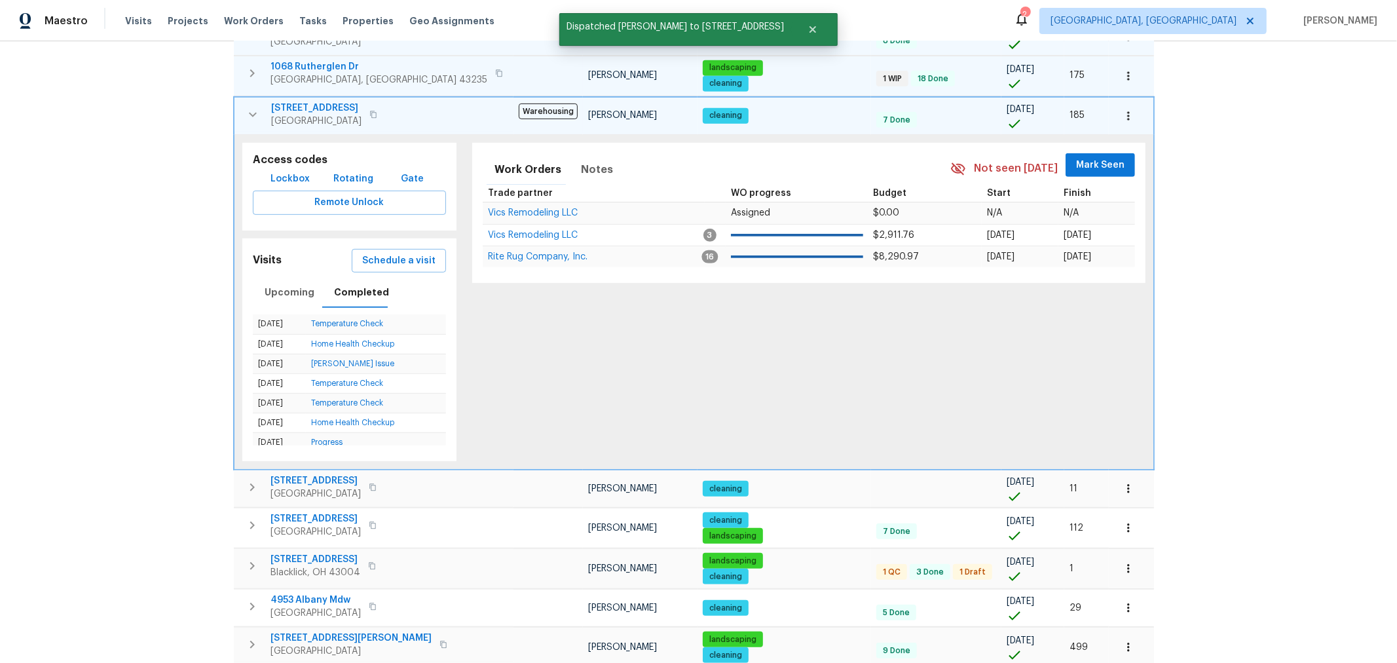
click at [249, 113] on icon "button" at bounding box center [253, 115] width 16 height 16
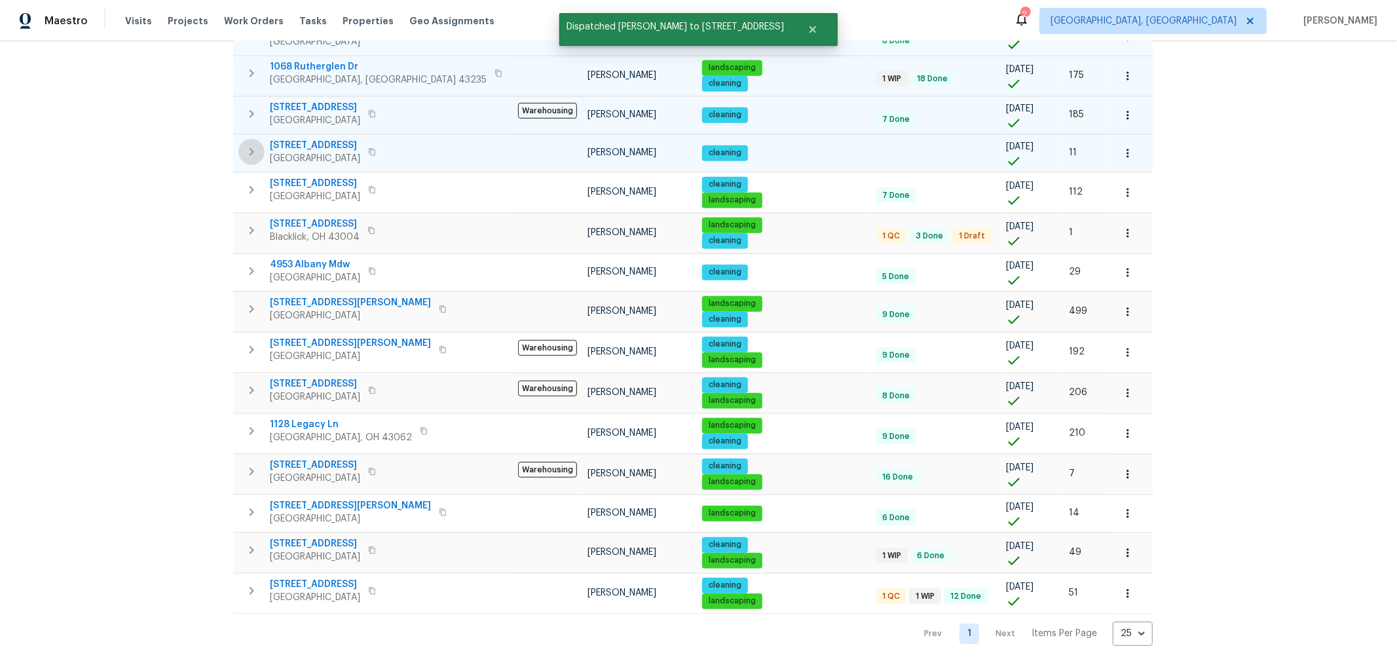
click at [249, 144] on icon "button" at bounding box center [252, 152] width 16 height 16
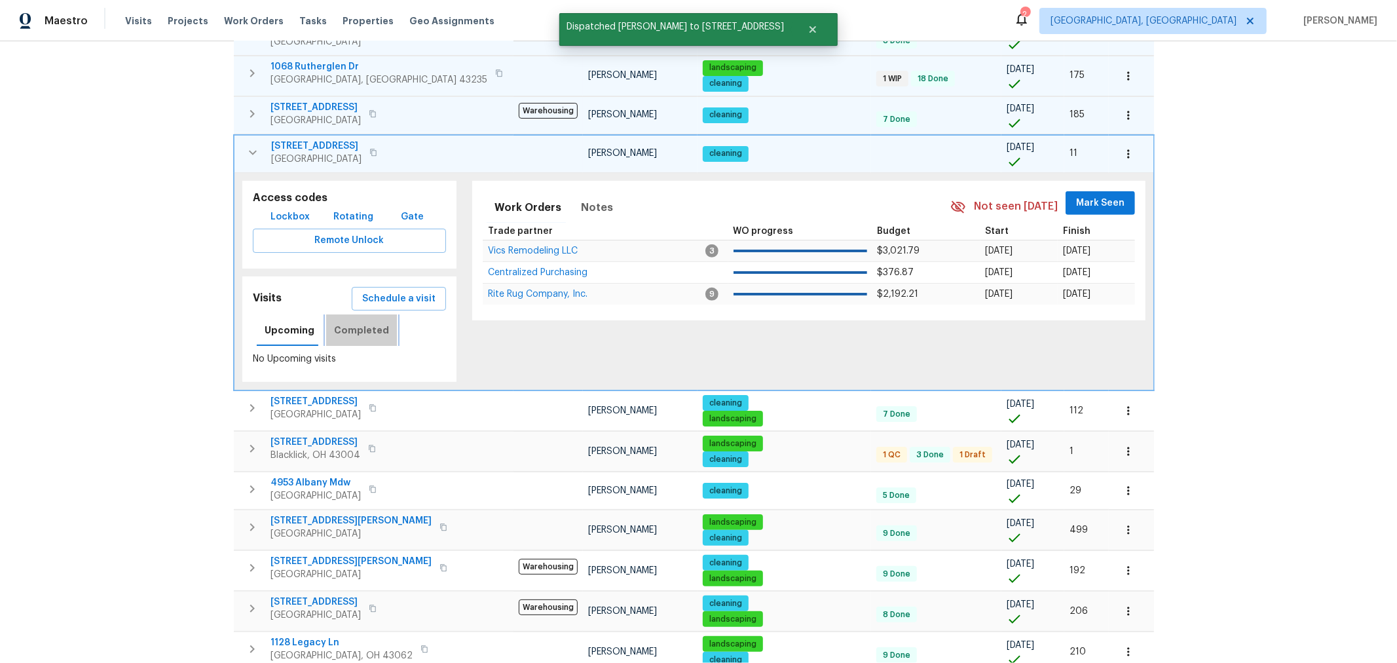
click at [358, 322] on span "Completed" at bounding box center [361, 330] width 55 height 16
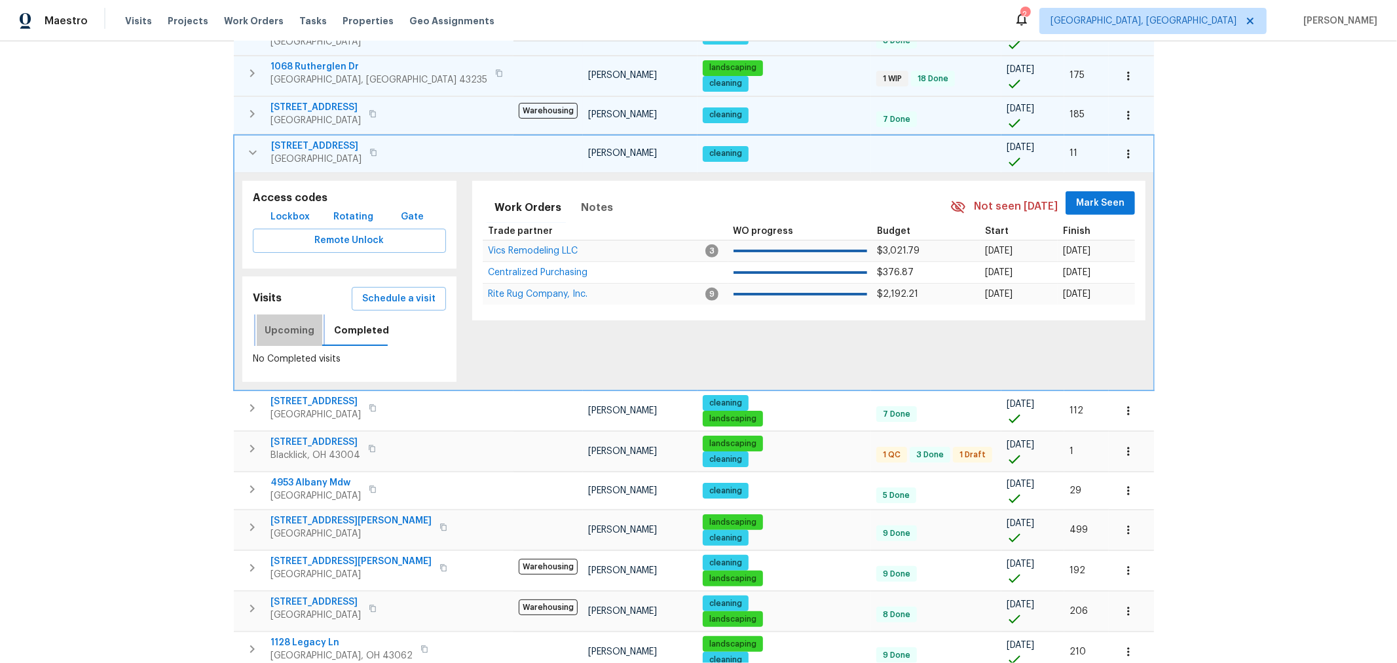
click at [297, 322] on span "Upcoming" at bounding box center [290, 330] width 50 height 16
click at [382, 291] on span "Schedule a visit" at bounding box center [398, 299] width 73 height 16
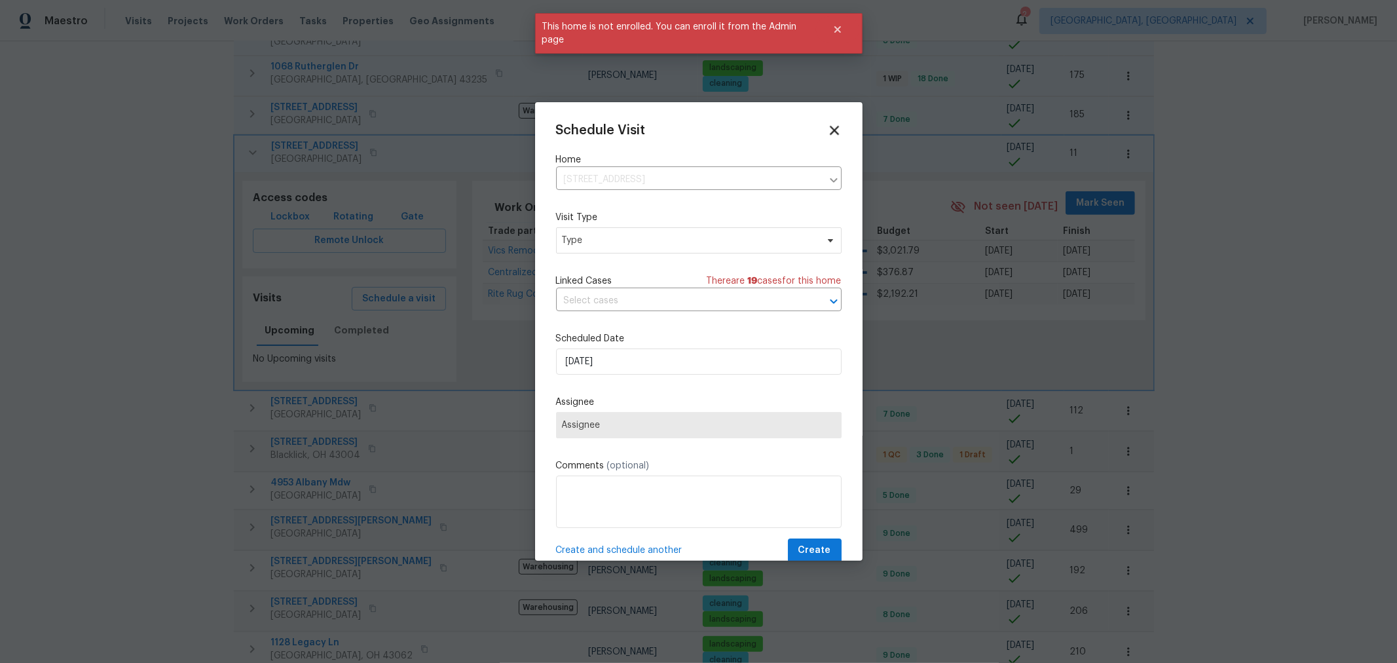
click at [827, 129] on icon at bounding box center [833, 129] width 15 height 15
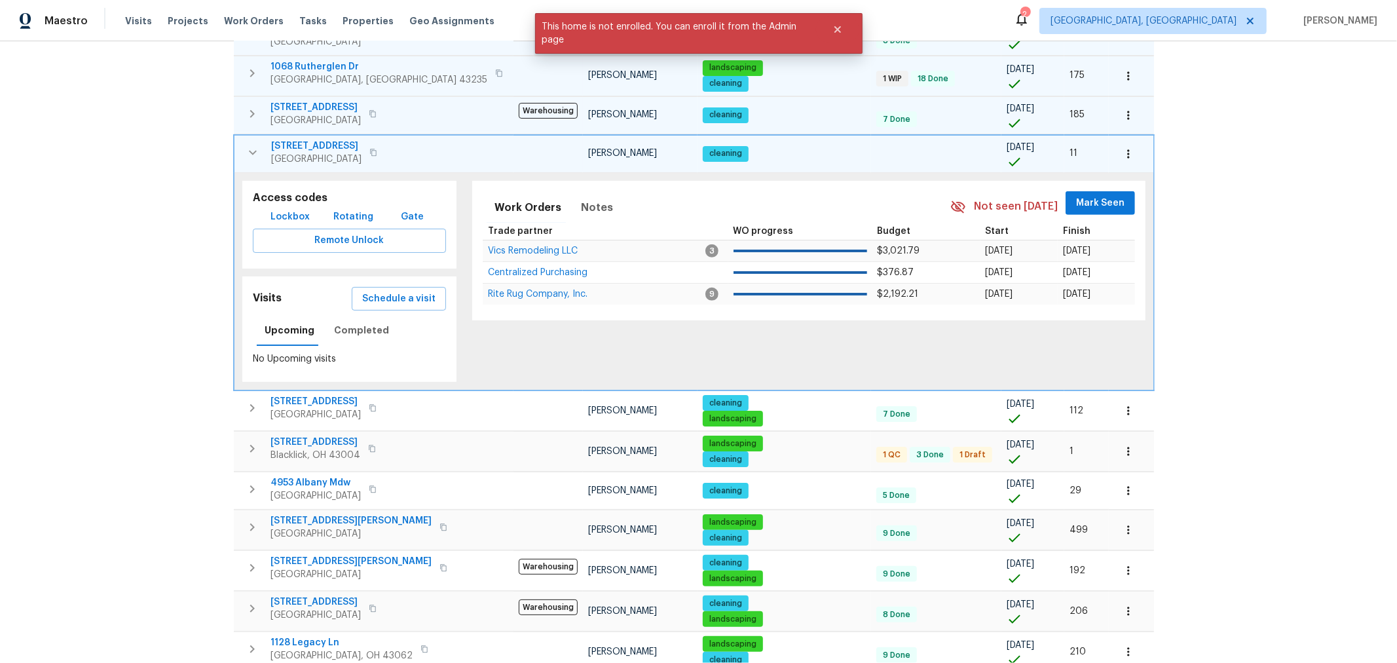
click at [371, 145] on button "button" at bounding box center [373, 152] width 16 height 18
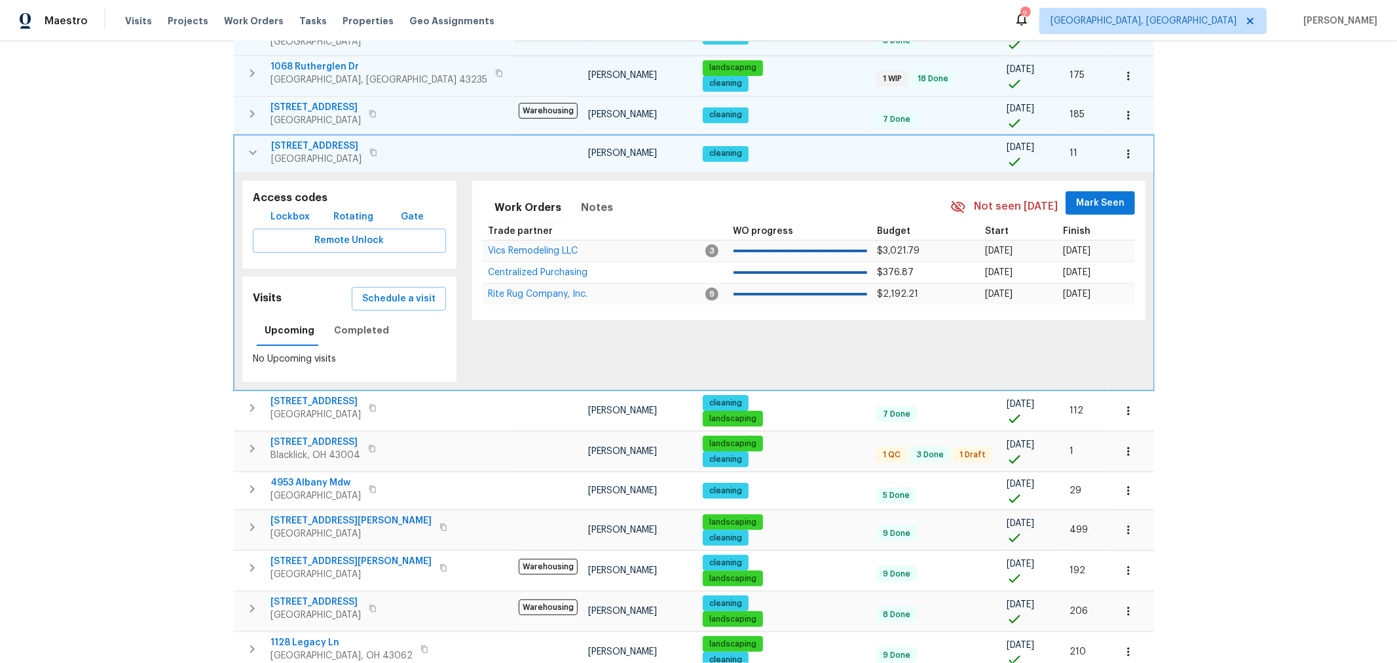
click at [320, 139] on span "6403 Riverview Loop" at bounding box center [316, 145] width 90 height 13
click at [242, 144] on button "button" at bounding box center [253, 152] width 26 height 26
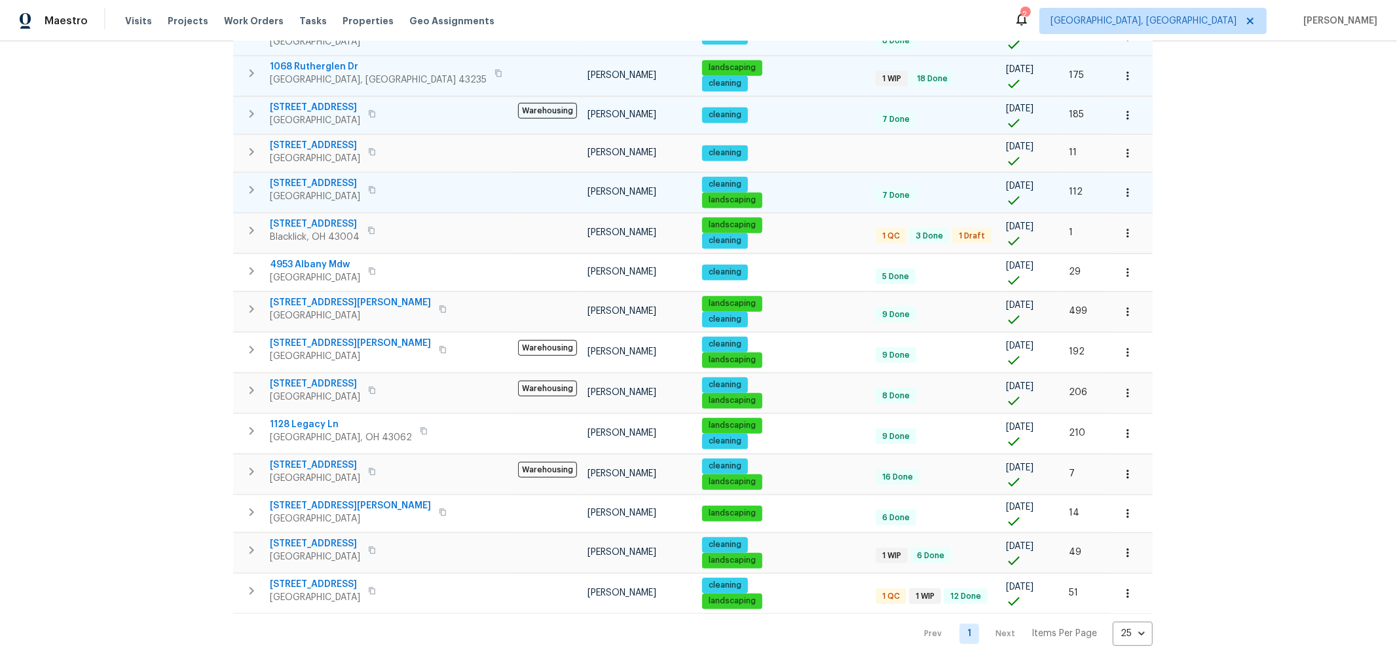
click at [250, 186] on icon "button" at bounding box center [251, 190] width 5 height 8
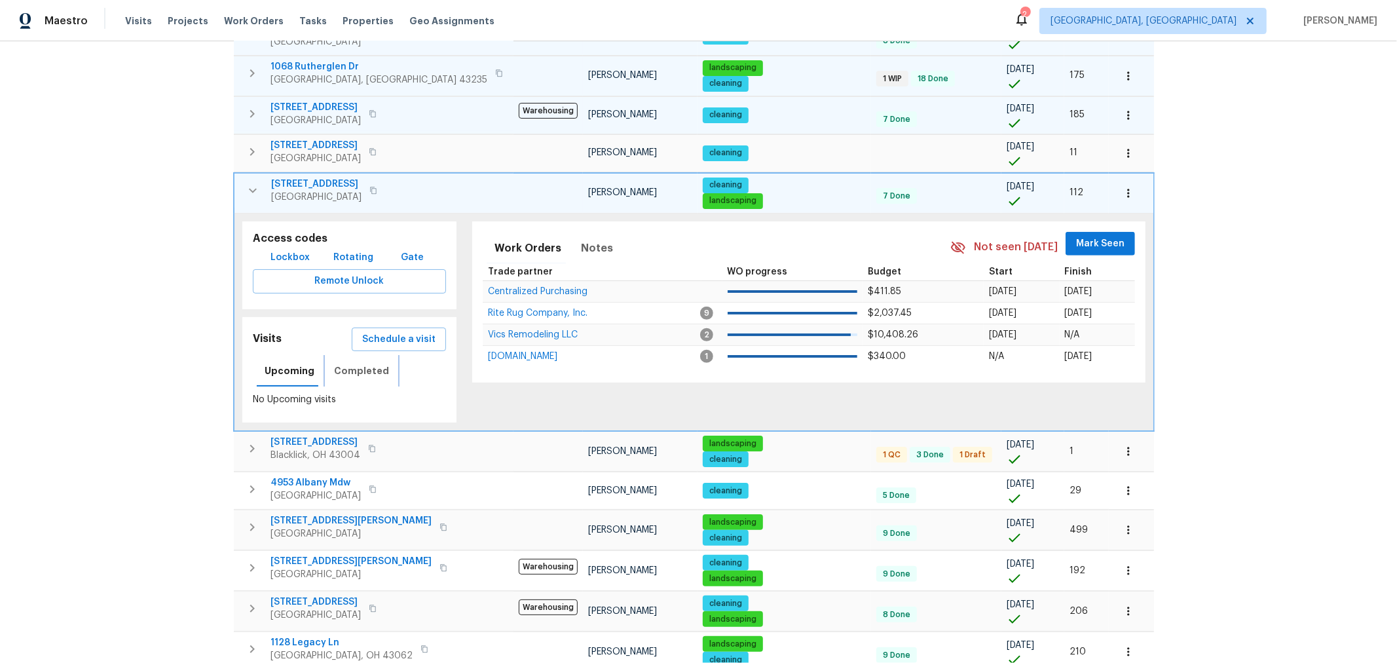
click at [361, 363] on span "Completed" at bounding box center [361, 371] width 55 height 16
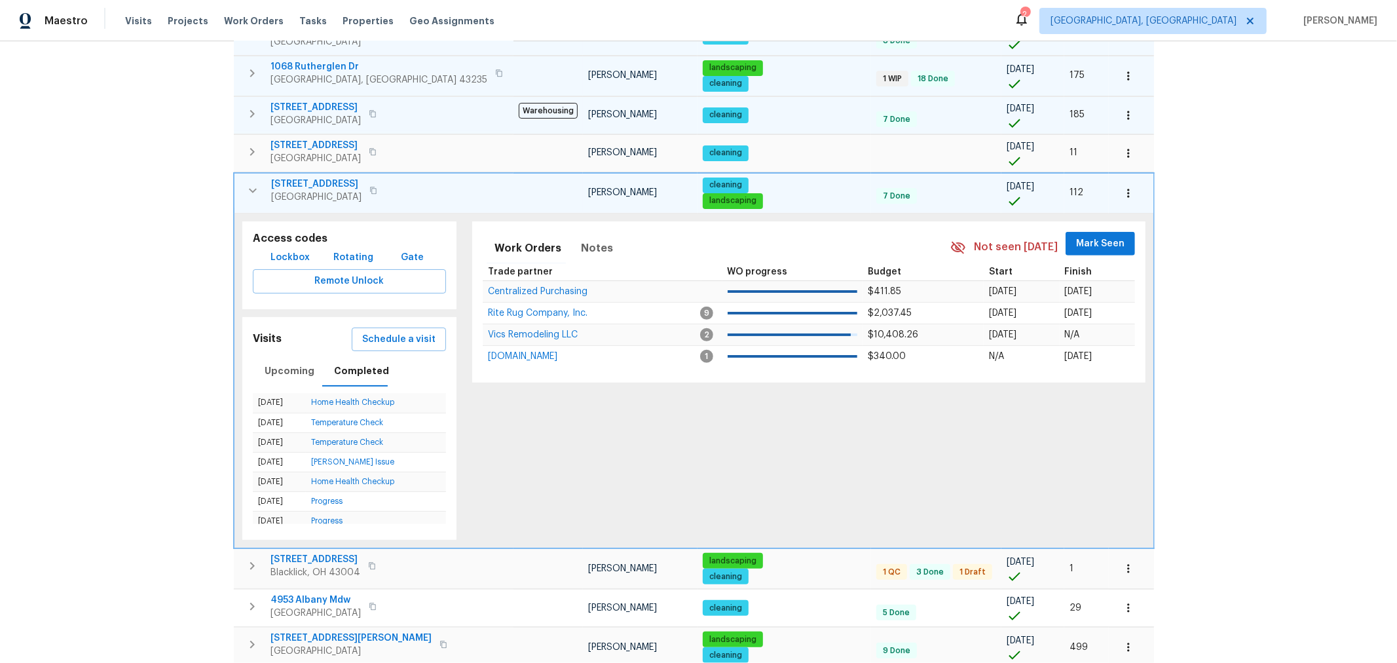
click at [384, 325] on div "Schedule a visit" at bounding box center [399, 339] width 98 height 28
click at [386, 331] on span "Schedule a visit" at bounding box center [398, 339] width 73 height 16
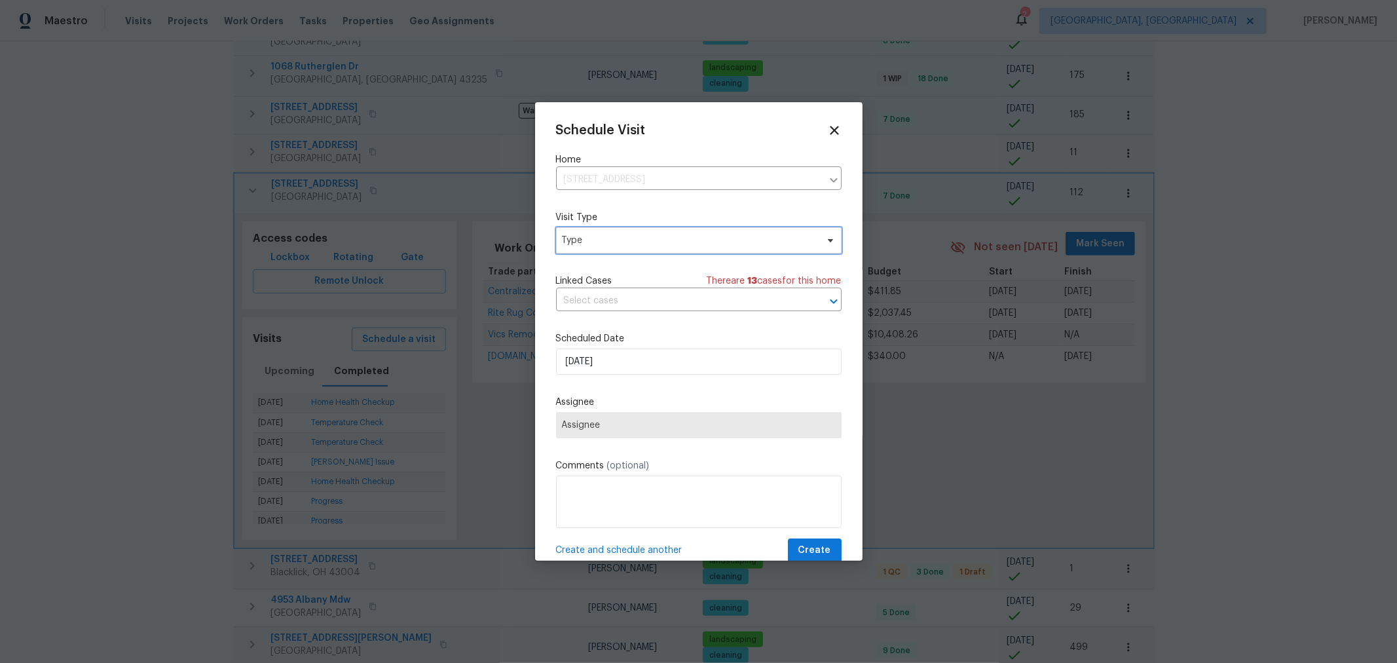
click at [640, 240] on span "Type" at bounding box center [689, 240] width 255 height 13
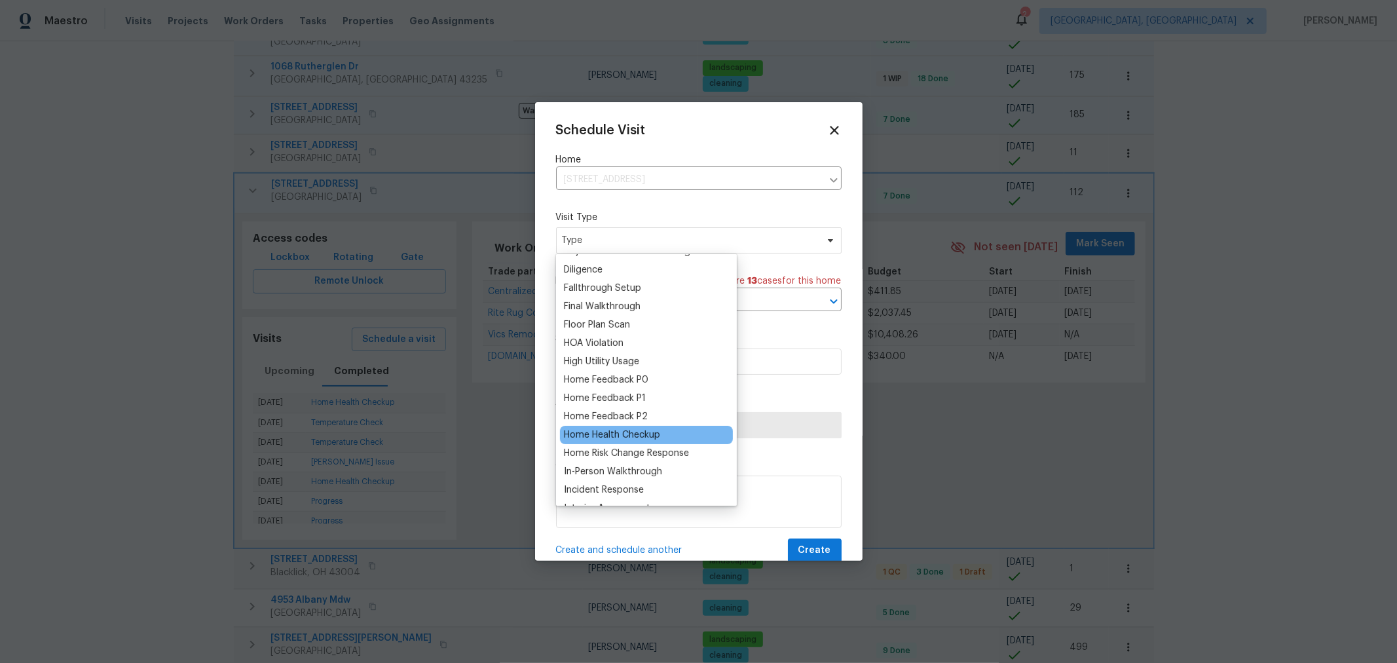
scroll to position [290, 0]
click at [627, 433] on div "Home Health Checkup" at bounding box center [612, 434] width 96 height 13
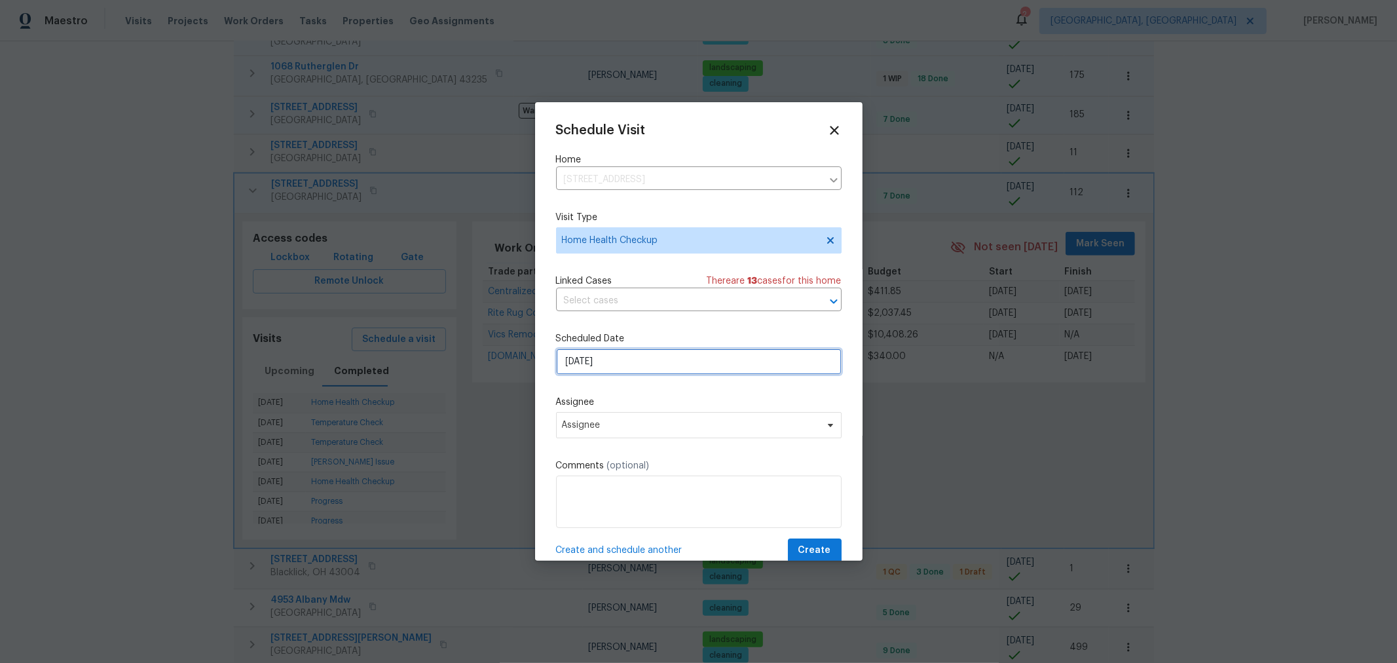
click at [636, 356] on input "9/19/2025" at bounding box center [698, 361] width 285 height 26
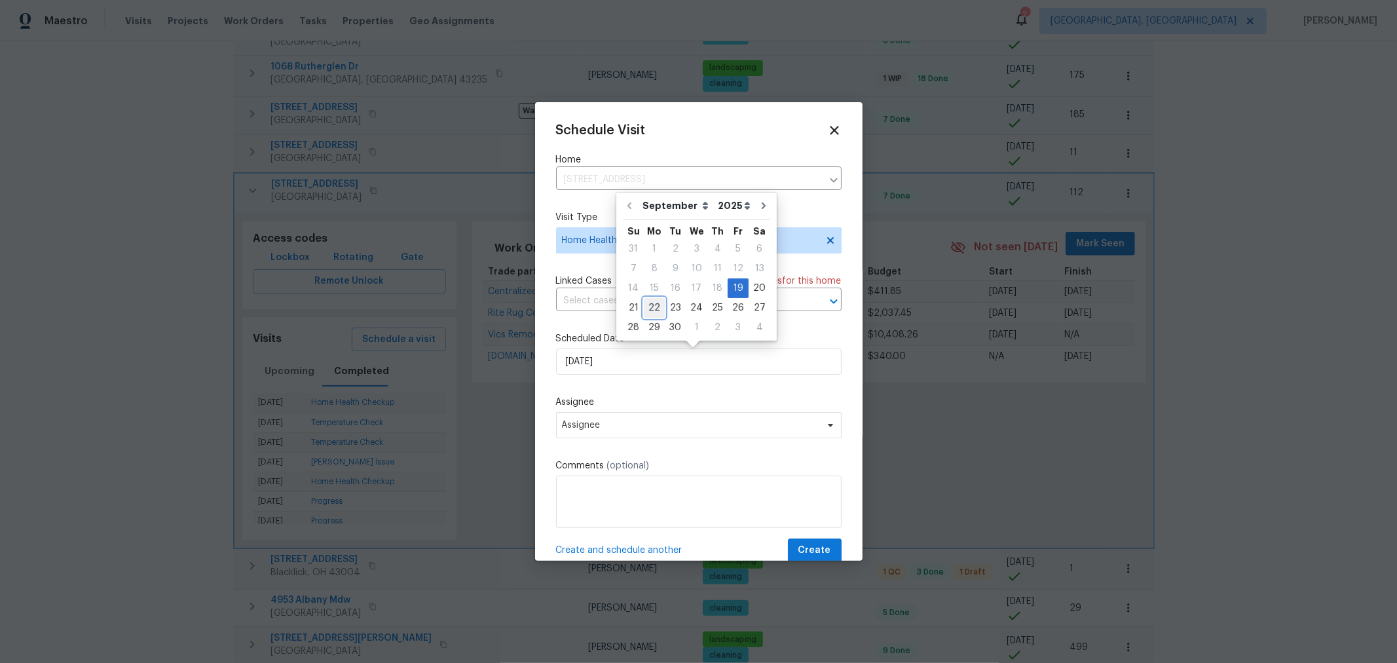
click at [647, 308] on div "22" at bounding box center [654, 308] width 21 height 18
type input "9/22/2025"
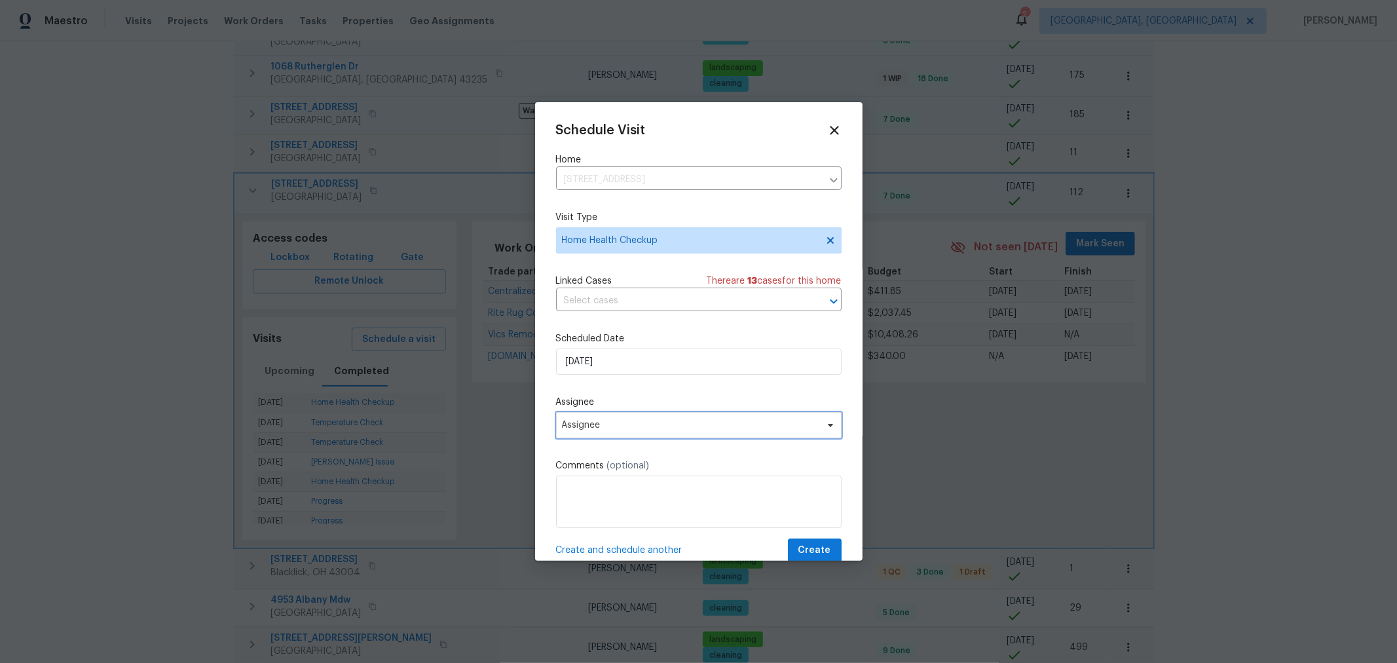
click at [664, 435] on span "Assignee" at bounding box center [698, 425] width 285 height 26
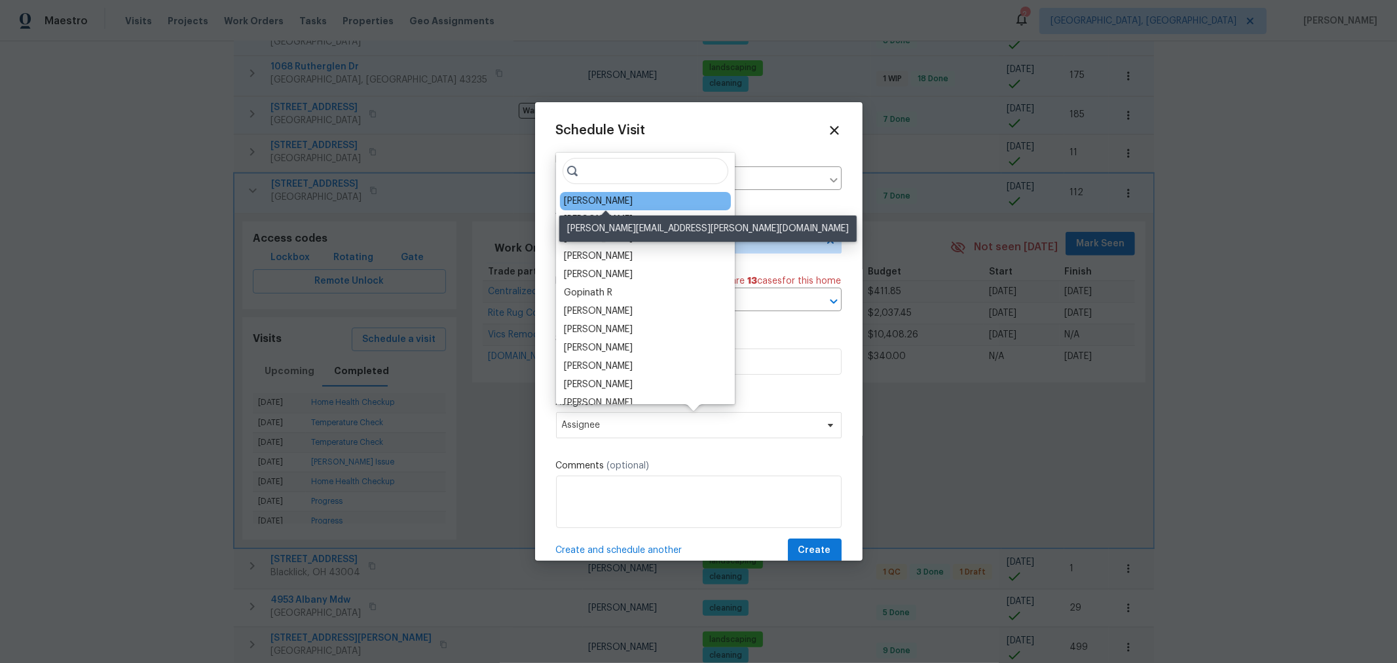
click at [627, 201] on div "[PERSON_NAME]" at bounding box center [598, 200] width 69 height 13
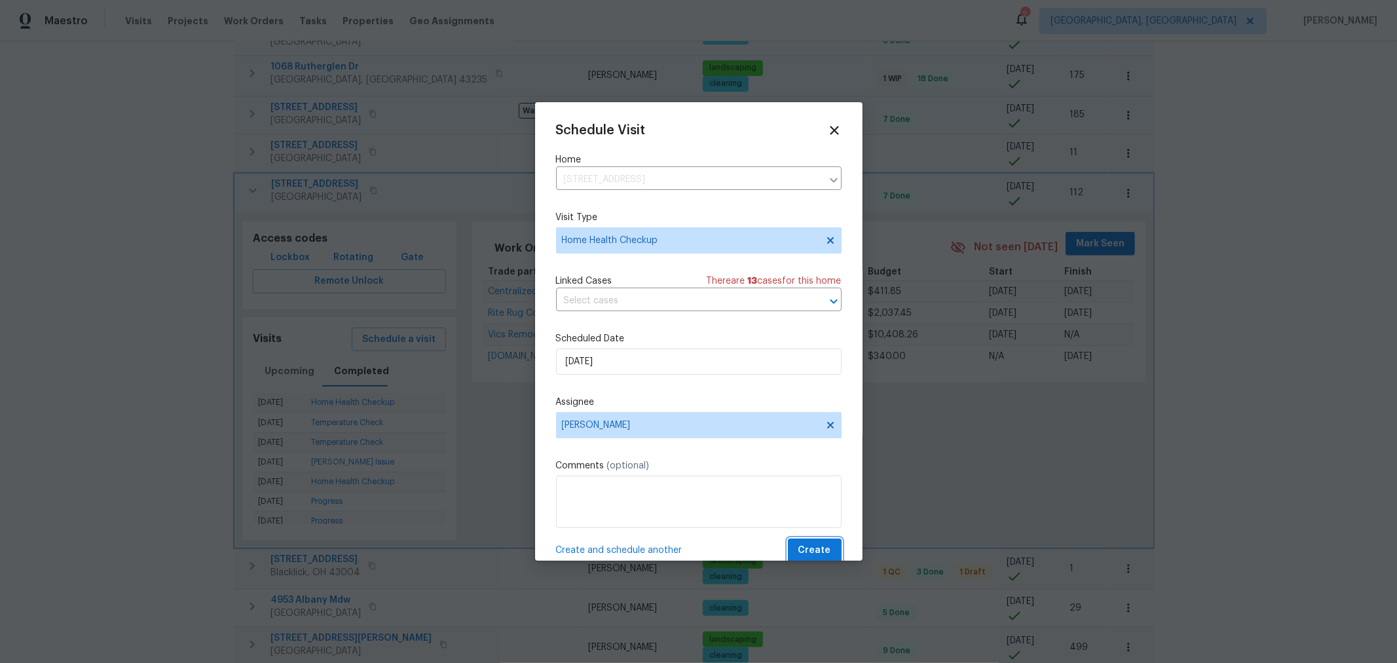
click at [812, 544] on span "Create" at bounding box center [814, 550] width 33 height 16
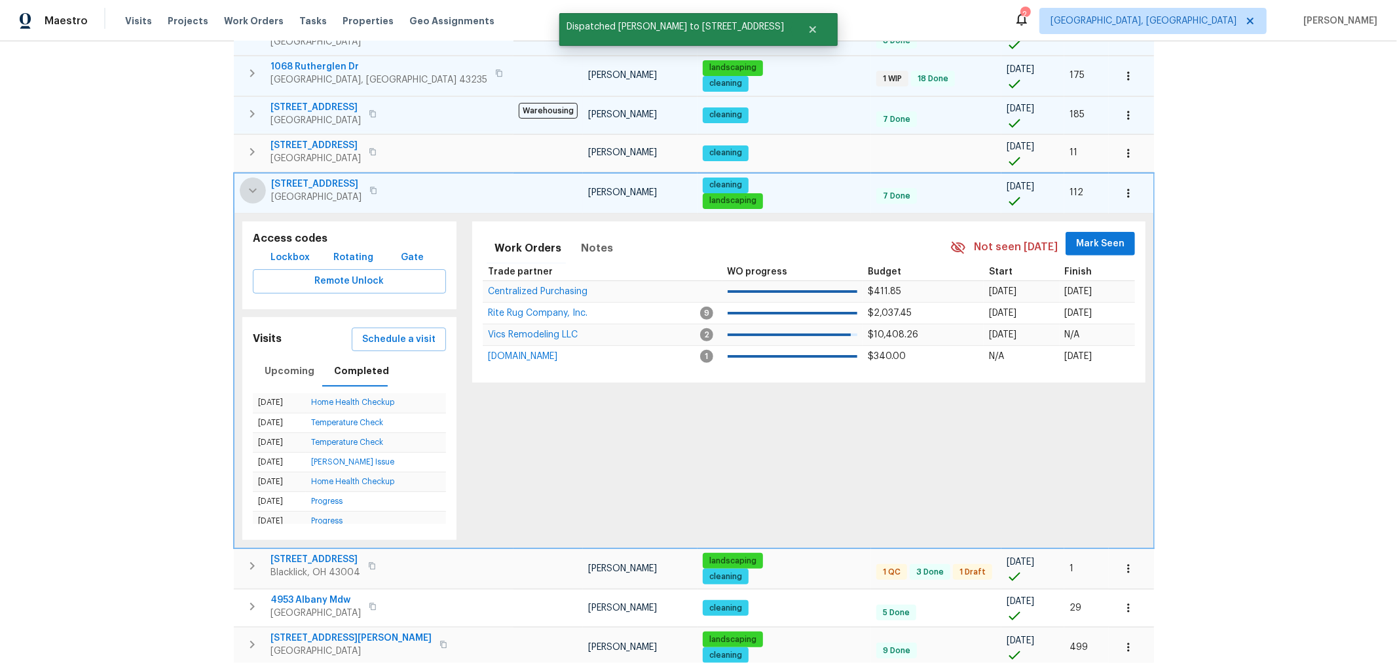
click at [253, 183] on icon "button" at bounding box center [253, 191] width 16 height 16
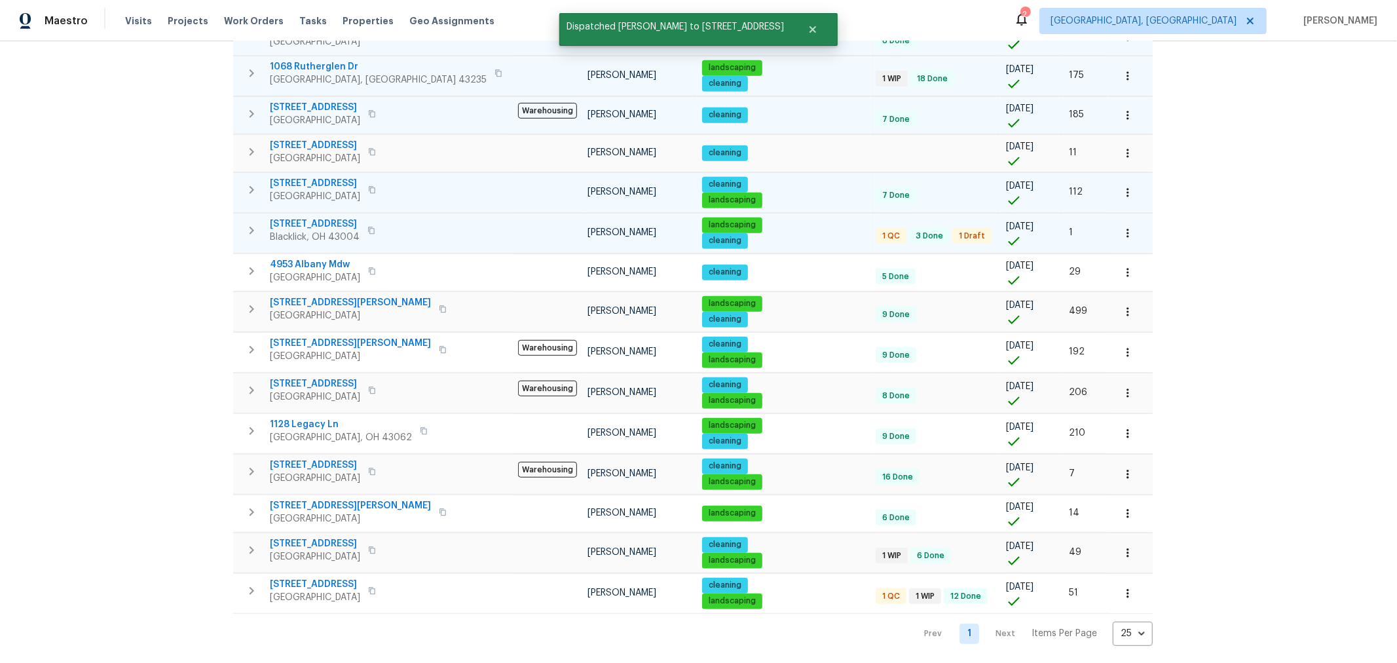
click at [255, 223] on icon "button" at bounding box center [252, 231] width 16 height 16
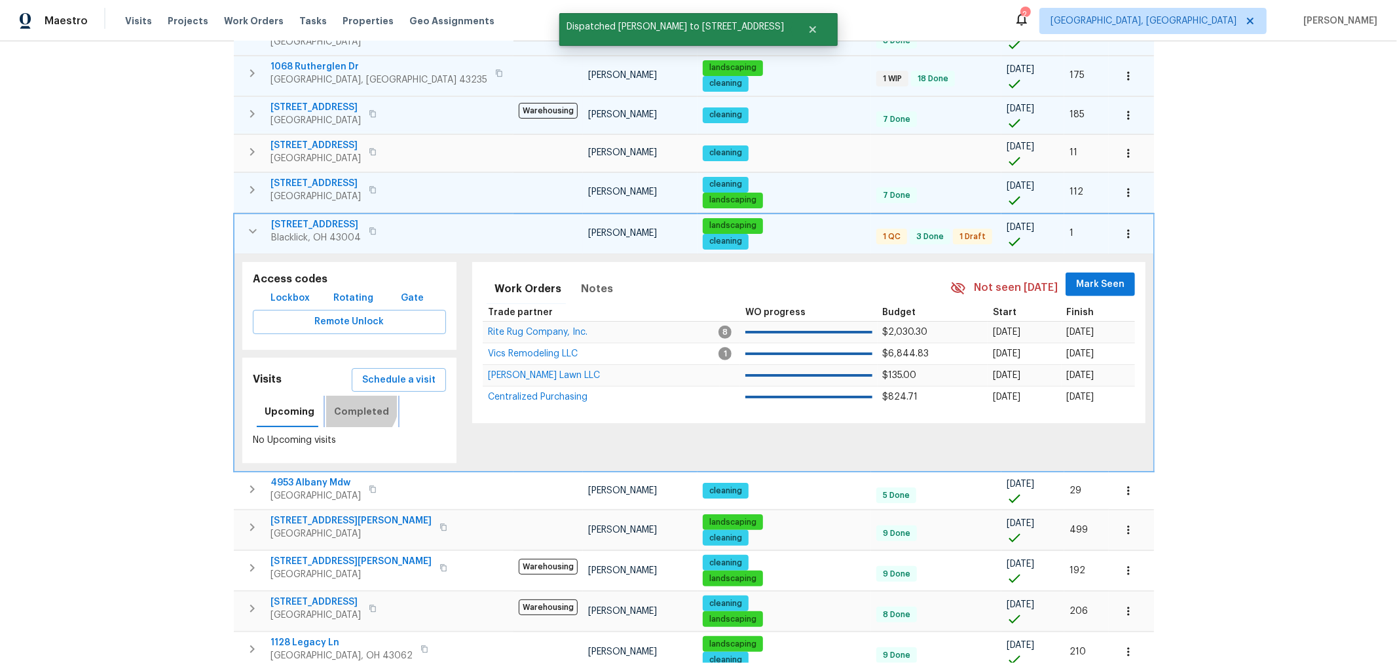
click at [342, 395] on button "Completed" at bounding box center [361, 410] width 71 height 31
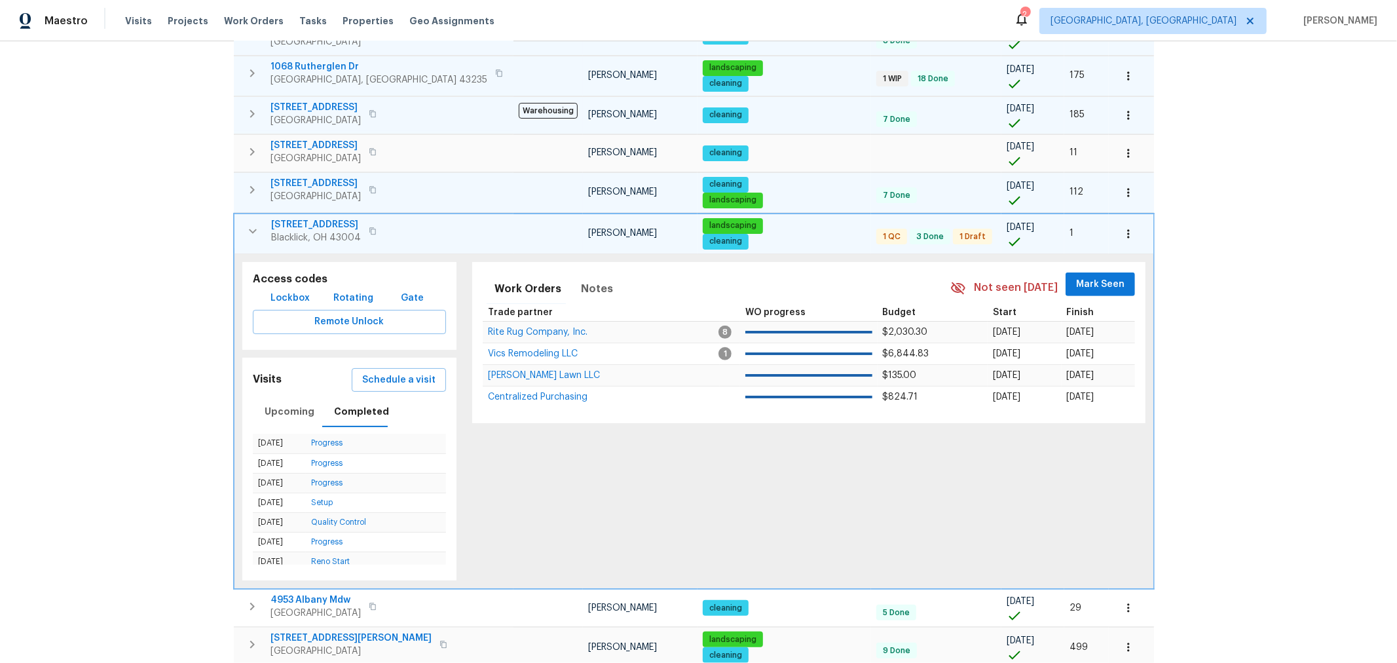
click at [379, 366] on div "Schedule a visit" at bounding box center [399, 380] width 98 height 28
click at [383, 373] on span "Schedule a visit" at bounding box center [398, 380] width 73 height 16
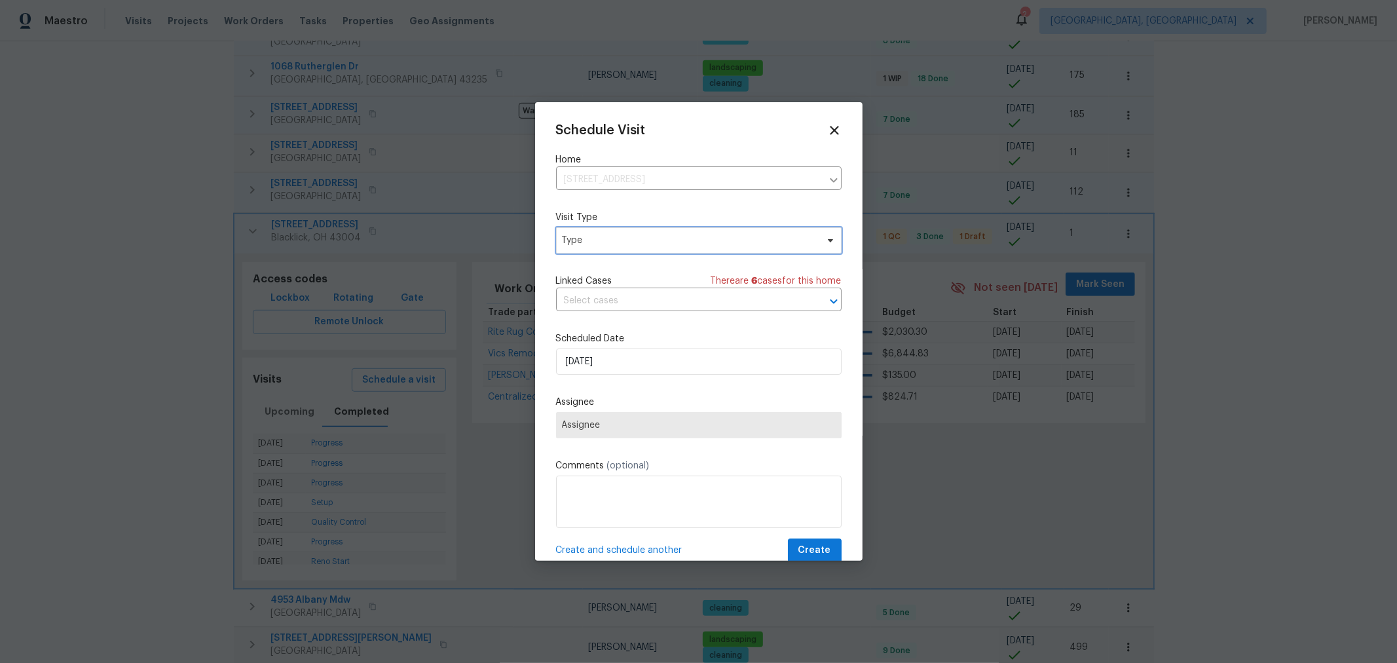
click at [625, 244] on span "Type" at bounding box center [689, 240] width 255 height 13
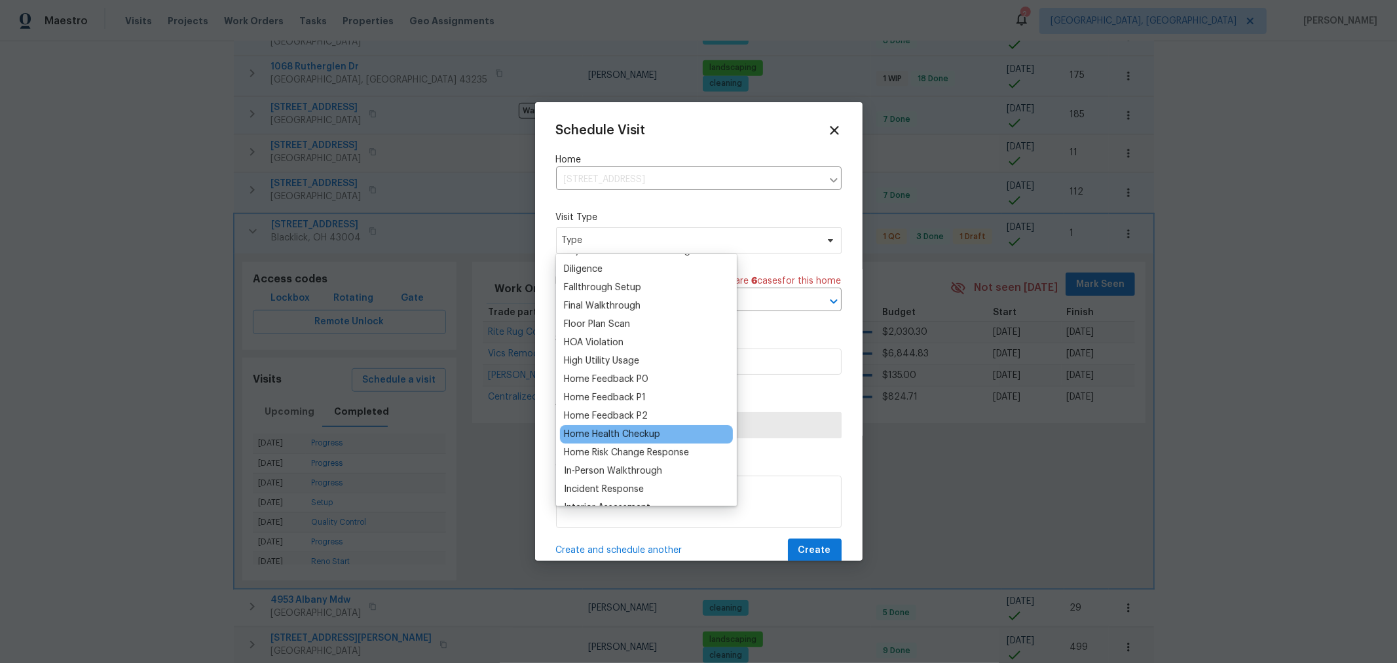
click at [642, 437] on div "Home Health Checkup" at bounding box center [612, 434] width 96 height 13
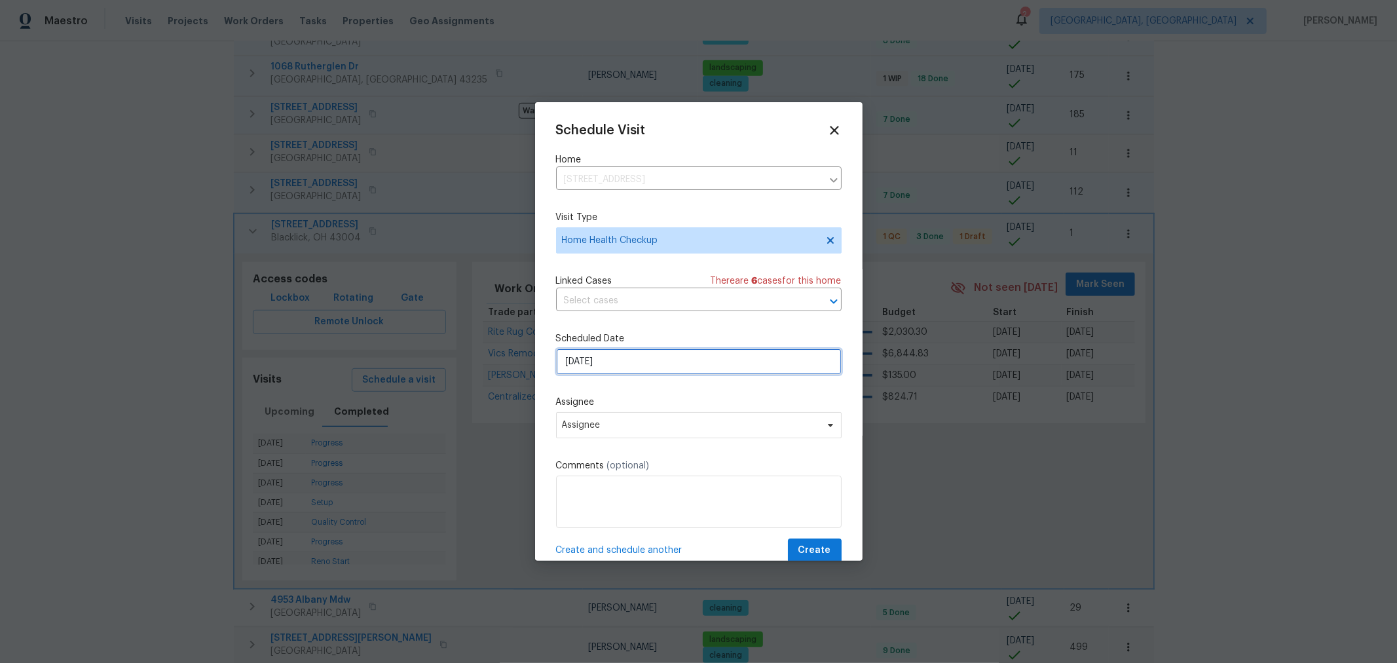
click at [620, 358] on input "9/19/2025" at bounding box center [698, 361] width 285 height 26
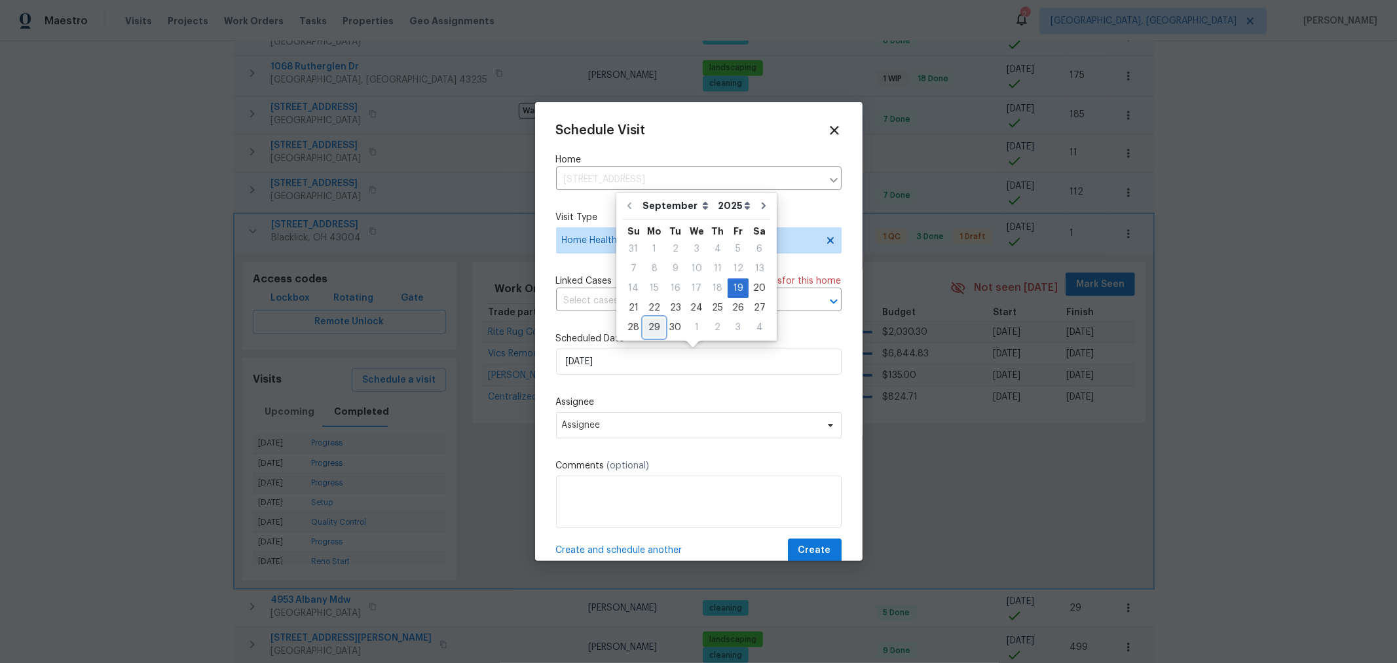
click at [658, 327] on div "29" at bounding box center [654, 327] width 21 height 18
type input "9/29/2025"
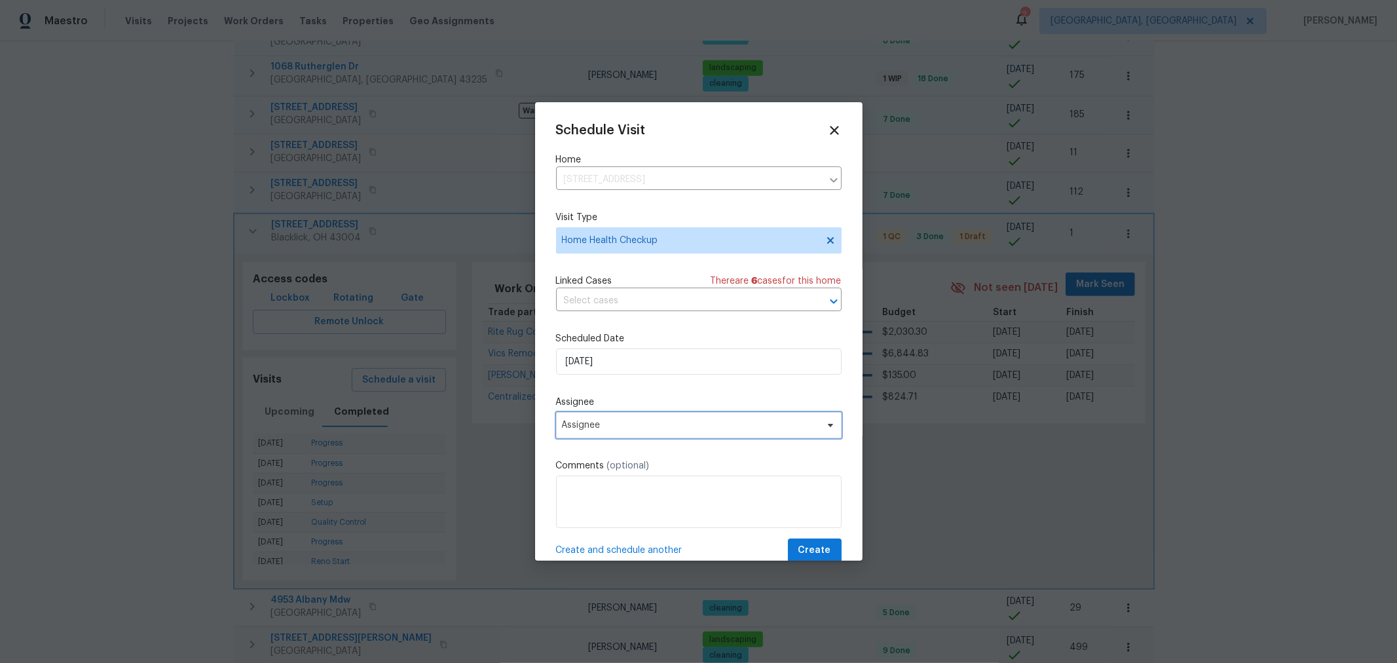
click at [661, 425] on span "Assignee" at bounding box center [690, 425] width 257 height 10
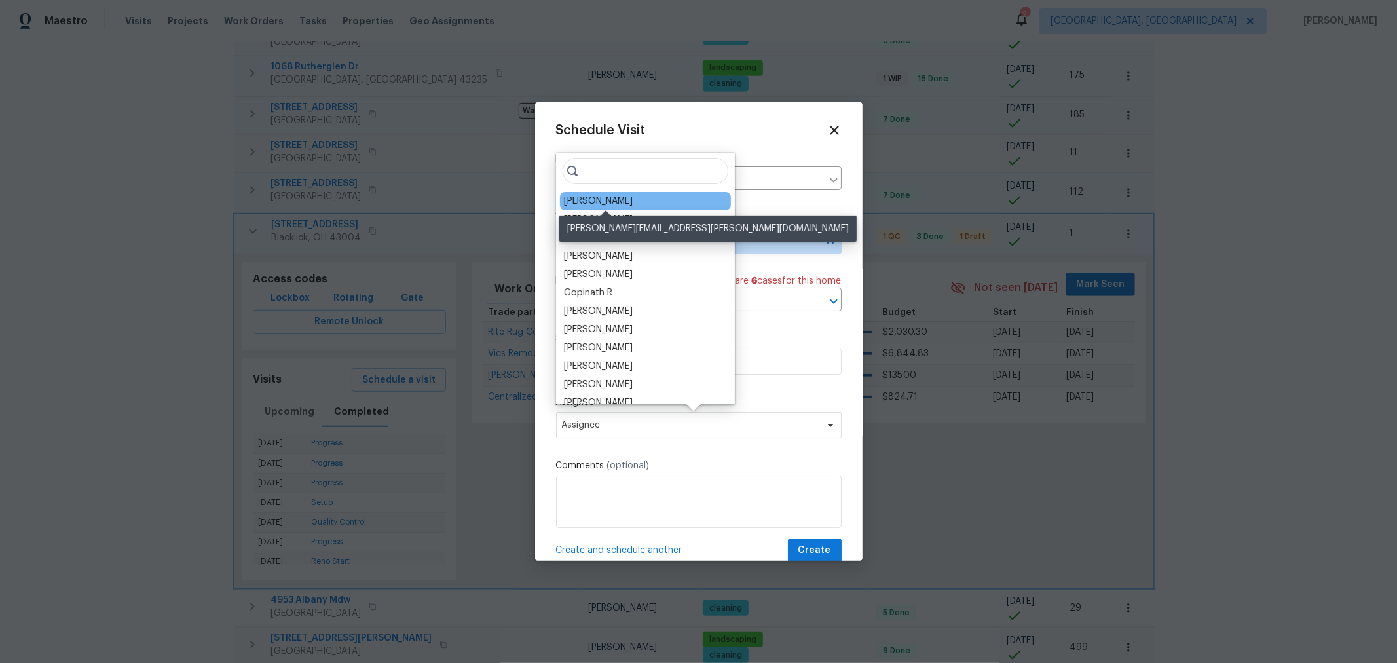
click at [626, 204] on div "[PERSON_NAME]" at bounding box center [598, 200] width 69 height 13
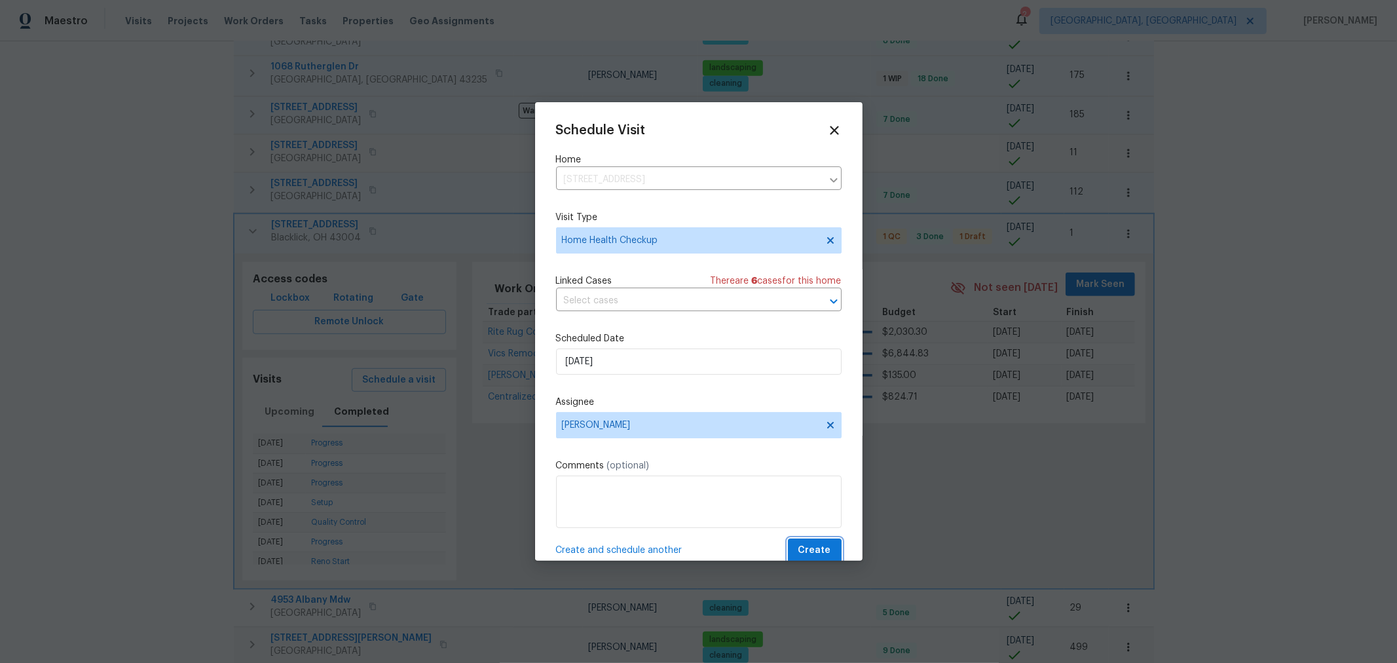
click at [789, 545] on button "Create" at bounding box center [815, 550] width 54 height 24
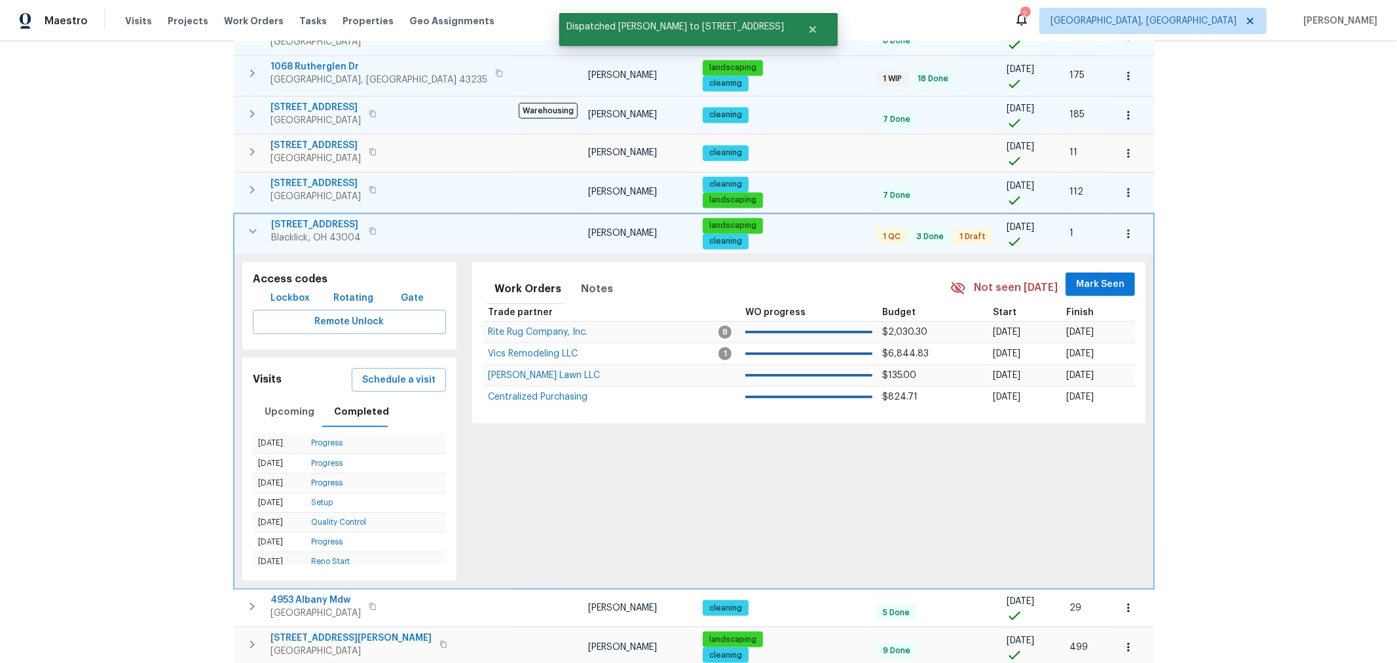
click at [257, 223] on icon "button" at bounding box center [253, 231] width 16 height 16
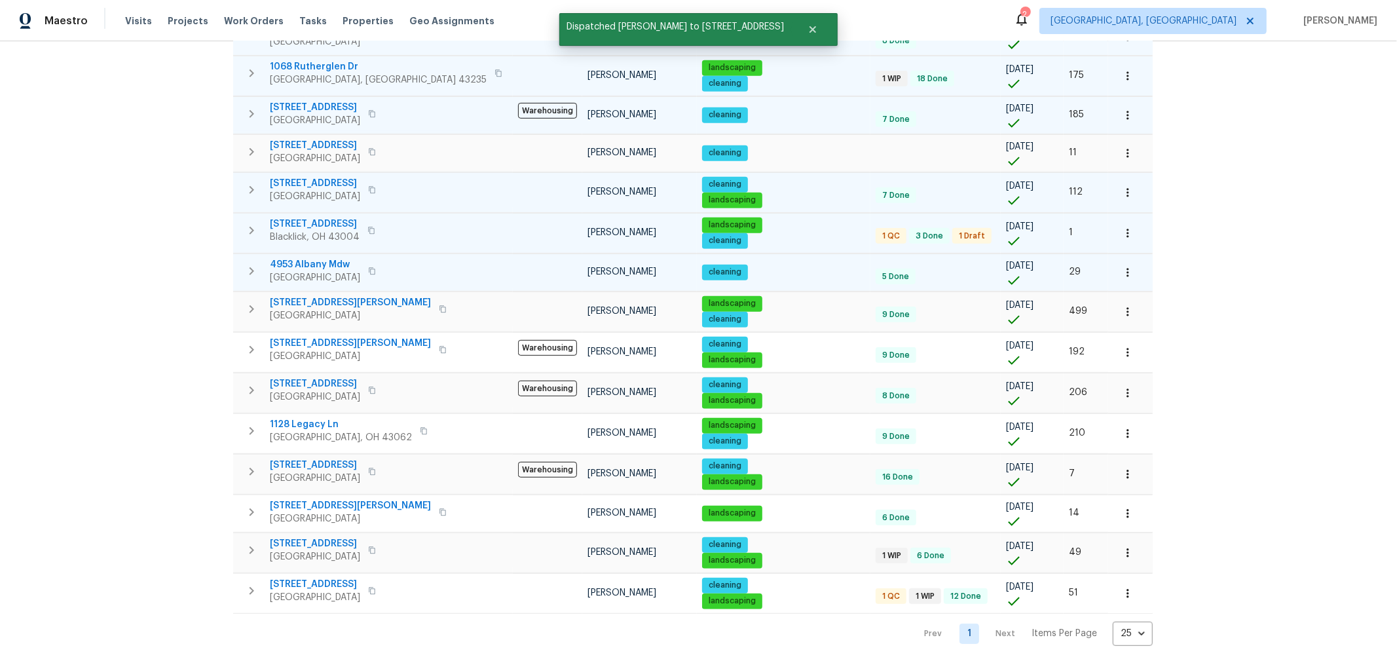
click at [255, 263] on icon "button" at bounding box center [252, 271] width 16 height 16
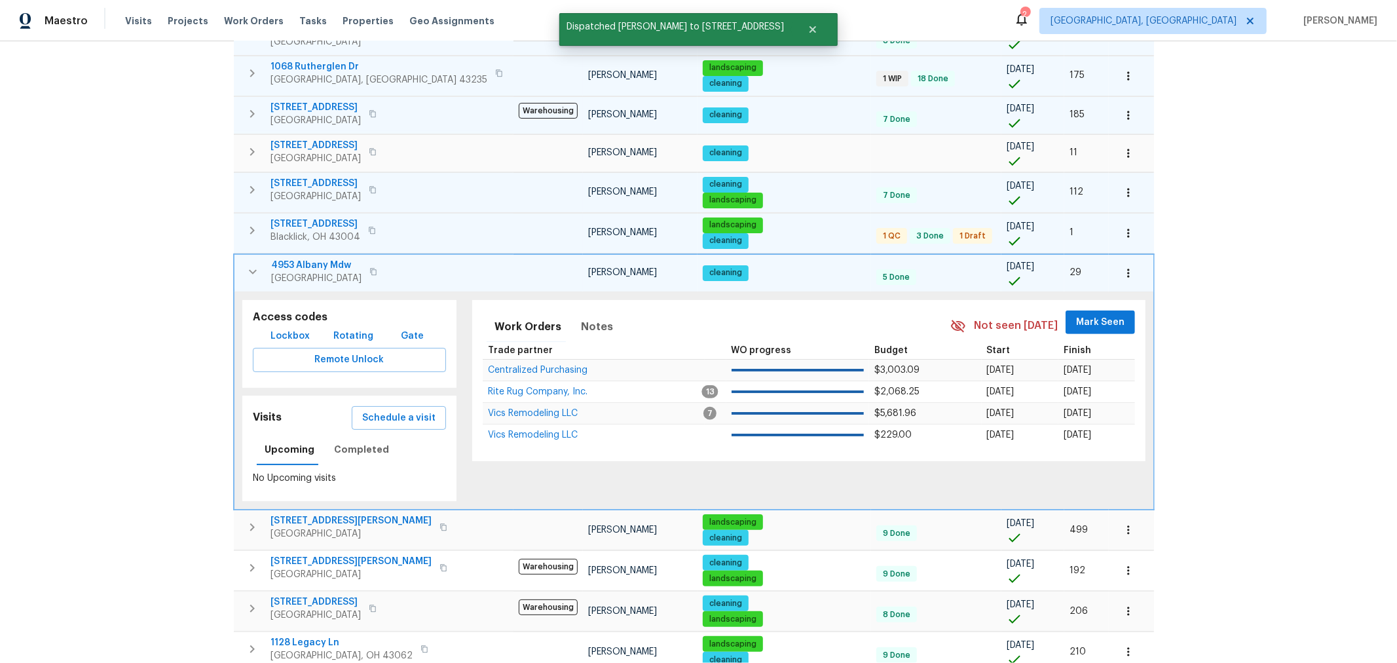
click at [255, 264] on icon "button" at bounding box center [253, 272] width 16 height 16
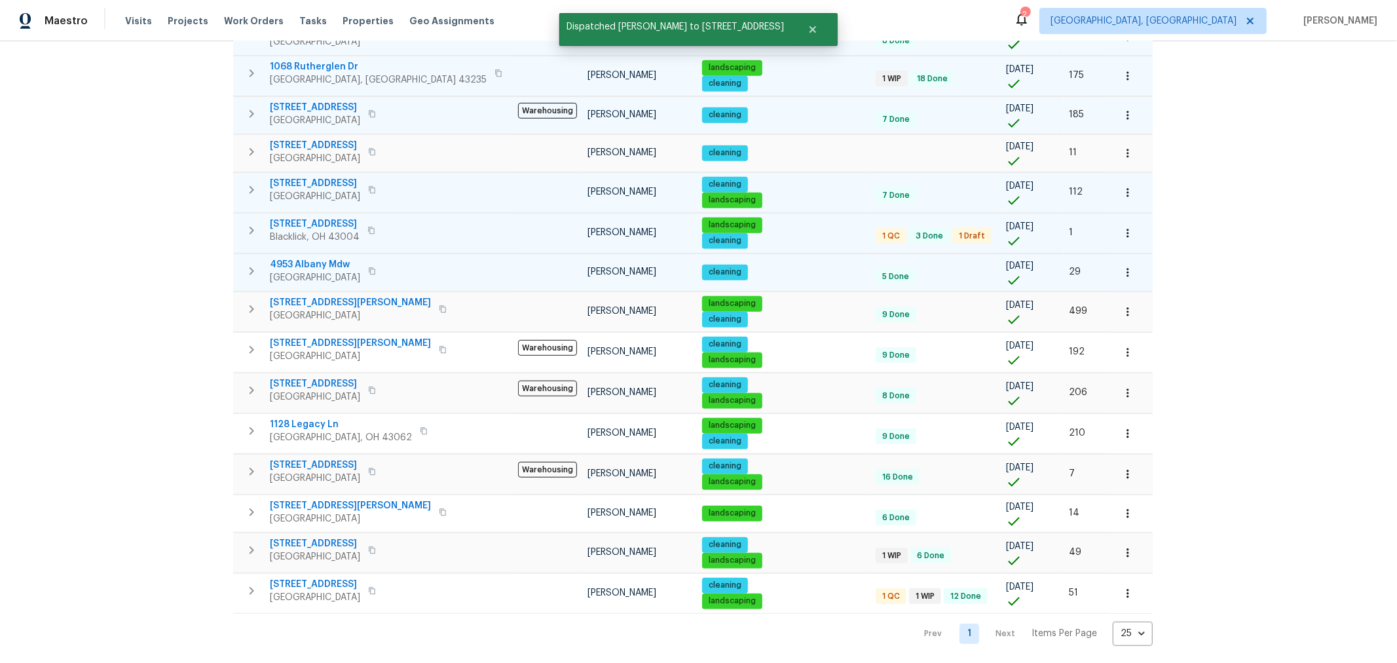
click at [255, 227] on icon "button" at bounding box center [252, 231] width 16 height 16
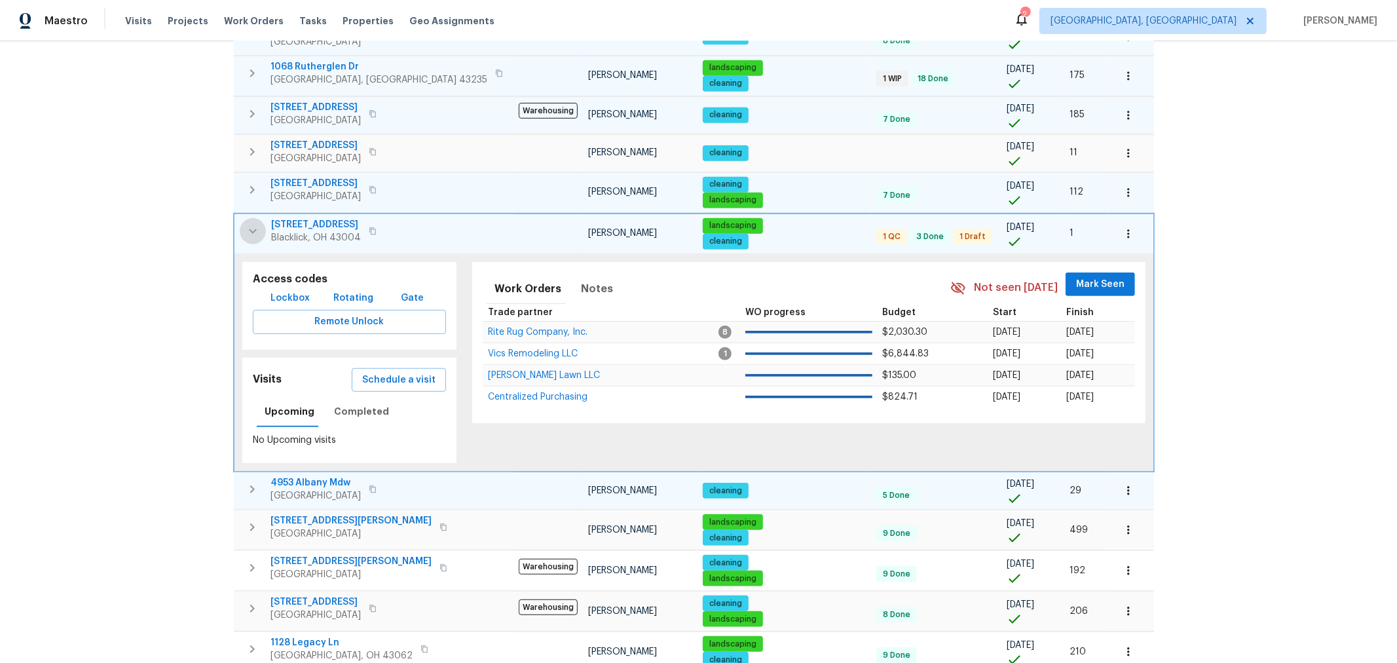
click at [255, 227] on icon "button" at bounding box center [253, 231] width 16 height 16
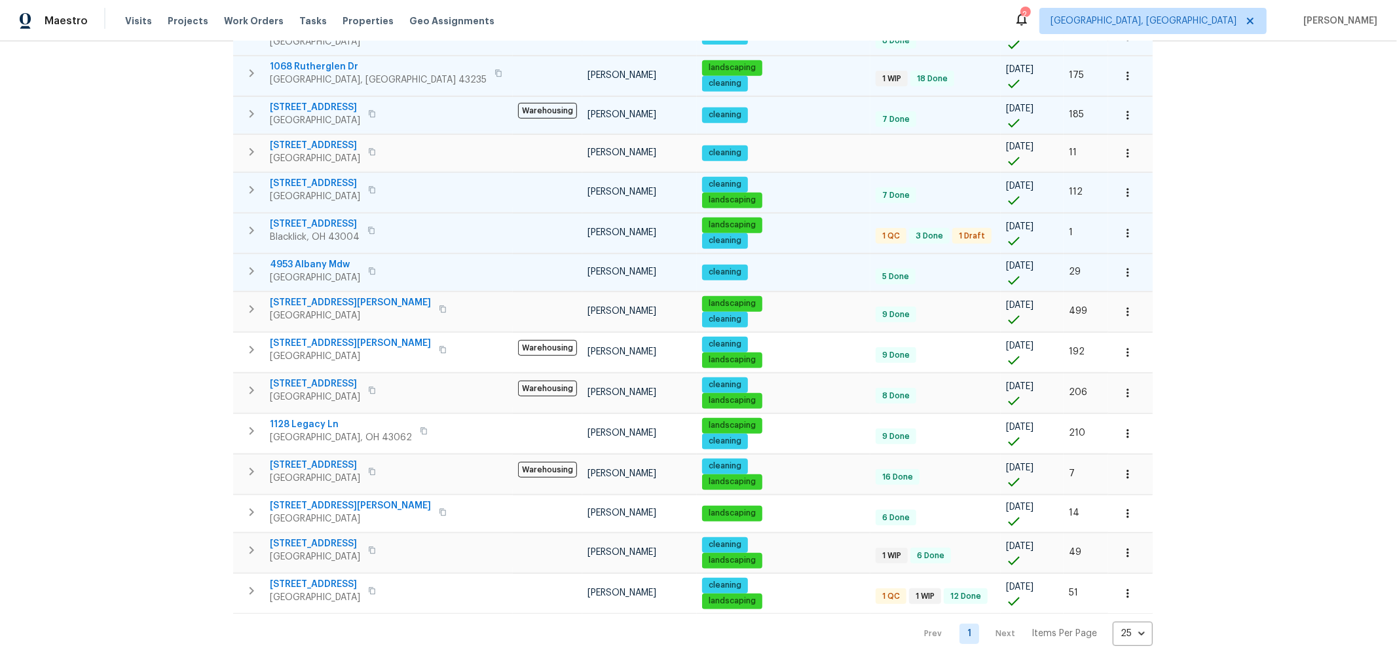
click at [252, 258] on button "button" at bounding box center [251, 271] width 26 height 26
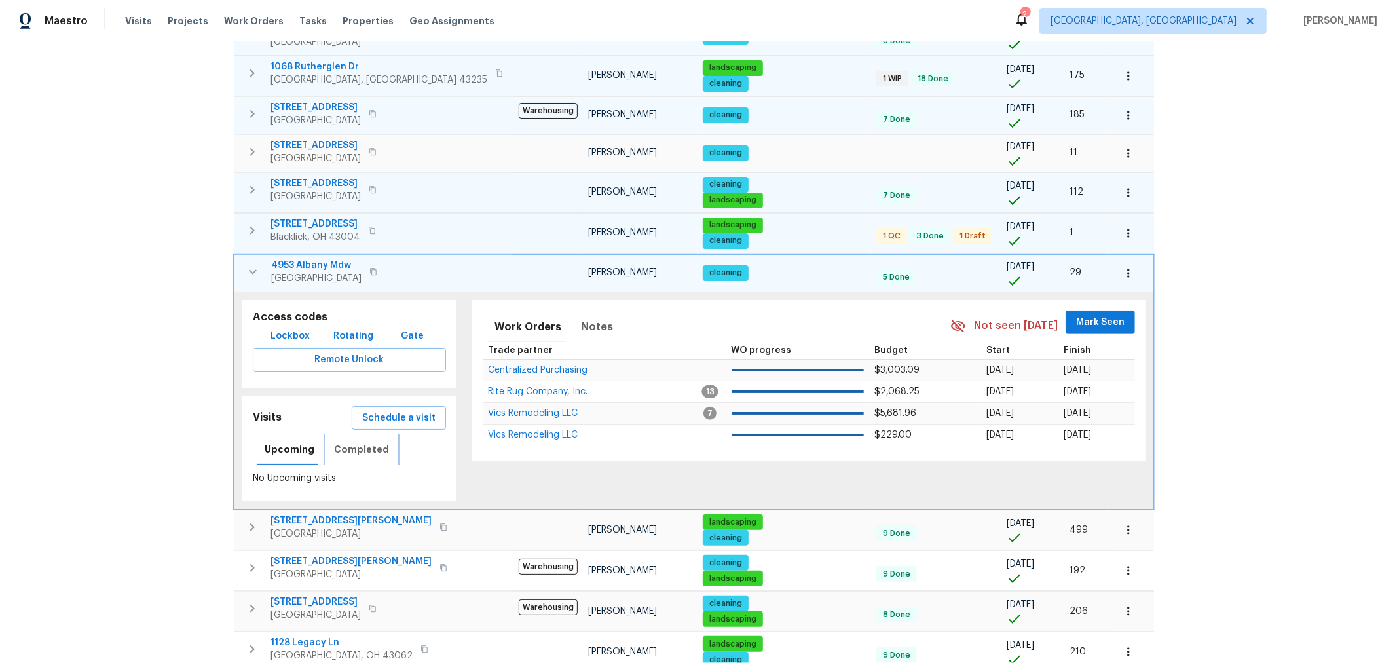
click at [377, 441] on span "Completed" at bounding box center [361, 449] width 55 height 16
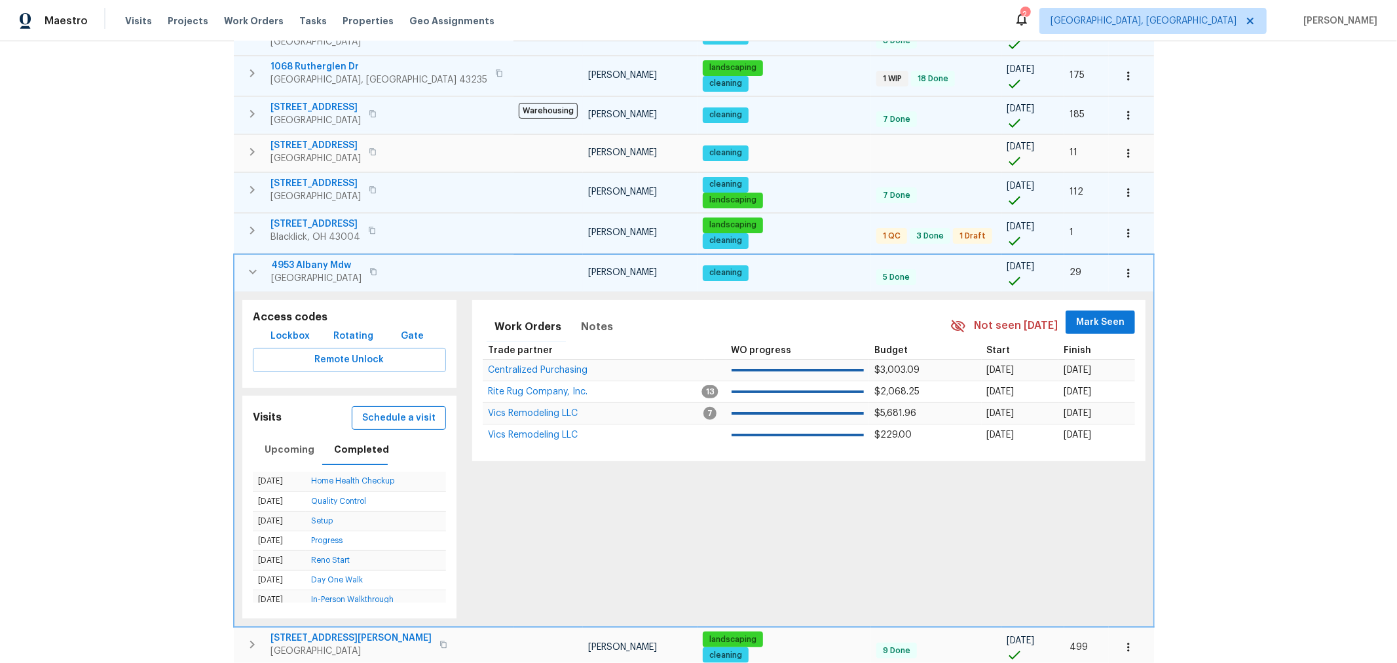
click at [387, 418] on button "Schedule a visit" at bounding box center [399, 418] width 94 height 24
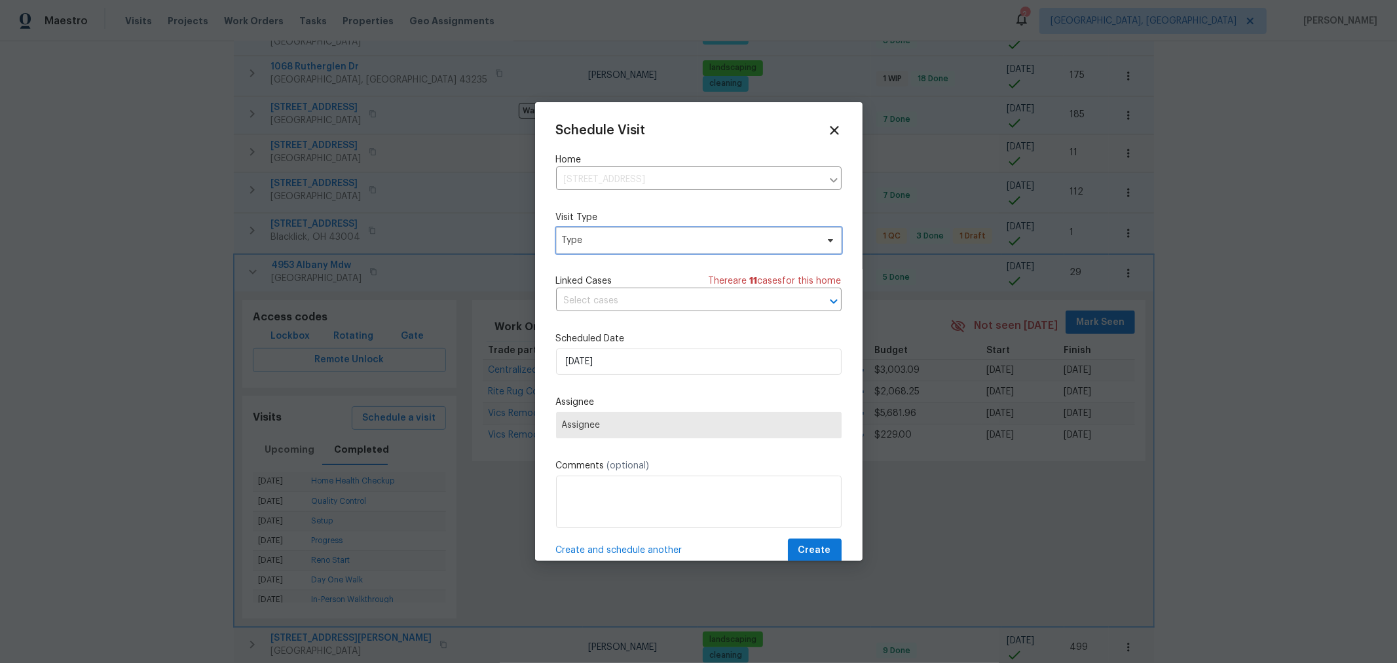
click at [642, 234] on span "Type" at bounding box center [689, 240] width 255 height 13
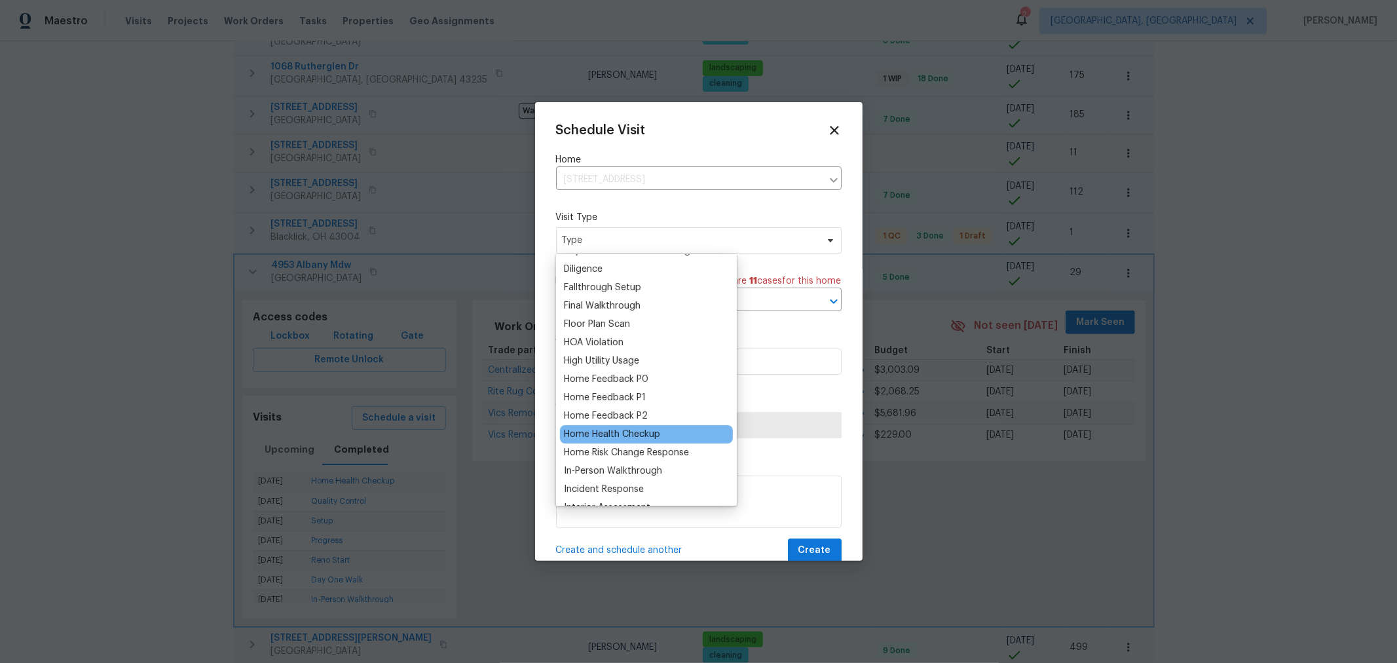
scroll to position [291, 0]
click at [645, 427] on div "Home Health Checkup" at bounding box center [612, 433] width 96 height 13
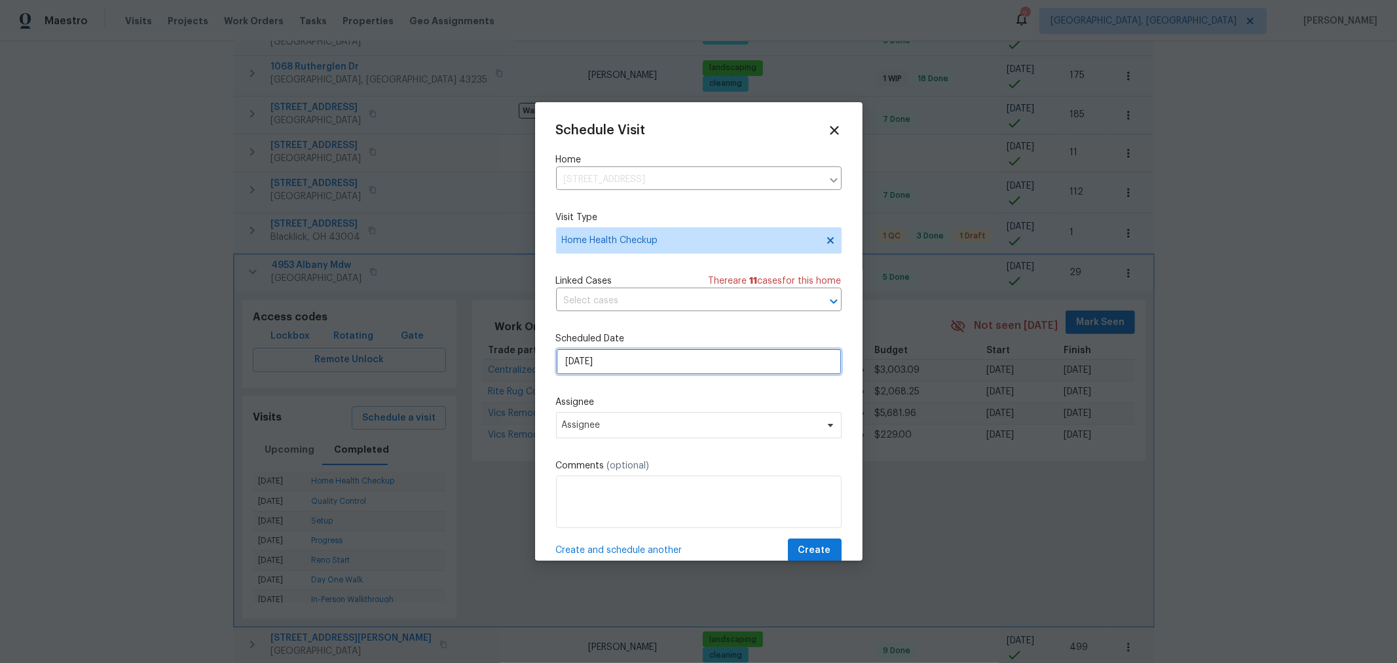
click at [650, 367] on input "9/19/2025" at bounding box center [698, 361] width 285 height 26
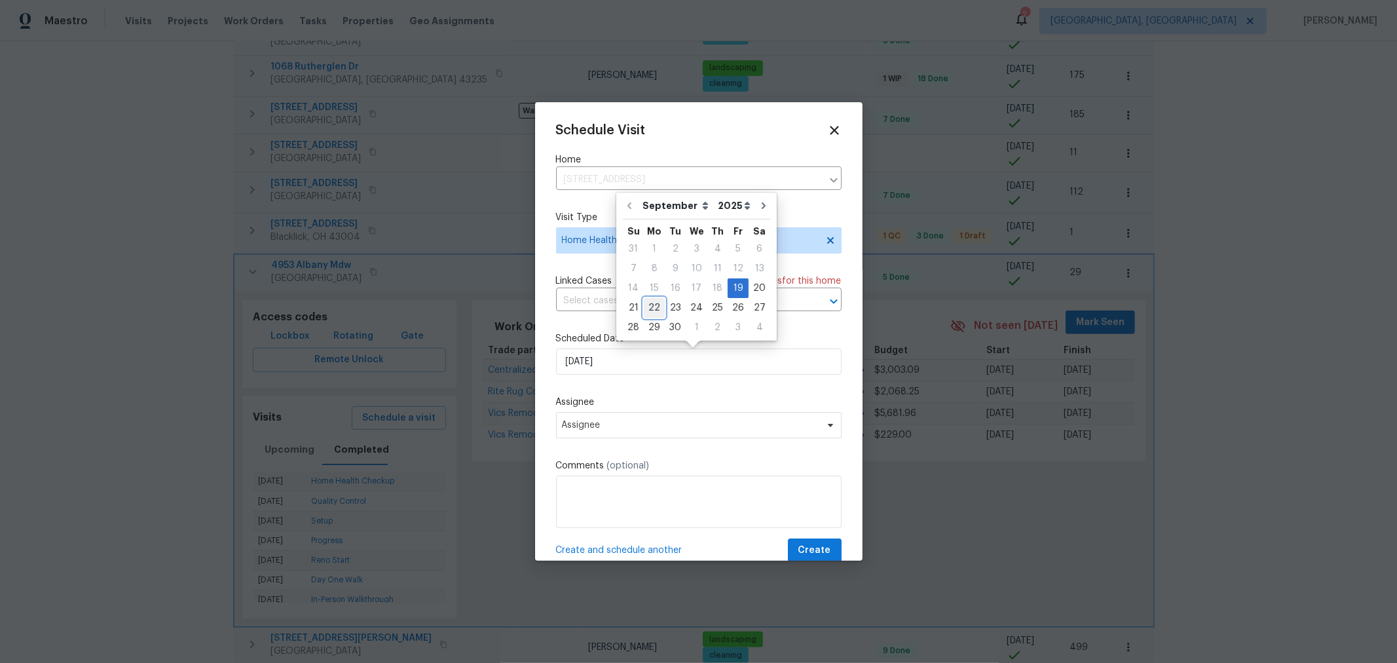
click at [655, 301] on div "22" at bounding box center [654, 308] width 21 height 18
type input "9/22/2025"
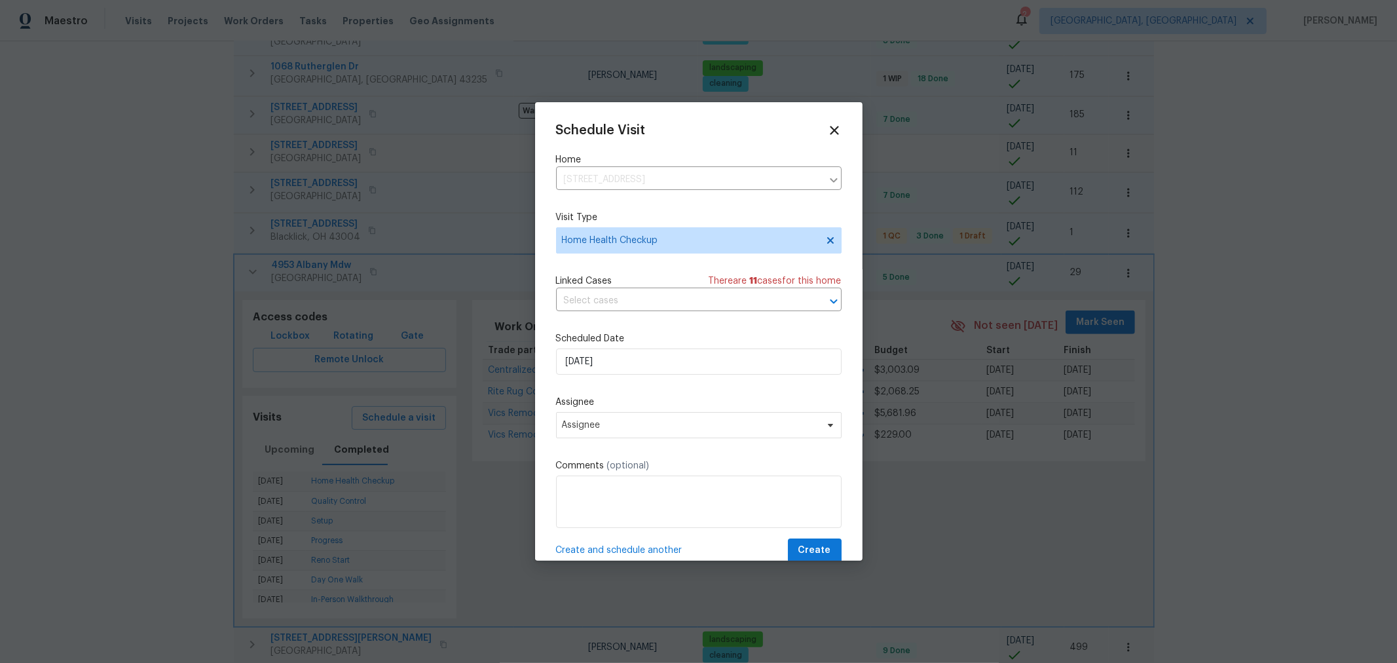
click at [646, 447] on div "Schedule Visit Home 4953 Albany Mdw, Westerville, OH 43081 ​ Visit Type Home He…" at bounding box center [698, 342] width 285 height 439
click at [646, 437] on span "Assignee" at bounding box center [698, 425] width 285 height 26
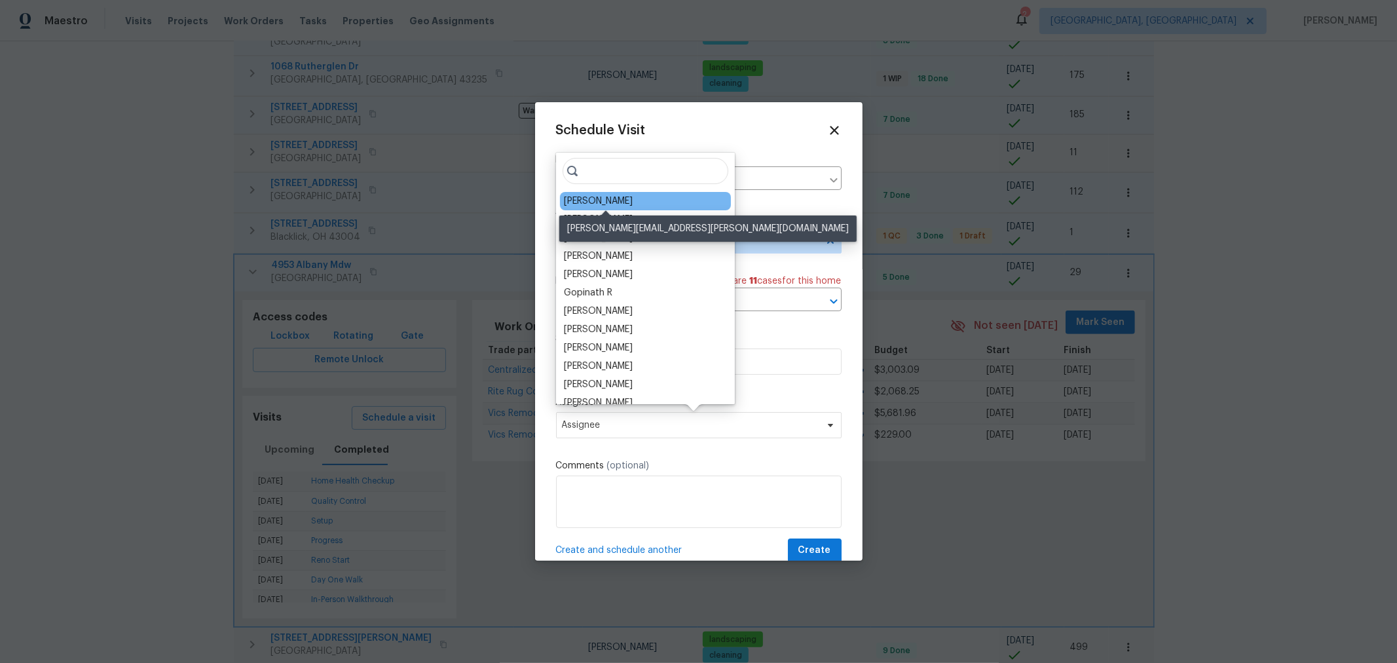
click at [623, 198] on div "[PERSON_NAME]" at bounding box center [598, 200] width 69 height 13
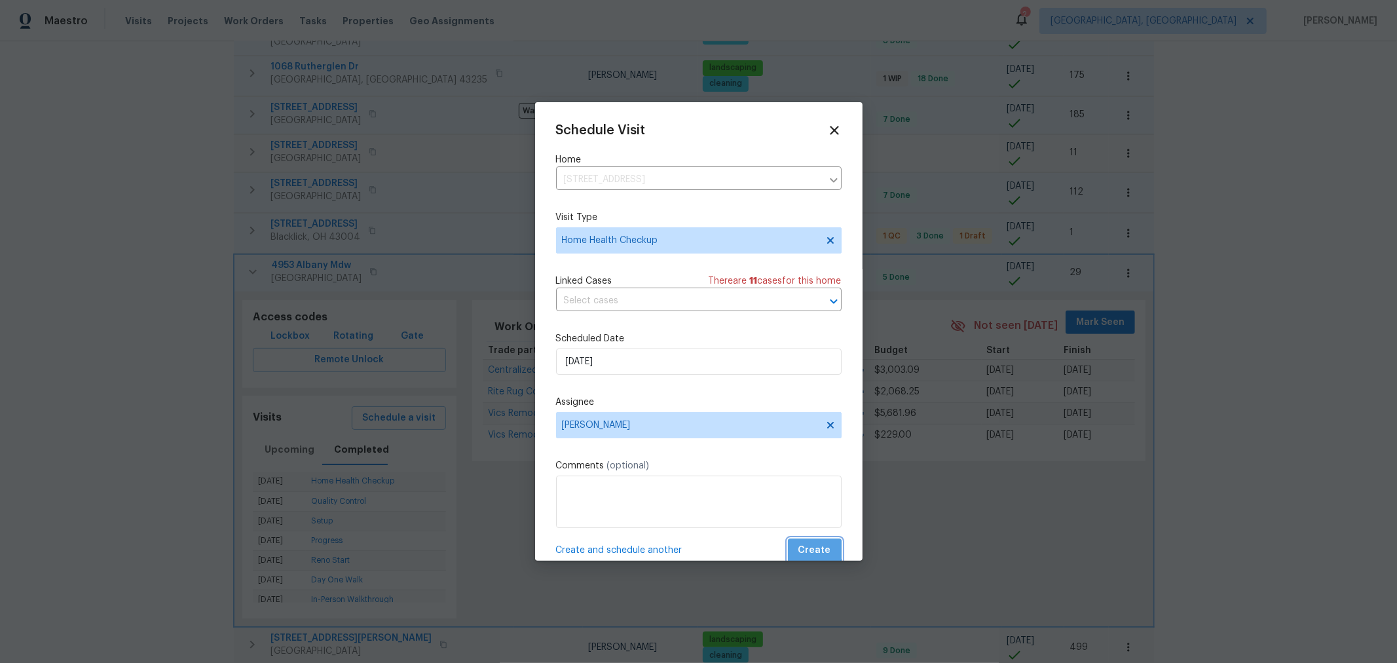
click at [805, 548] on span "Create" at bounding box center [814, 550] width 33 height 16
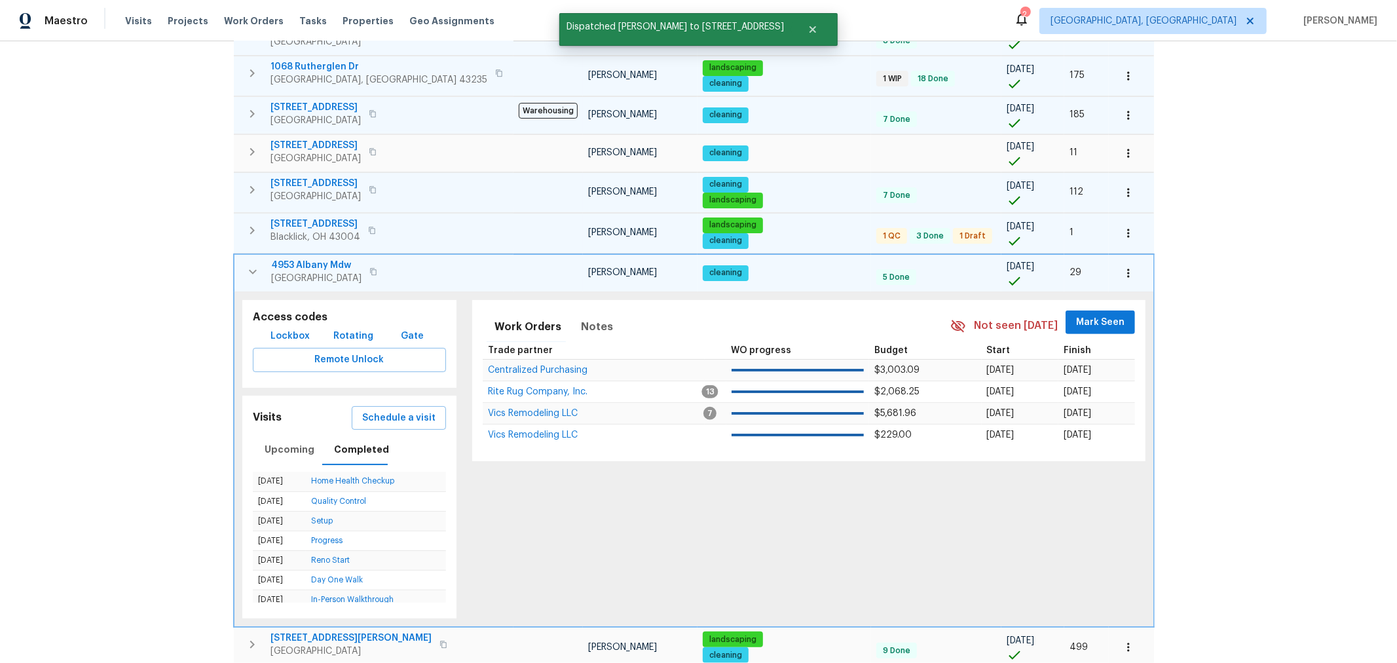
click at [248, 264] on icon "button" at bounding box center [253, 272] width 16 height 16
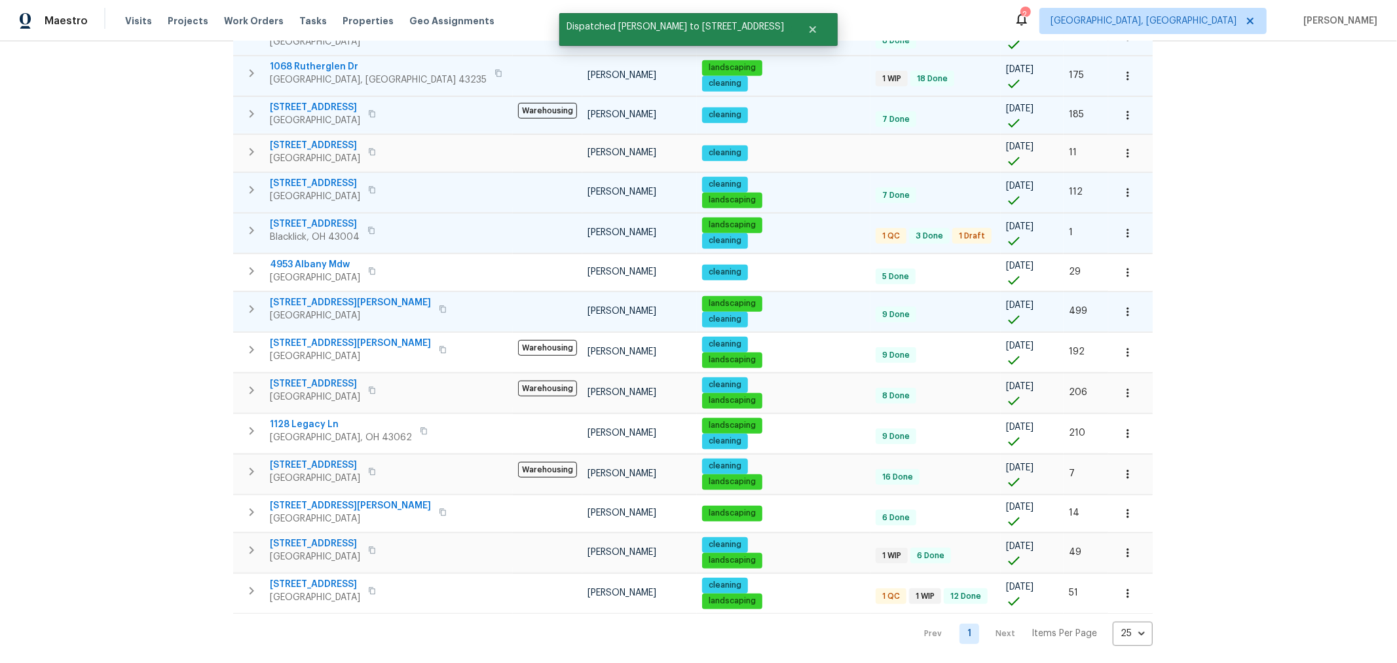
click at [249, 303] on icon "button" at bounding box center [252, 309] width 16 height 16
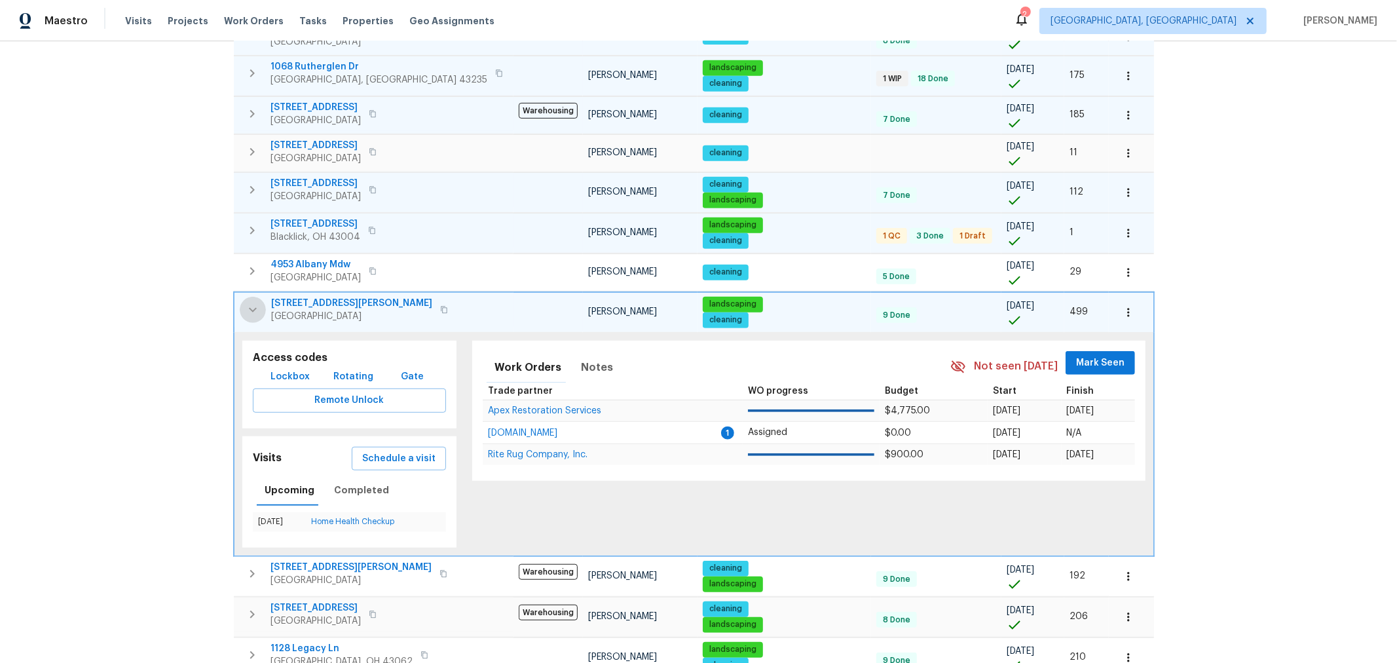
click at [256, 307] on icon "button" at bounding box center [253, 310] width 16 height 16
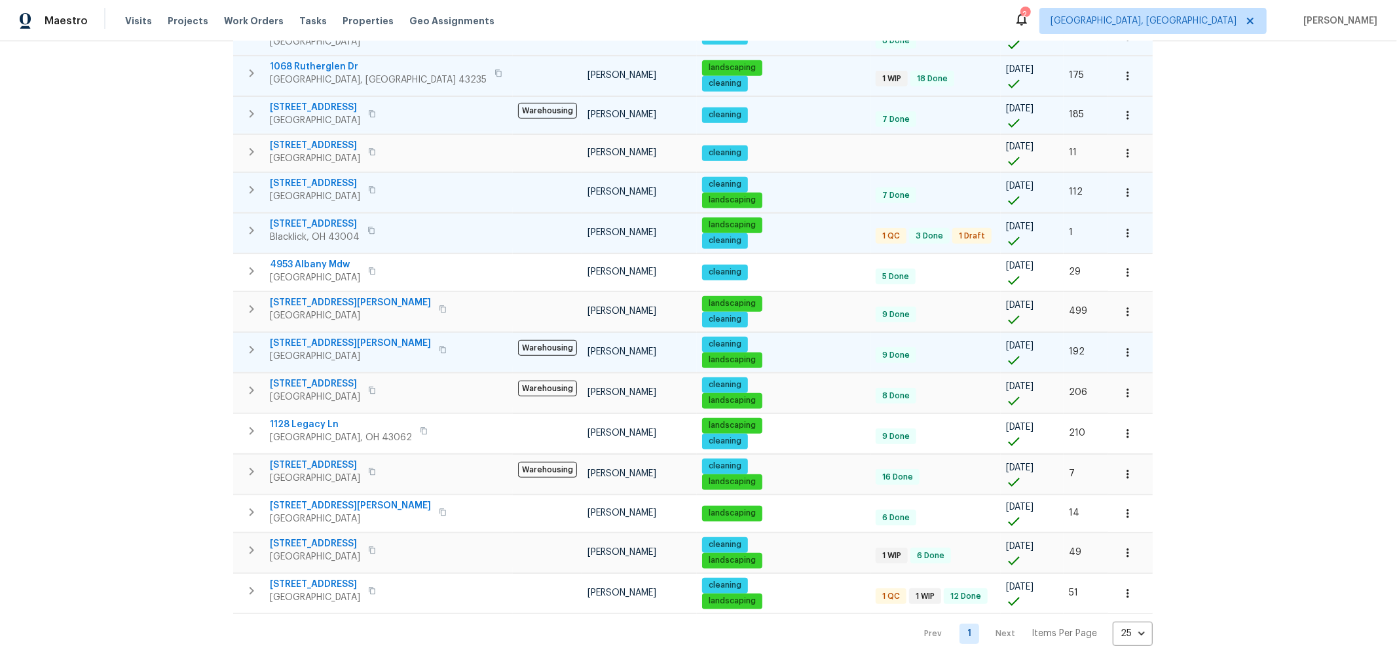
click at [250, 342] on icon "button" at bounding box center [252, 350] width 16 height 16
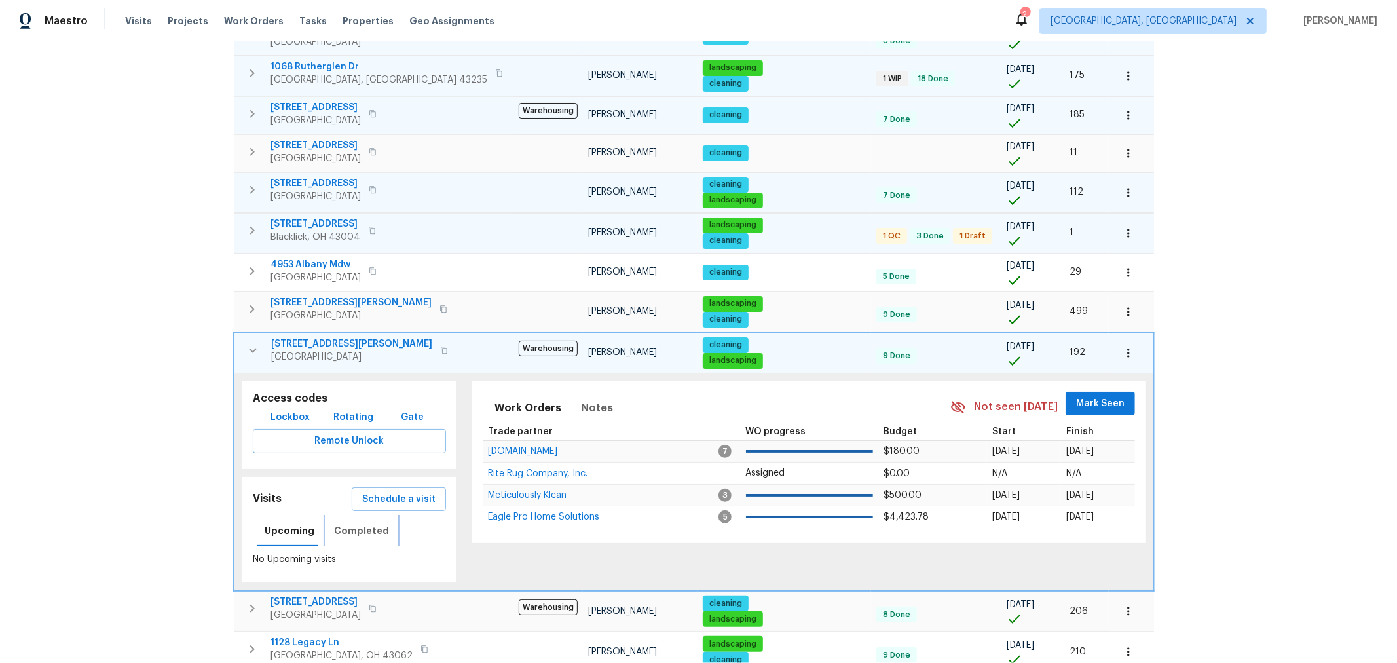
click at [378, 515] on button "Completed" at bounding box center [361, 530] width 71 height 31
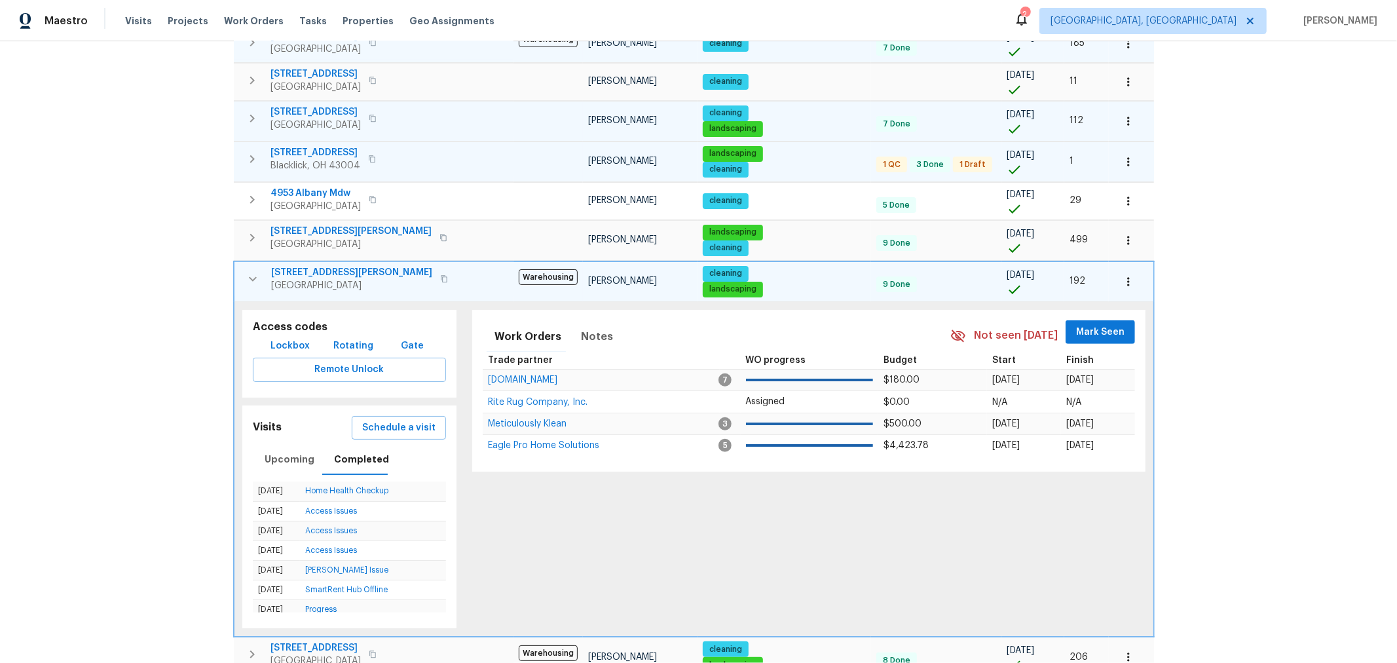
click at [419, 419] on div "Schedule a visit" at bounding box center [399, 428] width 98 height 28
click at [410, 418] on button "Schedule a visit" at bounding box center [399, 427] width 94 height 24
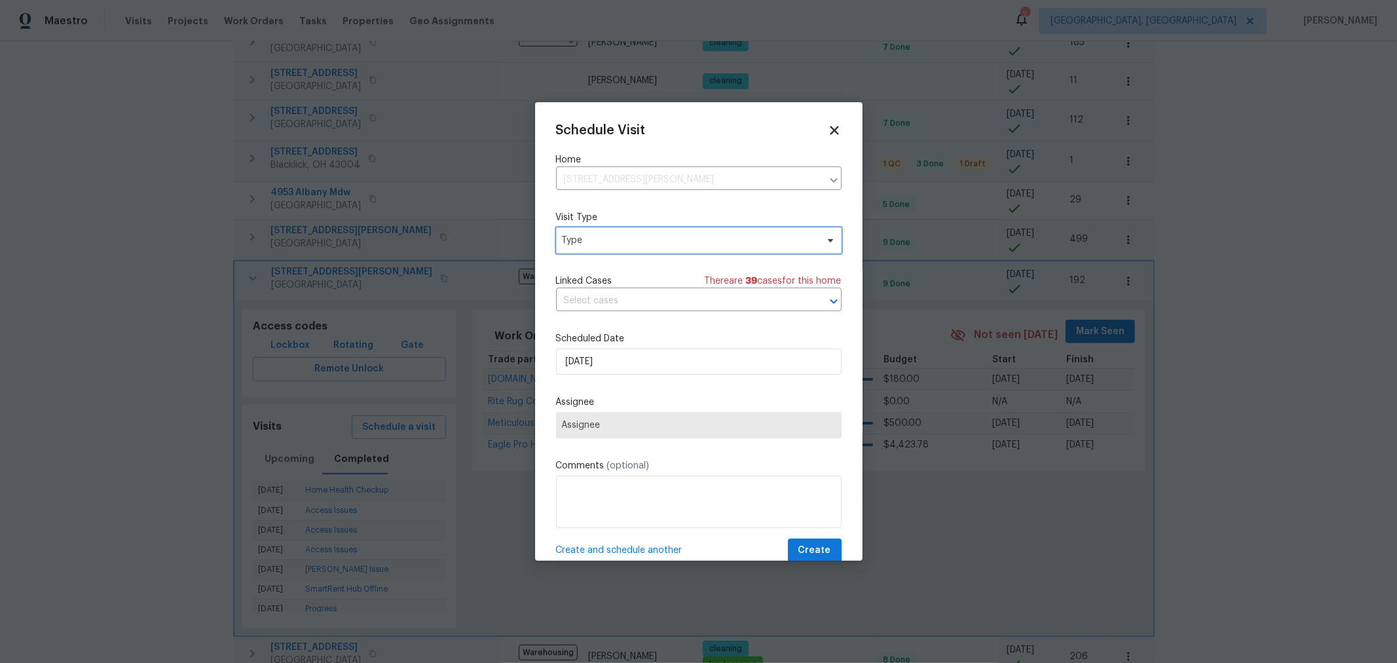
click at [605, 248] on span "Type" at bounding box center [698, 240] width 285 height 26
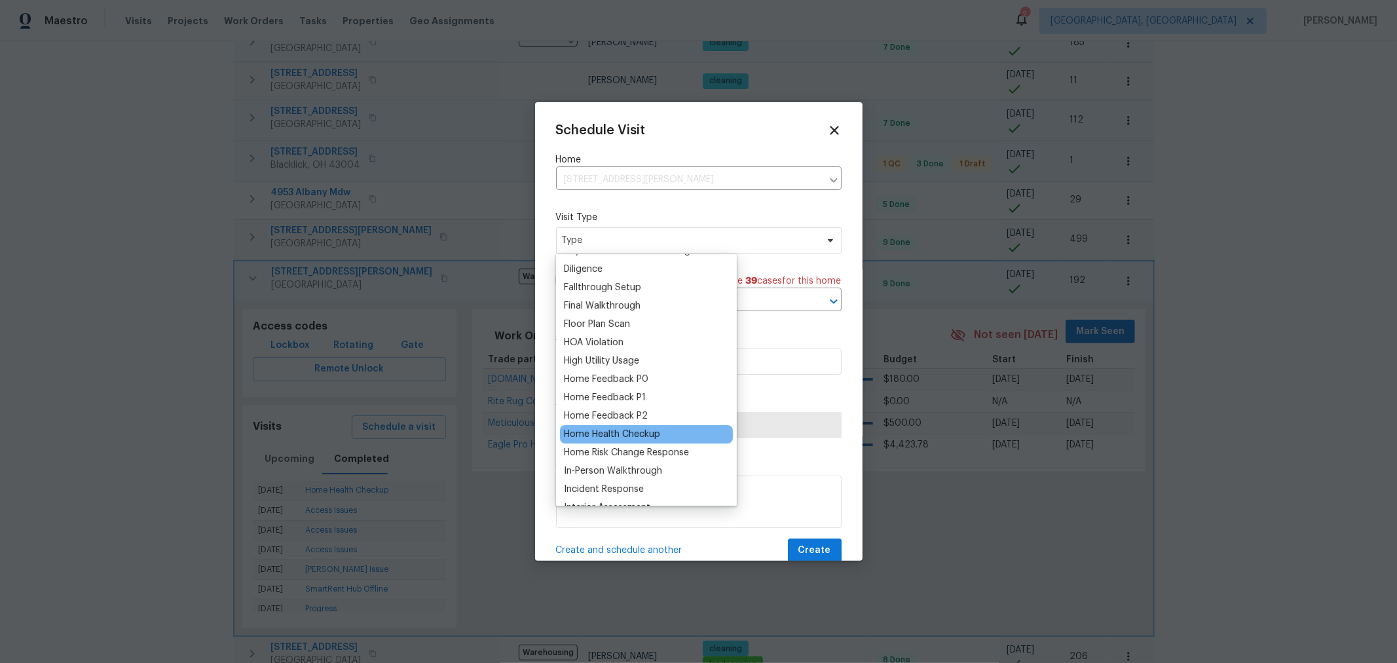
scroll to position [291, 0]
click at [650, 436] on div "Home Health Checkup" at bounding box center [612, 433] width 96 height 13
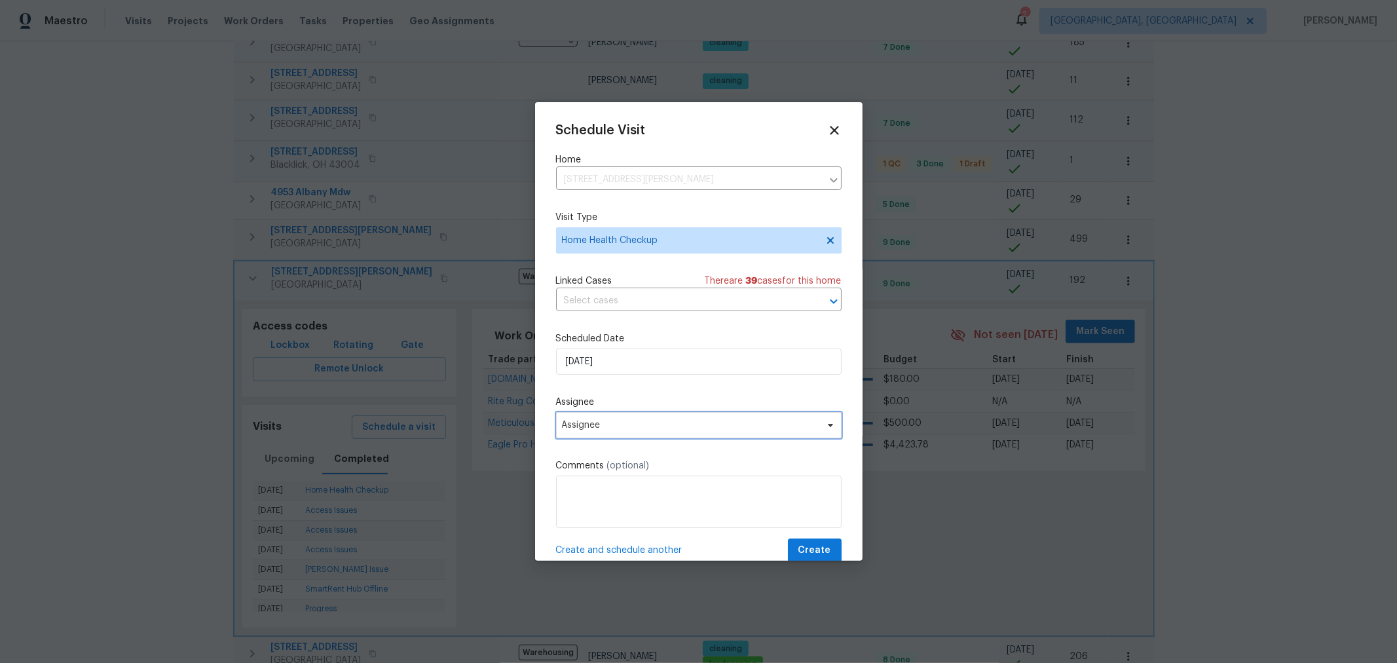
click at [635, 426] on span "Assignee" at bounding box center [690, 425] width 257 height 10
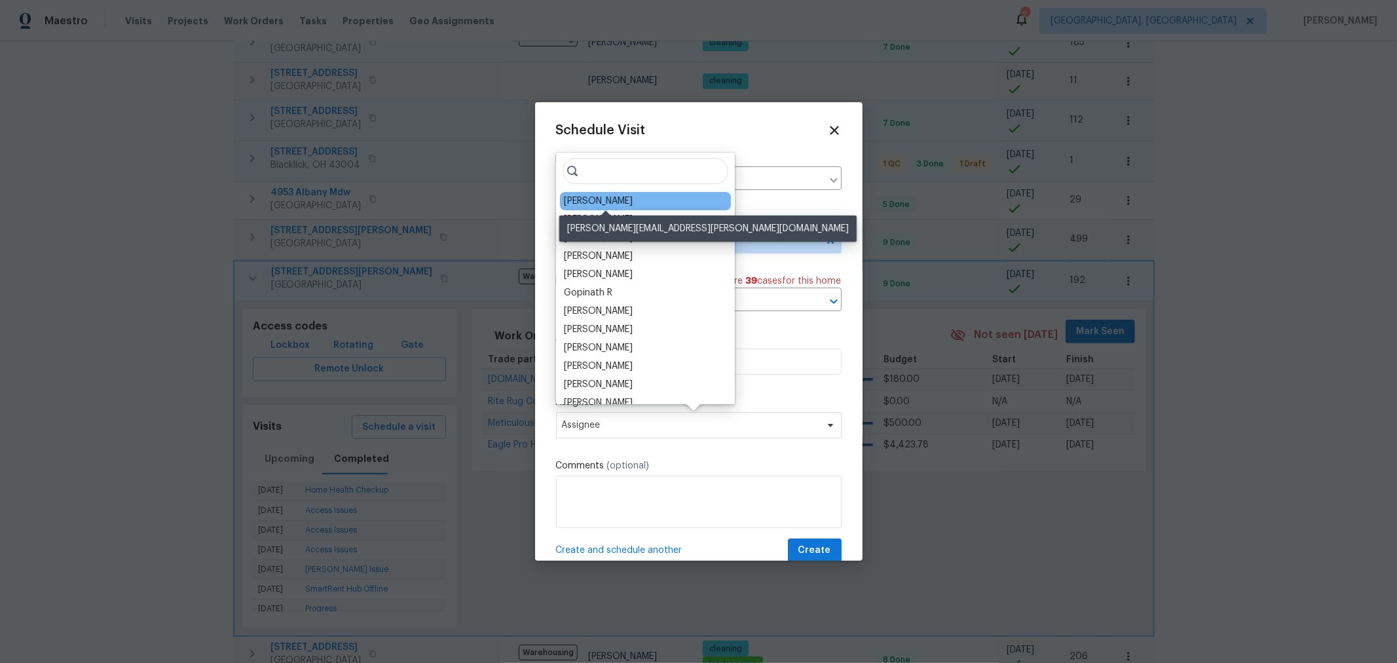
click at [610, 196] on div "[PERSON_NAME]" at bounding box center [598, 200] width 69 height 13
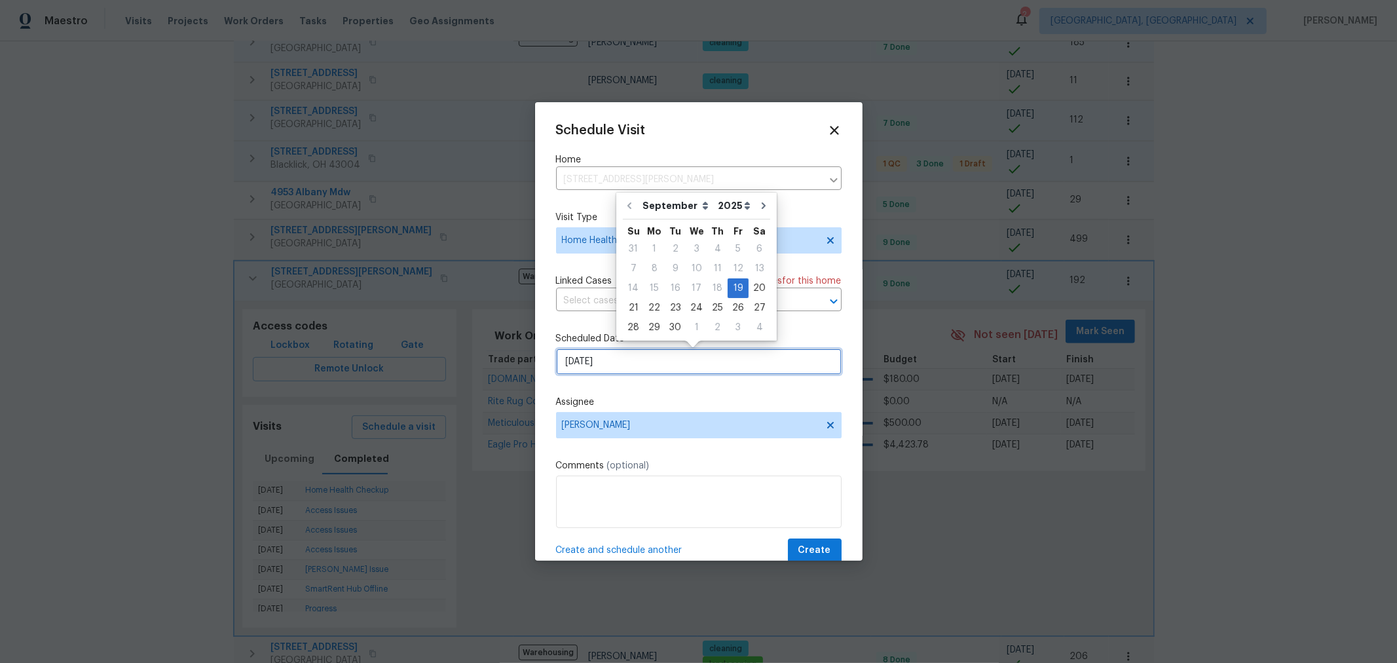
click at [633, 364] on input "9/19/2025" at bounding box center [698, 361] width 285 height 26
click at [653, 320] on div "29" at bounding box center [654, 327] width 21 height 18
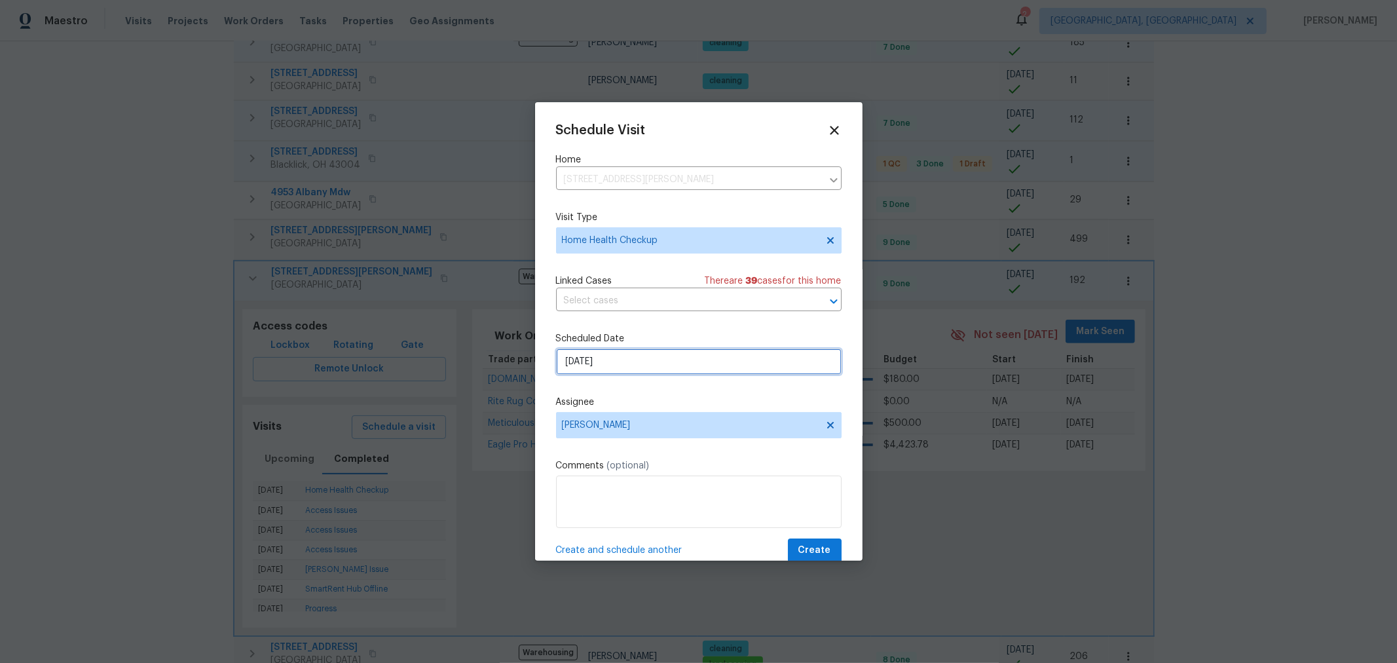
click at [653, 361] on input "9/29/2025" at bounding box center [698, 361] width 285 height 26
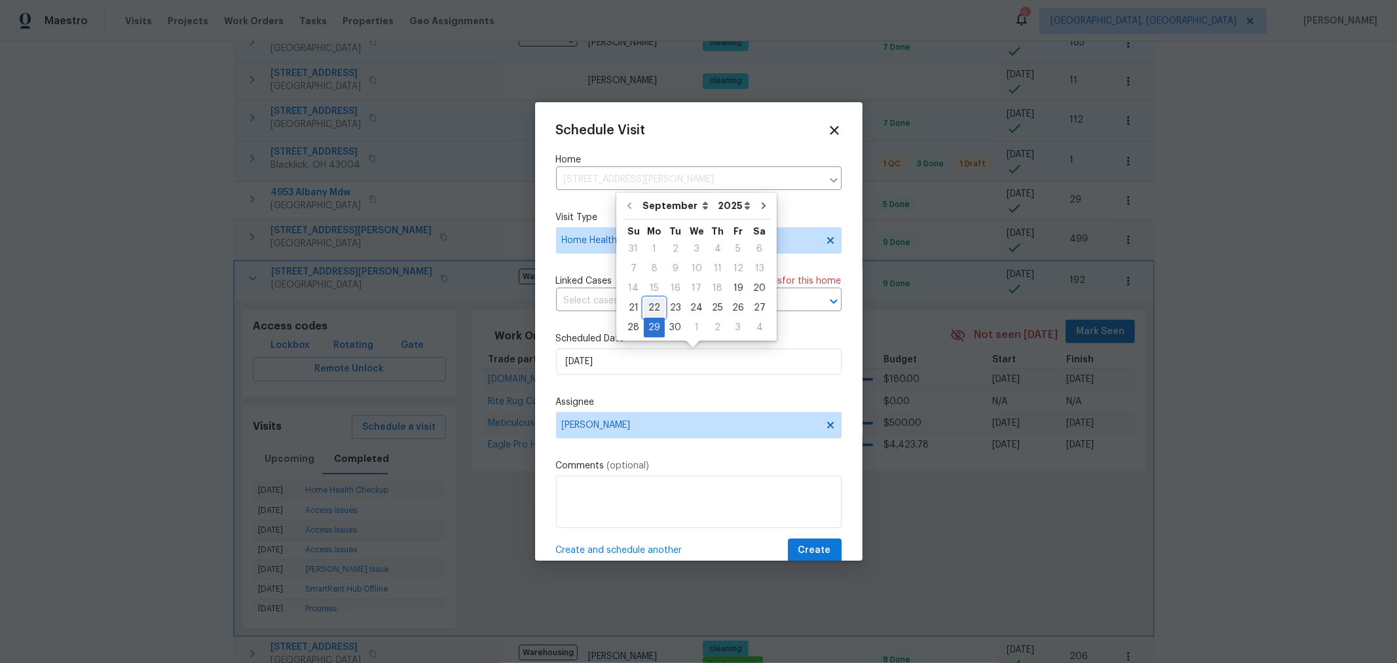
click at [650, 310] on div "22" at bounding box center [654, 308] width 21 height 18
type input "9/22/2025"
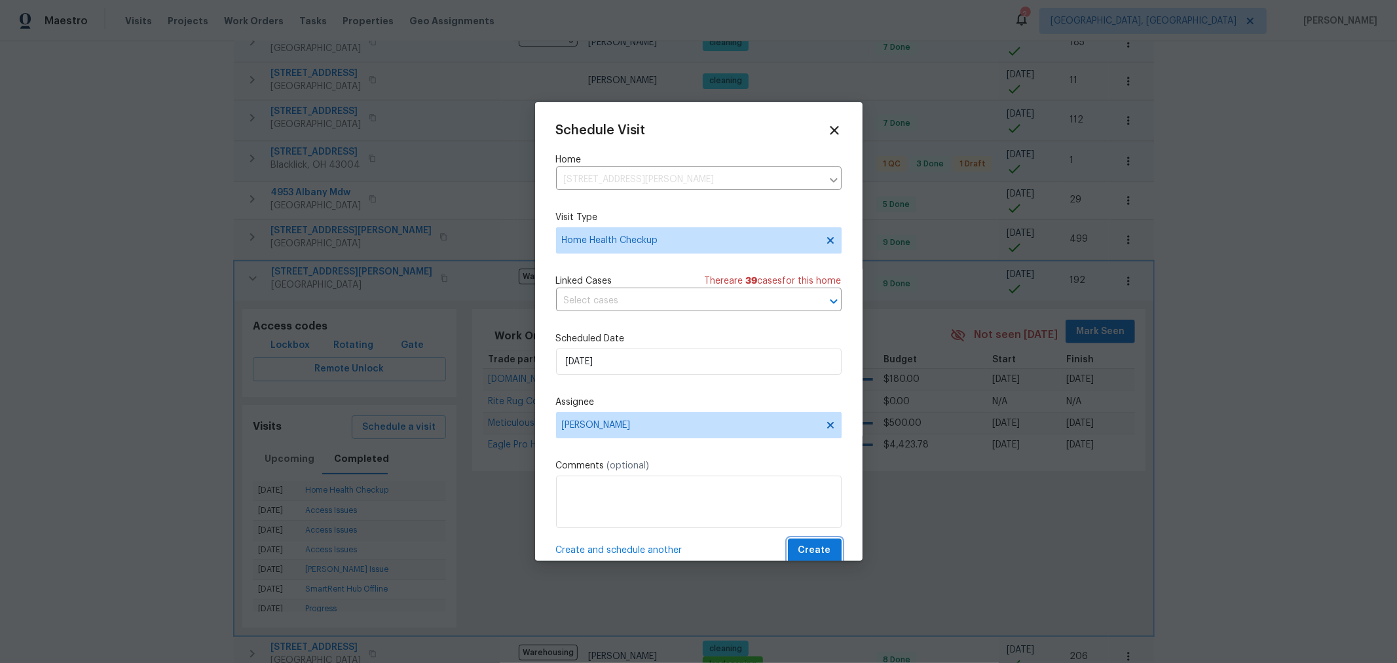
click at [798, 551] on span "Create" at bounding box center [814, 550] width 33 height 16
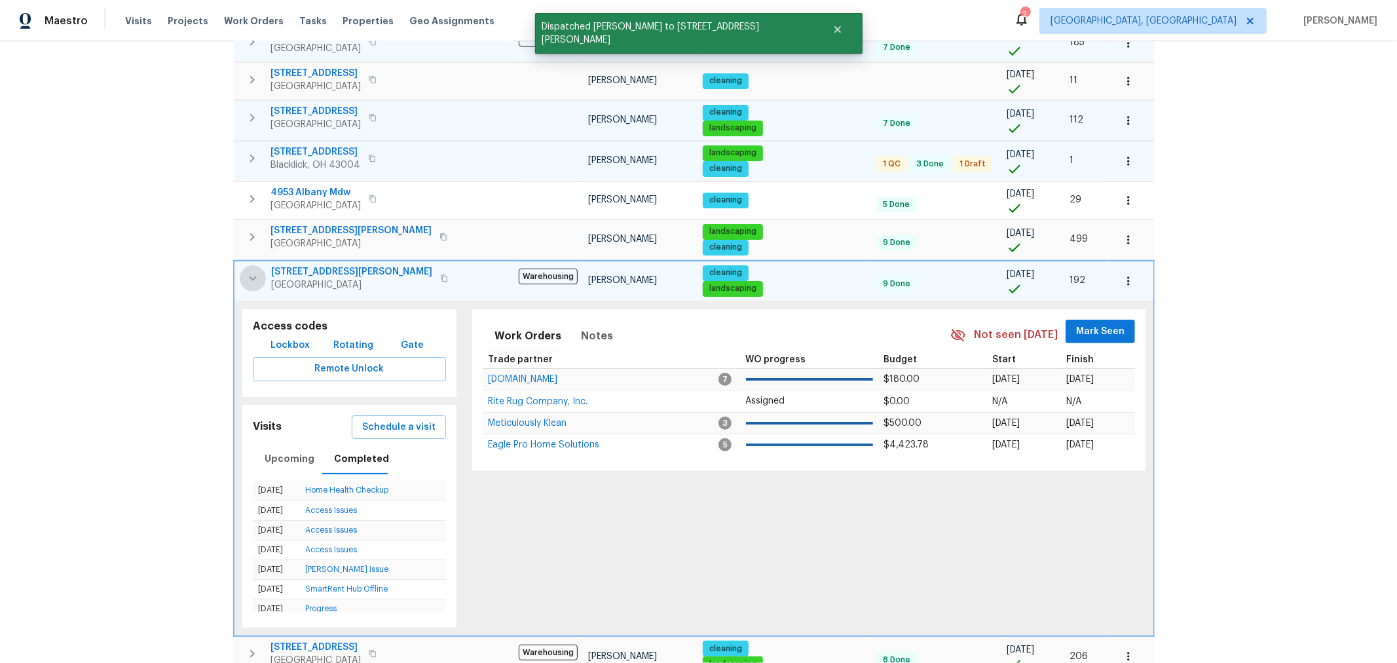
click at [250, 276] on icon "button" at bounding box center [253, 278] width 8 height 5
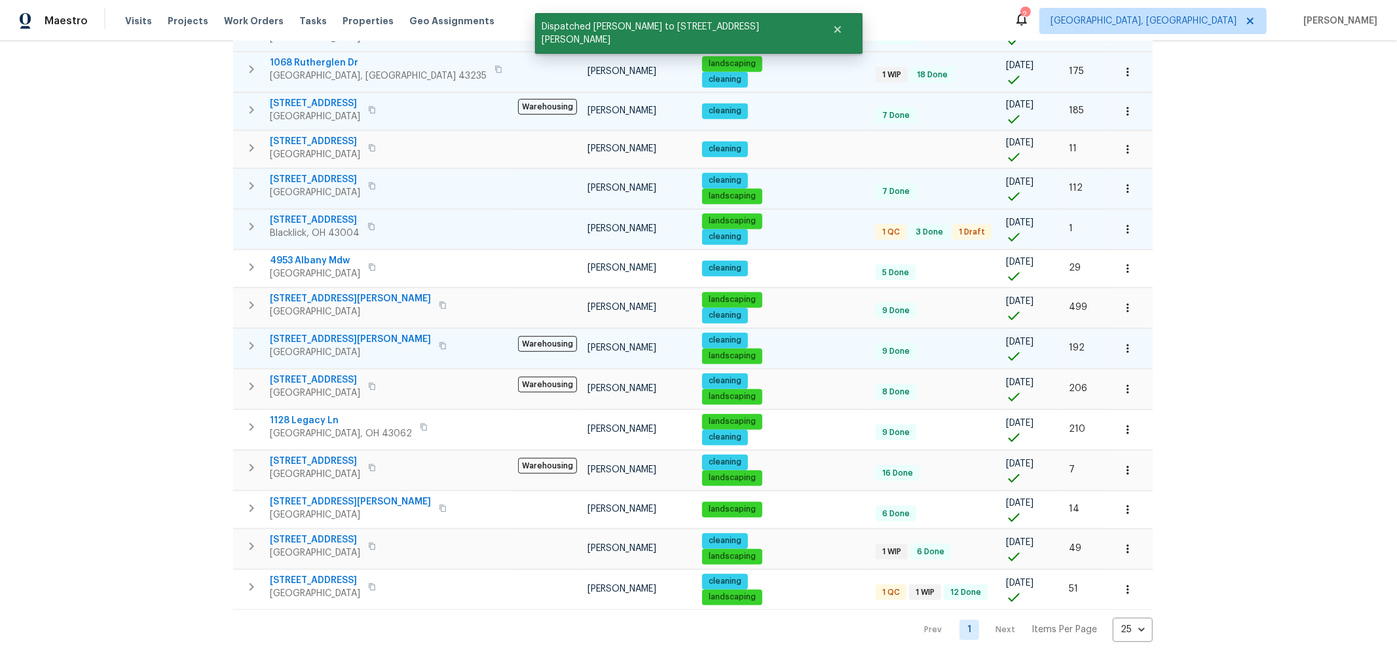
scroll to position [508, 0]
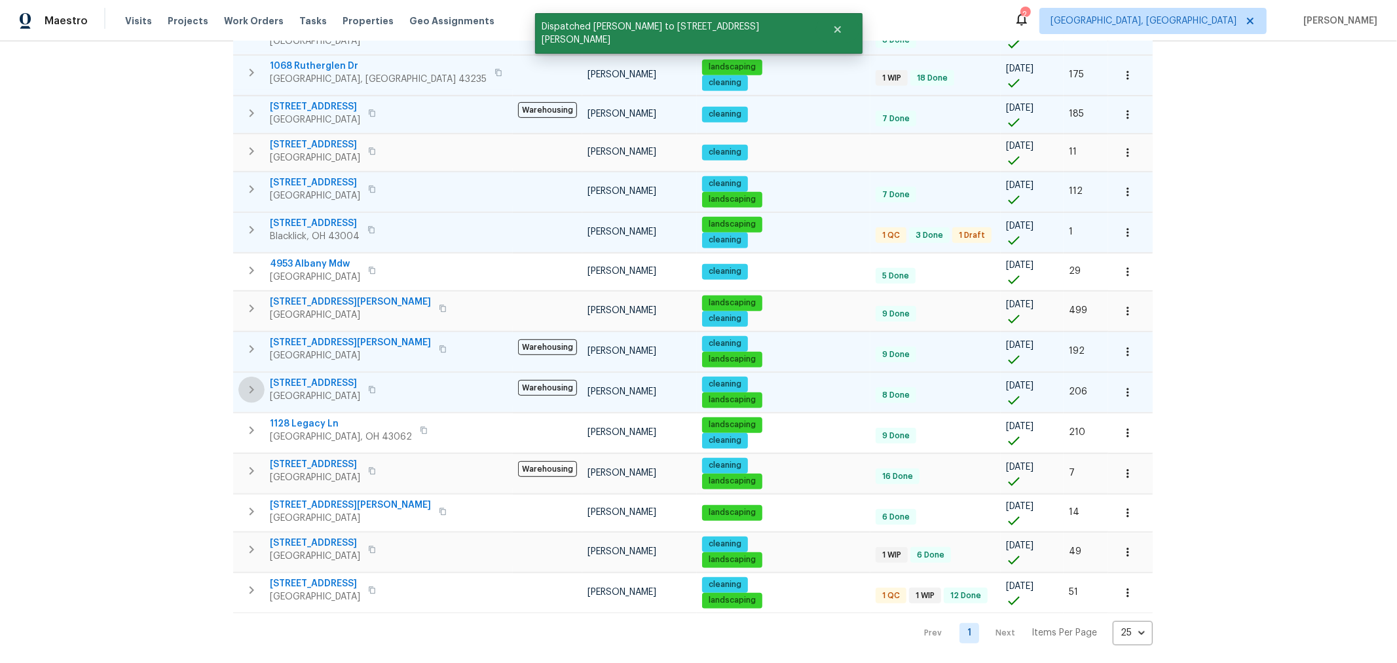
click at [247, 382] on icon "button" at bounding box center [252, 390] width 16 height 16
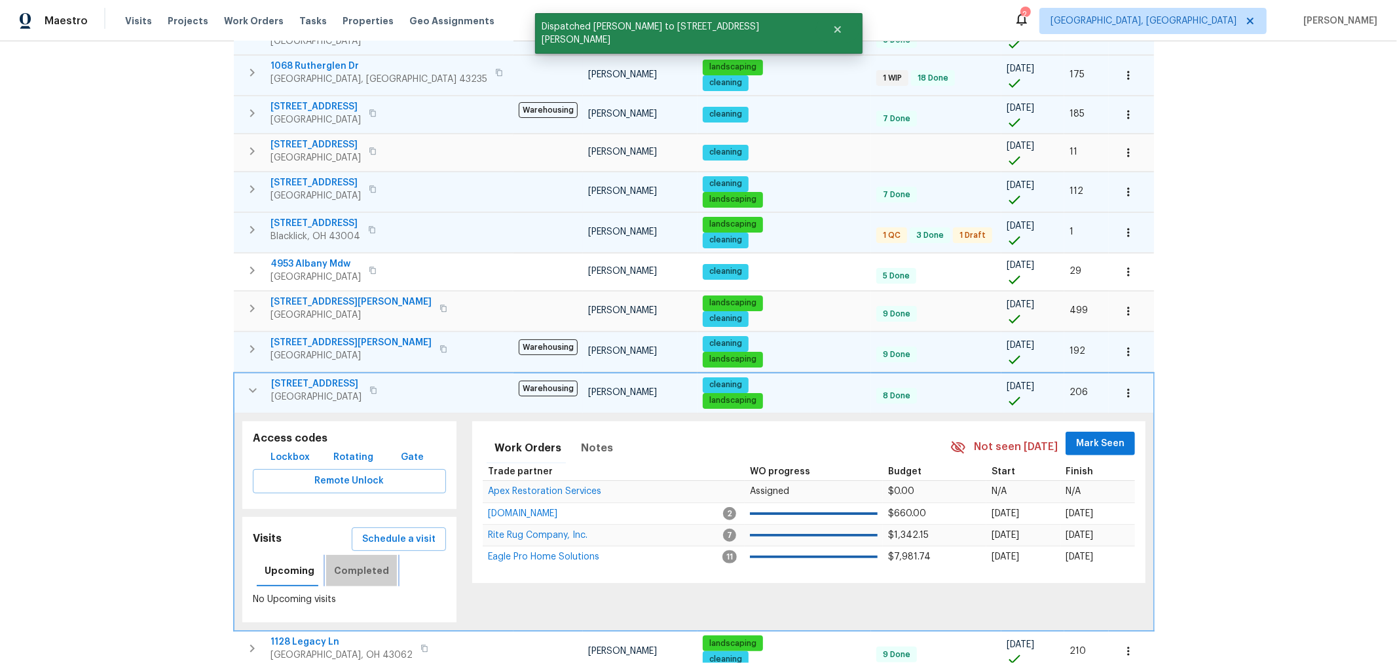
click at [367, 562] on span "Completed" at bounding box center [361, 570] width 55 height 16
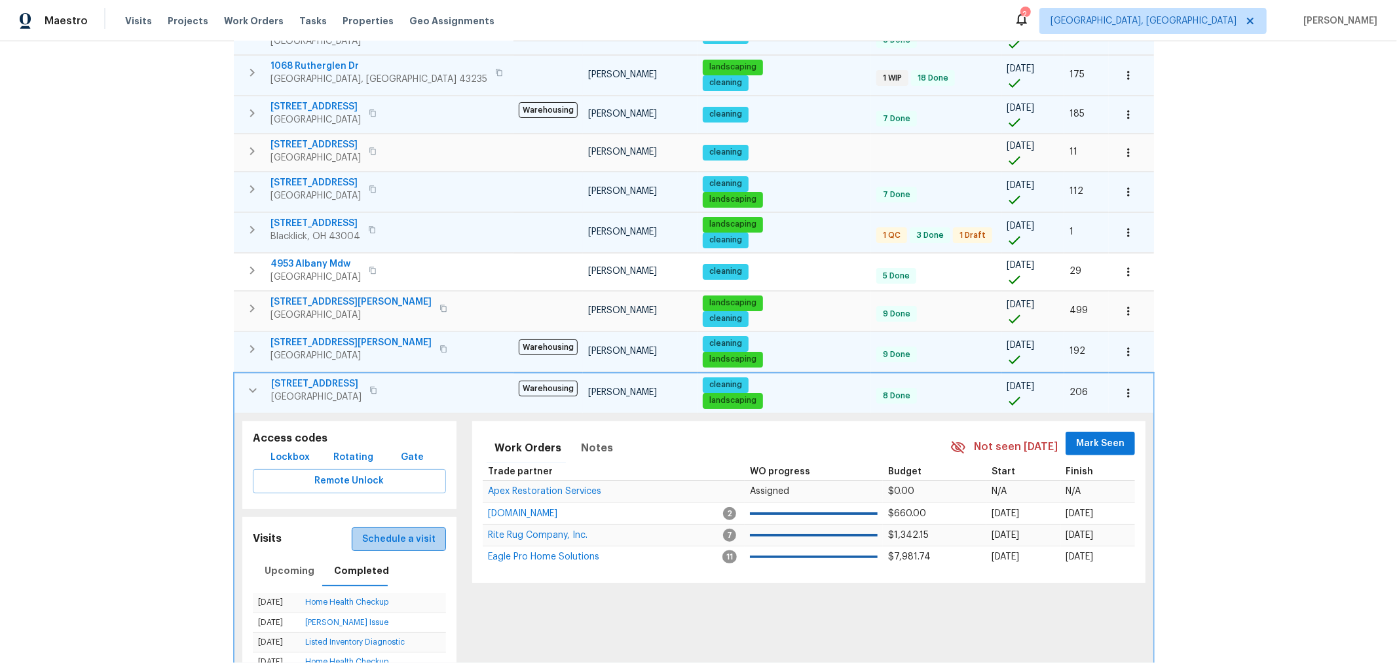
click at [398, 531] on span "Schedule a visit" at bounding box center [398, 539] width 73 height 16
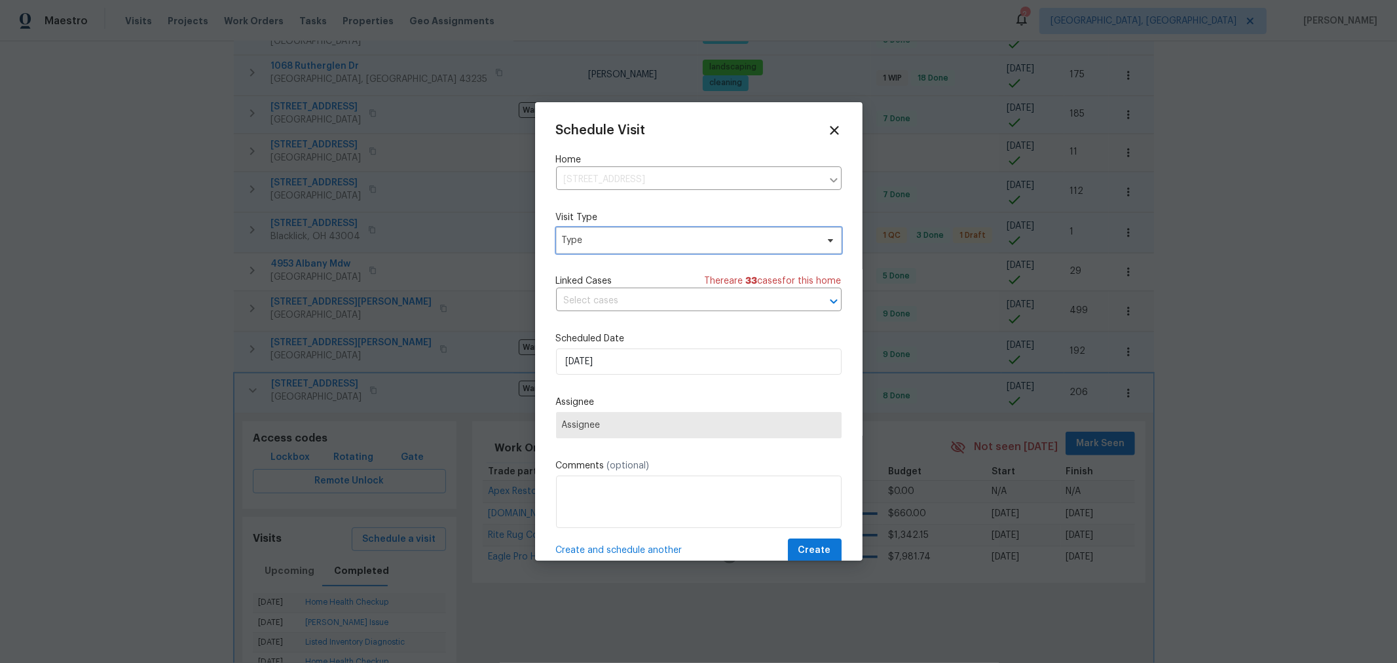
click at [655, 242] on span "Type" at bounding box center [689, 240] width 255 height 13
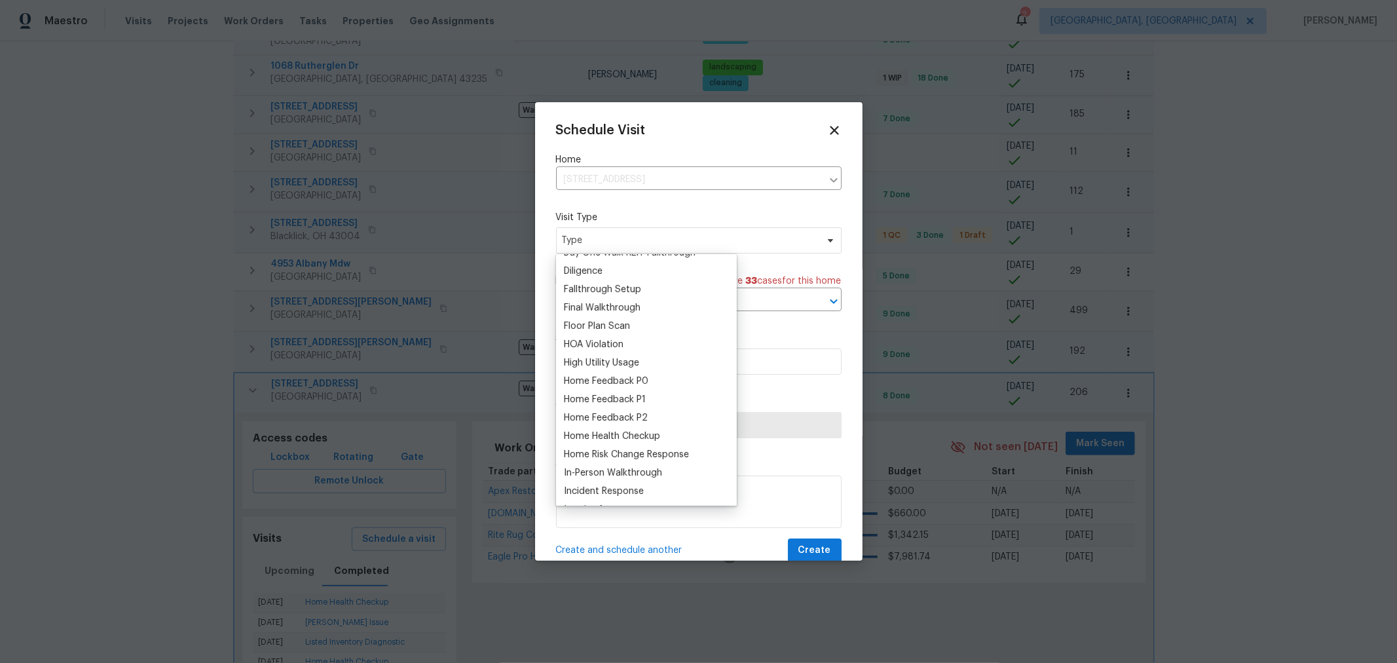
scroll to position [290, 0]
click at [632, 428] on div "Home Health Checkup" at bounding box center [612, 434] width 96 height 13
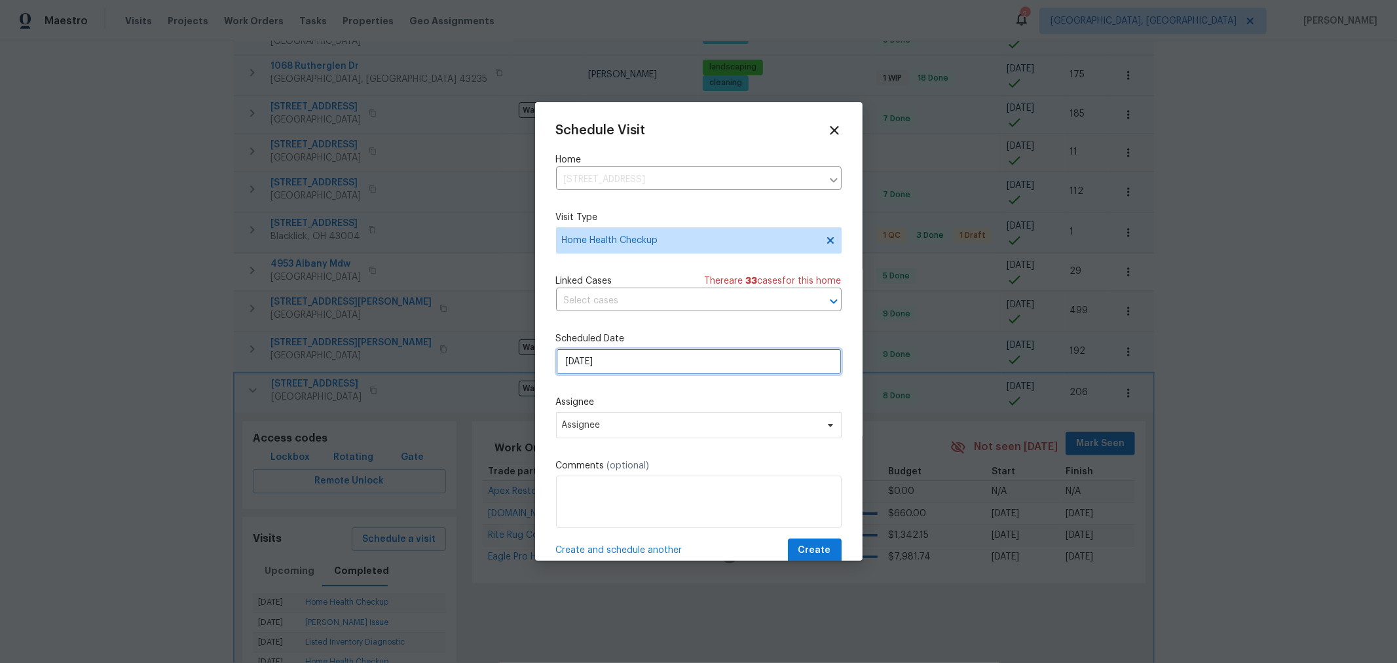
click at [643, 369] on input "9/19/2025" at bounding box center [698, 361] width 285 height 26
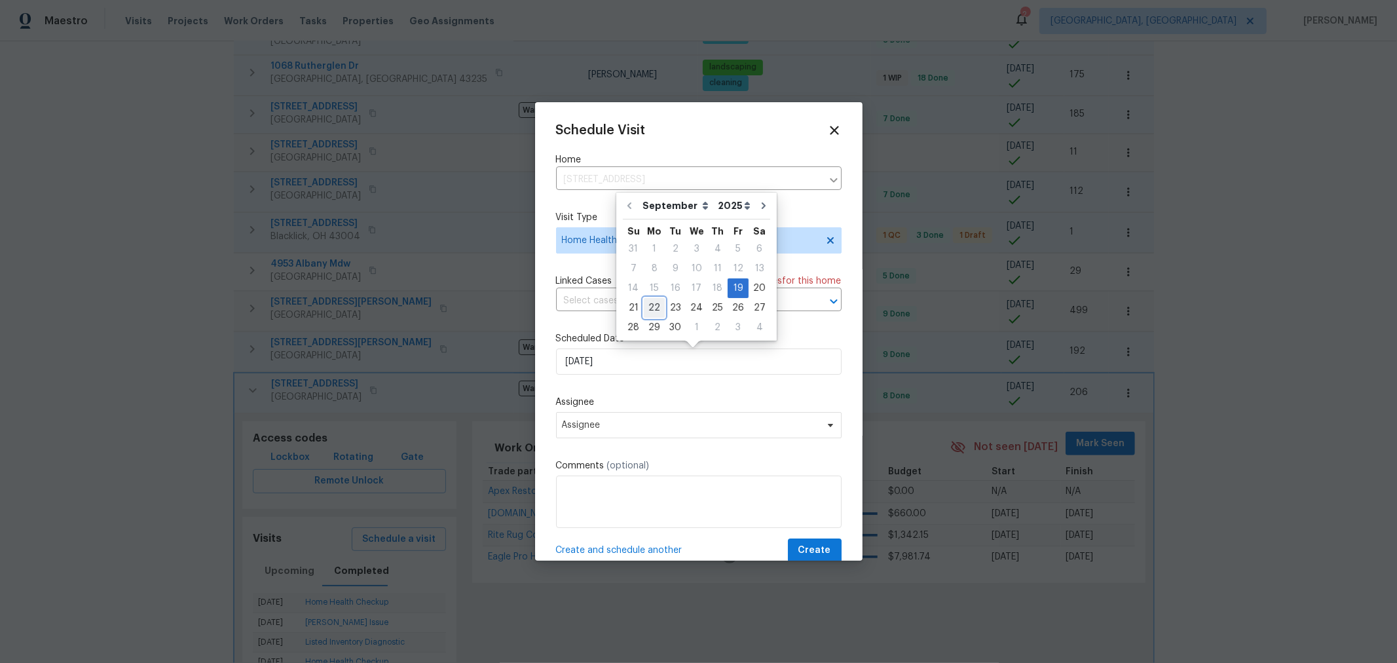
click at [654, 309] on div "22" at bounding box center [654, 308] width 21 height 18
type input "9/22/2025"
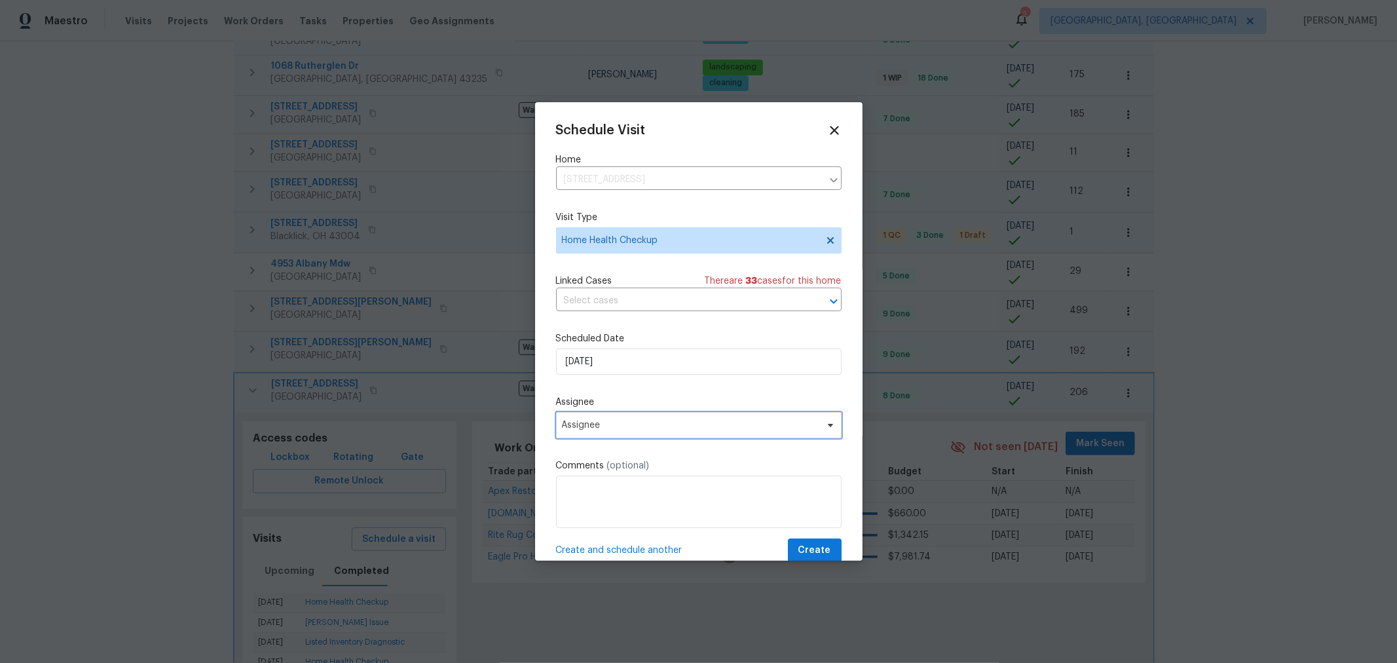
click at [640, 430] on span "Assignee" at bounding box center [690, 425] width 257 height 10
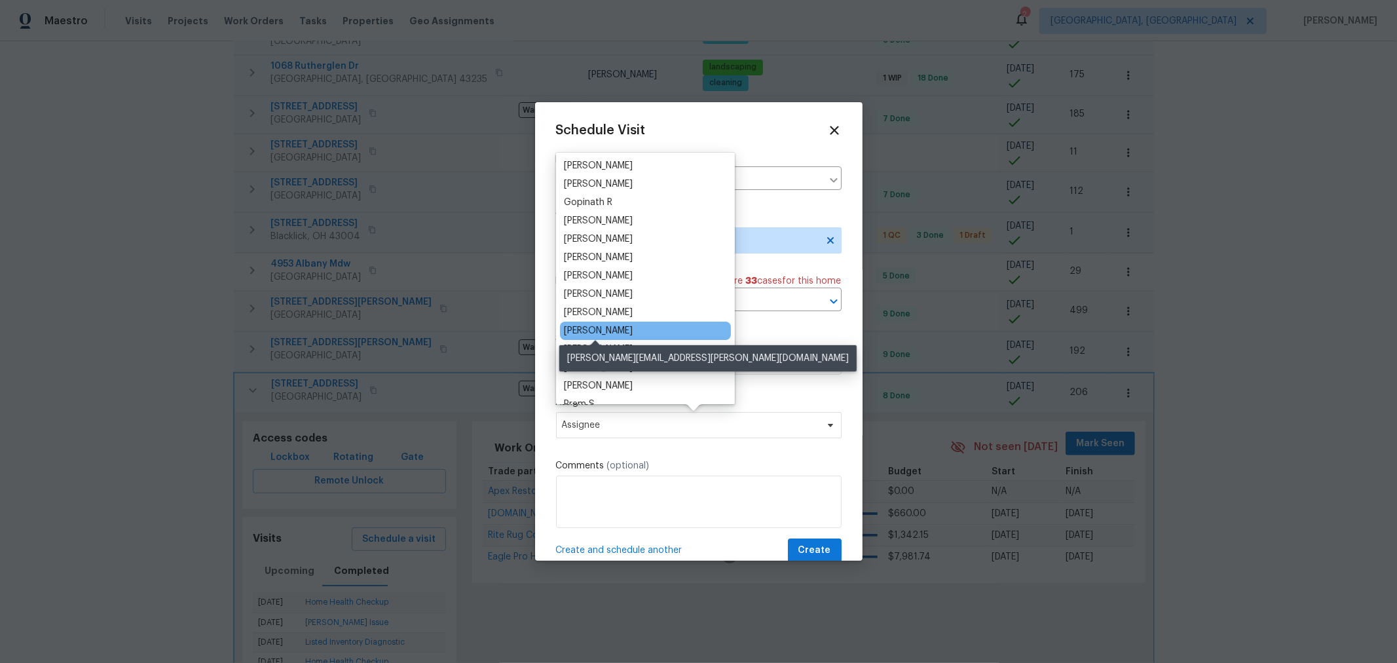
scroll to position [73, 0]
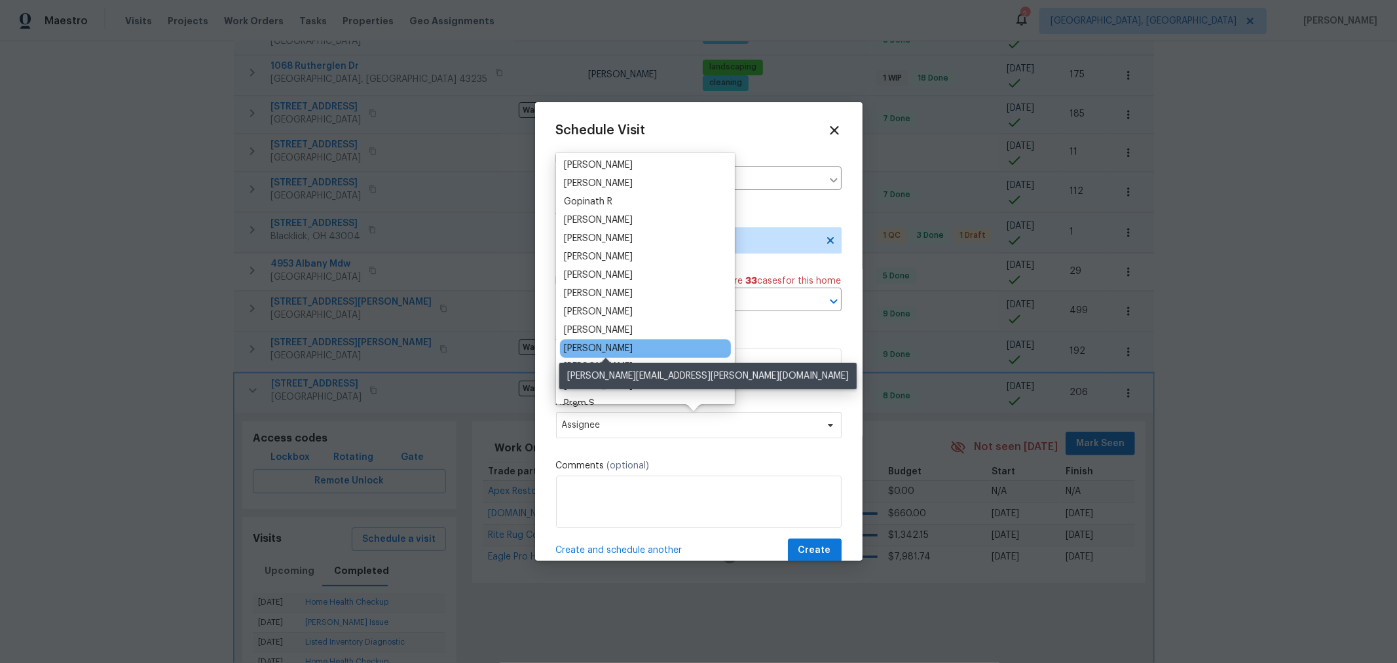
click at [622, 344] on div "[PERSON_NAME]" at bounding box center [598, 348] width 69 height 13
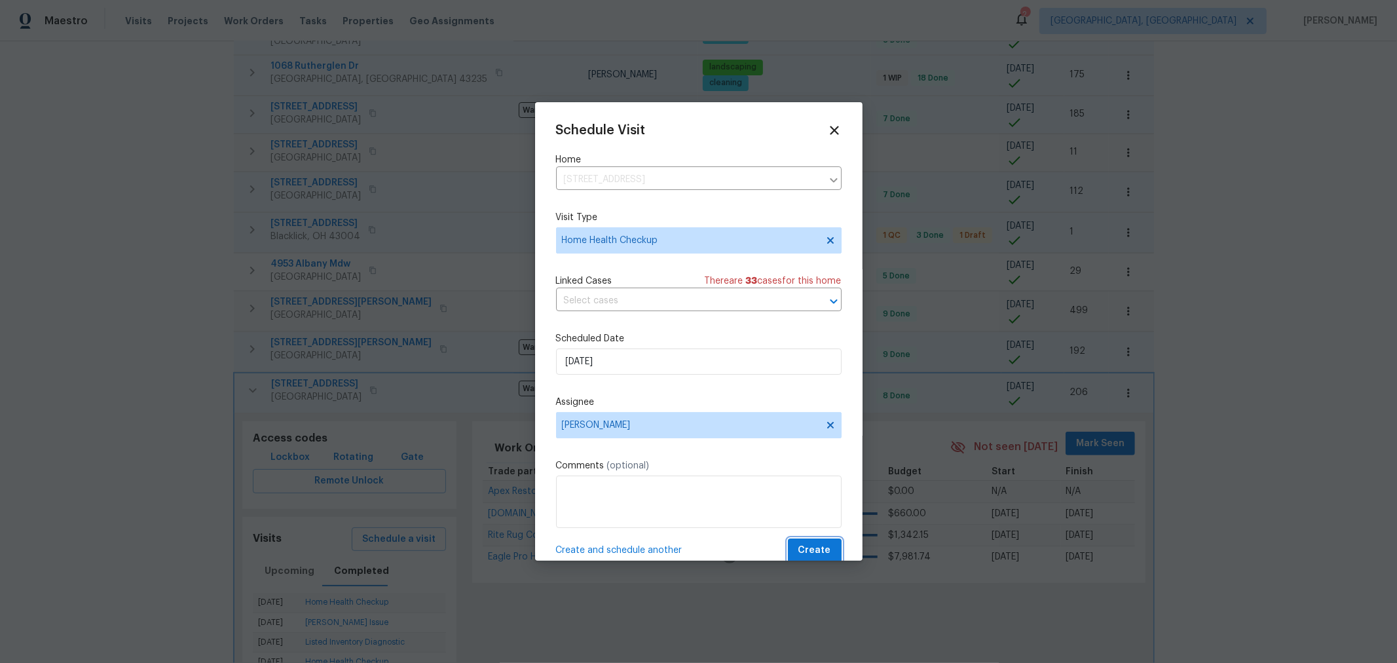
click at [800, 547] on span "Create" at bounding box center [814, 550] width 33 height 16
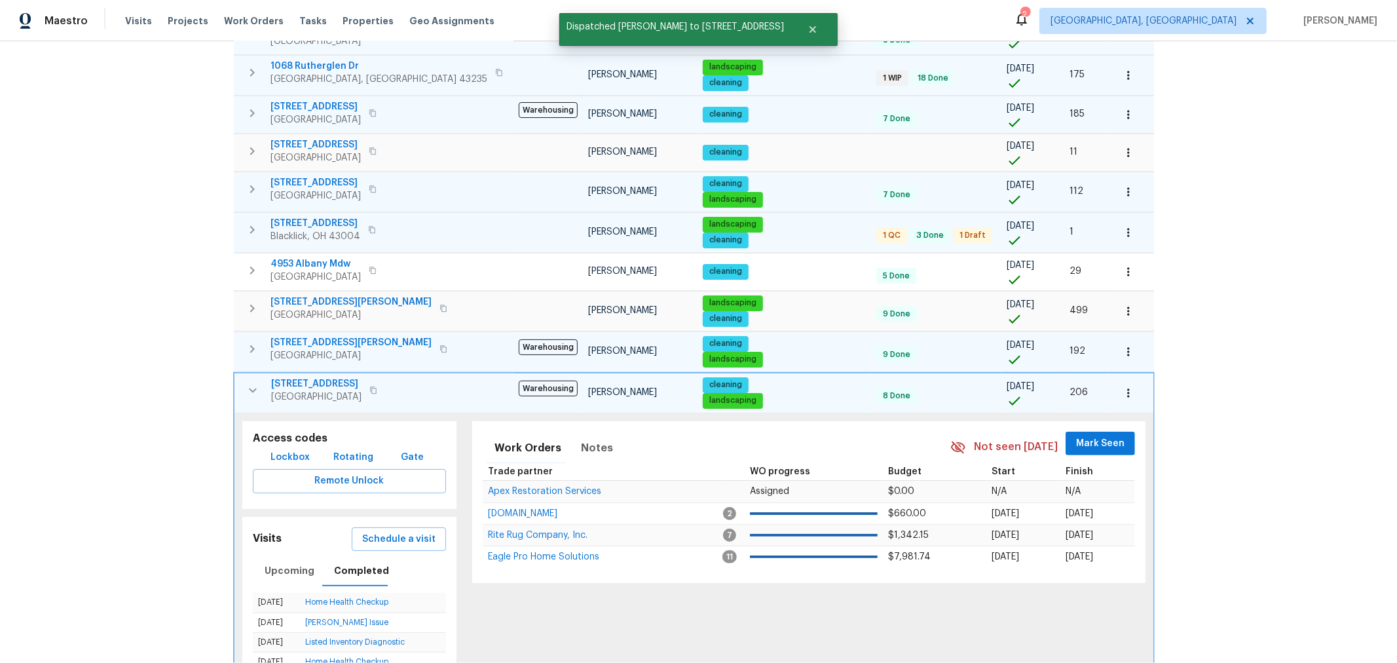
click at [245, 382] on icon "button" at bounding box center [253, 390] width 16 height 16
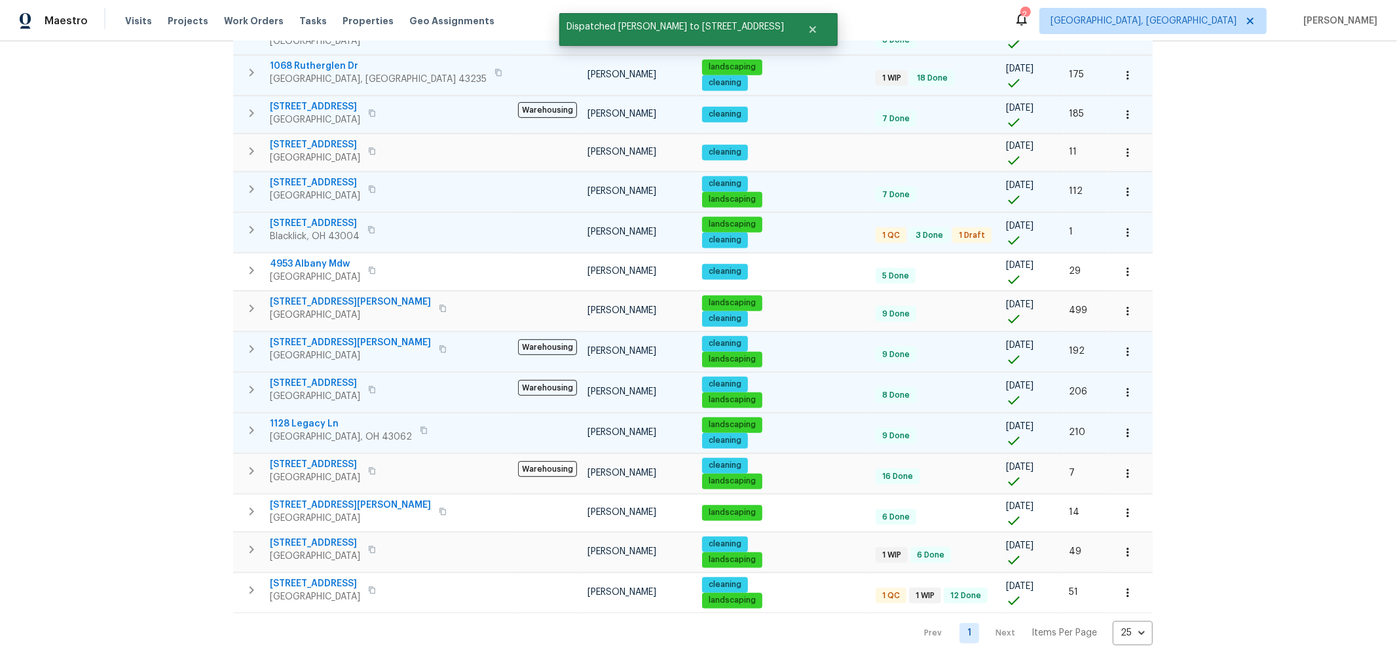
click at [252, 426] on icon "button" at bounding box center [251, 430] width 5 height 8
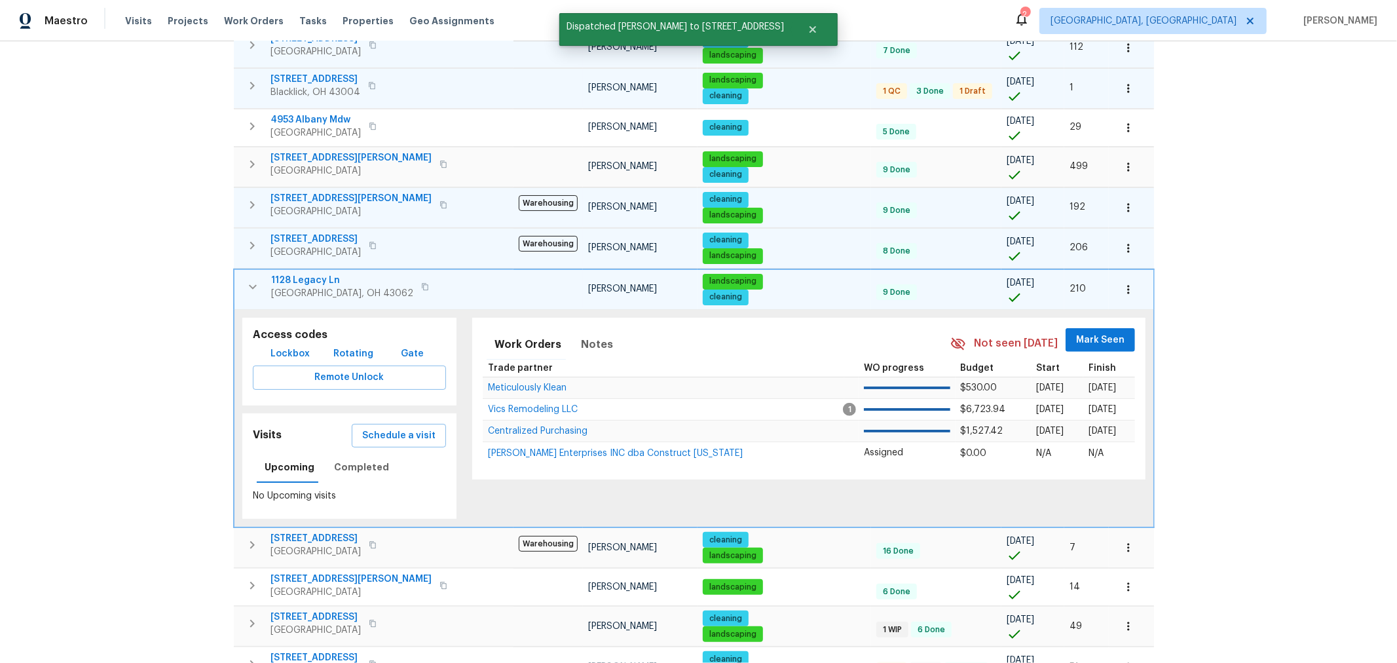
scroll to position [653, 0]
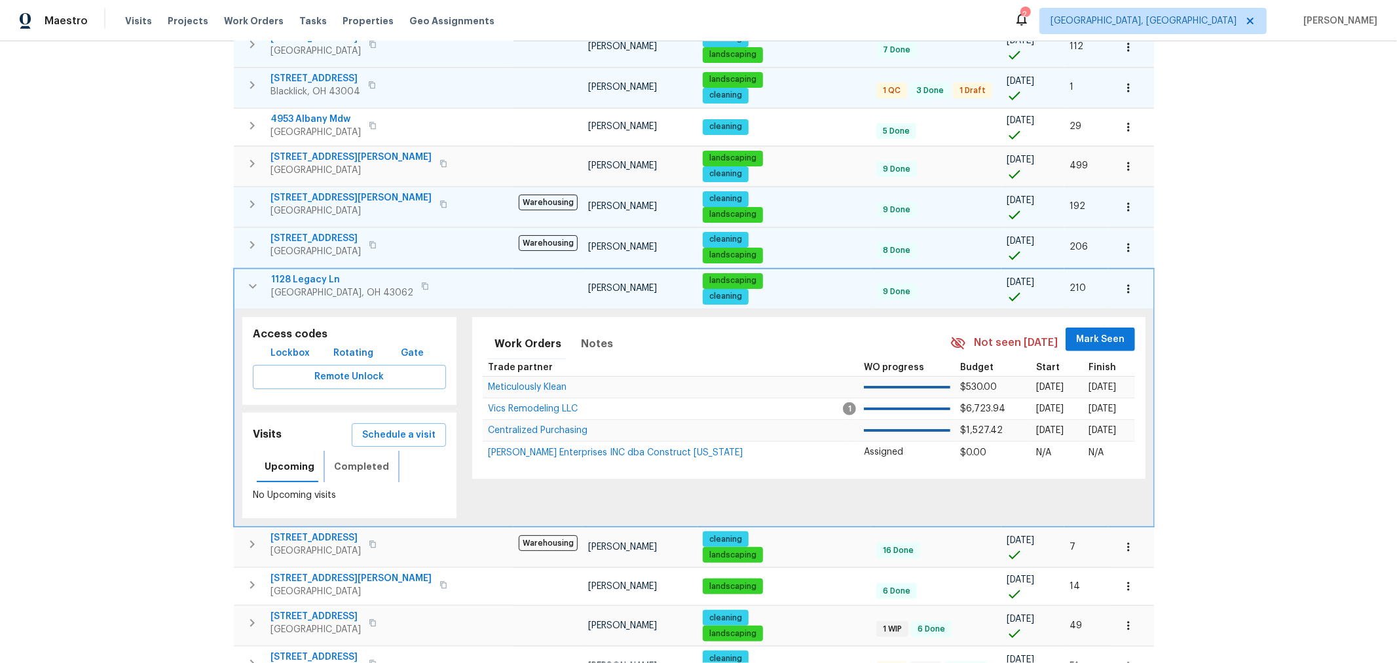
click at [365, 458] on span "Completed" at bounding box center [361, 466] width 55 height 16
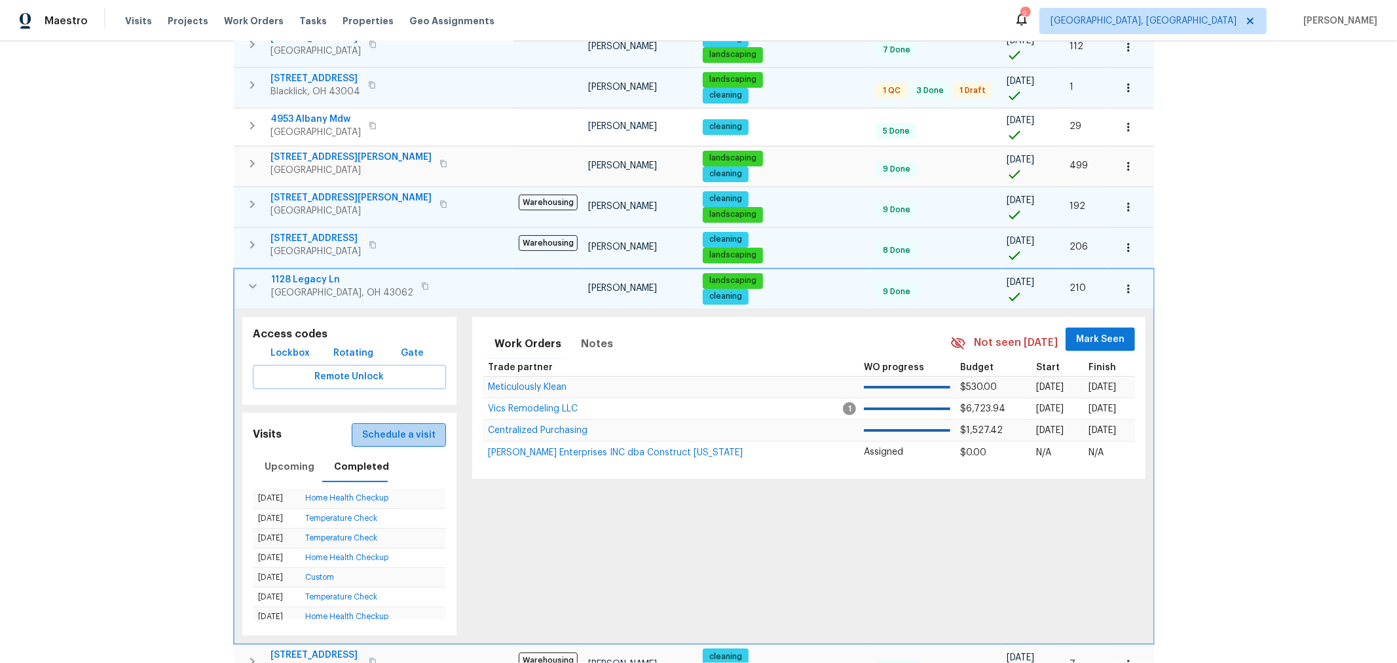
click at [383, 427] on span "Schedule a visit" at bounding box center [398, 435] width 73 height 16
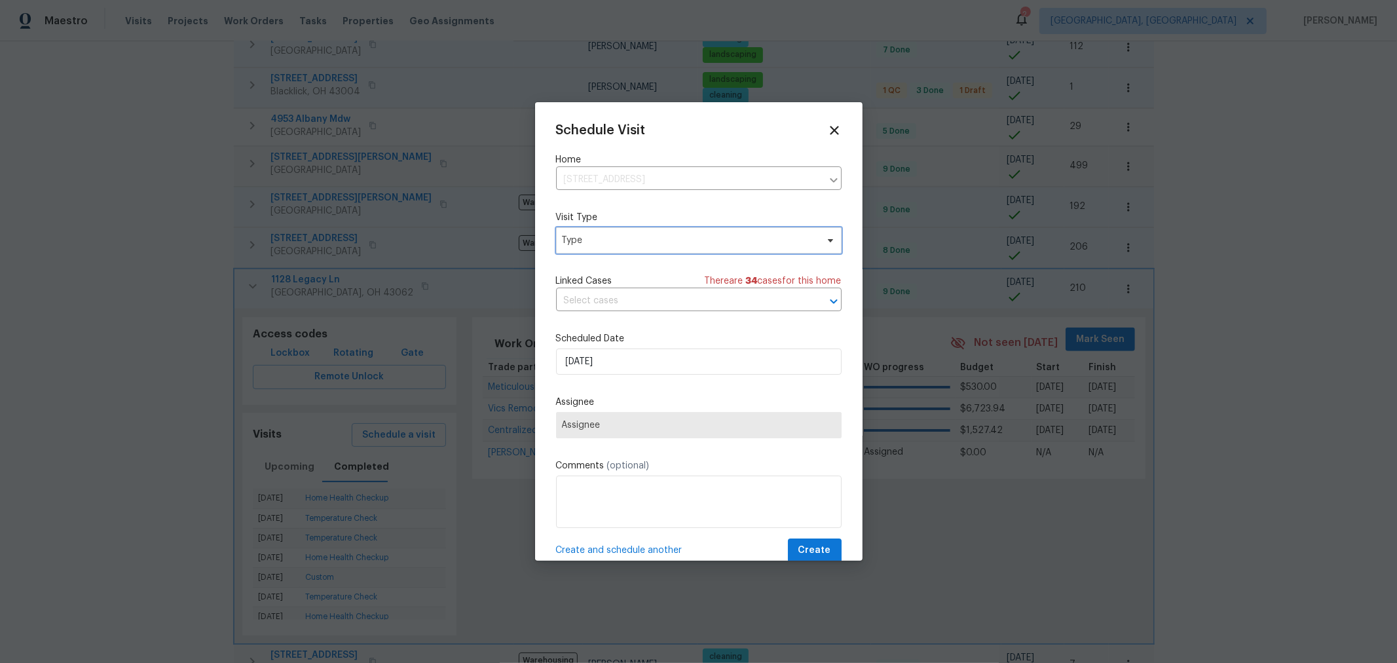
click at [629, 248] on span "Type" at bounding box center [698, 240] width 285 height 26
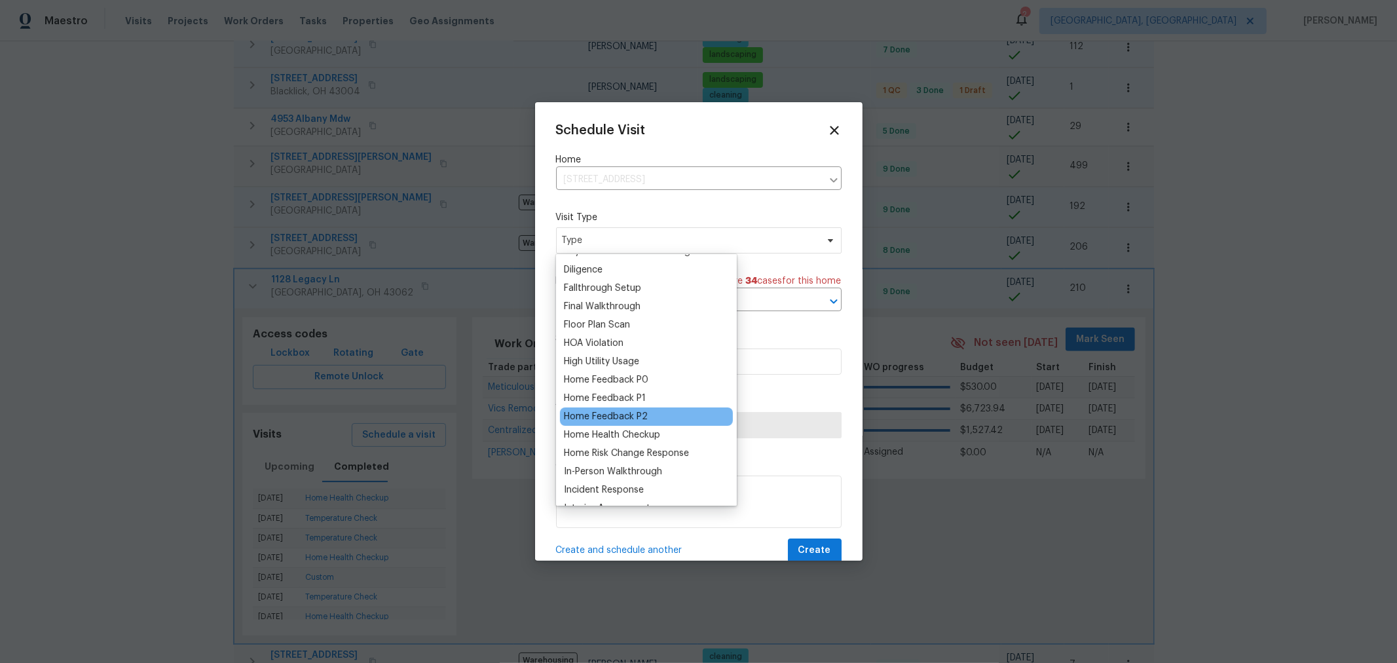
scroll to position [290, 0]
click at [639, 432] on div "Home Health Checkup" at bounding box center [612, 434] width 96 height 13
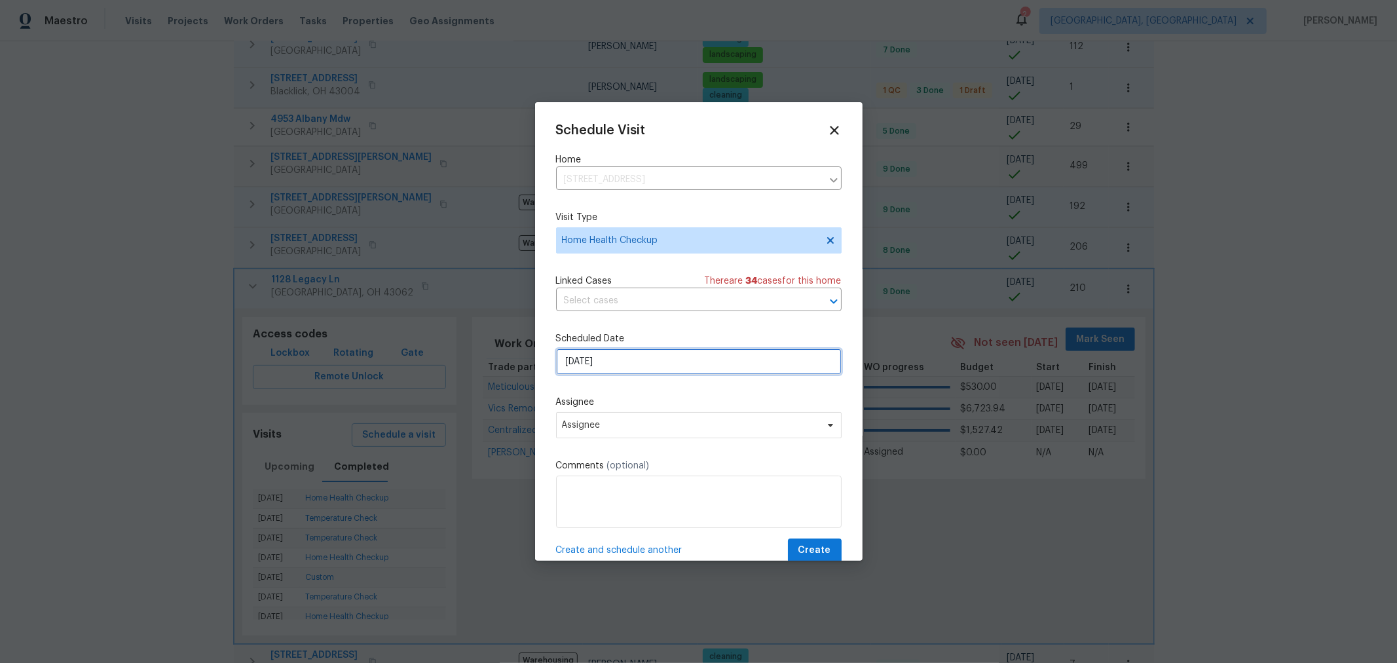
click at [615, 371] on input "9/19/2025" at bounding box center [698, 361] width 285 height 26
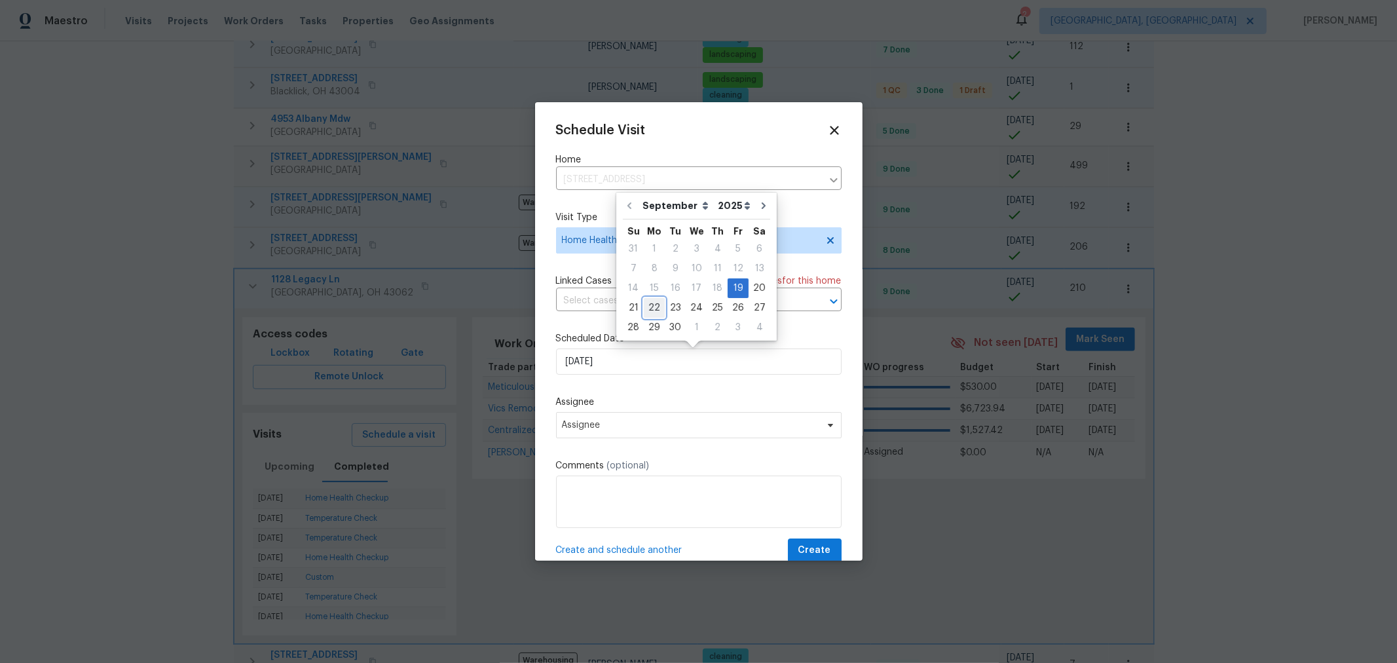
click at [649, 310] on div "22" at bounding box center [654, 308] width 21 height 18
type input "9/22/2025"
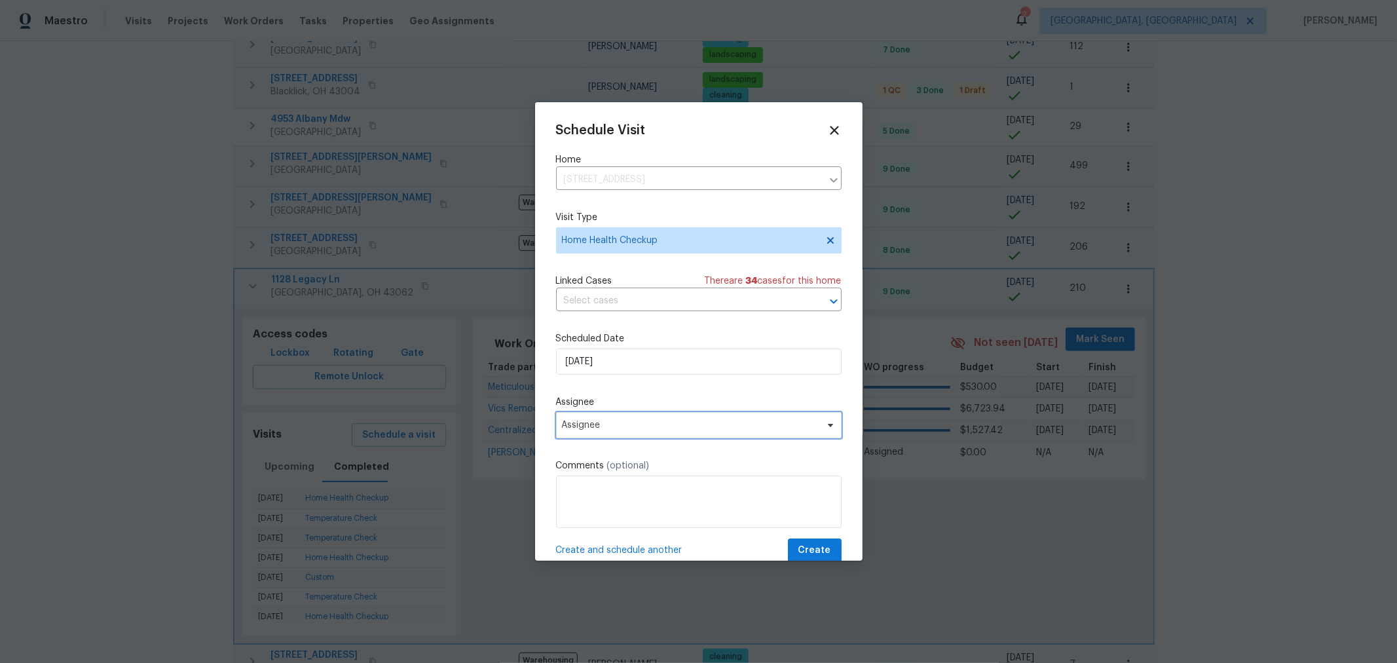
click at [633, 432] on span "Assignee" at bounding box center [698, 425] width 285 height 26
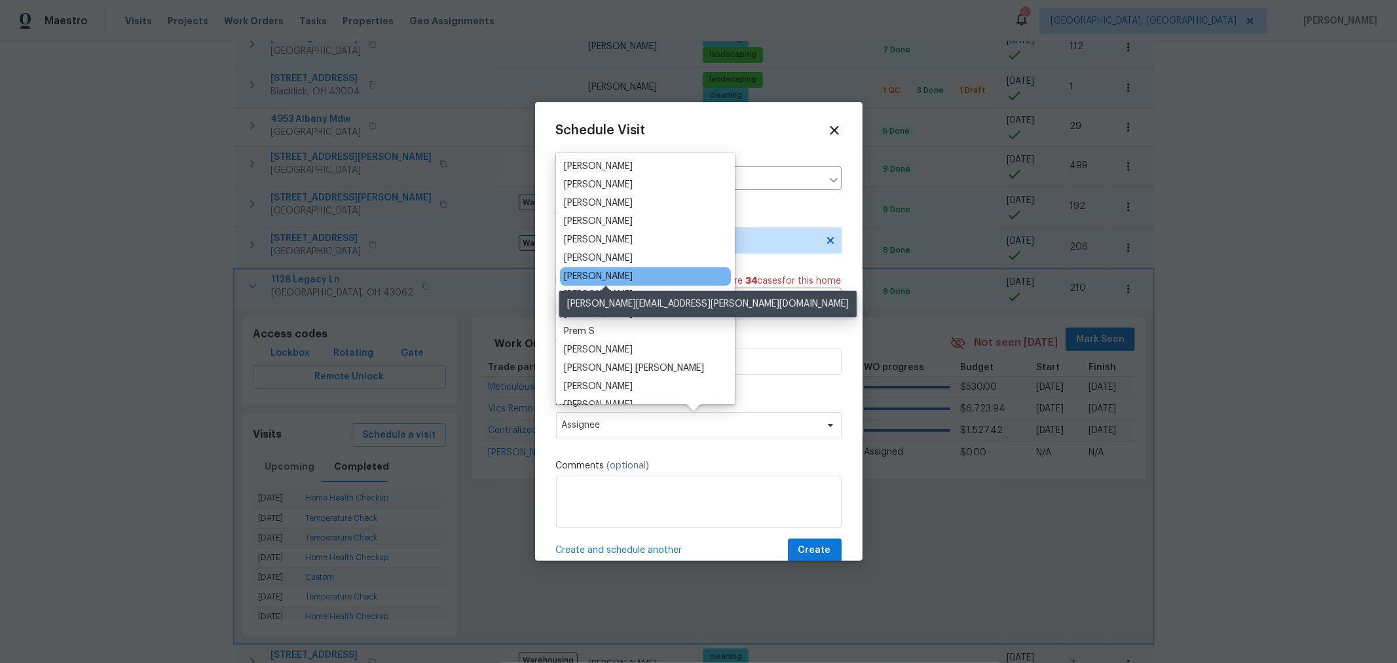
click at [633, 278] on div "[PERSON_NAME]" at bounding box center [598, 276] width 69 height 13
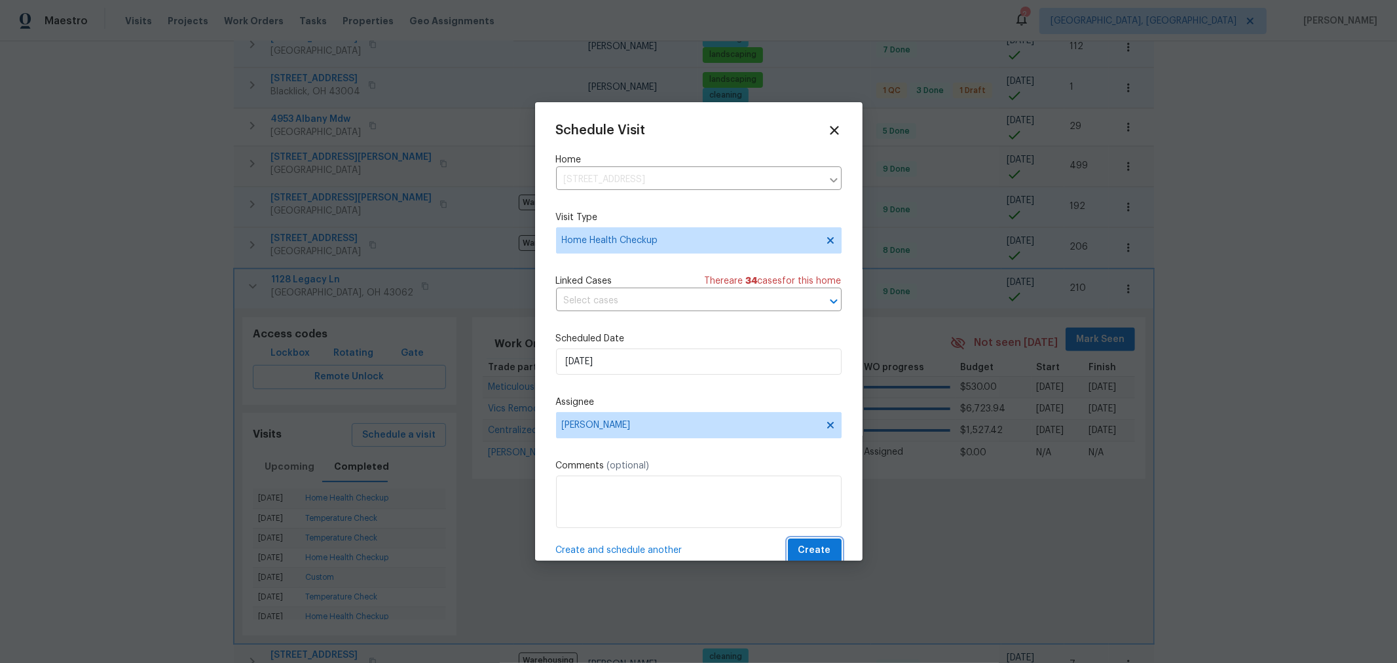
click at [798, 551] on span "Create" at bounding box center [814, 550] width 33 height 16
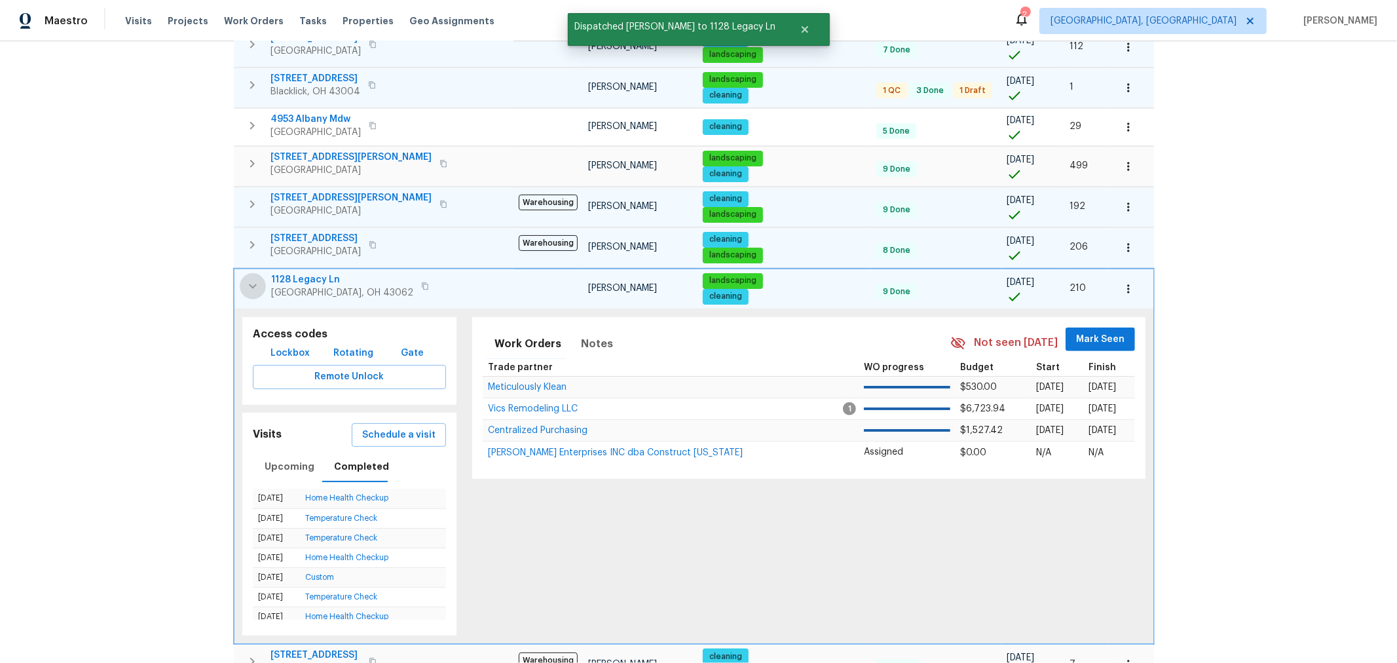
click at [253, 278] on icon "button" at bounding box center [253, 286] width 16 height 16
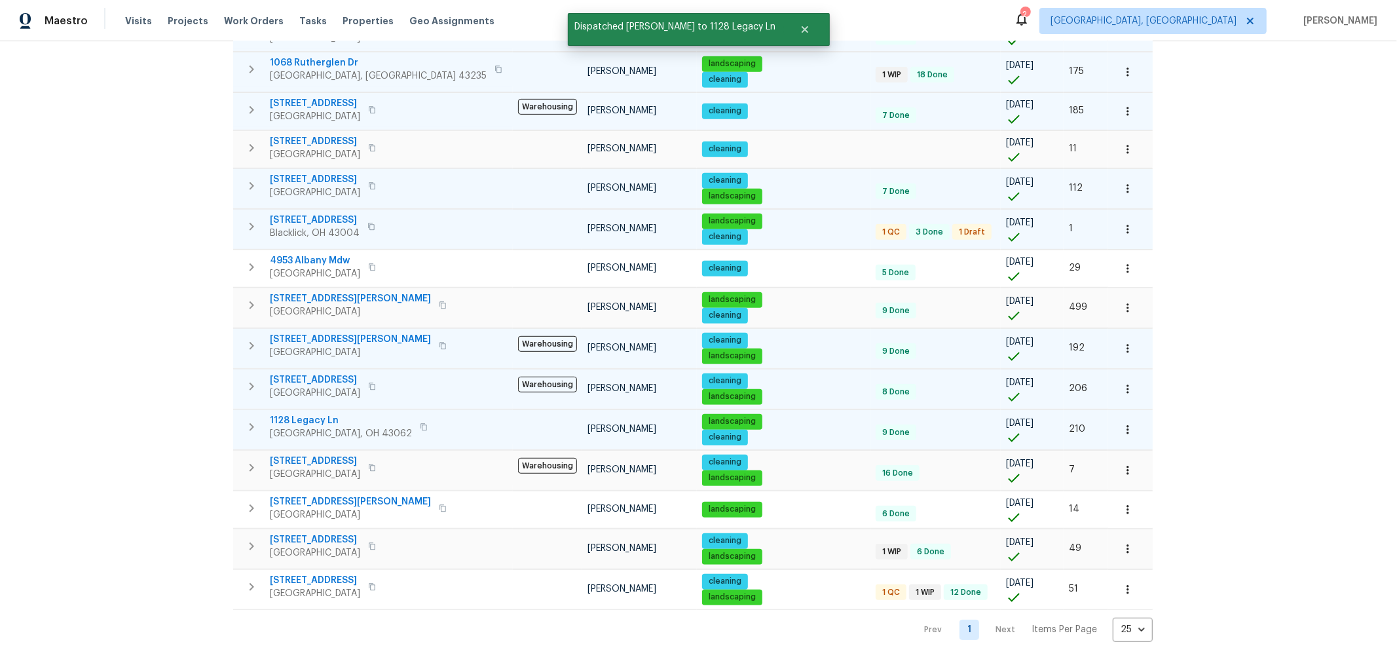
scroll to position [508, 0]
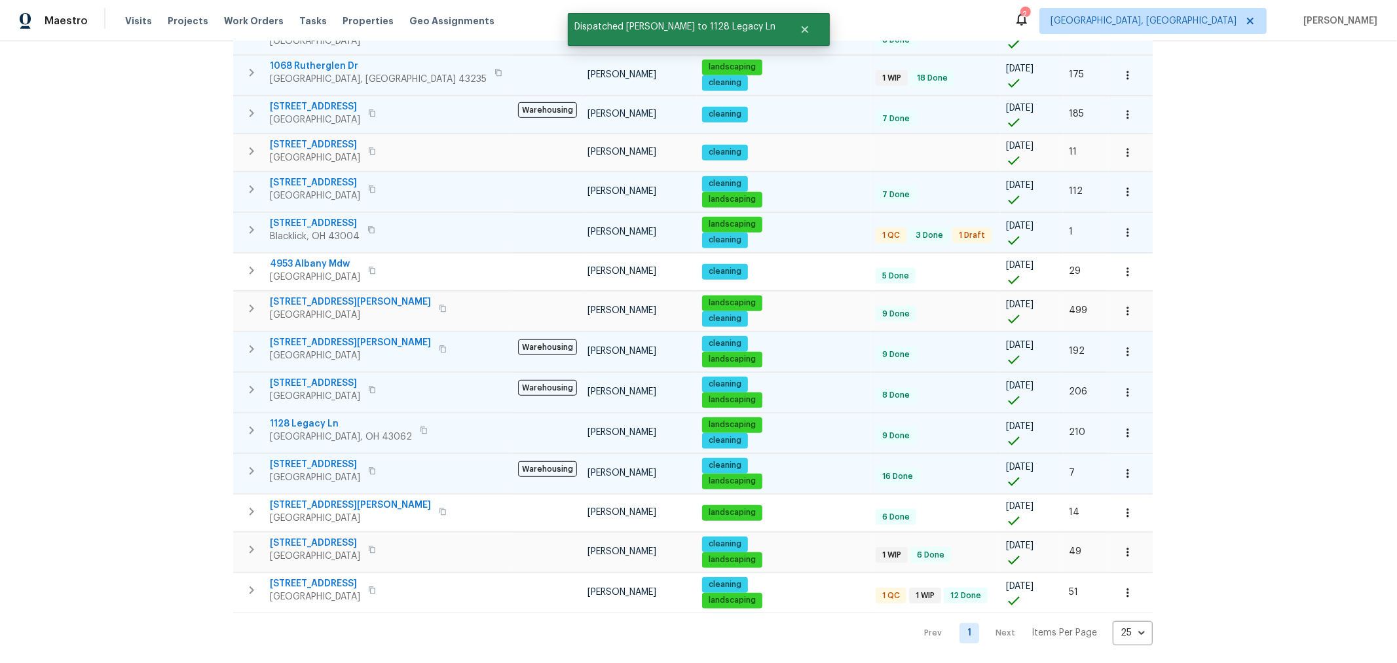
click at [251, 467] on icon "button" at bounding box center [251, 471] width 5 height 8
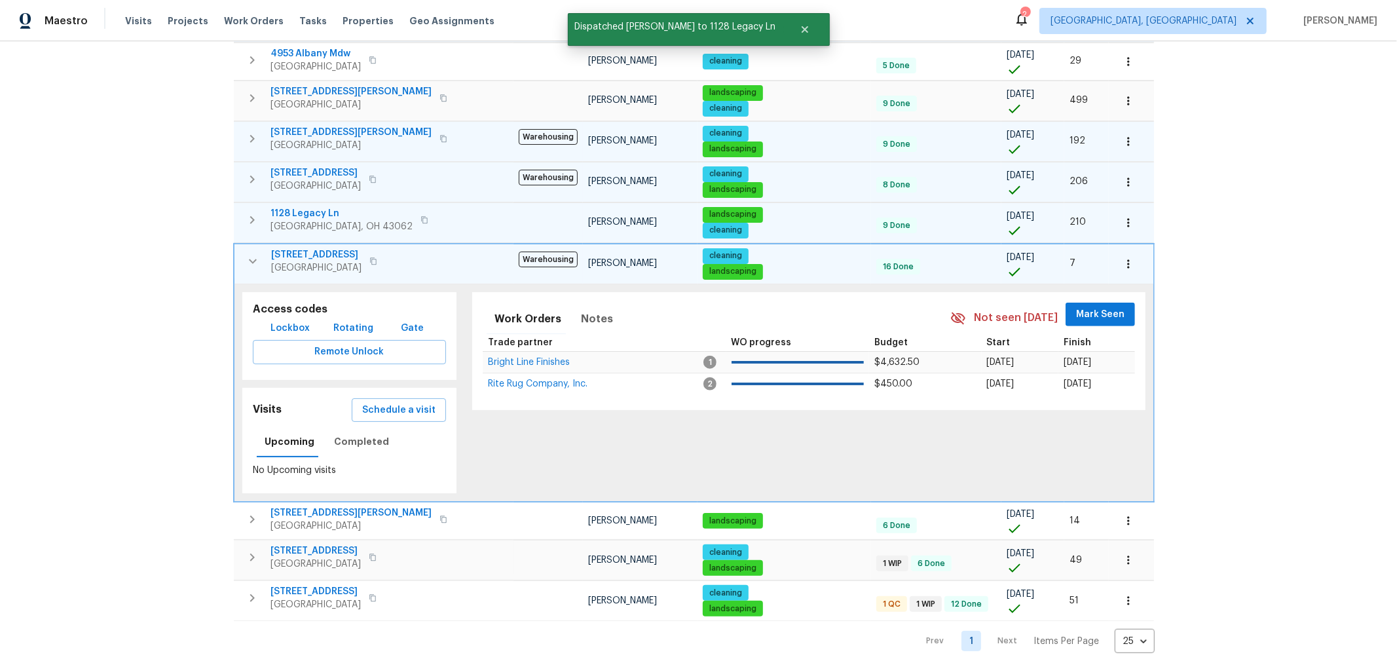
scroll to position [725, 0]
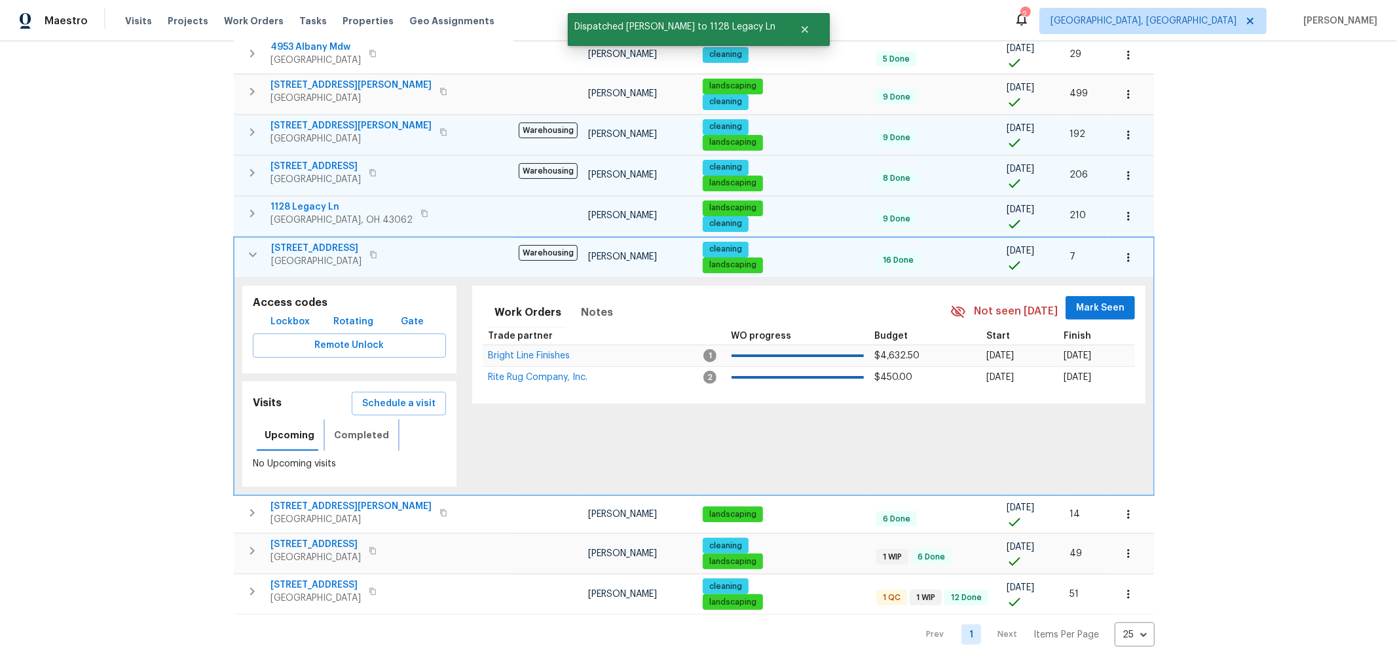
click at [365, 427] on span "Completed" at bounding box center [361, 435] width 55 height 16
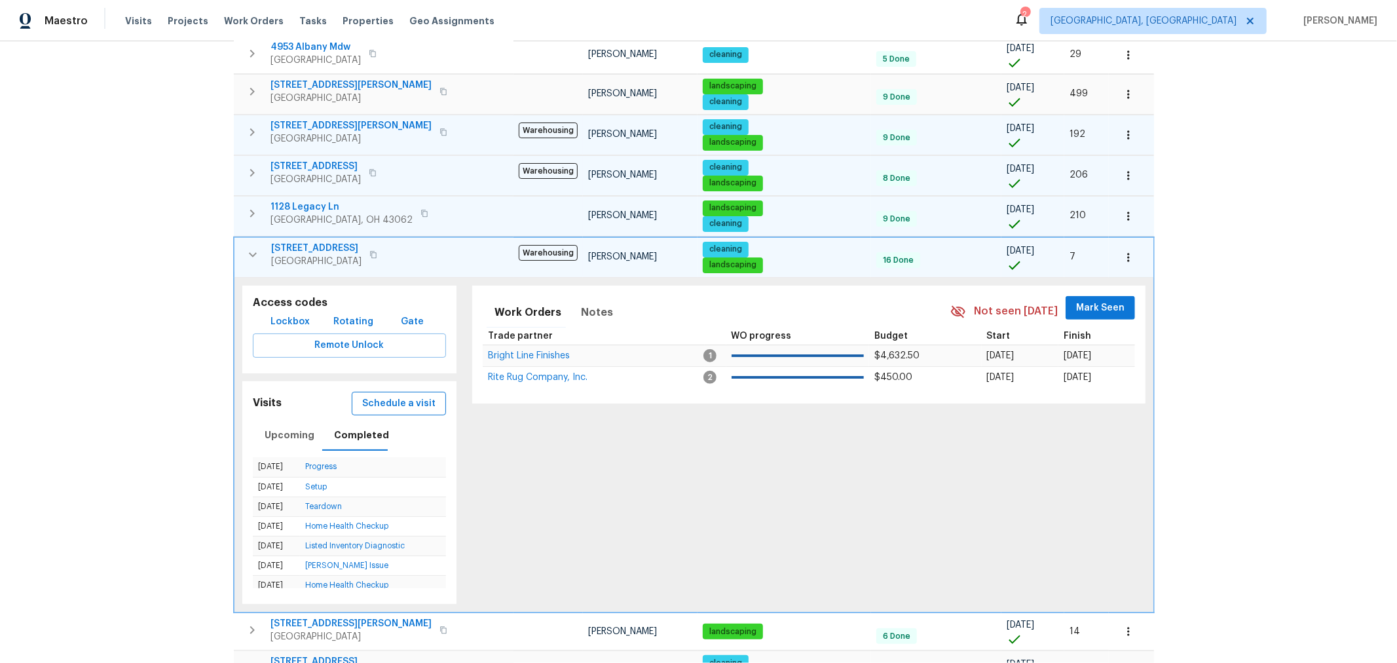
click at [386, 395] on span "Schedule a visit" at bounding box center [398, 403] width 73 height 16
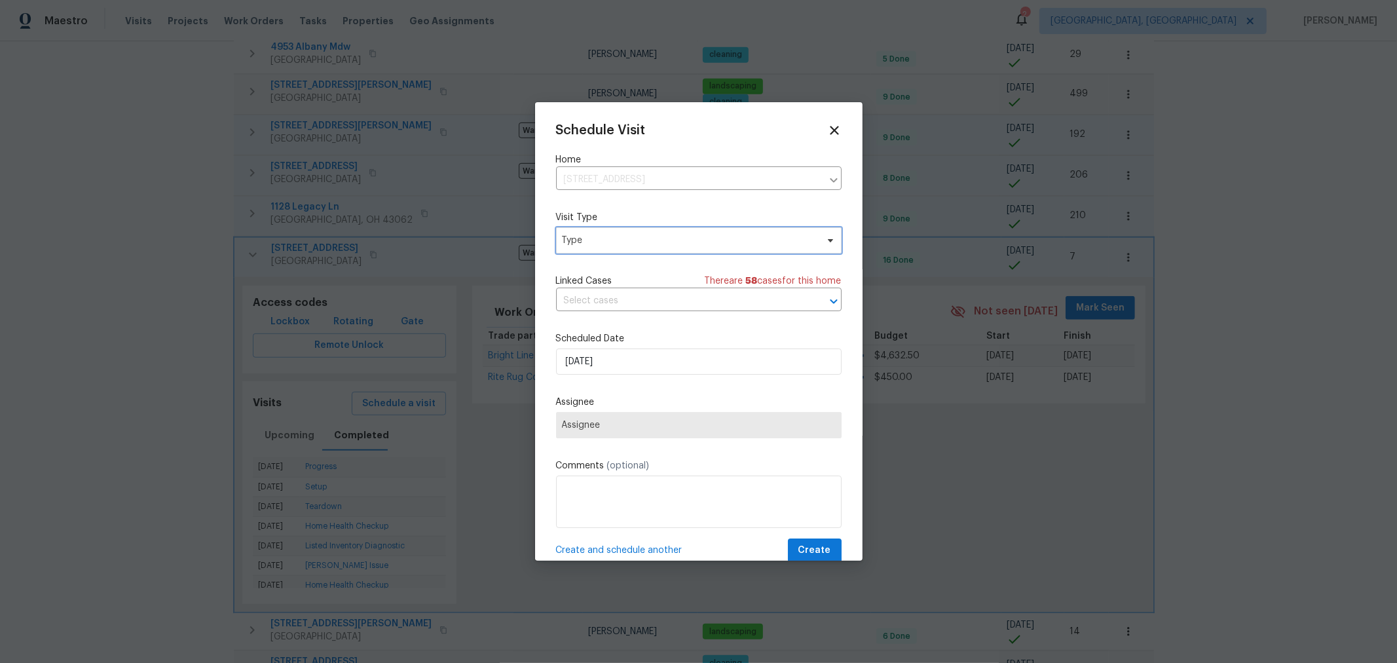
click at [690, 244] on span "Type" at bounding box center [689, 240] width 255 height 13
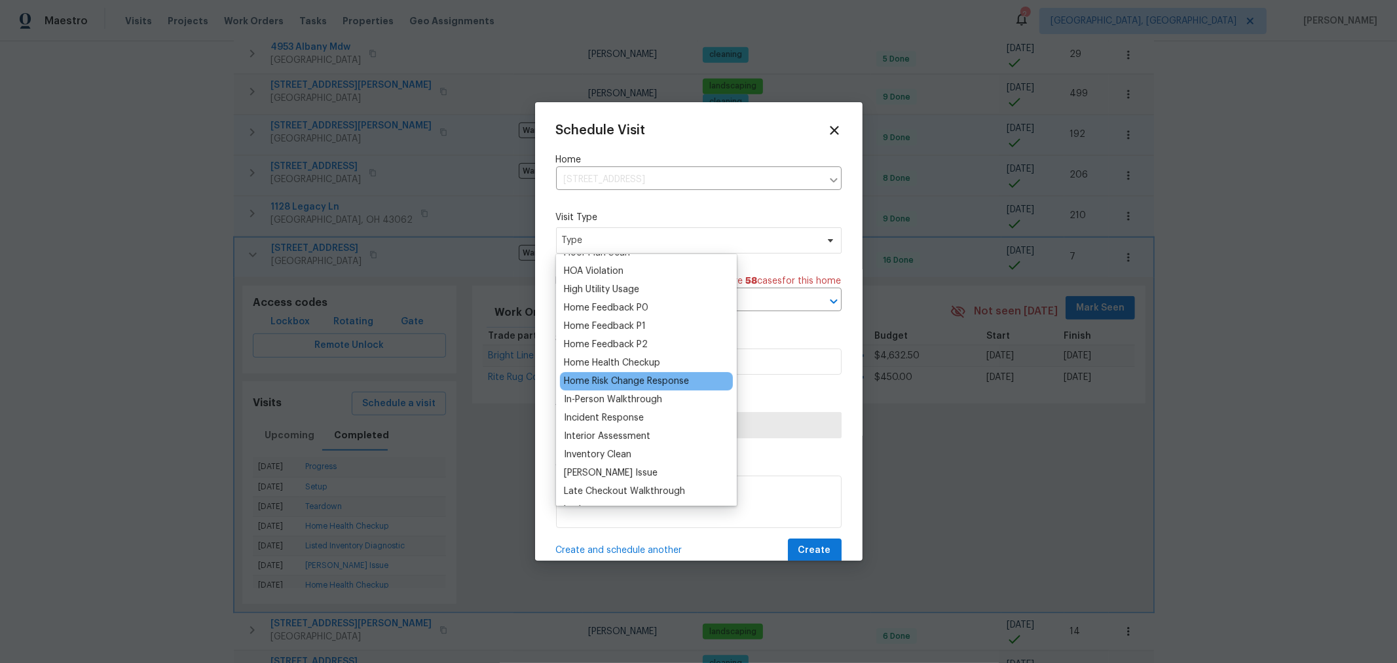
scroll to position [363, 0]
click at [633, 357] on div "Home Health Checkup" at bounding box center [612, 361] width 96 height 13
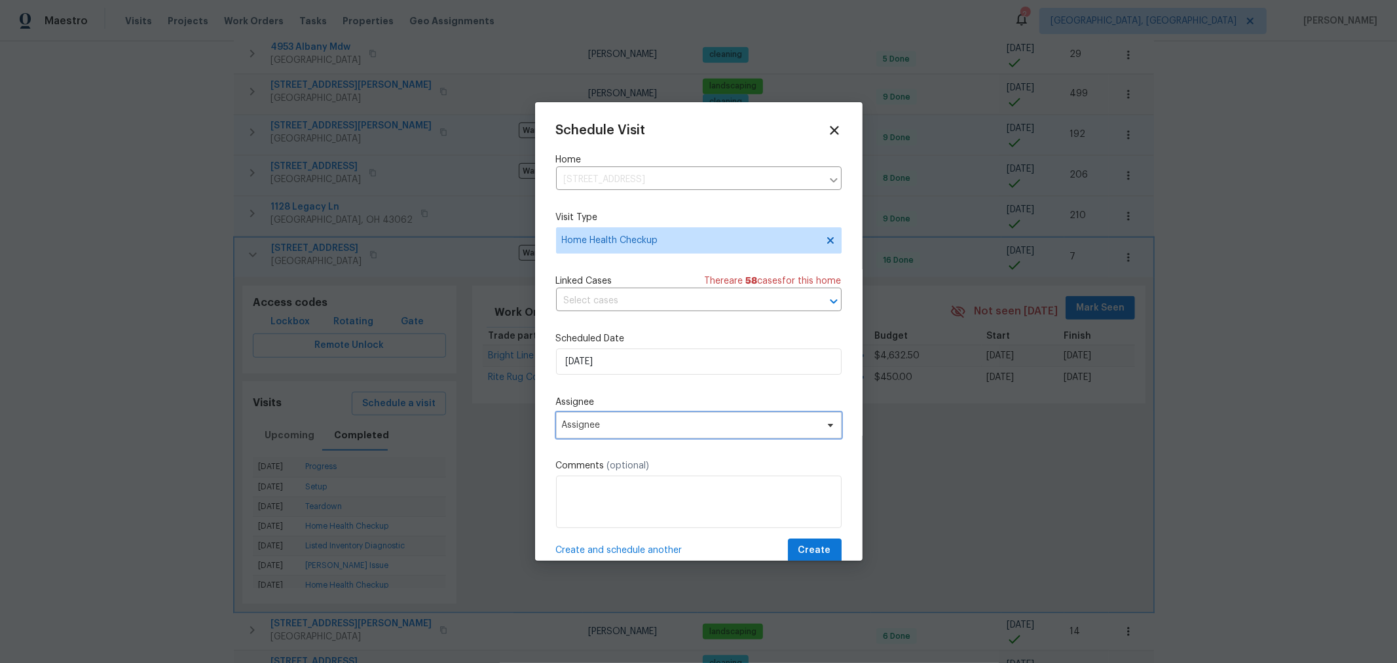
click at [699, 430] on span "Assignee" at bounding box center [690, 425] width 257 height 10
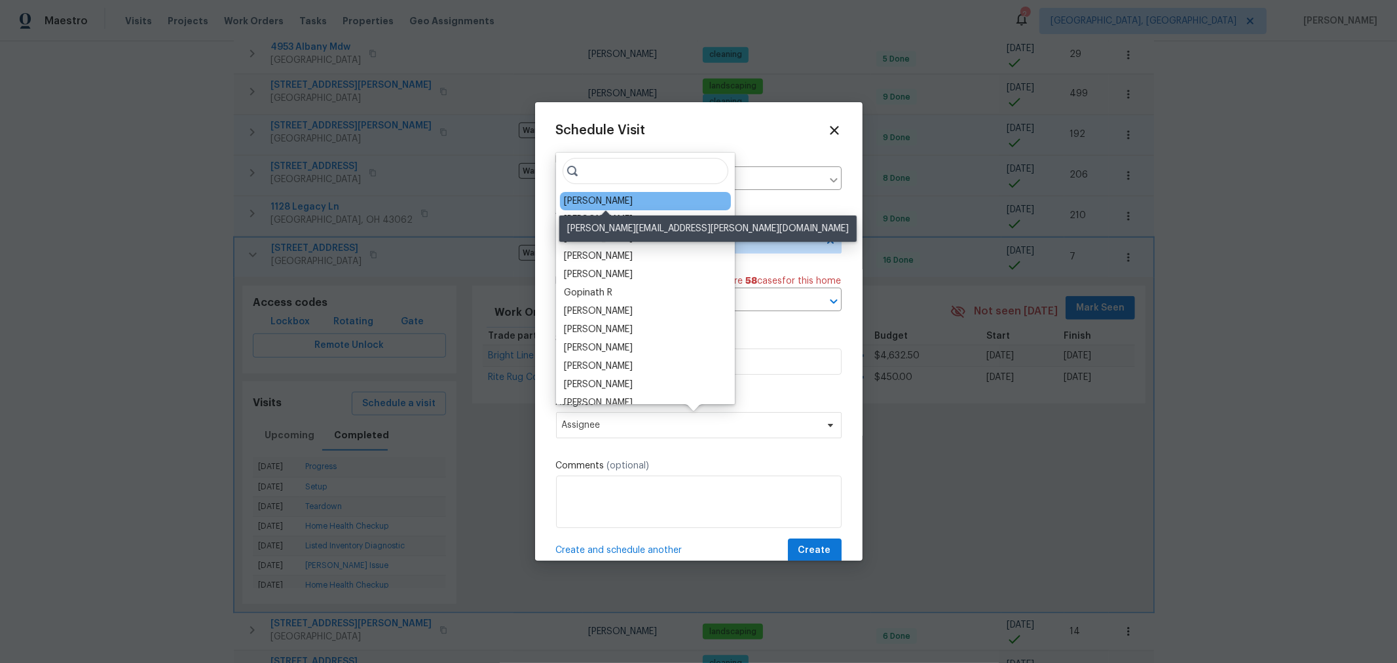
click at [627, 204] on div "[PERSON_NAME]" at bounding box center [598, 200] width 69 height 13
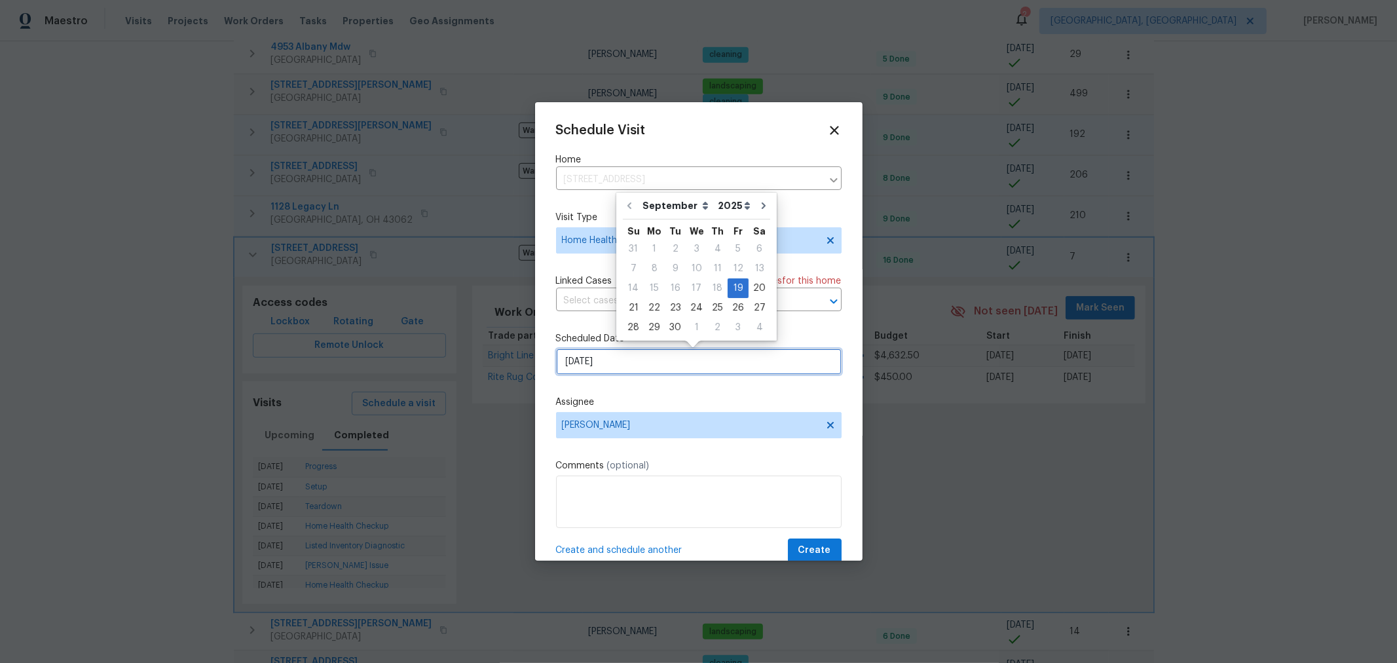
click at [627, 361] on input "9/19/2025" at bounding box center [698, 361] width 285 height 26
click at [653, 324] on div "29" at bounding box center [654, 327] width 21 height 18
type input "9/29/2025"
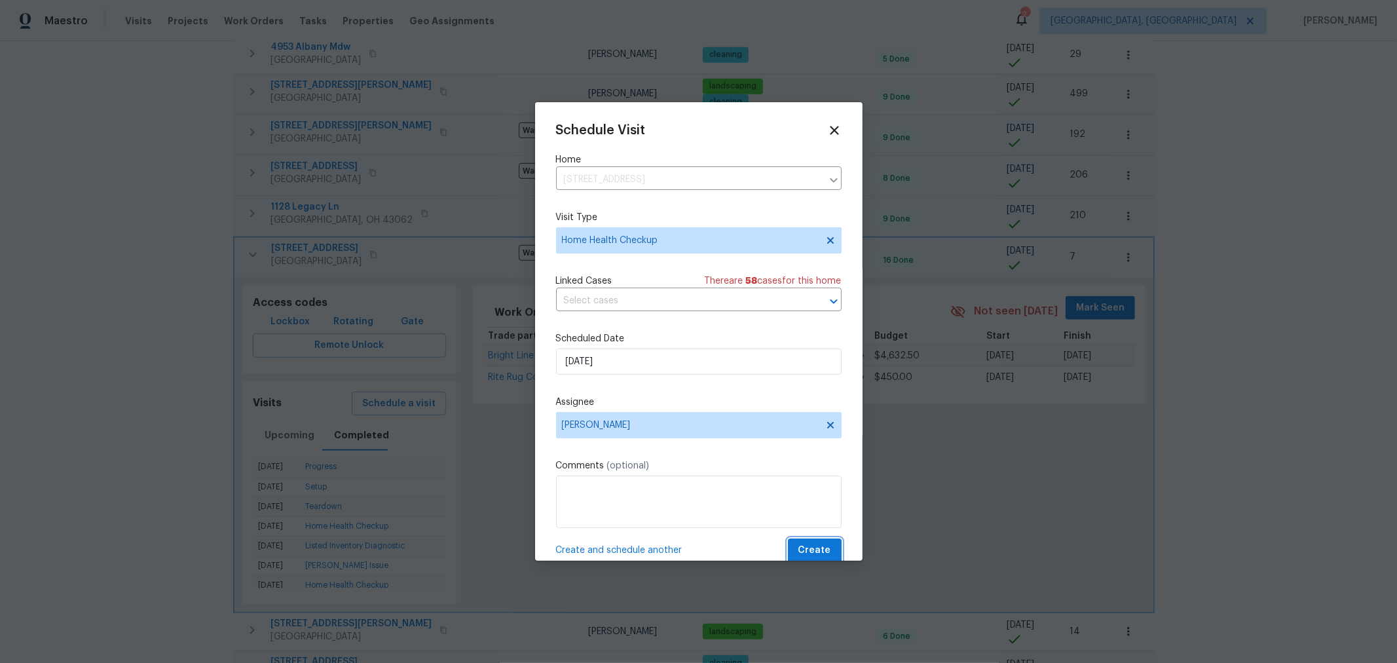
click at [809, 551] on span "Create" at bounding box center [814, 550] width 33 height 16
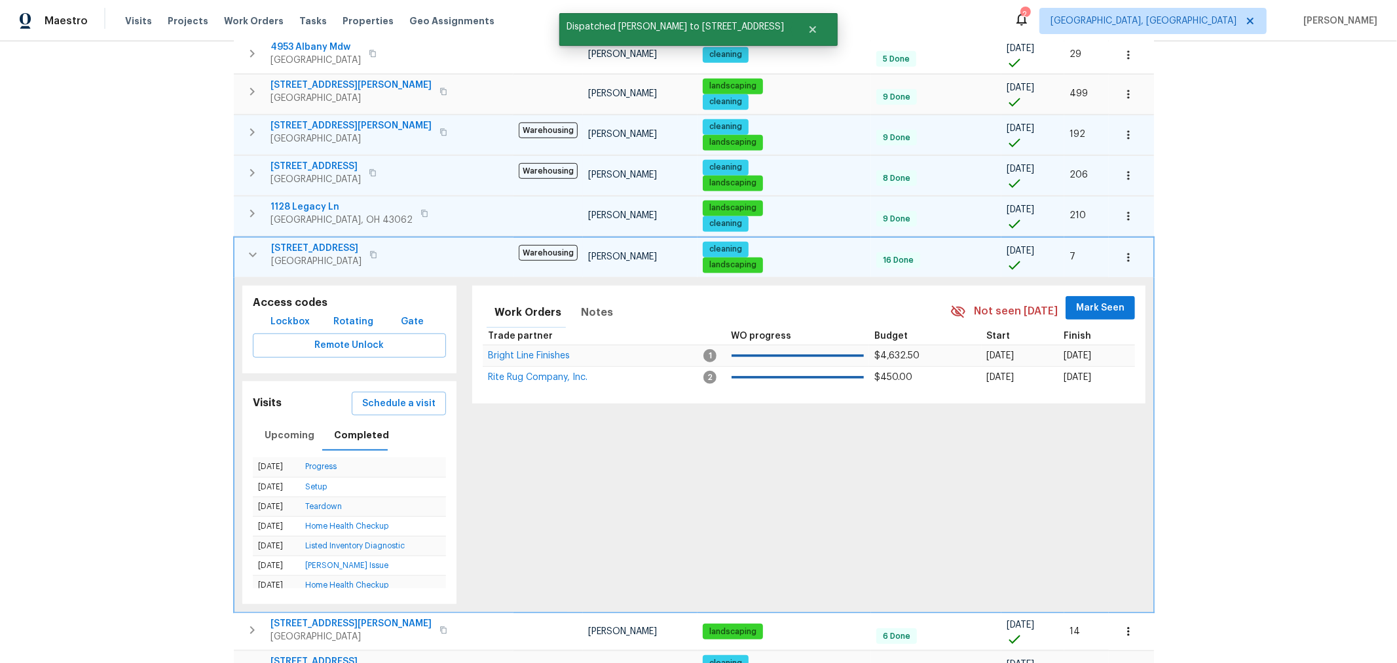
click at [253, 247] on icon "button" at bounding box center [253, 255] width 16 height 16
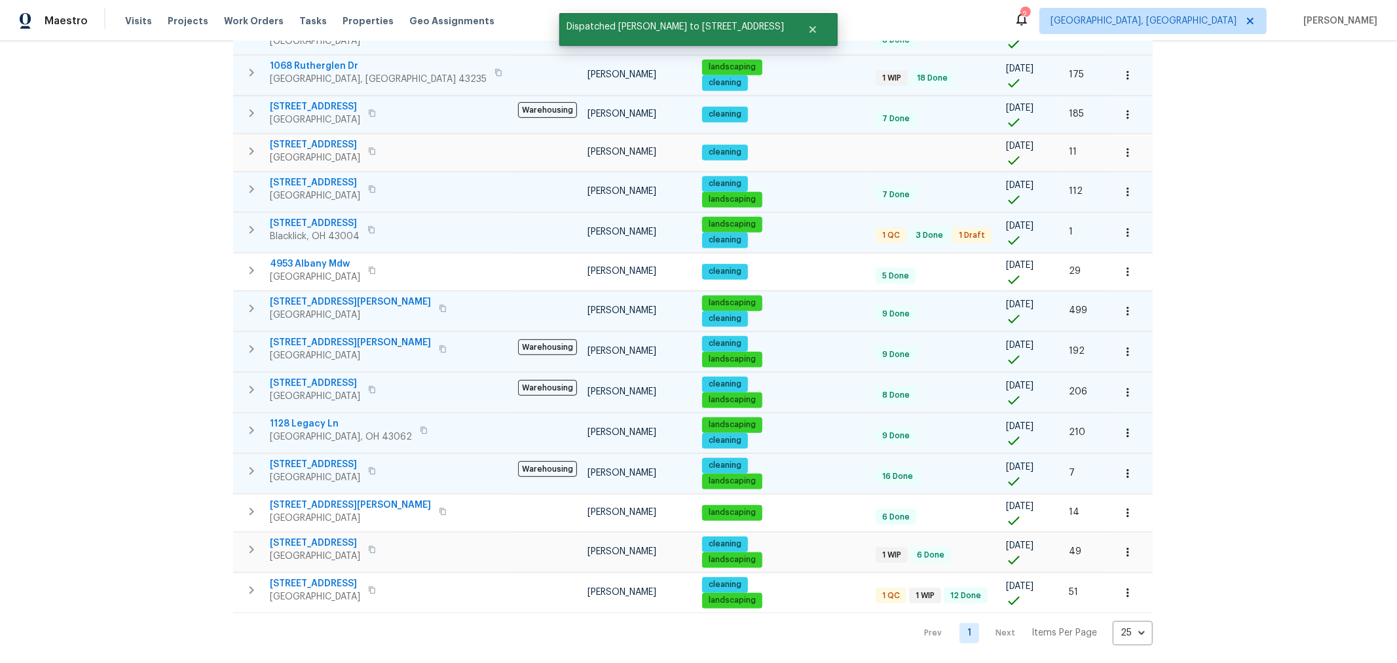
scroll to position [508, 0]
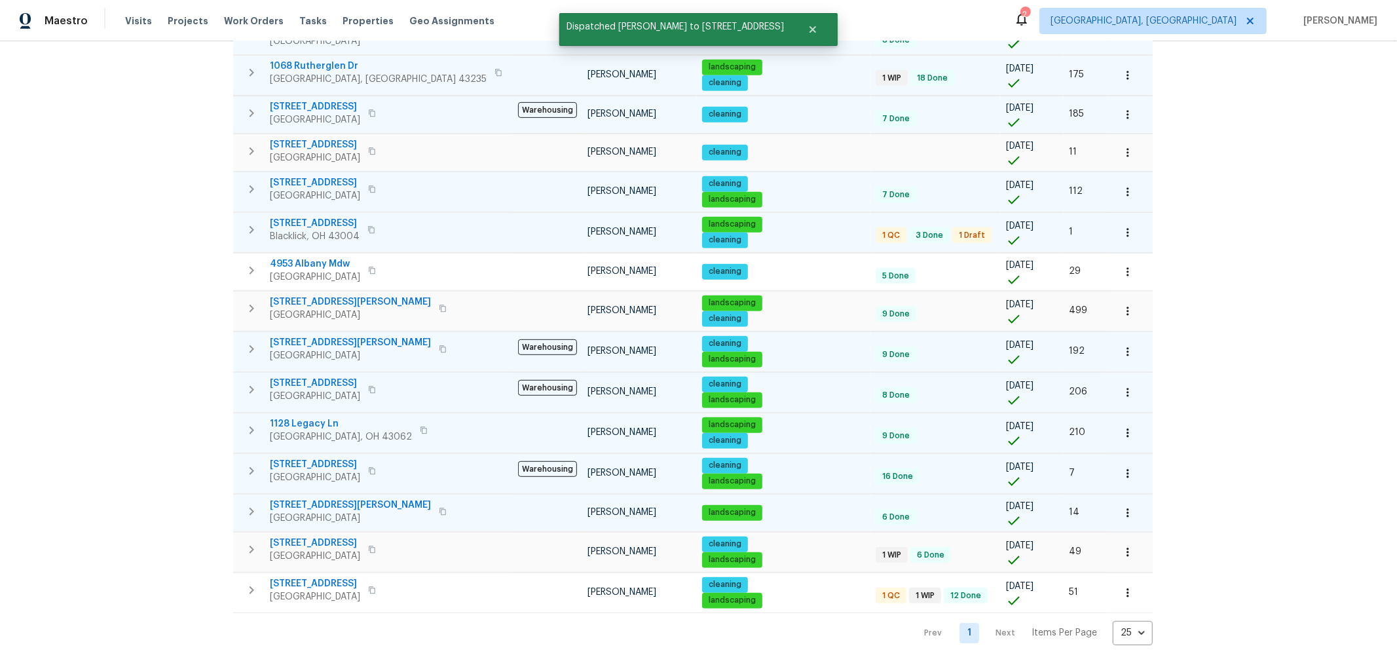
click at [246, 504] on icon "button" at bounding box center [252, 512] width 16 height 16
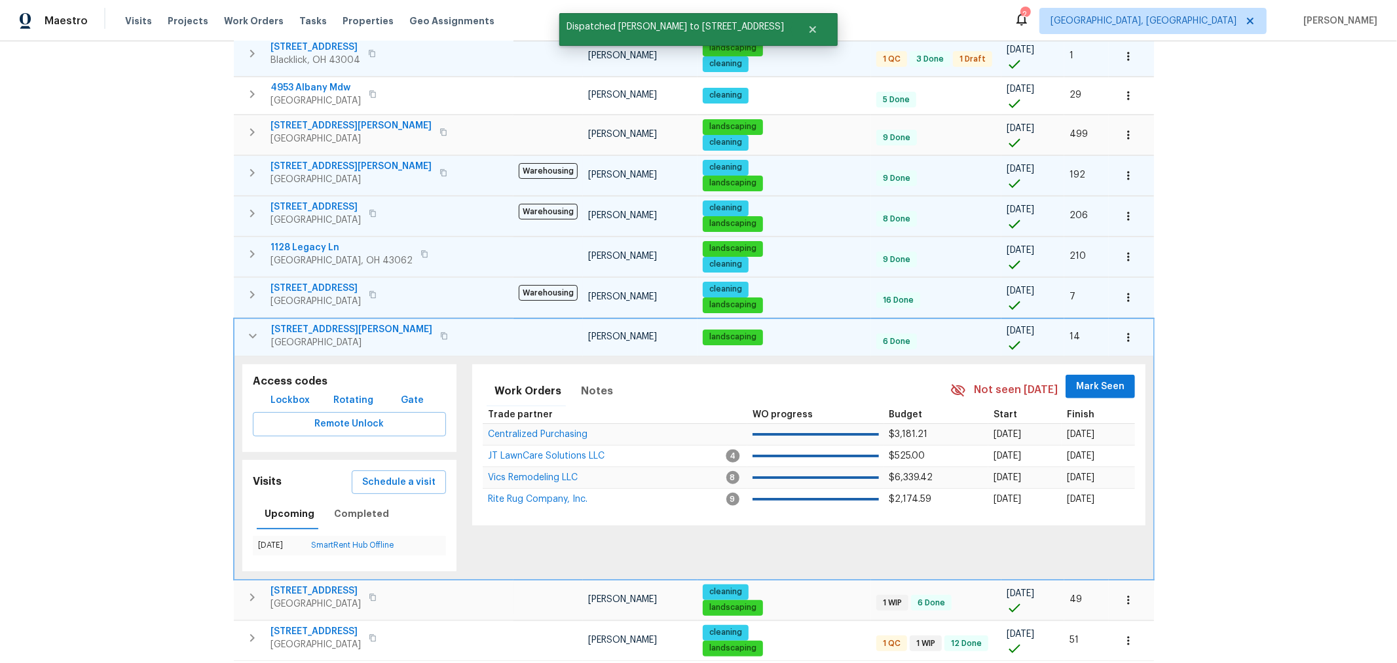
scroll to position [731, 0]
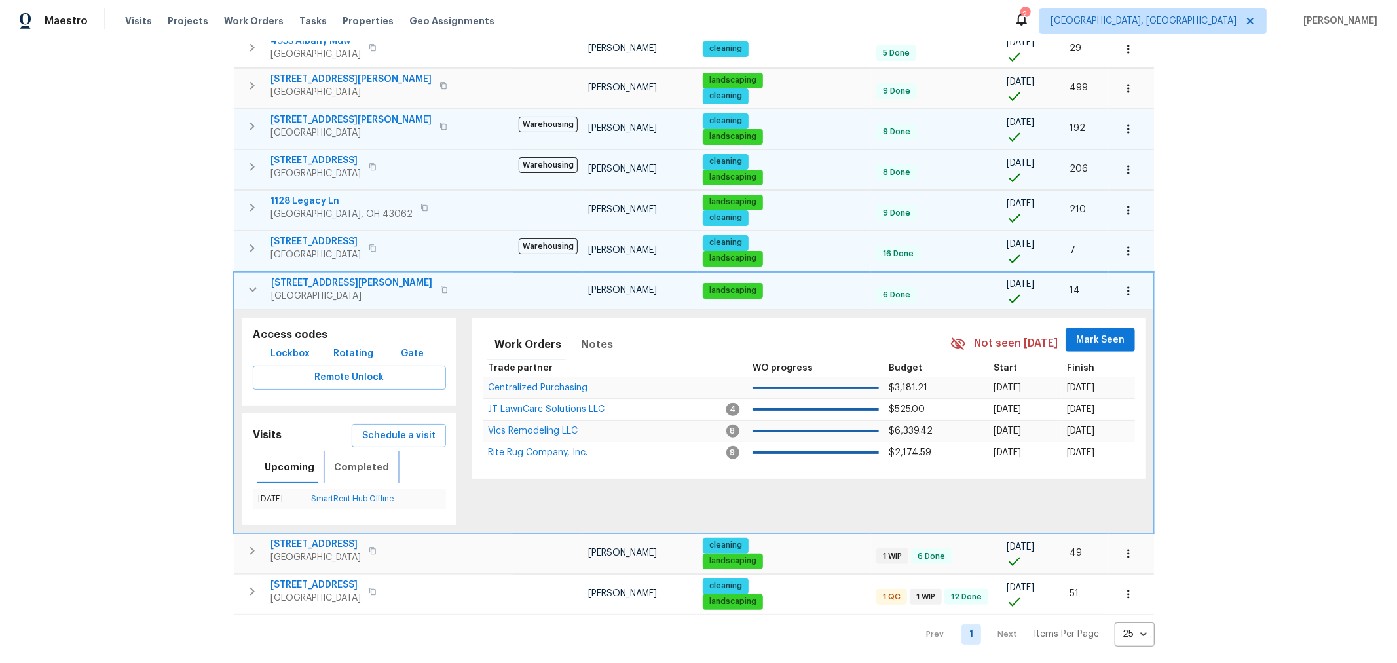
click at [326, 451] on button "Completed" at bounding box center [361, 466] width 71 height 31
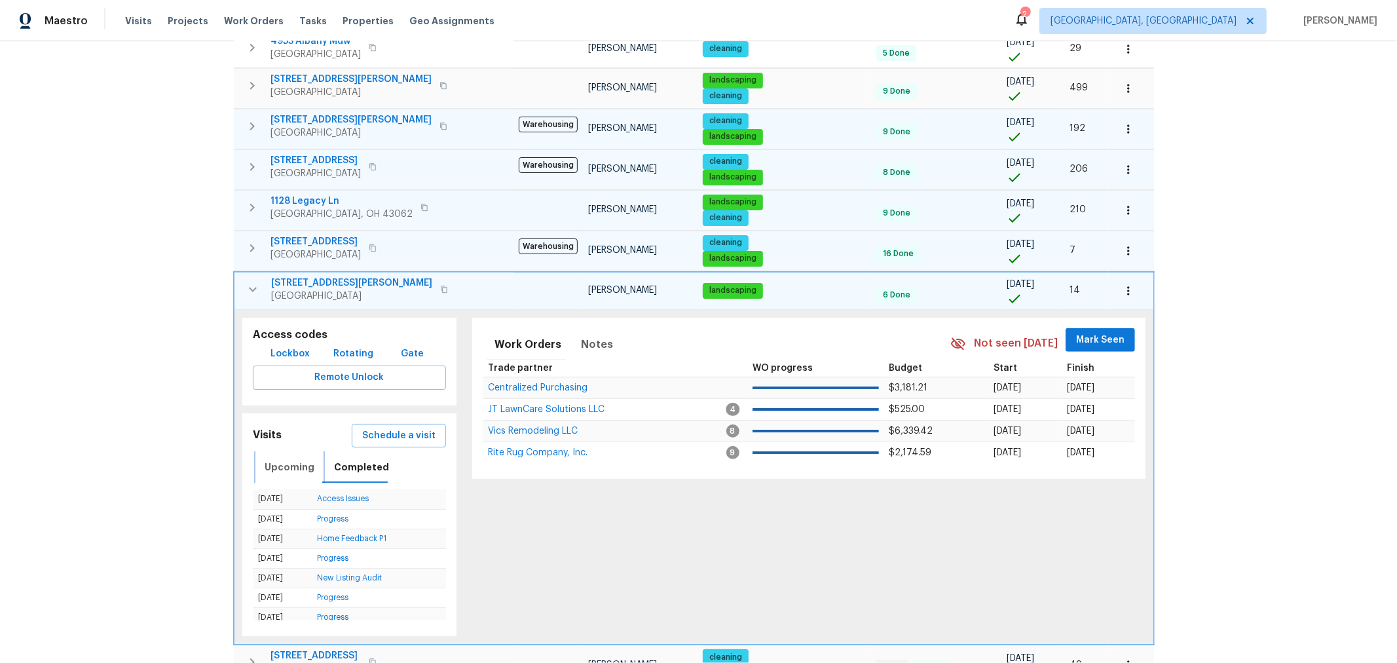
click at [291, 459] on span "Upcoming" at bounding box center [290, 467] width 50 height 16
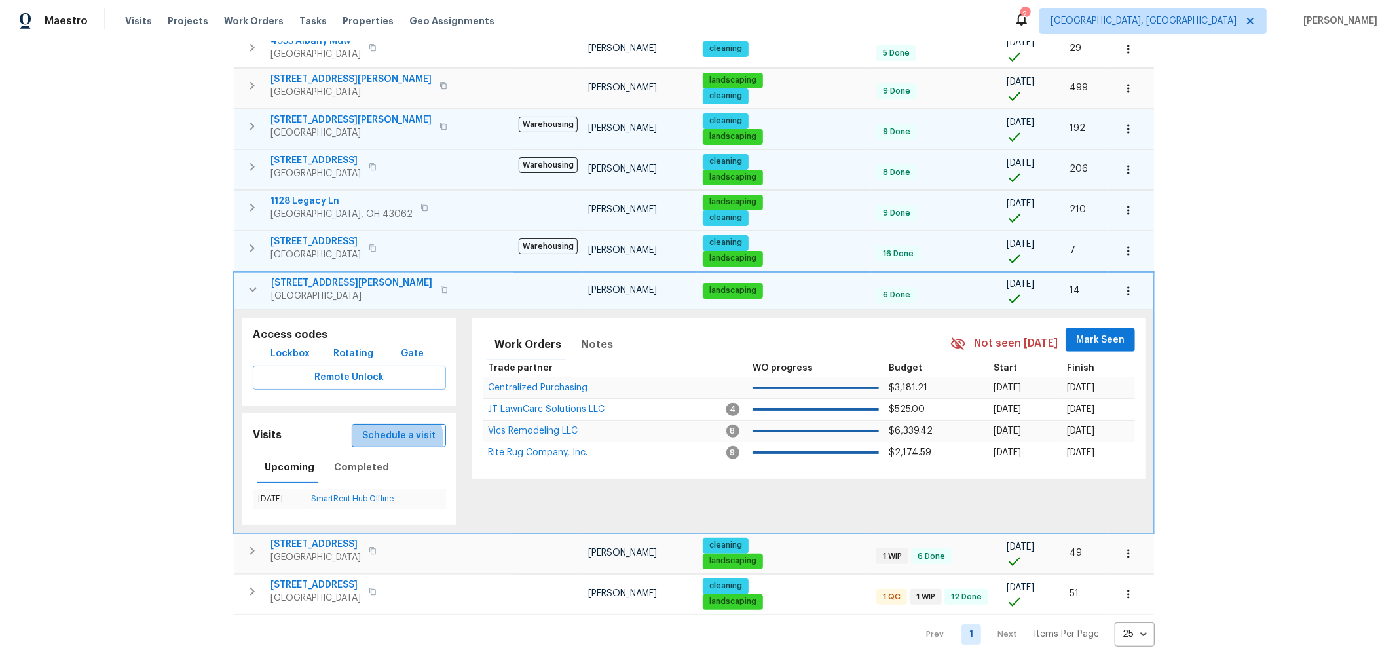
click at [368, 428] on span "Schedule a visit" at bounding box center [398, 436] width 73 height 16
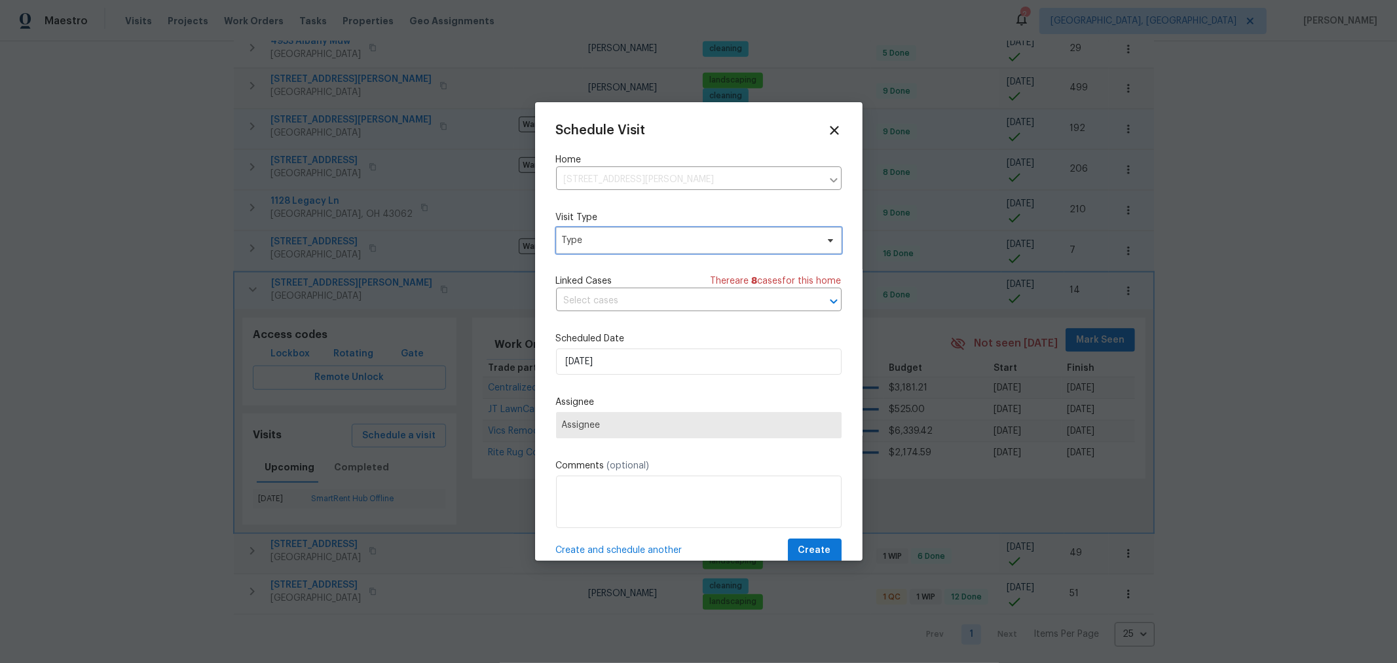
click at [730, 231] on span "Type" at bounding box center [698, 240] width 285 height 26
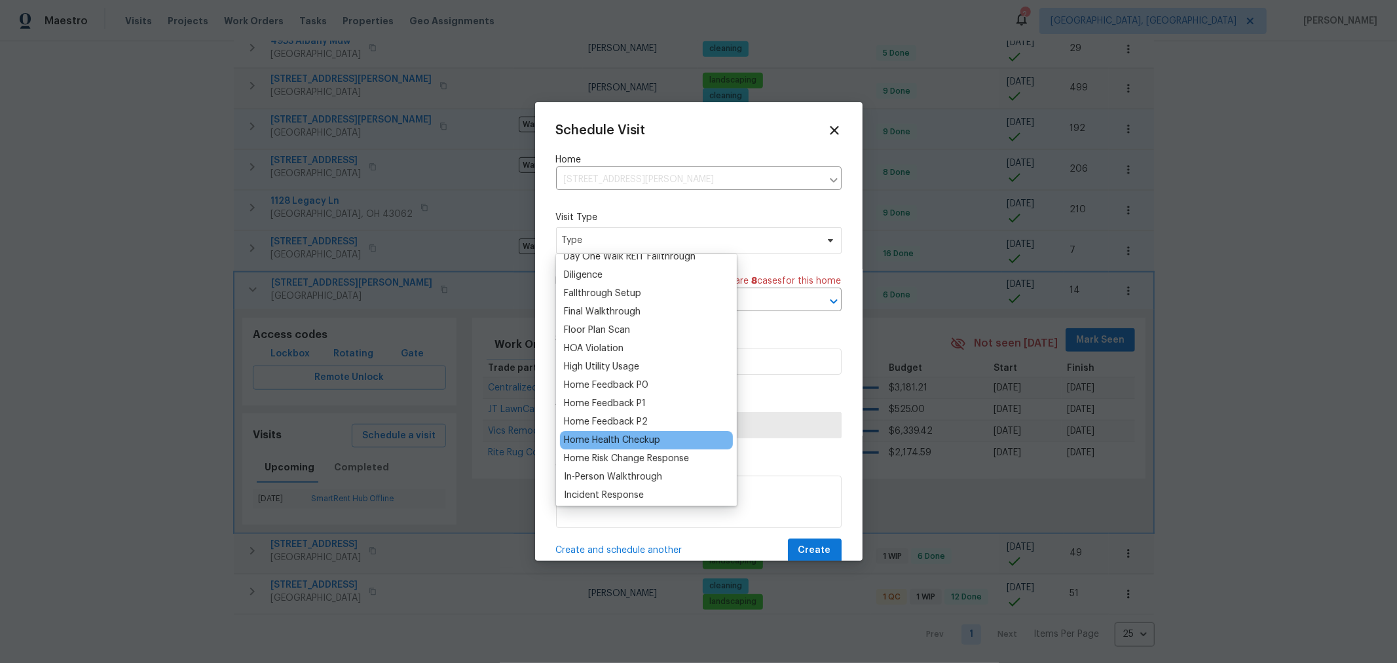
scroll to position [287, 0]
click at [638, 442] on div "Home Health Checkup" at bounding box center [612, 438] width 96 height 13
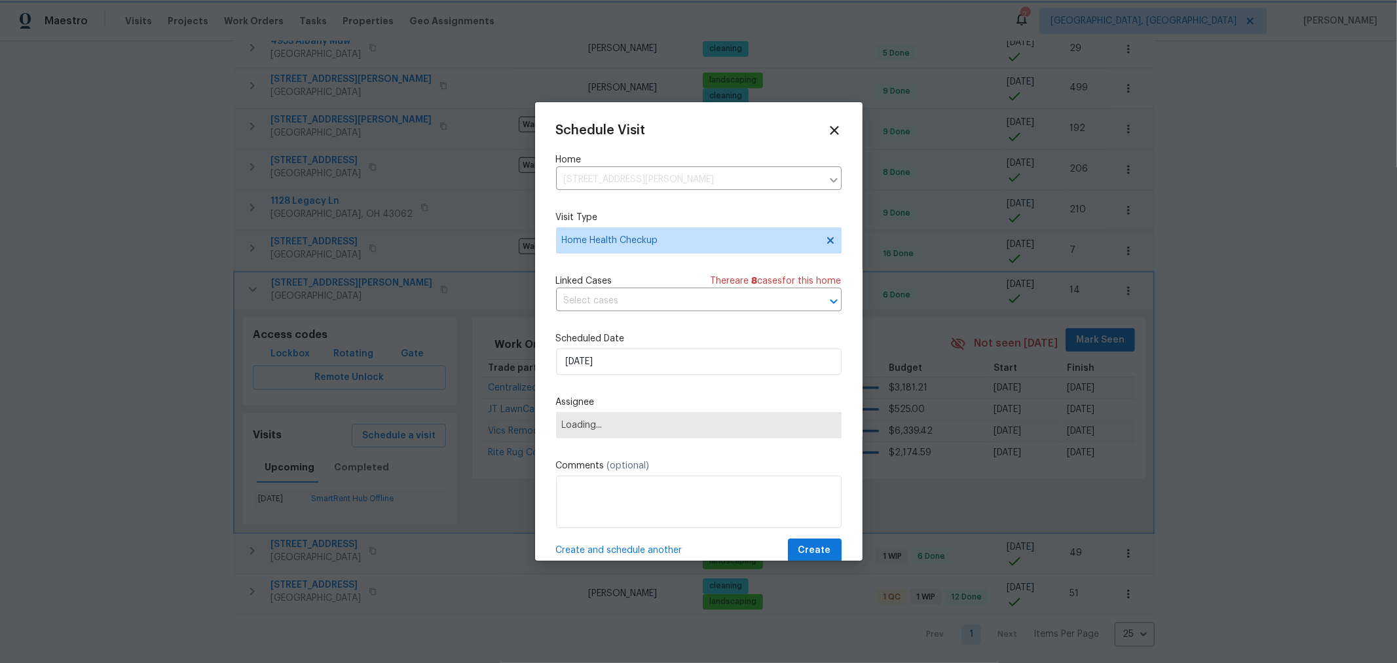
scroll to position [0, 0]
click at [618, 430] on span "Assignee" at bounding box center [690, 425] width 257 height 10
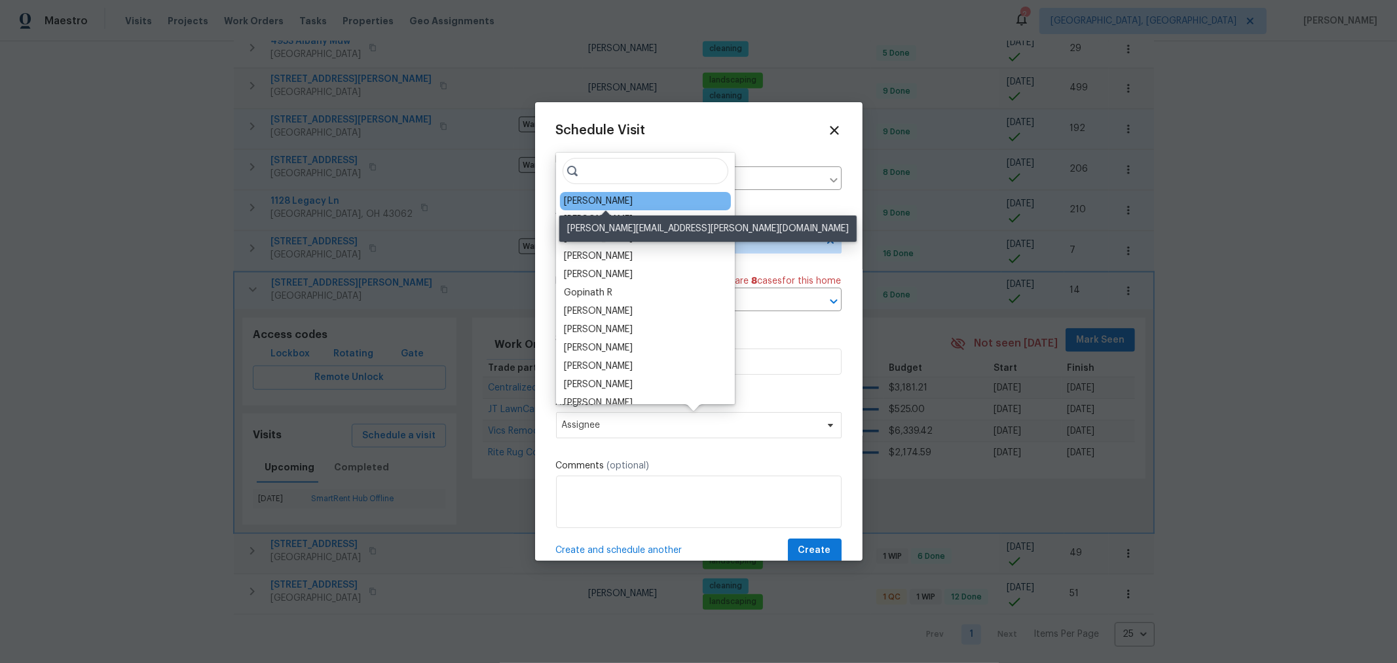
click at [605, 203] on div "[PERSON_NAME]" at bounding box center [598, 200] width 69 height 13
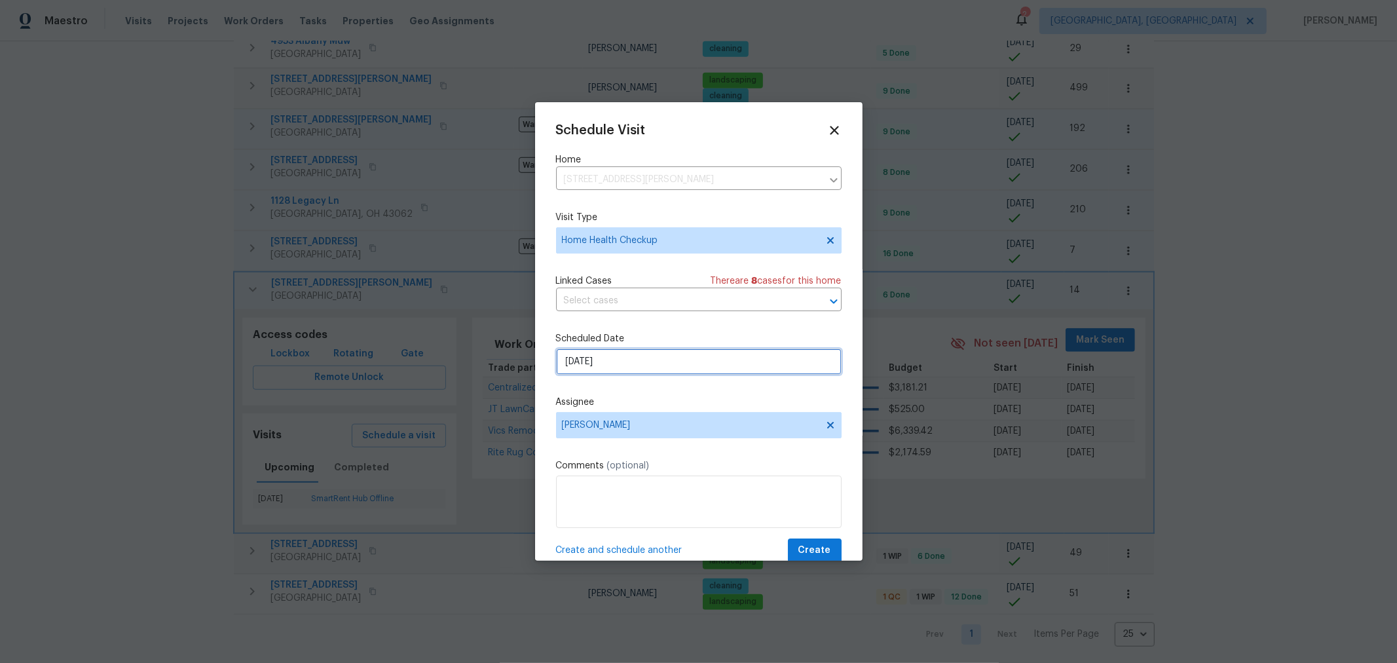
click at [647, 358] on input "9/19/2025" at bounding box center [698, 361] width 285 height 26
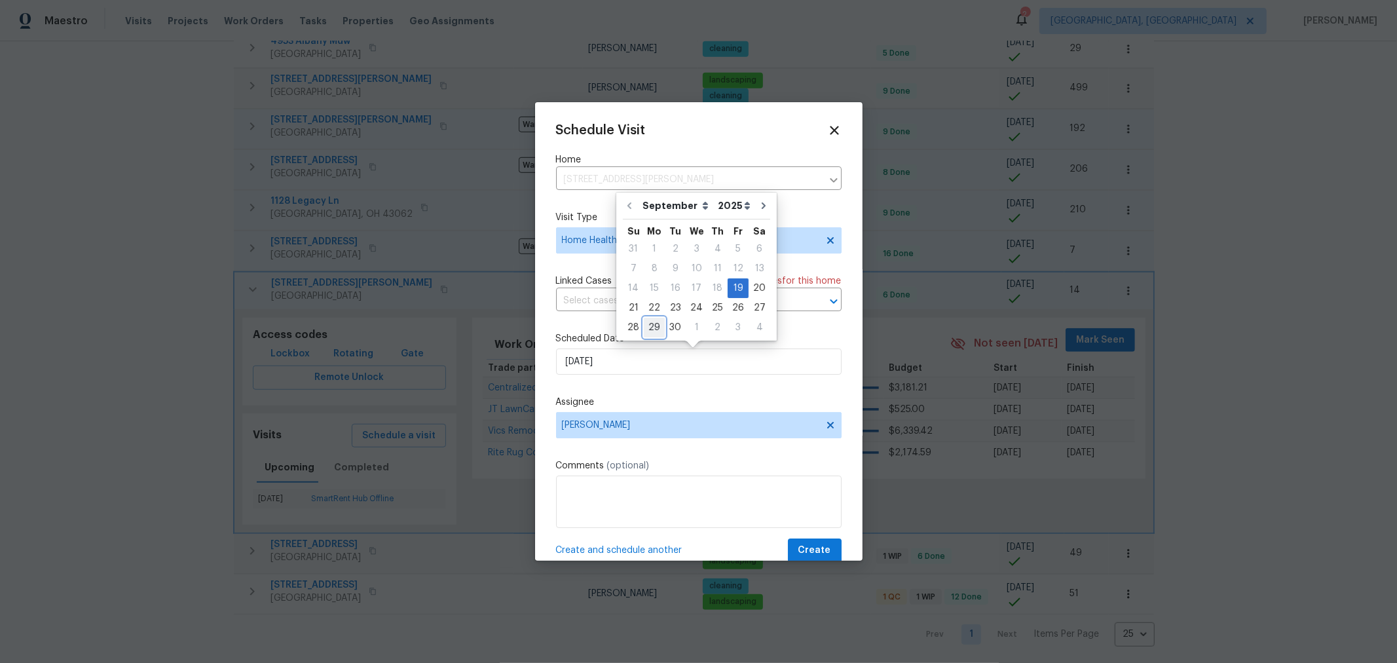
click at [657, 322] on div "29" at bounding box center [654, 327] width 21 height 18
type input "9/29/2025"
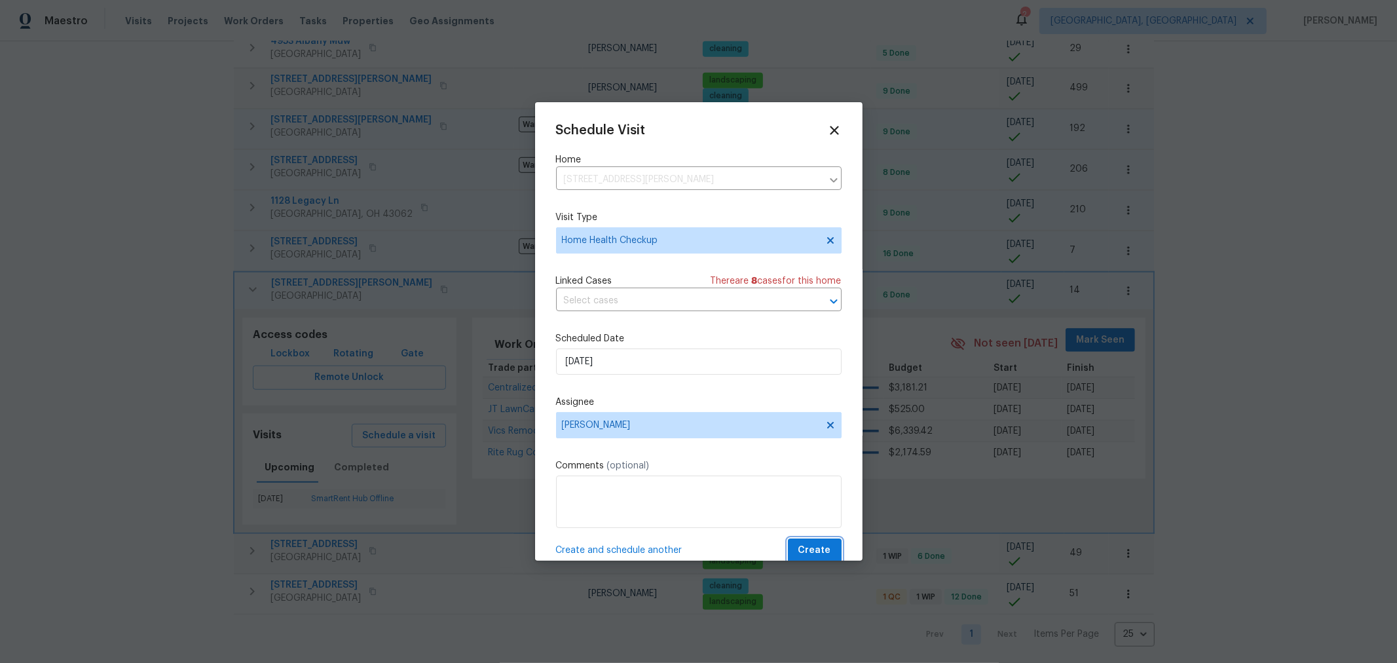
click at [806, 550] on span "Create" at bounding box center [814, 550] width 33 height 16
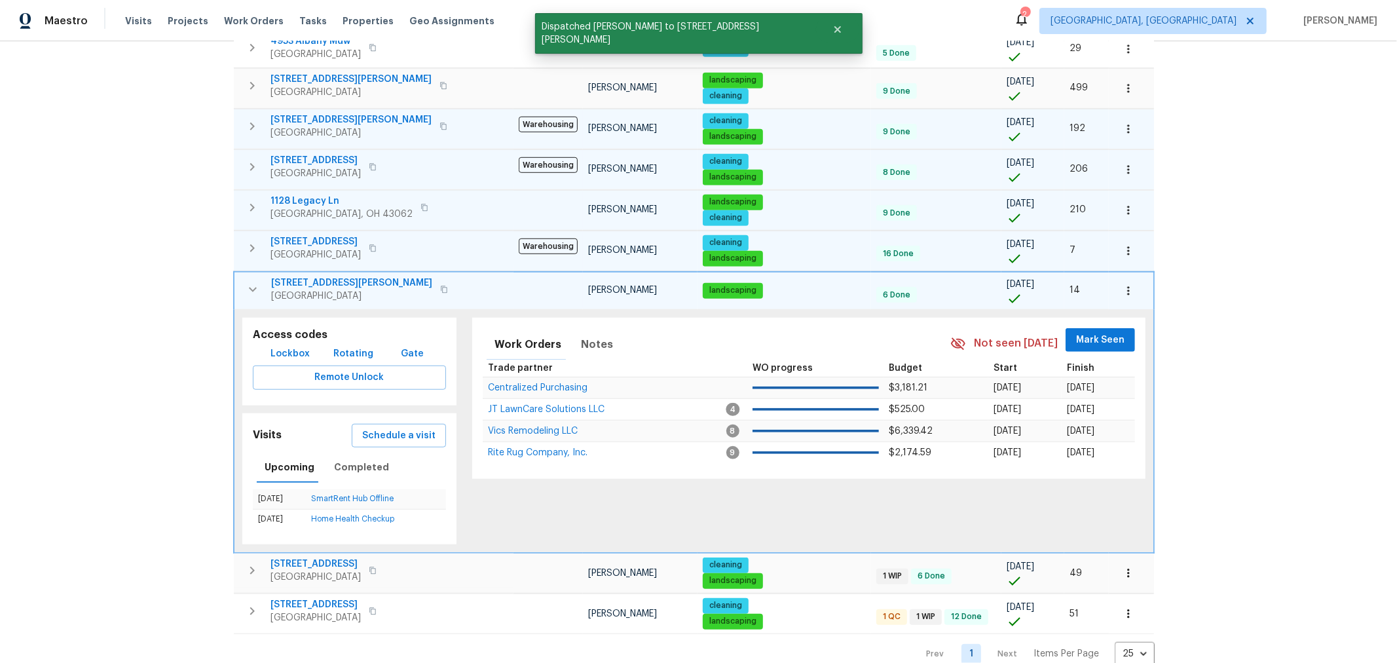
click at [255, 282] on icon "button" at bounding box center [253, 290] width 16 height 16
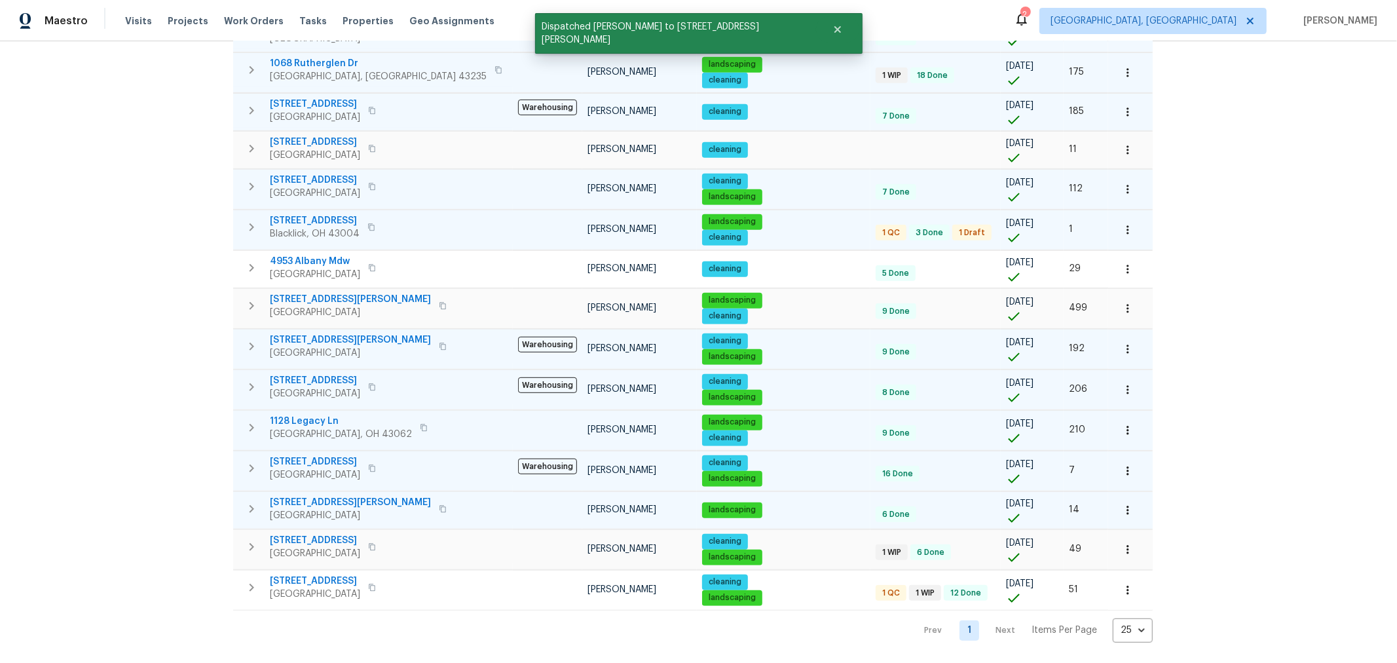
scroll to position [508, 0]
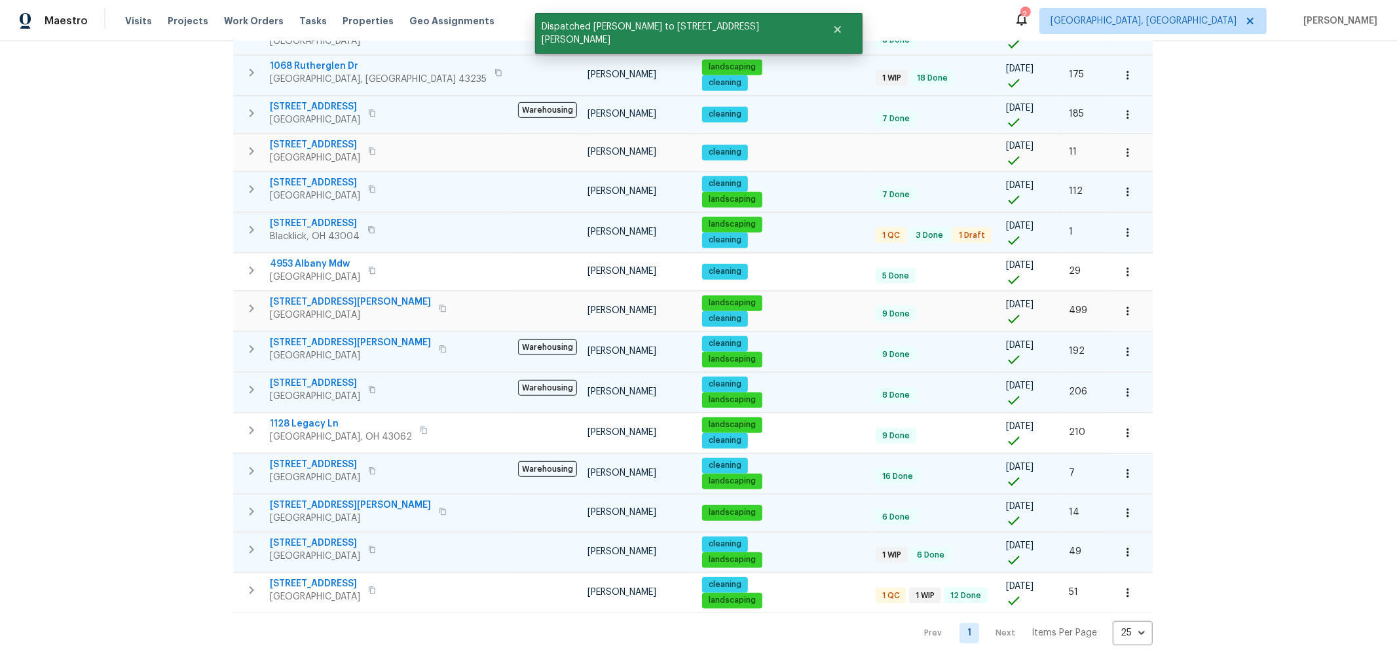
click at [252, 545] on icon "button" at bounding box center [251, 549] width 5 height 8
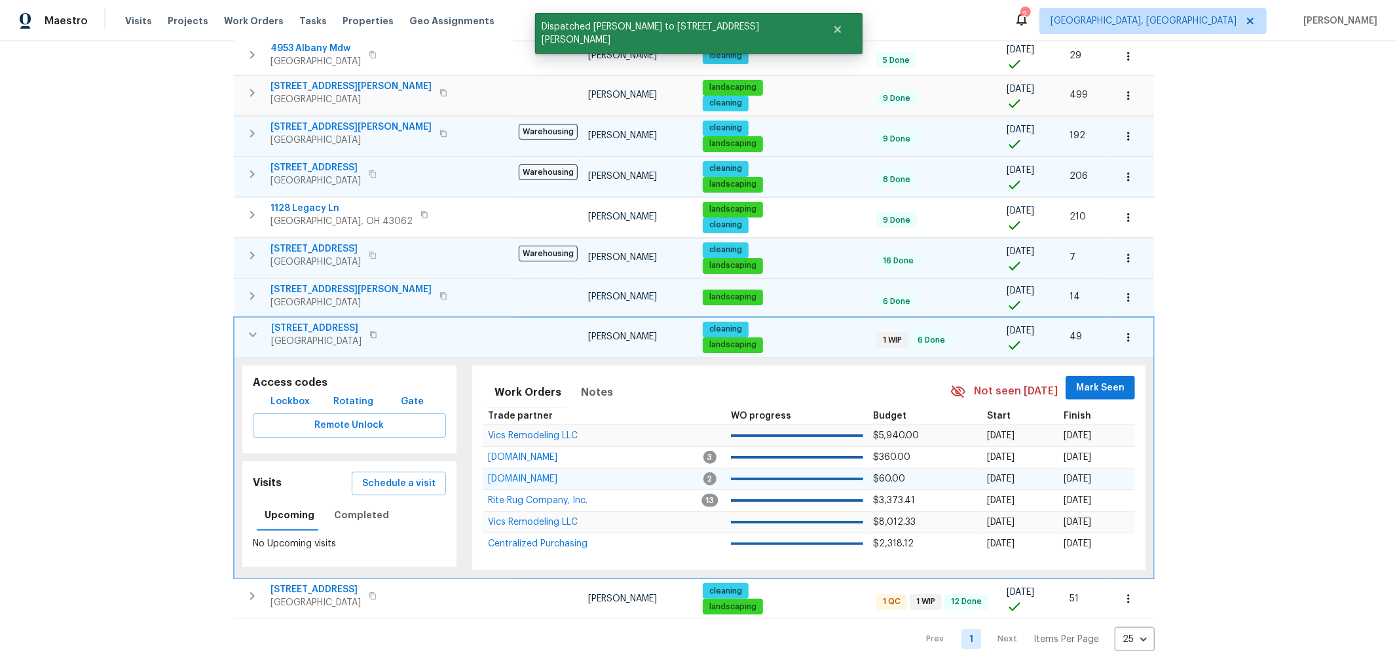
scroll to position [727, 0]
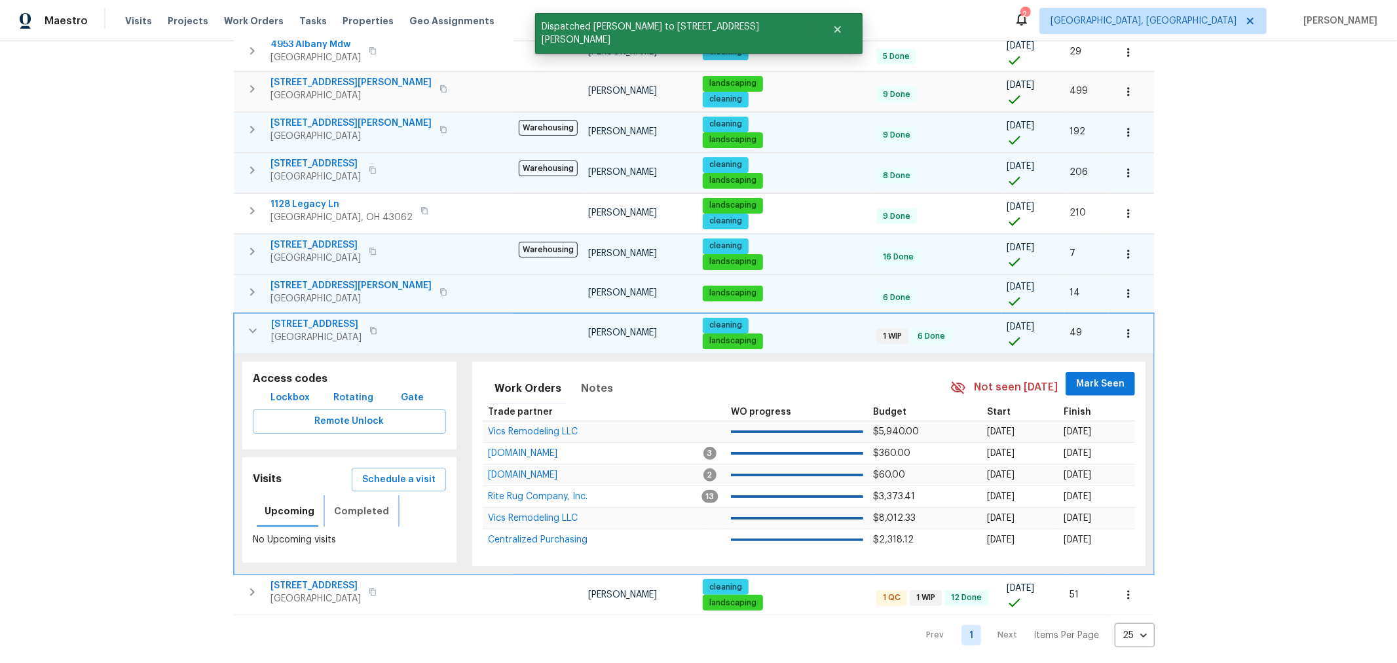
click at [365, 503] on span "Completed" at bounding box center [361, 511] width 55 height 16
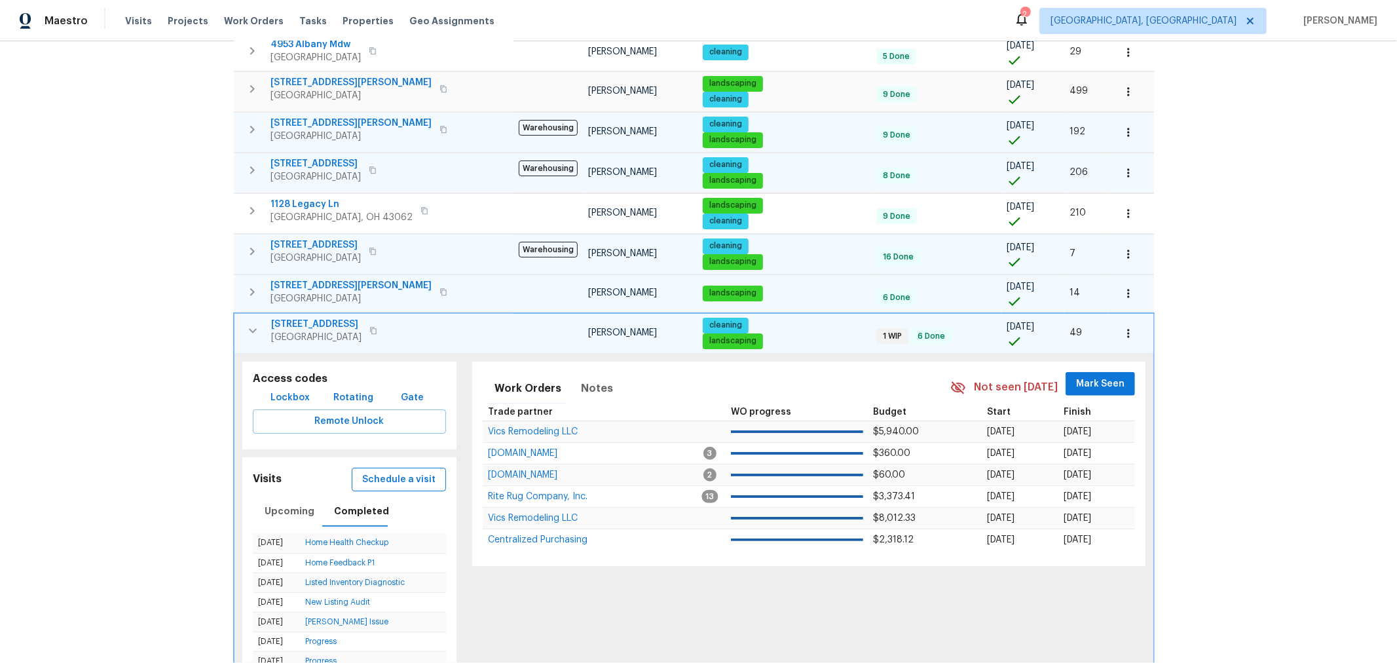
click at [384, 471] on span "Schedule a visit" at bounding box center [398, 479] width 73 height 16
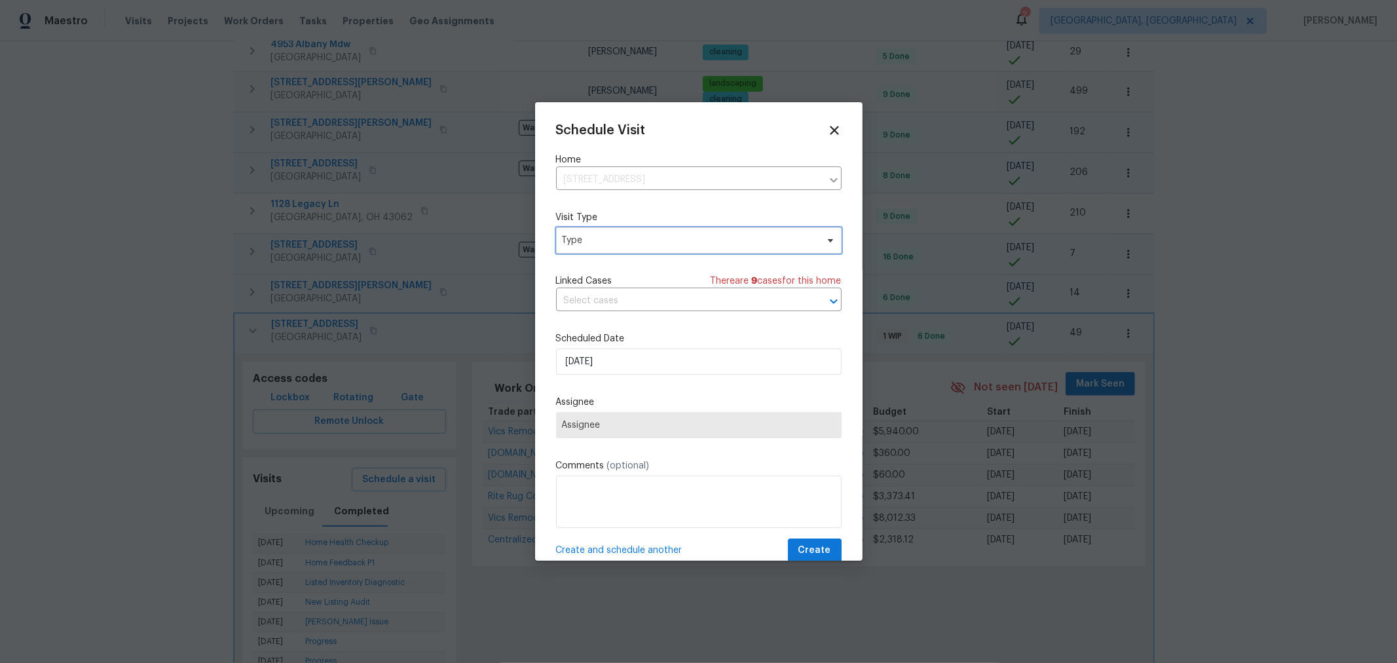
click at [716, 238] on span "Type" at bounding box center [689, 240] width 255 height 13
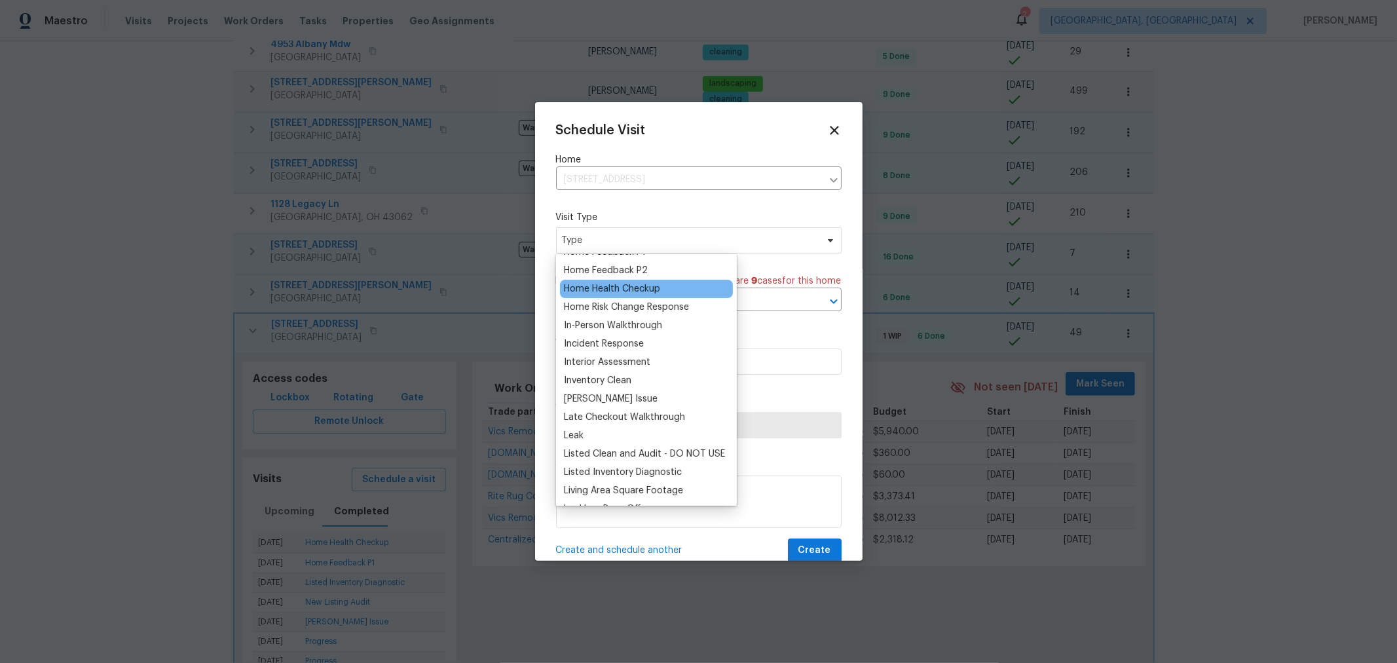
scroll to position [435, 0]
click at [644, 288] on div "Home Health Checkup" at bounding box center [612, 288] width 96 height 13
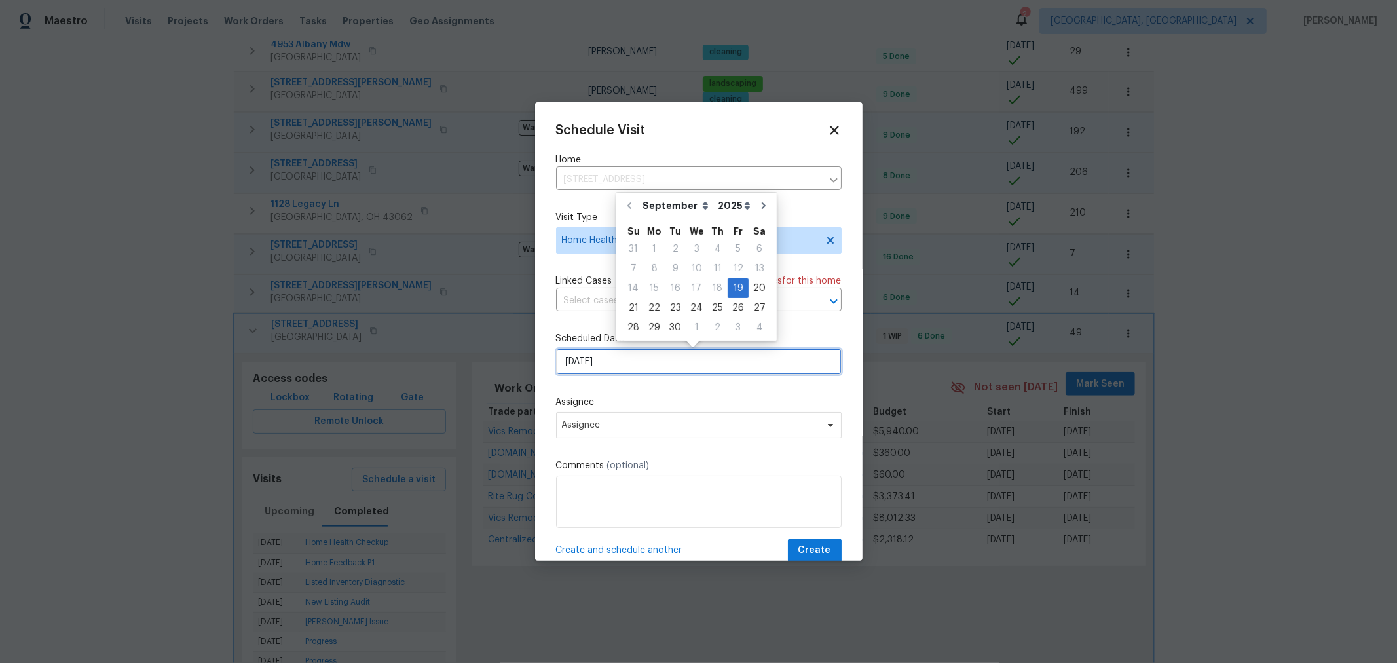
click at [644, 367] on input "9/19/2025" at bounding box center [698, 361] width 285 height 26
click at [653, 329] on div "29" at bounding box center [654, 327] width 21 height 18
type input "9/29/2025"
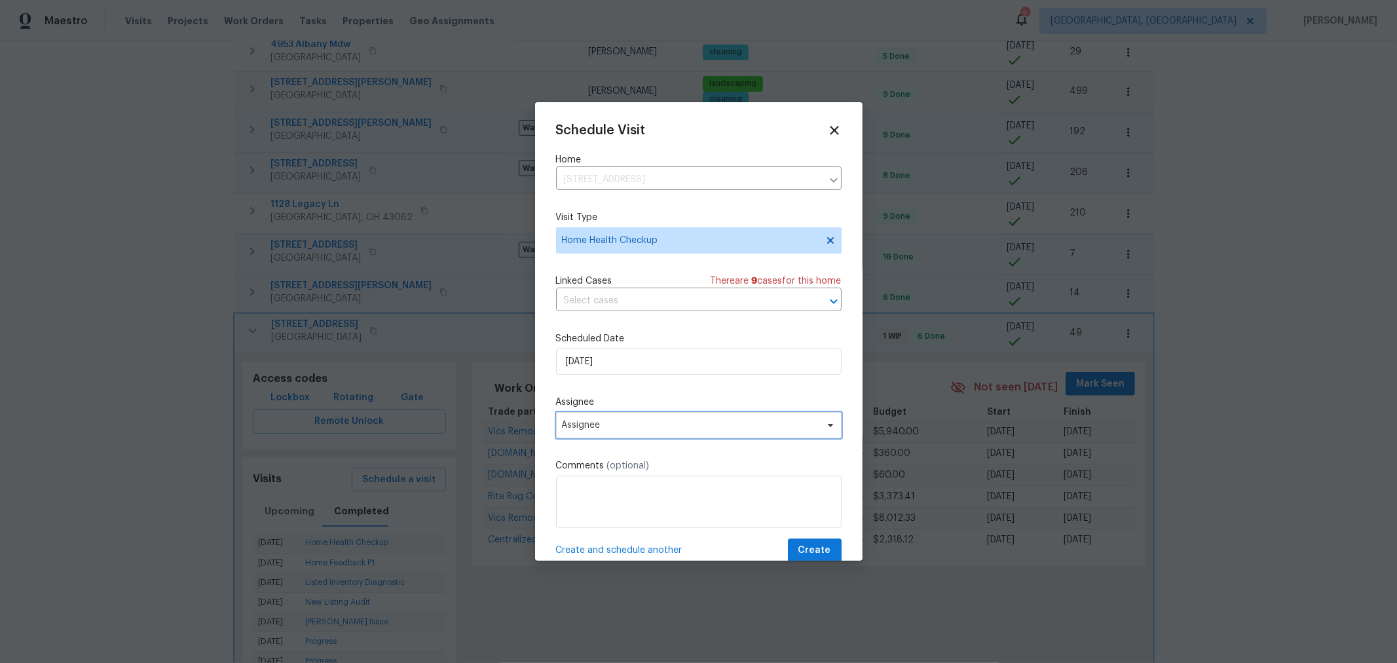
click at [669, 426] on span "Assignee" at bounding box center [690, 425] width 257 height 10
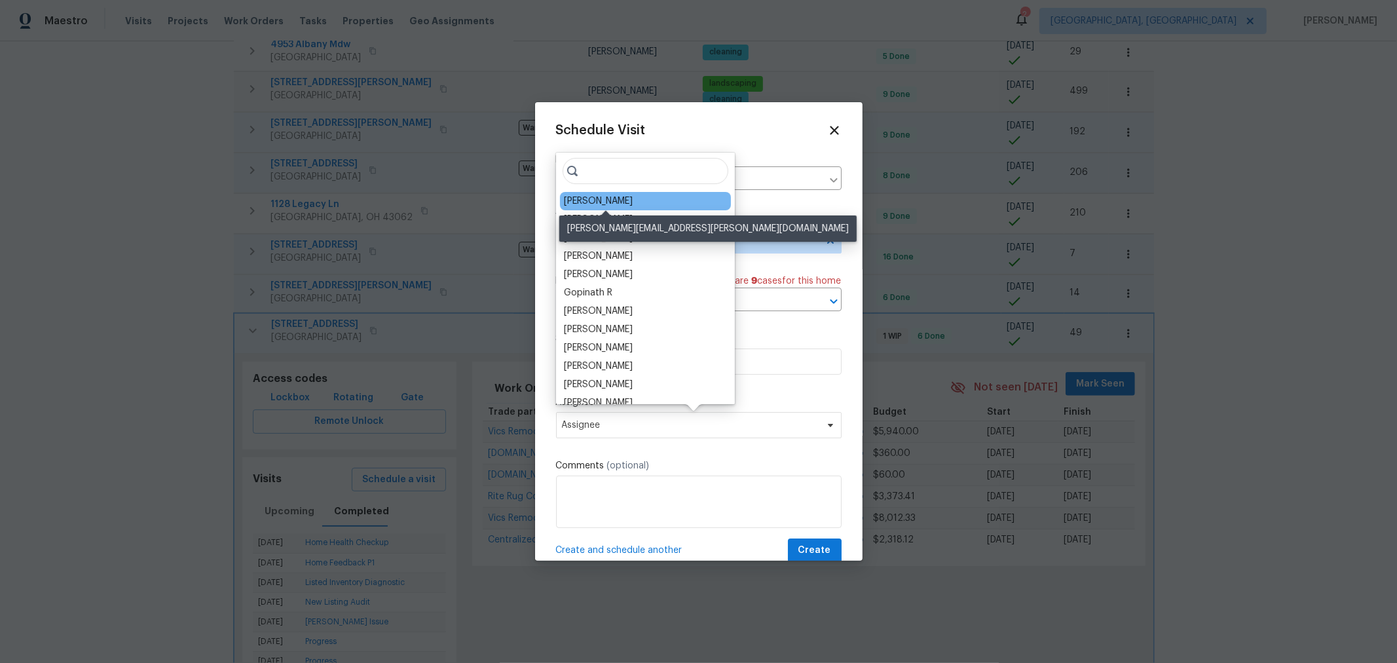
click at [629, 202] on div "[PERSON_NAME]" at bounding box center [598, 200] width 69 height 13
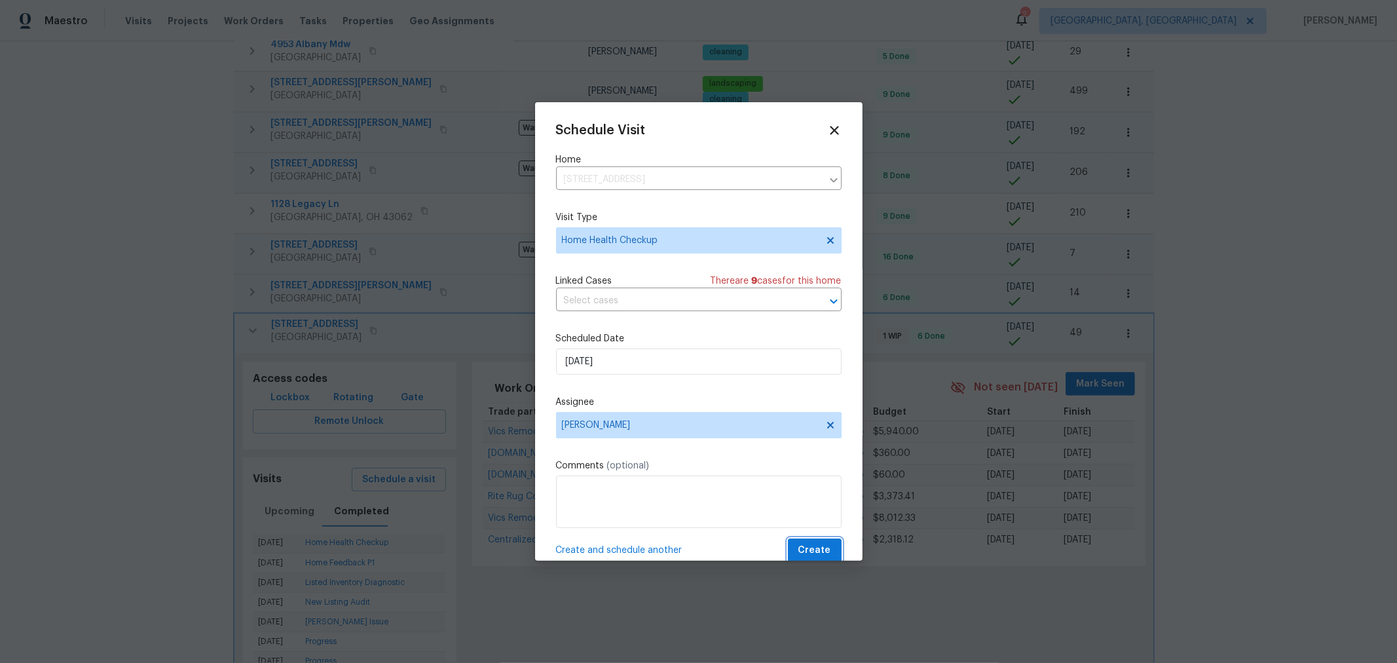
click at [805, 545] on span "Create" at bounding box center [814, 550] width 33 height 16
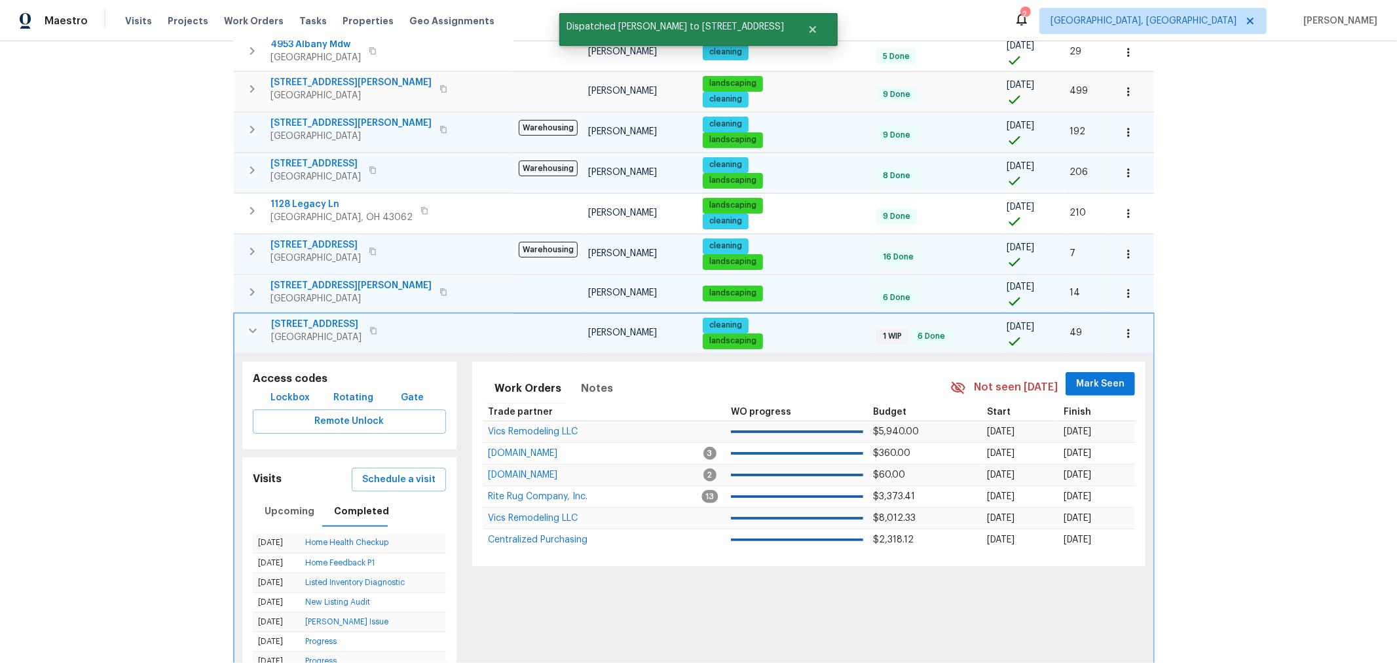
click at [249, 323] on icon "button" at bounding box center [253, 331] width 16 height 16
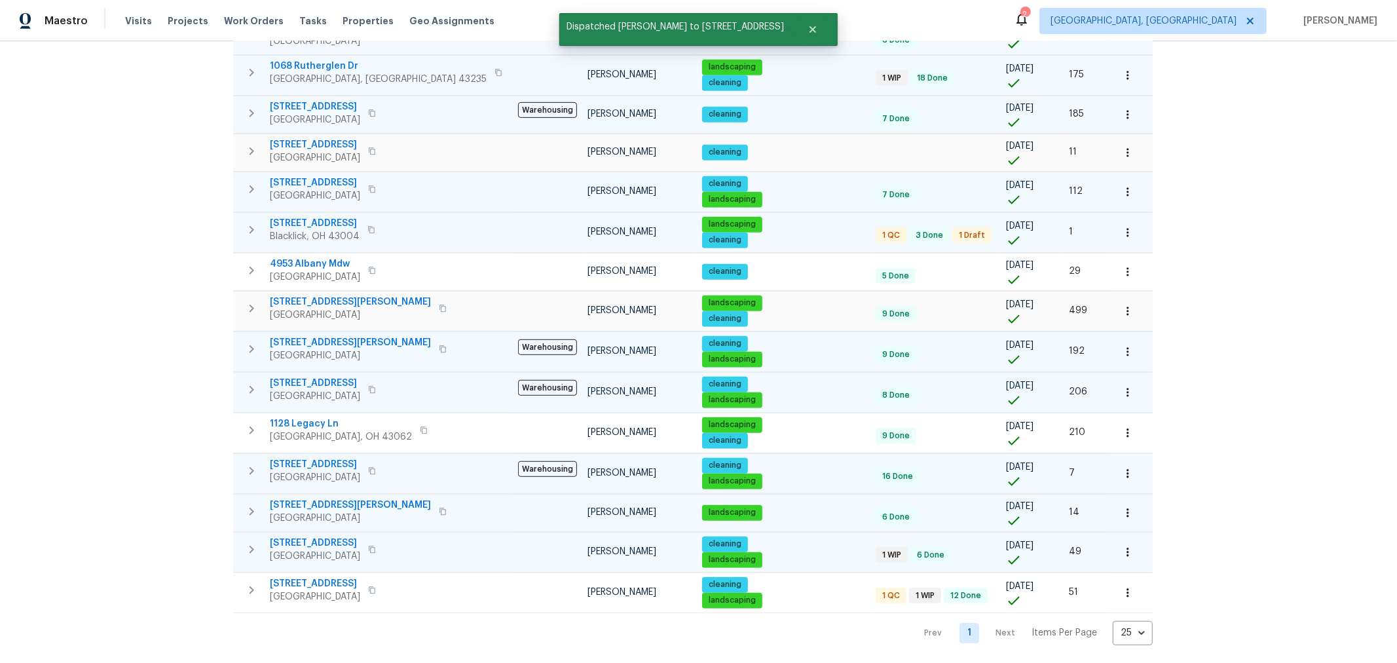
scroll to position [507, 0]
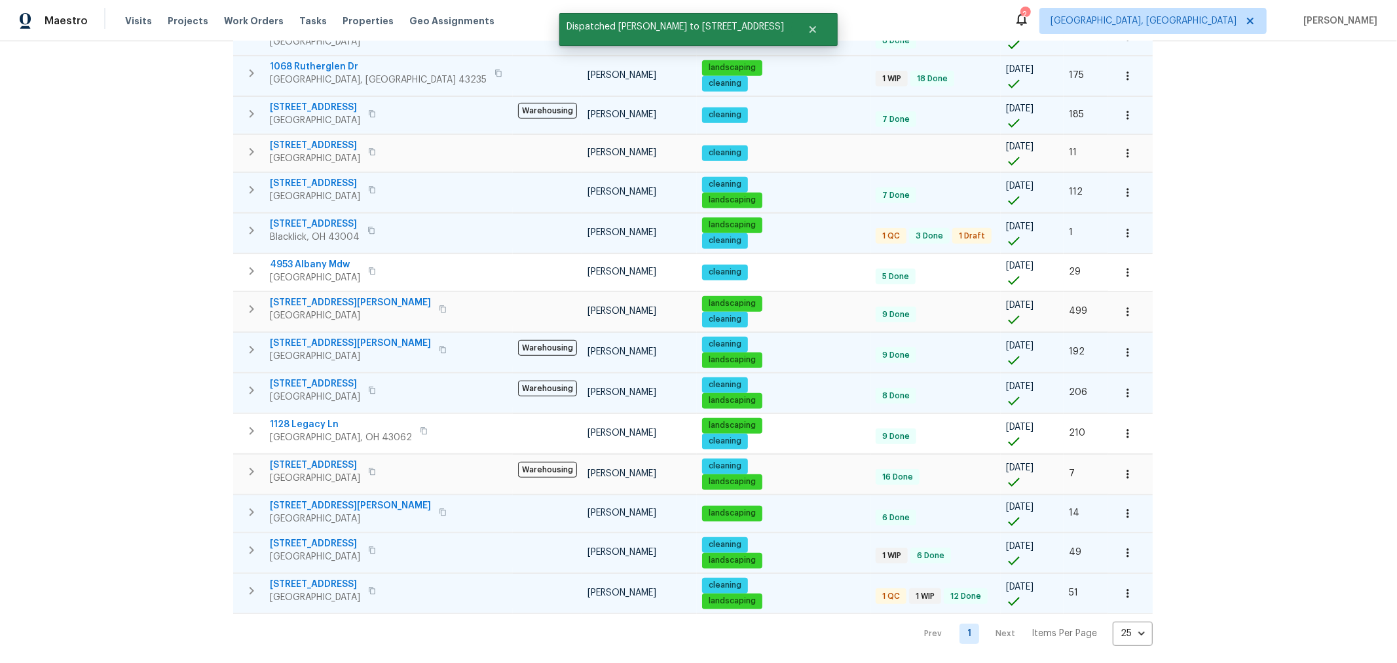
click at [254, 583] on icon "button" at bounding box center [252, 591] width 16 height 16
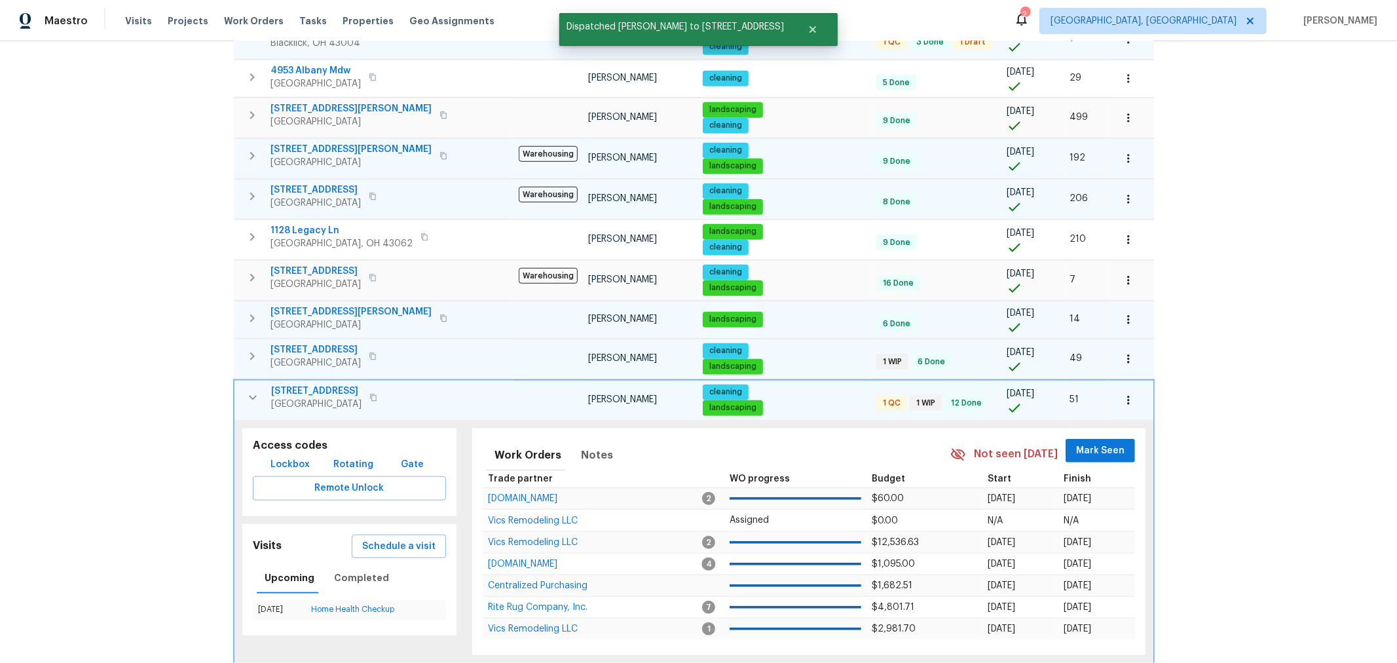
scroll to position [749, 0]
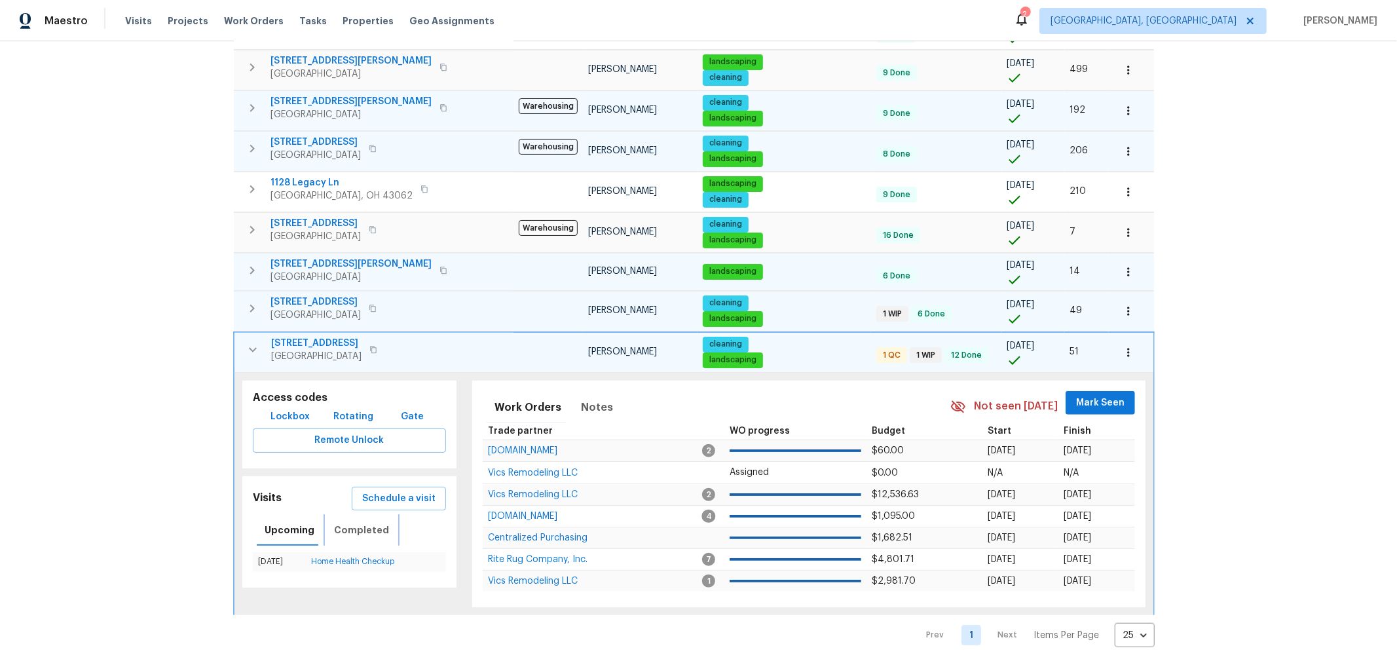
click at [377, 522] on span "Completed" at bounding box center [361, 530] width 55 height 16
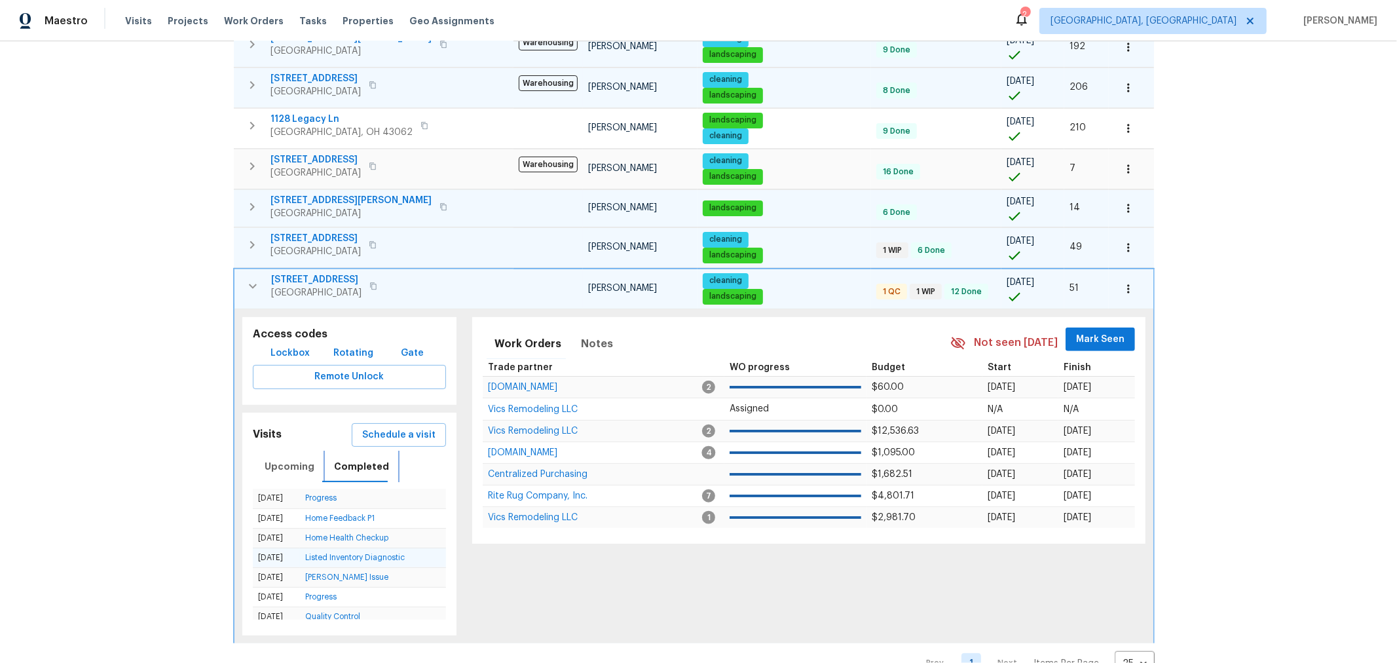
scroll to position [812, 0]
click at [266, 459] on span "Upcoming" at bounding box center [290, 467] width 50 height 16
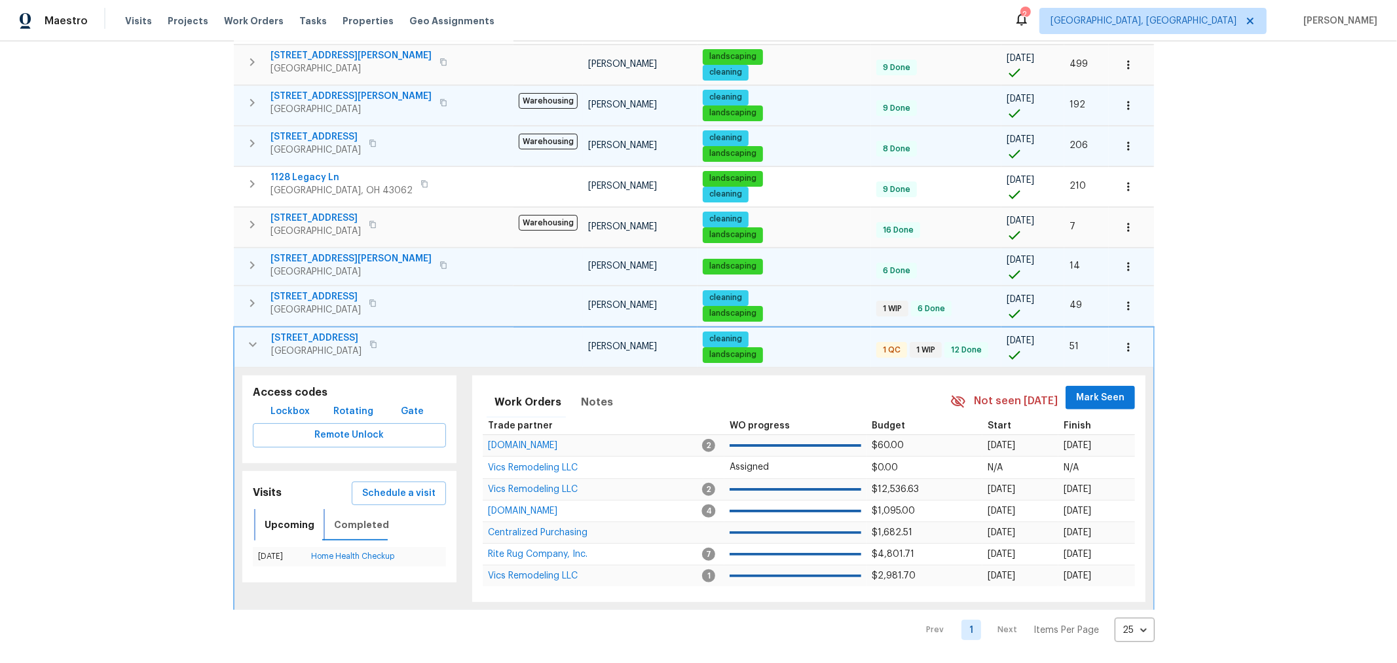
scroll to position [749, 0]
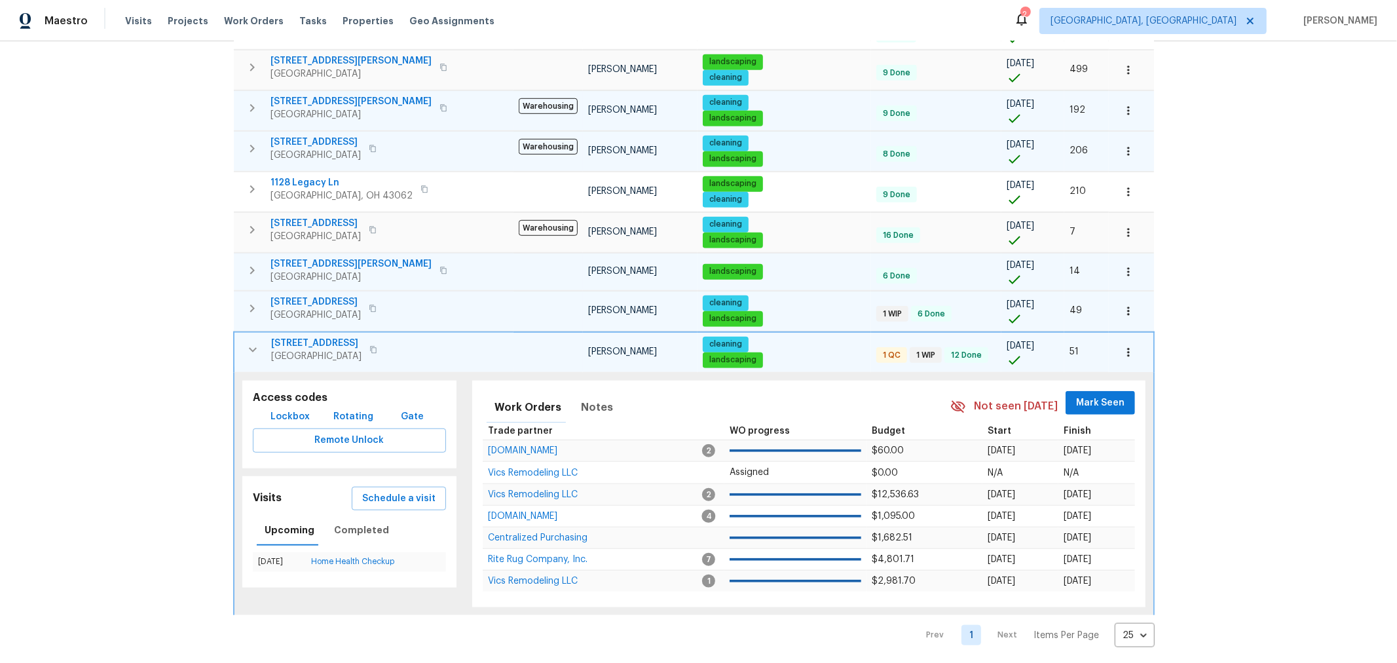
click at [247, 342] on icon "button" at bounding box center [253, 350] width 16 height 16
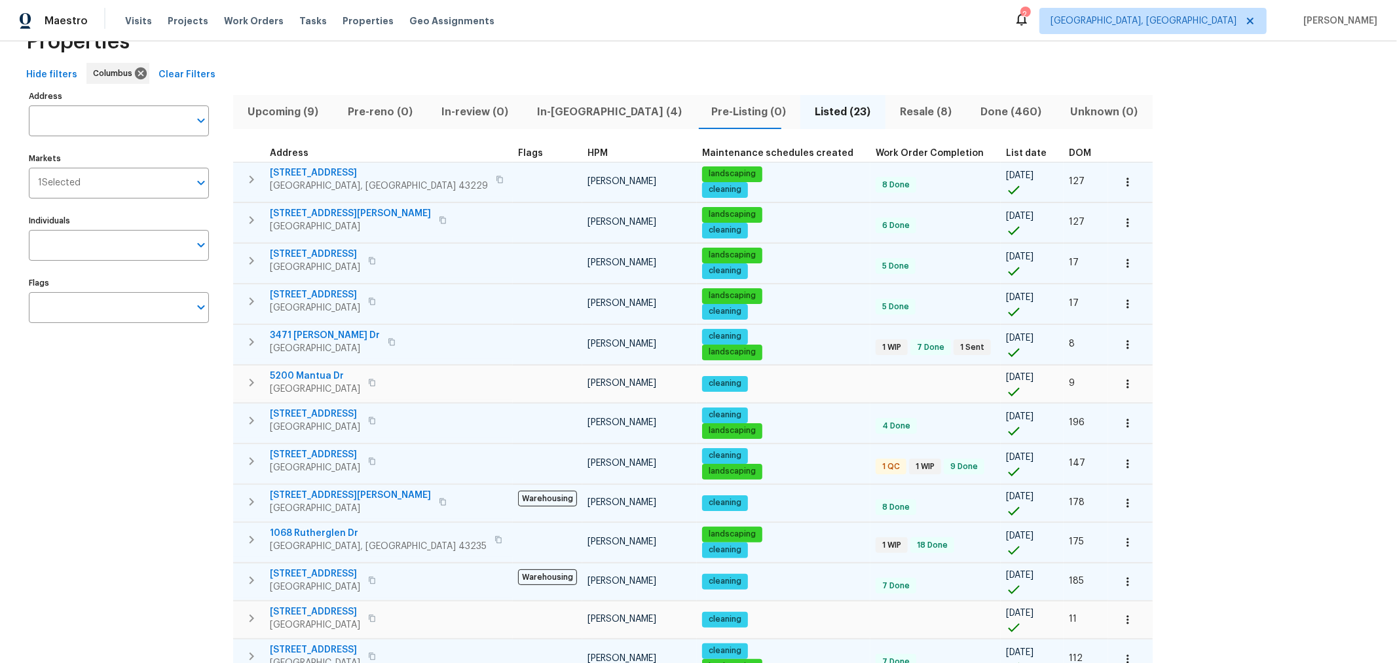
scroll to position [0, 0]
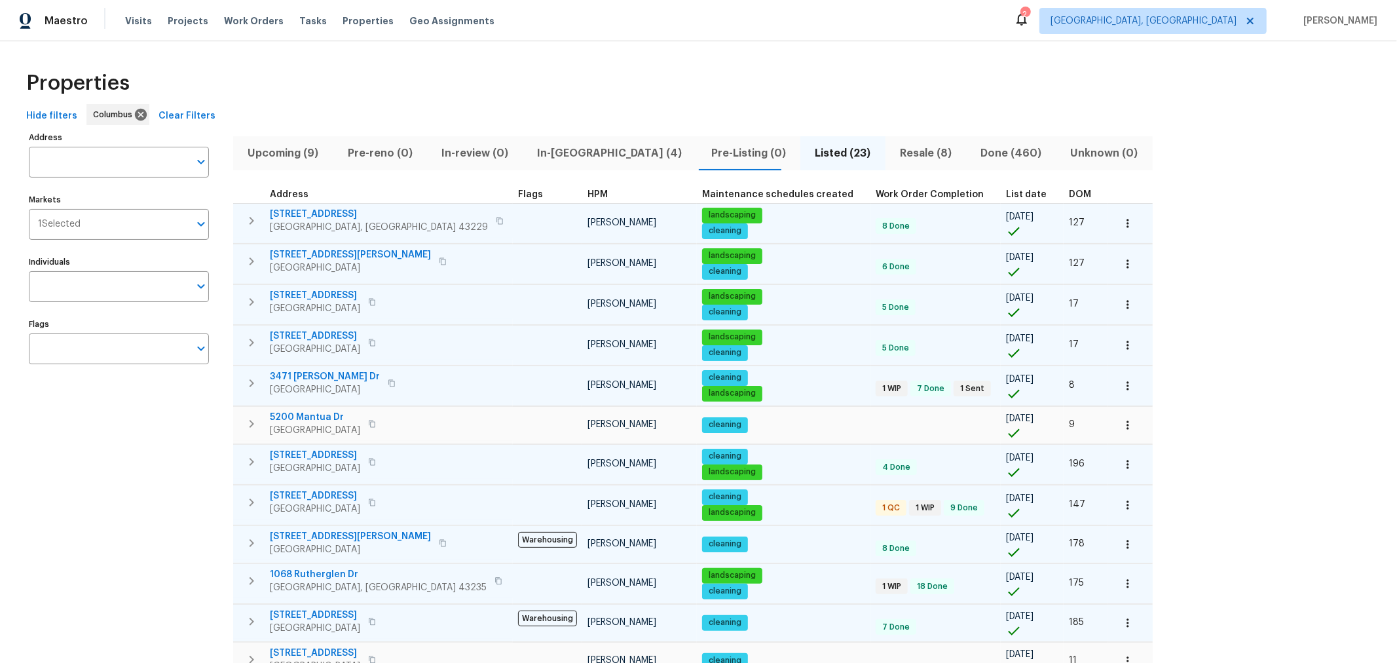
click at [399, 89] on div "Properties" at bounding box center [698, 83] width 1355 height 42
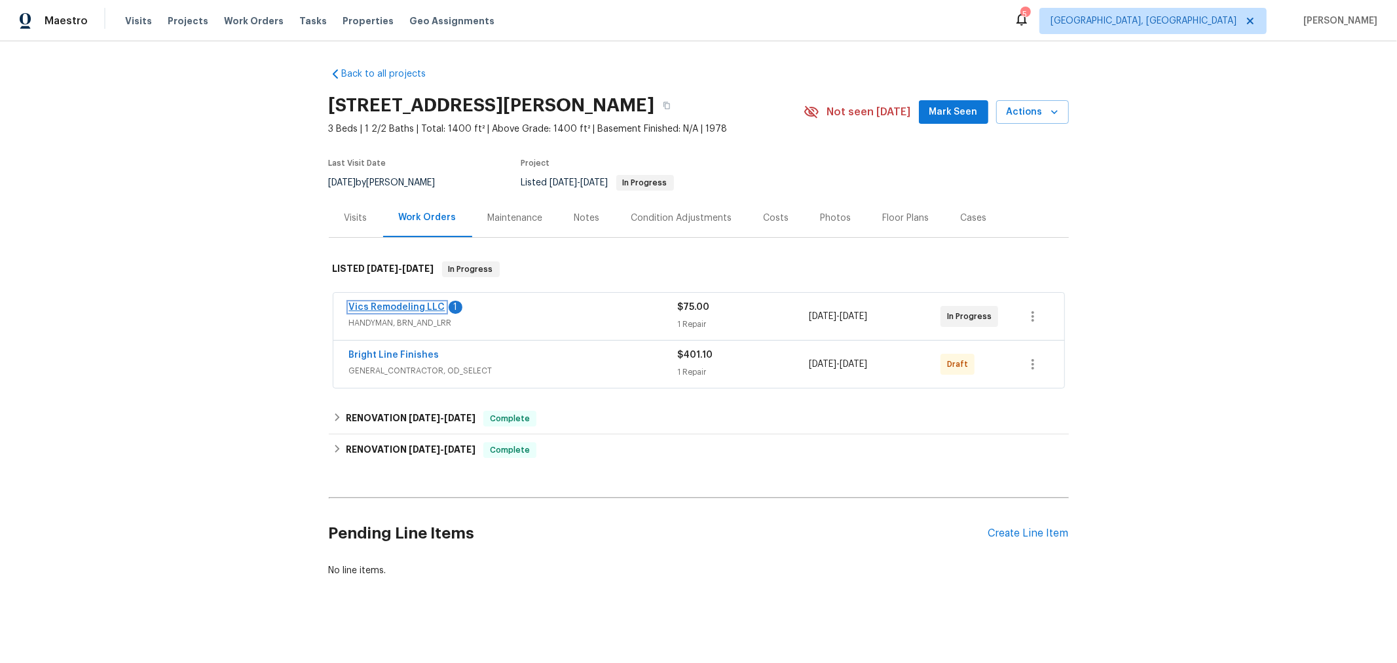
click at [393, 303] on link "Vics Remodeling LLC" at bounding box center [397, 307] width 96 height 9
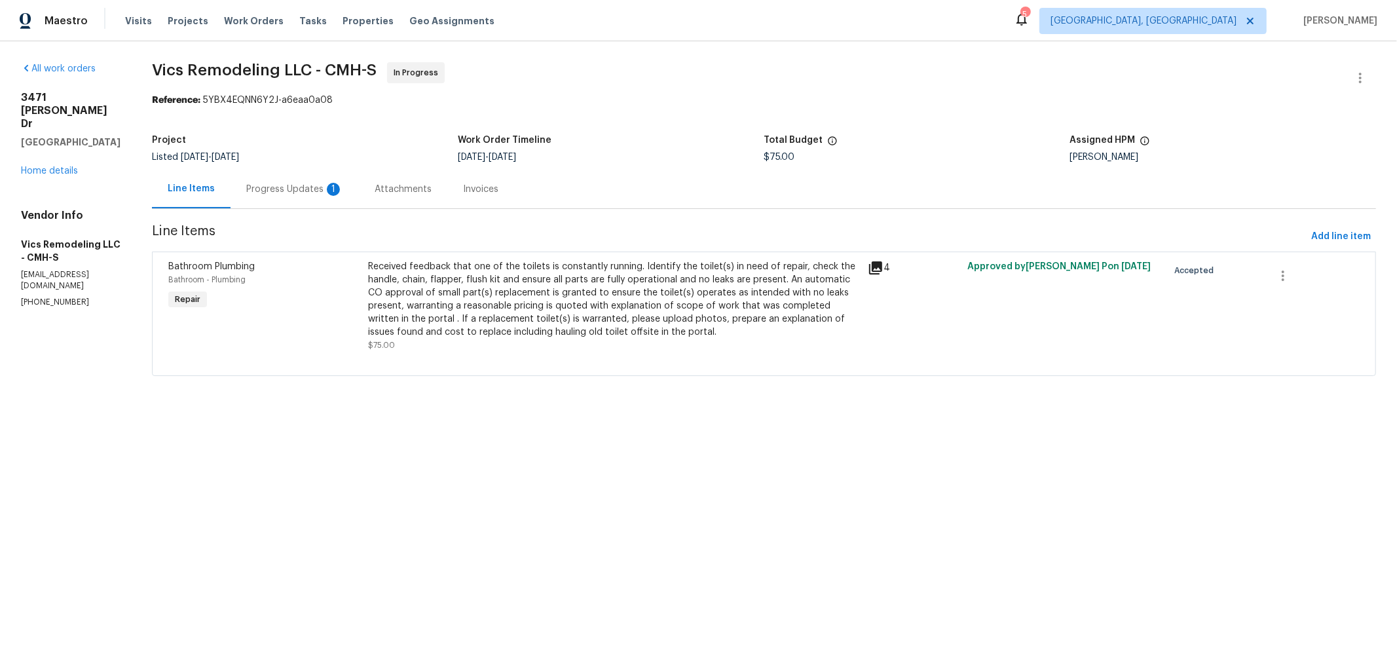
click at [308, 185] on div "Progress Updates 1" at bounding box center [294, 189] width 97 height 13
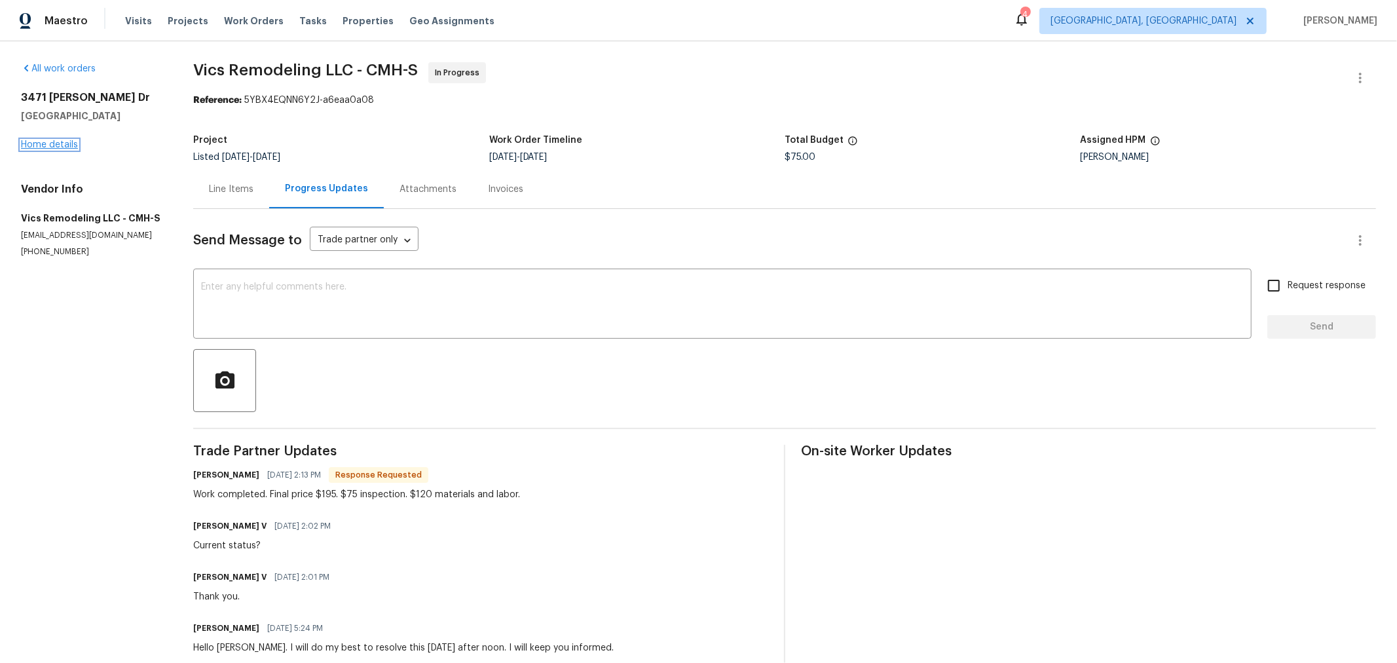
click at [60, 145] on link "Home details" at bounding box center [49, 144] width 57 height 9
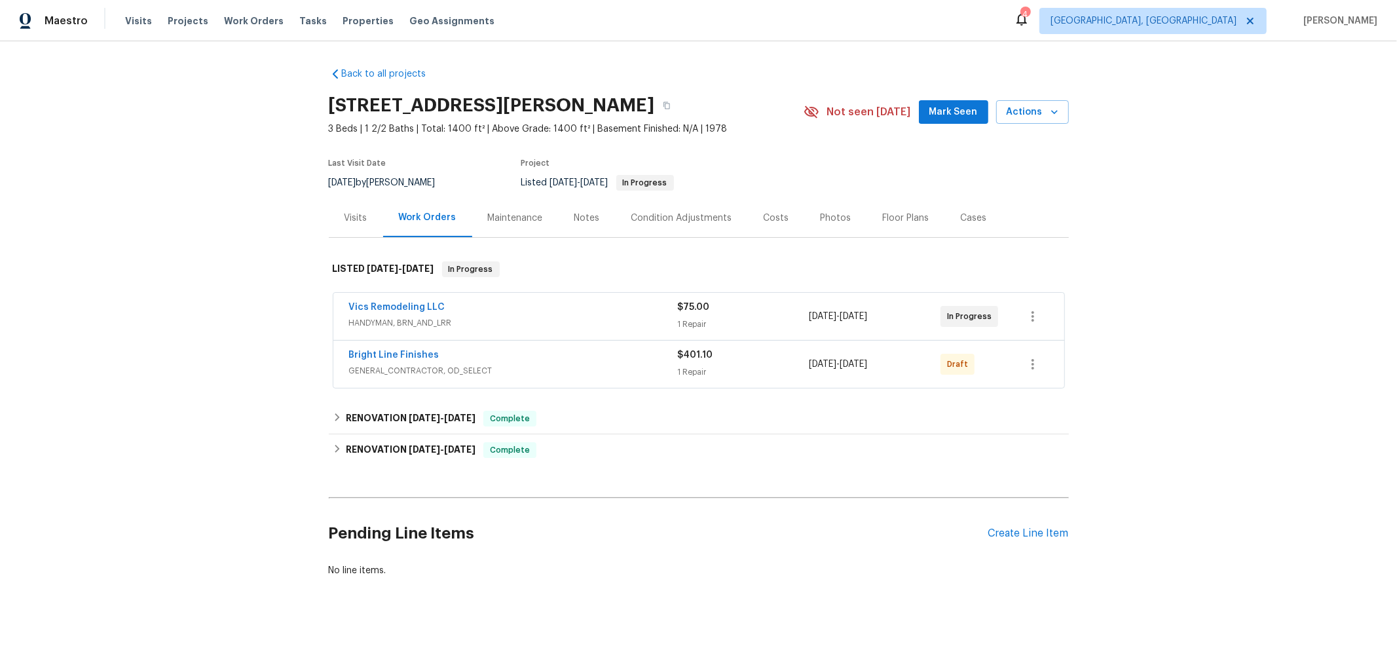
click at [577, 70] on div "Back to all projects 3471 Marlin Dr, Columbus, OH 43232 3 Beds | 1 2/2 Baths | …" at bounding box center [699, 322] width 740 height 530
click at [424, 348] on span "Bright Line Finishes" at bounding box center [394, 354] width 90 height 13
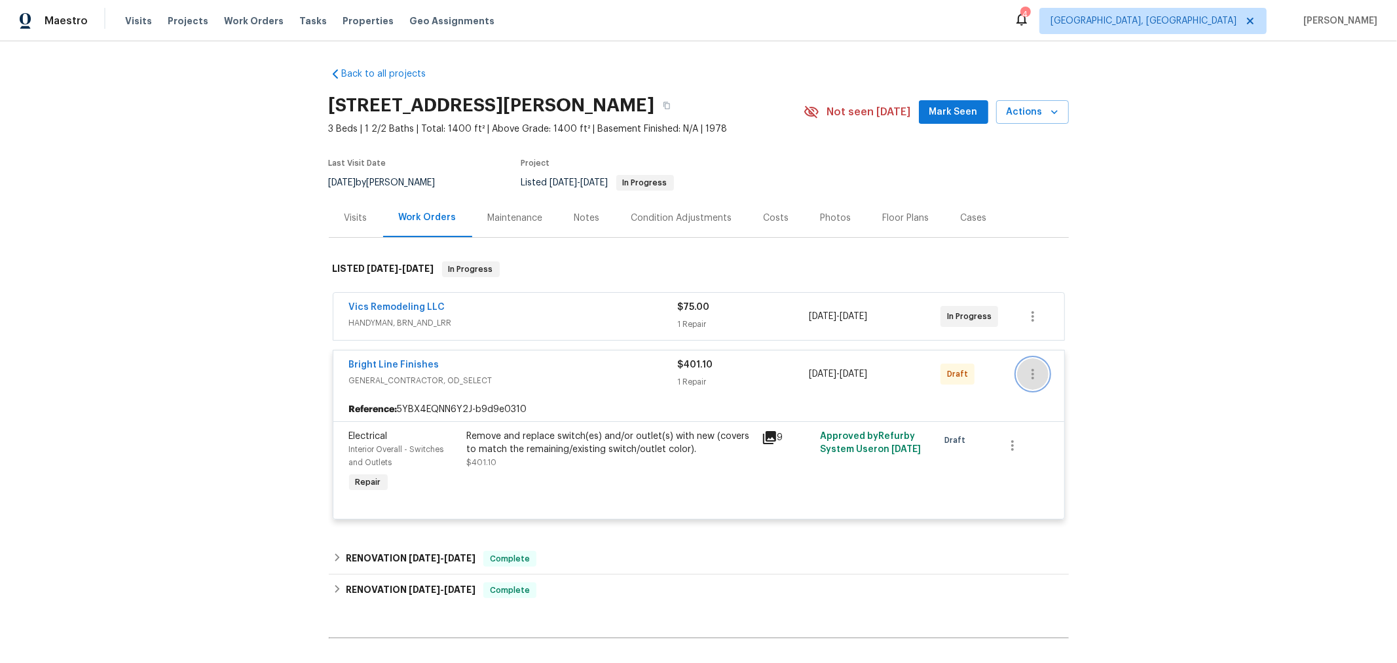
click at [1032, 380] on icon "button" at bounding box center [1033, 374] width 16 height 16
click at [1035, 399] on li "Confirm and Send to Vendor" at bounding box center [1085, 395] width 146 height 22
click at [1302, 420] on div at bounding box center [698, 331] width 1397 height 663
click at [395, 361] on link "Bright Line Finishes" at bounding box center [394, 364] width 90 height 9
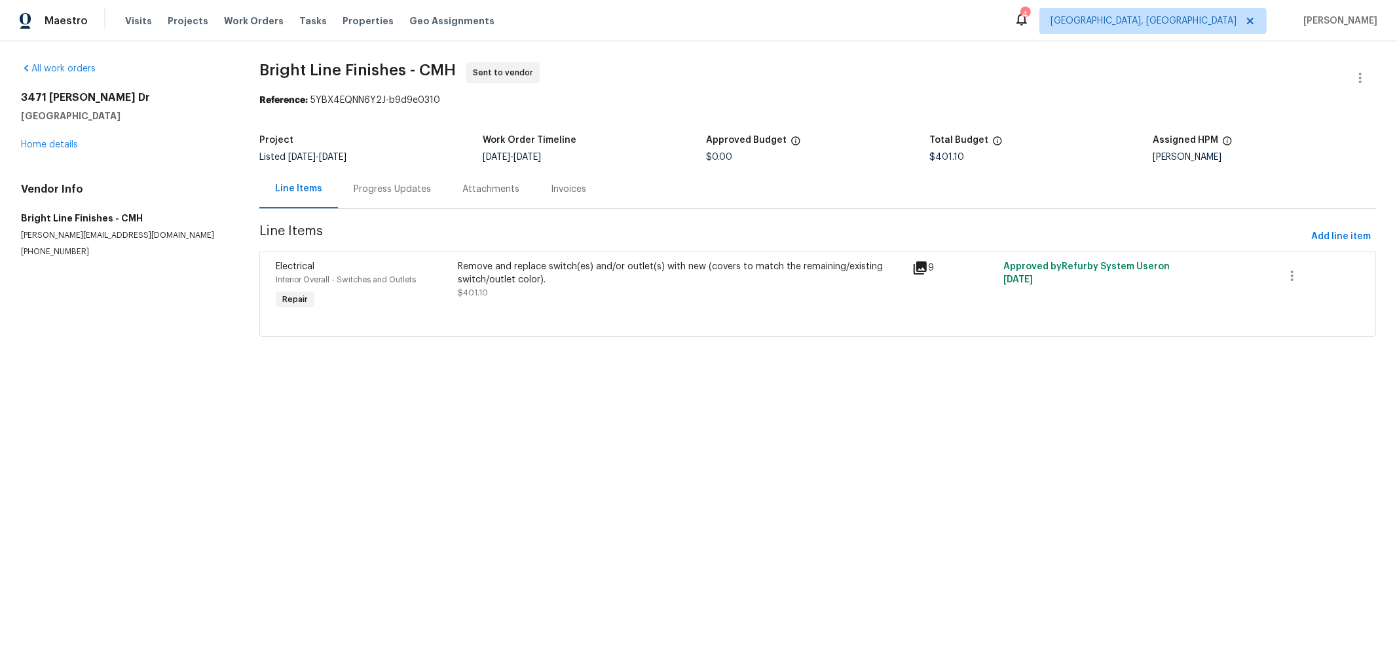
click at [376, 196] on div "Progress Updates" at bounding box center [392, 189] width 109 height 39
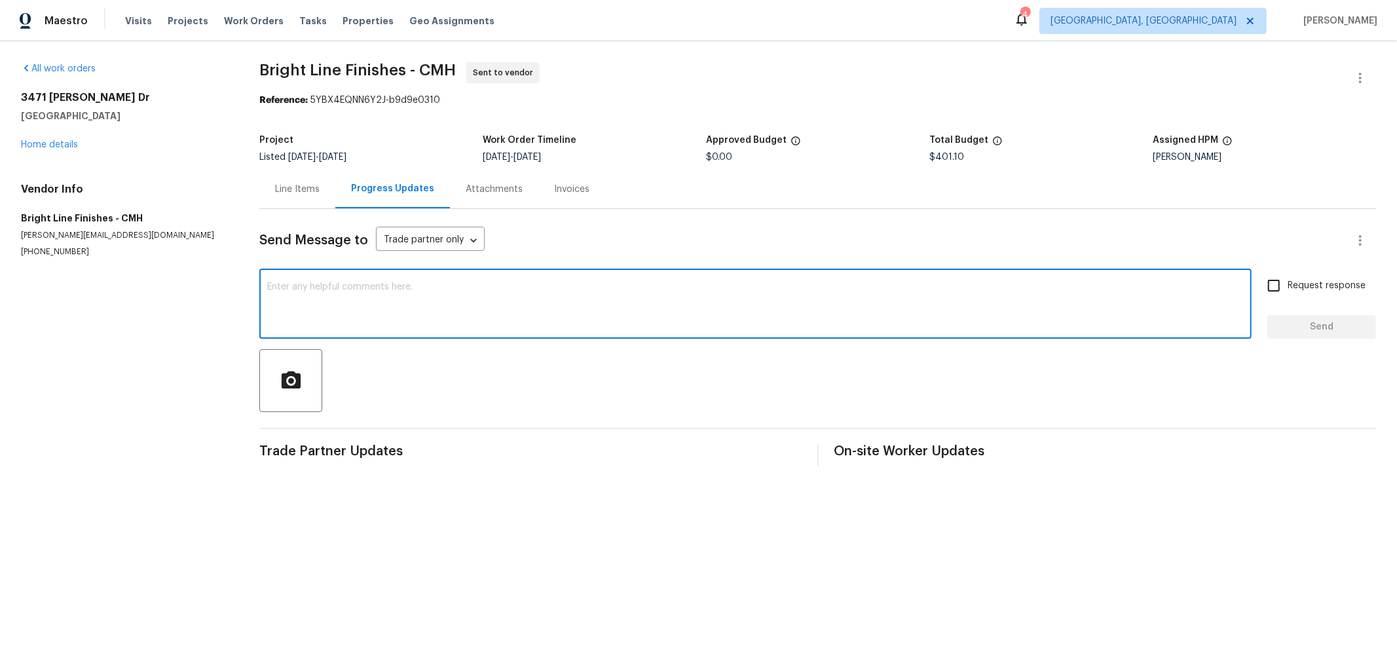
click at [394, 313] on textarea at bounding box center [755, 305] width 976 height 46
type textarea "Need someone to mark this one complete so I can mark ready for invoice."
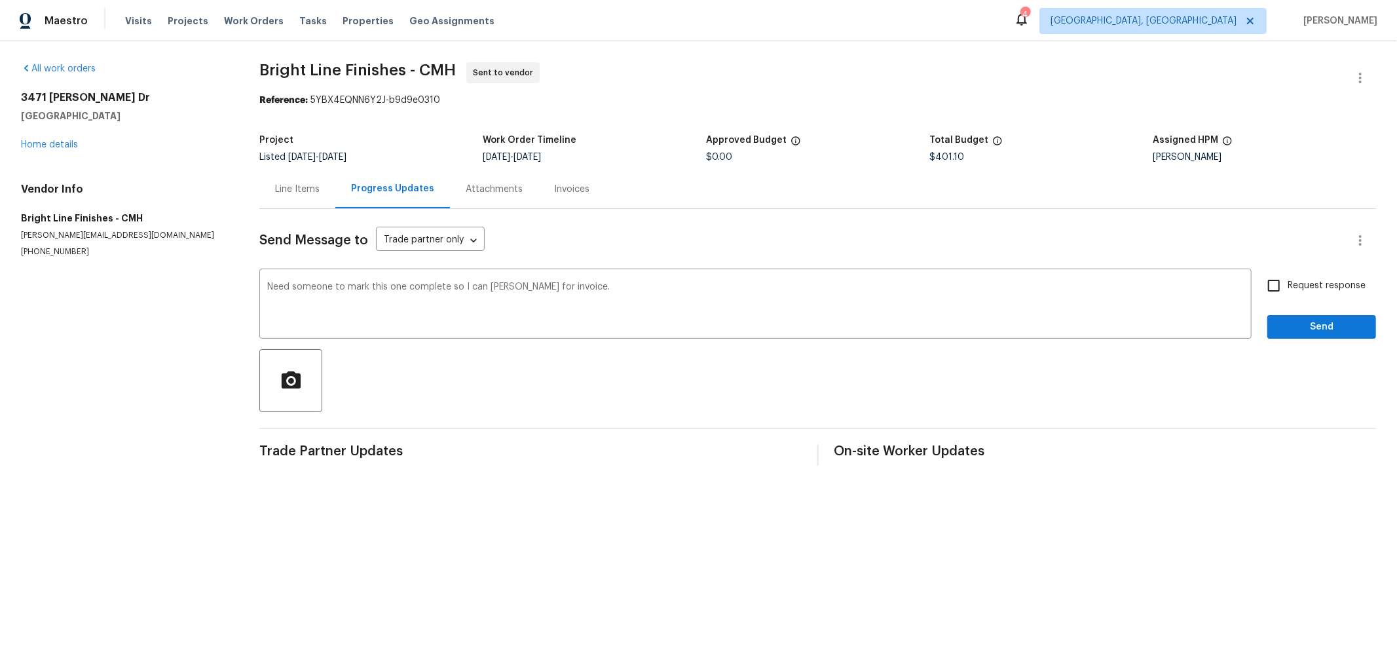
click at [1287, 289] on span "Request response" at bounding box center [1326, 286] width 78 height 14
click at [1287, 289] on input "Request response" at bounding box center [1274, 286] width 28 height 28
checkbox input "true"
click at [263, 287] on div "Need someone to mark this one complete so I can mark ready for invoice. x ​" at bounding box center [755, 305] width 992 height 67
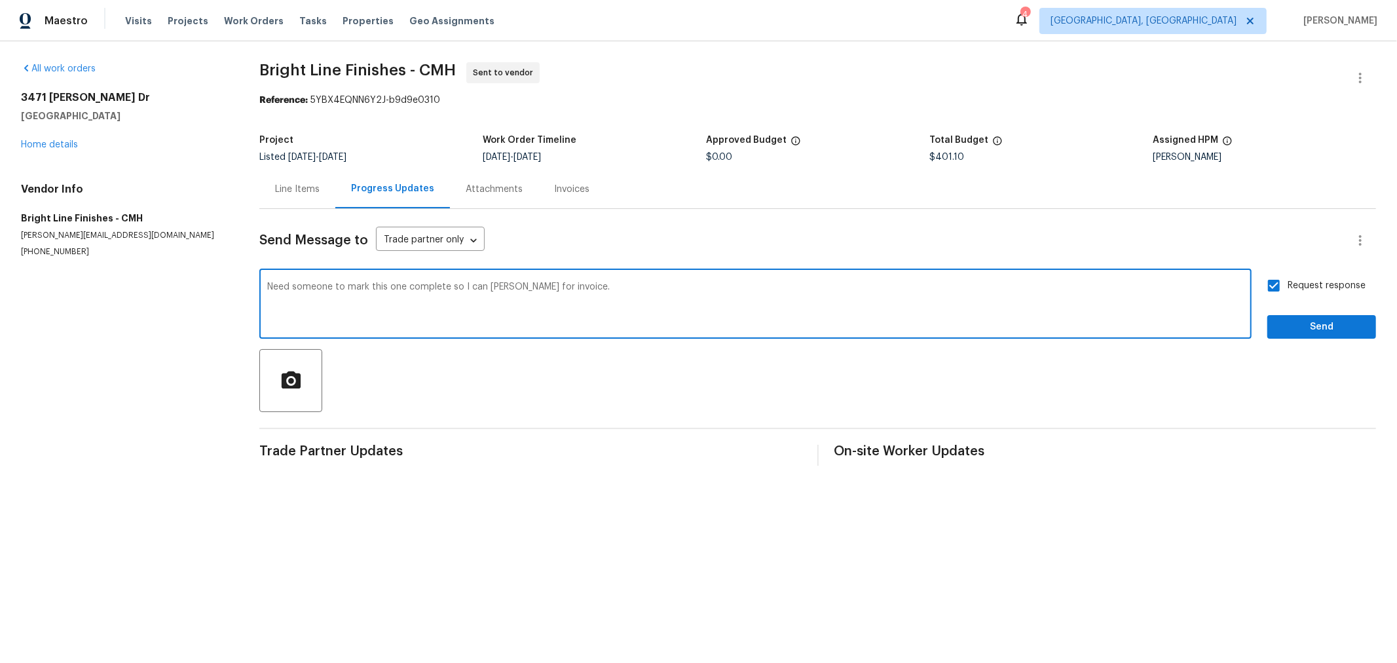
click at [268, 286] on textarea "Need someone to mark this one complete so I can mark ready for invoice." at bounding box center [755, 305] width 976 height 46
type textarea "Good morning! I need someone to mark this one complete so I can mark ready for …"
click at [1289, 337] on button "Send" at bounding box center [1321, 327] width 109 height 24
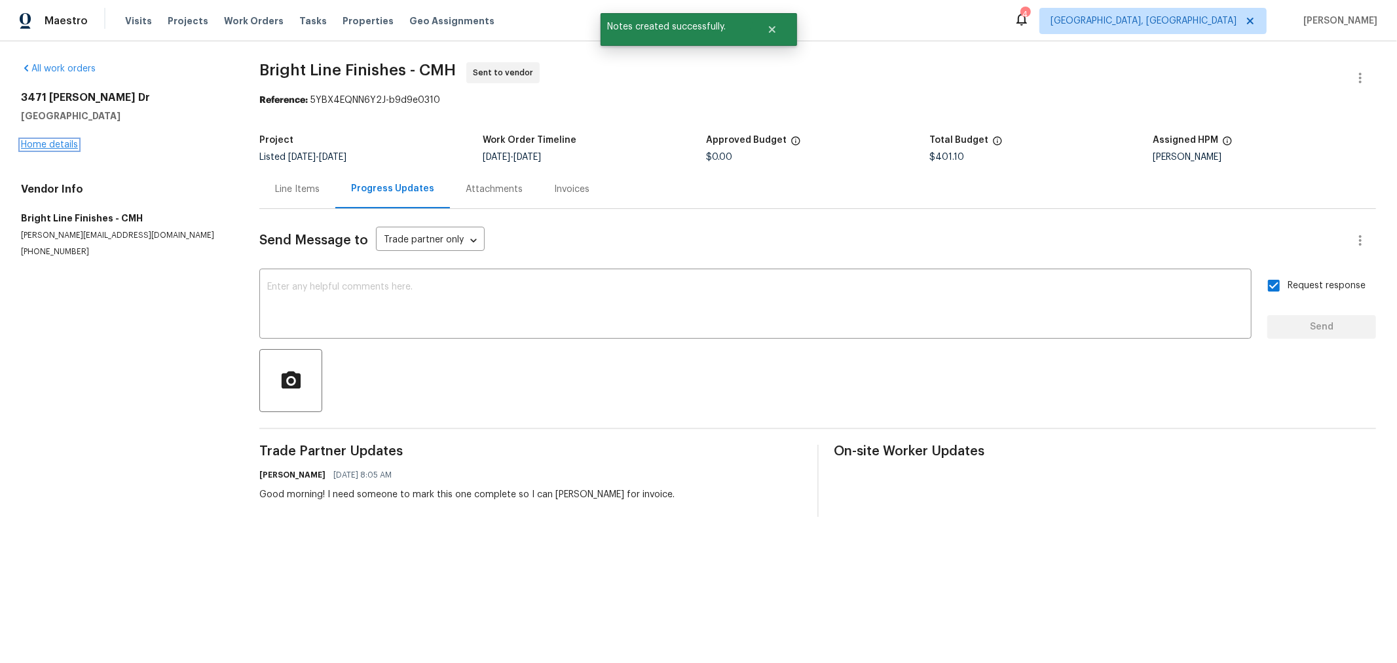
click at [63, 149] on link "Home details" at bounding box center [49, 144] width 57 height 9
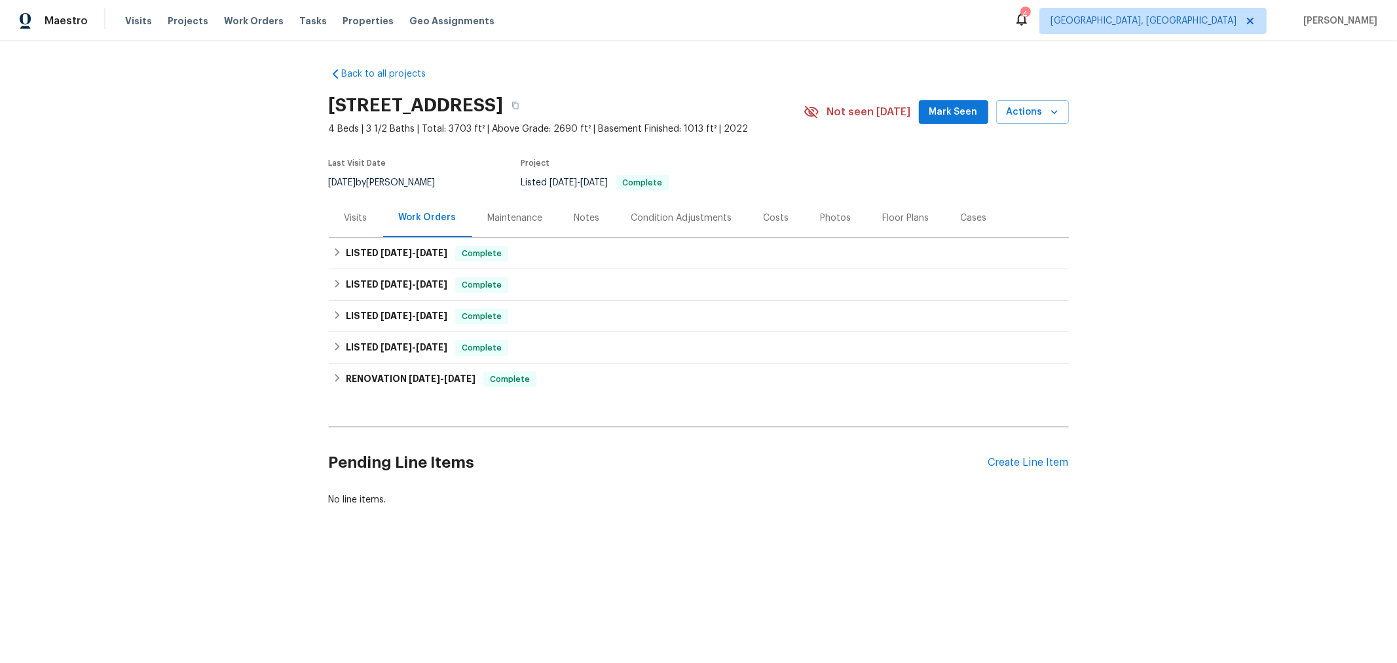
click at [758, 210] on div "Costs" at bounding box center [776, 217] width 57 height 39
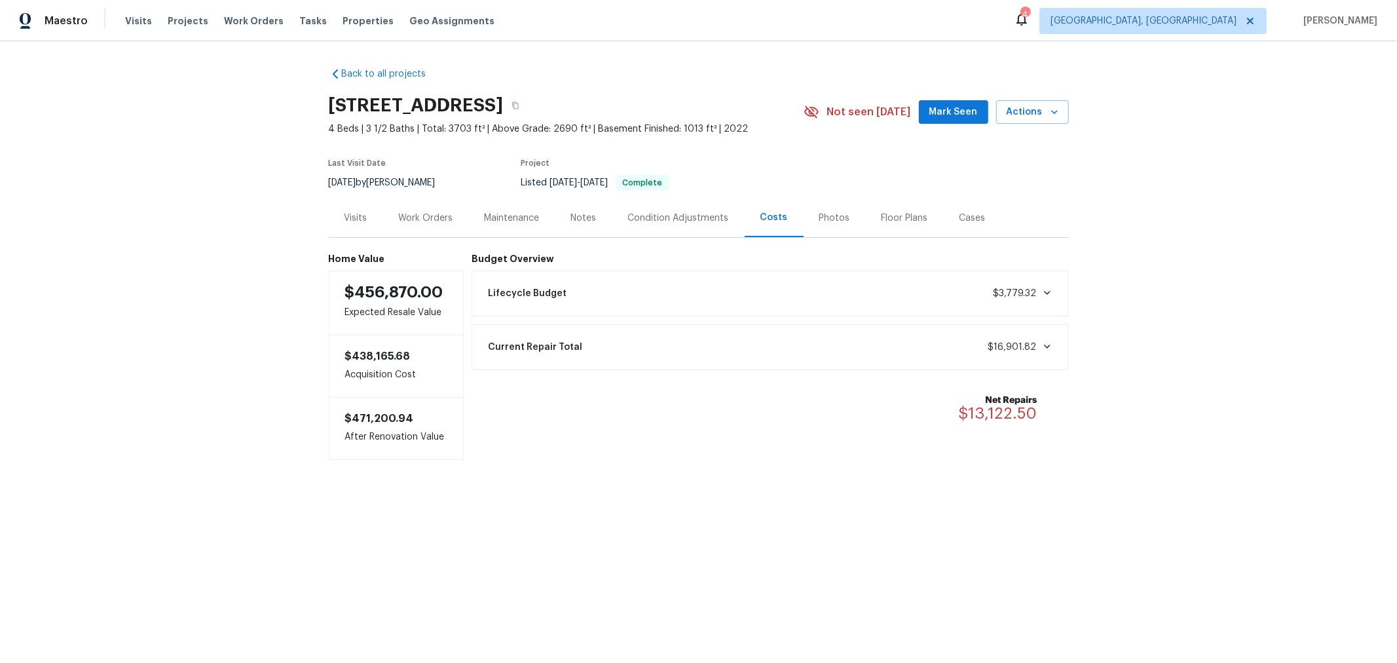
click at [819, 215] on div "Photos" at bounding box center [834, 217] width 31 height 13
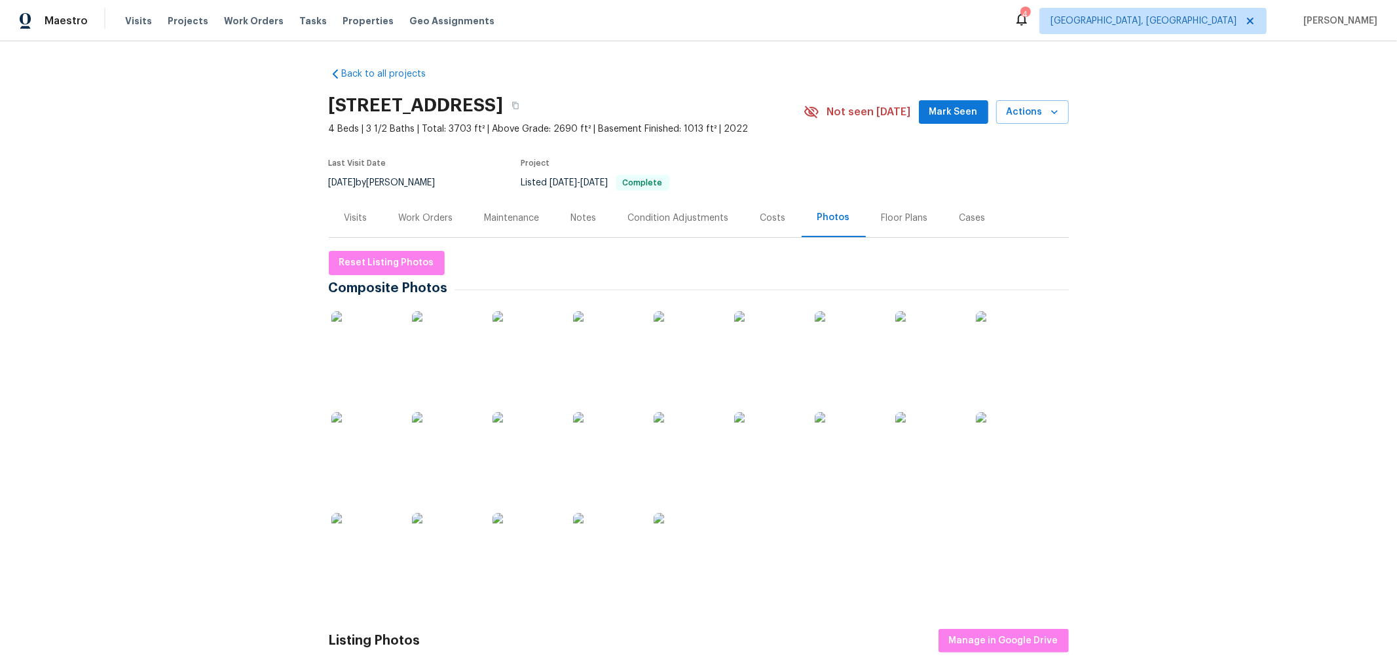
click at [342, 345] on img at bounding box center [363, 343] width 65 height 65
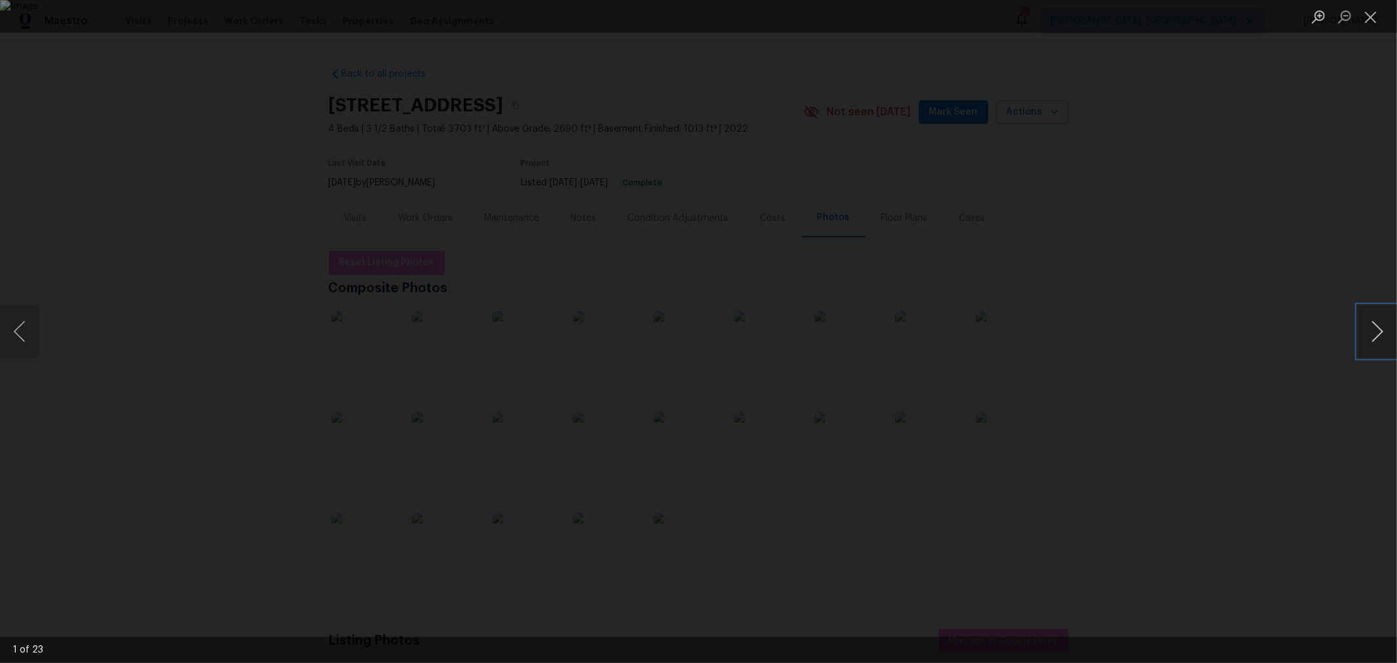
click at [1373, 332] on button "Next image" at bounding box center [1376, 331] width 39 height 52
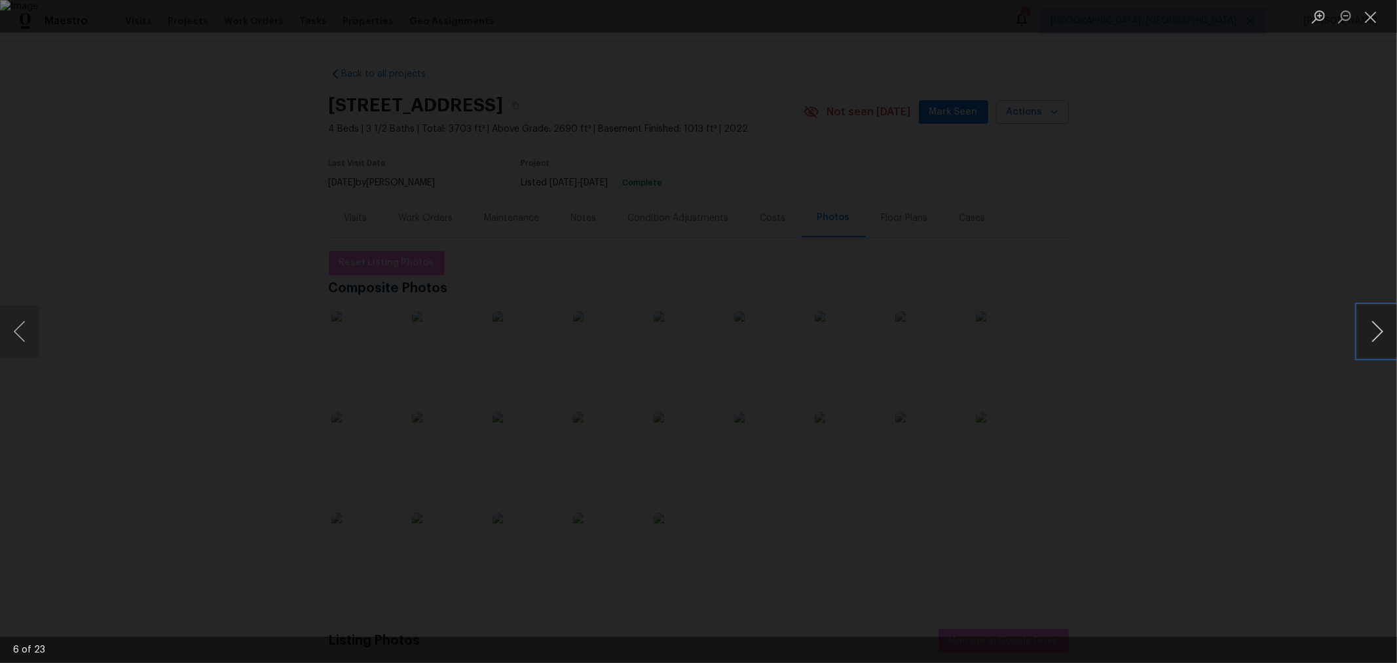
click at [1373, 332] on button "Next image" at bounding box center [1376, 331] width 39 height 52
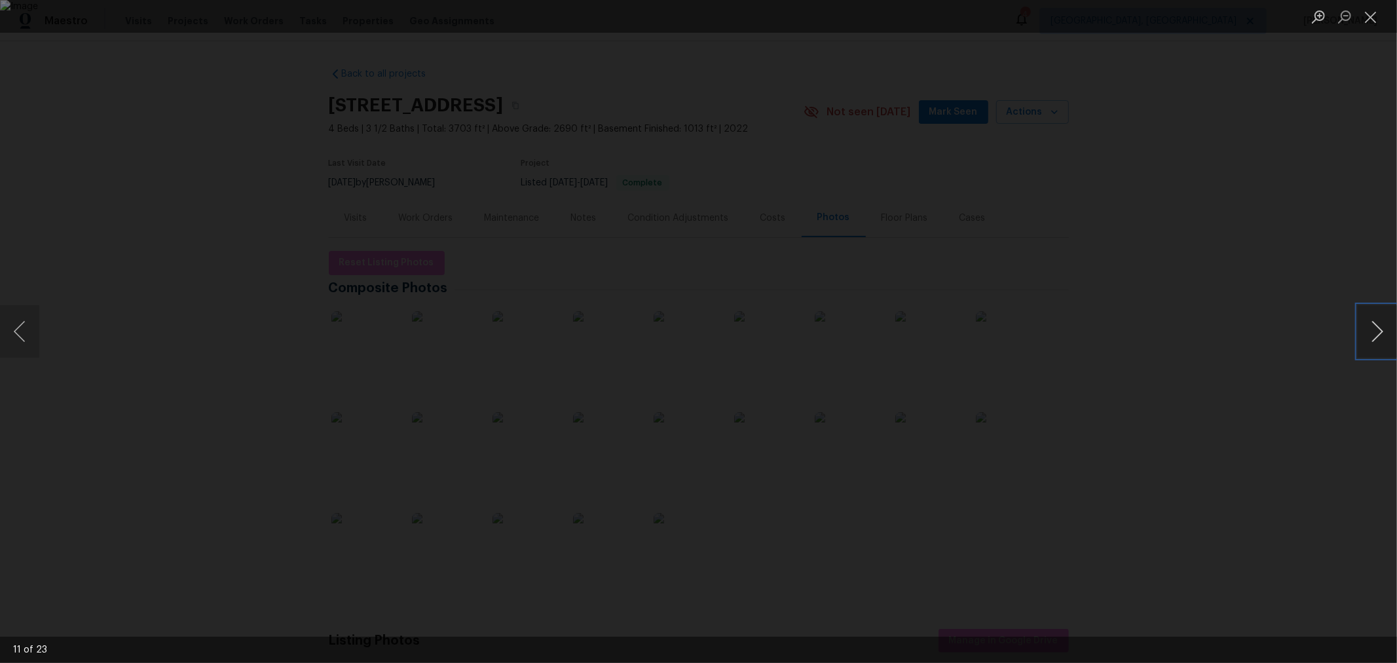
click at [1373, 332] on button "Next image" at bounding box center [1376, 331] width 39 height 52
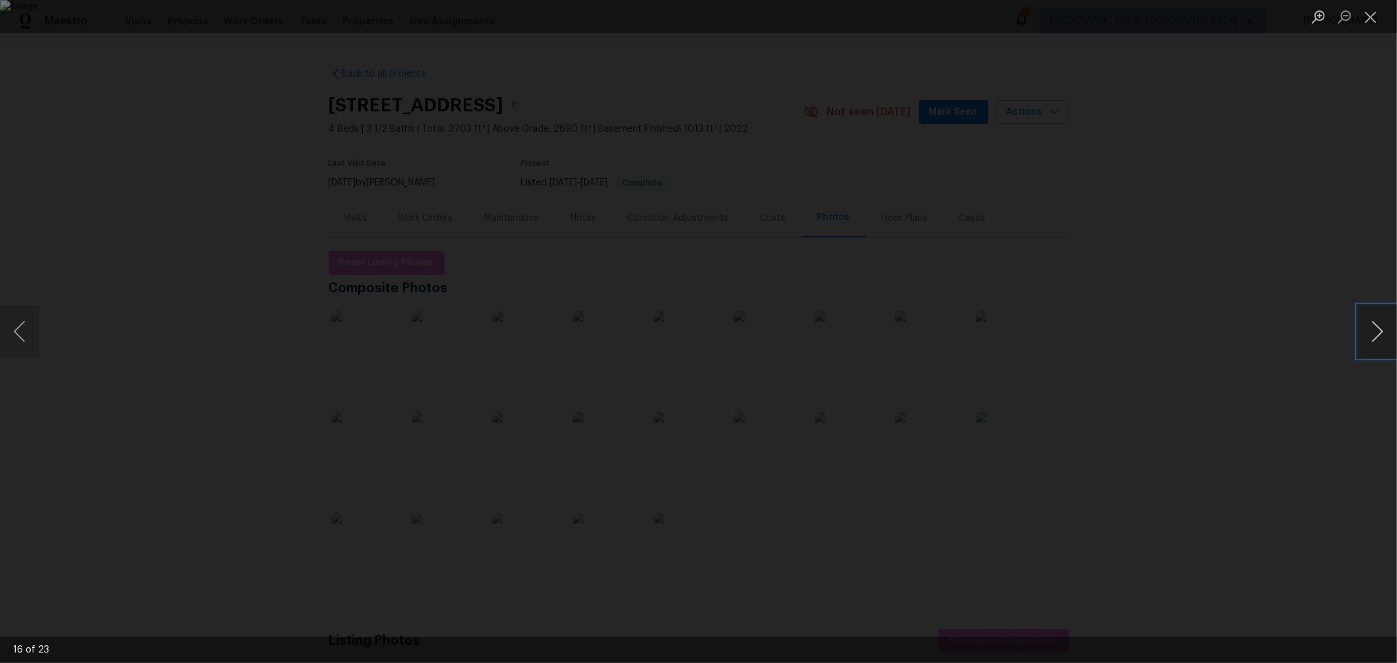
click at [1373, 332] on button "Next image" at bounding box center [1376, 331] width 39 height 52
click at [1364, 20] on button "Close lightbox" at bounding box center [1370, 16] width 26 height 23
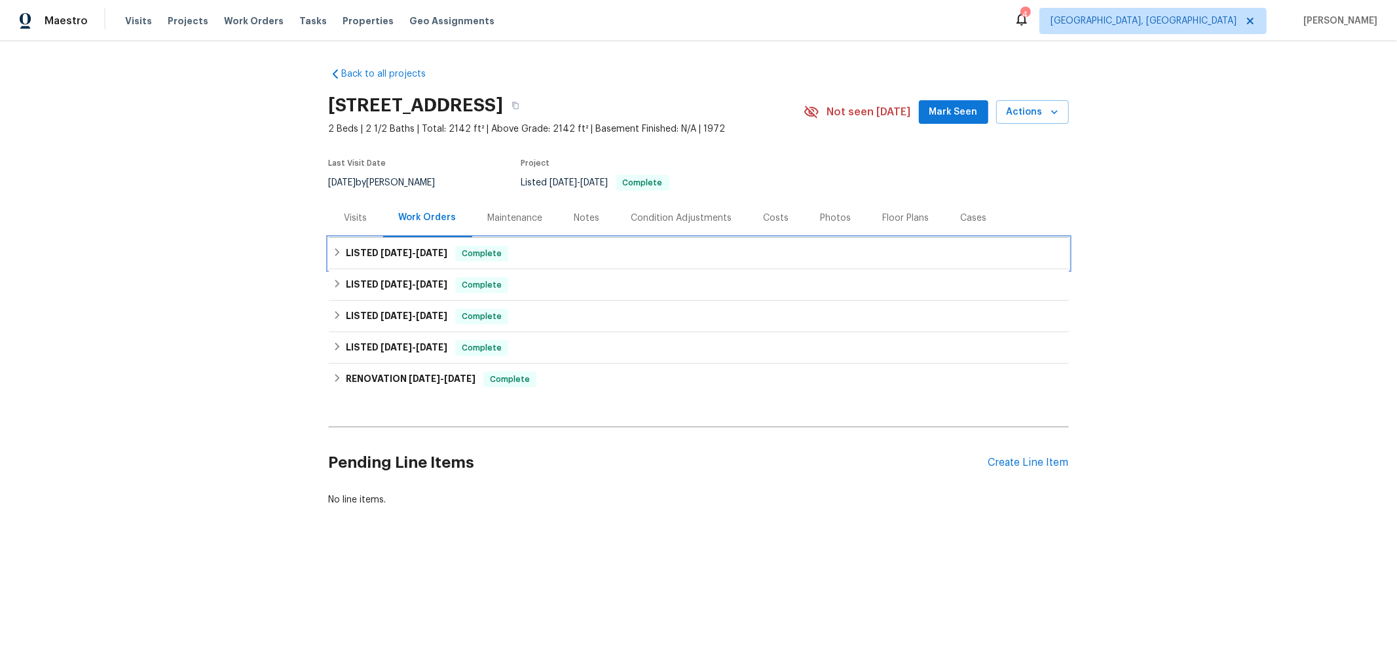
click at [346, 249] on h6 "LISTED [DATE] - [DATE]" at bounding box center [396, 254] width 101 height 16
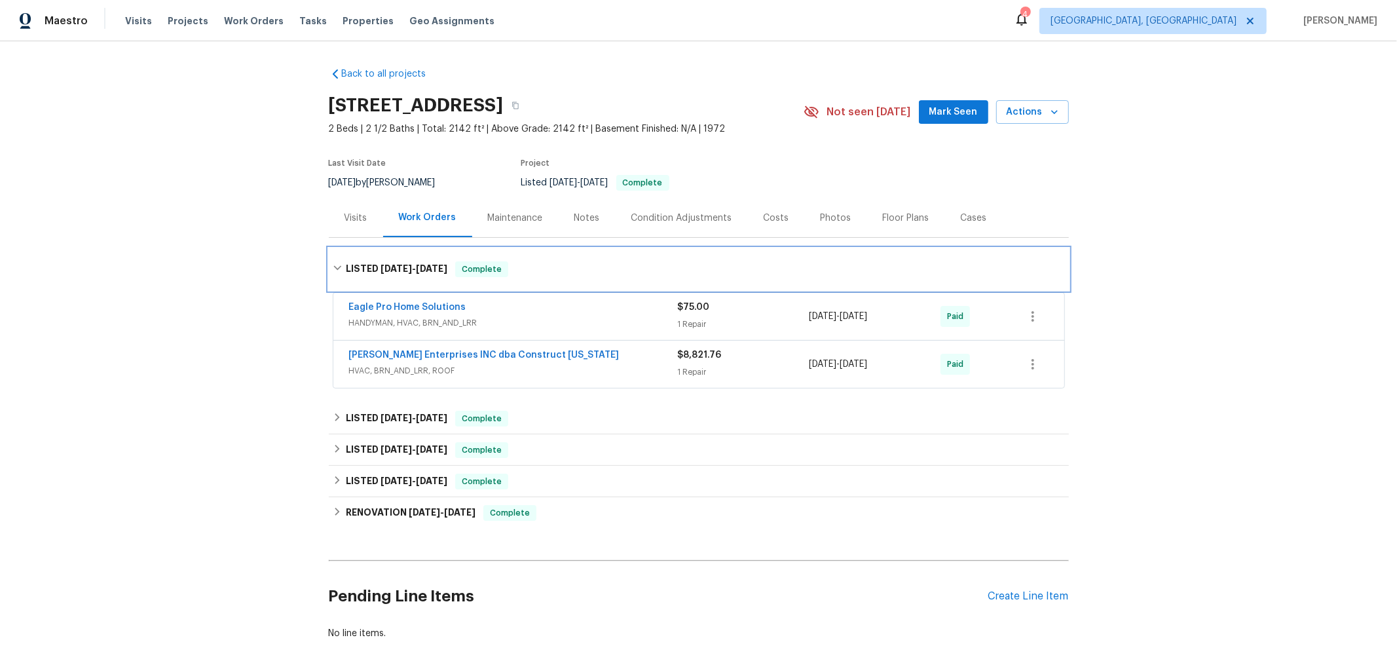
click at [333, 262] on div "LISTED [DATE] - [DATE] Complete" at bounding box center [699, 269] width 732 height 16
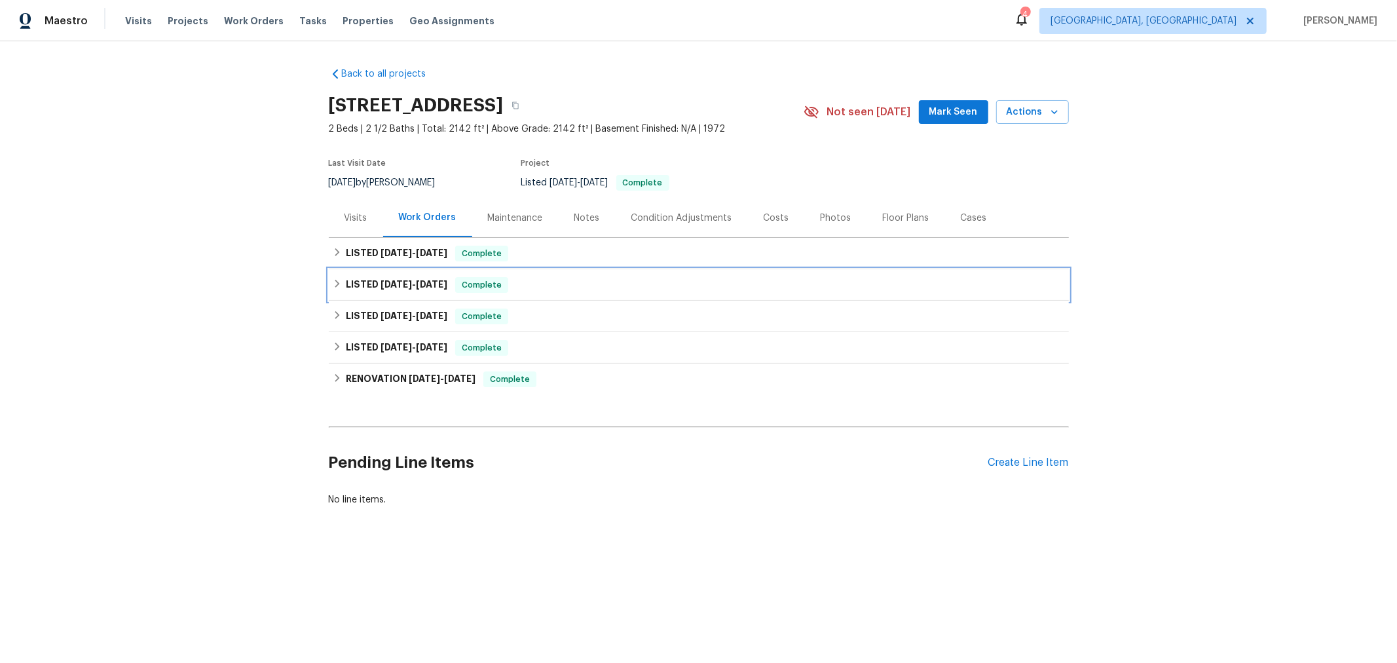
click at [333, 282] on icon at bounding box center [337, 283] width 9 height 9
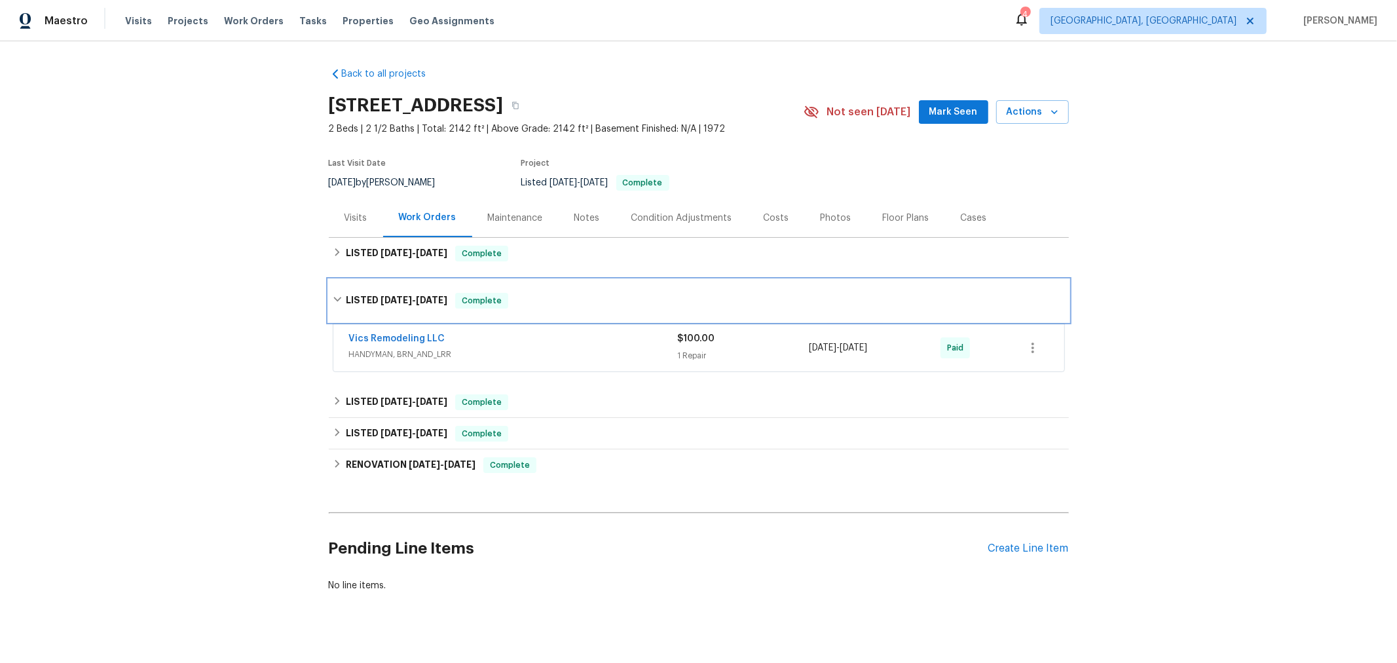
click at [331, 282] on div "LISTED [DATE] - [DATE] Complete" at bounding box center [699, 301] width 740 height 42
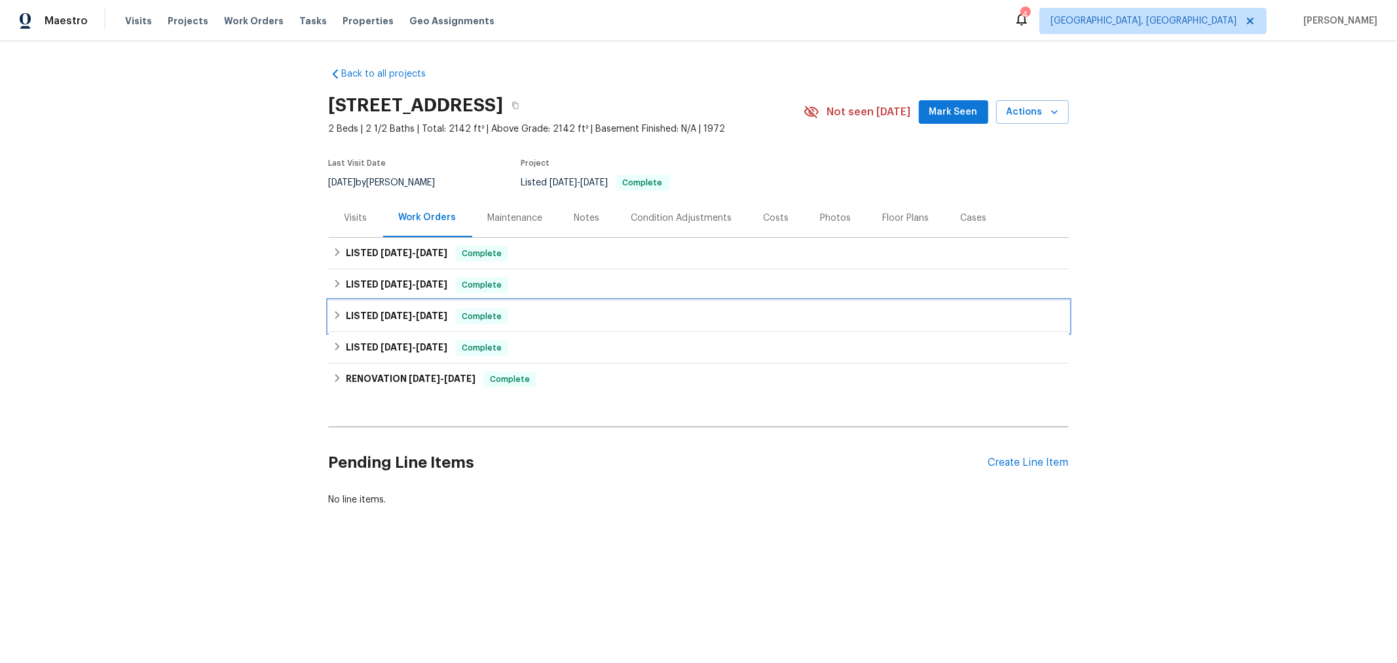
click at [333, 322] on div "LISTED [DATE] - [DATE] Complete" at bounding box center [699, 316] width 732 height 16
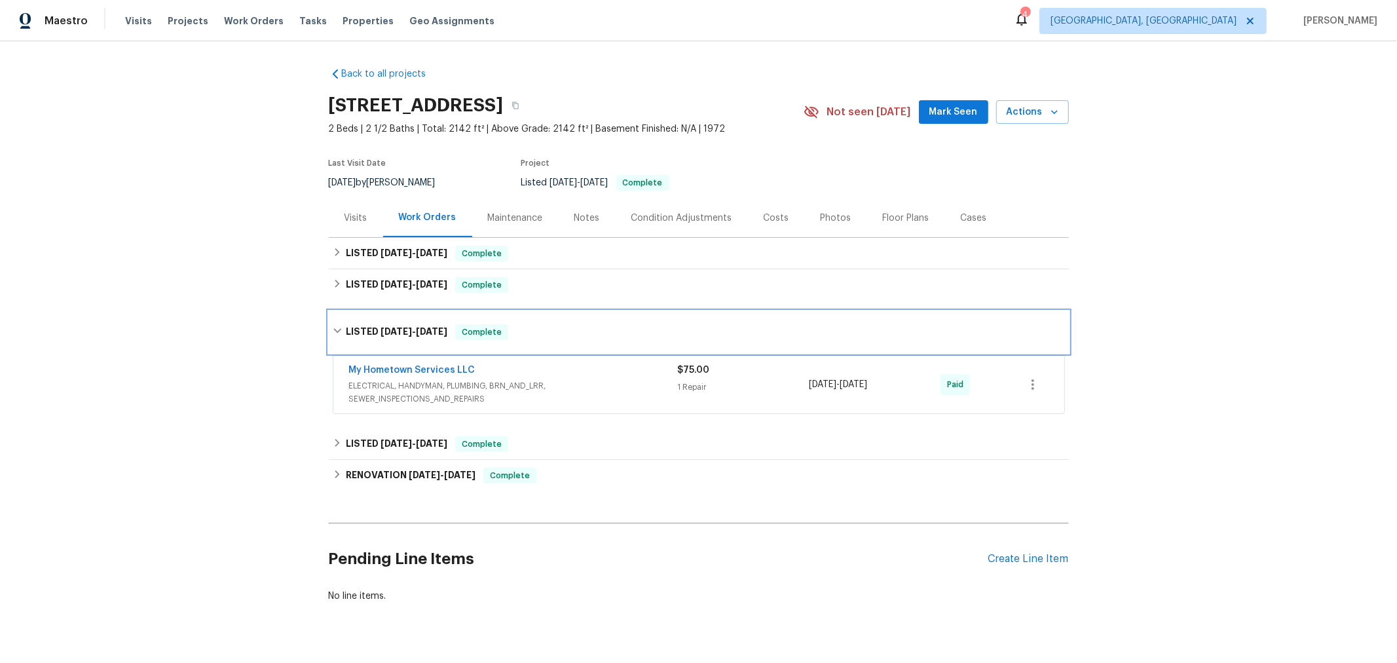
click at [331, 322] on div "LISTED [DATE] - [DATE] Complete" at bounding box center [699, 332] width 740 height 42
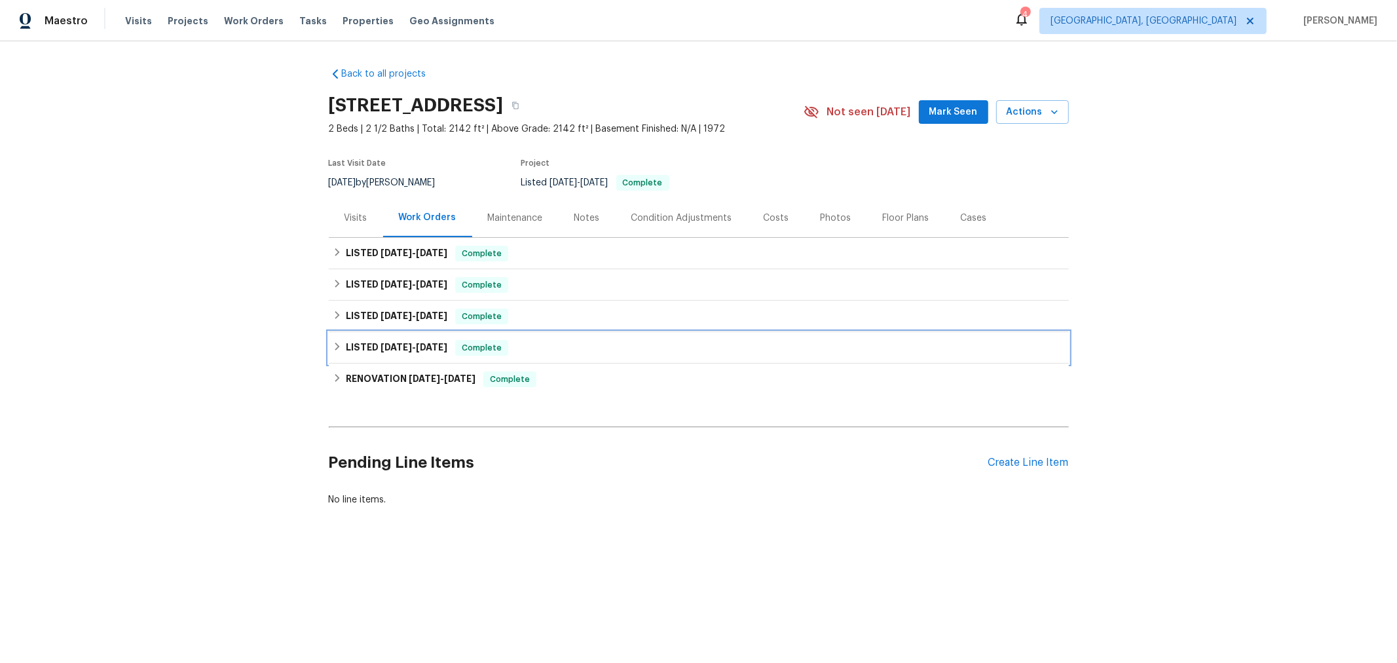
click at [333, 355] on div "LISTED [DATE] - [DATE] Complete" at bounding box center [699, 347] width 740 height 31
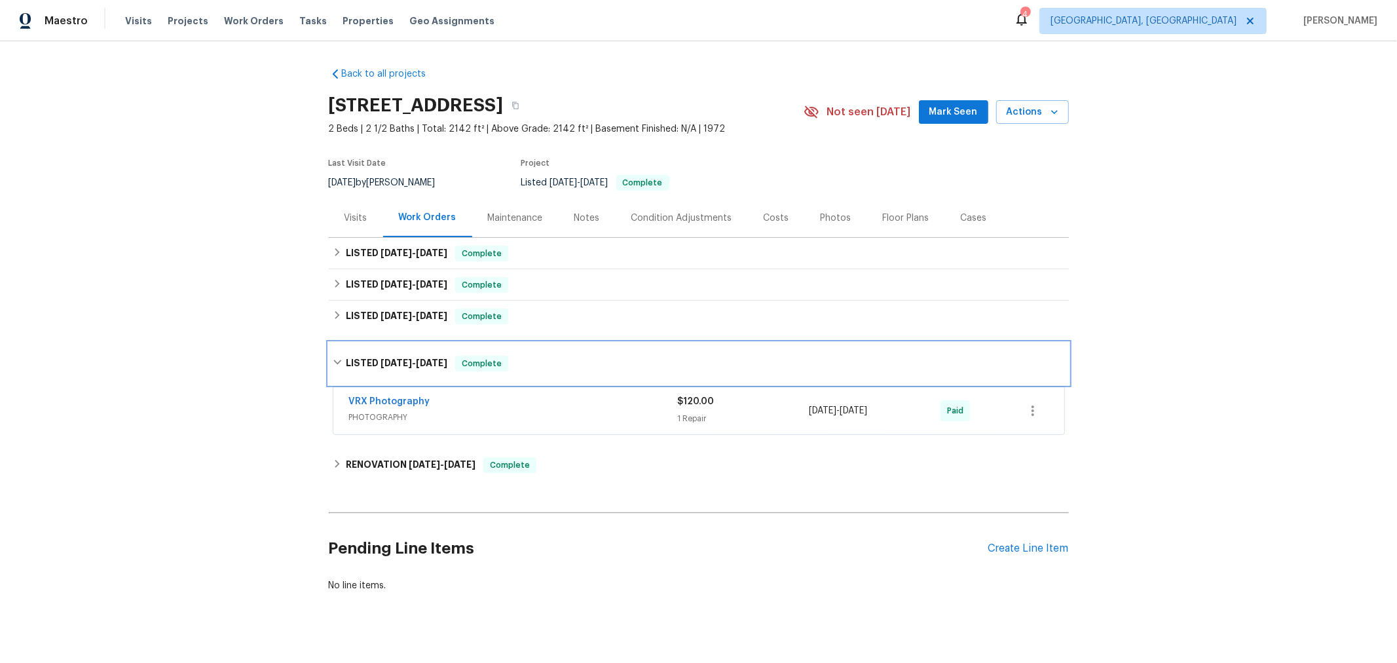
click at [333, 356] on div "LISTED [DATE] - [DATE] Complete" at bounding box center [699, 364] width 732 height 16
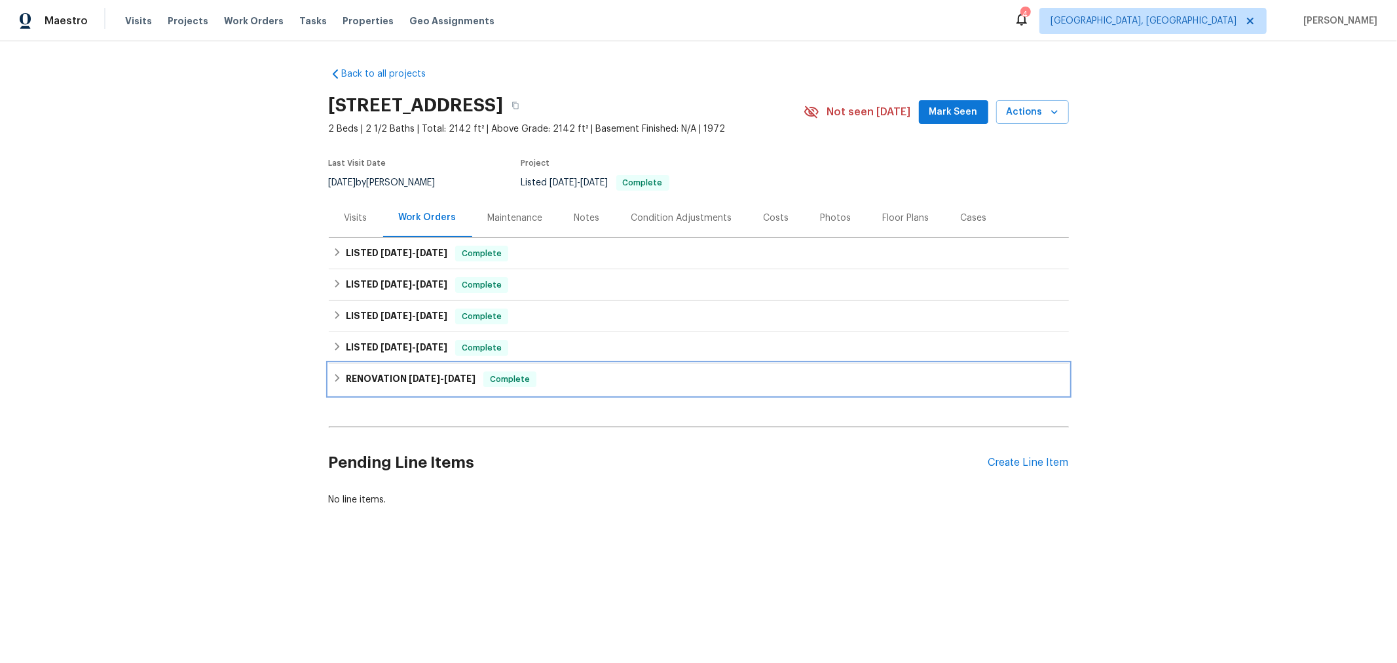
click at [333, 383] on div "RENOVATION [DATE] - [DATE] Complete" at bounding box center [699, 379] width 732 height 16
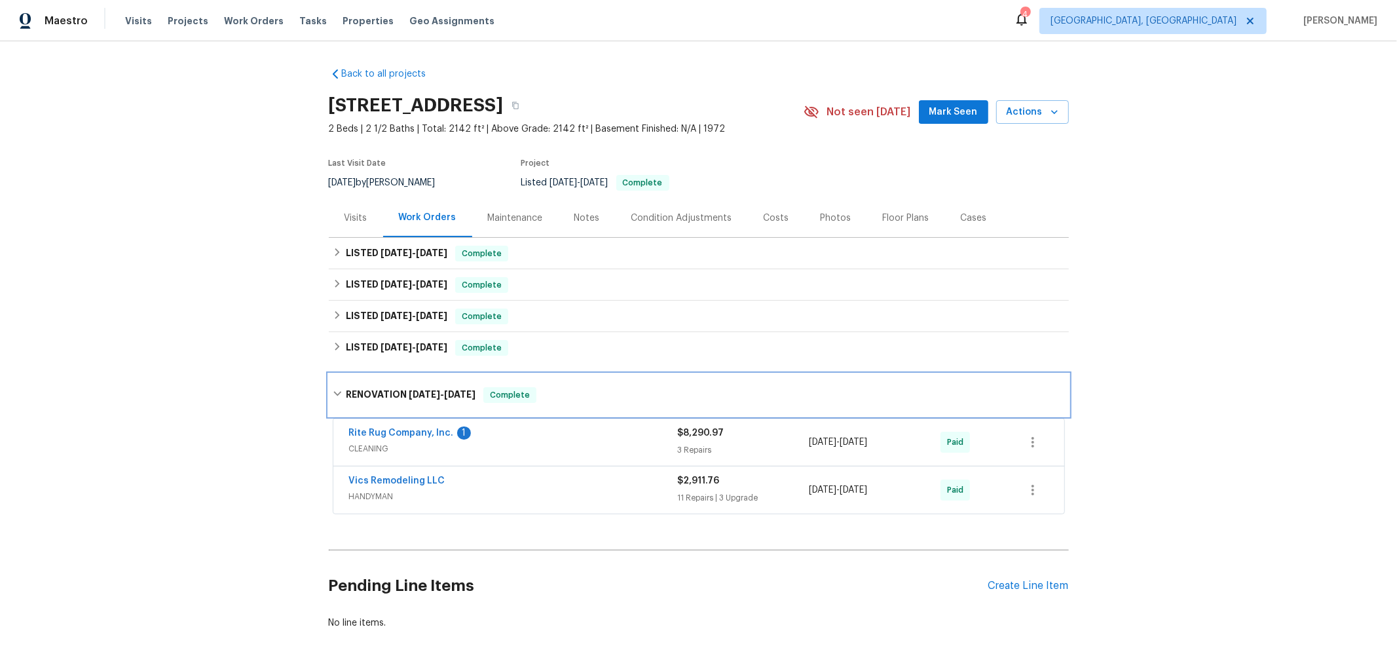
click at [331, 383] on div "RENOVATION [DATE] - [DATE] Complete" at bounding box center [699, 395] width 740 height 42
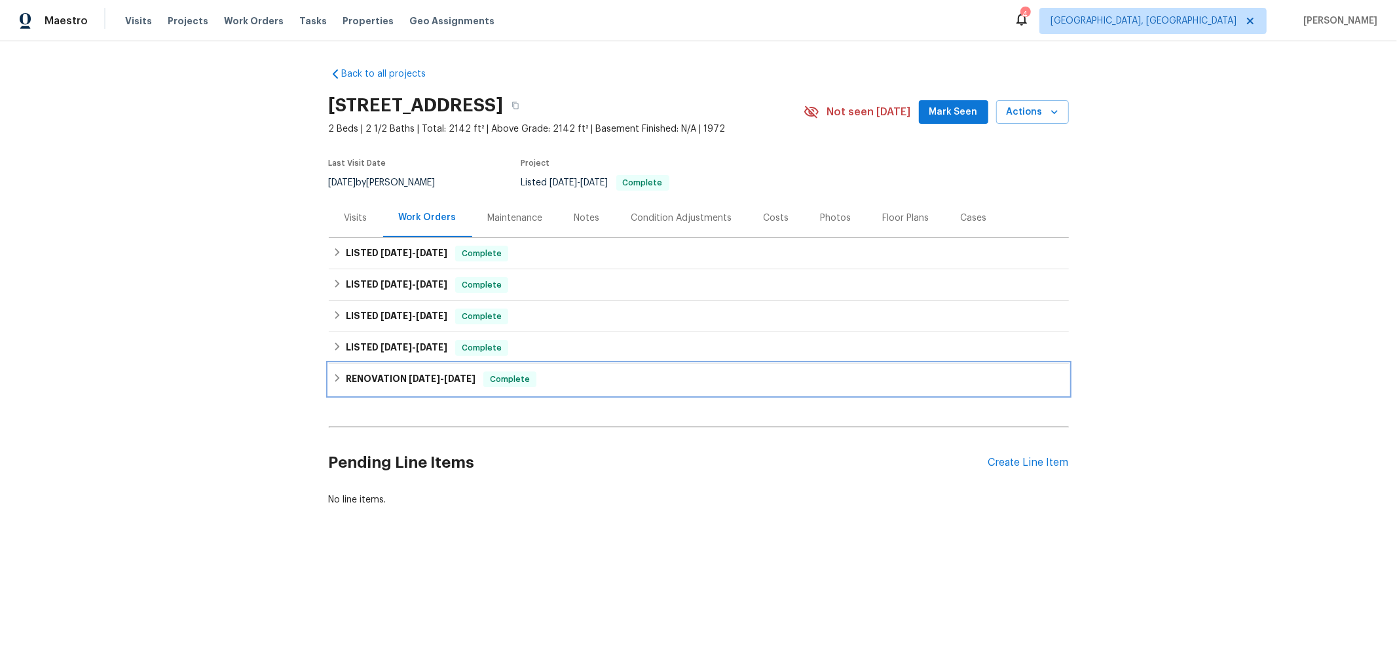
click at [333, 383] on div "RENOVATION [DATE] - [DATE] Complete" at bounding box center [699, 379] width 732 height 16
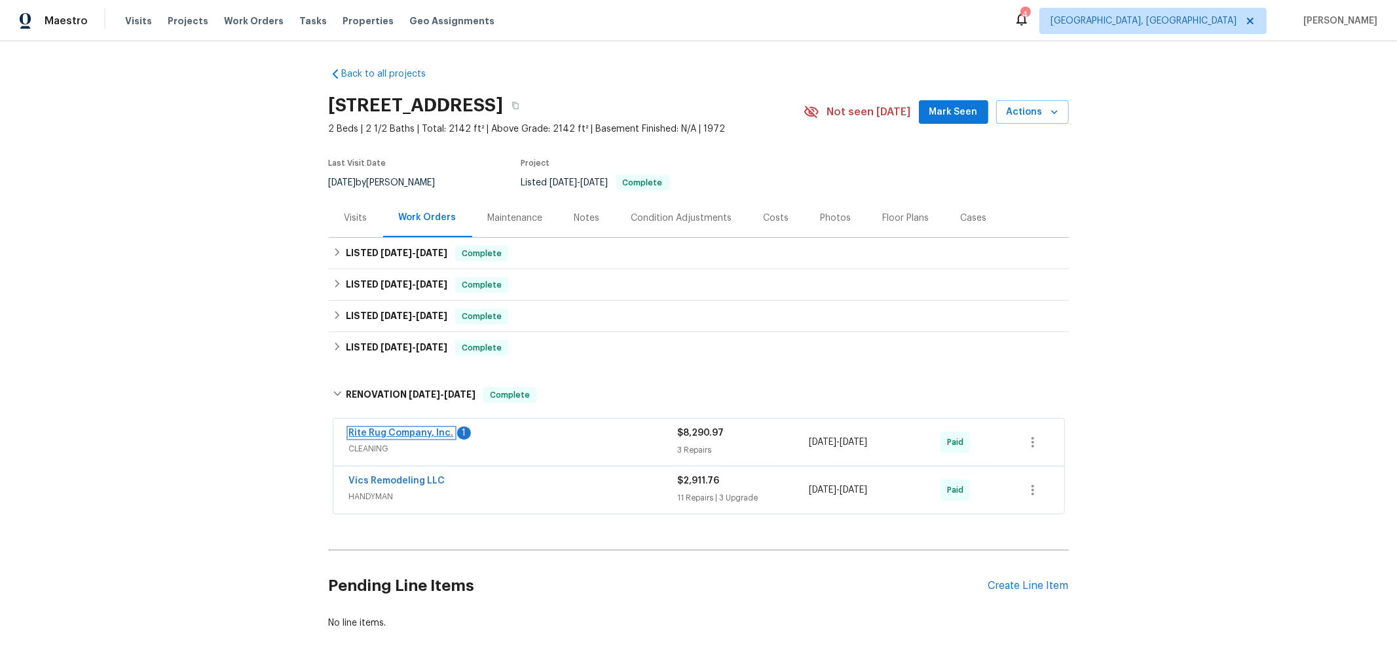
click at [401, 432] on link "Rite Rug Company, Inc." at bounding box center [401, 432] width 105 height 9
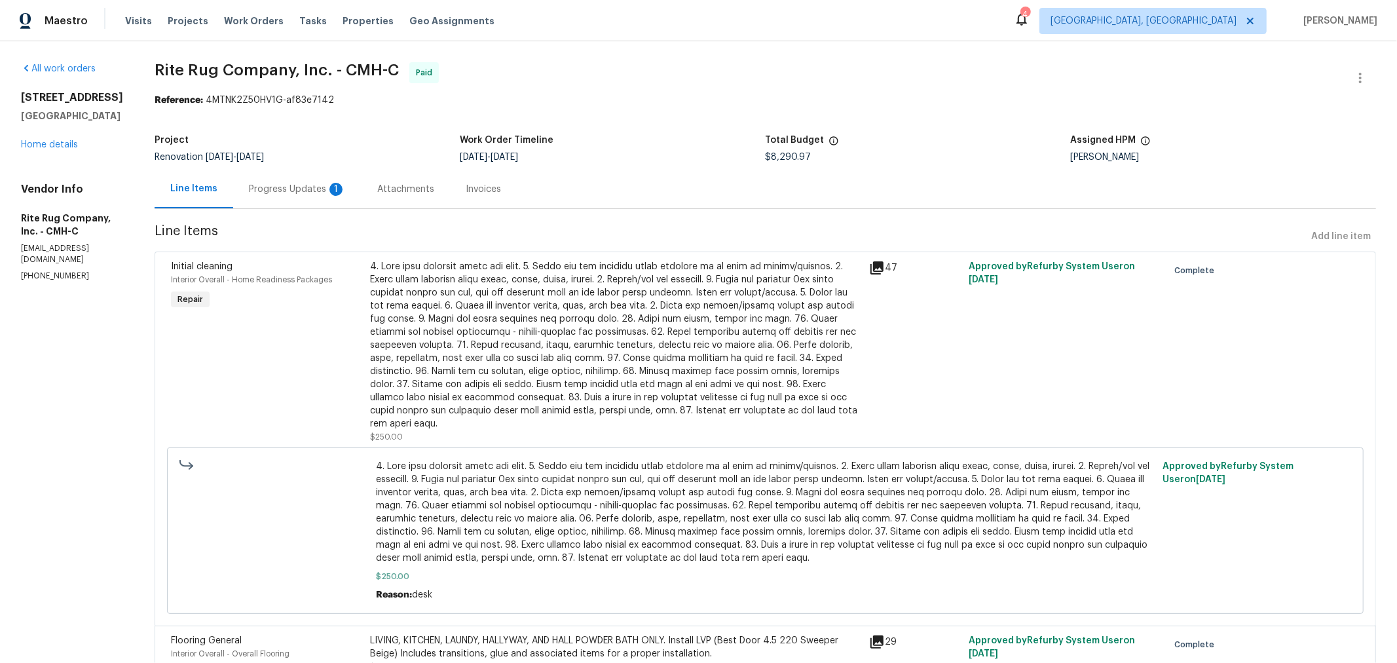
click at [279, 192] on div "Progress Updates 1" at bounding box center [297, 189] width 97 height 13
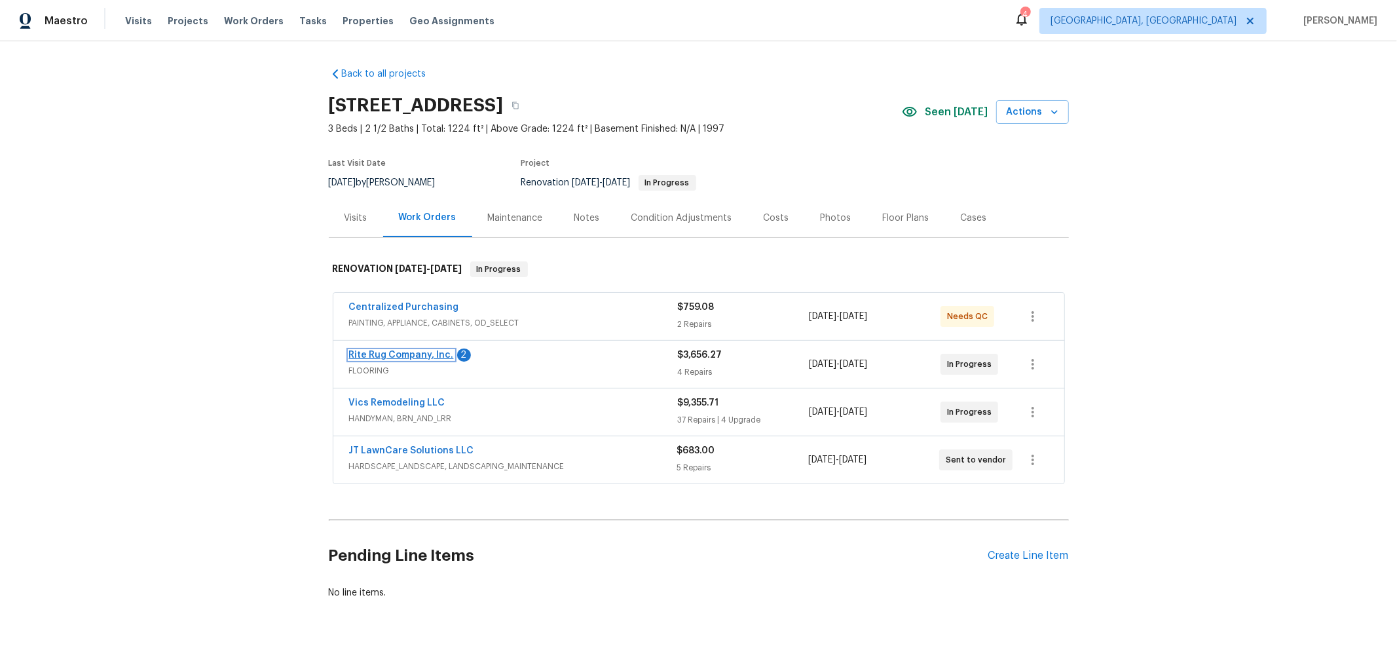
click at [382, 352] on link "Rite Rug Company, Inc." at bounding box center [401, 354] width 105 height 9
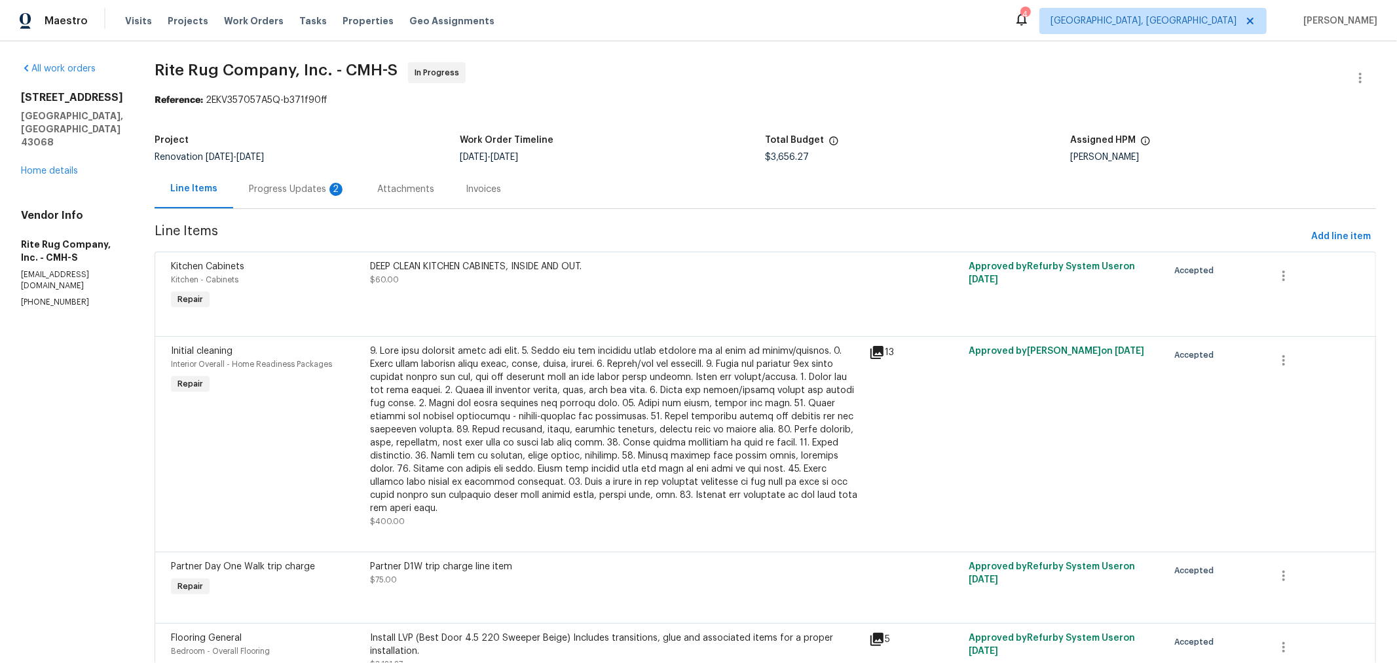
click at [262, 191] on div "Progress Updates 2" at bounding box center [297, 189] width 128 height 39
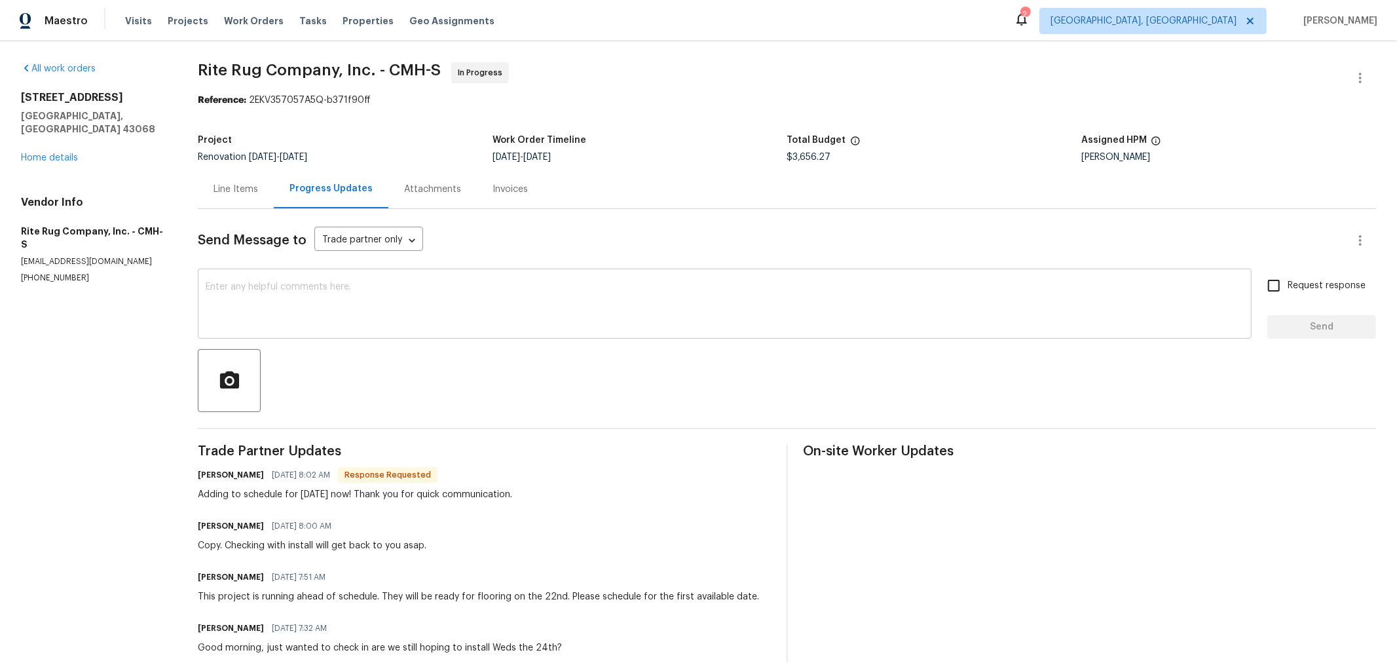
click at [556, 320] on textarea at bounding box center [725, 305] width 1038 height 46
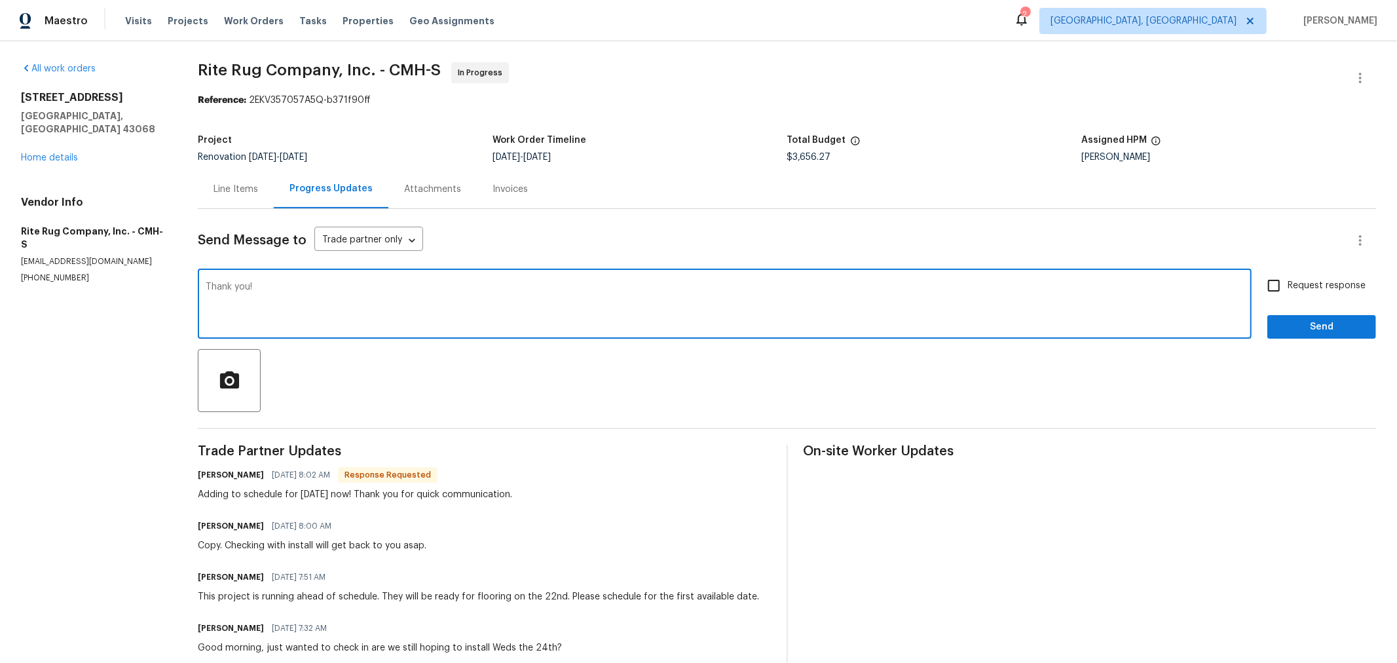
type textarea "Thank you!"
click at [1285, 335] on button "Send" at bounding box center [1321, 327] width 109 height 24
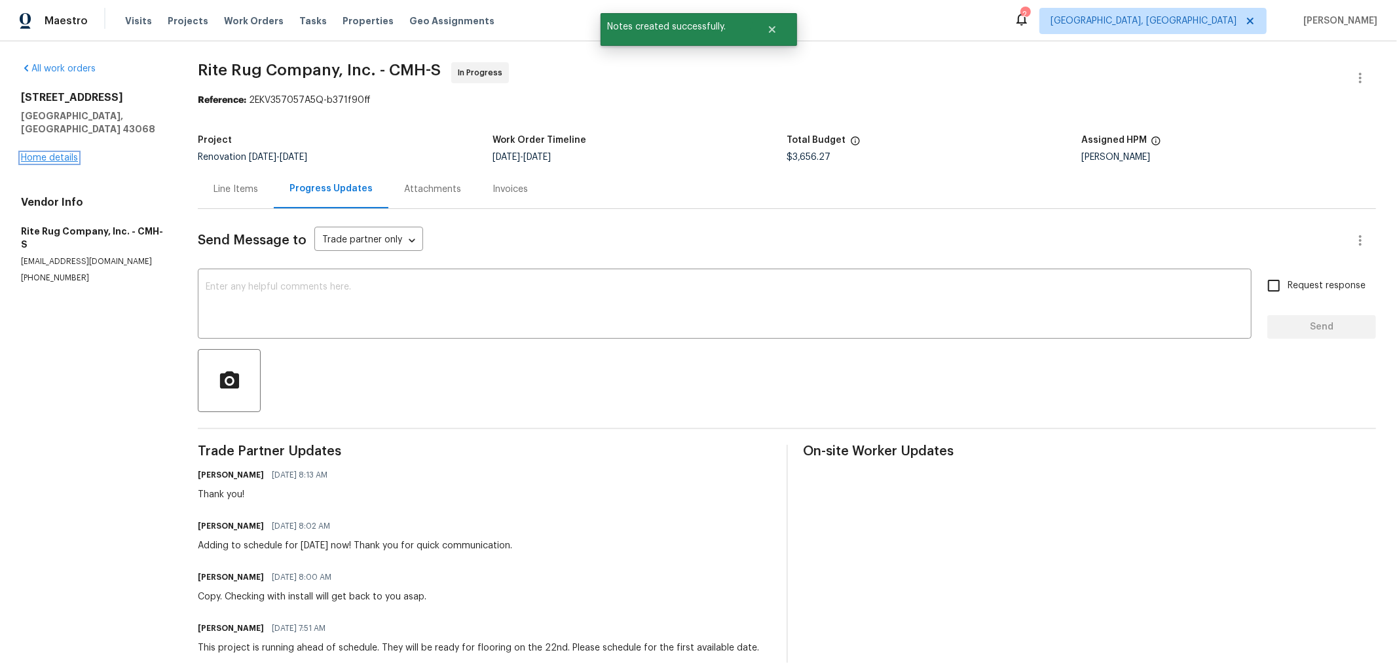
click at [56, 153] on link "Home details" at bounding box center [49, 157] width 57 height 9
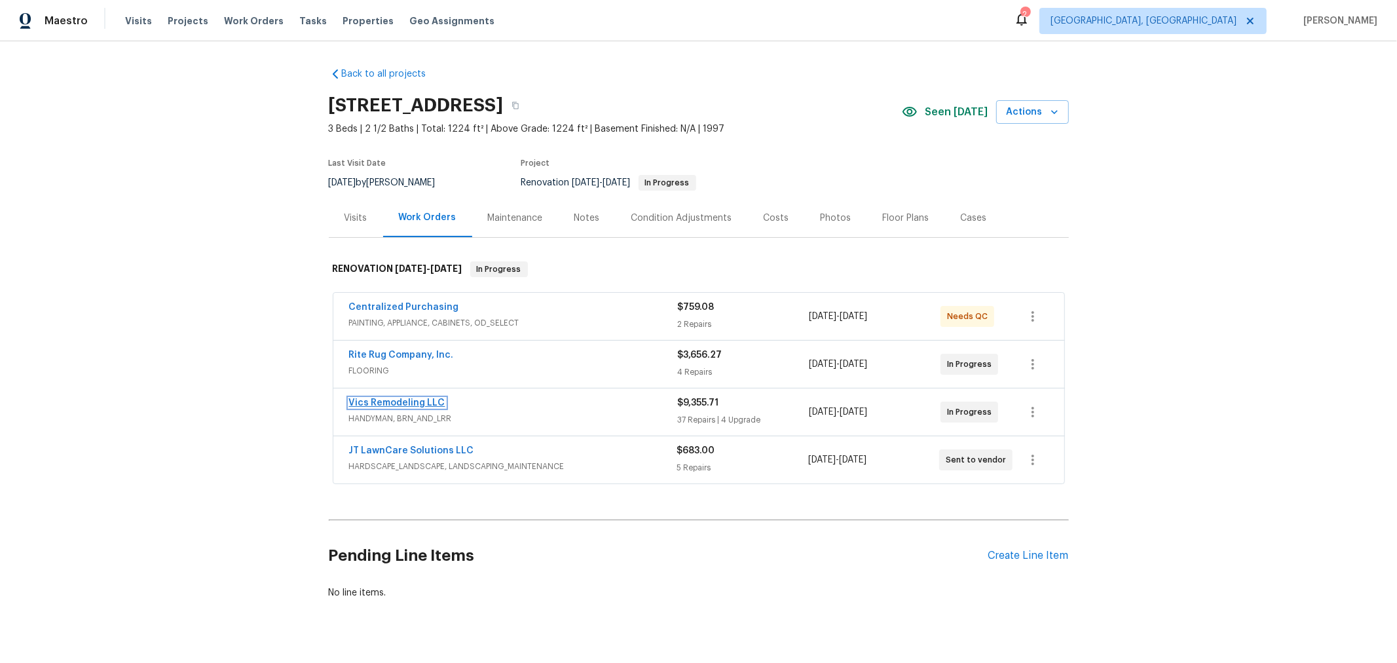
click at [392, 405] on link "Vics Remodeling LLC" at bounding box center [397, 402] width 96 height 9
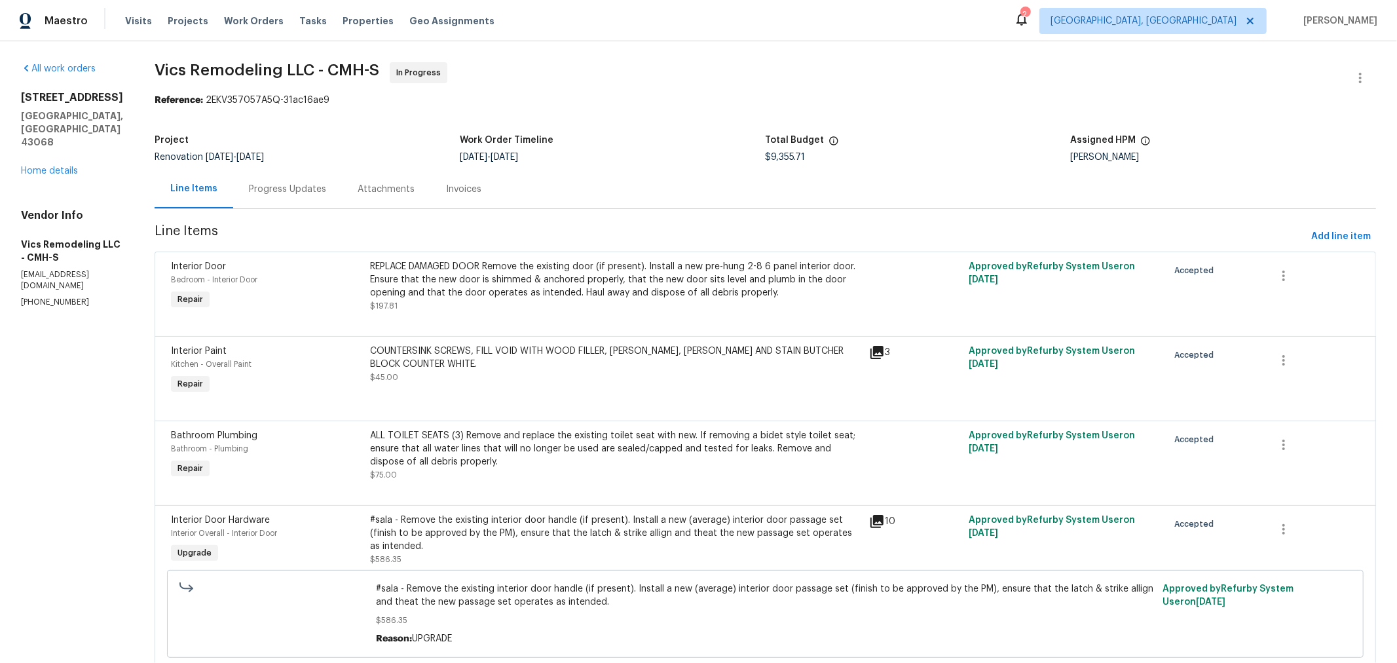
click at [278, 194] on div "Progress Updates" at bounding box center [287, 189] width 77 height 13
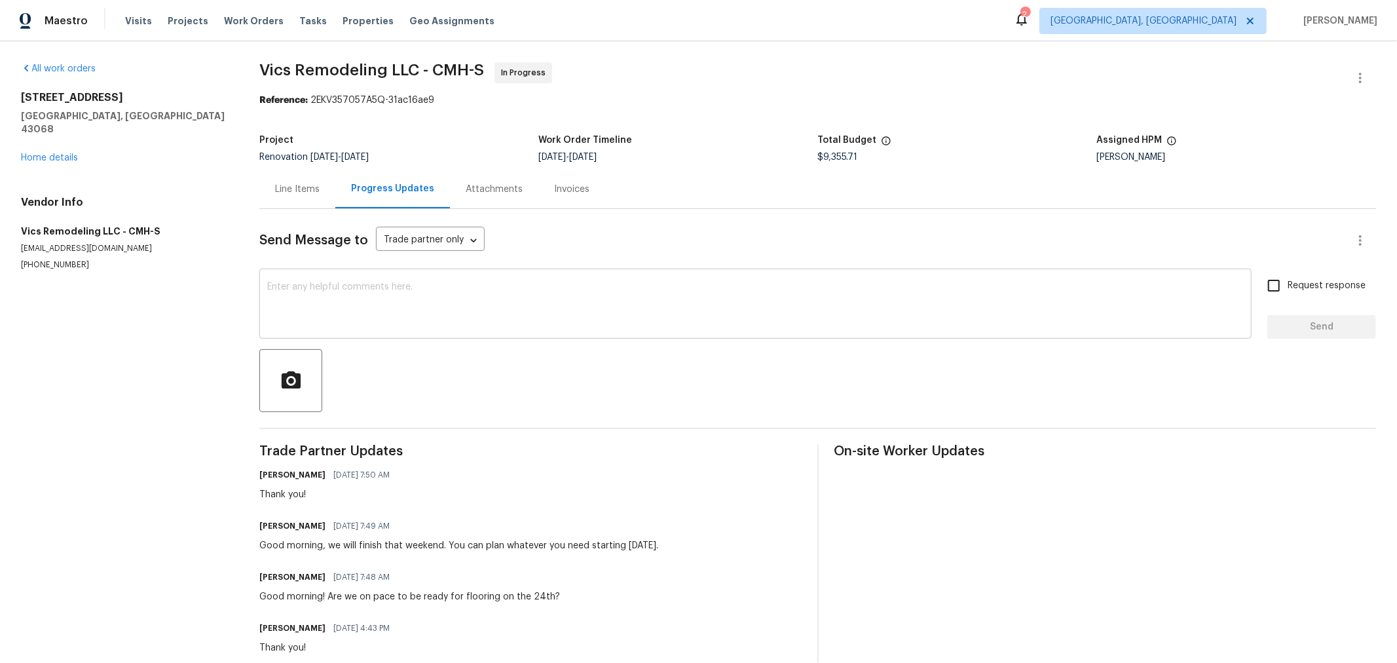
click at [456, 299] on textarea at bounding box center [755, 305] width 976 height 46
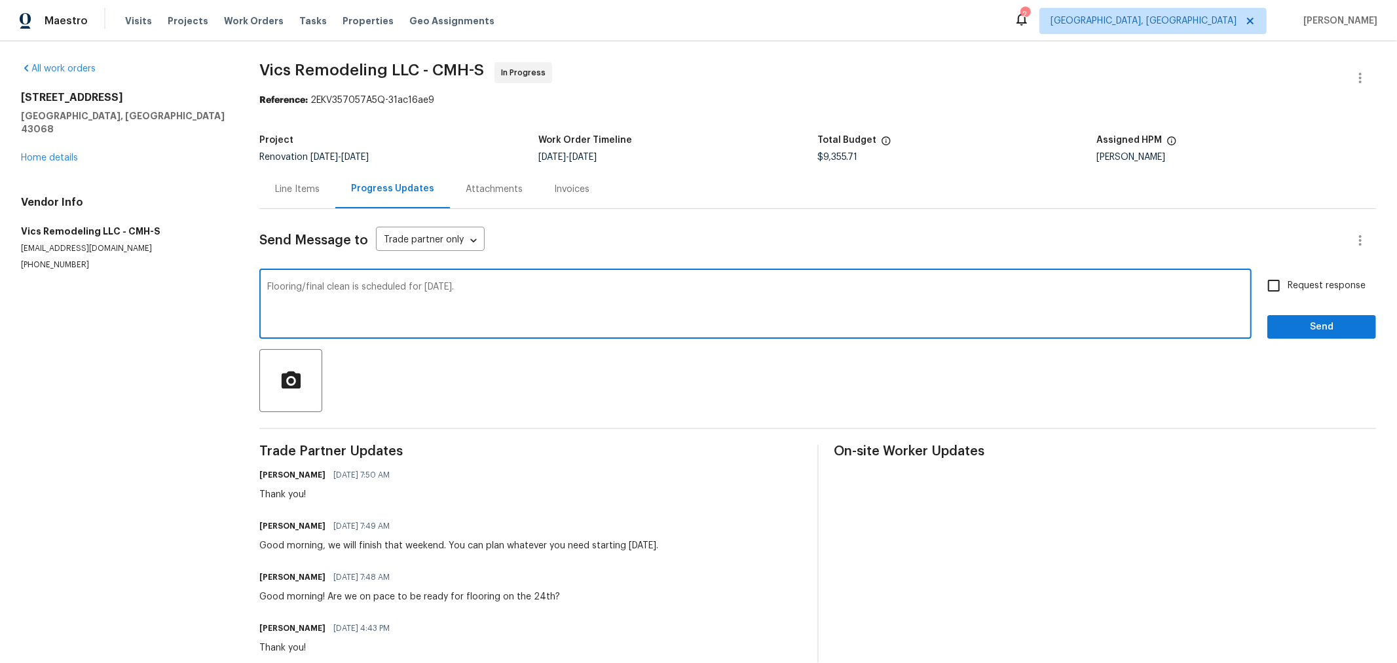
type textarea "Flooring/final clean is scheduled for [DATE]."
click at [1281, 334] on span "Send" at bounding box center [1322, 327] width 88 height 16
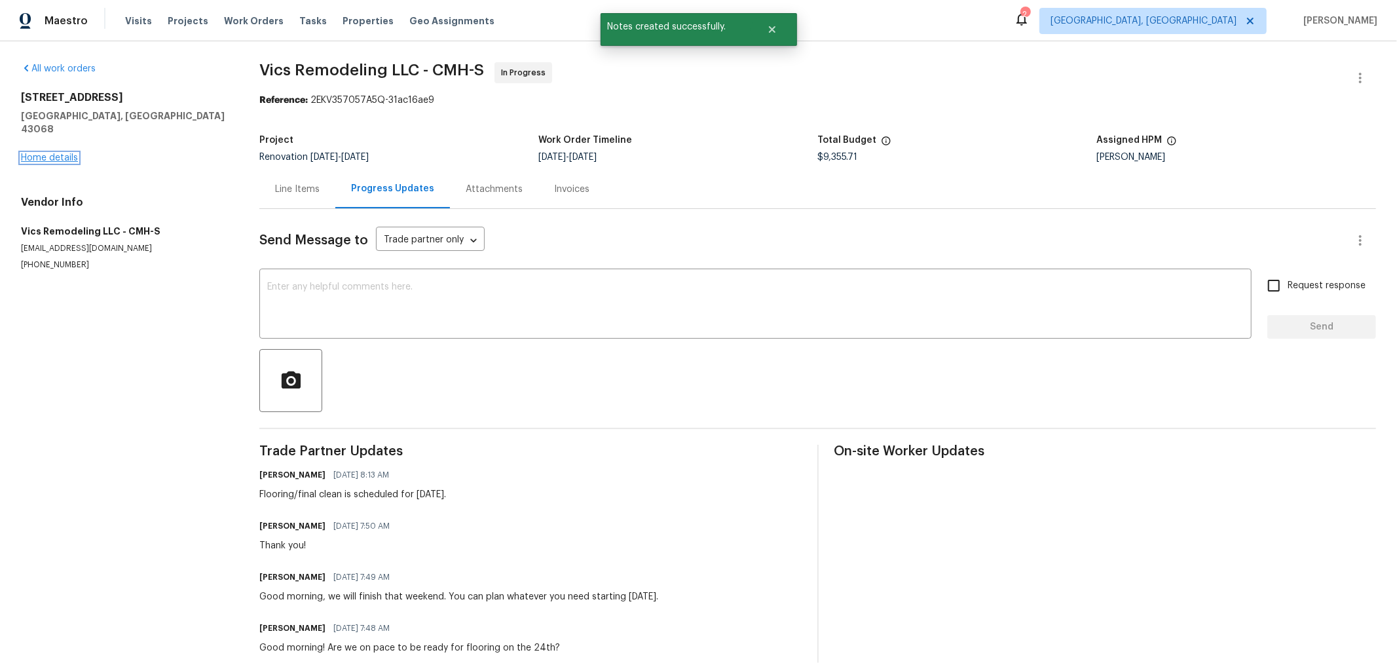
click at [57, 153] on link "Home details" at bounding box center [49, 157] width 57 height 9
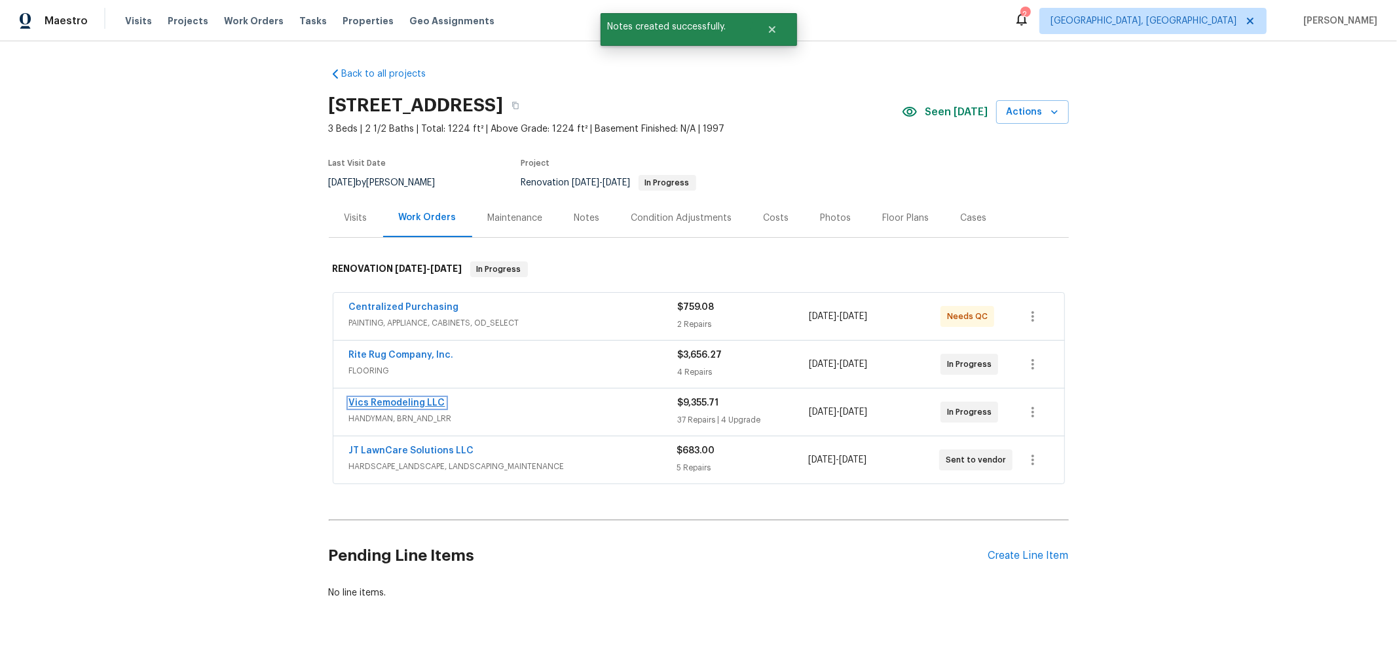
click at [400, 401] on link "Vics Remodeling LLC" at bounding box center [397, 402] width 96 height 9
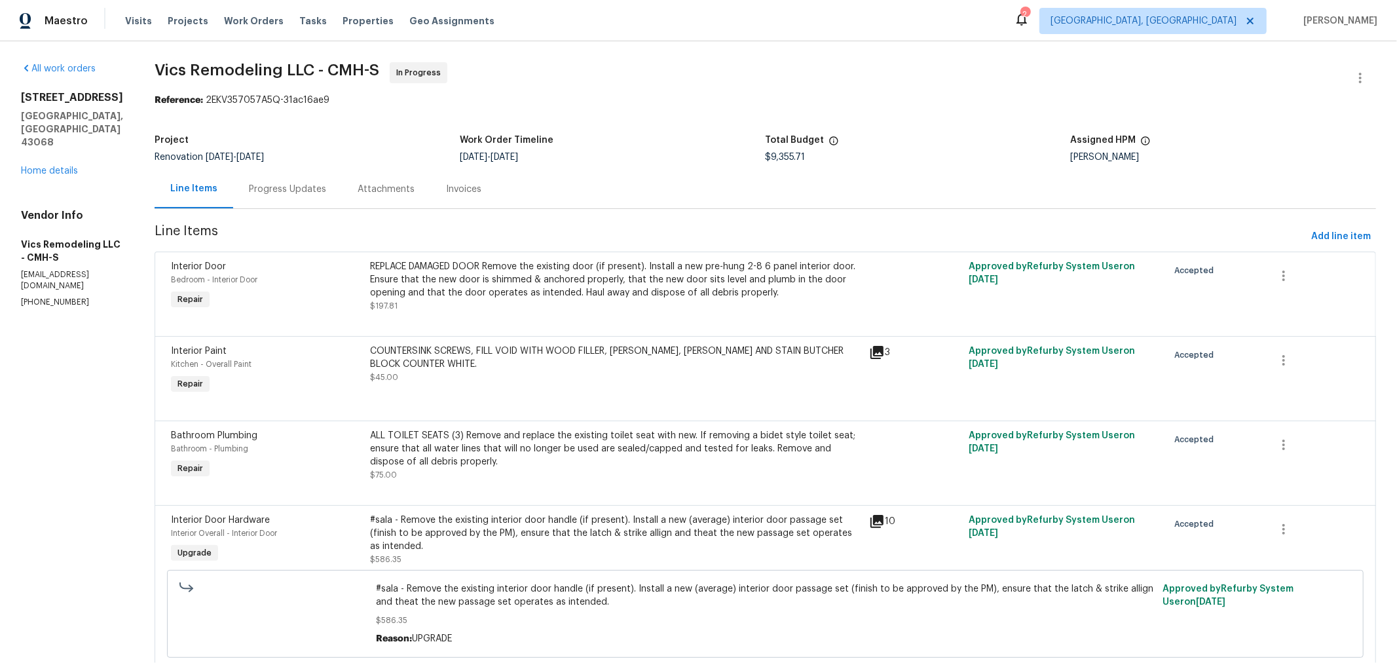
click at [61, 177] on div "All work orders [STREET_ADDRESS][PERSON_NAME] Home details Vendor Info Vics Rem…" at bounding box center [72, 185] width 102 height 246
click at [63, 172] on link "Home details" at bounding box center [49, 170] width 57 height 9
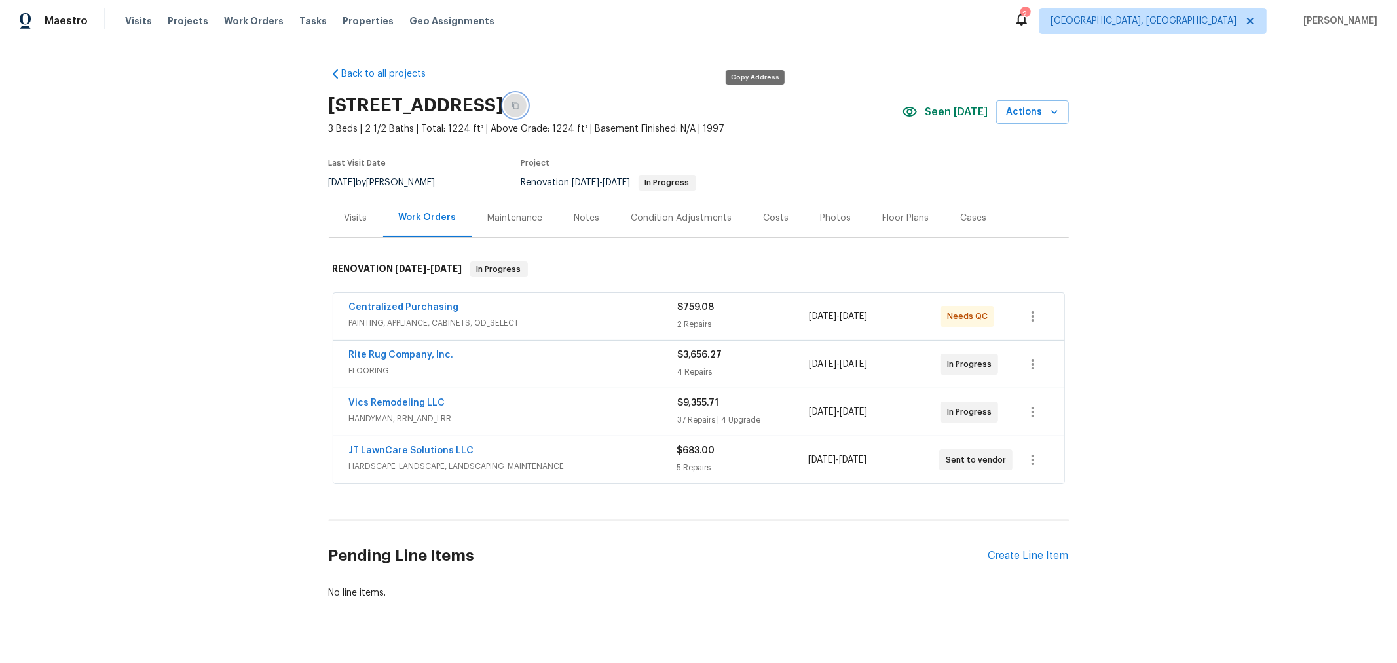
click at [519, 102] on icon "button" at bounding box center [515, 105] width 7 height 7
click at [355, 219] on div "Visits" at bounding box center [355, 217] width 23 height 13
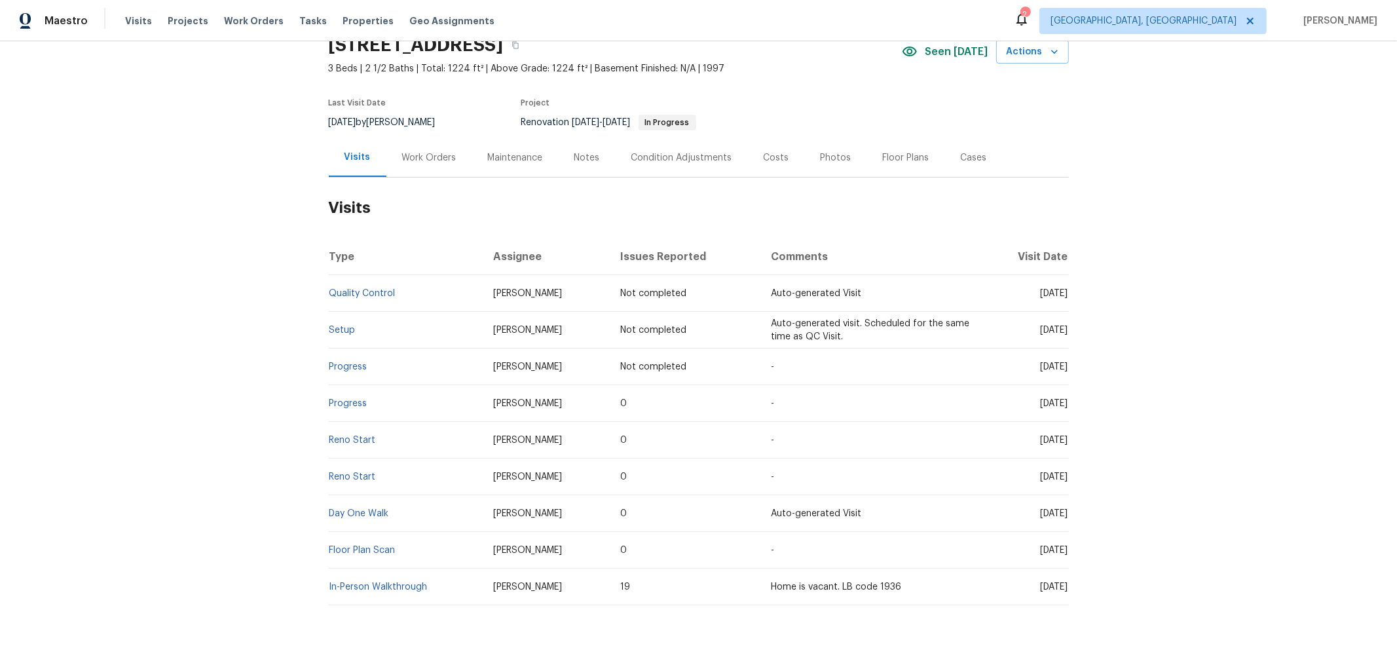
scroll to position [102, 0]
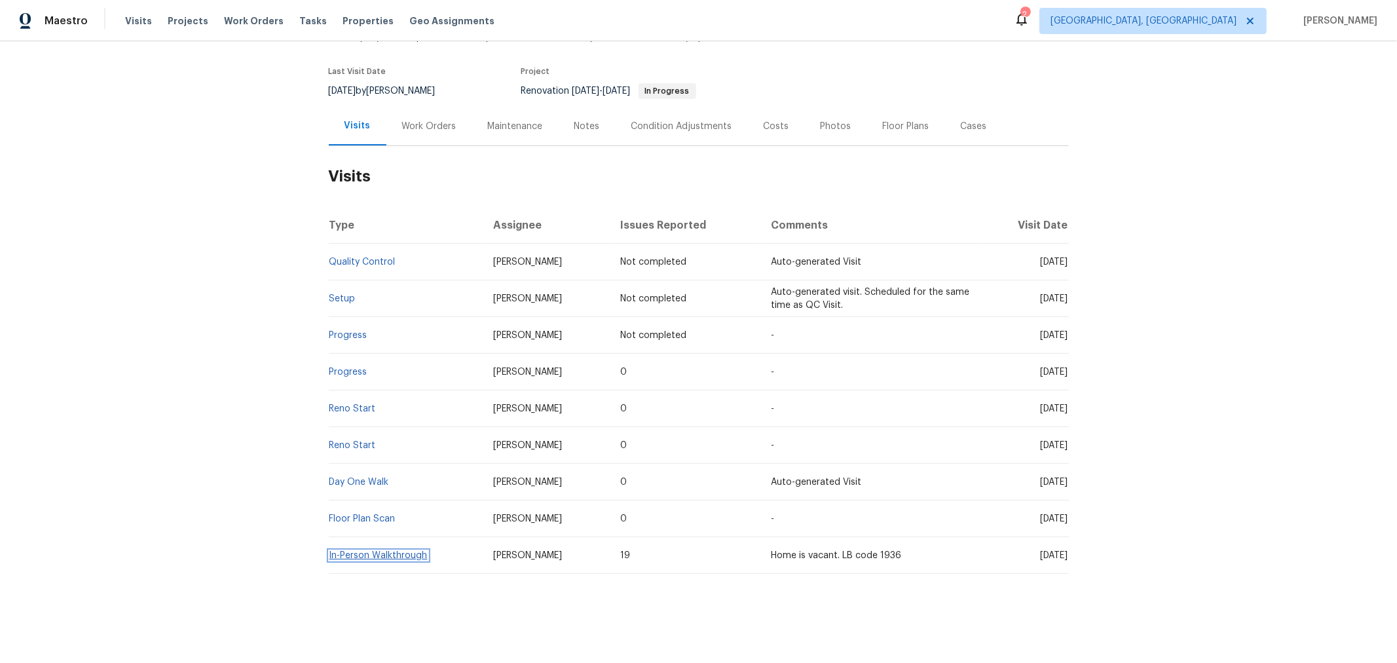
click at [370, 551] on link "In-Person Walkthrough" at bounding box center [378, 555] width 98 height 9
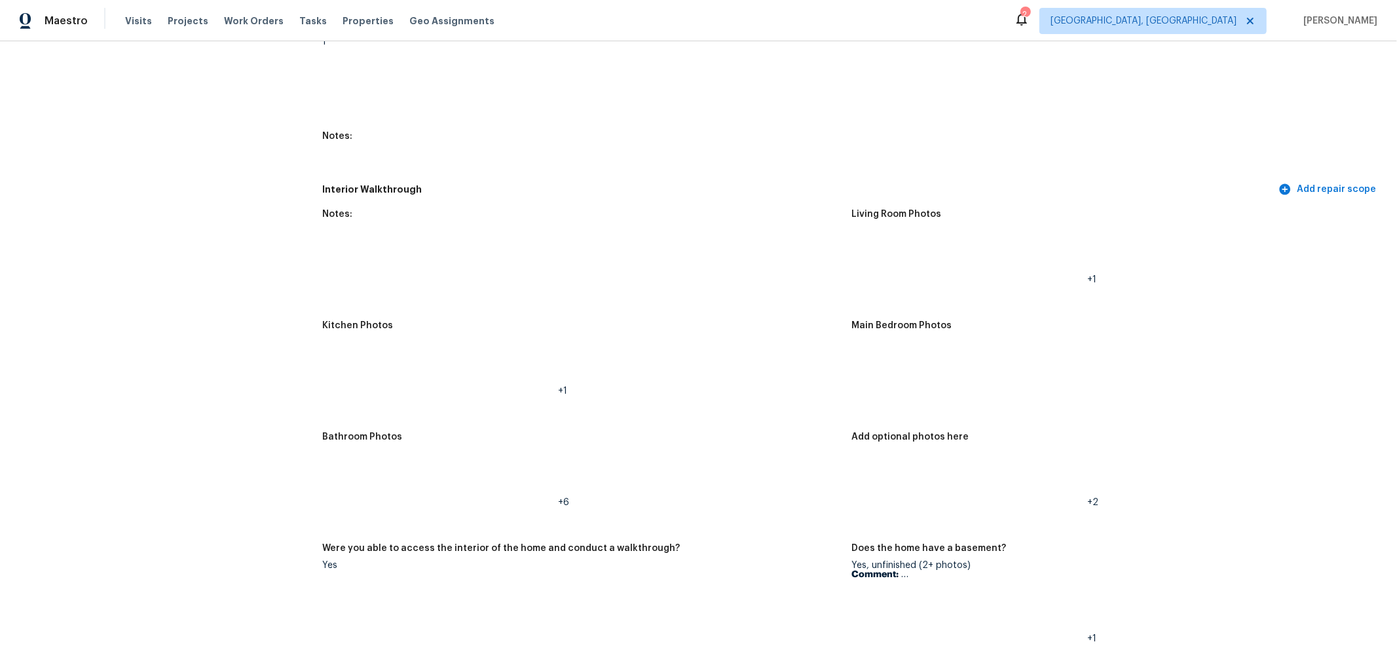
scroll to position [1672, 0]
click at [536, 362] on img at bounding box center [534, 366] width 42 height 42
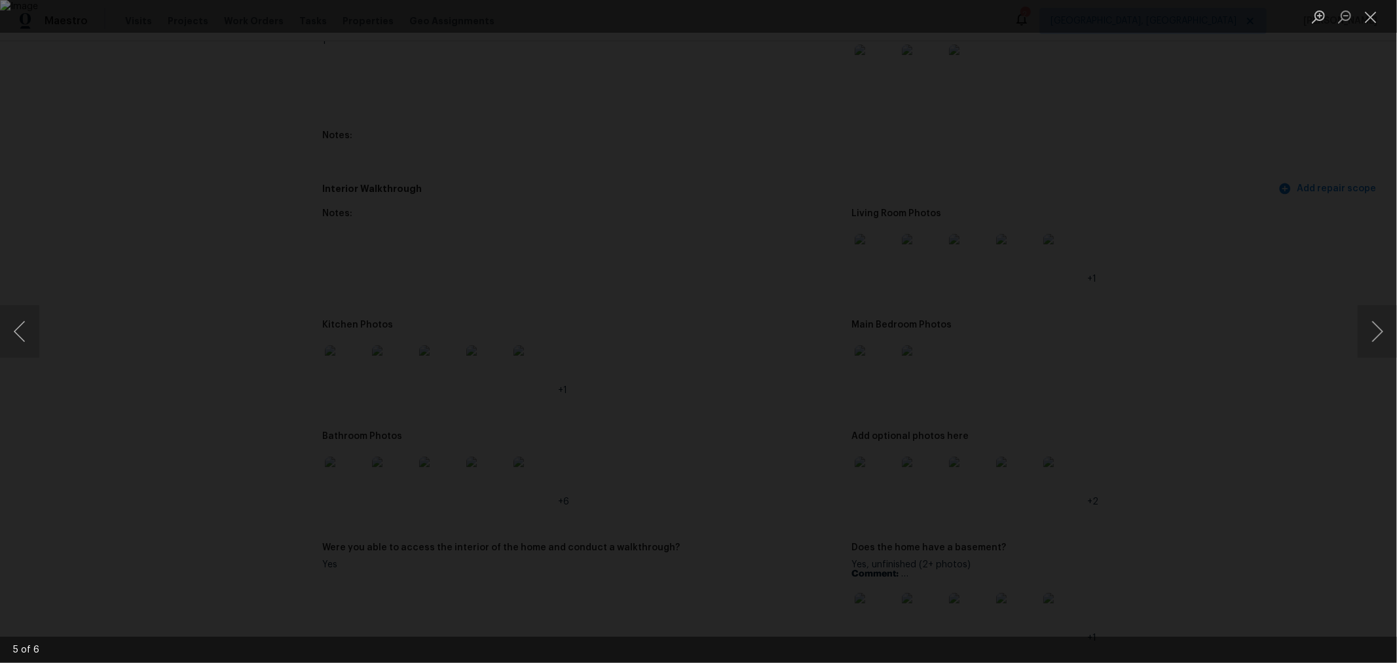
click at [1151, 509] on div "Lightbox" at bounding box center [698, 331] width 1397 height 663
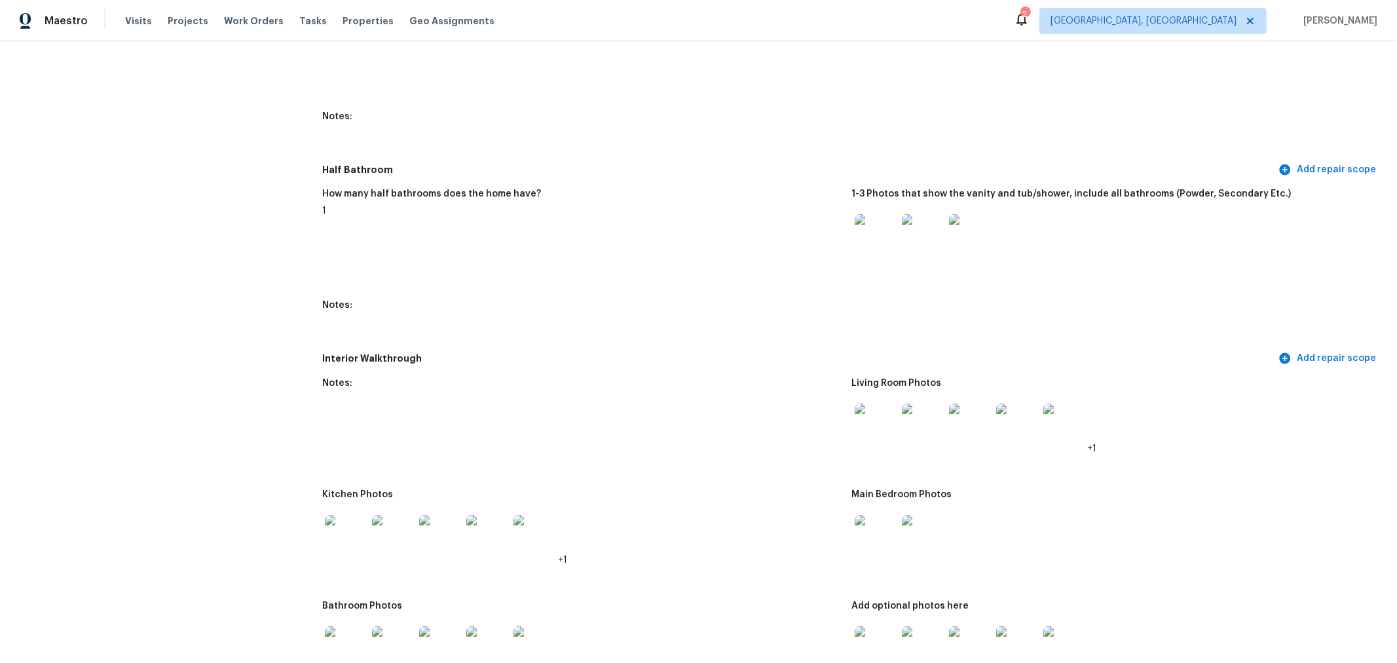
scroll to position [1498, 0]
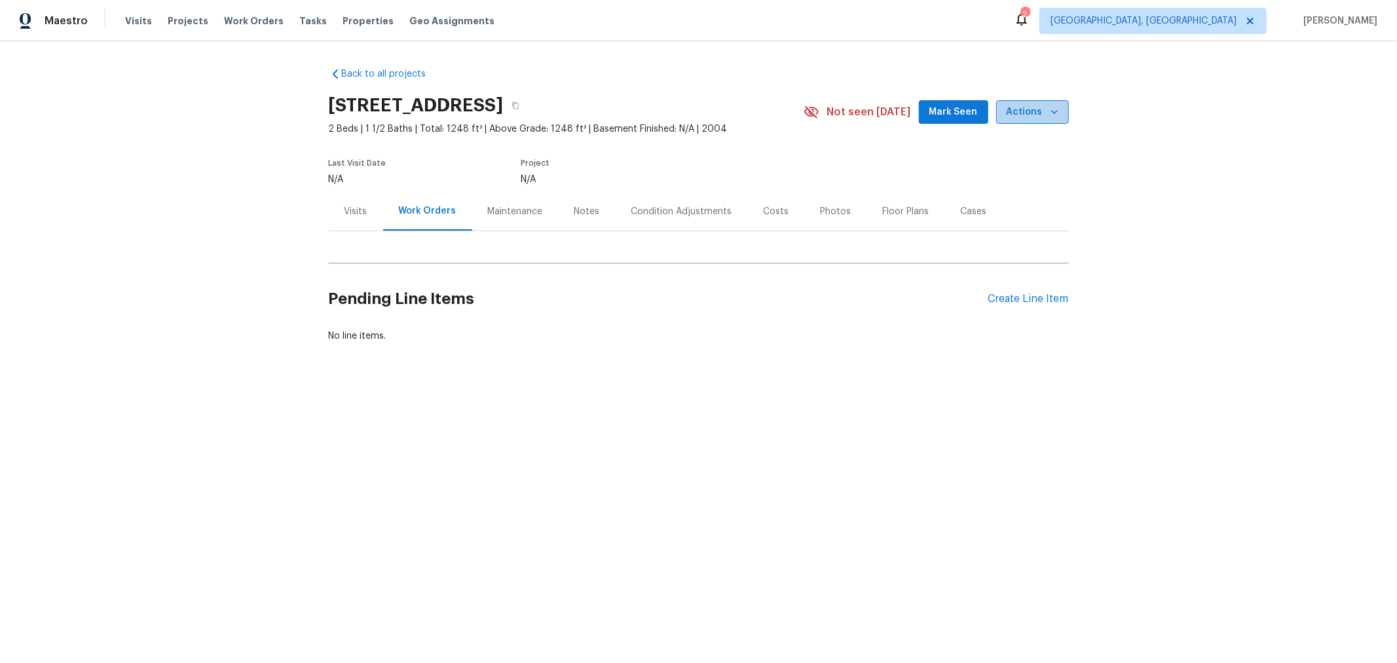
click at [1051, 112] on icon "button" at bounding box center [1054, 112] width 7 height 4
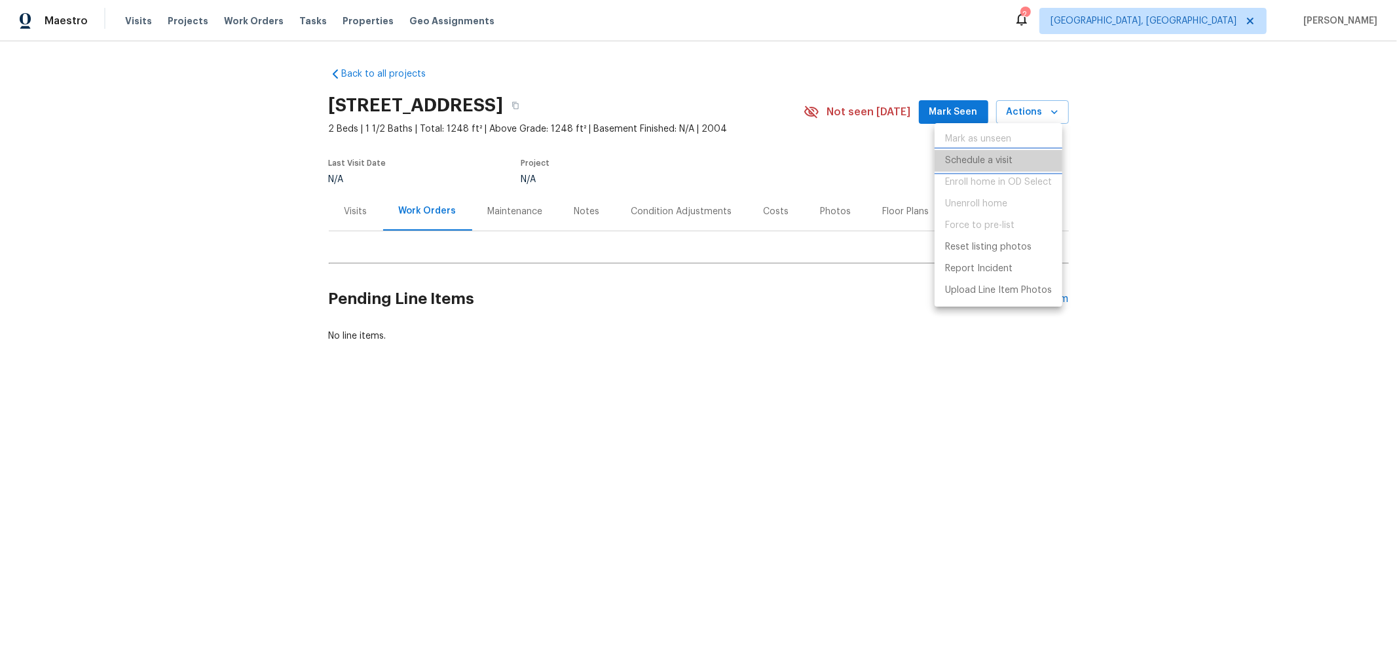
click at [1001, 164] on p "Schedule a visit" at bounding box center [978, 161] width 67 height 14
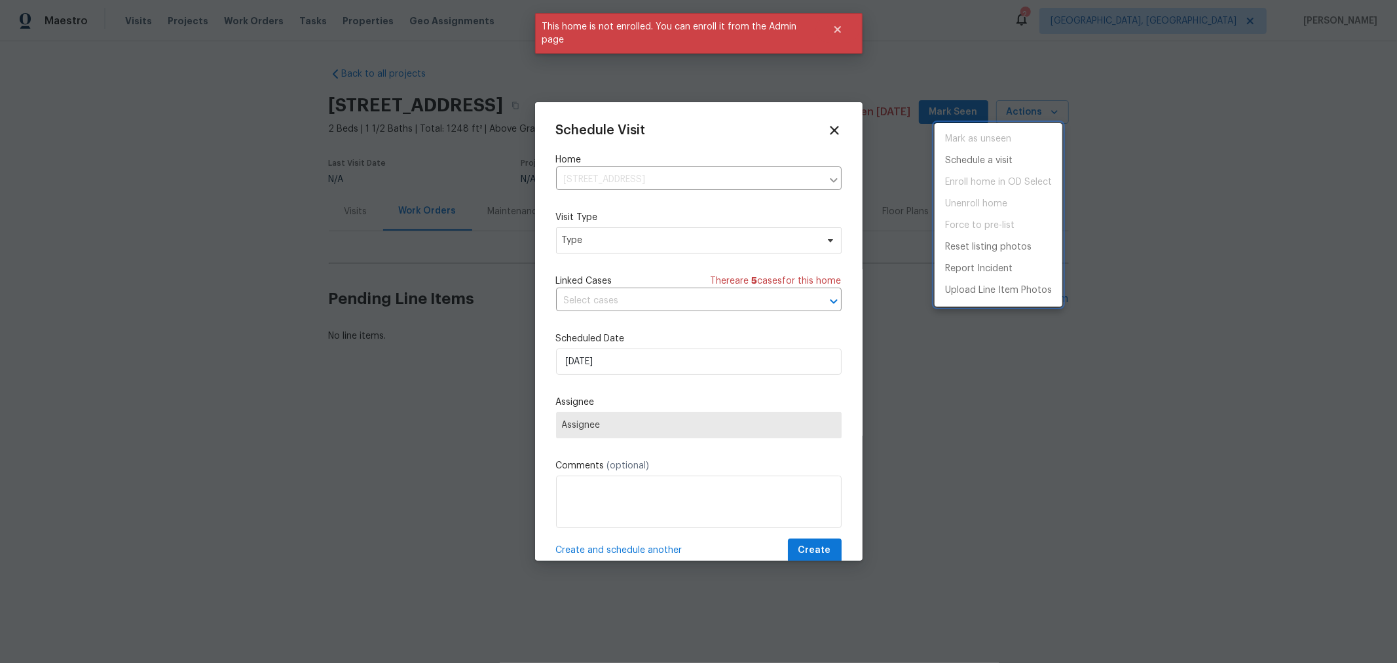
click at [811, 138] on div at bounding box center [698, 331] width 1397 height 663
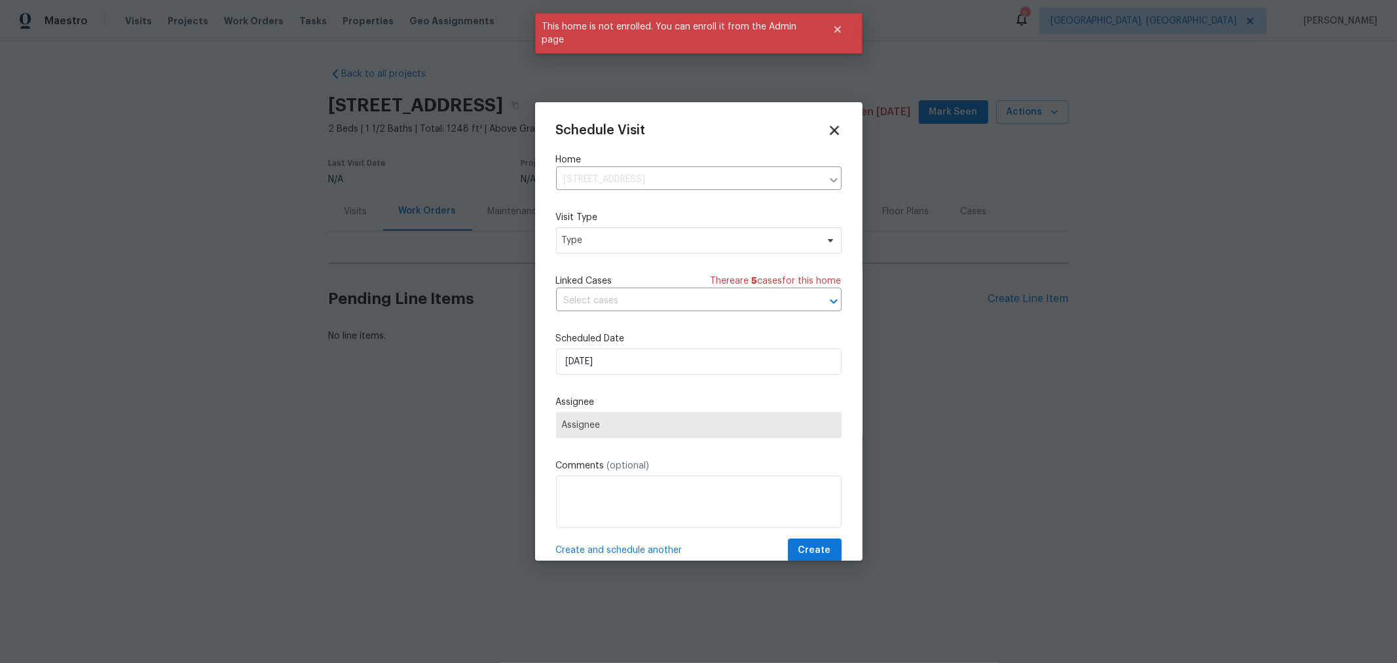
click at [826, 132] on icon at bounding box center [833, 129] width 15 height 15
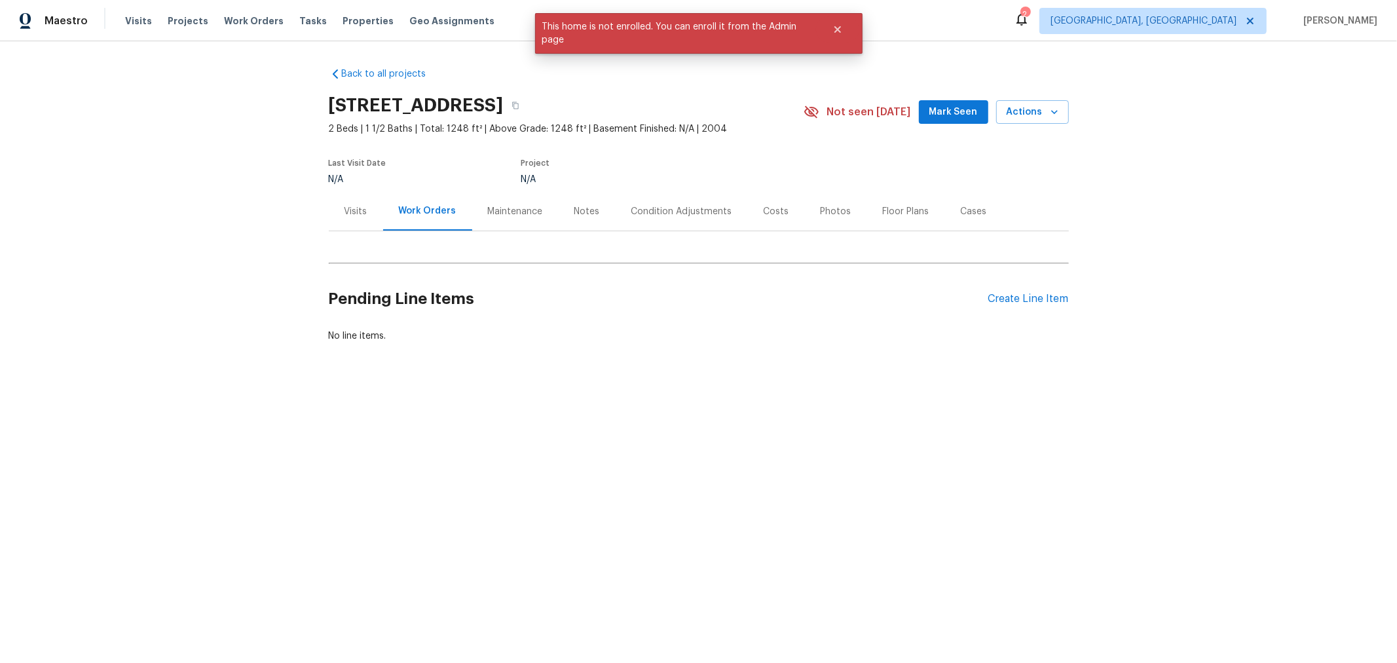
click at [369, 215] on div "Visits" at bounding box center [356, 211] width 54 height 39
click at [424, 213] on div "Work Orders" at bounding box center [429, 211] width 54 height 13
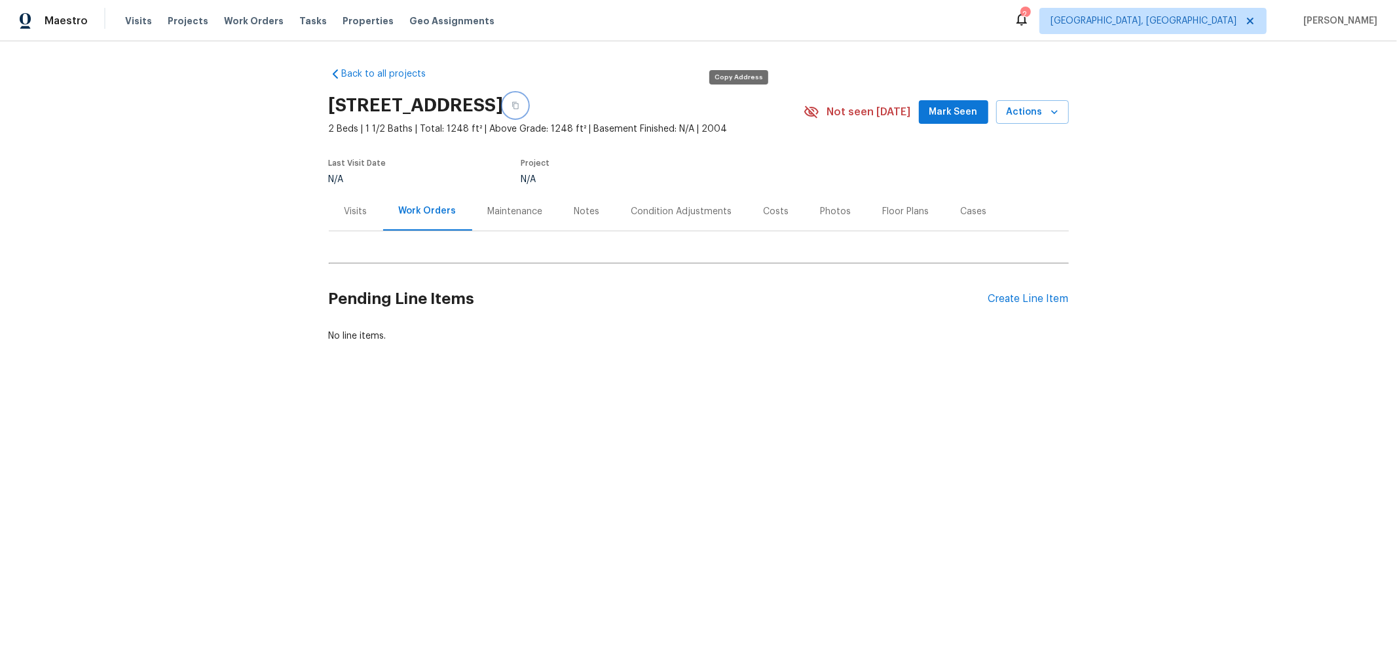
click at [519, 105] on icon "button" at bounding box center [515, 105] width 8 height 8
